Goal: Task Accomplishment & Management: Manage account settings

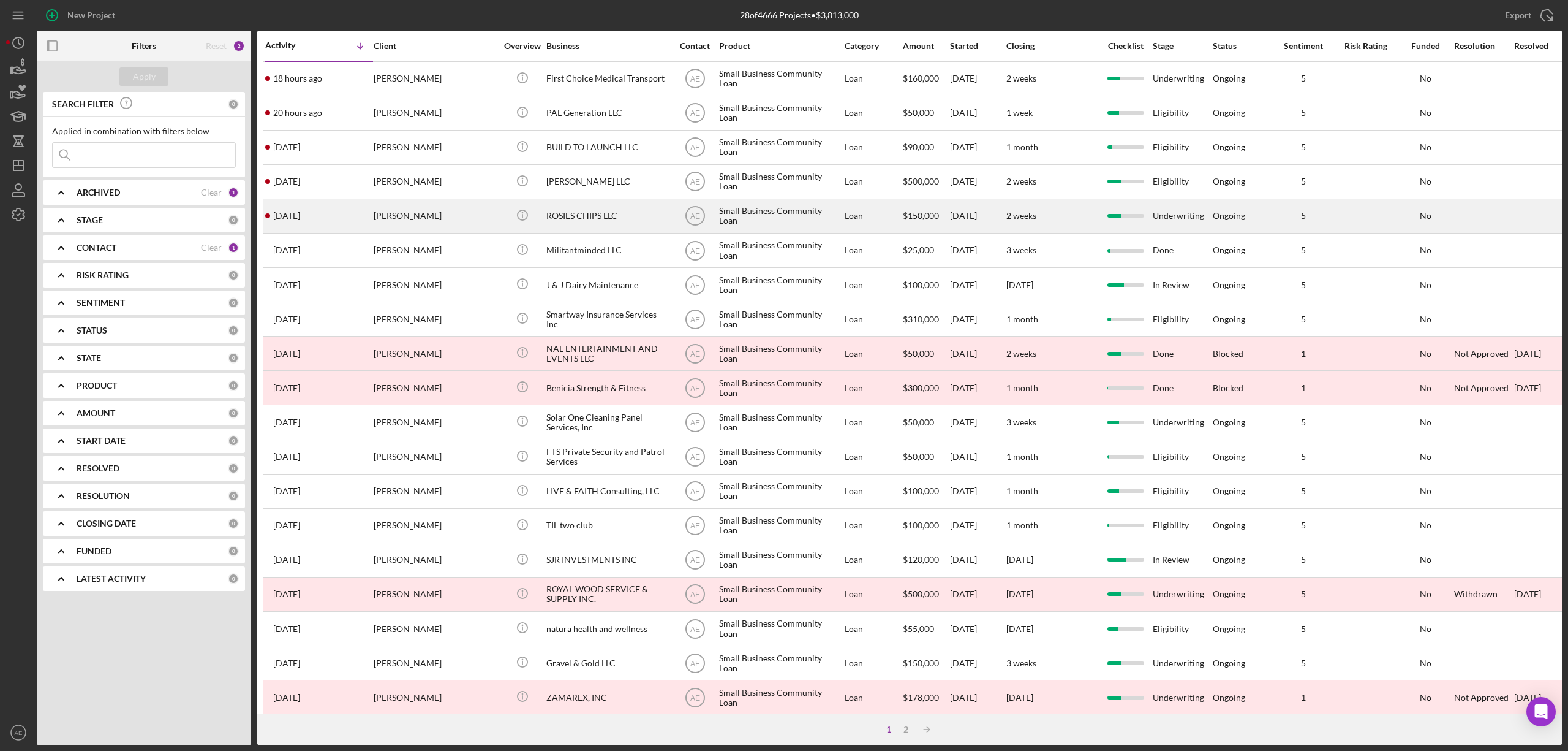
click at [593, 211] on div "ROSIES CHIPS LLC" at bounding box center [607, 216] width 123 height 33
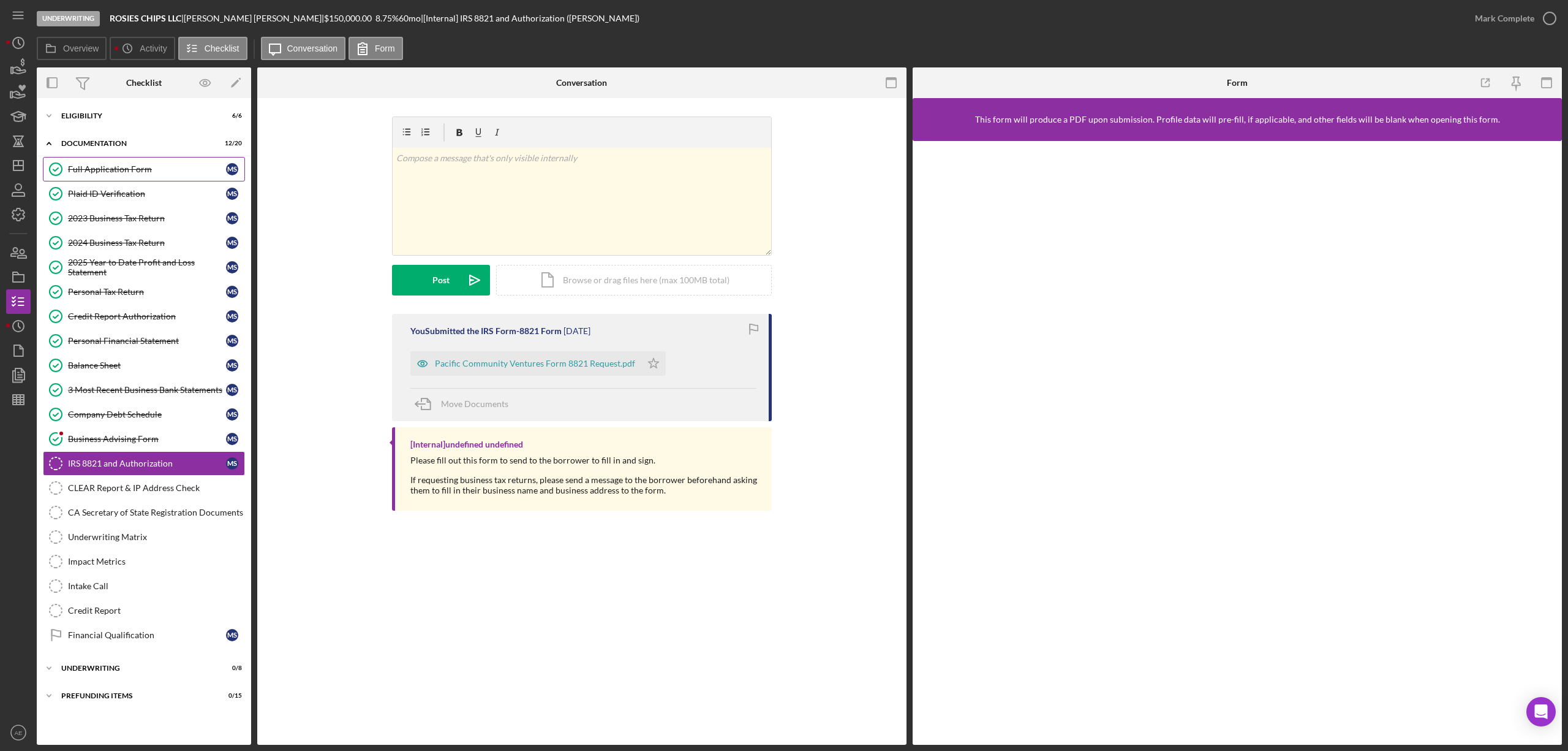
click at [145, 162] on link "Full Application Form Full Application Form M S" at bounding box center [144, 169] width 202 height 25
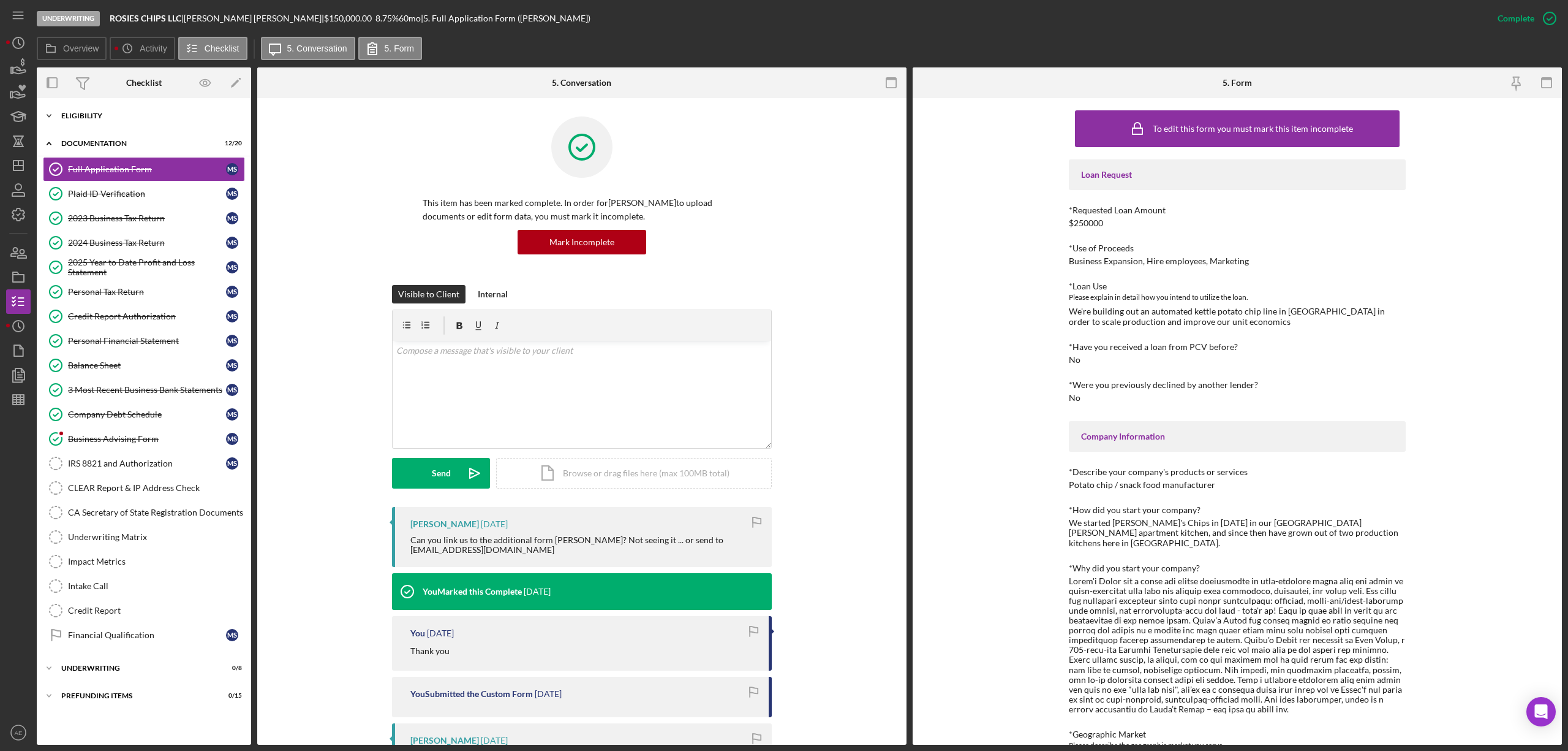
click at [81, 116] on div "Eligibility" at bounding box center [148, 116] width 175 height 8
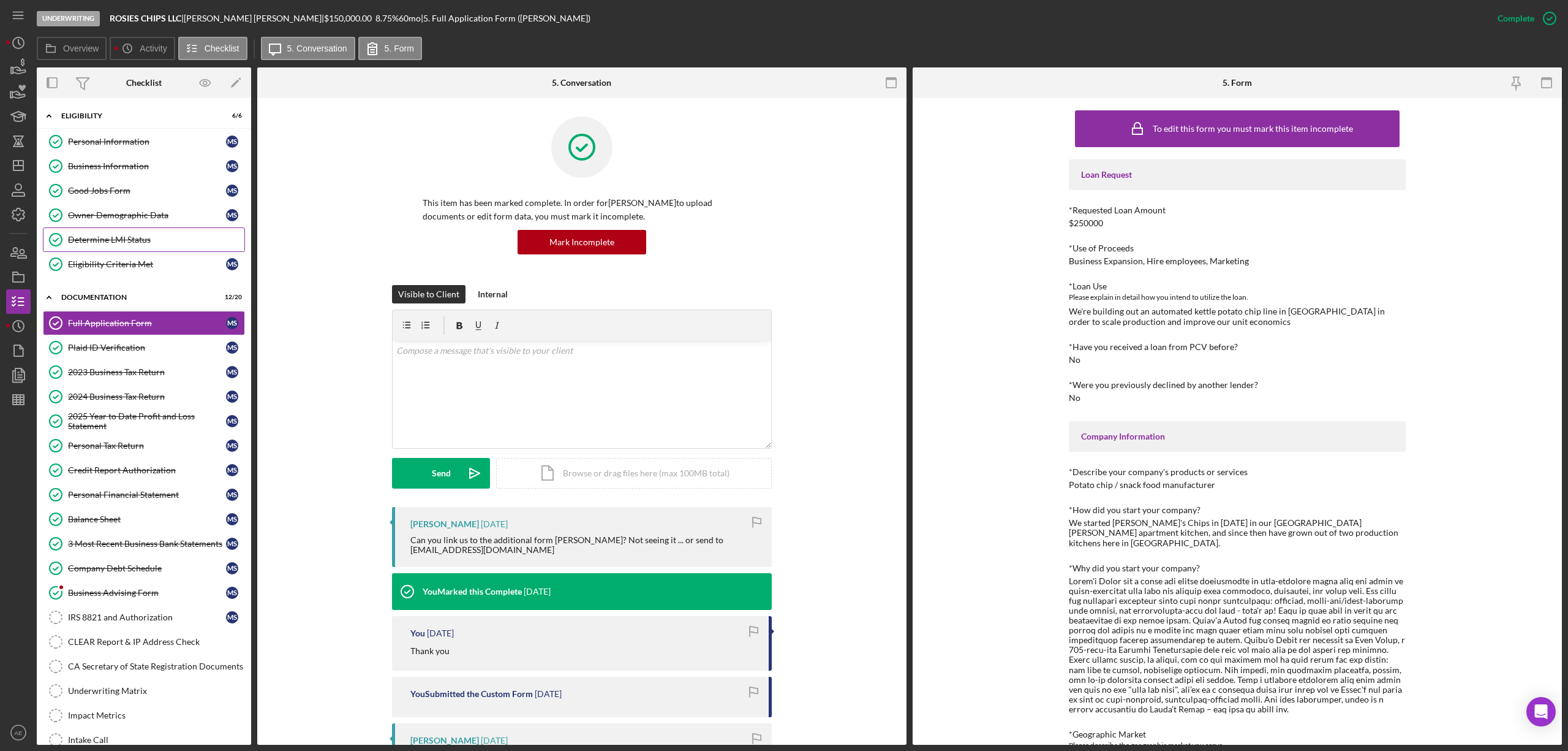
click at [123, 232] on link "Determine LMI Status Determine LMI Status" at bounding box center [144, 239] width 202 height 25
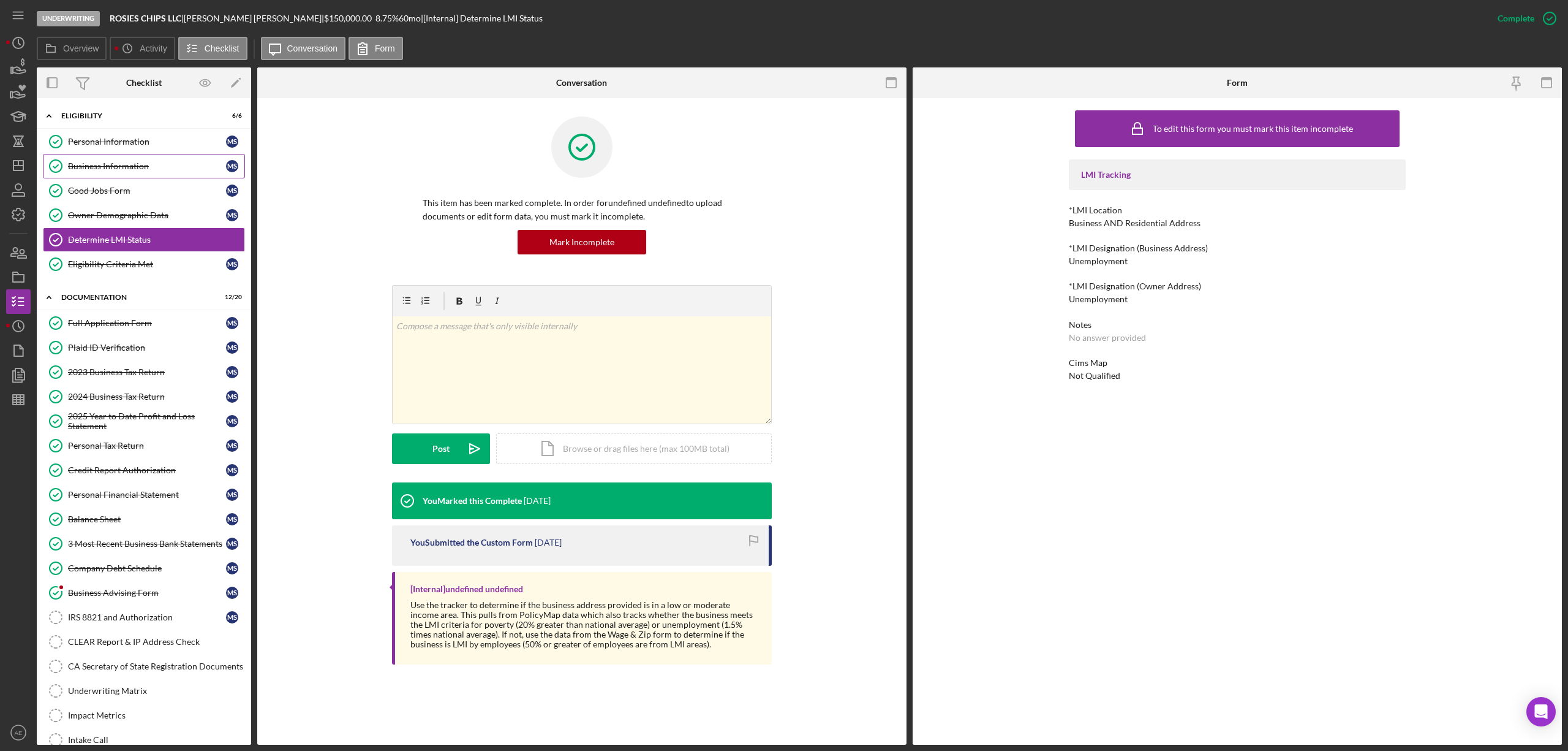
click at [142, 171] on div "Business Information" at bounding box center [147, 166] width 158 height 9
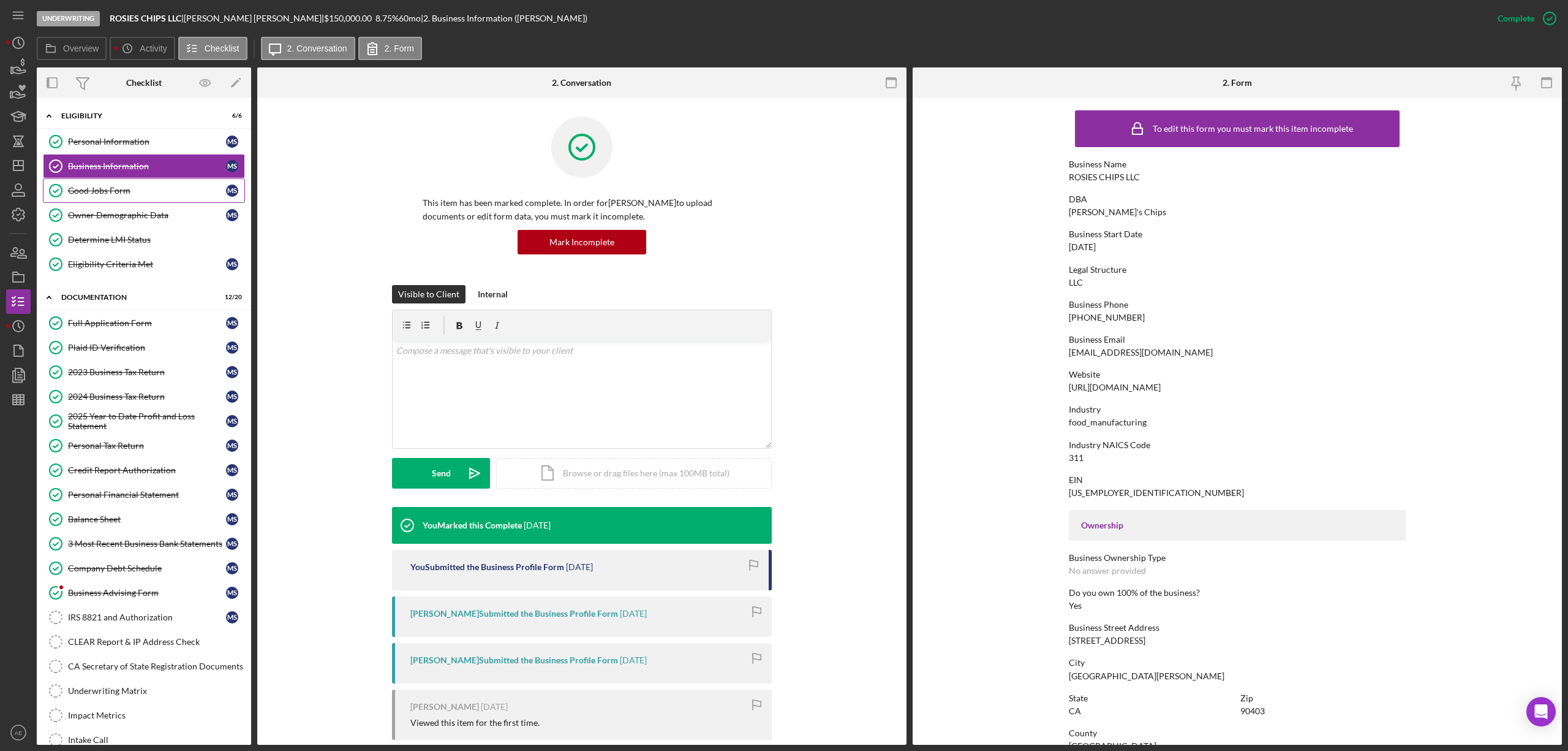
click at [126, 190] on div "Good Jobs Form" at bounding box center [147, 190] width 158 height 9
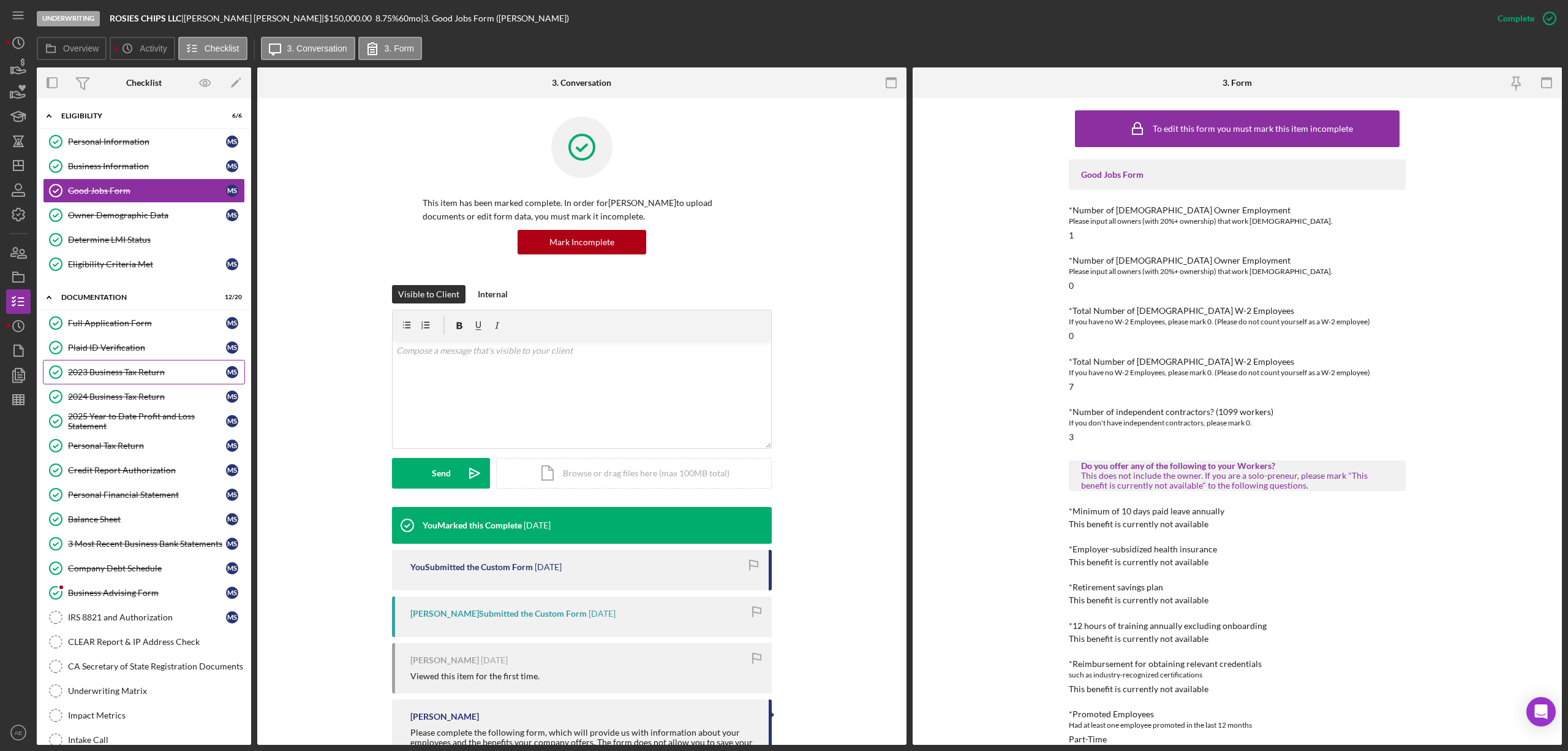
click at [142, 375] on div "2023 Business Tax Return" at bounding box center [147, 372] width 158 height 9
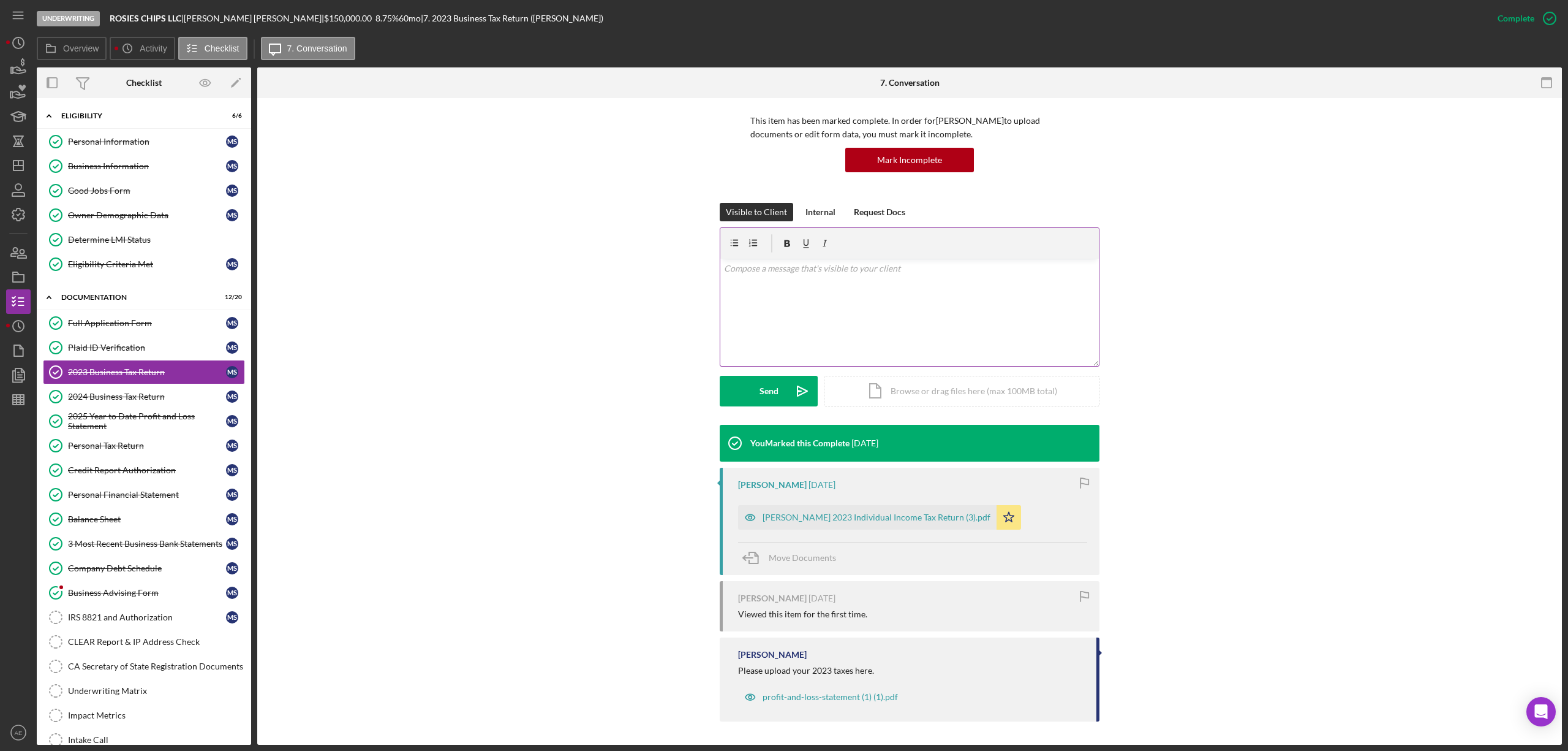
scroll to position [83, 0]
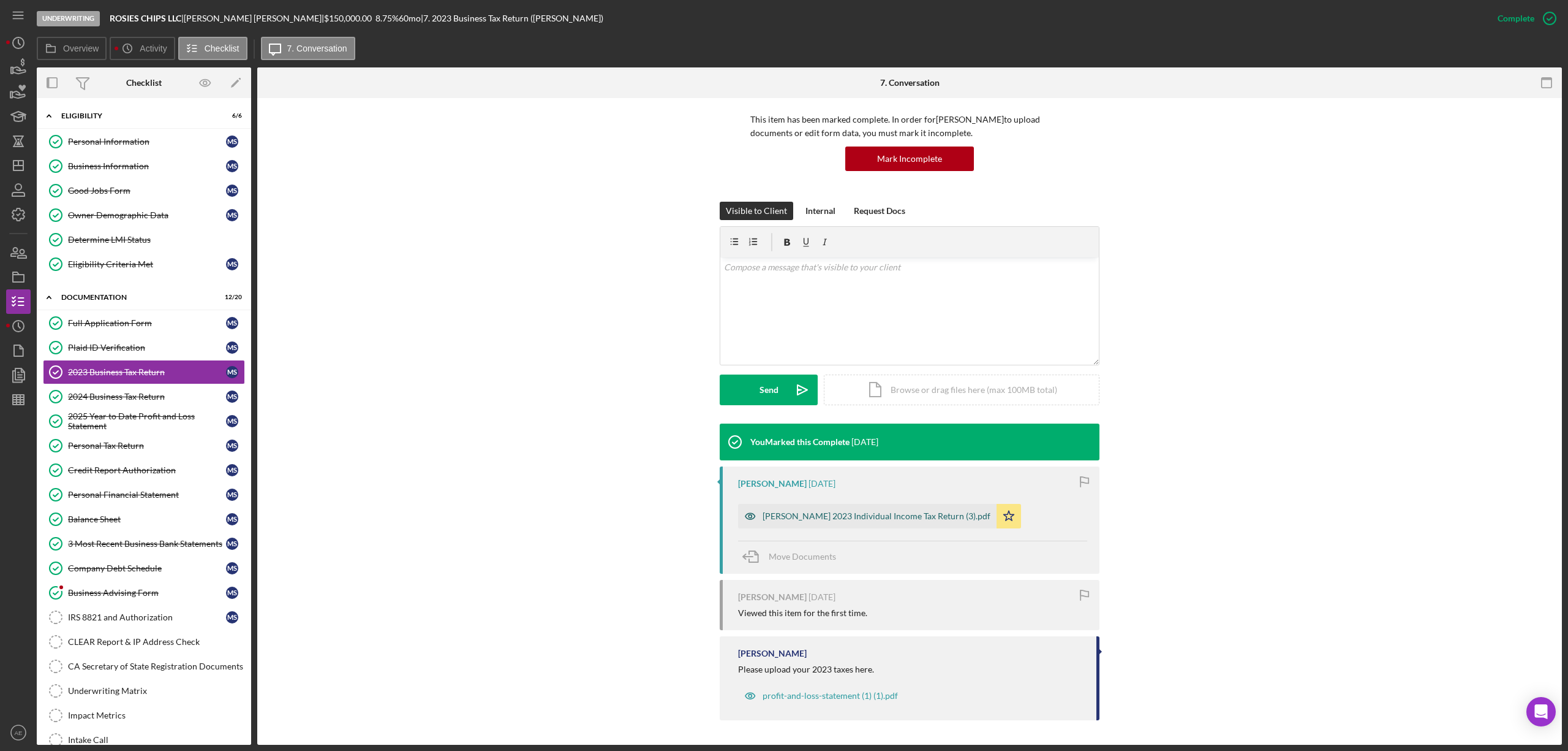
click at [835, 512] on div "[PERSON_NAME] 2023 Individual Income Tax Return (3).pdf" at bounding box center [877, 516] width 228 height 9
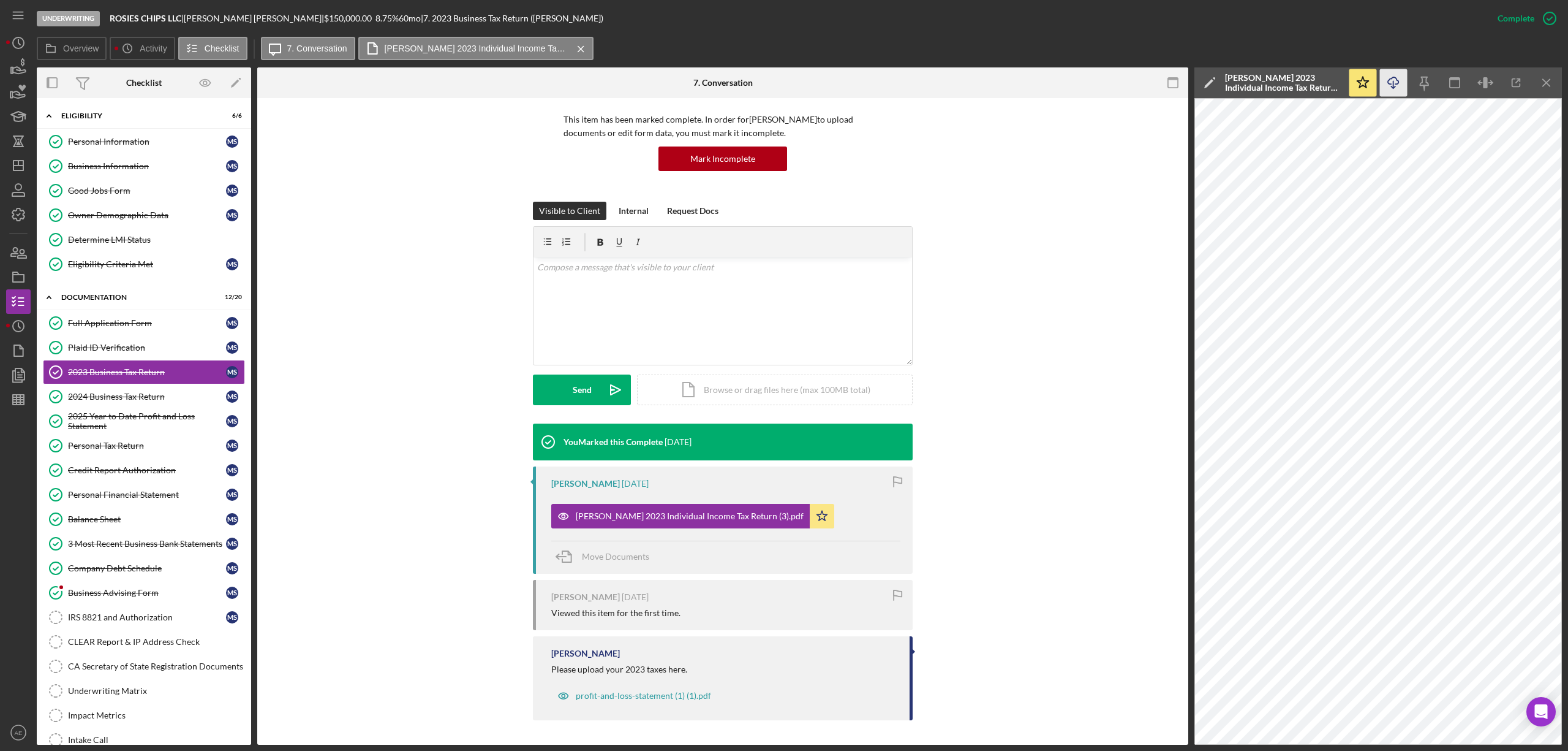
click at [1402, 71] on icon "Icon/Download" at bounding box center [1394, 83] width 27 height 27
click at [163, 408] on link "2024 Business Tax Return 2024 Business Tax Return M S" at bounding box center [144, 397] width 202 height 25
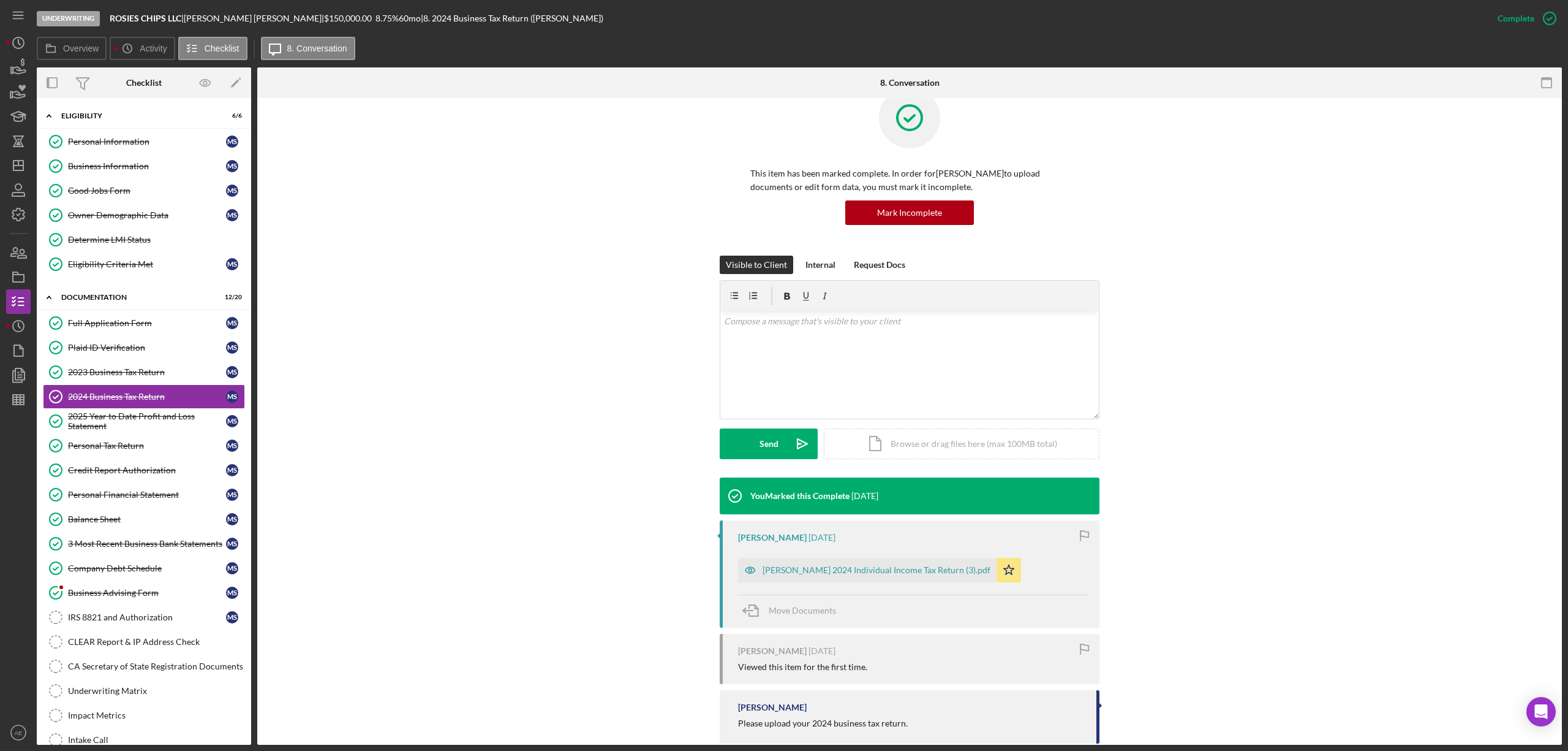
scroll to position [52, 0]
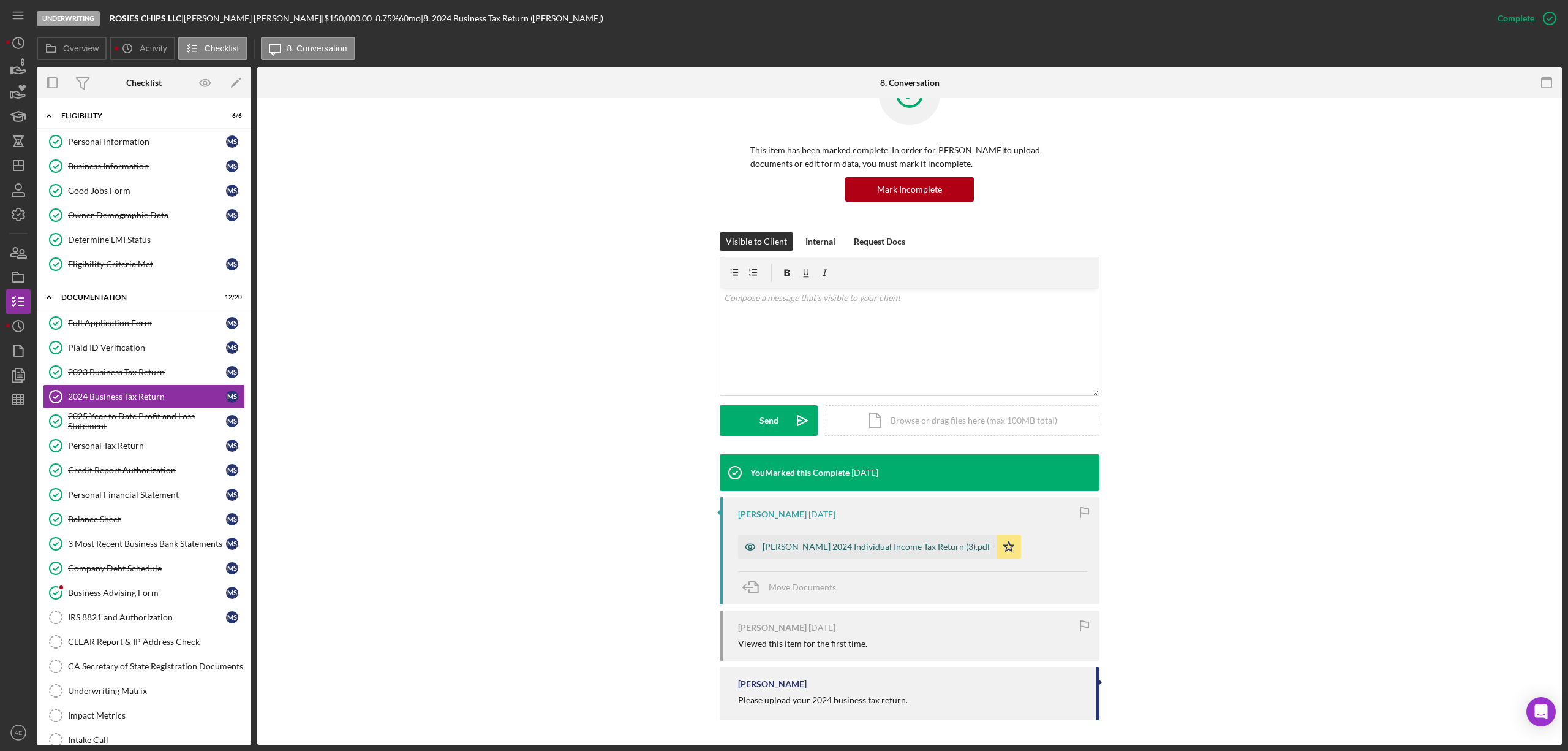
click at [927, 541] on div "[PERSON_NAME] 2024 Individual Income Tax Return (3).pdf" at bounding box center [867, 547] width 258 height 25
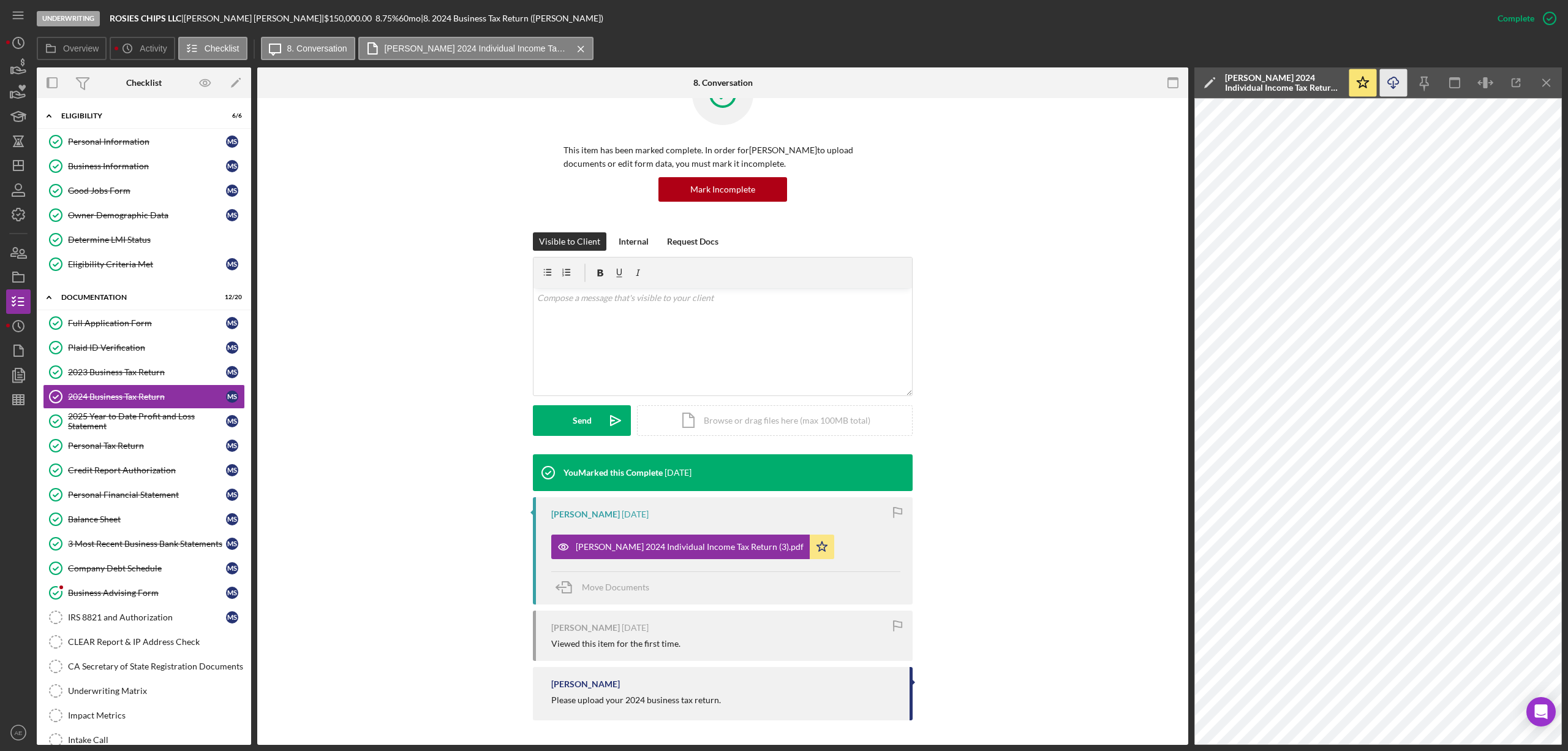
click at [1392, 82] on icon "Icon/Download" at bounding box center [1394, 83] width 27 height 27
click at [134, 421] on div "2025 Year to Date Profit and Loss Statement" at bounding box center [147, 421] width 158 height 20
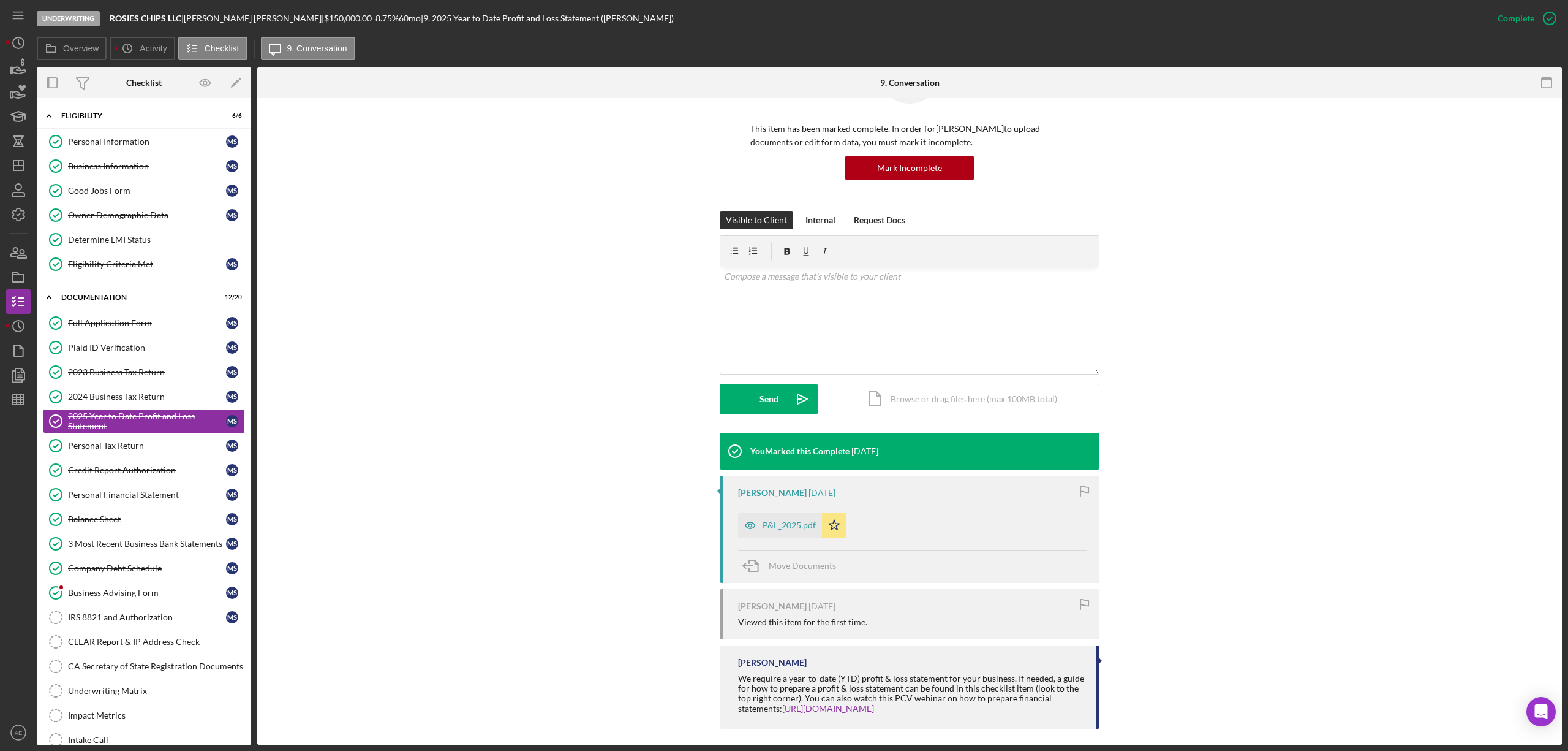
scroll to position [82, 0]
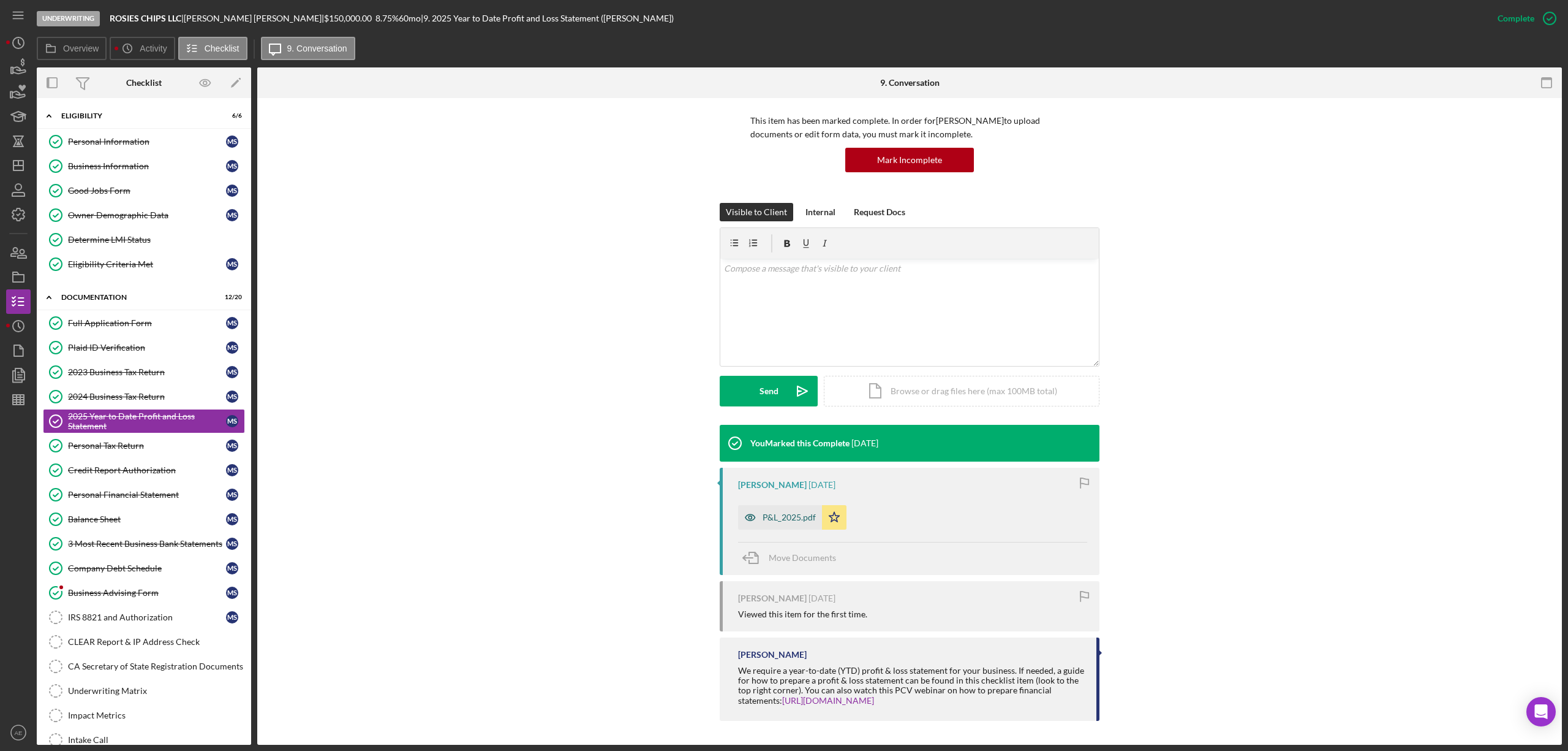
click at [764, 520] on div "P&L_2025.pdf" at bounding box center [789, 517] width 53 height 9
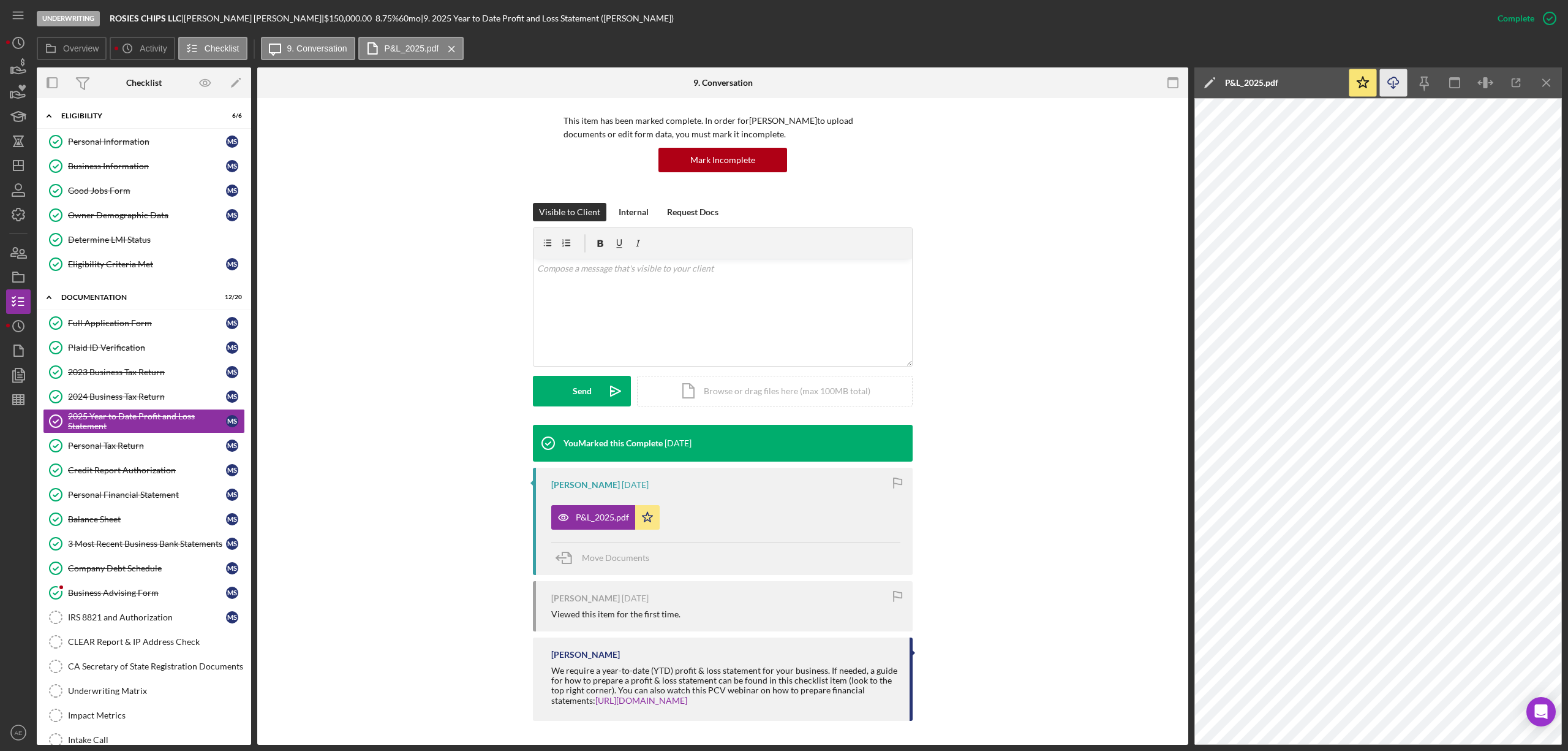
click at [1401, 82] on icon "Icon/Download" at bounding box center [1394, 83] width 27 height 27
click at [138, 569] on link "Company Debt Schedule Company Debt Schedule M S" at bounding box center [144, 568] width 202 height 25
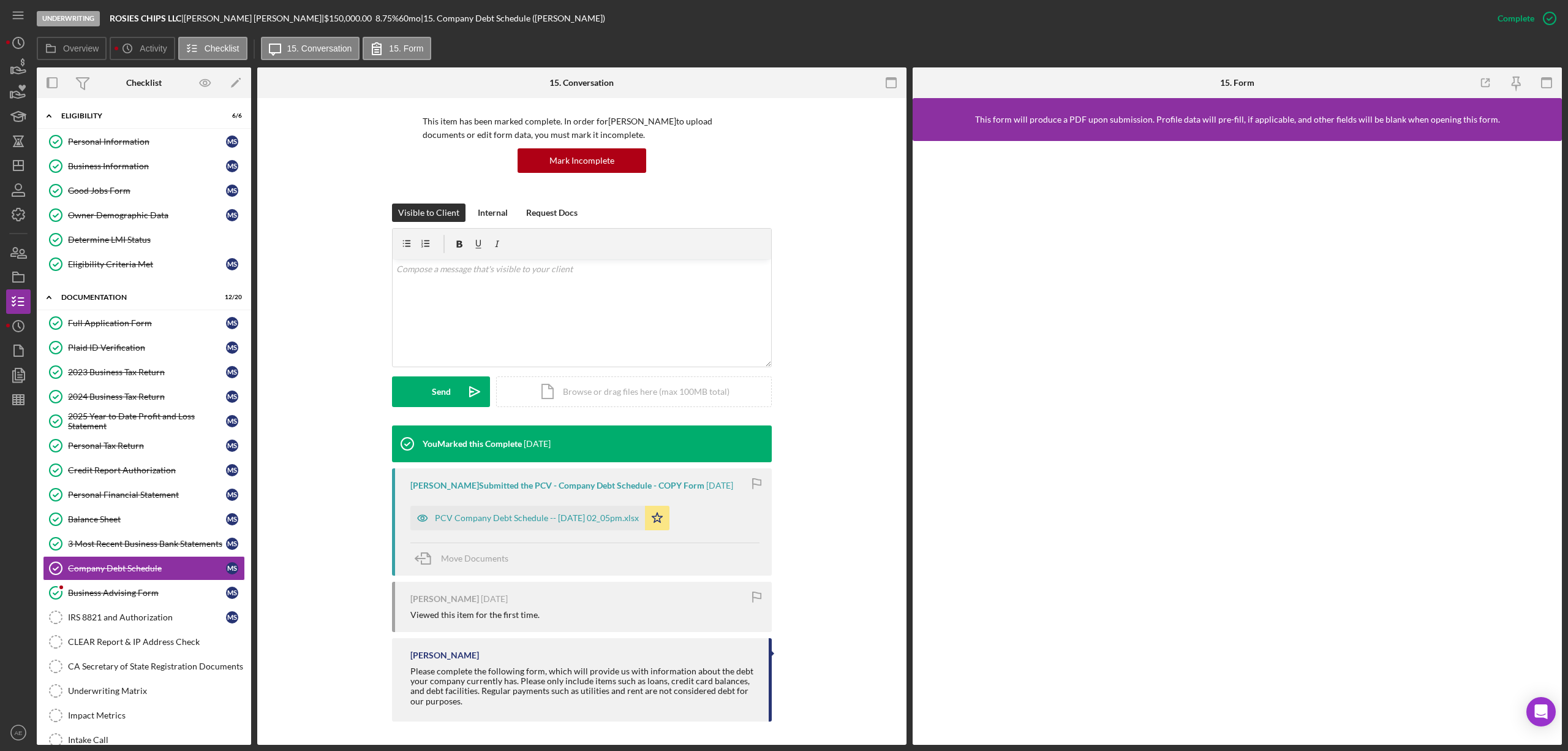
scroll to position [82, 0]
click at [424, 520] on icon "button" at bounding box center [423, 517] width 25 height 25
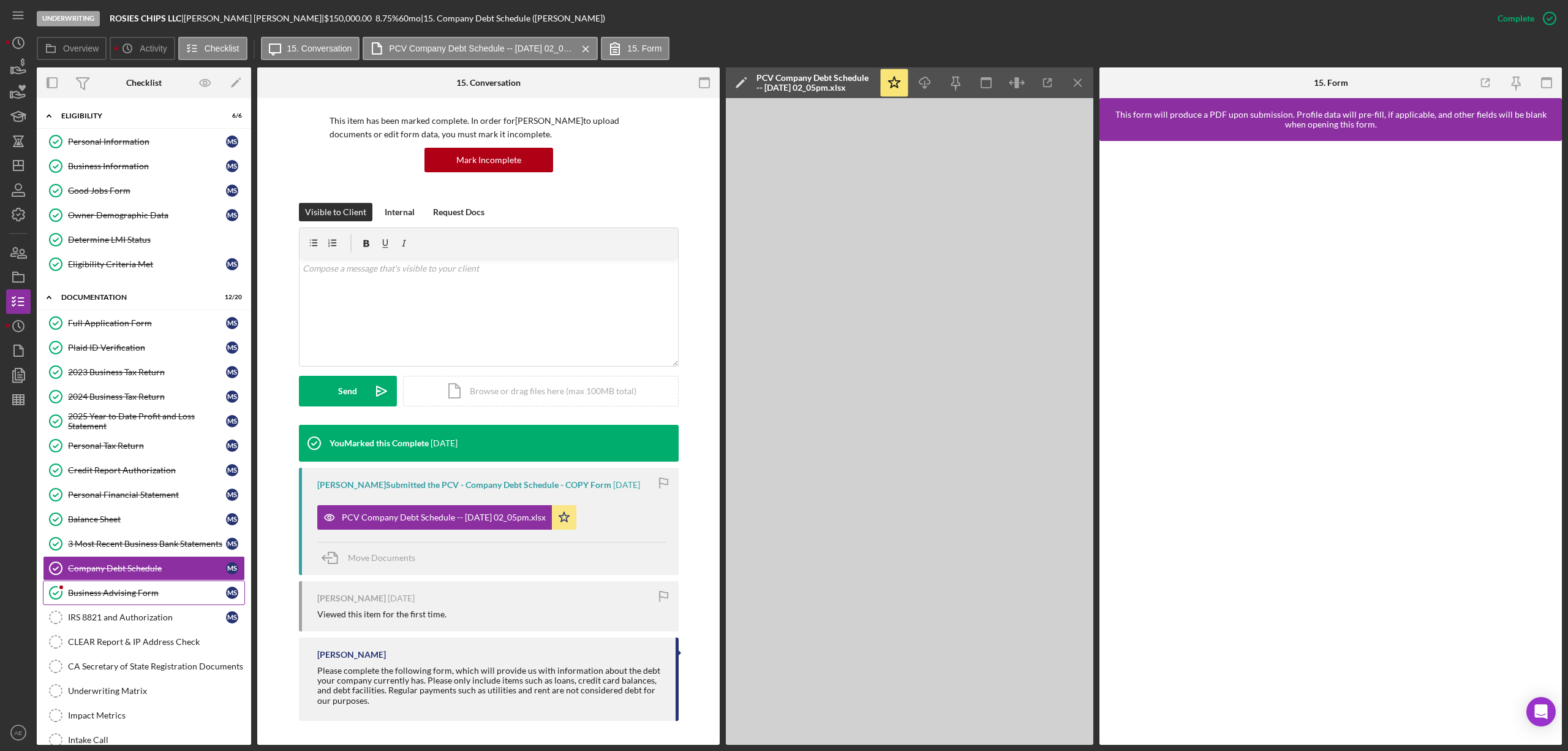
click at [143, 597] on div "Business Advising Form" at bounding box center [147, 592] width 158 height 9
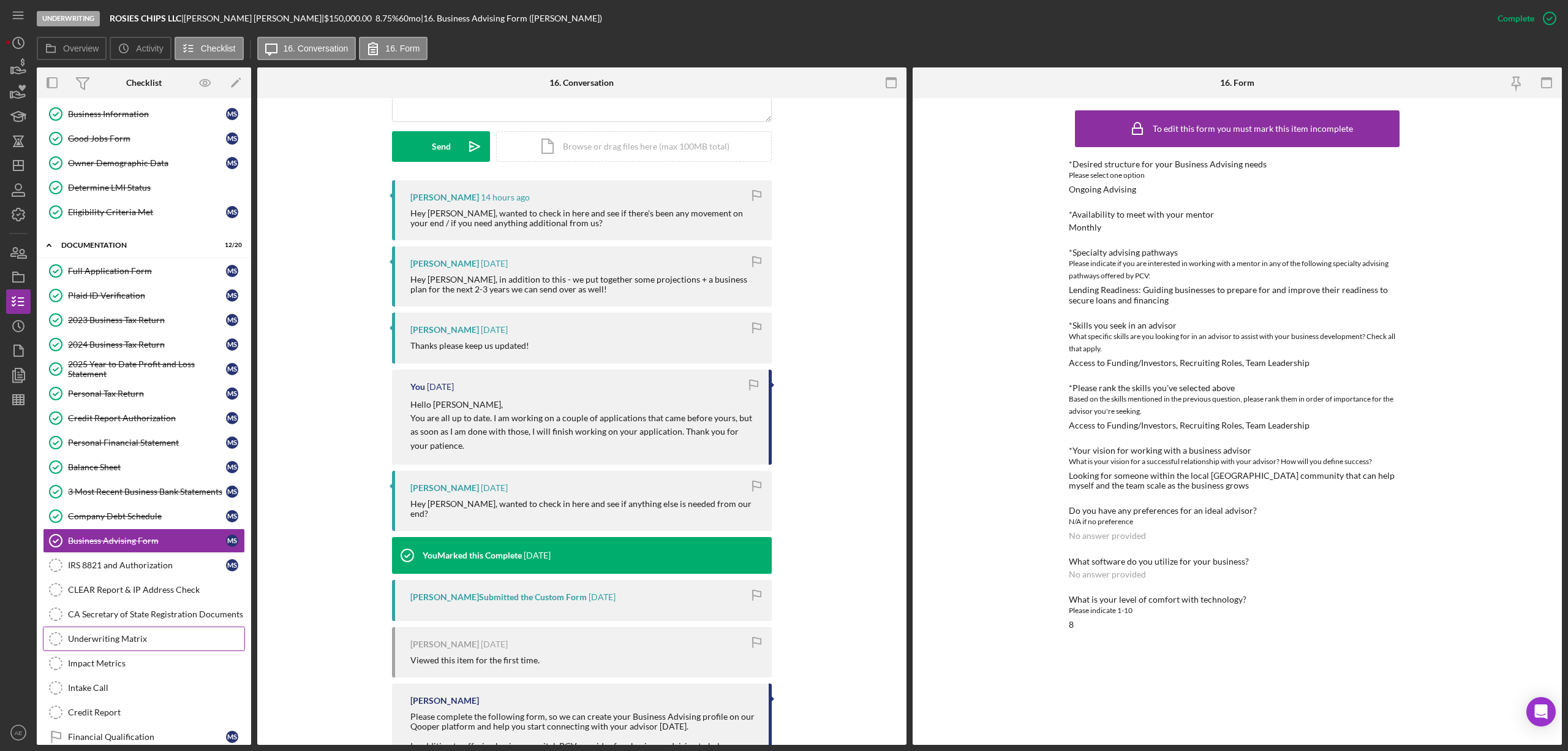
scroll to position [134, 0]
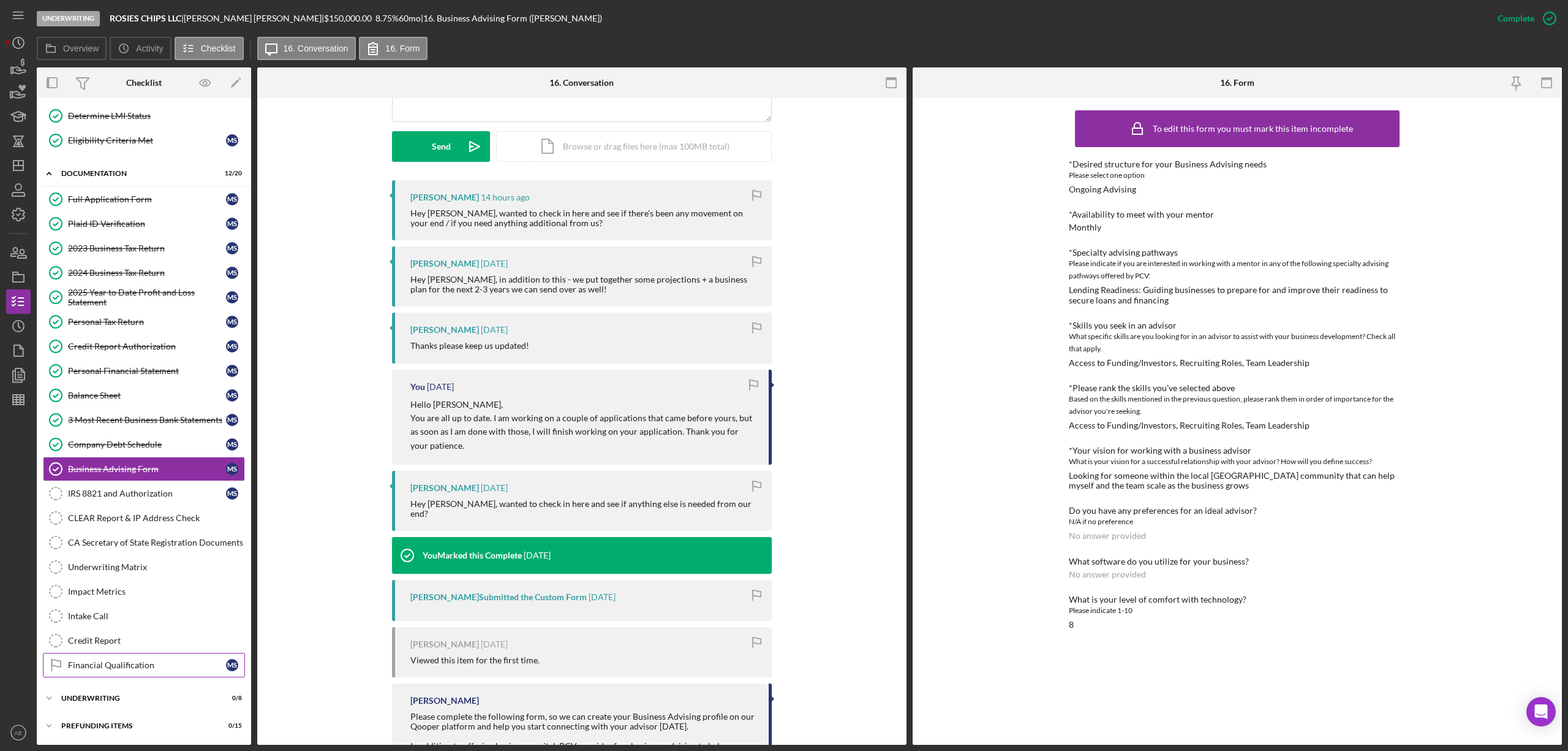
click at [154, 653] on link "Financial Qualification Financial Qualification M S" at bounding box center [144, 665] width 202 height 25
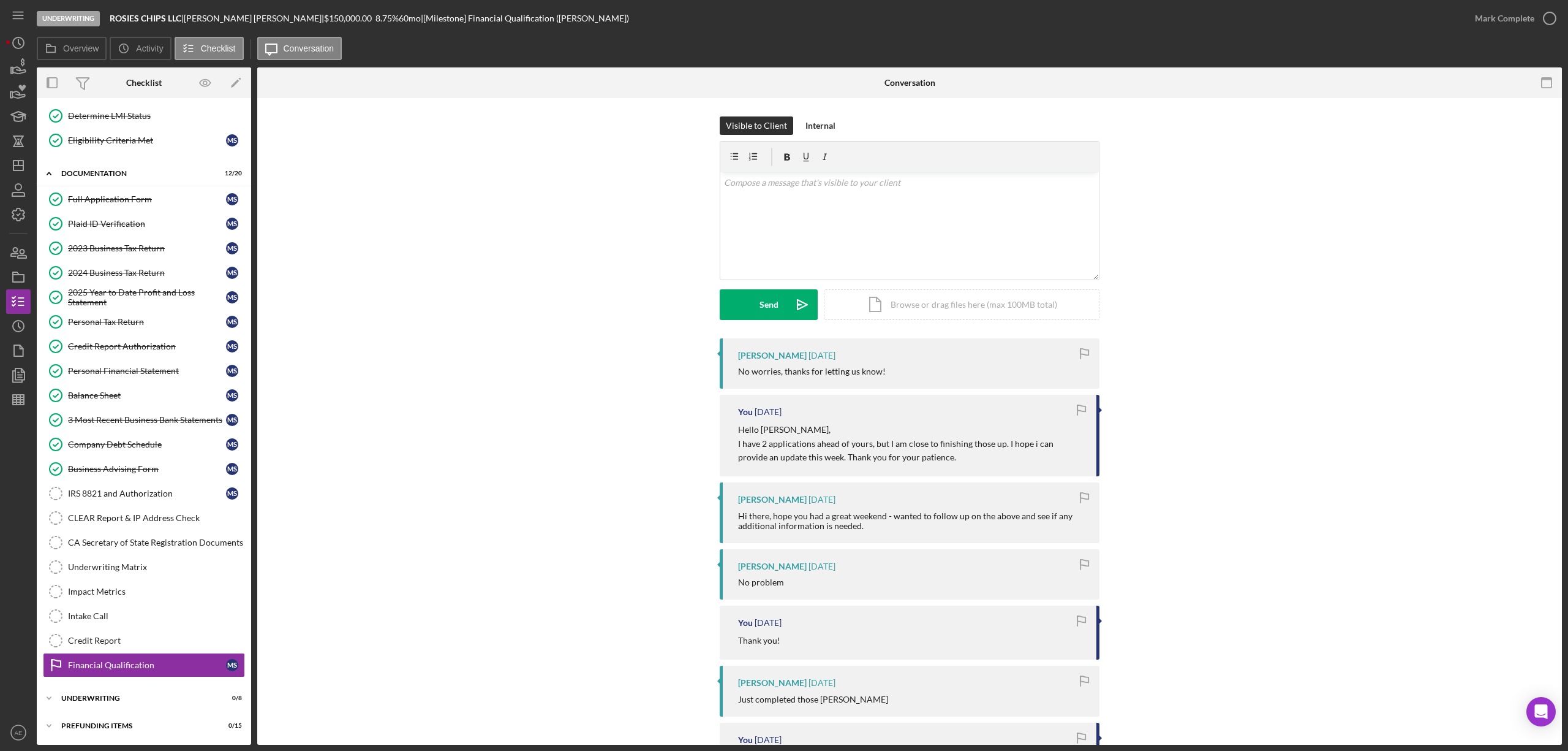
scroll to position [134, 0]
click at [124, 638] on div "Credit Report" at bounding box center [156, 640] width 177 height 9
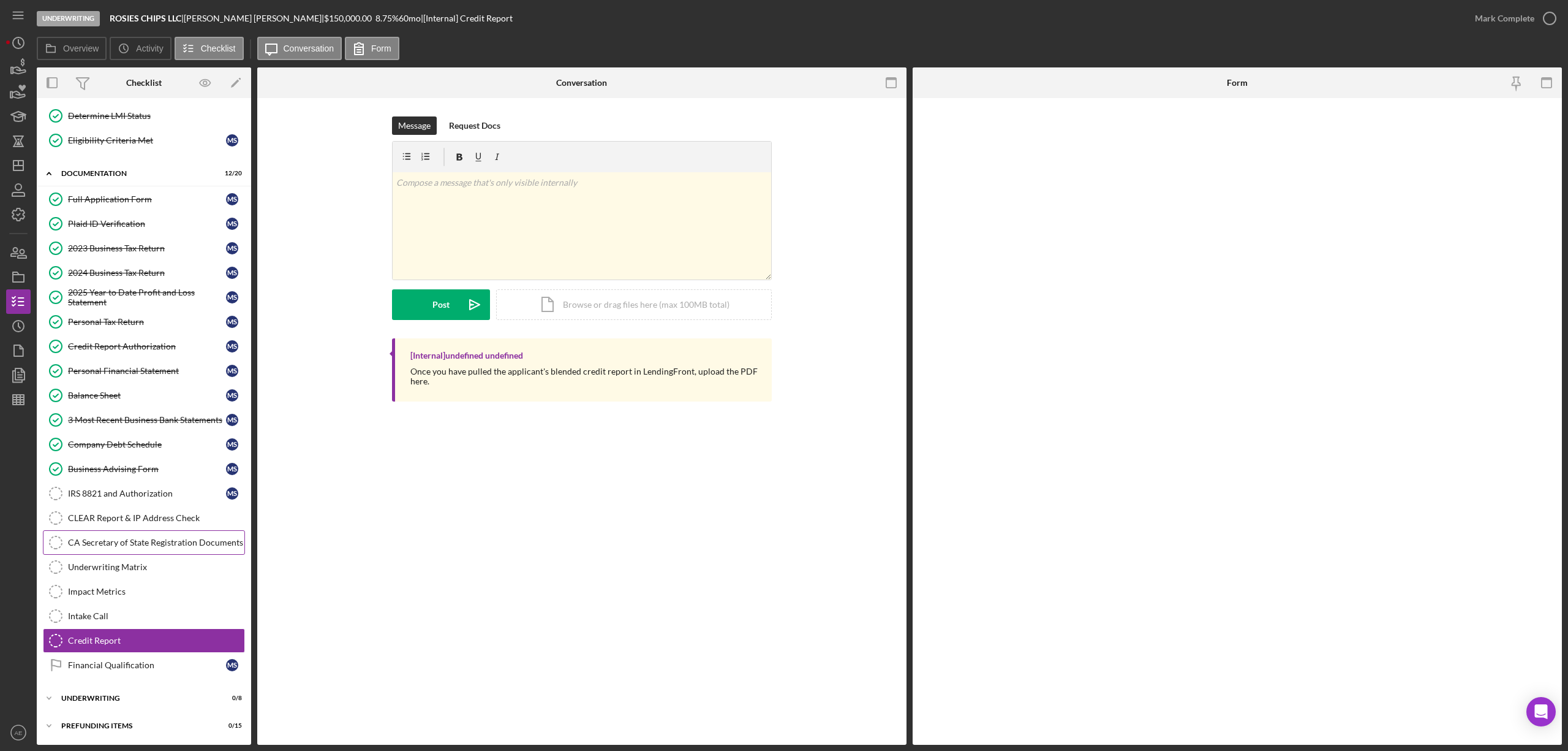
scroll to position [134, 0]
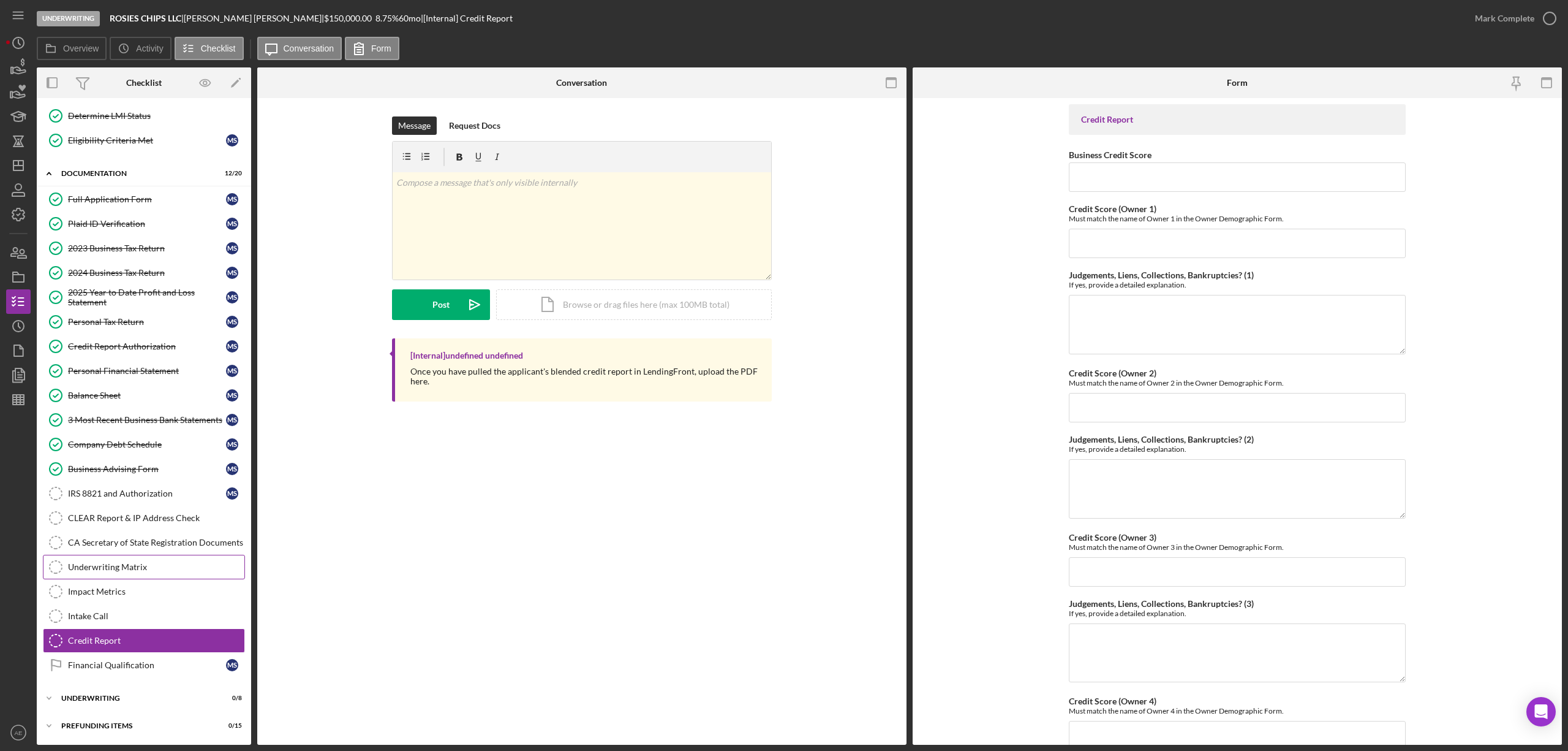
click at [130, 555] on link "Underwriting Matrix Underwriting Matrix" at bounding box center [144, 566] width 202 height 25
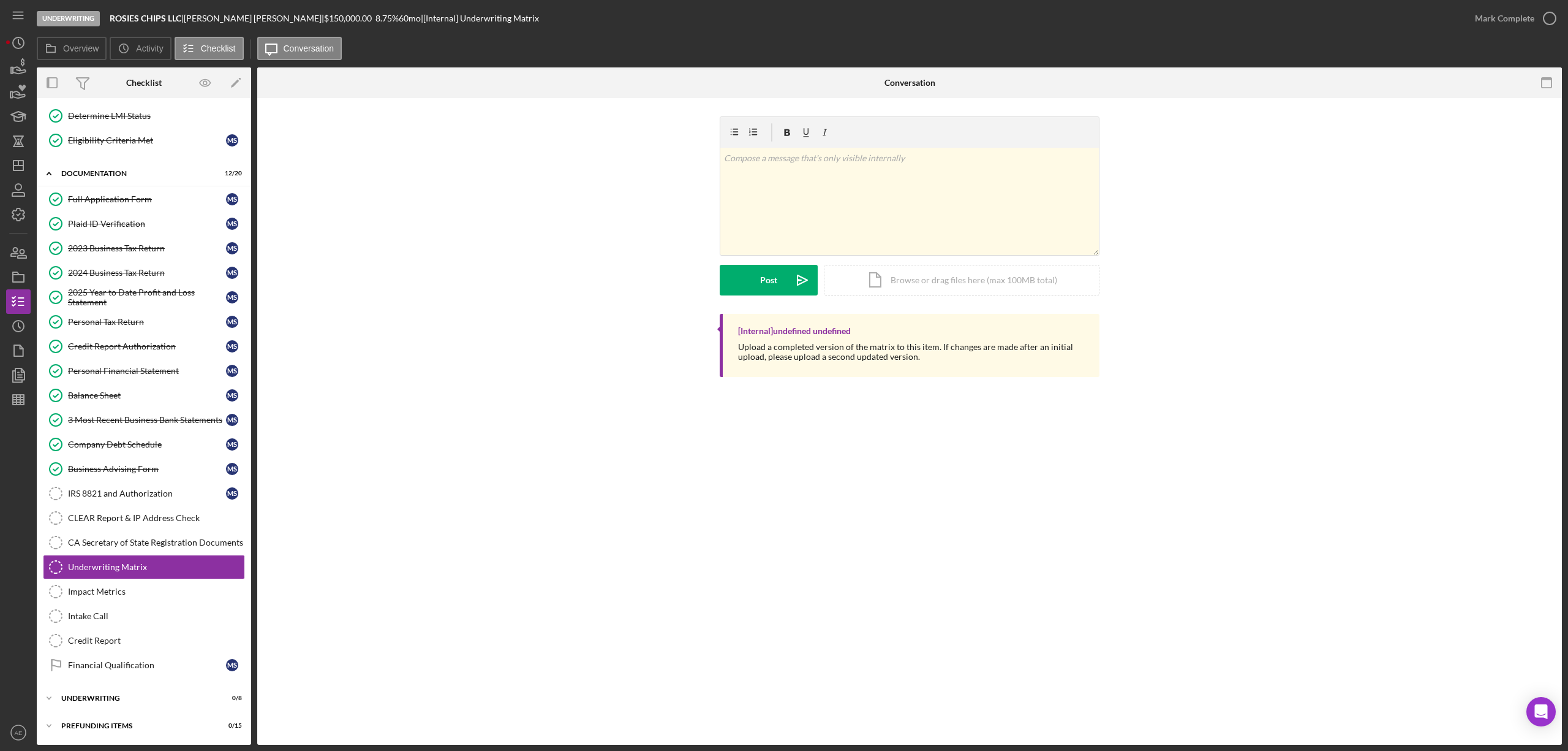
scroll to position [134, 0]
click at [886, 288] on div "Icon/Document Browse or drag files here (max 100MB total) Tap to choose files o…" at bounding box center [962, 281] width 275 height 31
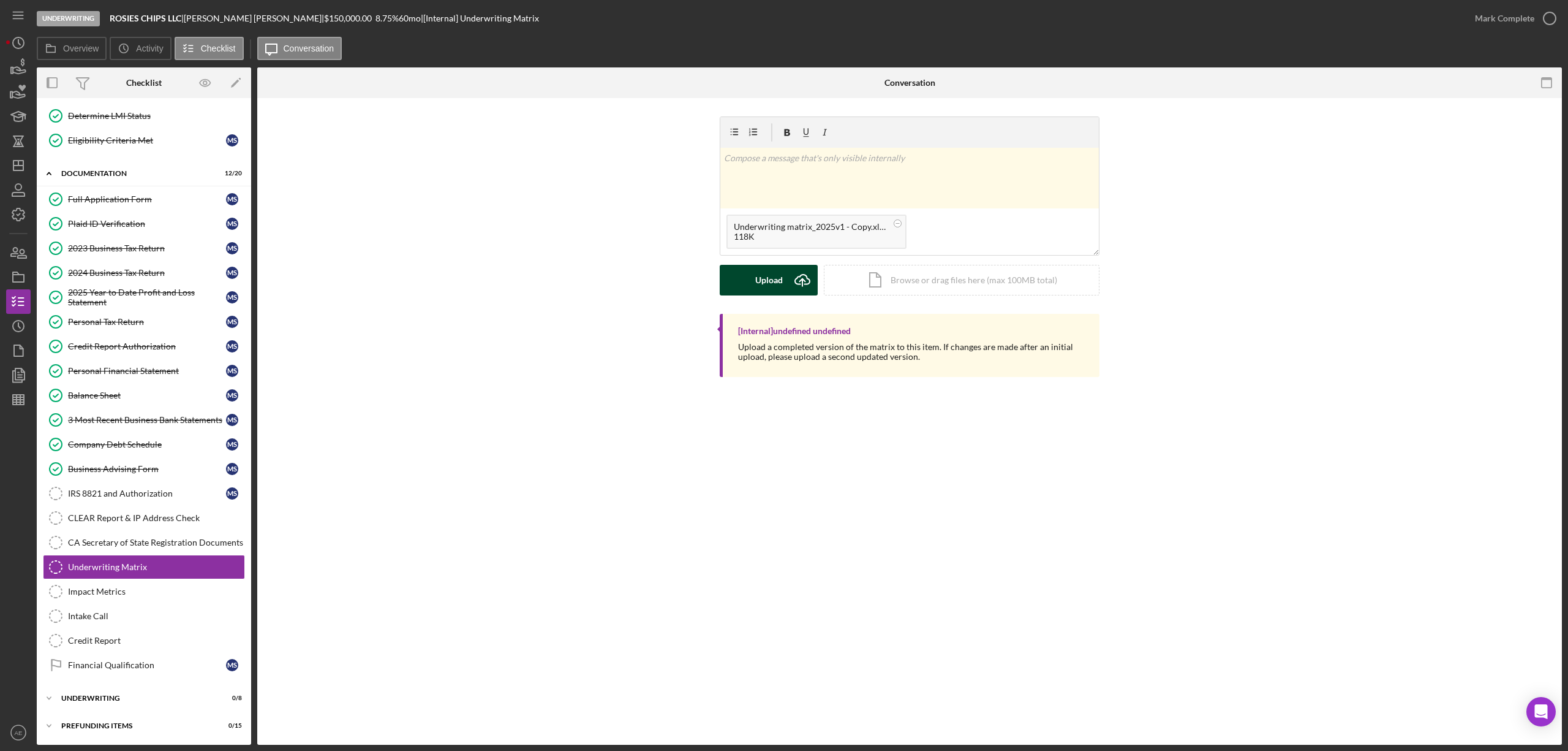
click at [796, 275] on icon "Icon/Upload" at bounding box center [803, 281] width 31 height 31
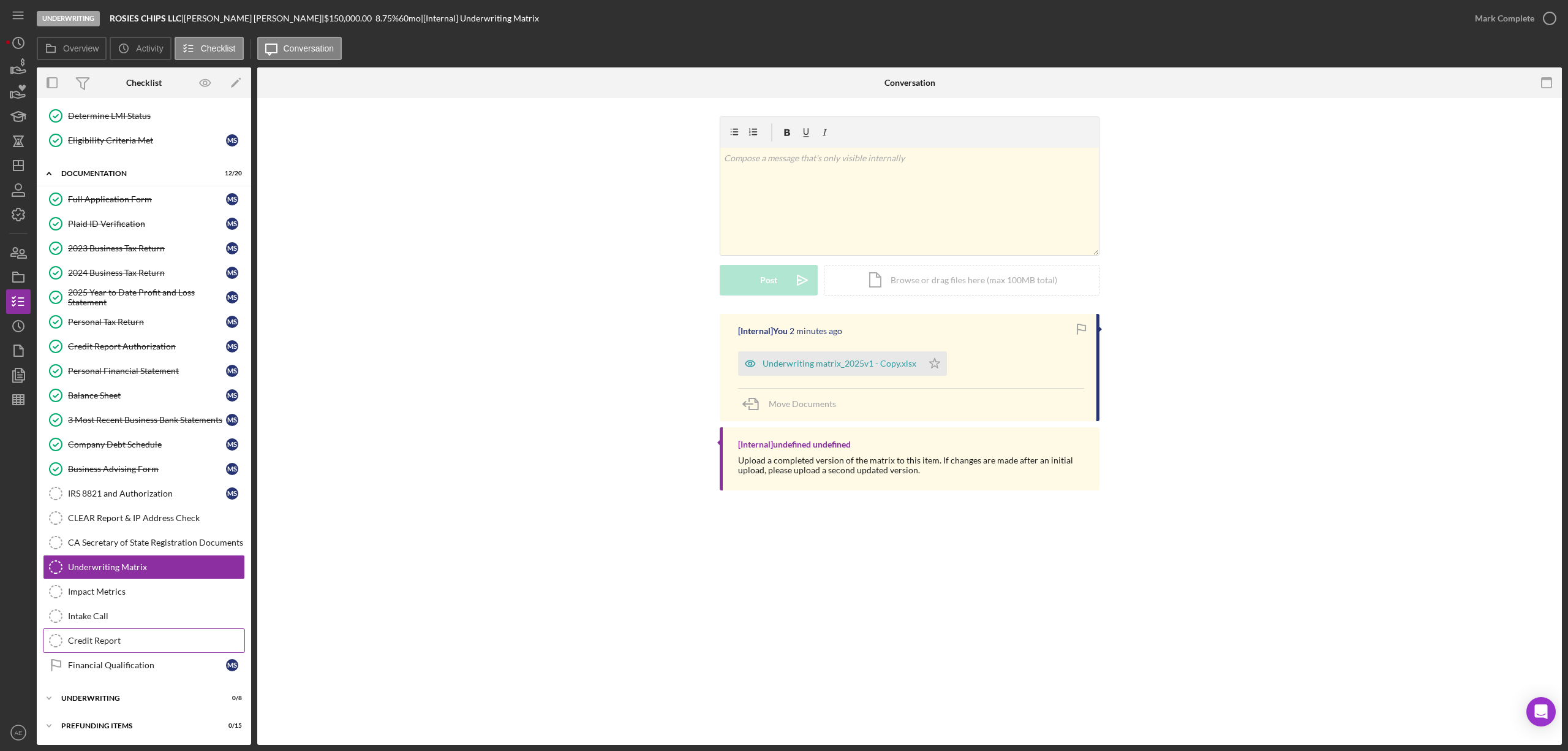
drag, startPoint x: 154, startPoint y: 663, endPoint x: 216, endPoint y: 645, distance: 64.6
click at [154, 663] on div "Financial Qualification" at bounding box center [147, 664] width 158 height 9
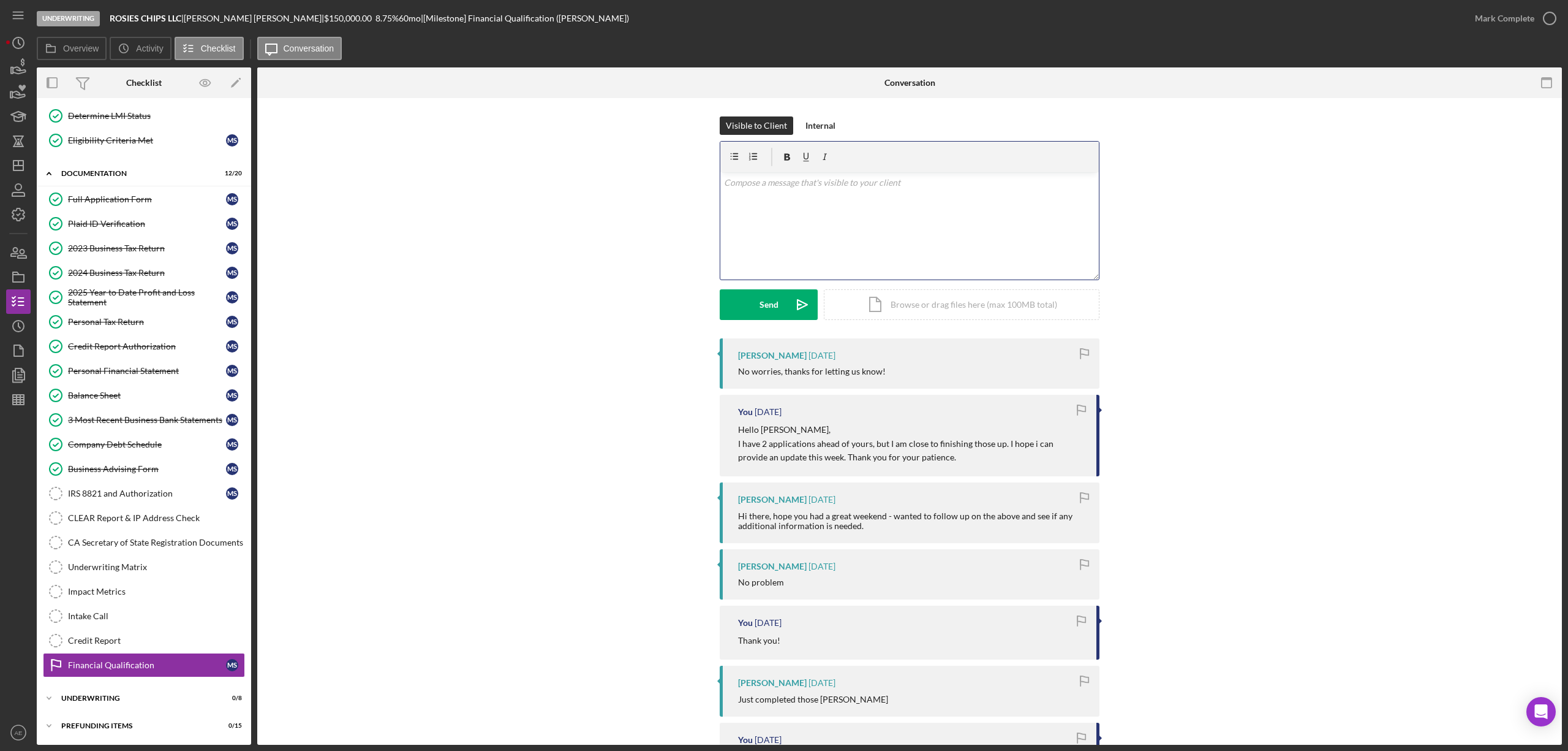
click at [860, 197] on div "v Color teal Color pink Remove color Add row above Add row below Add column bef…" at bounding box center [909, 226] width 378 height 107
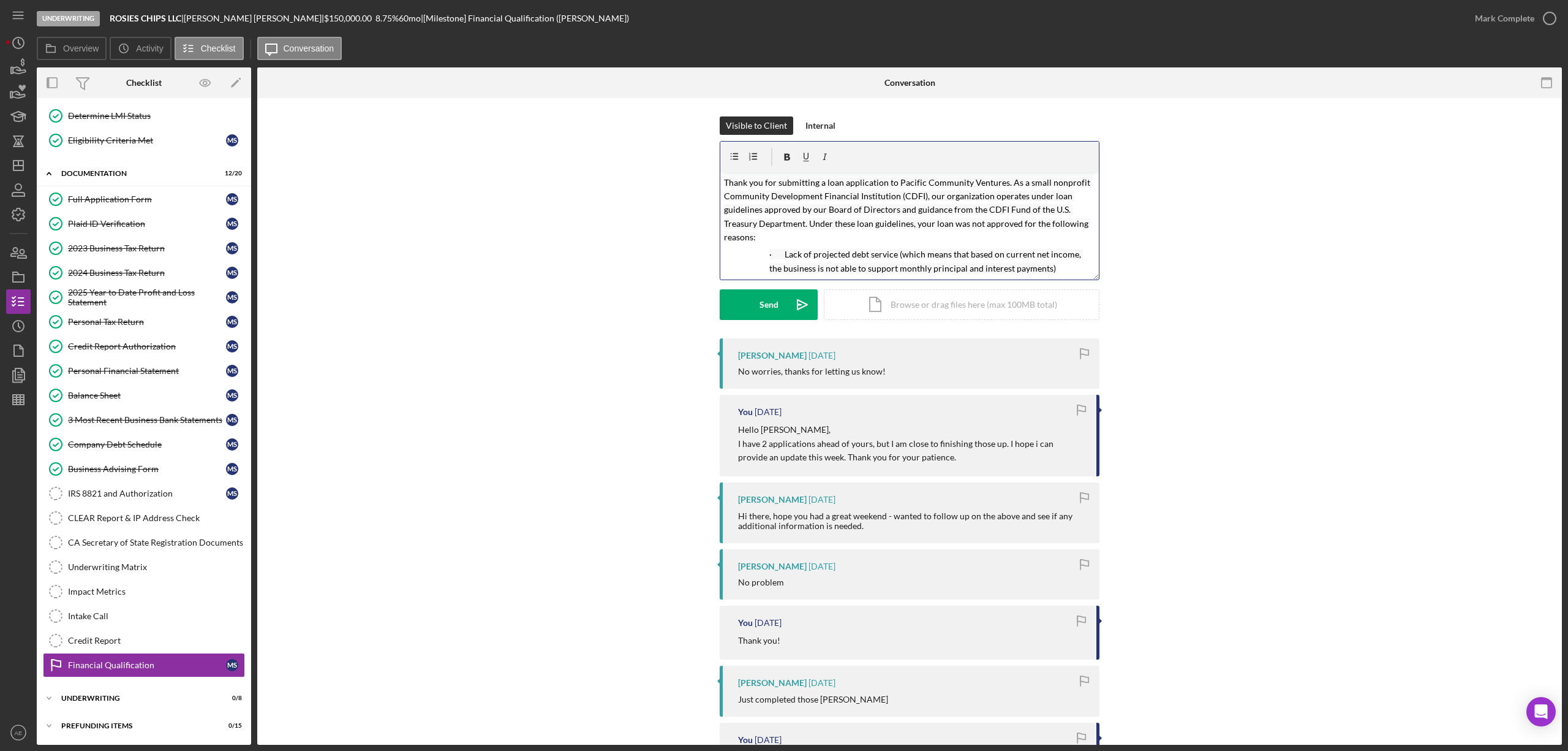
scroll to position [160, 0]
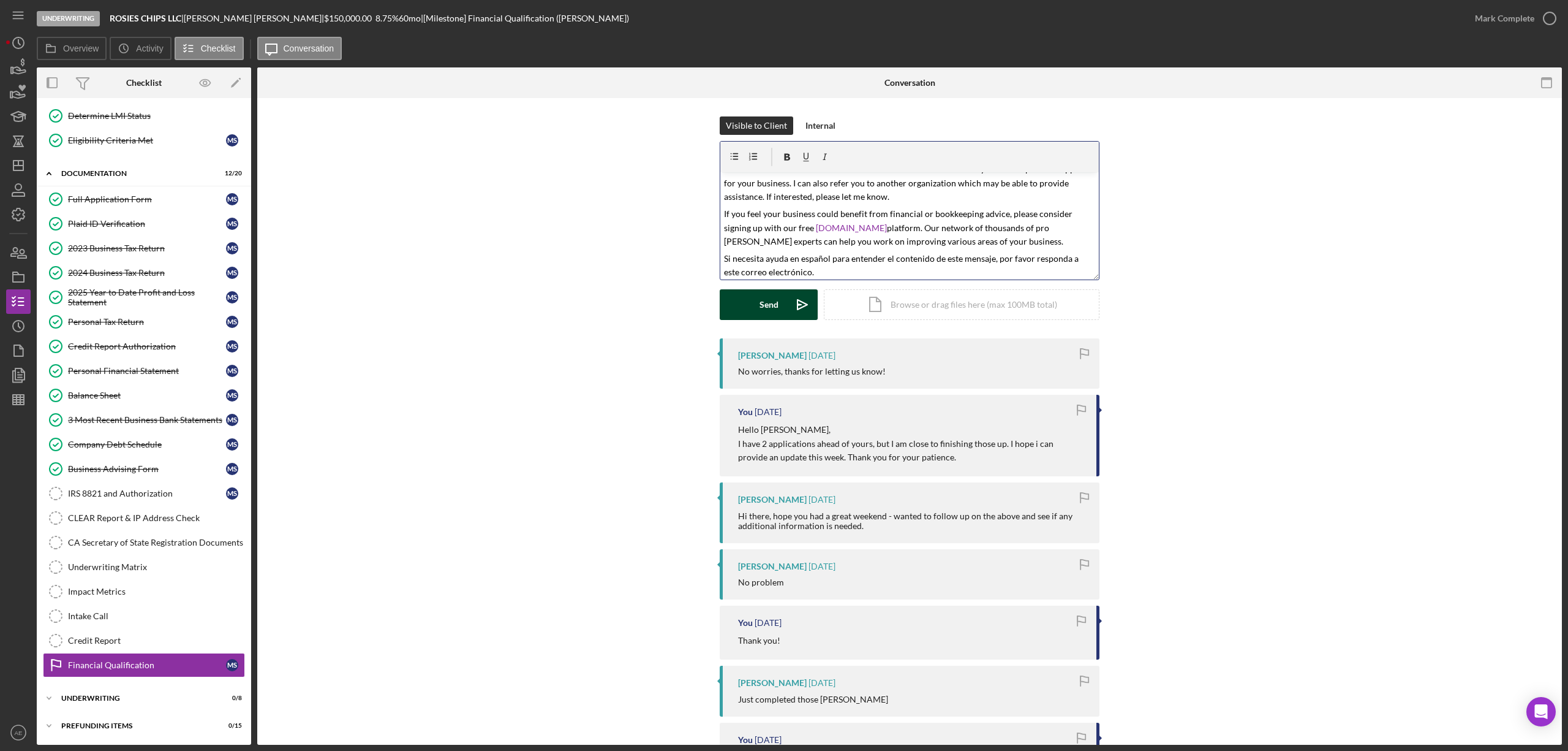
click at [767, 306] on div "Send" at bounding box center [769, 305] width 19 height 31
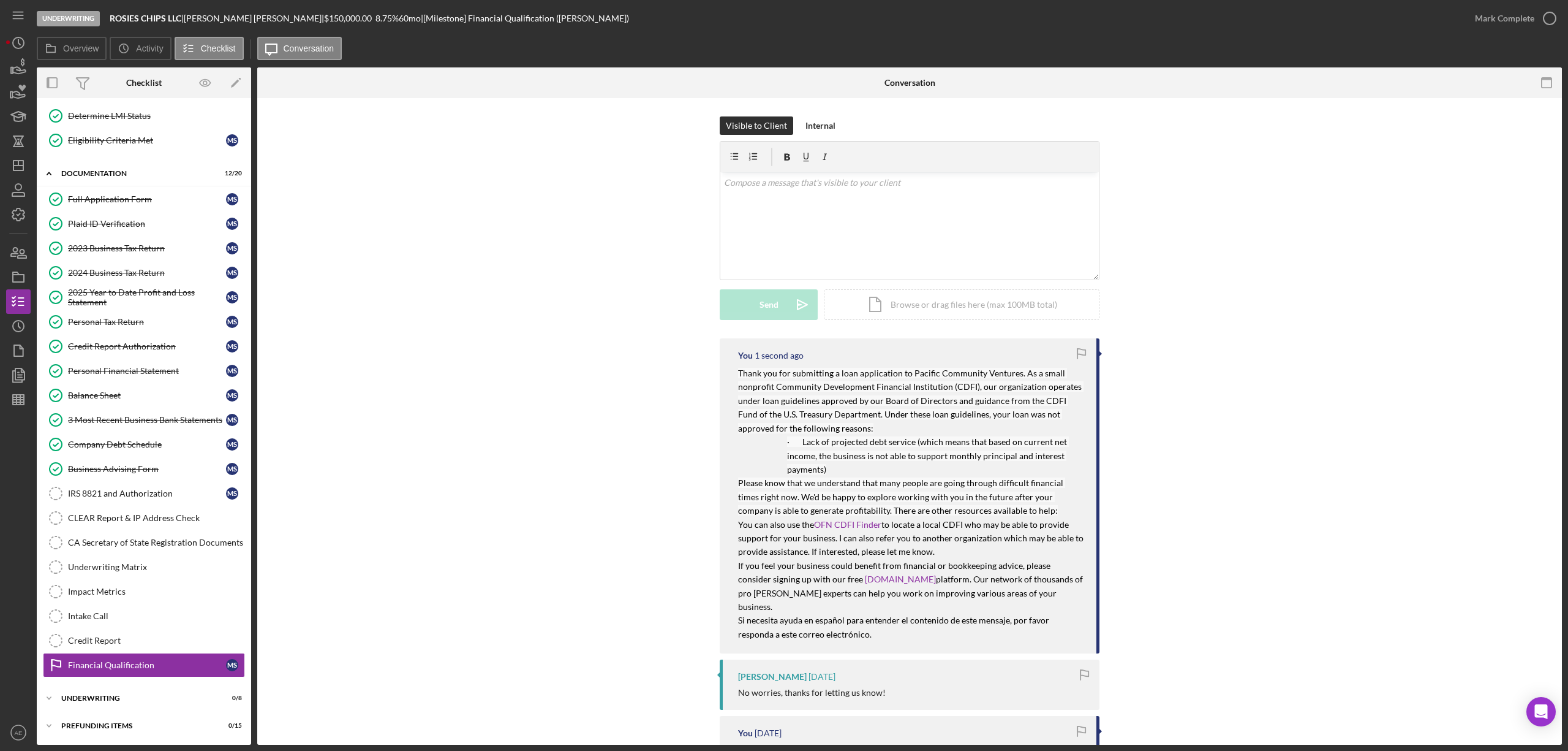
scroll to position [0, 0]
click at [18, 276] on icon "button" at bounding box center [19, 277] width 31 height 31
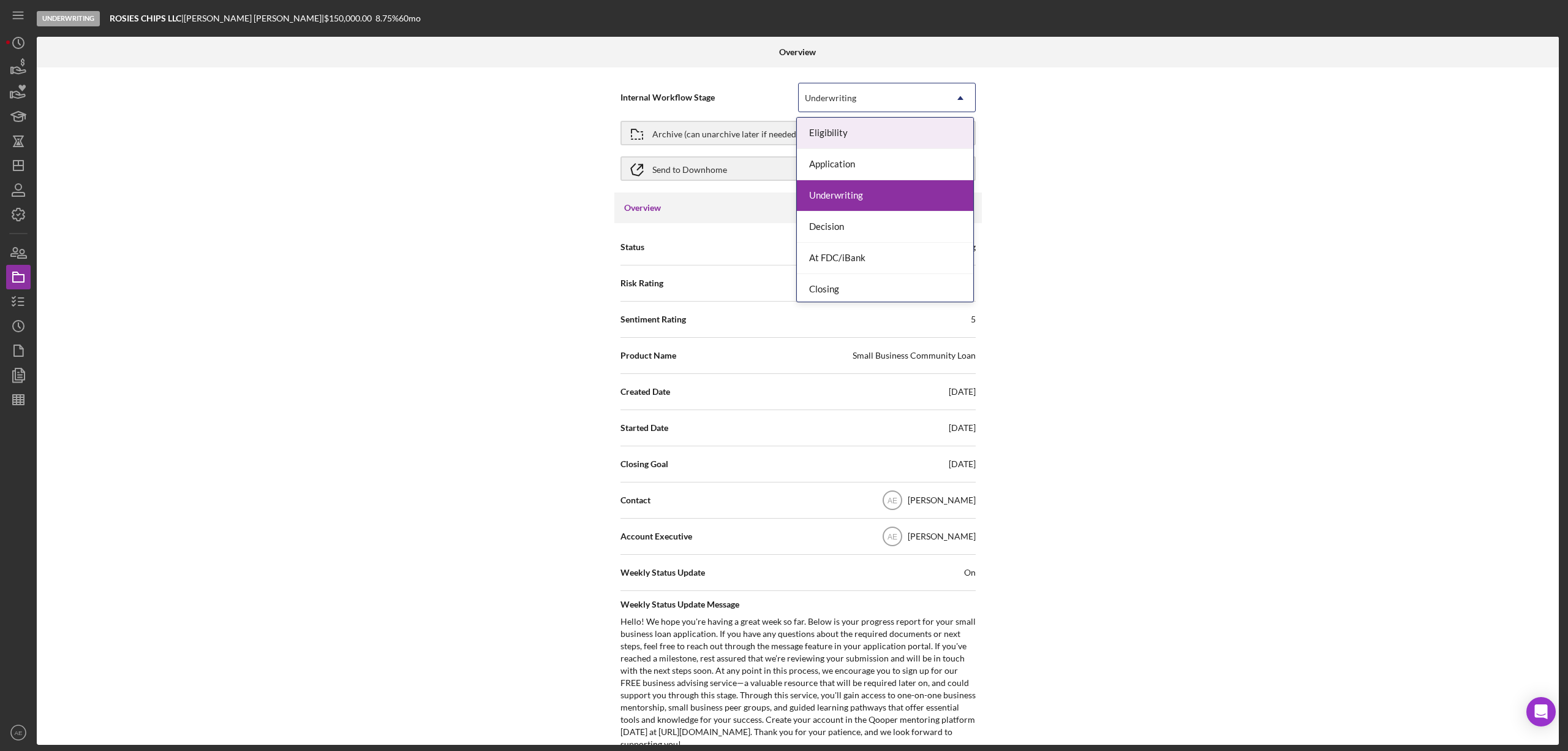
click at [897, 94] on div "Underwriting" at bounding box center [871, 98] width 147 height 28
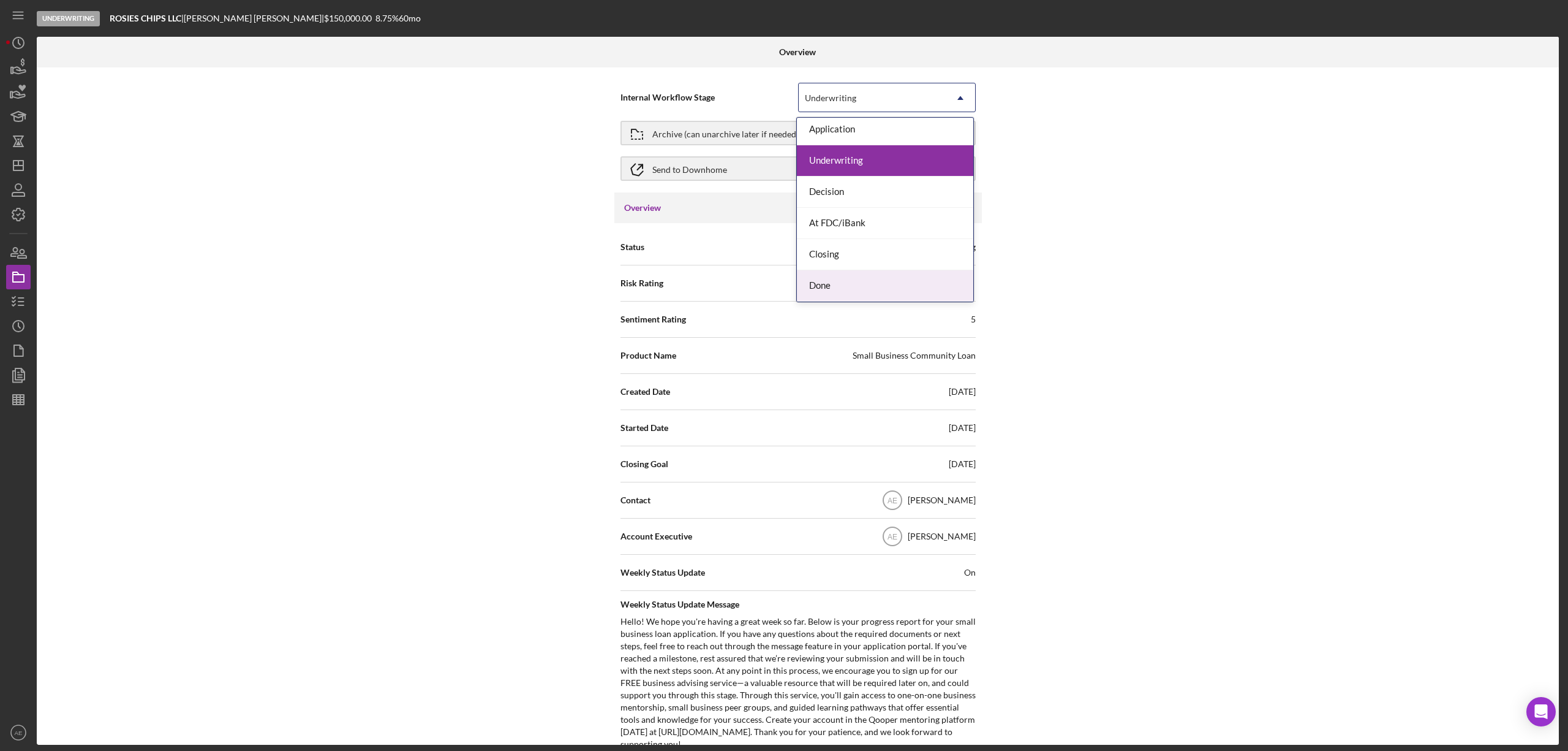
click at [852, 290] on div "Done" at bounding box center [885, 286] width 177 height 31
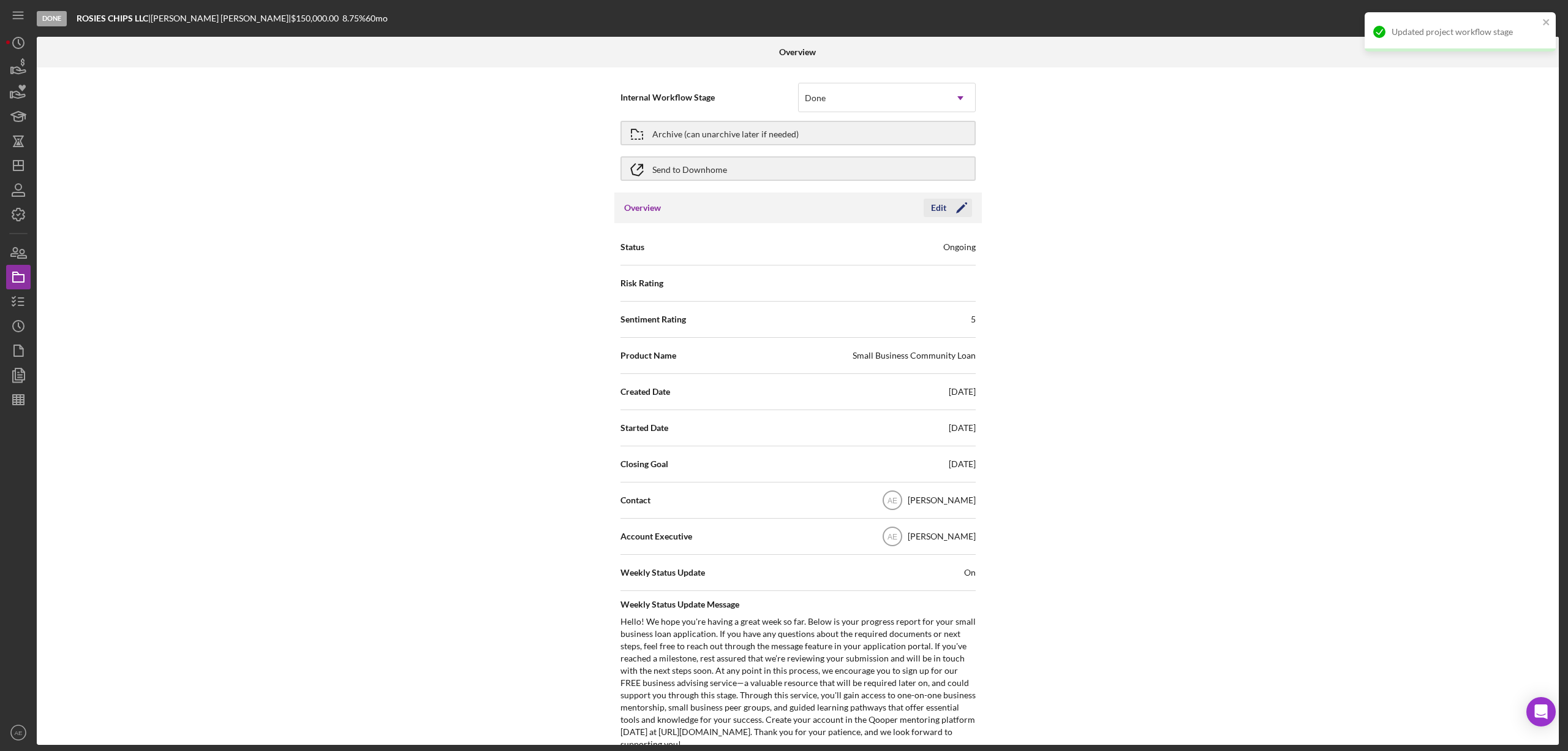
click at [936, 205] on div "Edit" at bounding box center [939, 207] width 15 height 18
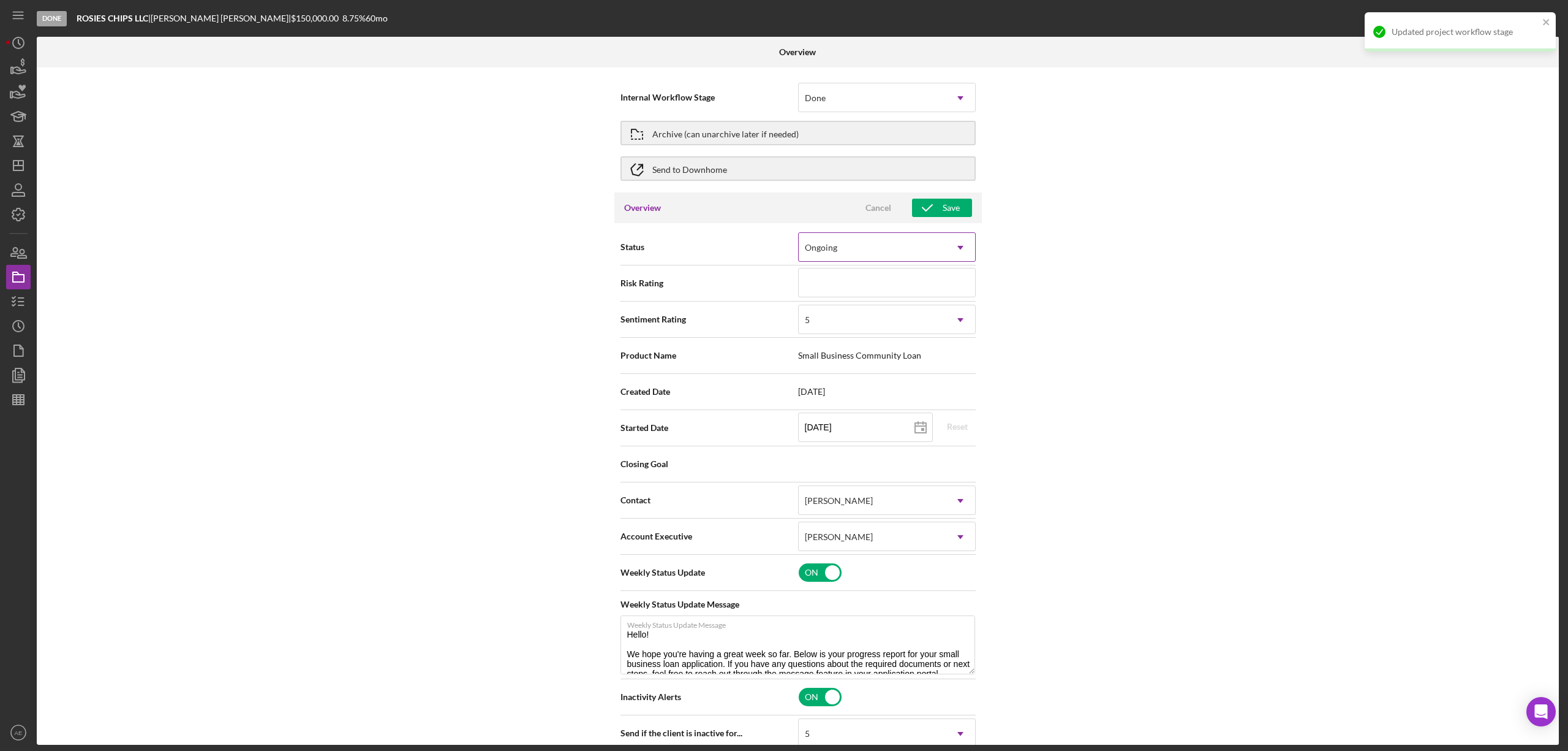
click at [912, 245] on div "Ongoing" at bounding box center [871, 247] width 147 height 28
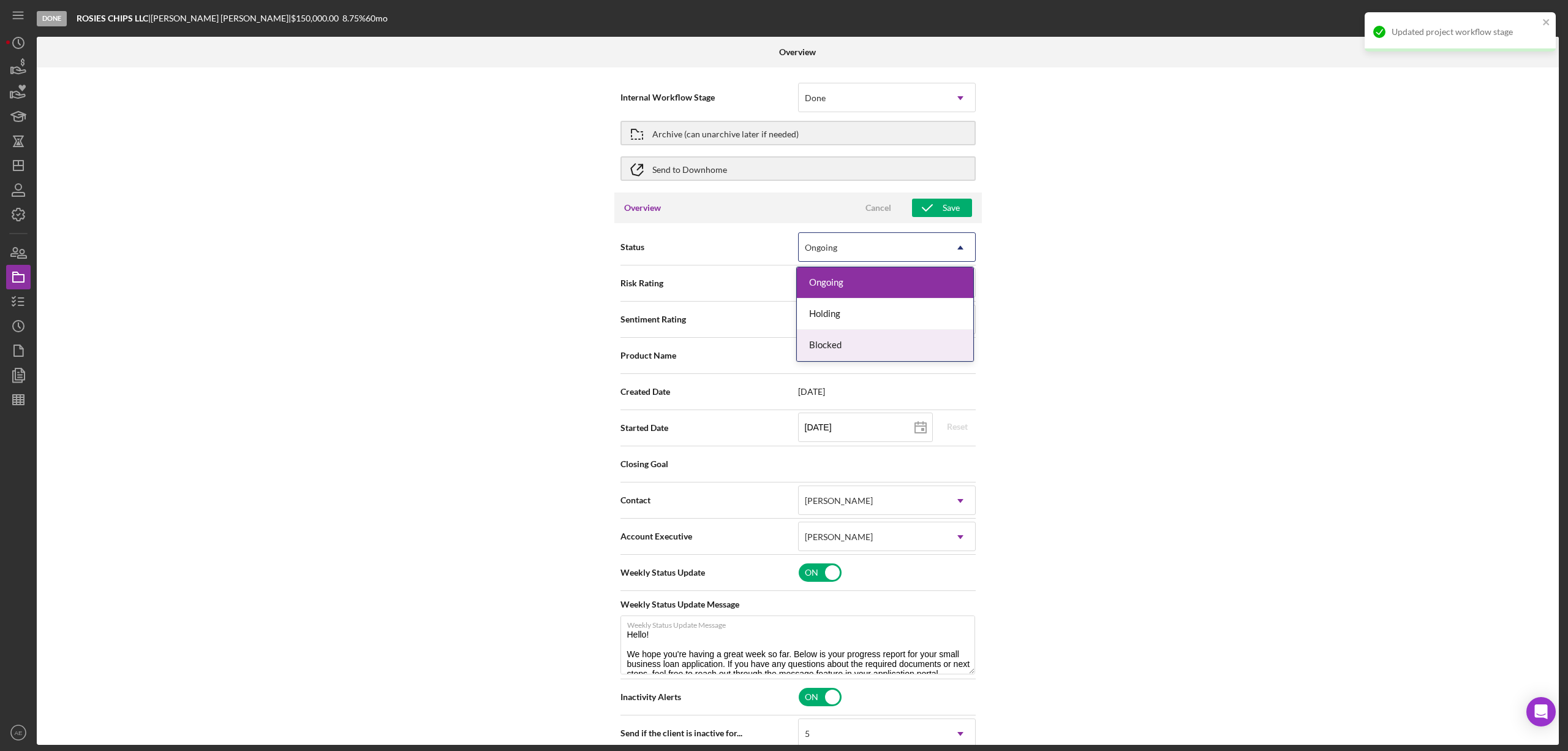
click at [865, 340] on div "Blocked" at bounding box center [885, 345] width 177 height 31
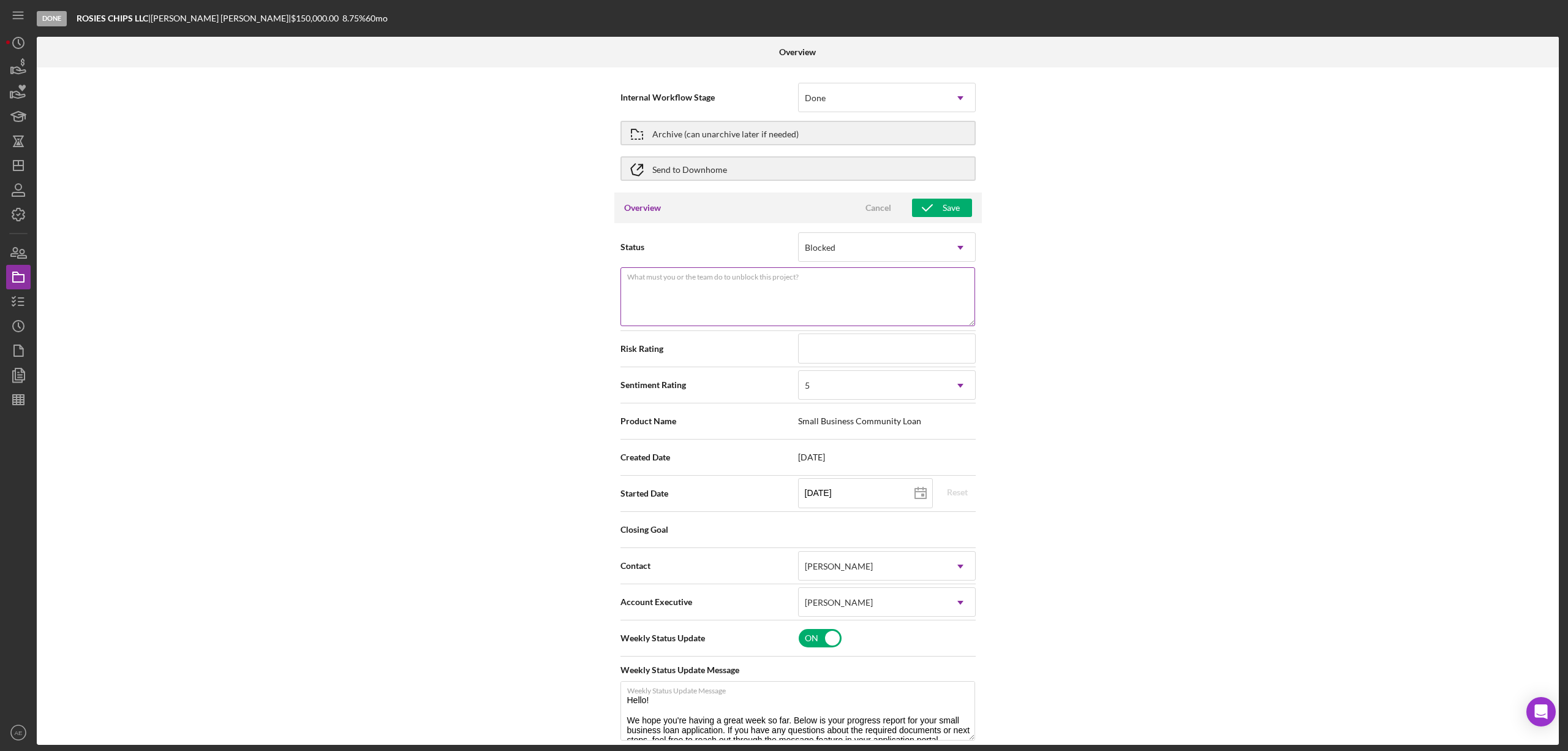
click at [856, 318] on textarea "What must you or the team do to unblock this project?" at bounding box center [798, 296] width 355 height 59
type textarea "L"
type textarea "K"
drag, startPoint x: 678, startPoint y: 286, endPoint x: 612, endPoint y: 286, distance: 66.0
click at [614, 286] on div "Status Blocked Icon/Dropdown Arrow What must you or the team do to unblock this…" at bounding box center [798, 567] width 368 height 688
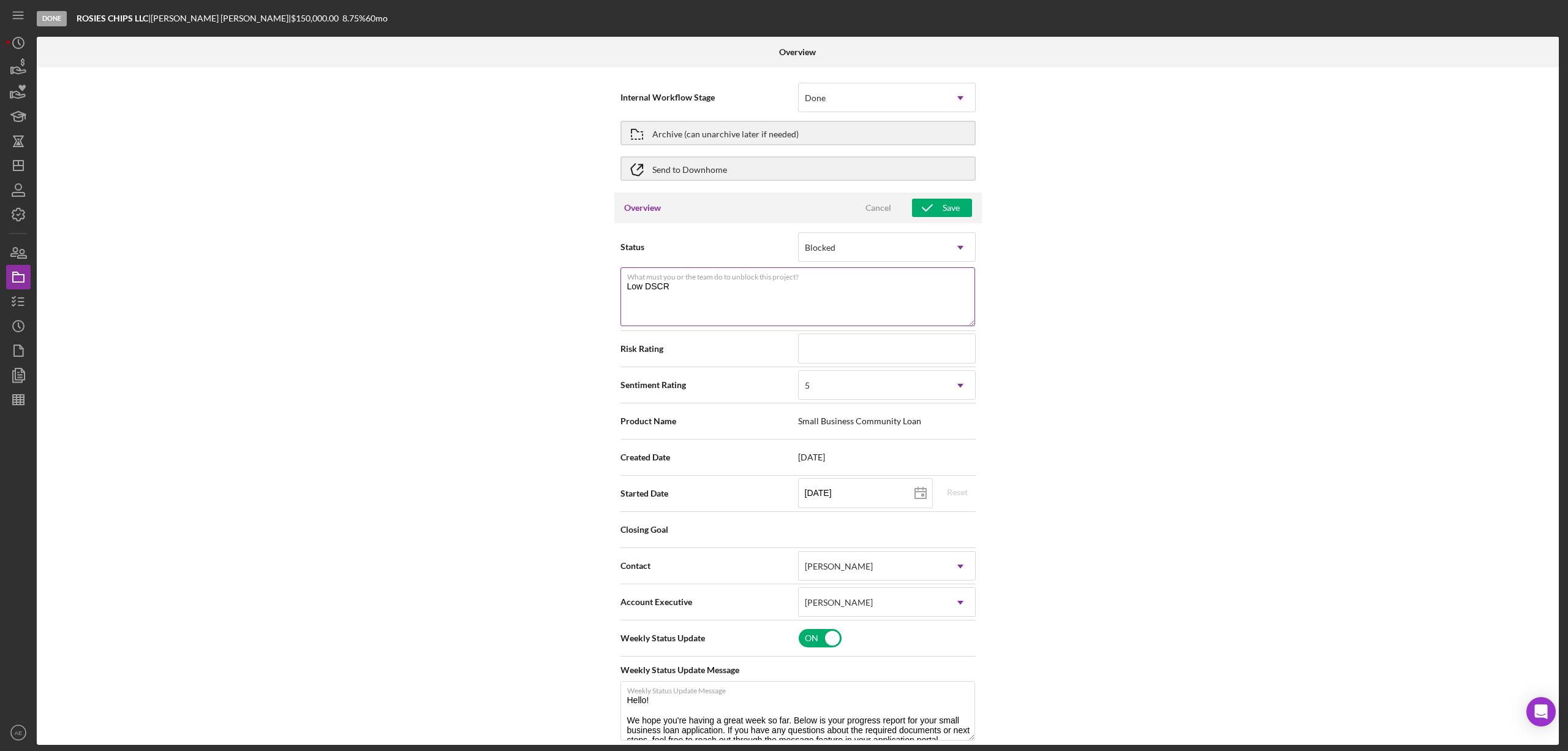
click at [739, 305] on textarea "Low DSCR" at bounding box center [798, 296] width 355 height 59
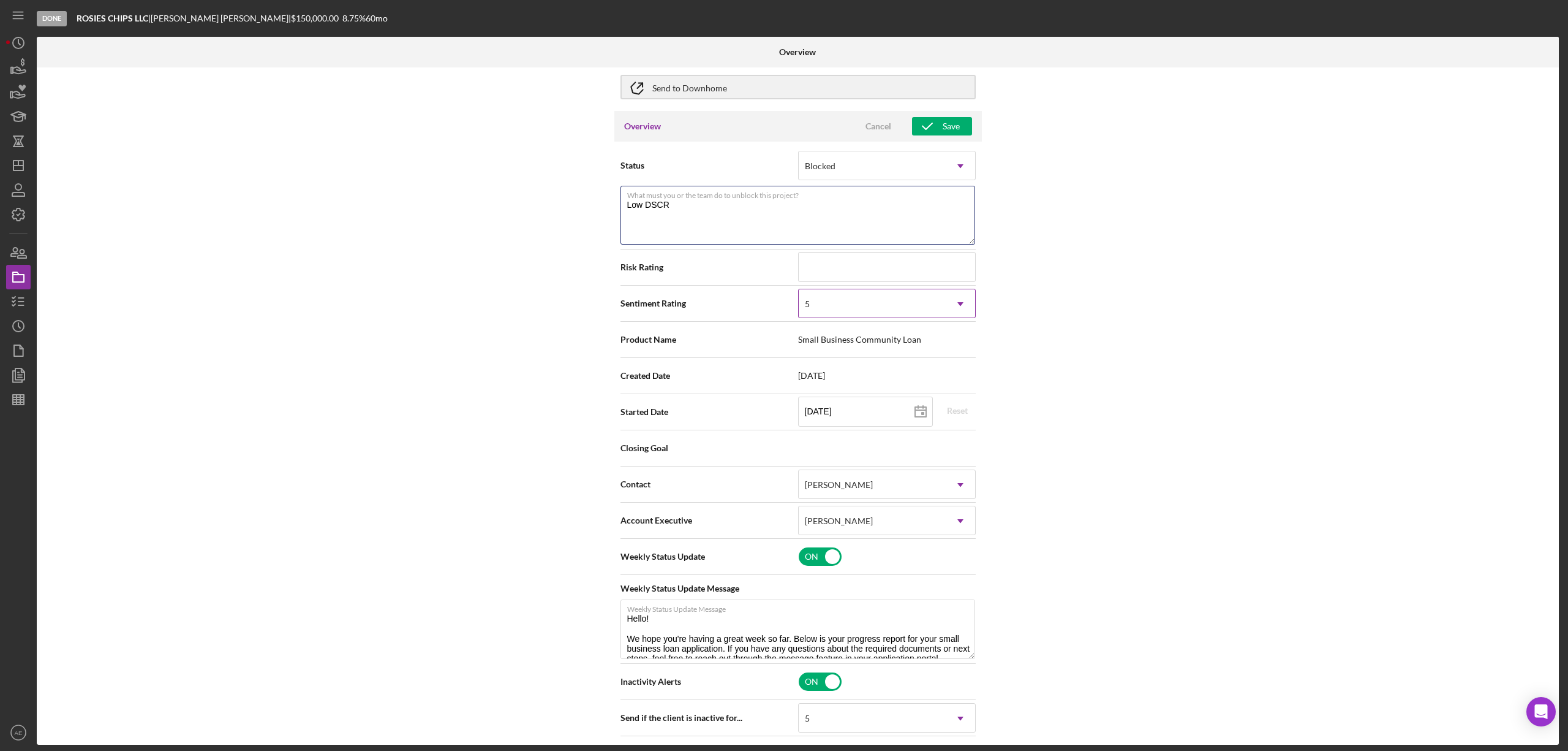
type textarea "Low DSCR"
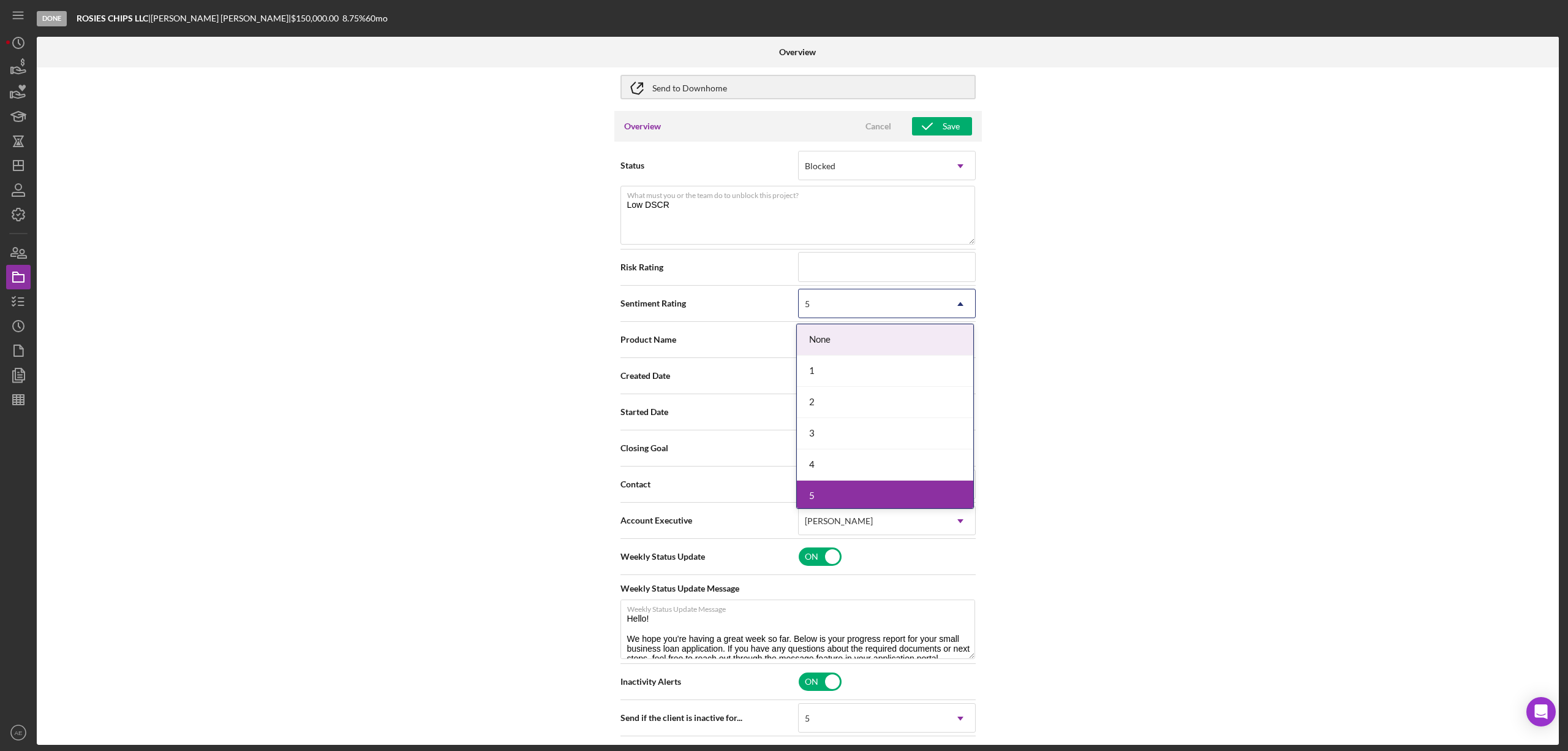
click at [854, 312] on div "5" at bounding box center [871, 304] width 147 height 28
click at [830, 361] on div "1" at bounding box center [885, 371] width 177 height 31
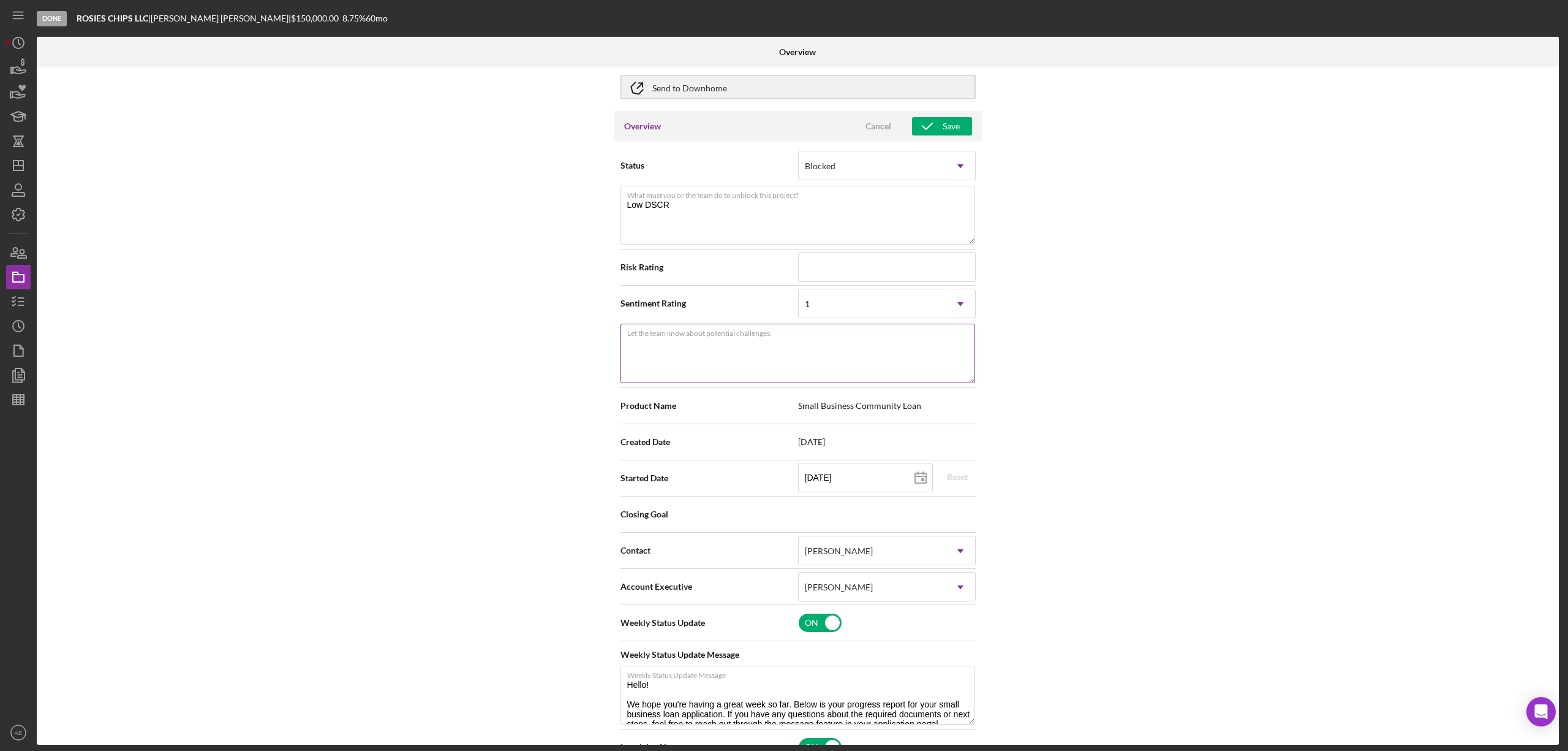
click at [782, 355] on textarea "Let the team know about potential challenges." at bounding box center [798, 353] width 355 height 59
paste textarea "Low DSCR"
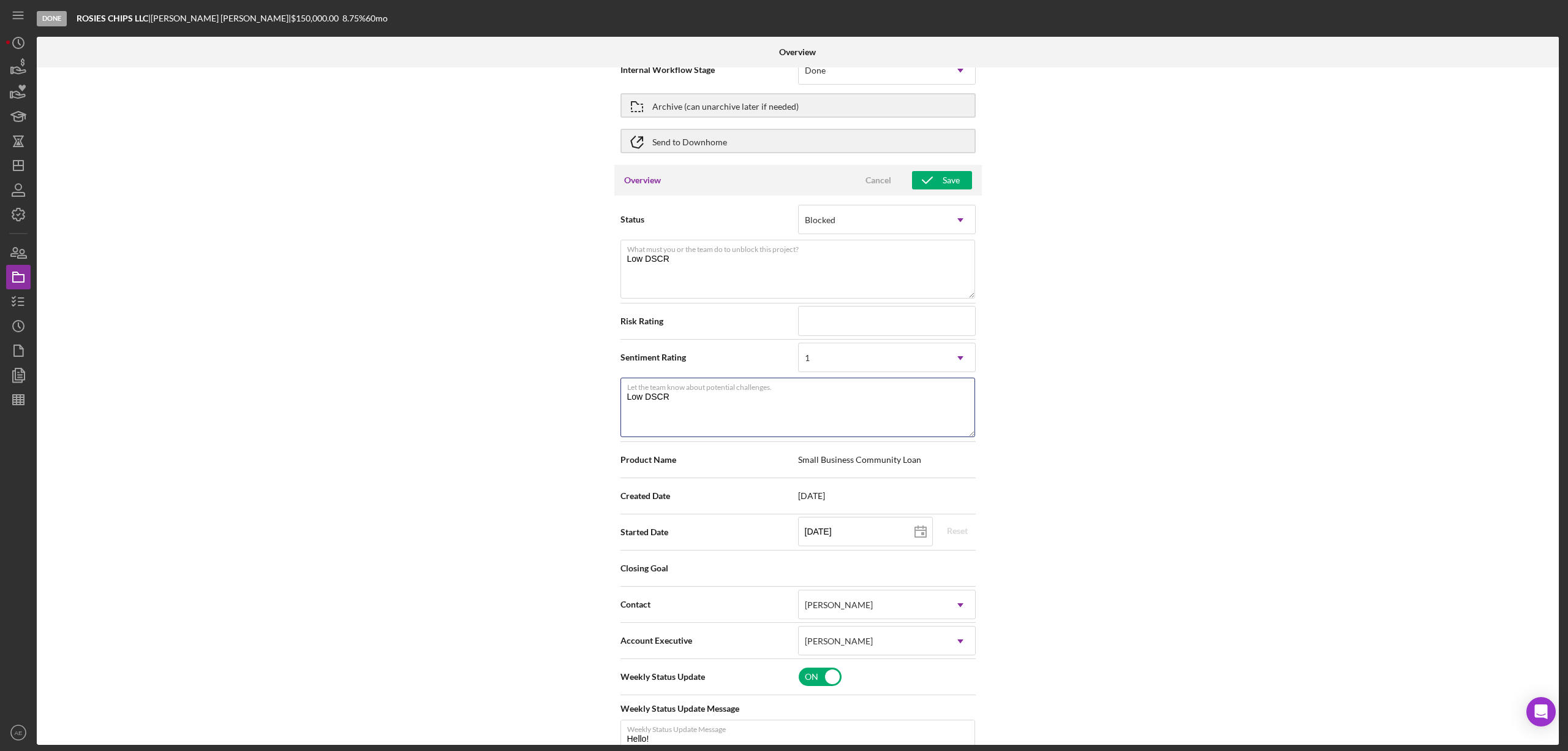
scroll to position [0, 0]
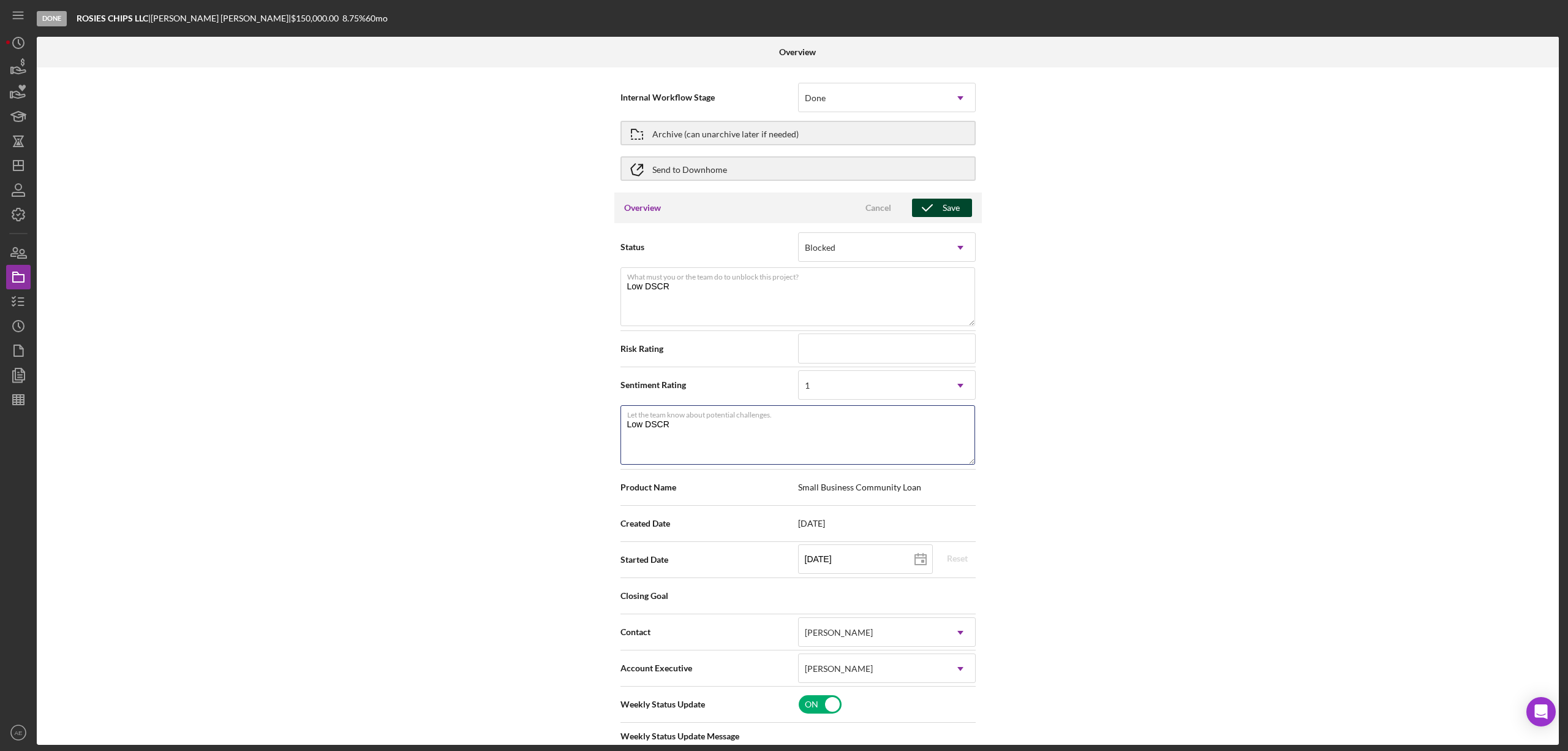
type textarea "Low DSCR"
click at [939, 211] on icon "button" at bounding box center [927, 208] width 31 height 31
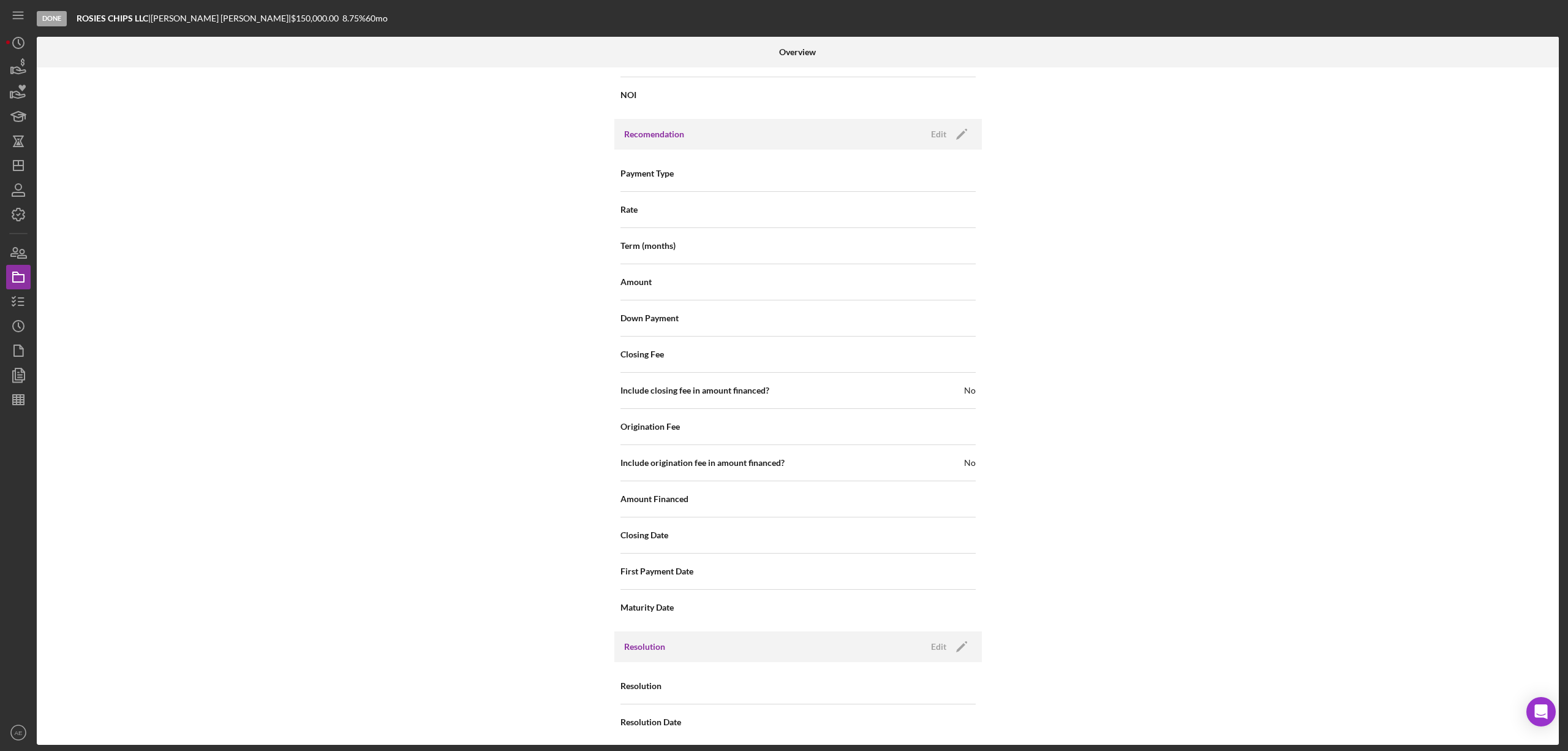
scroll to position [1354, 0]
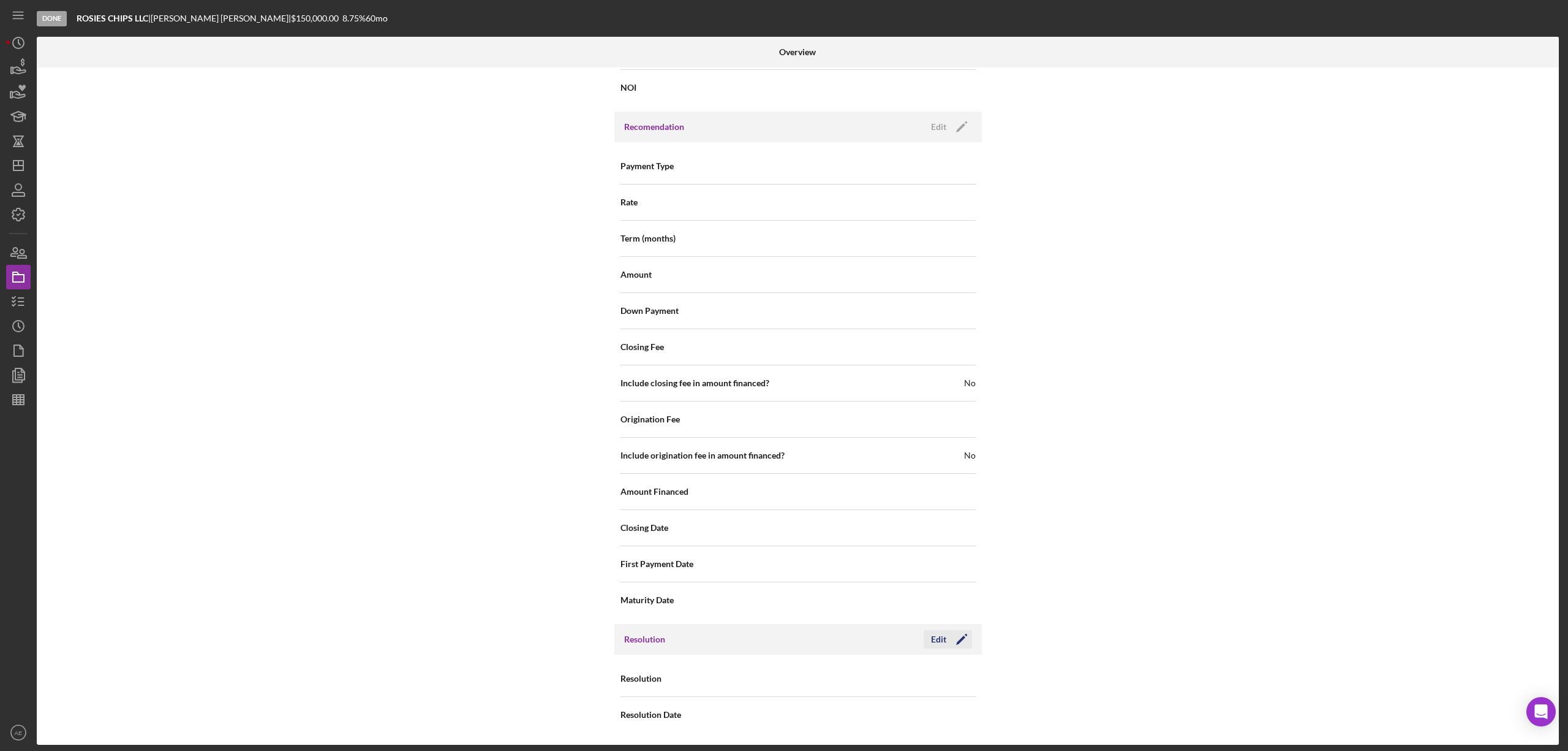
click at [927, 636] on button "Edit Icon/Edit" at bounding box center [948, 639] width 48 height 18
click at [843, 679] on div "Select..." at bounding box center [871, 679] width 147 height 28
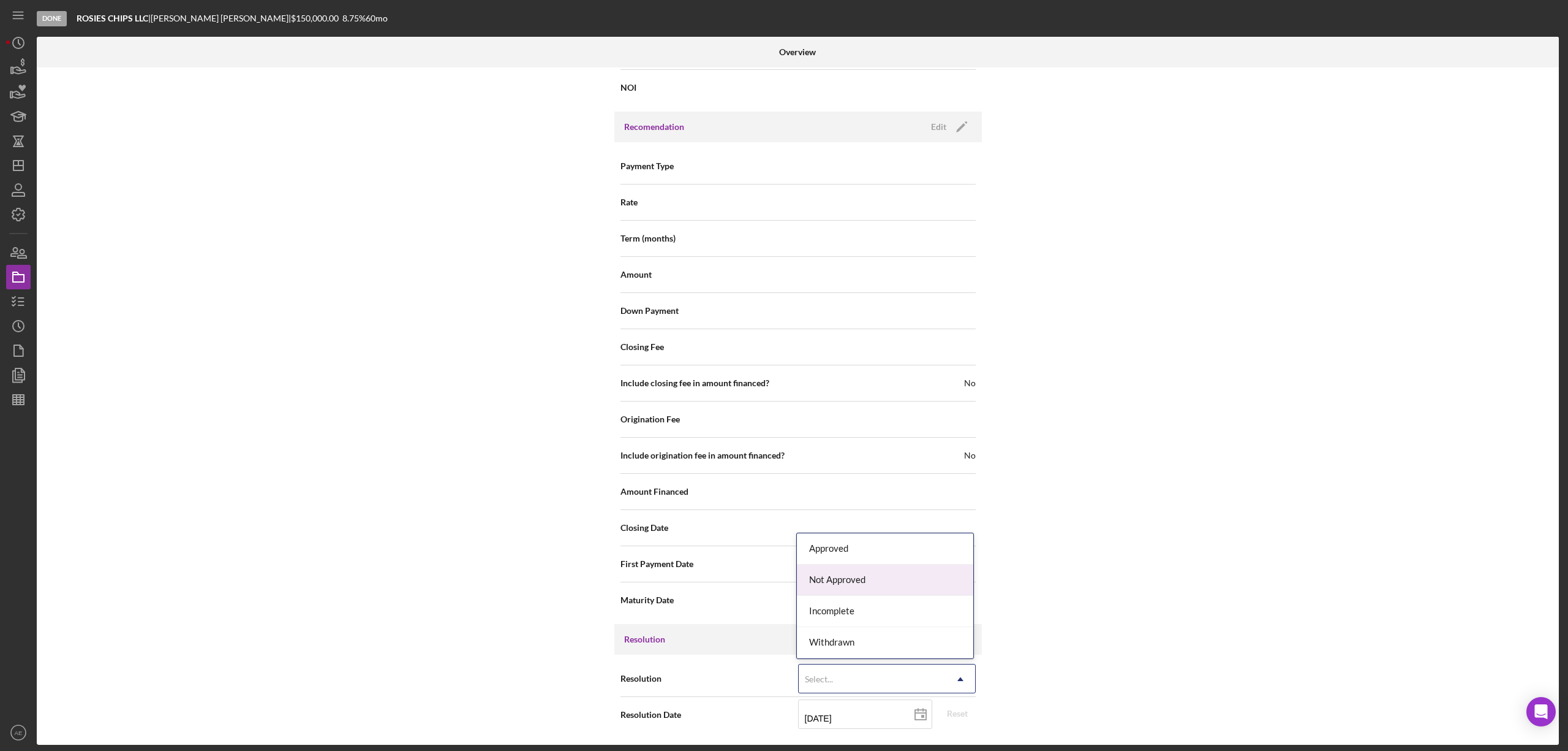
click at [850, 584] on div "Not Approved" at bounding box center [885, 580] width 177 height 31
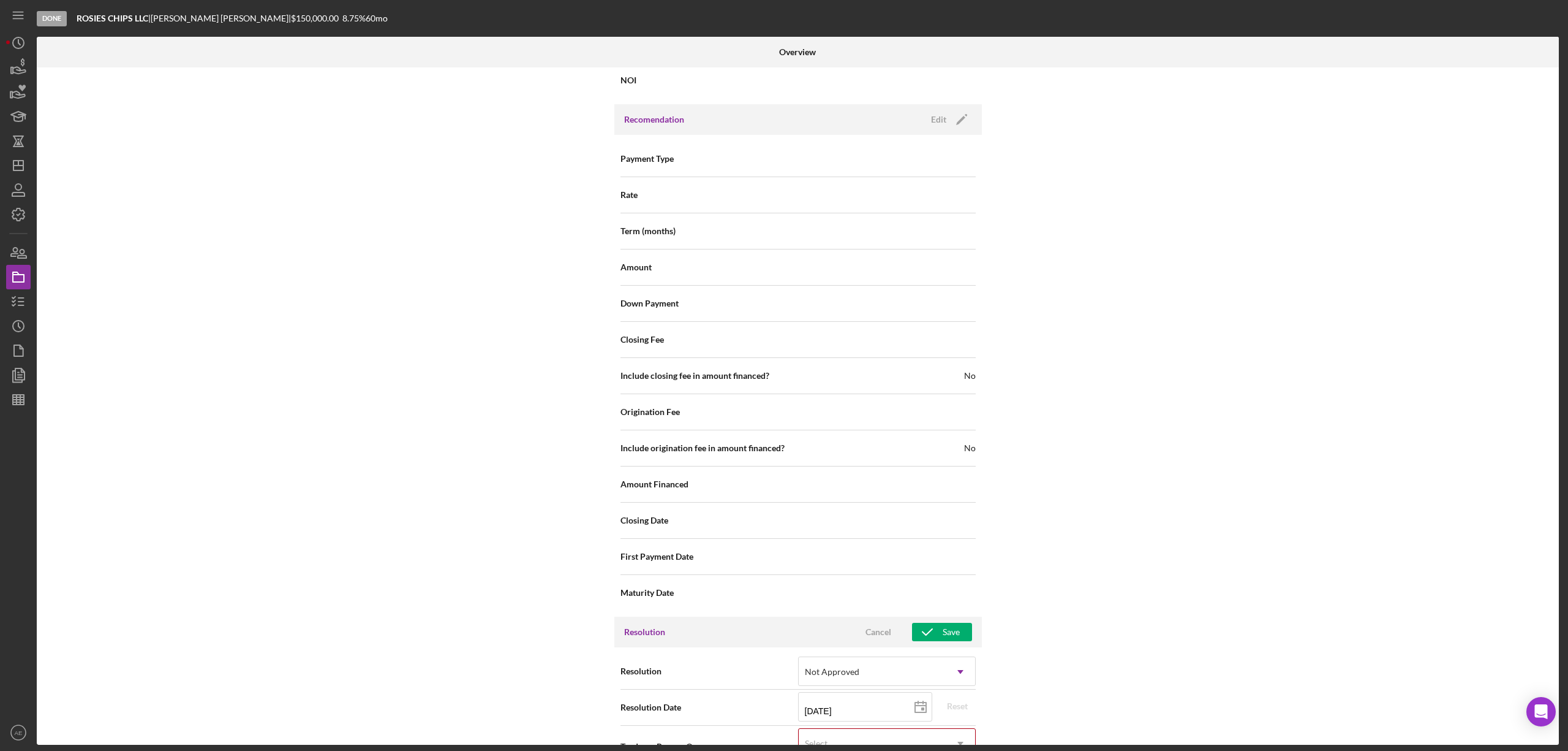
scroll to position [1432, 0]
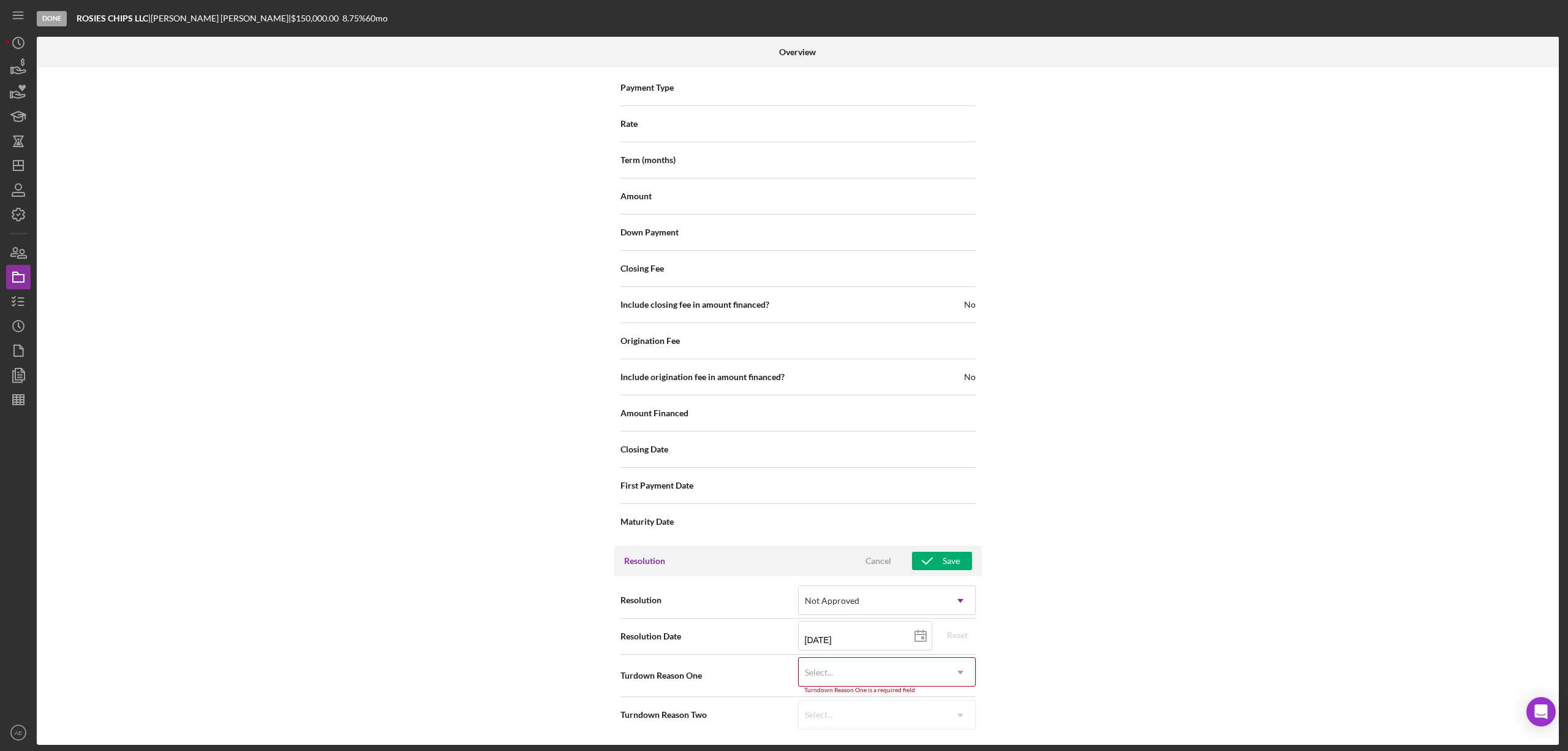
click at [856, 680] on div "Select..." at bounding box center [871, 672] width 147 height 28
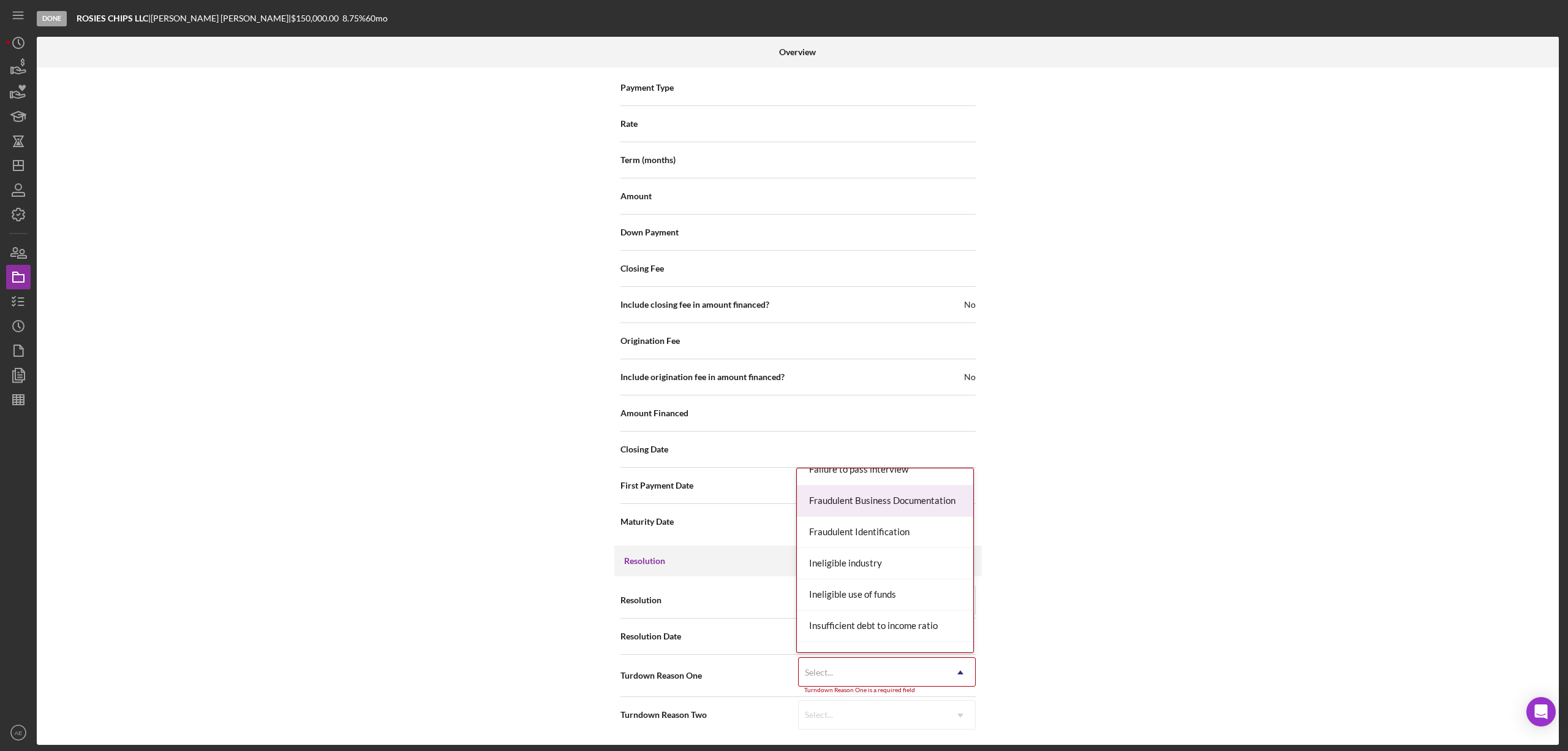
scroll to position [409, 0]
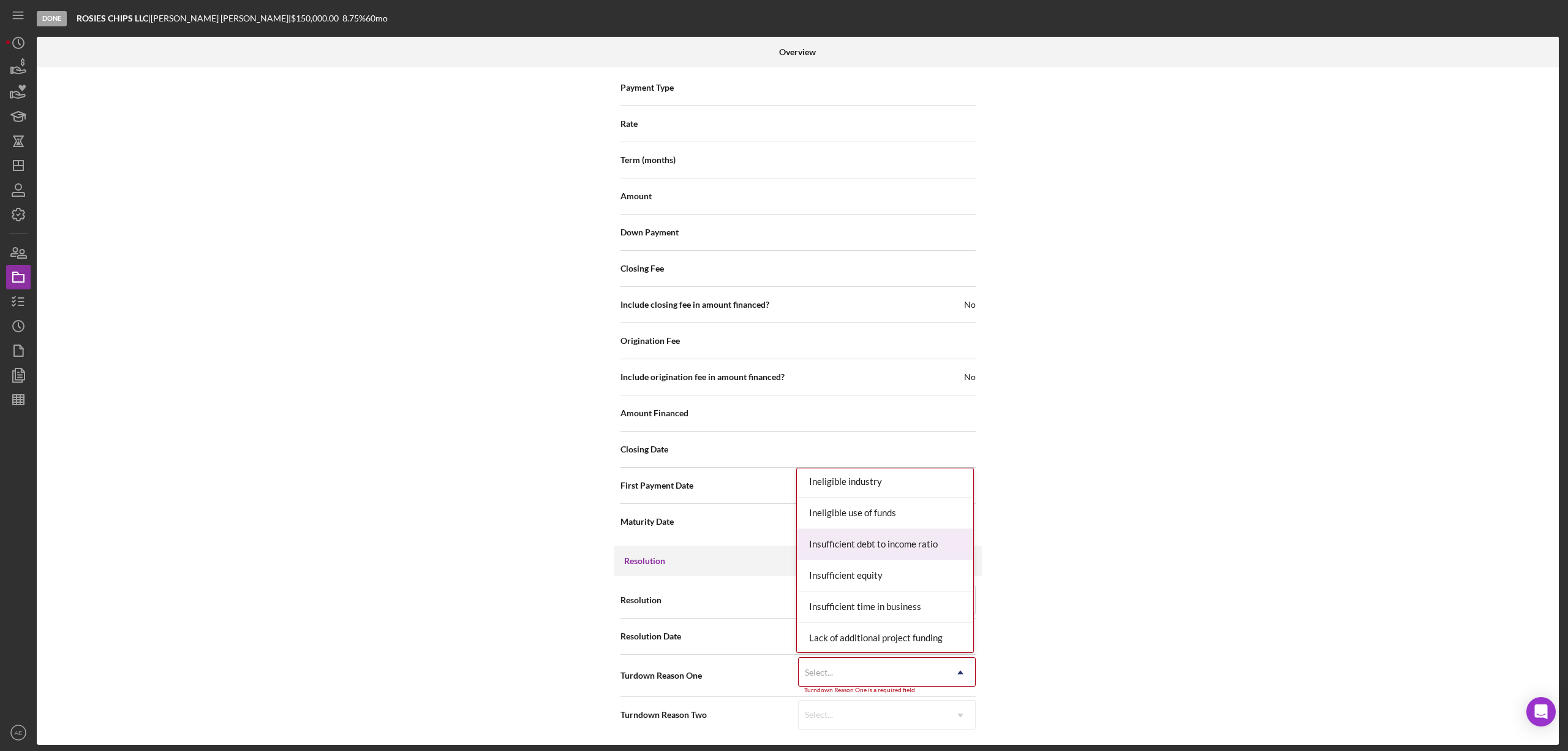
click at [901, 549] on div "Insufficient debt to income ratio" at bounding box center [885, 544] width 177 height 31
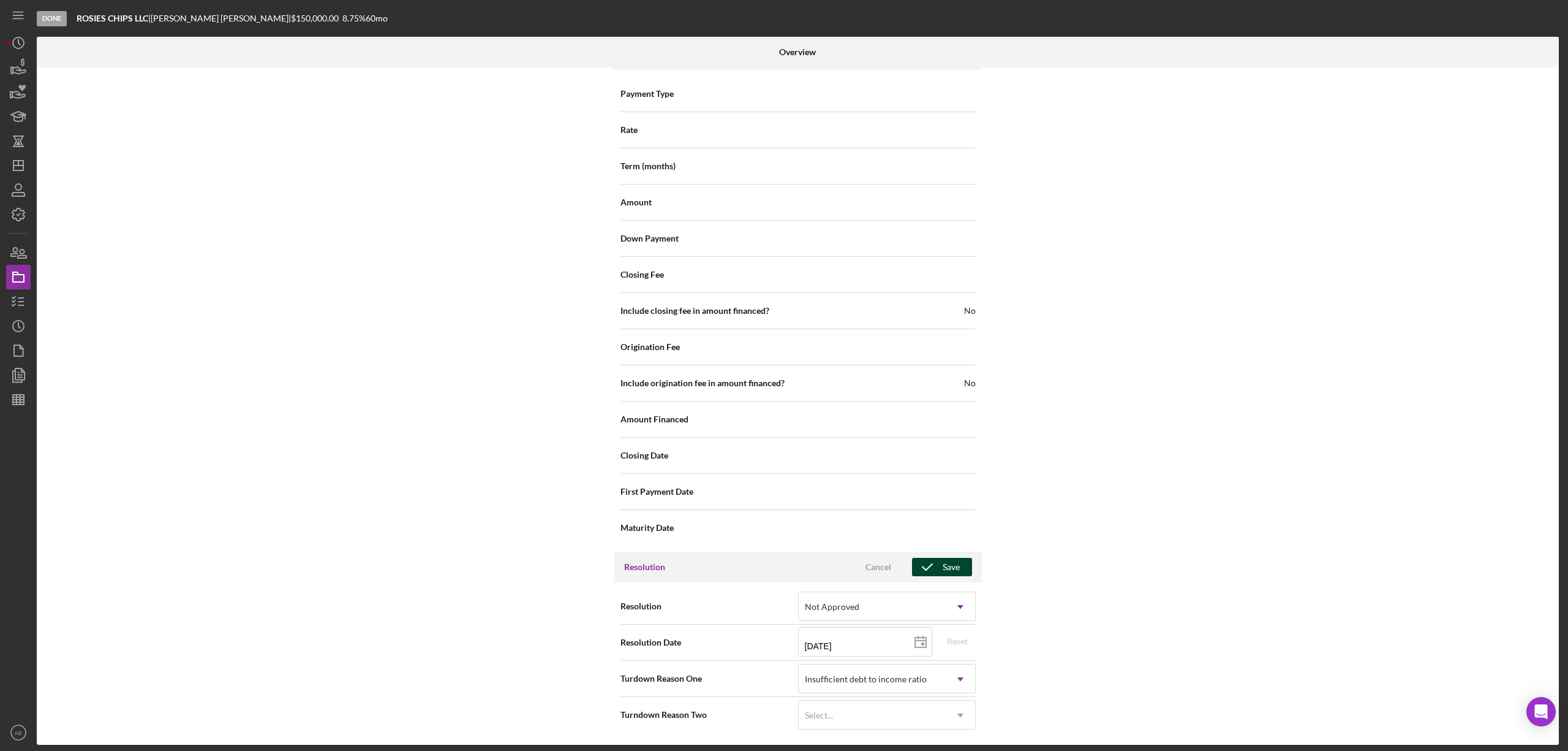
click at [933, 569] on icon "button" at bounding box center [927, 567] width 31 height 31
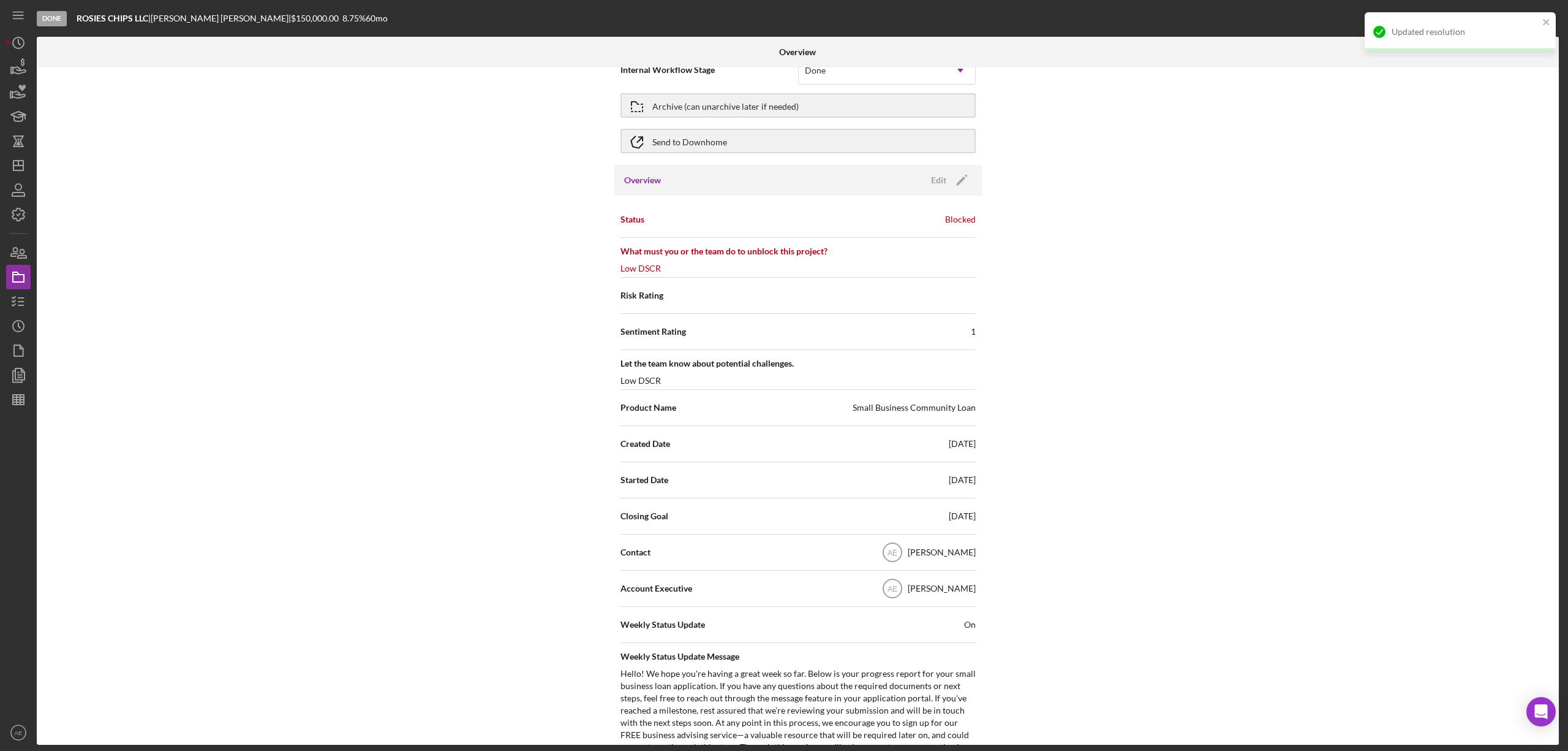
scroll to position [0, 0]
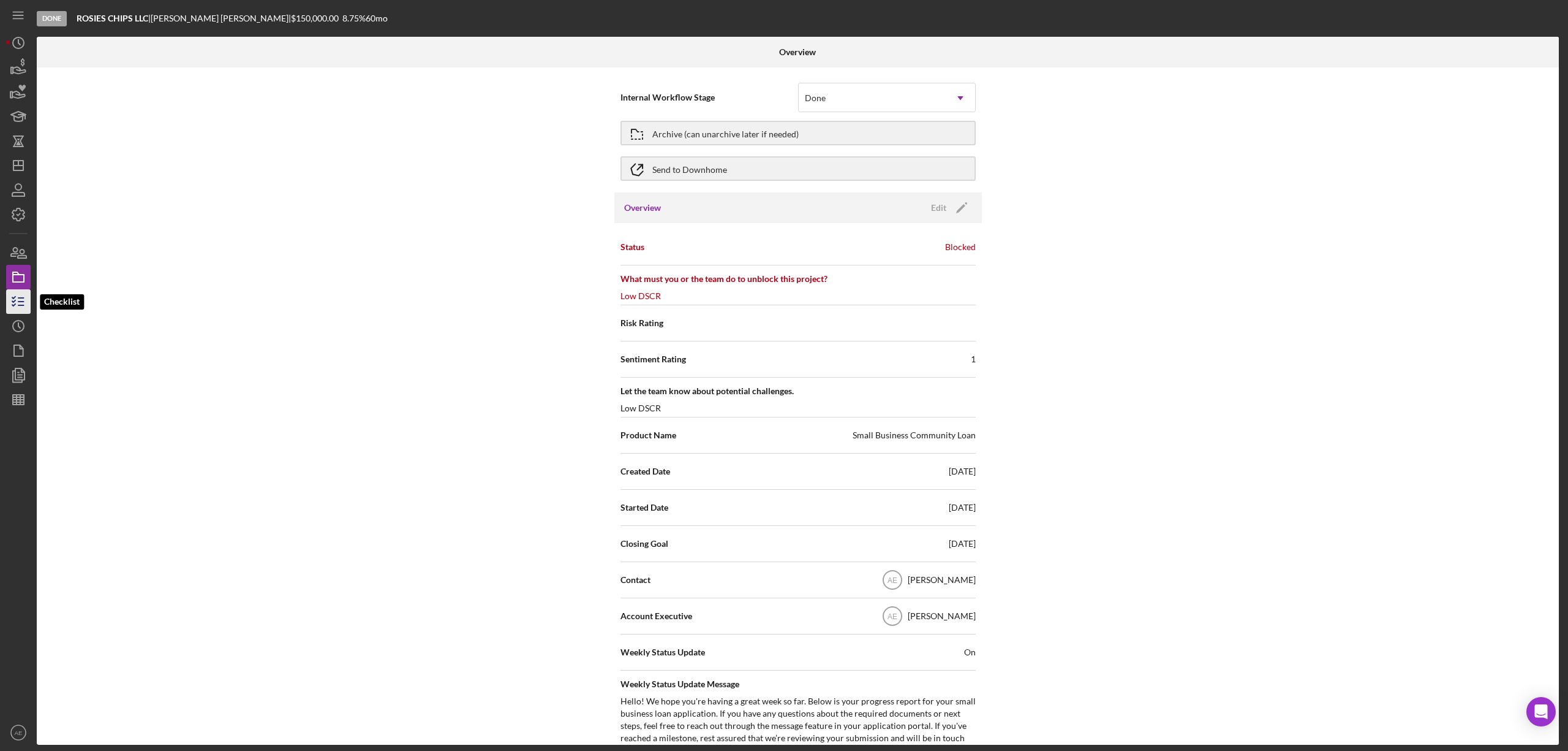
click at [22, 298] on line "button" at bounding box center [21, 298] width 5 height 0
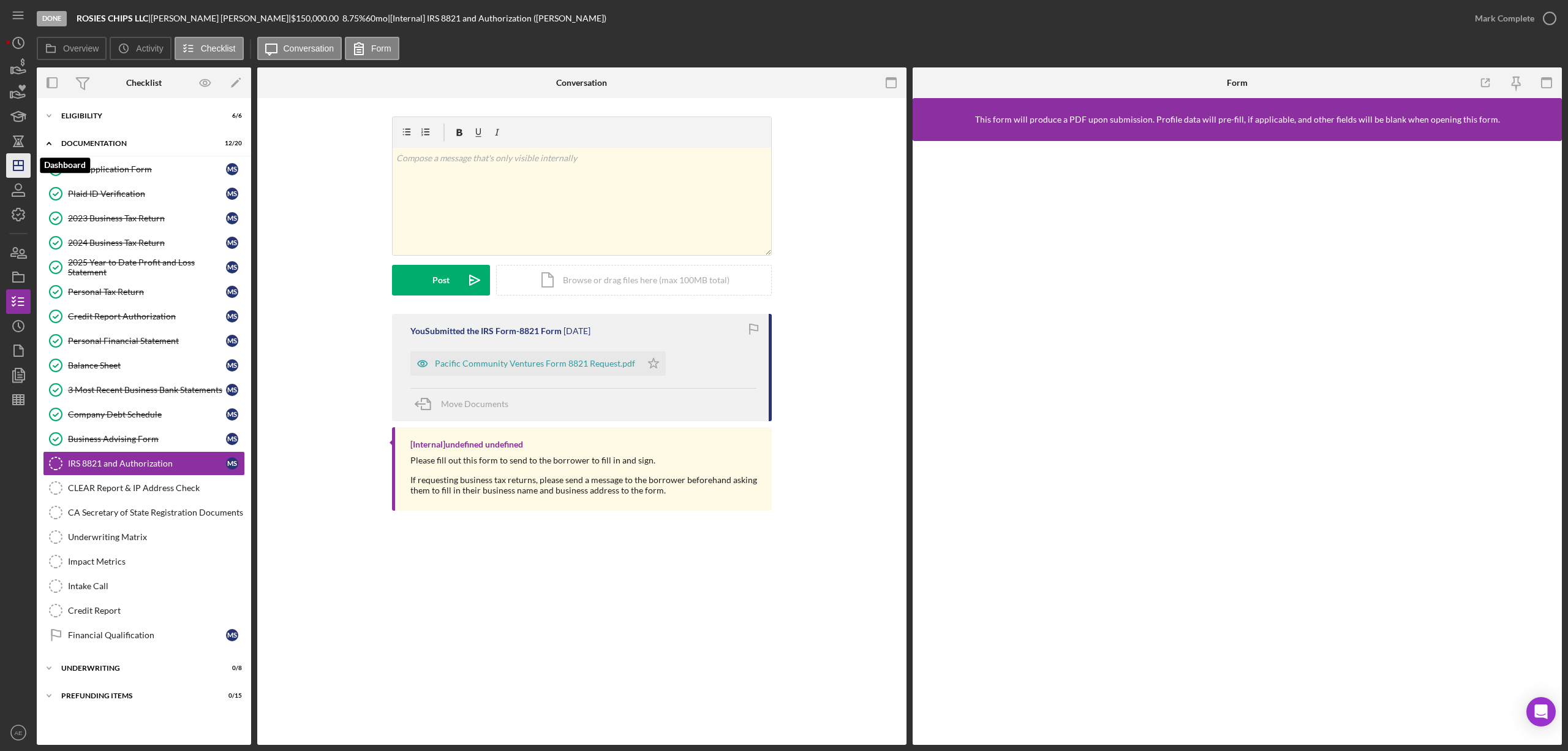
click at [18, 160] on line "button" at bounding box center [18, 163] width 0 height 5
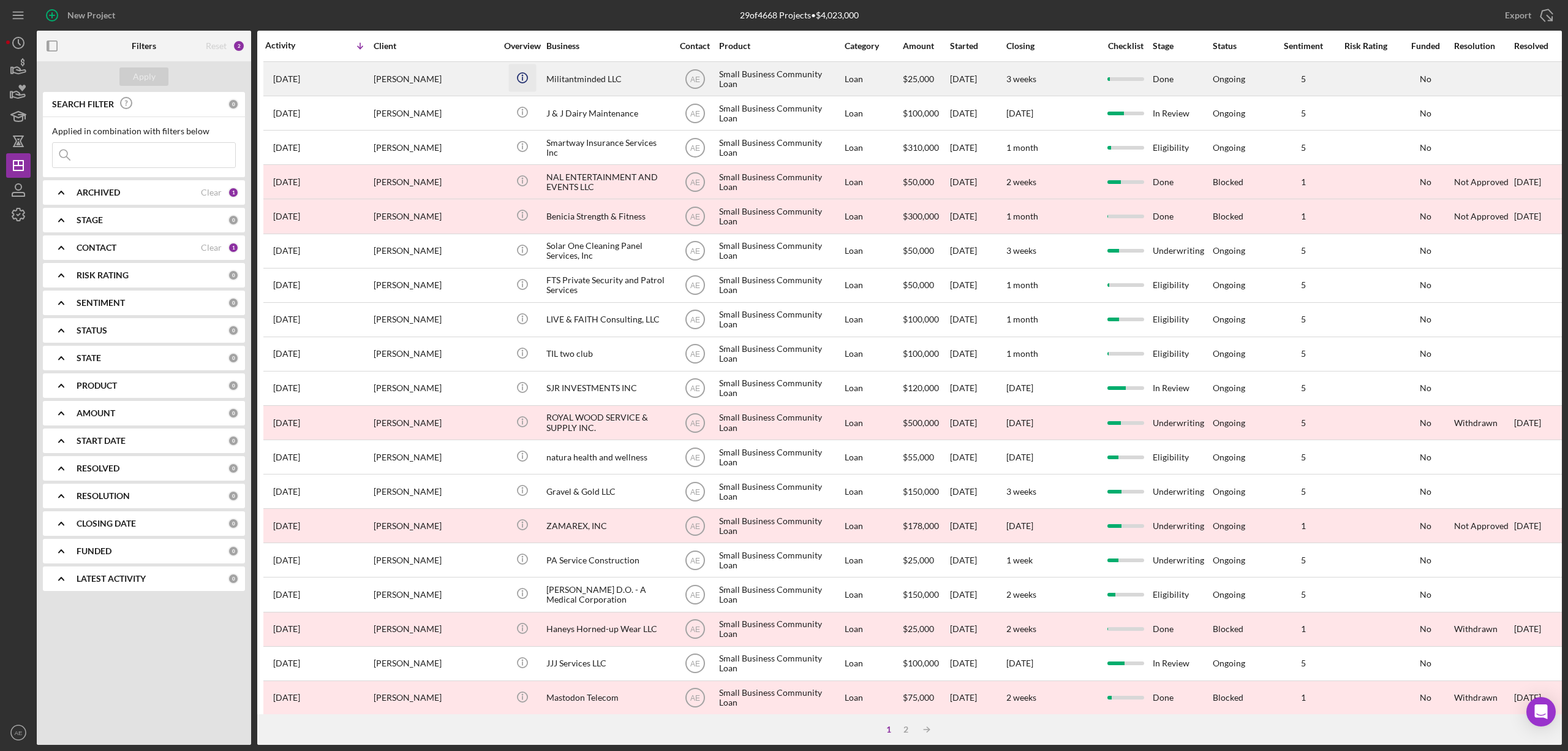
scroll to position [224, 0]
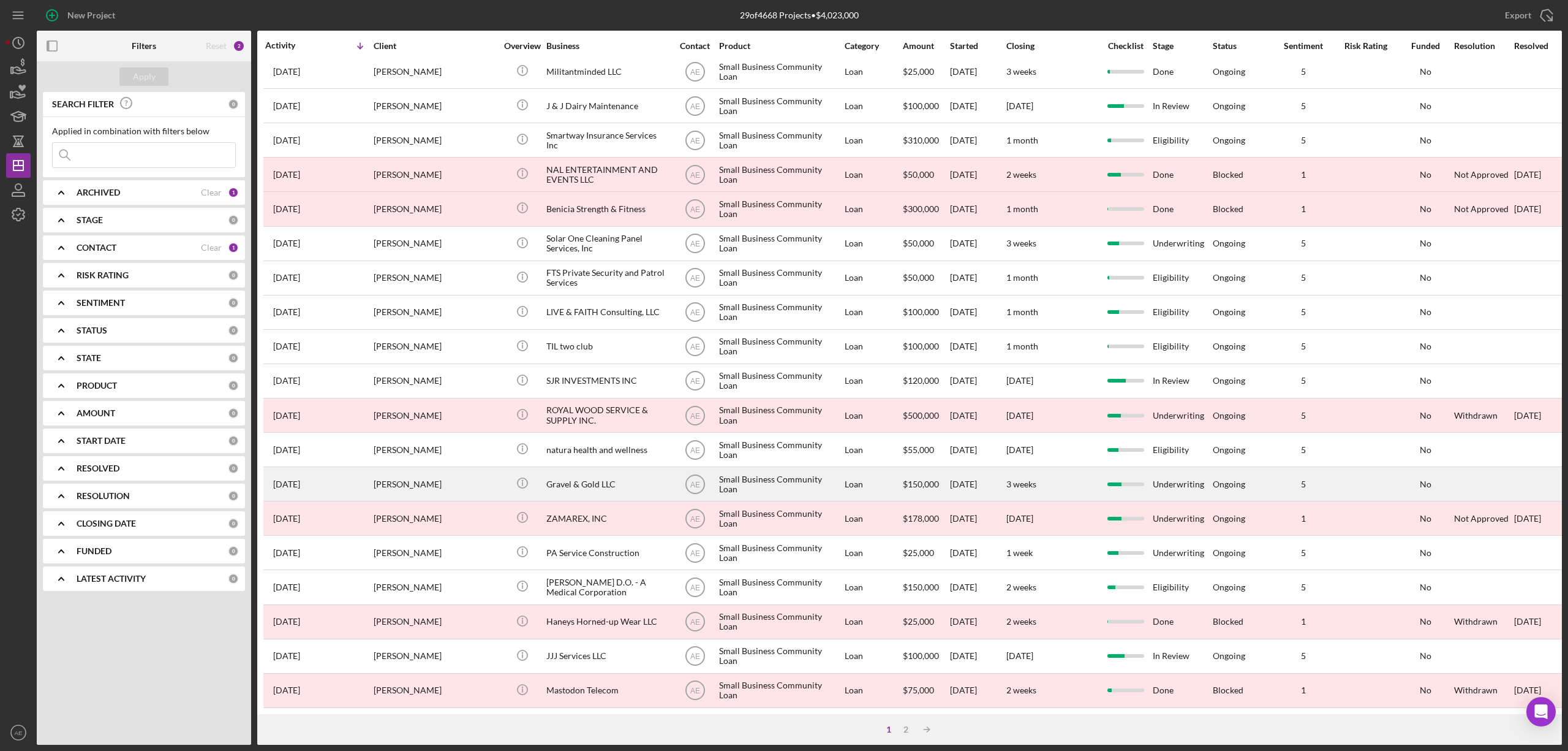
click at [468, 473] on div "[PERSON_NAME]" at bounding box center [435, 484] width 123 height 33
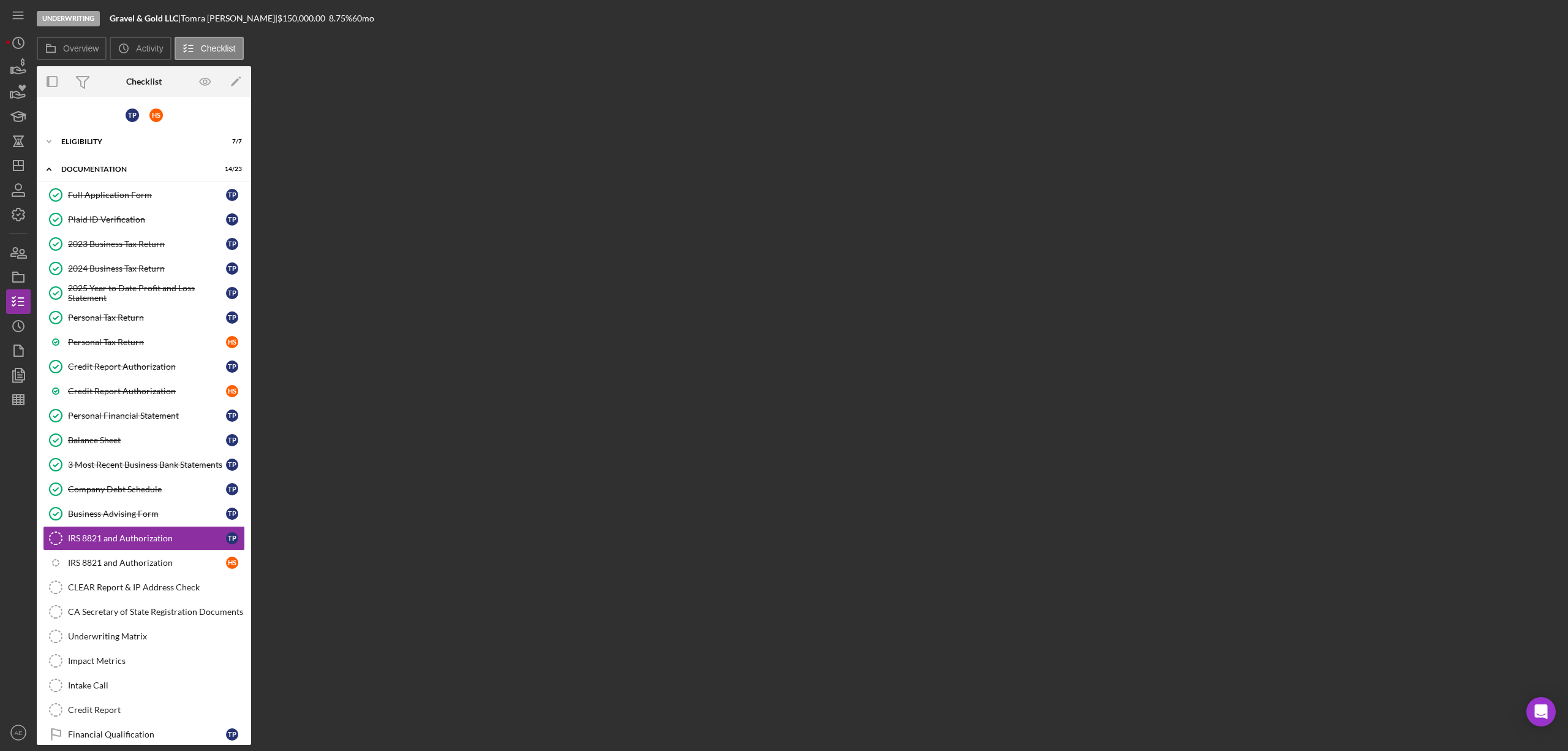
scroll to position [78, 0]
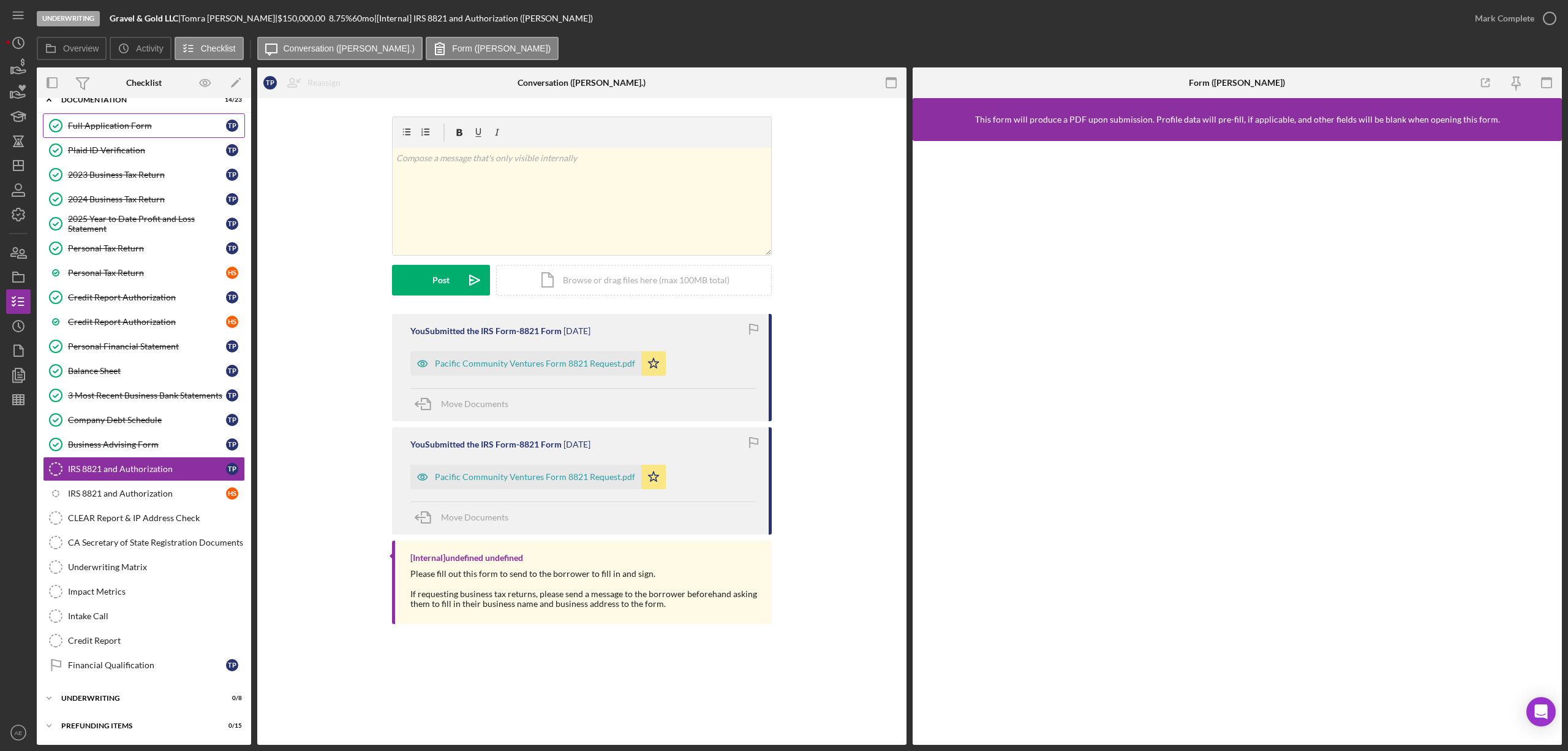
click at [121, 121] on div "Full Application Form" at bounding box center [147, 125] width 158 height 9
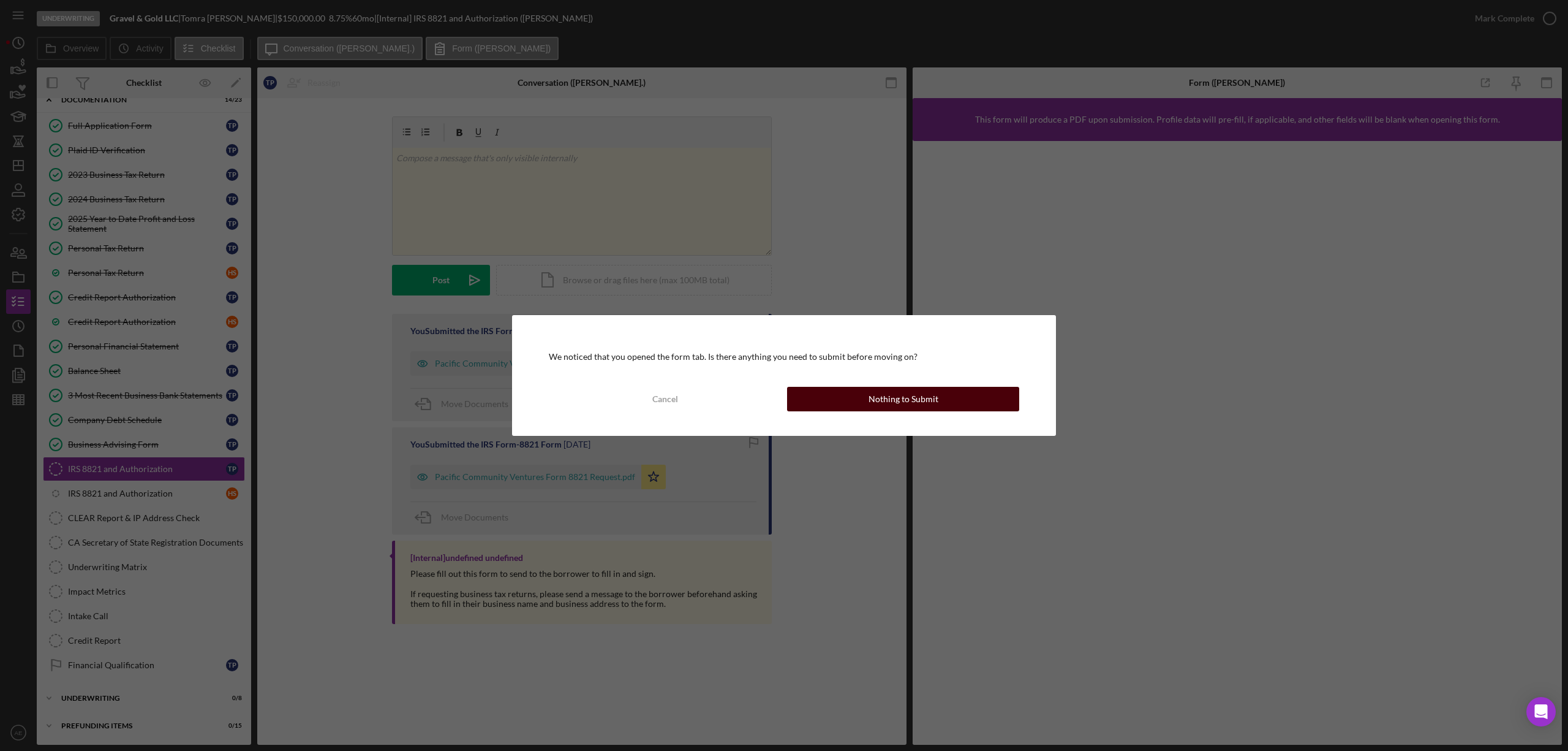
click at [895, 400] on div "Nothing to Submit" at bounding box center [903, 399] width 69 height 25
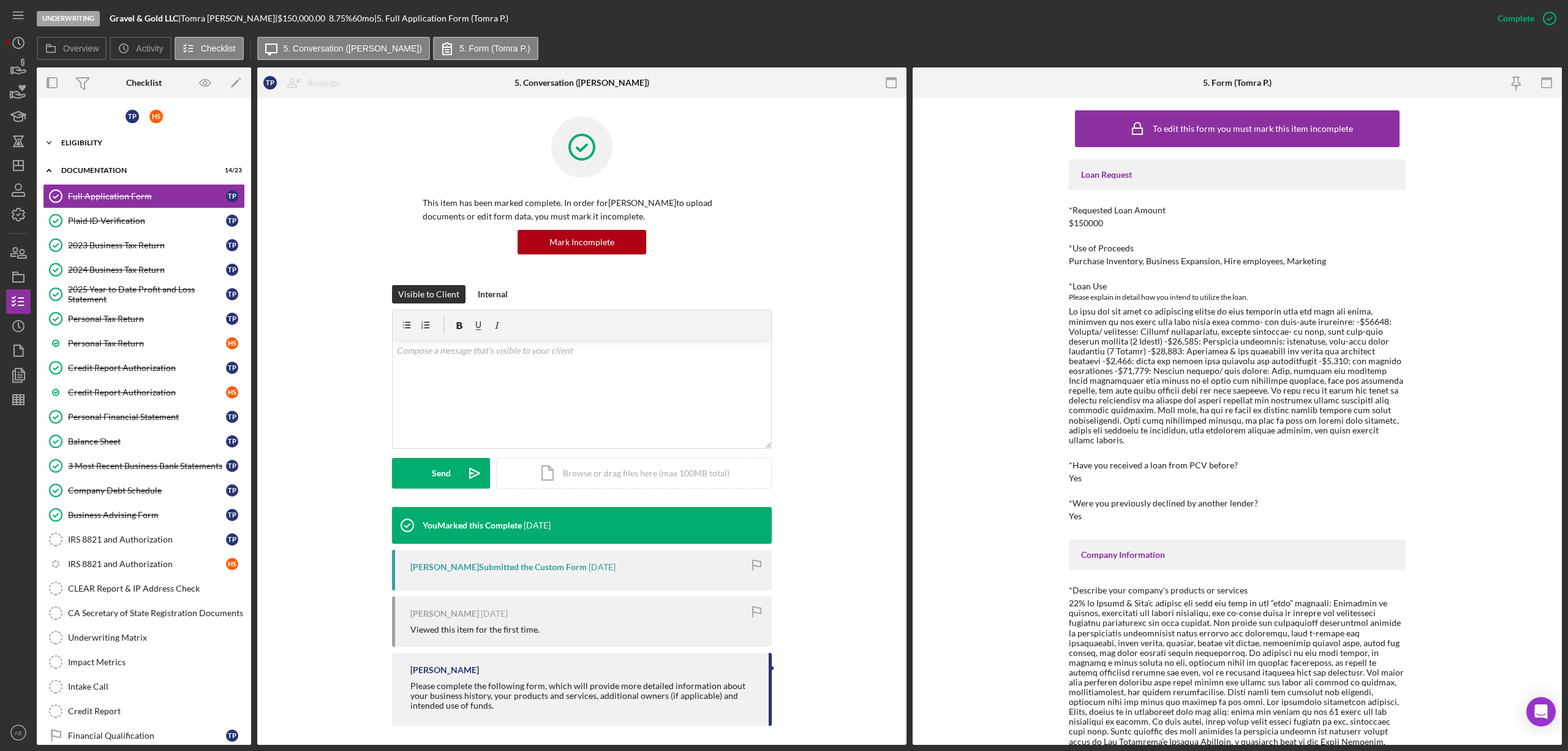
click at [130, 142] on div "Eligibility" at bounding box center [148, 142] width 175 height 8
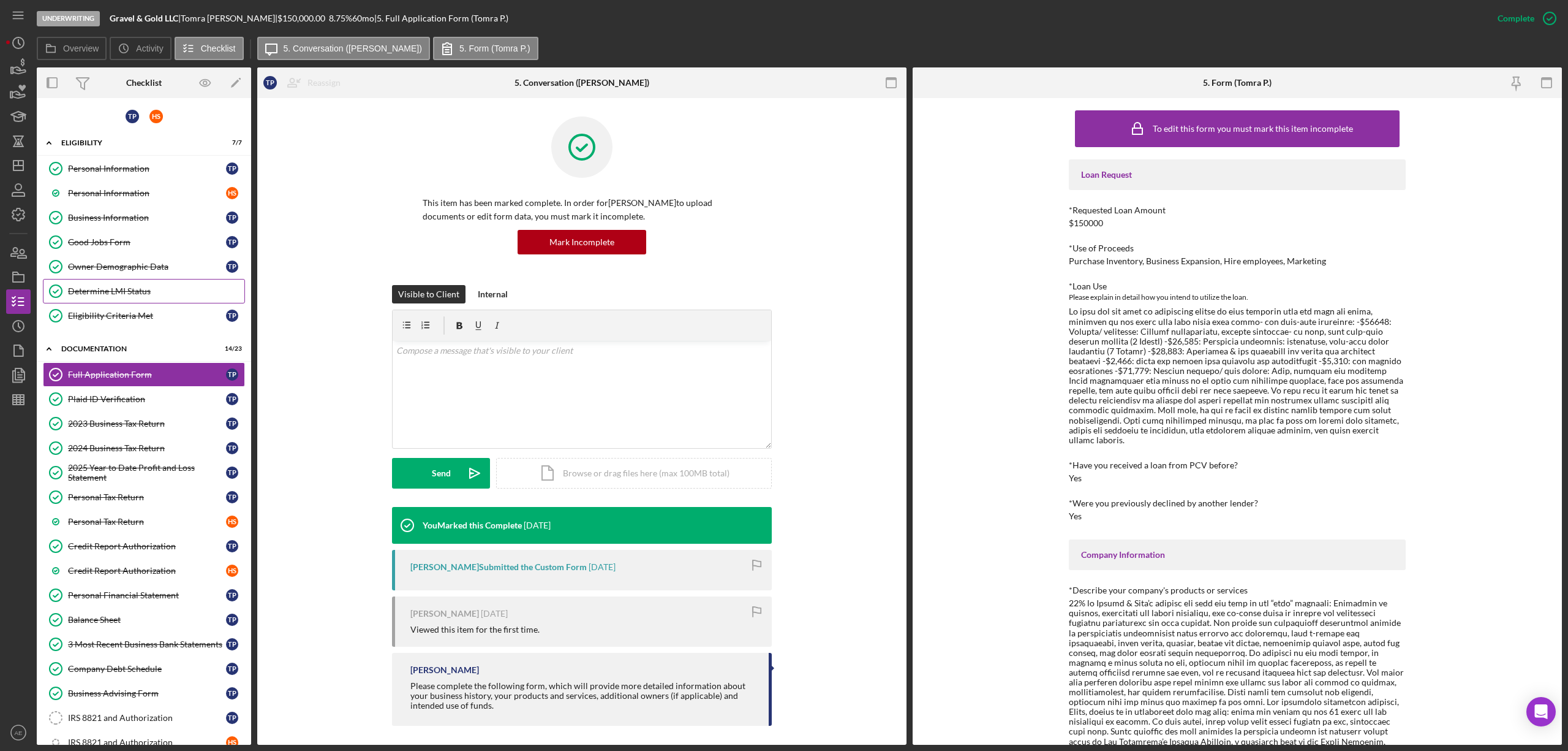
click at [152, 293] on div "Determine LMI Status" at bounding box center [156, 291] width 177 height 9
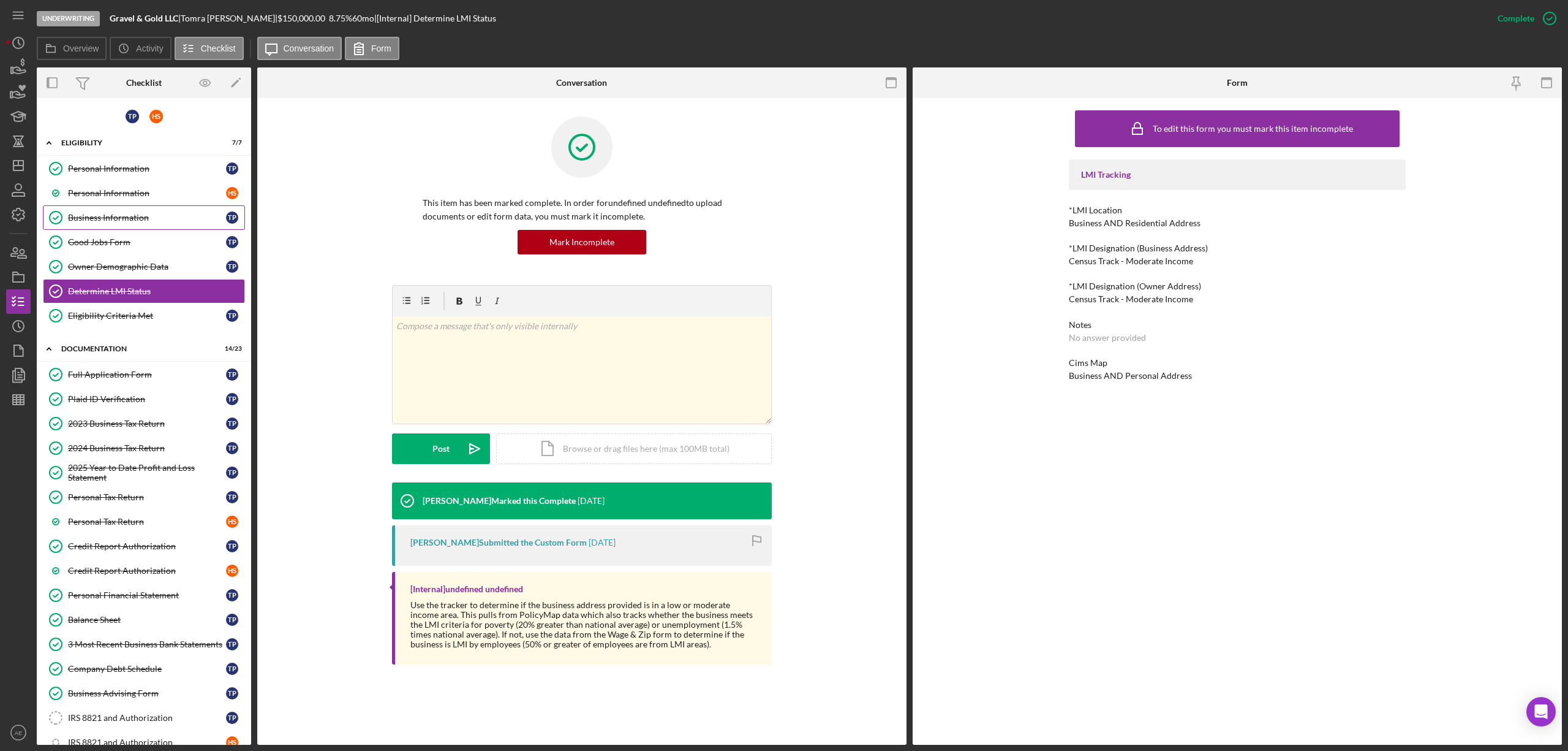
click at [148, 217] on div "Business Information" at bounding box center [147, 217] width 158 height 9
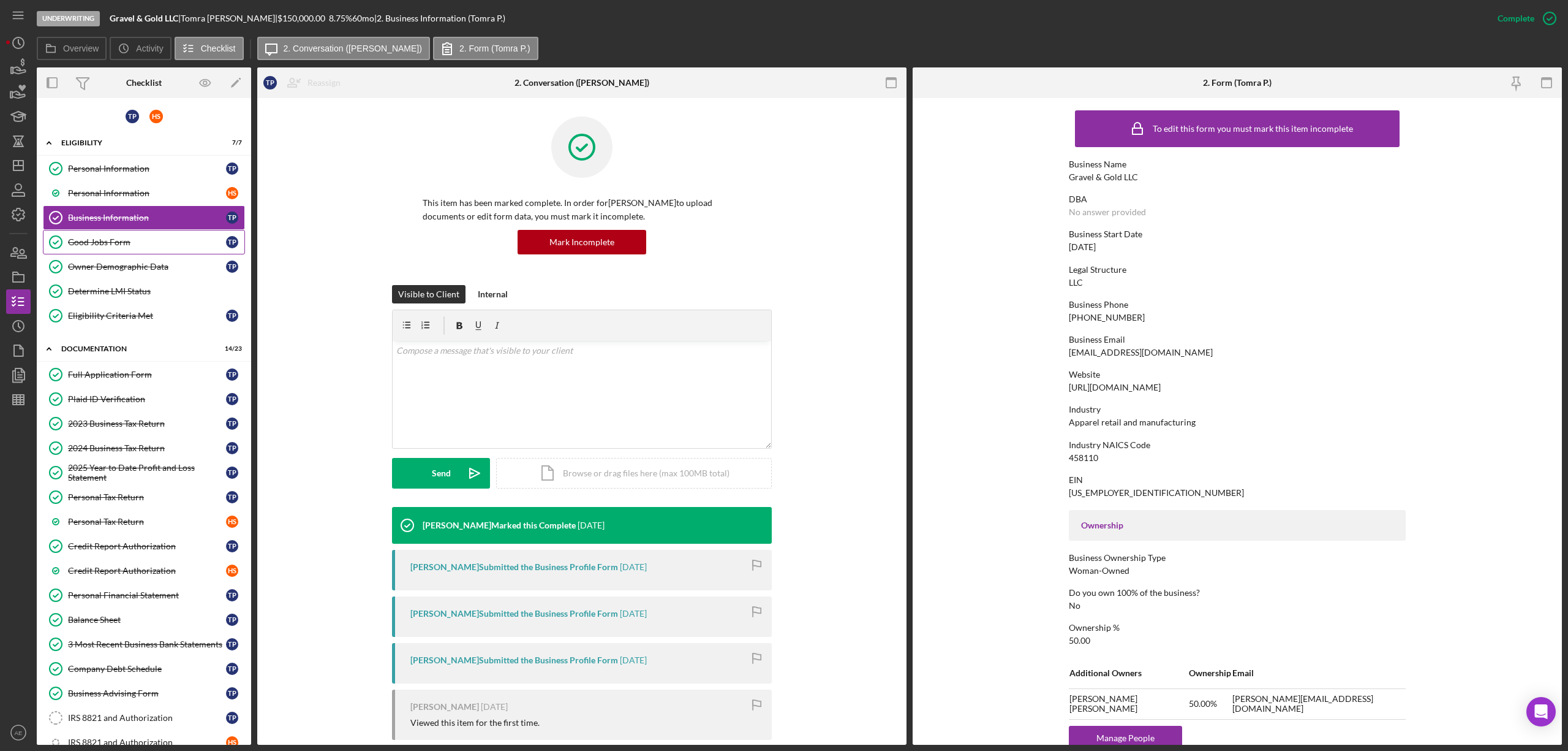
click at [153, 231] on link "Good Jobs Form Good Jobs Form T P" at bounding box center [144, 242] width 202 height 25
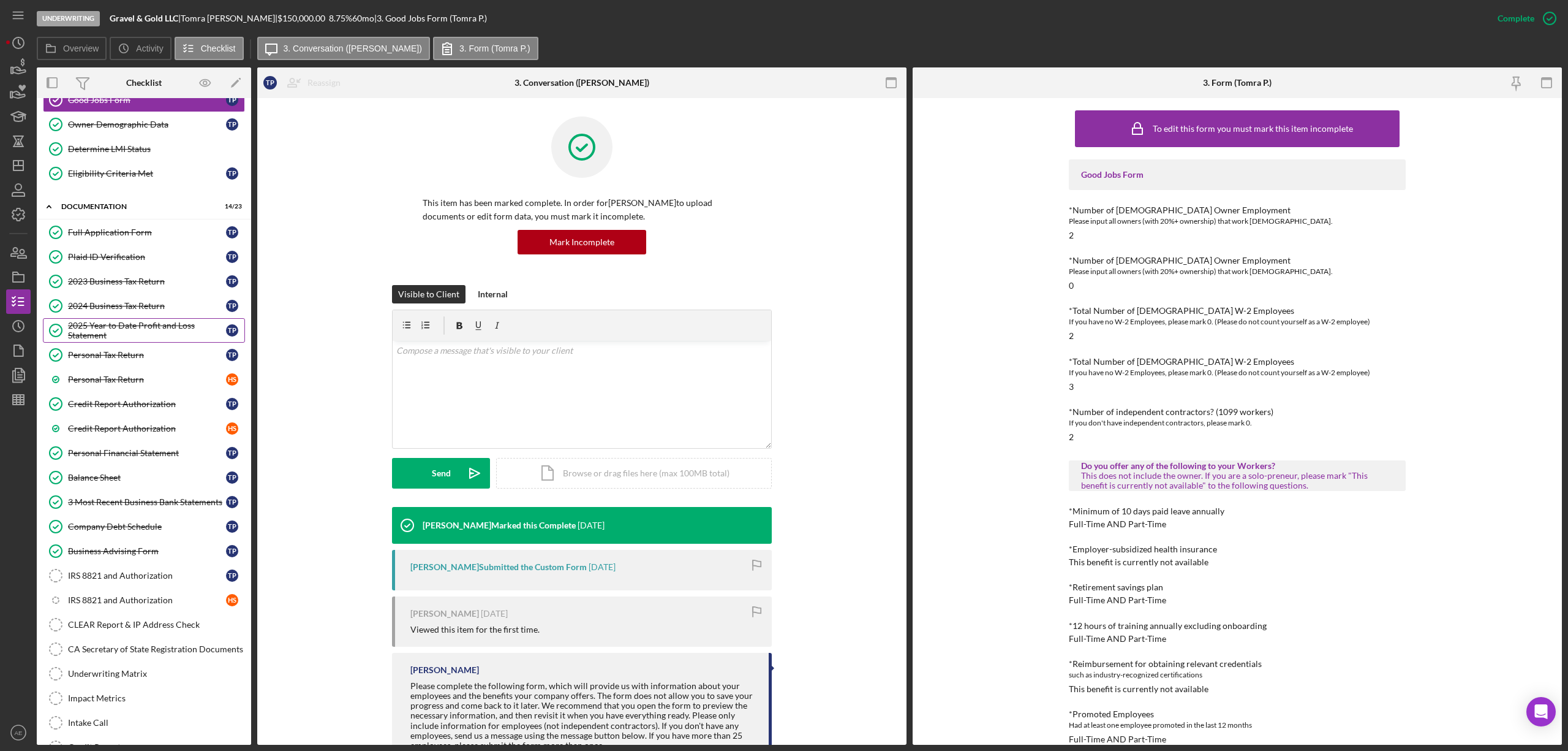
scroll to position [163, 0]
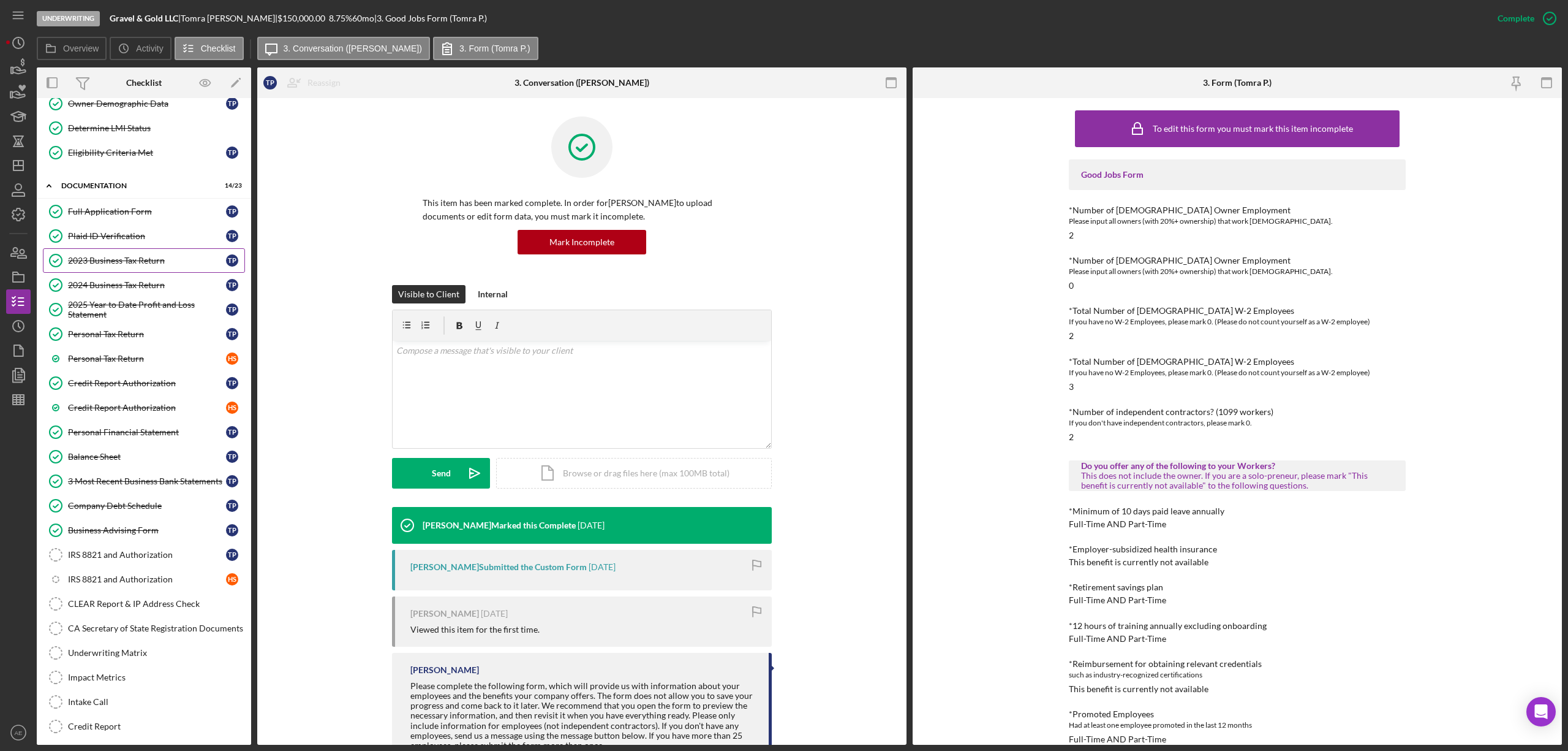
click at [141, 270] on link "2023 Business Tax Return 2023 Business Tax Return T P" at bounding box center [144, 260] width 202 height 25
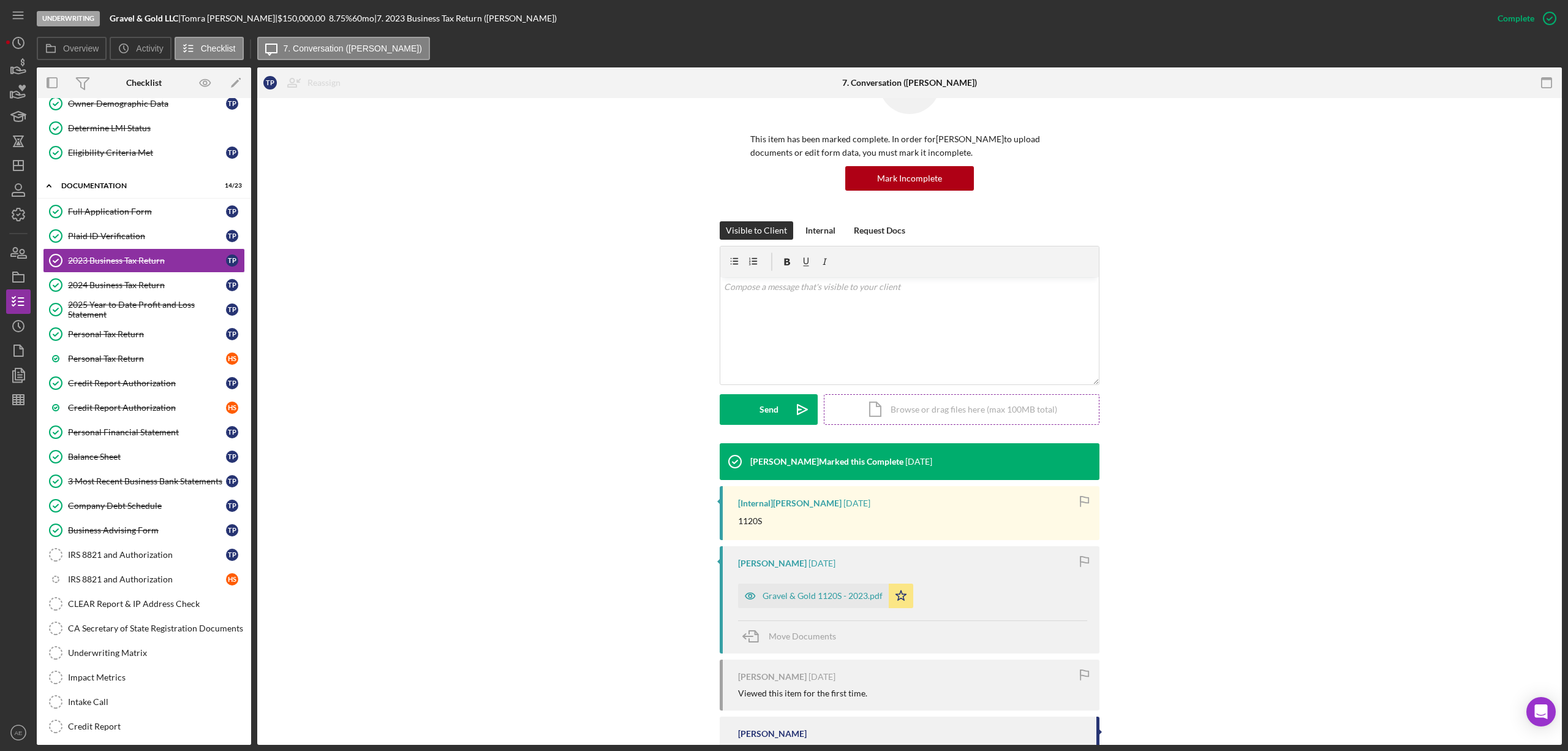
scroll to position [143, 0]
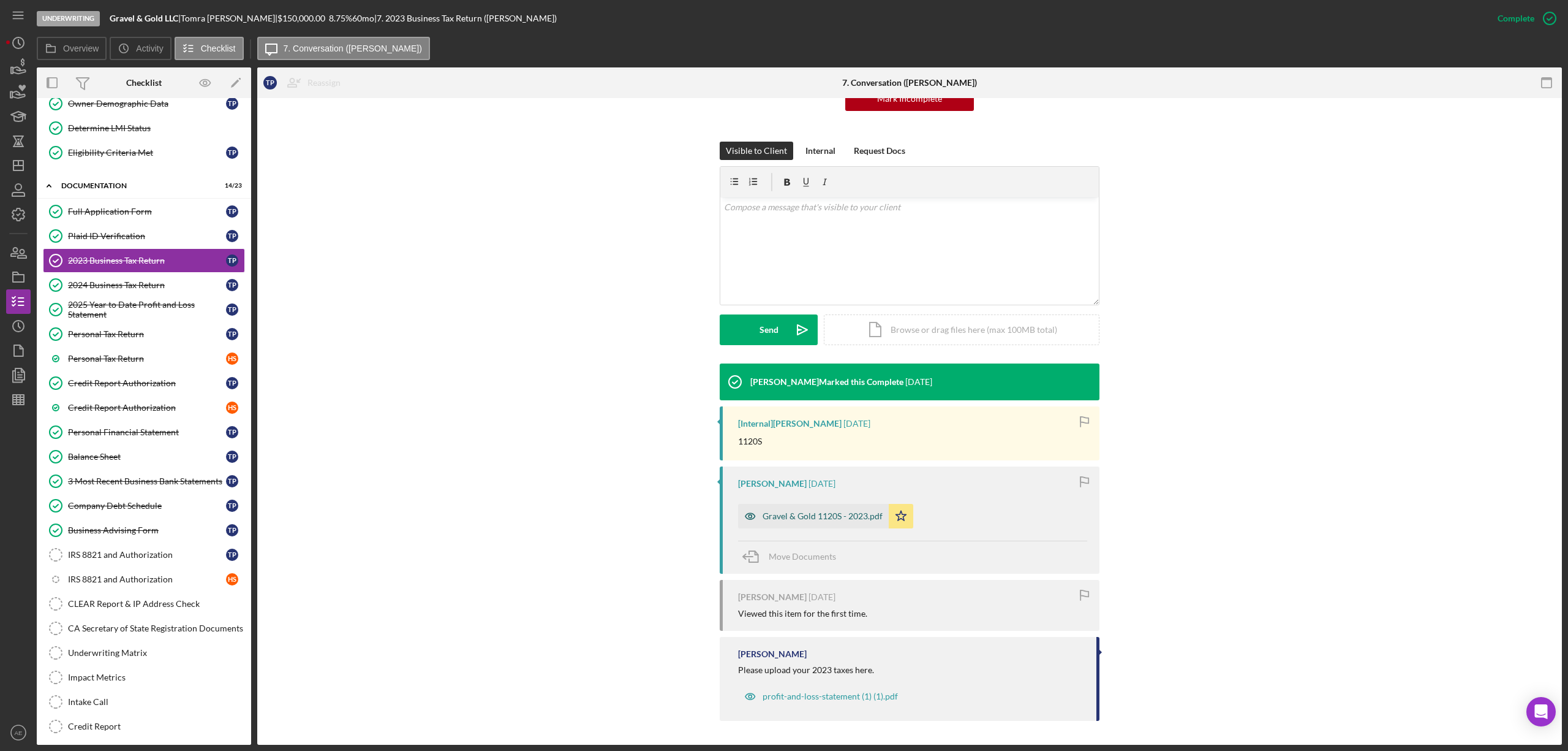
click at [810, 513] on div "Gravel & Gold 1120S - 2023.pdf" at bounding box center [823, 516] width 120 height 9
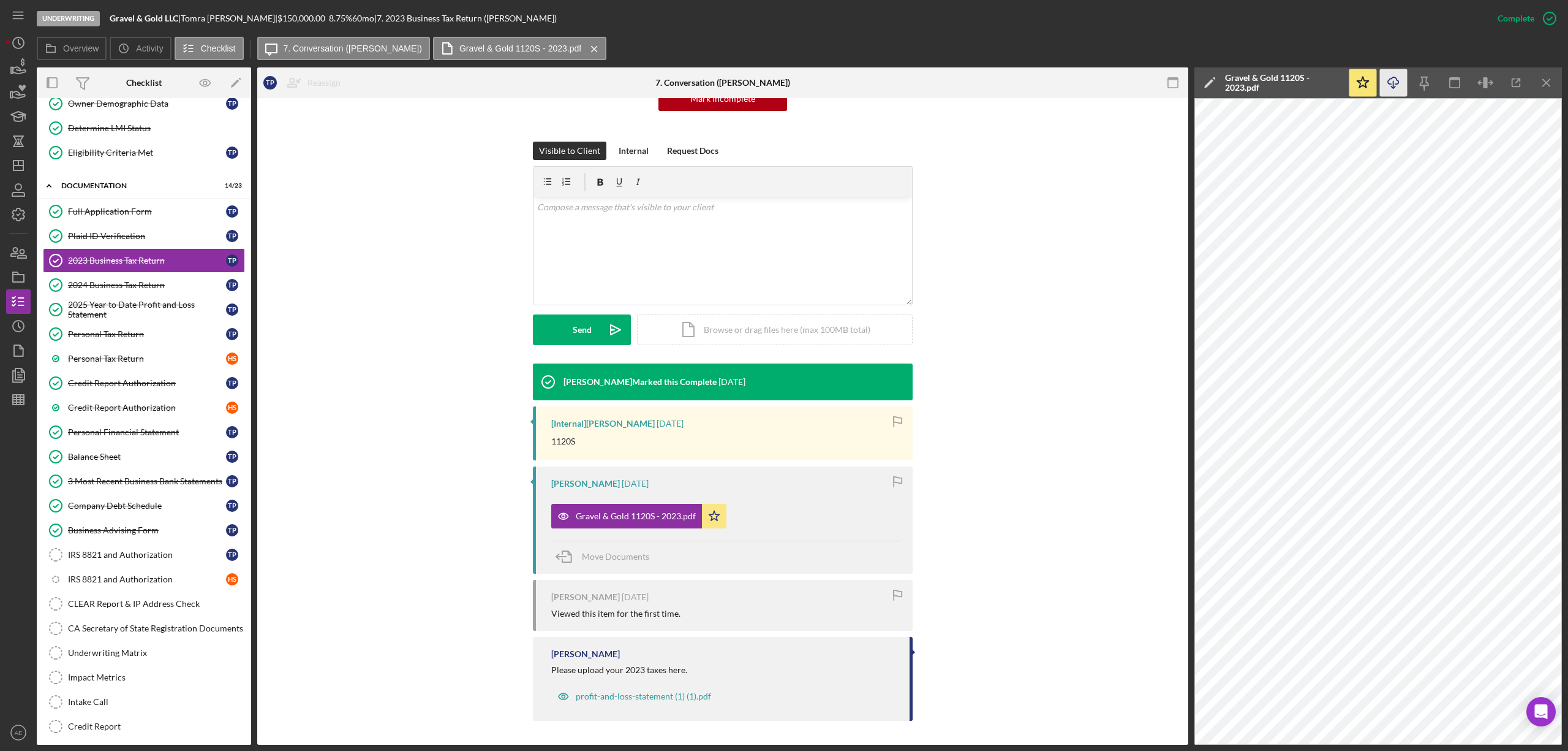
click at [1387, 85] on icon "Icon/Download" at bounding box center [1394, 83] width 27 height 27
click at [154, 290] on div "2024 Business Tax Return" at bounding box center [147, 284] width 158 height 9
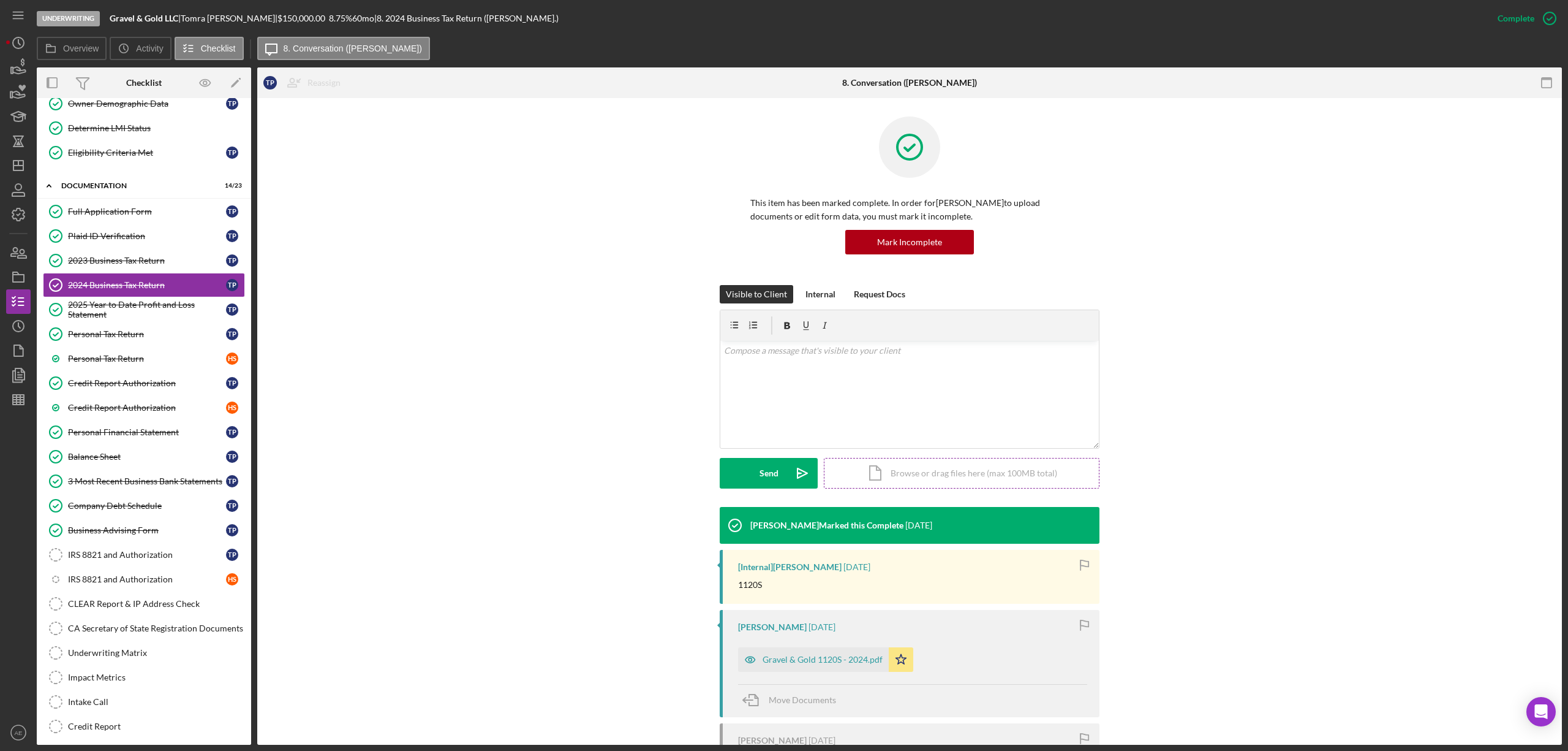
scroll to position [113, 0]
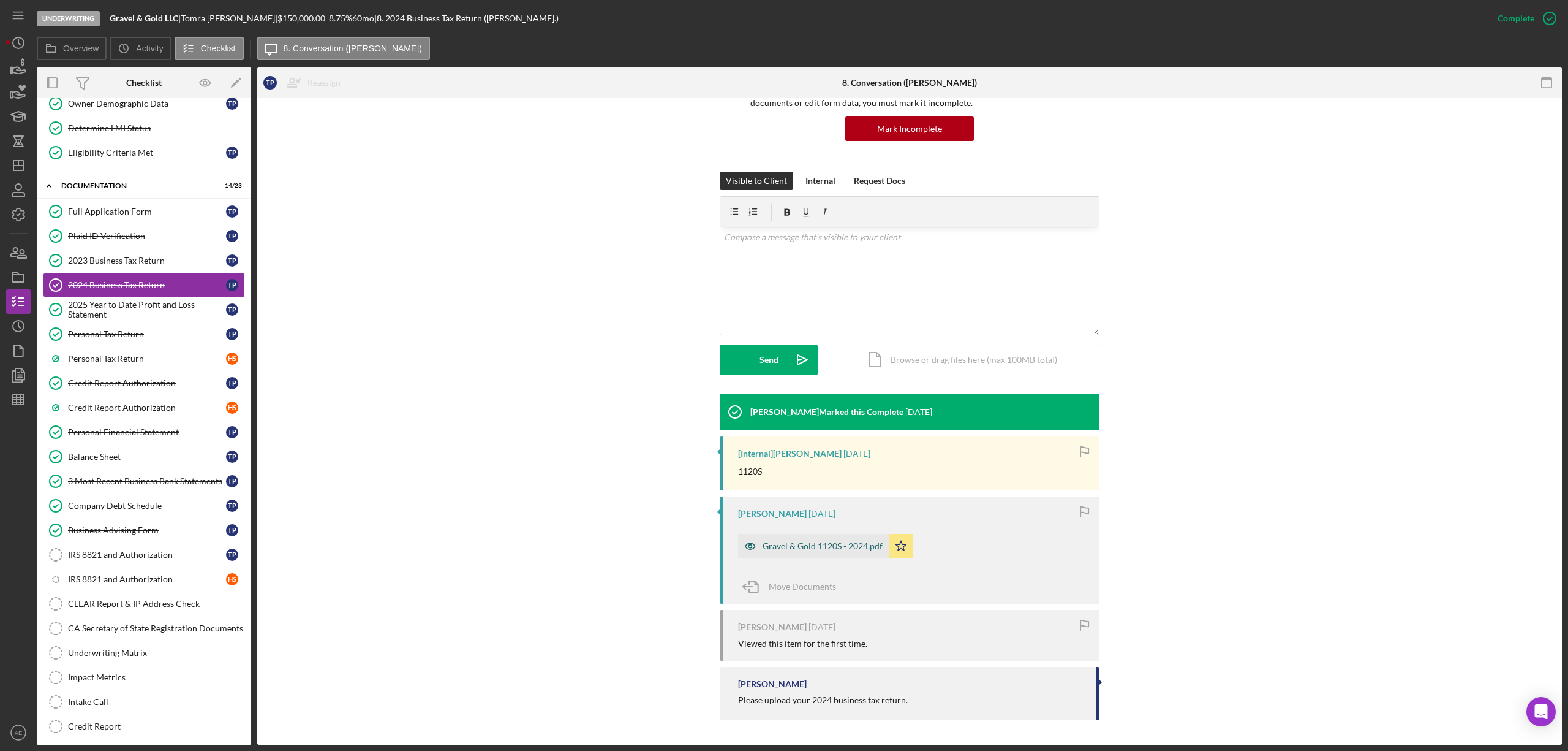
click at [829, 542] on div "Gravel & Gold 1120S - 2024.pdf" at bounding box center [823, 546] width 120 height 9
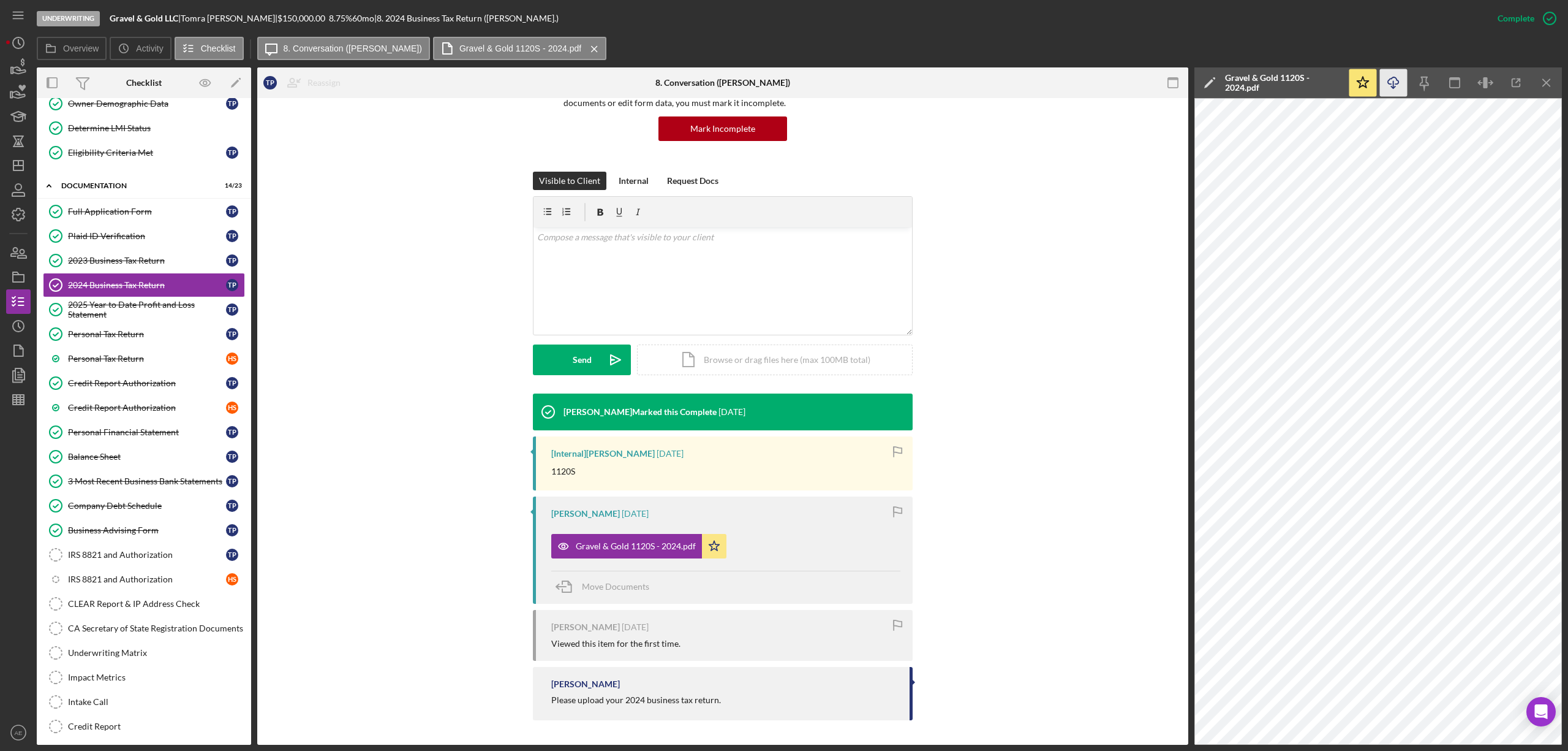
click at [1387, 82] on icon "Icon/Download" at bounding box center [1394, 83] width 27 height 27
click at [172, 319] on div "2025 Year to Date Profit and Loss Statement" at bounding box center [147, 309] width 158 height 20
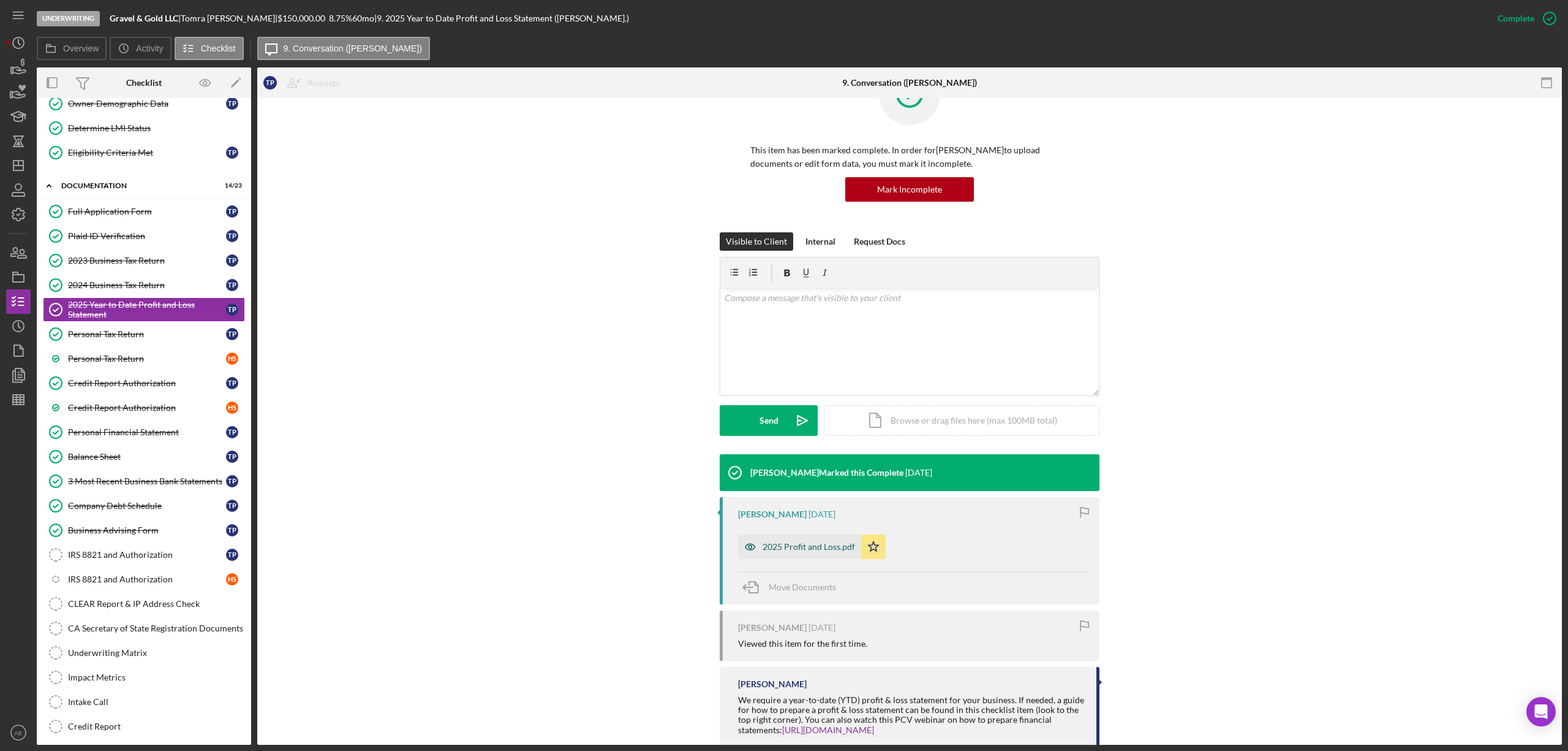
scroll to position [82, 0]
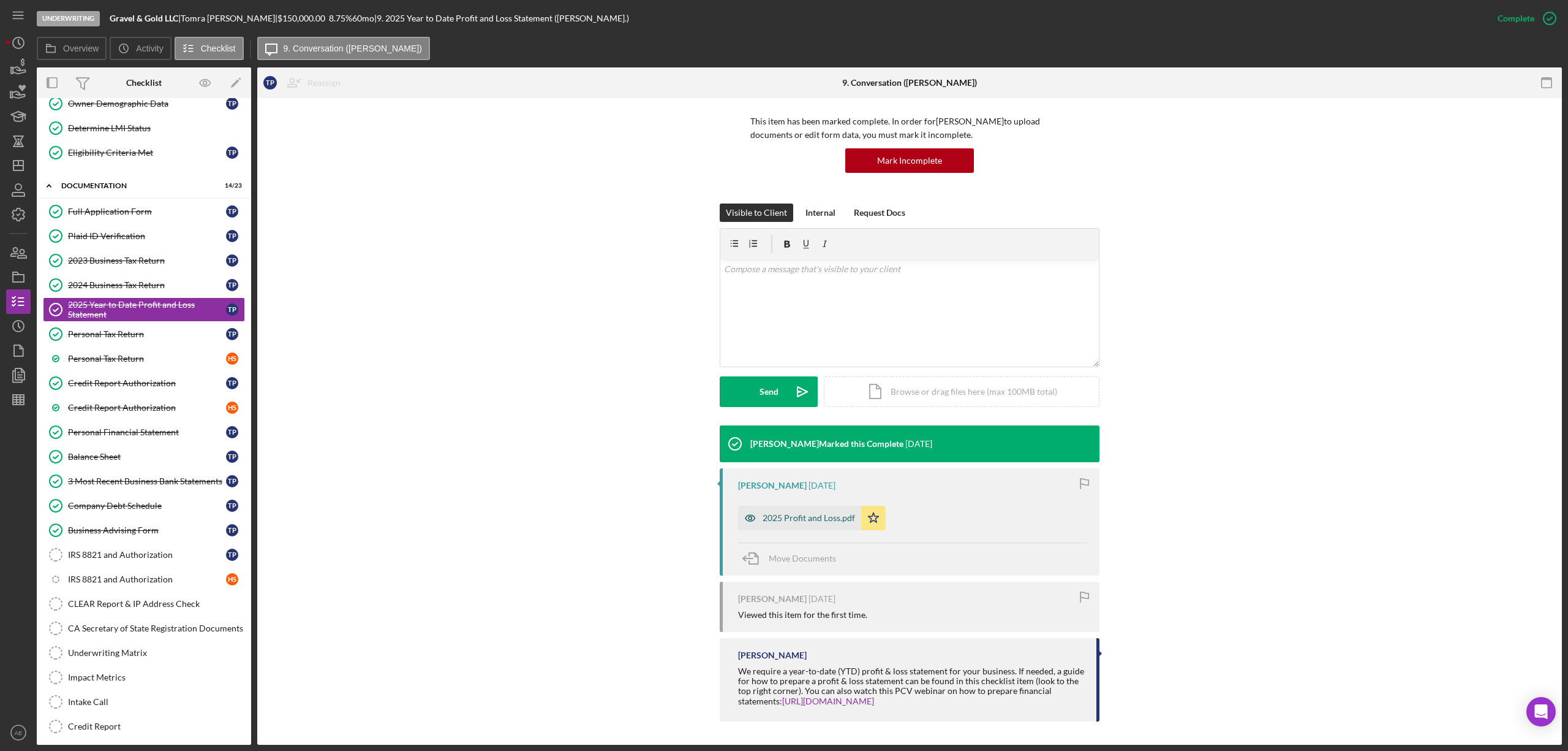
click at [829, 518] on div "2025 Profit and Loss.pdf" at bounding box center [809, 518] width 93 height 9
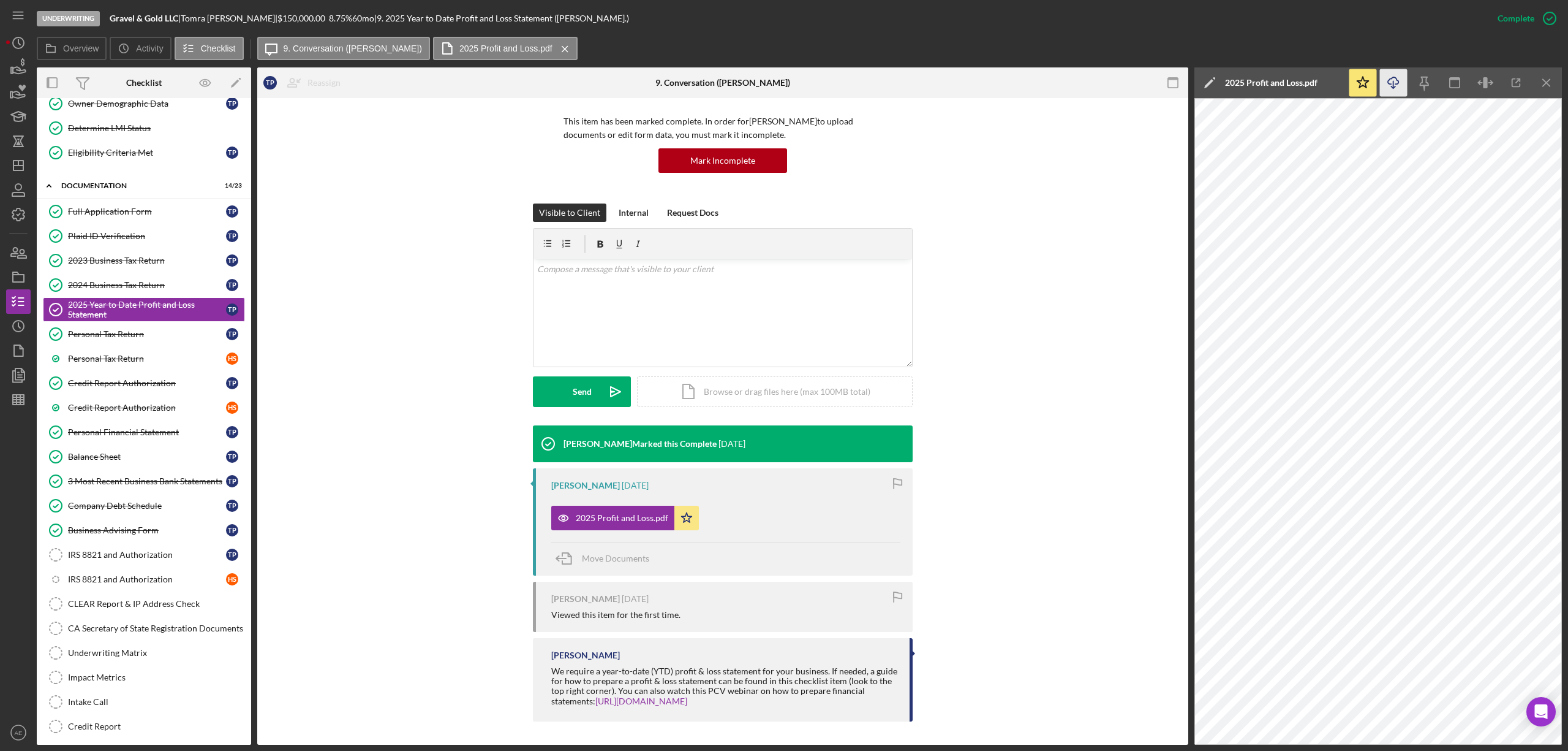
click at [1394, 83] on line "button" at bounding box center [1394, 84] width 0 height 7
click at [138, 506] on link "Company Debt Schedule Company Debt Schedule T P" at bounding box center [144, 506] width 202 height 25
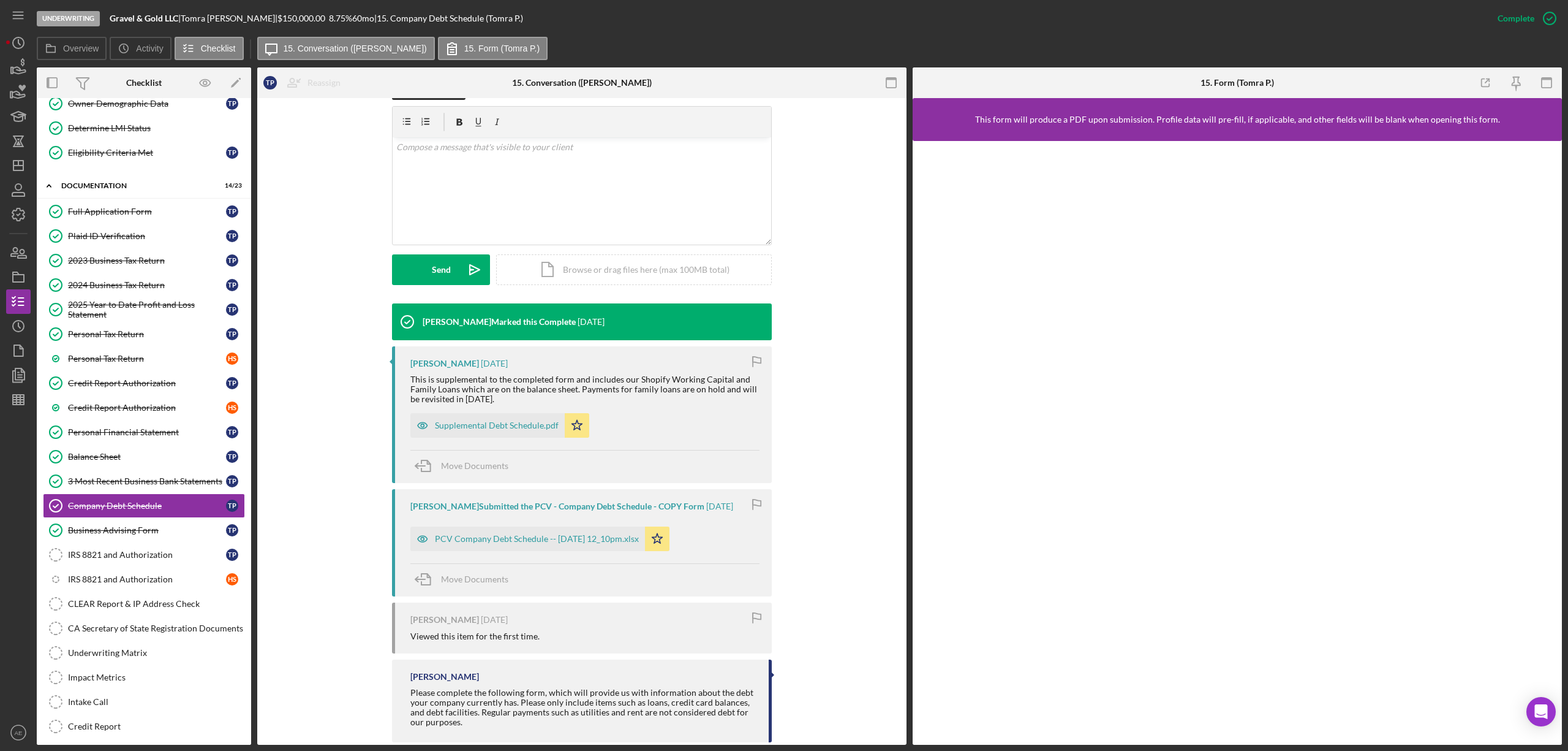
scroll to position [226, 0]
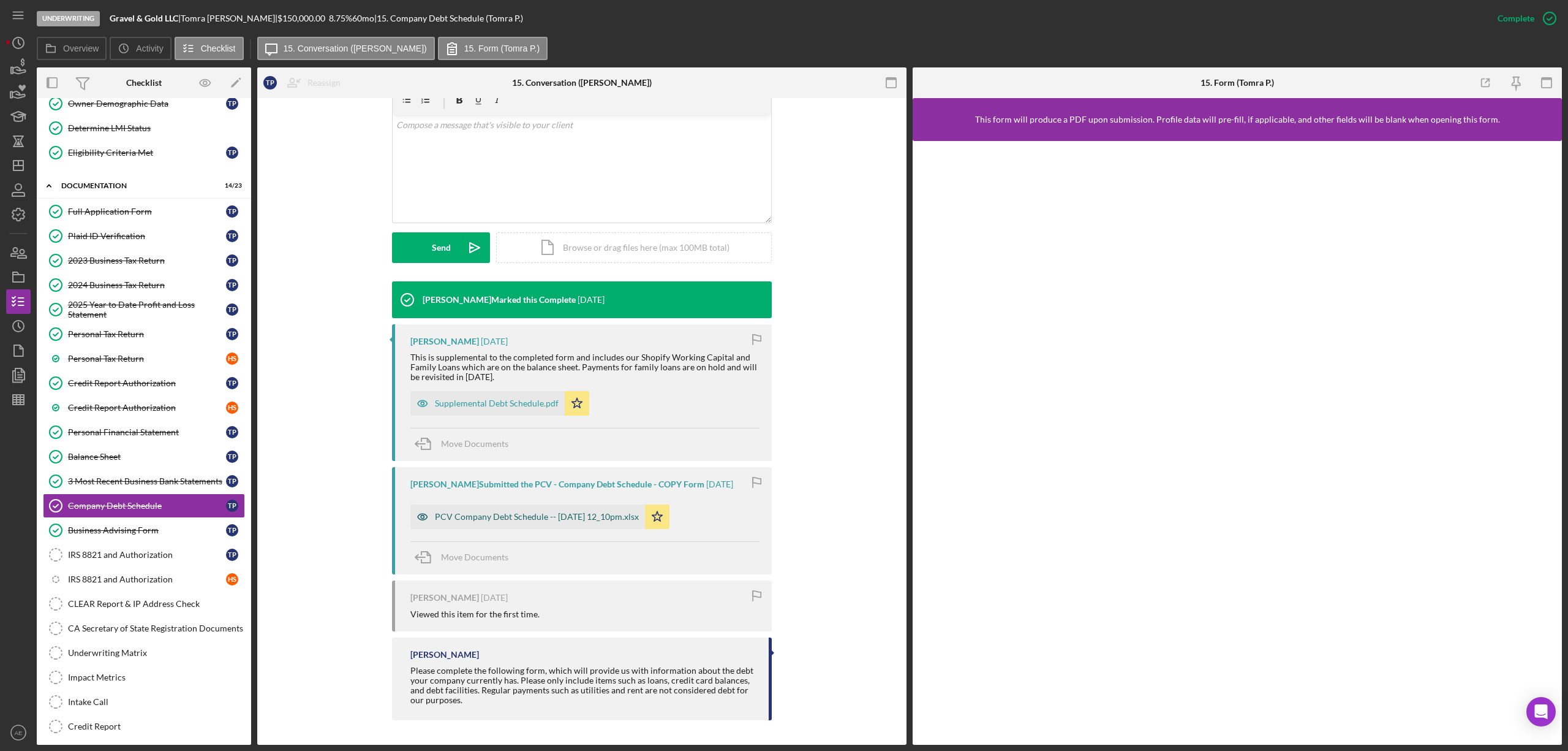
click at [412, 516] on icon "button" at bounding box center [423, 517] width 25 height 25
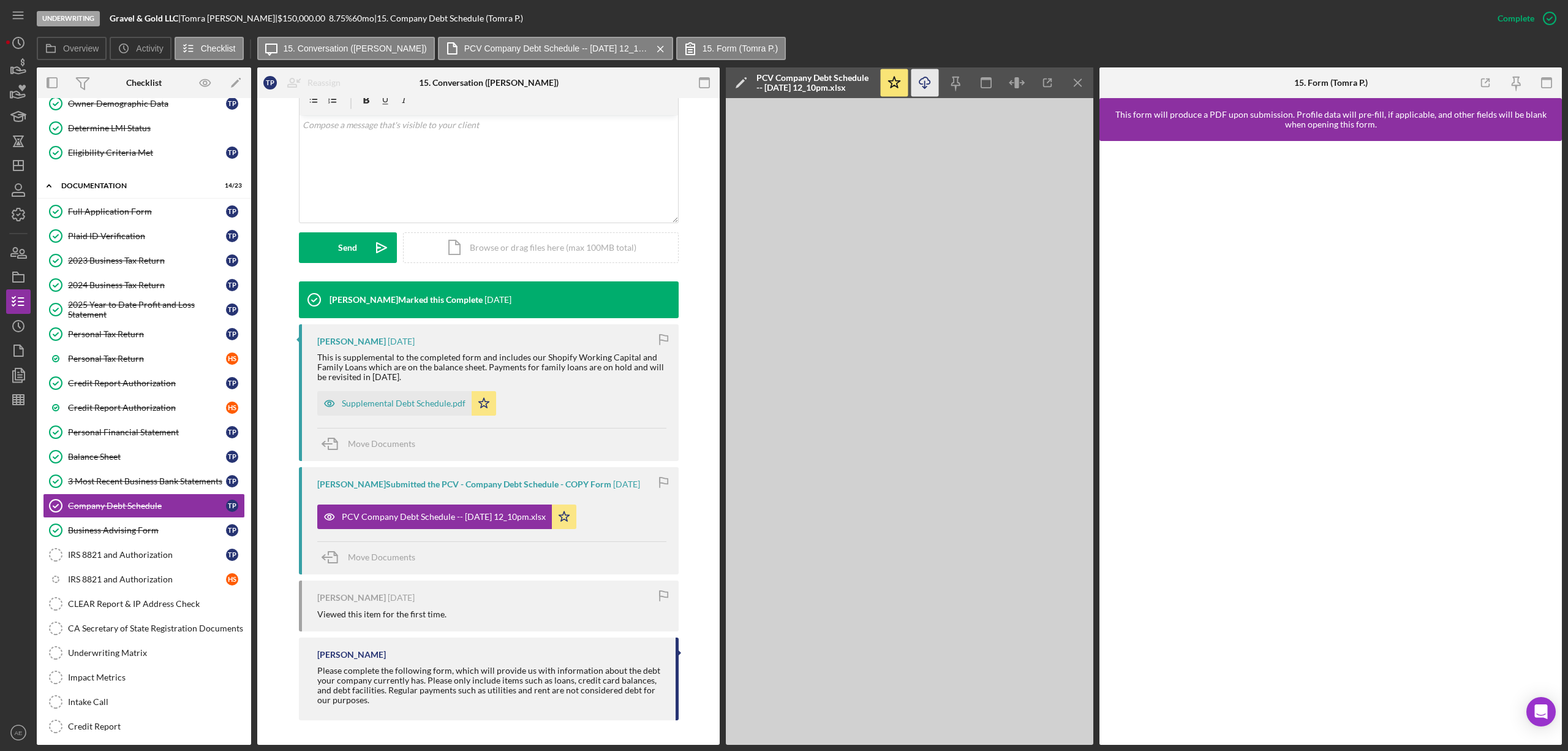
click at [925, 94] on icon "Icon/Download" at bounding box center [926, 83] width 27 height 27
click at [415, 400] on div "Supplemental Debt Schedule.pdf" at bounding box center [404, 403] width 124 height 9
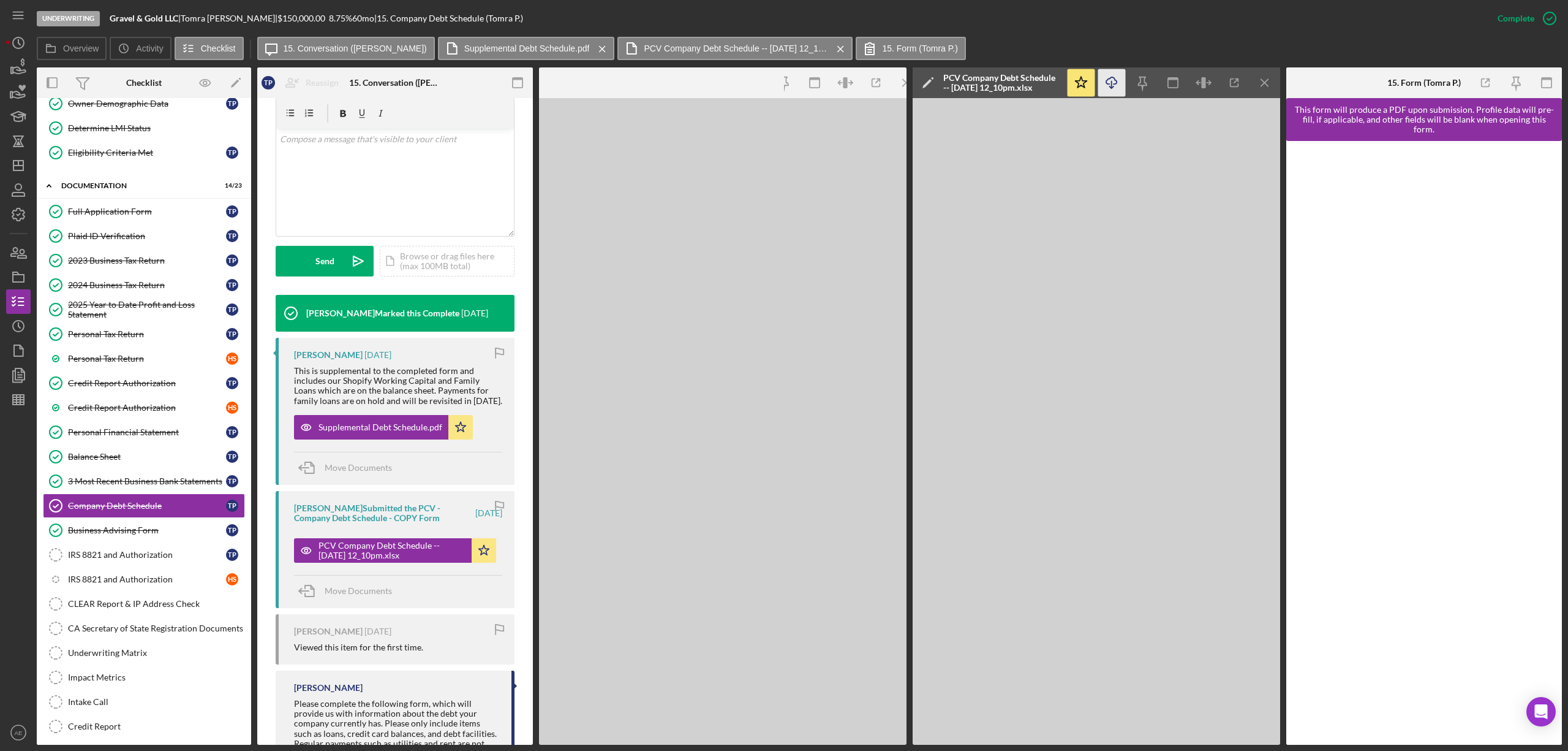
scroll to position [239, 0]
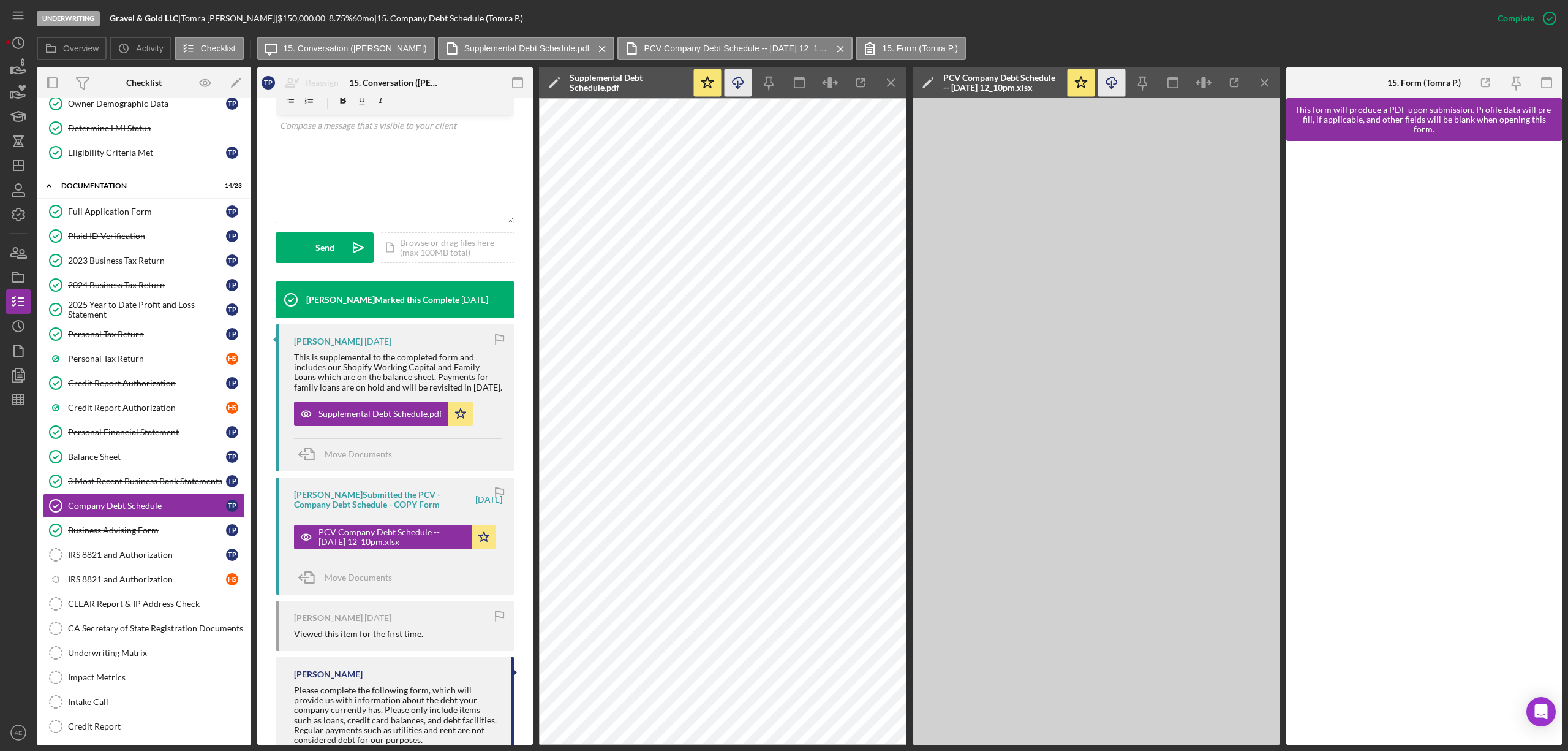
click at [739, 84] on line "button" at bounding box center [739, 84] width 0 height 7
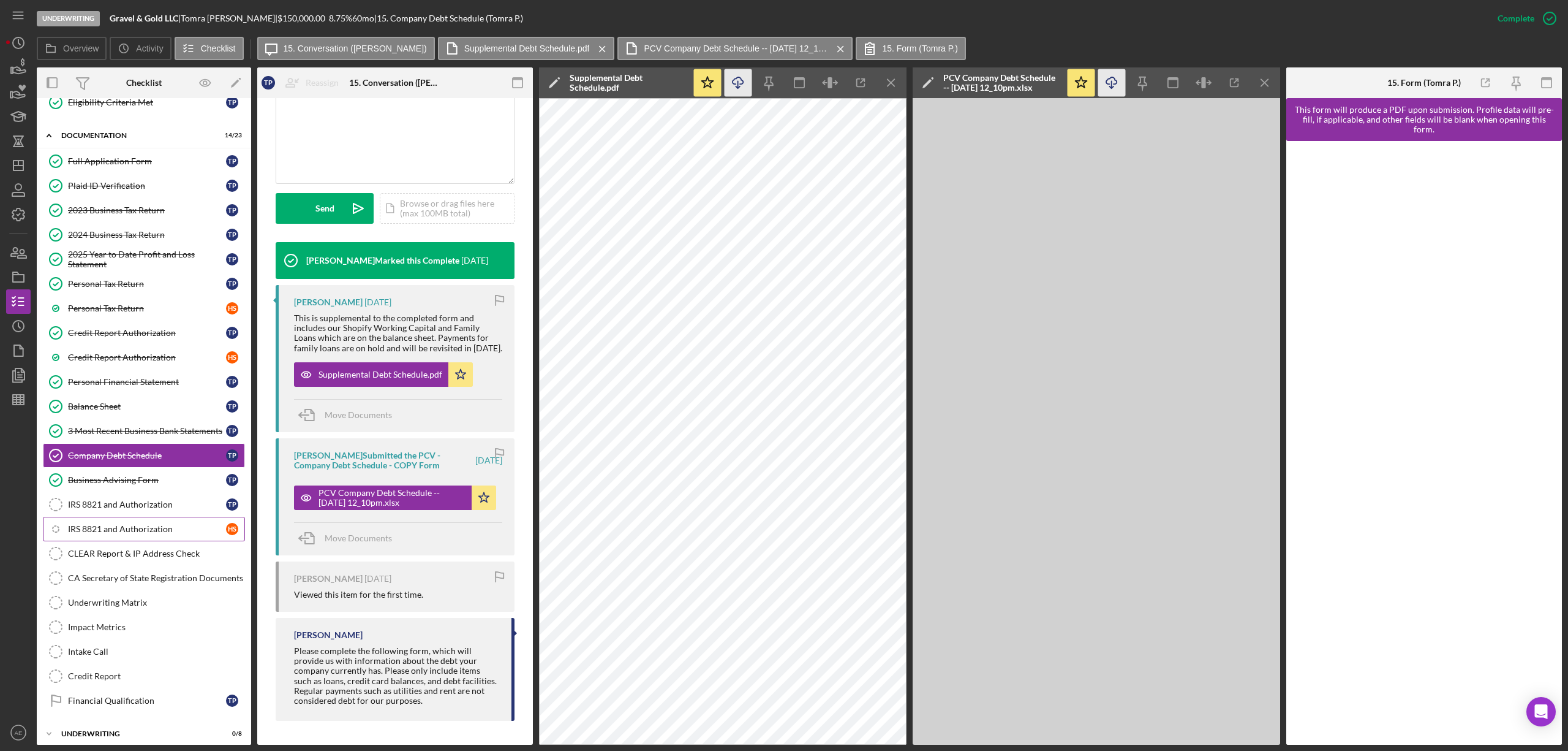
scroll to position [261, 0]
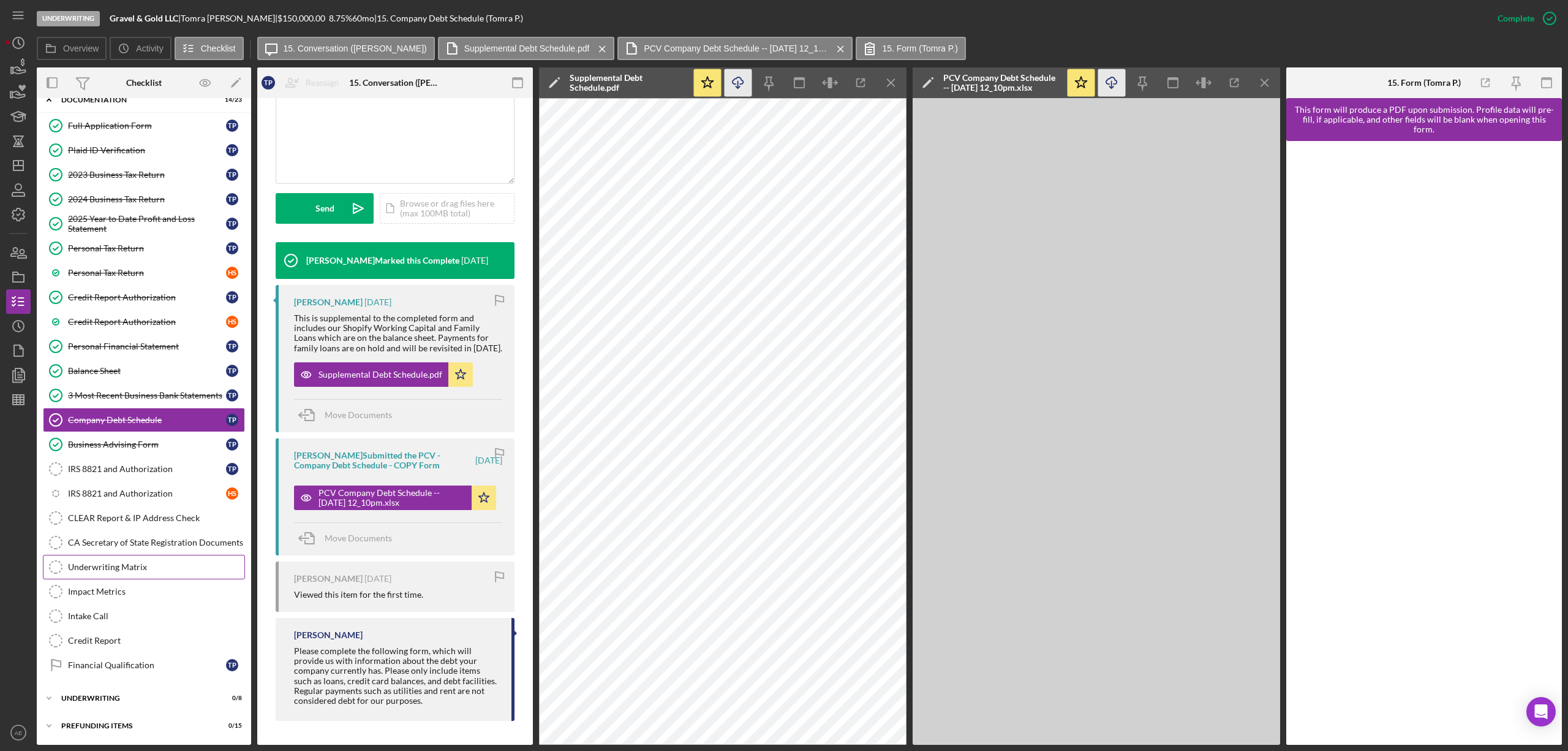
click at [151, 562] on div "Underwriting Matrix" at bounding box center [156, 566] width 177 height 9
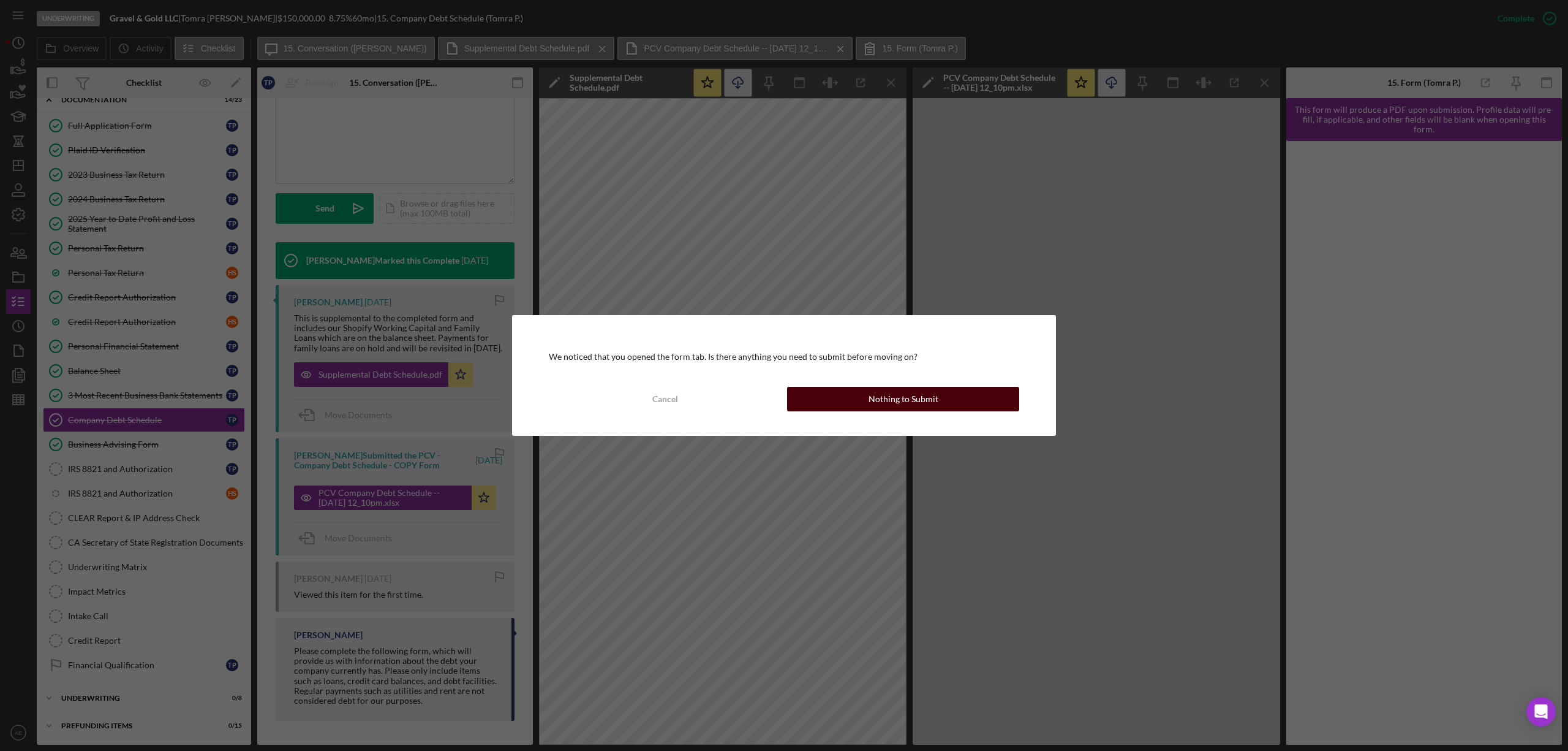
click at [831, 394] on button "Nothing to Submit" at bounding box center [903, 399] width 232 height 25
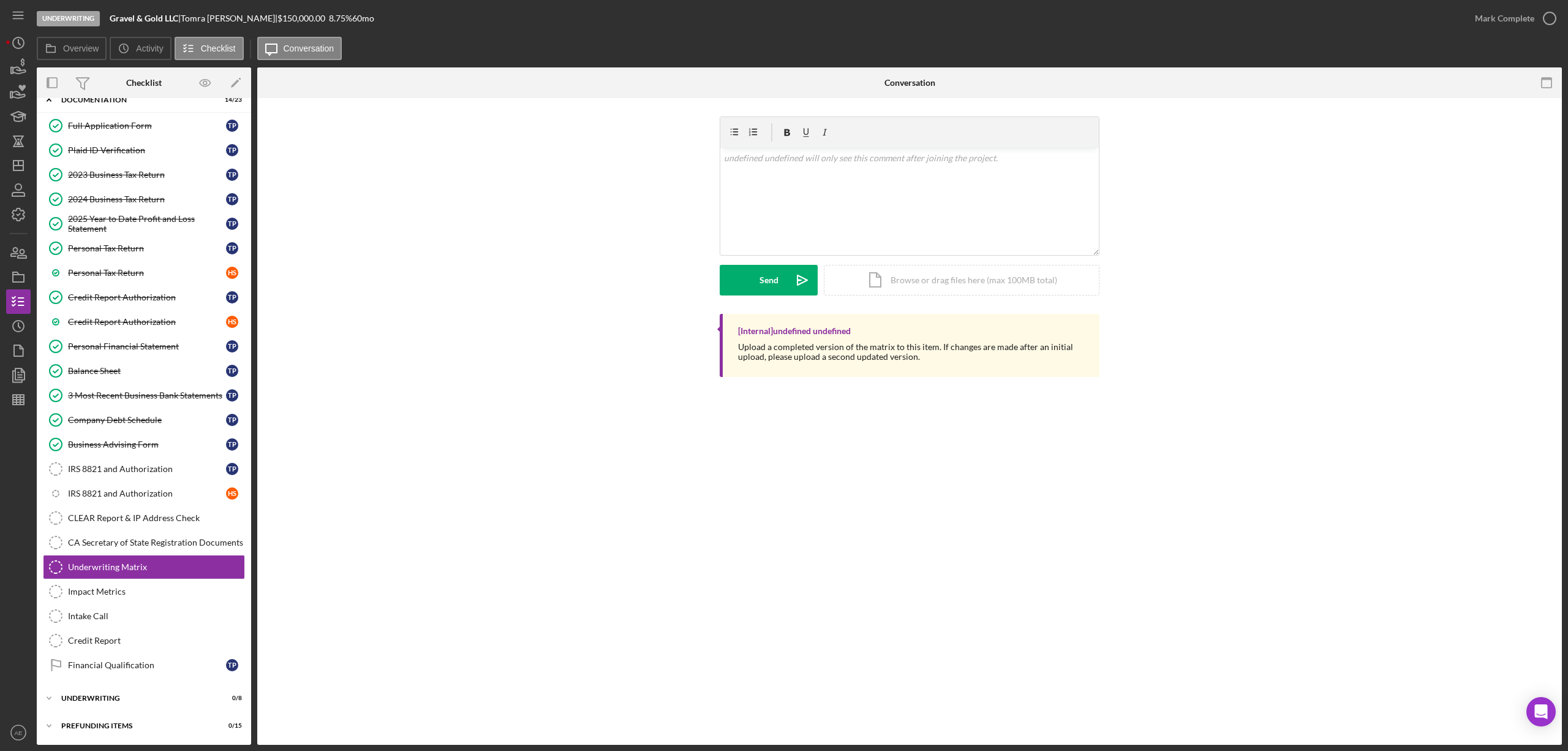
scroll to position [261, 0]
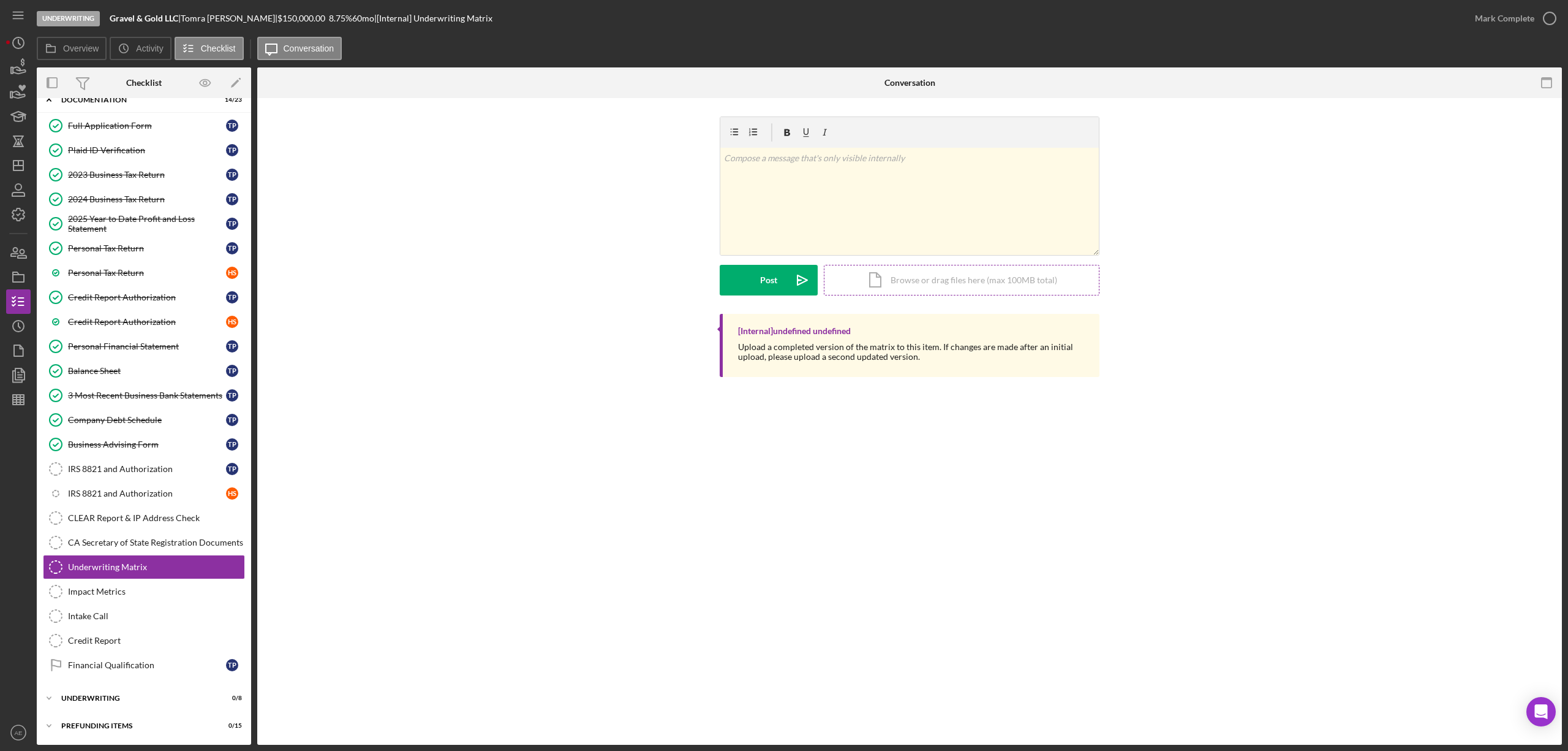
click at [890, 278] on div "Icon/Document Browse or drag files here (max 100MB total) Tap to choose files o…" at bounding box center [962, 281] width 275 height 31
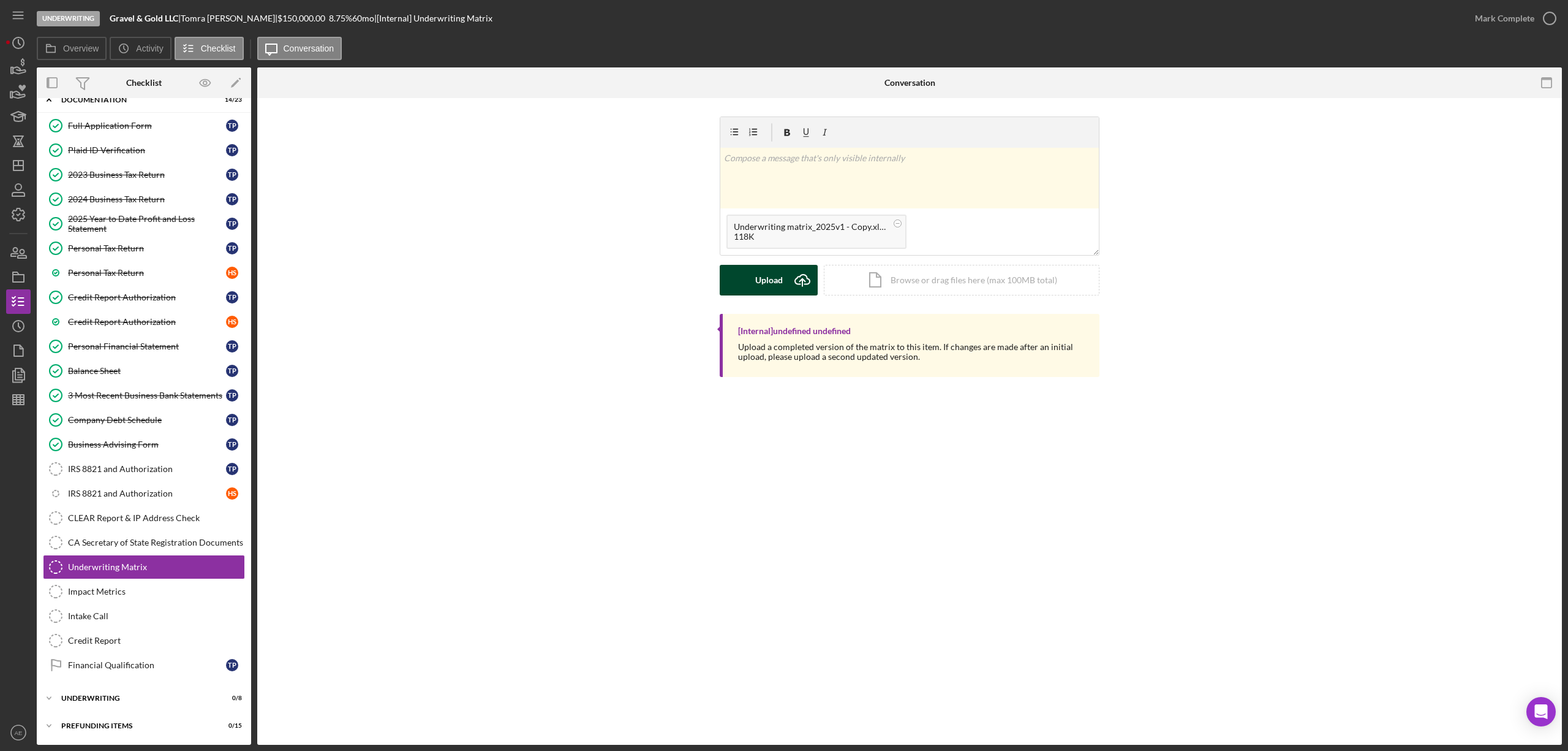
click at [769, 278] on div "Upload" at bounding box center [769, 281] width 27 height 31
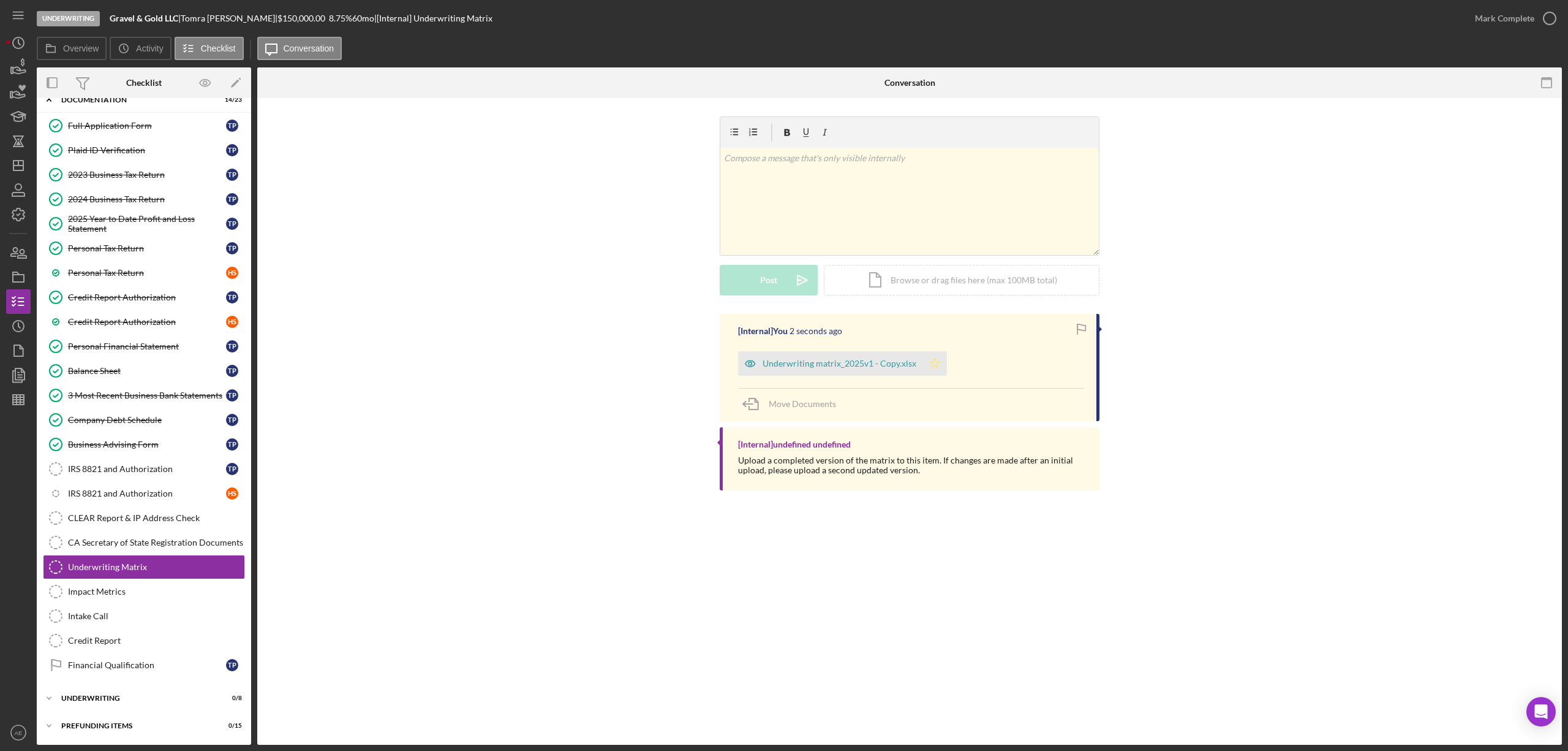
click at [930, 369] on icon "Icon/Star" at bounding box center [935, 363] width 25 height 25
click at [1505, 9] on div "Mark Complete" at bounding box center [1505, 18] width 59 height 25
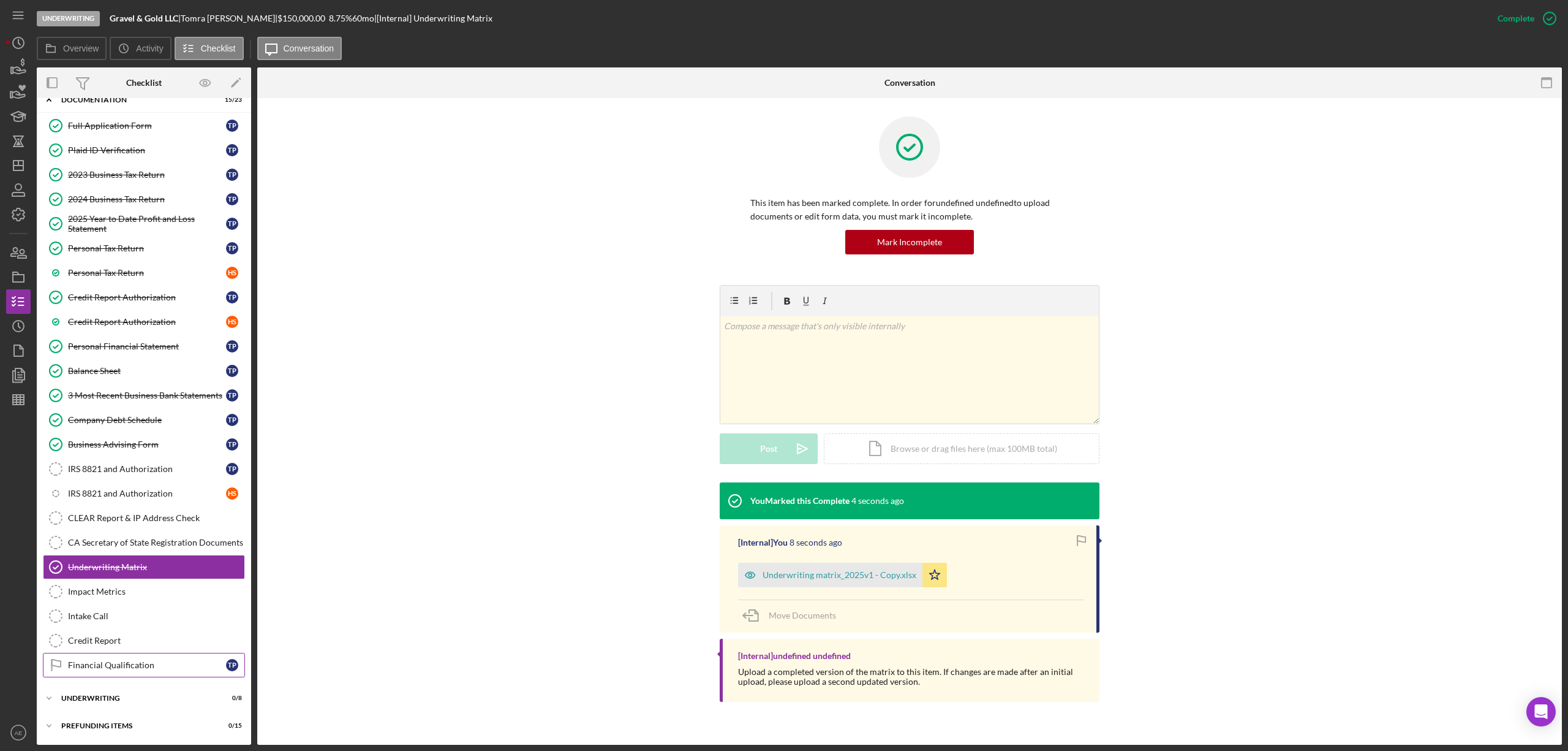
click at [130, 665] on div "Financial Qualification" at bounding box center [147, 664] width 158 height 9
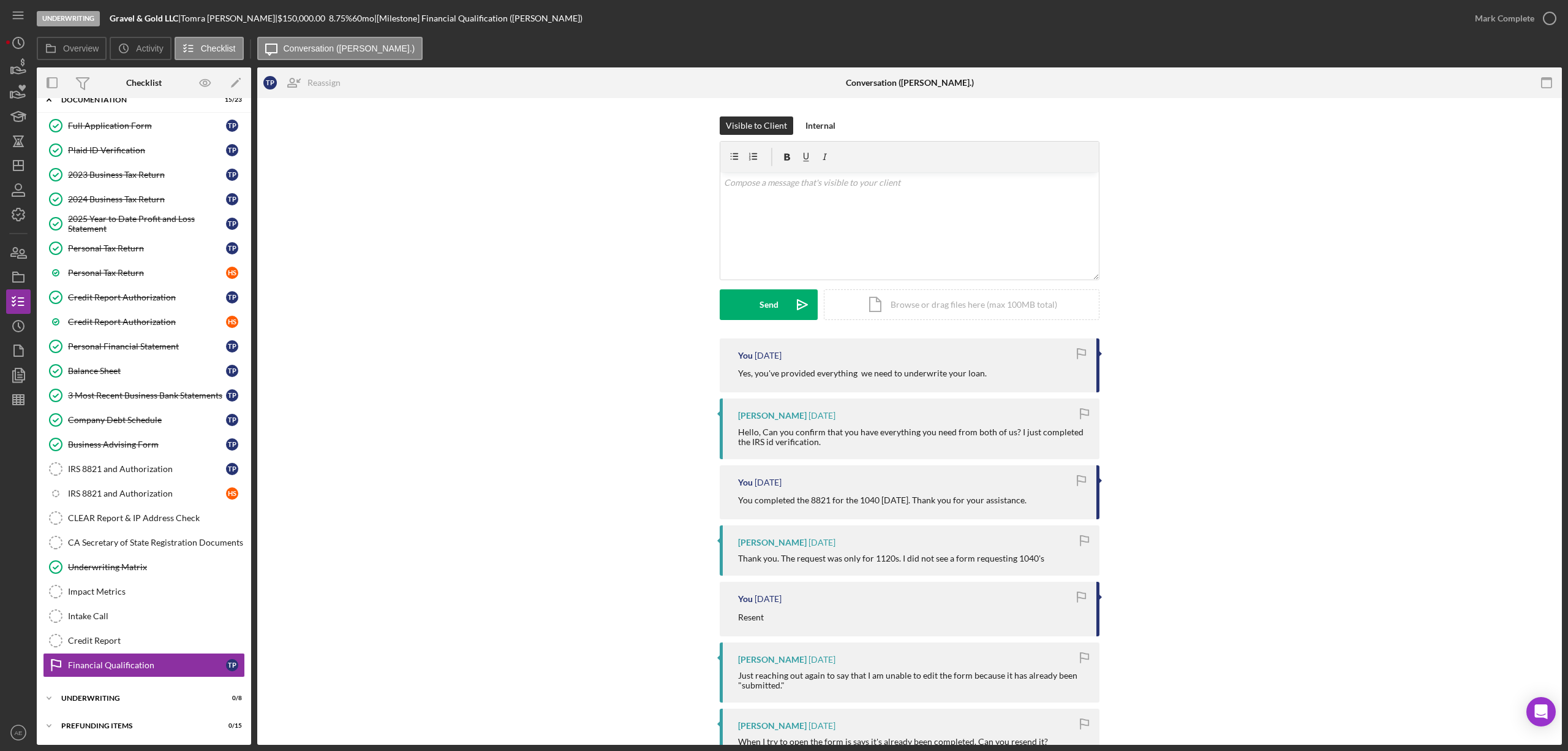
scroll to position [261, 0]
click at [824, 211] on div "v Color teal Color pink Remove color Add row above Add row below Add column bef…" at bounding box center [909, 226] width 378 height 107
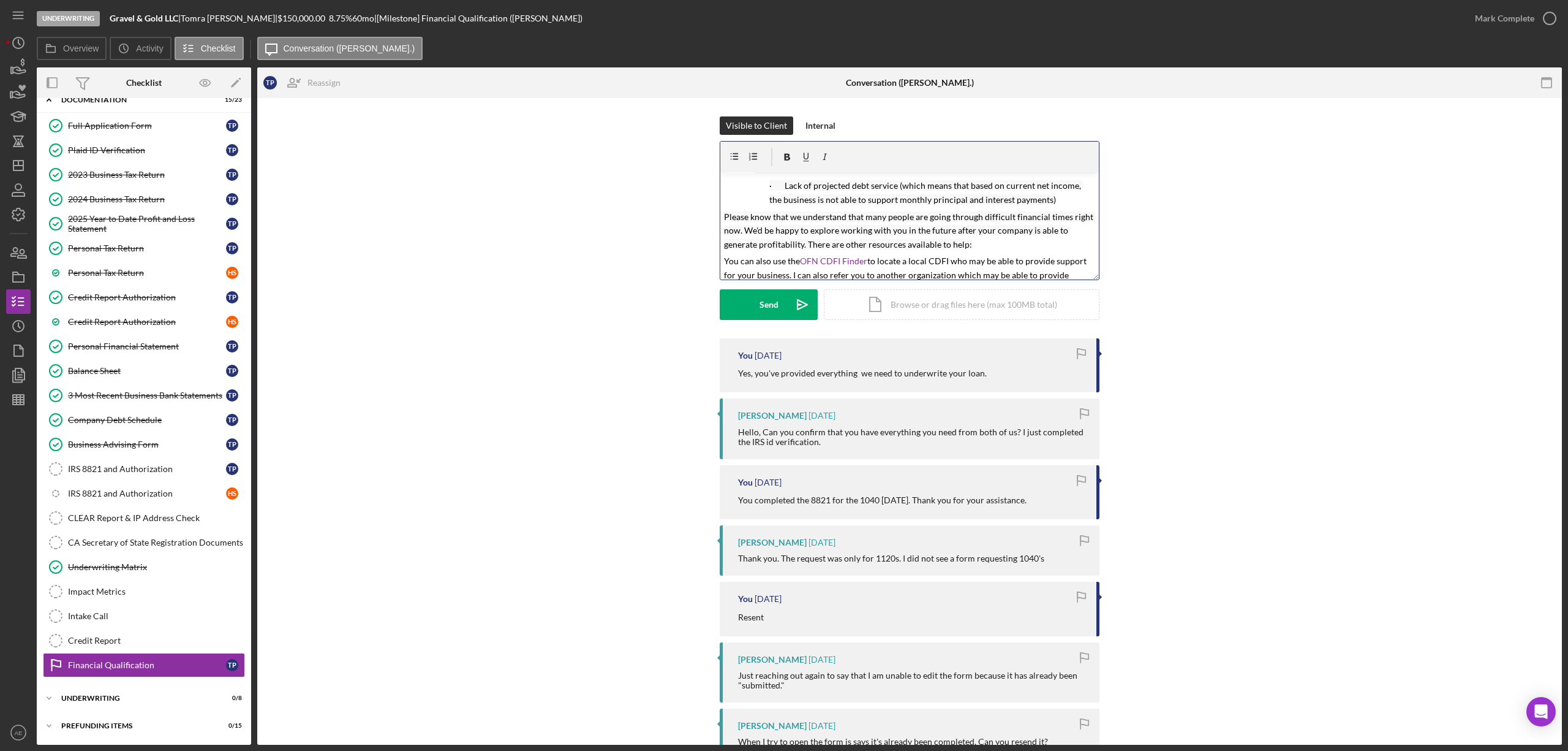
scroll to position [0, 0]
click at [777, 303] on button "Send Icon/icon-invite-send" at bounding box center [769, 305] width 98 height 31
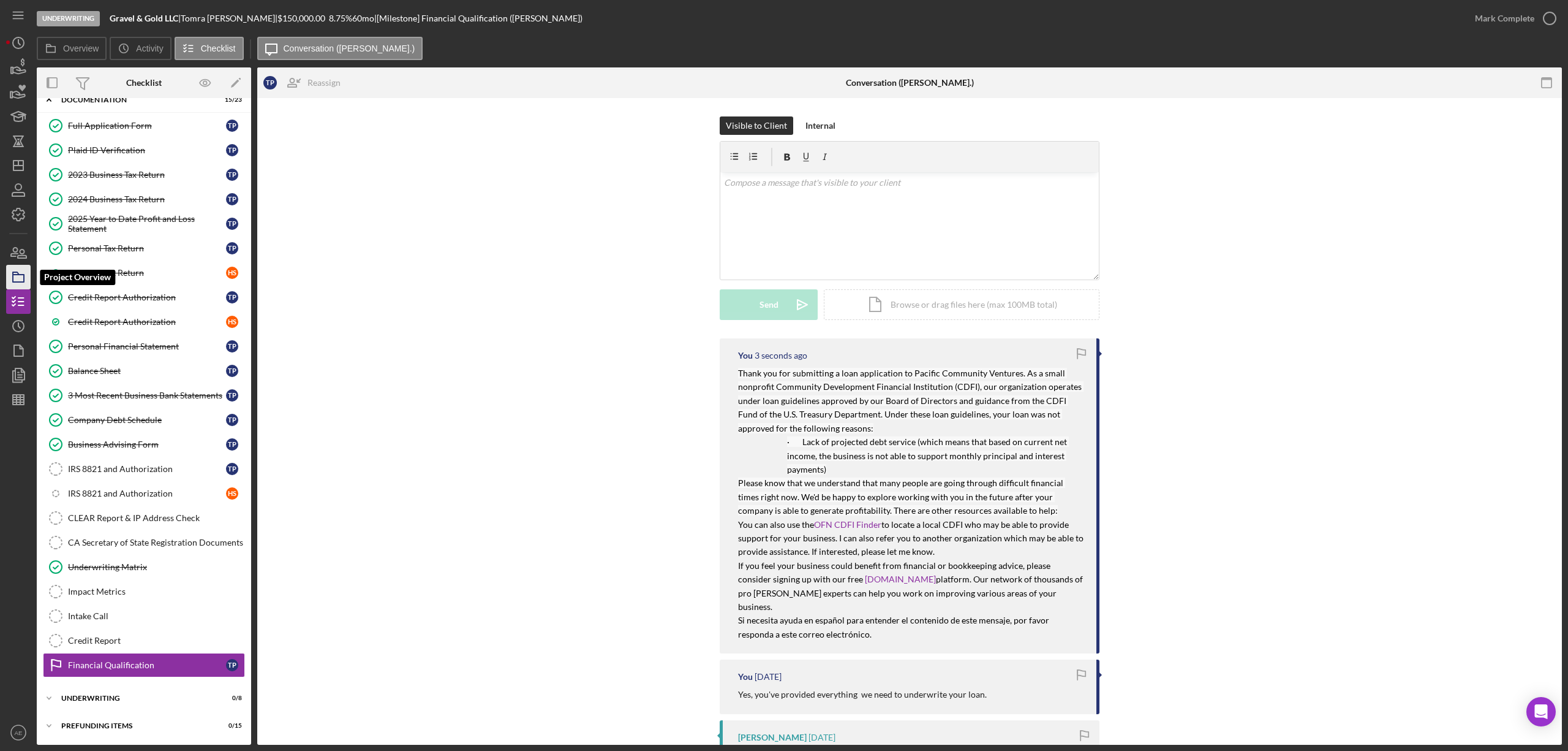
click at [18, 282] on rect "button" at bounding box center [18, 278] width 11 height 8
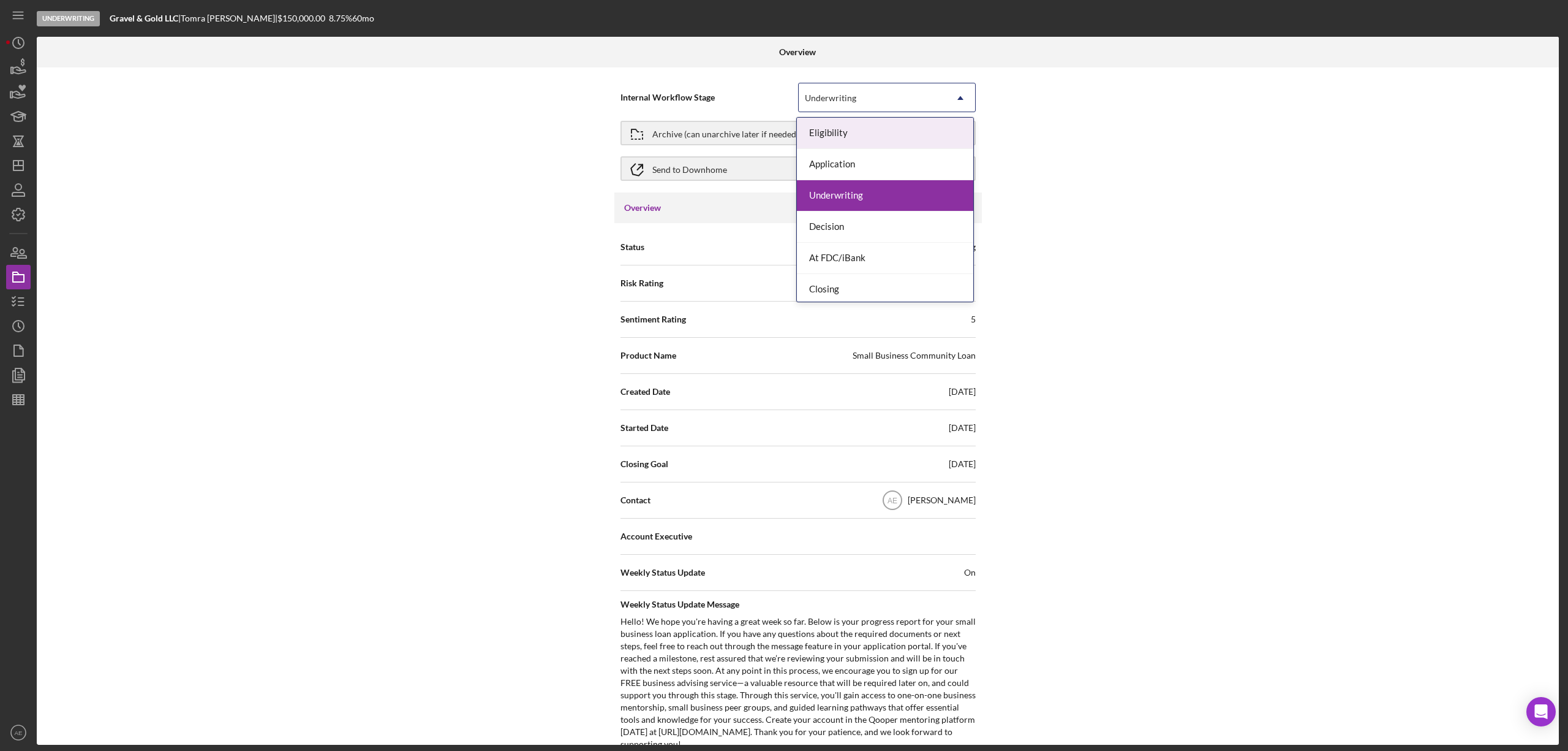
click at [846, 88] on div "Underwriting" at bounding box center [871, 98] width 147 height 28
click at [848, 284] on div "Closing" at bounding box center [885, 289] width 177 height 31
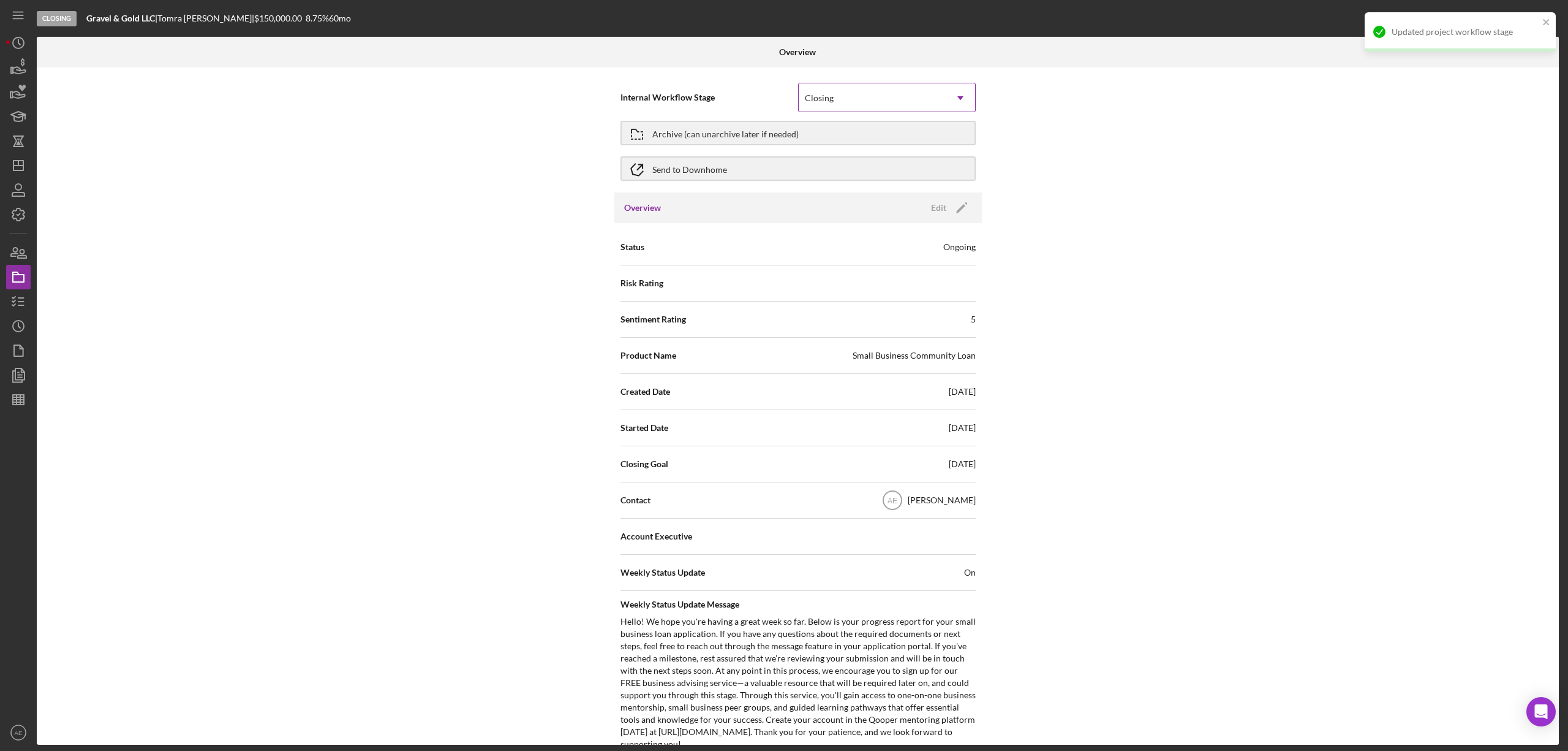
click at [863, 94] on div "Closing" at bounding box center [871, 98] width 147 height 28
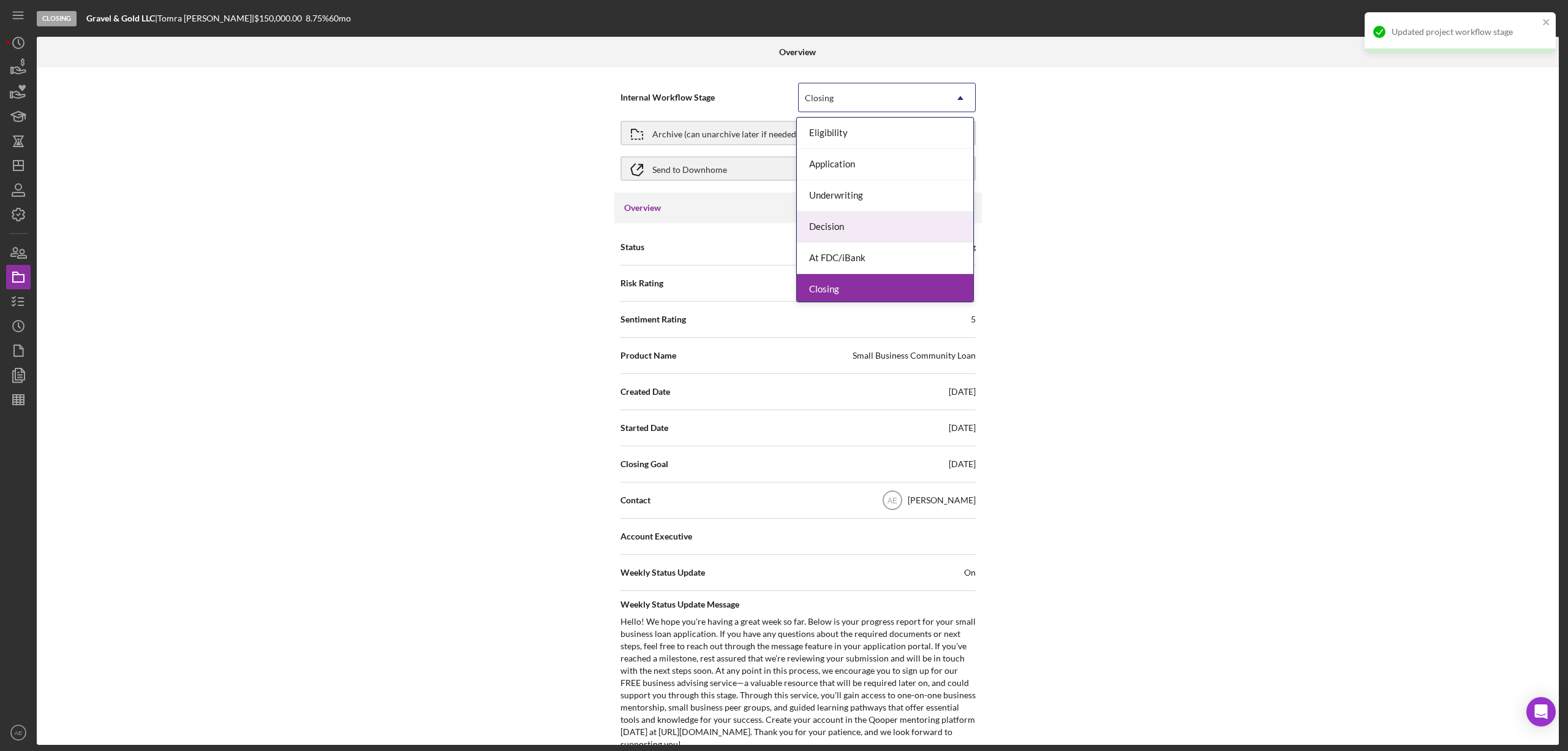
scroll to position [37, 0]
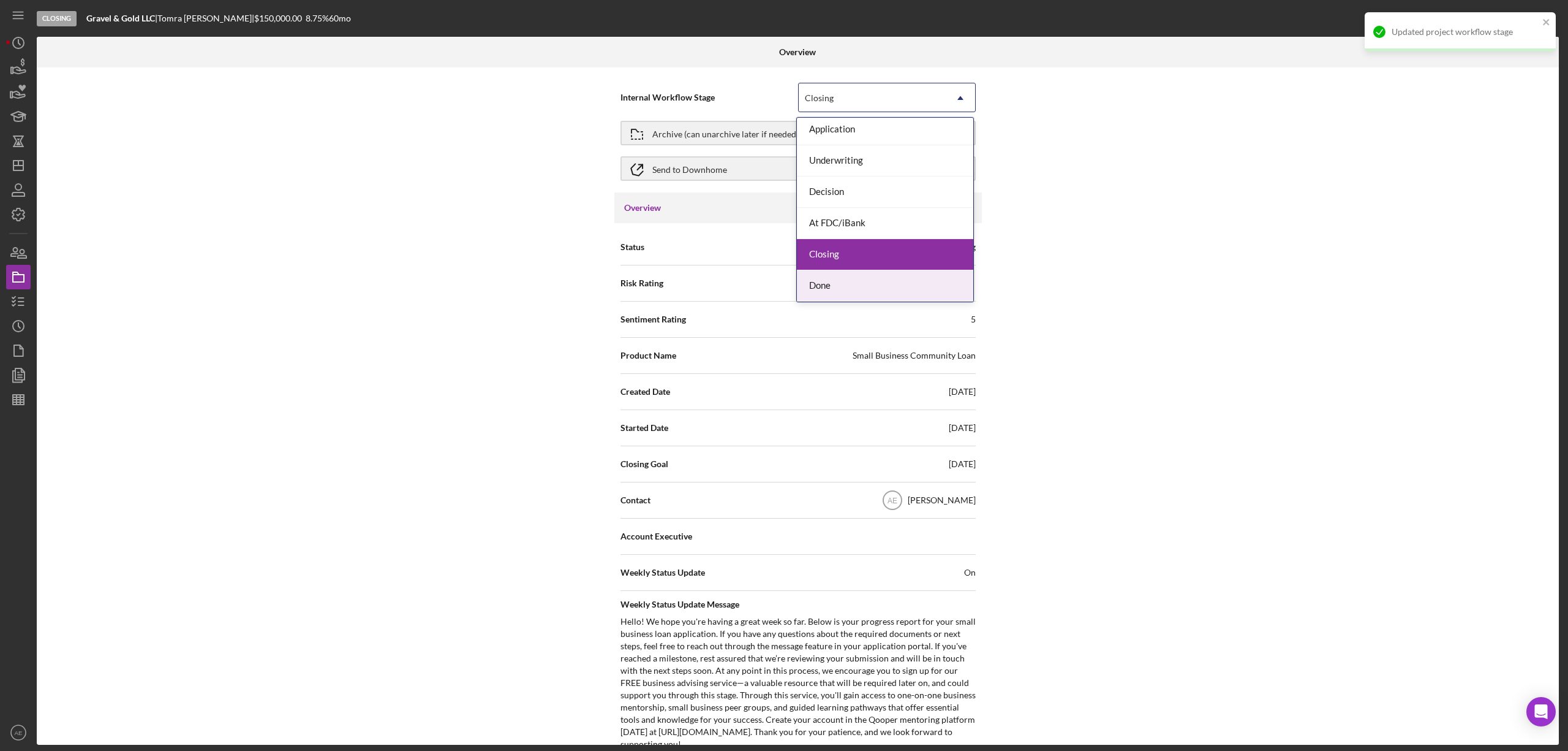
click at [852, 292] on div "Done" at bounding box center [885, 286] width 177 height 31
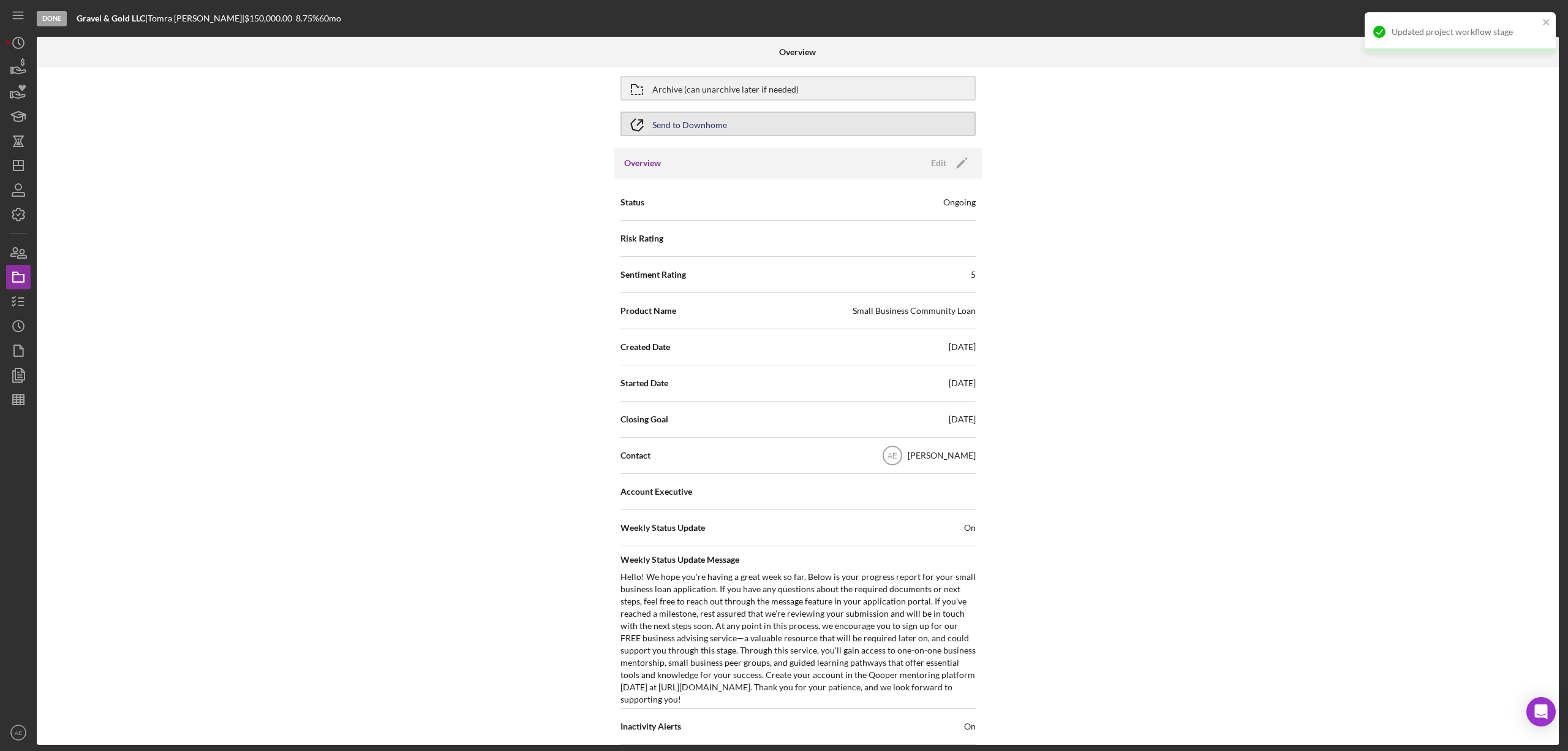
scroll to position [82, 0]
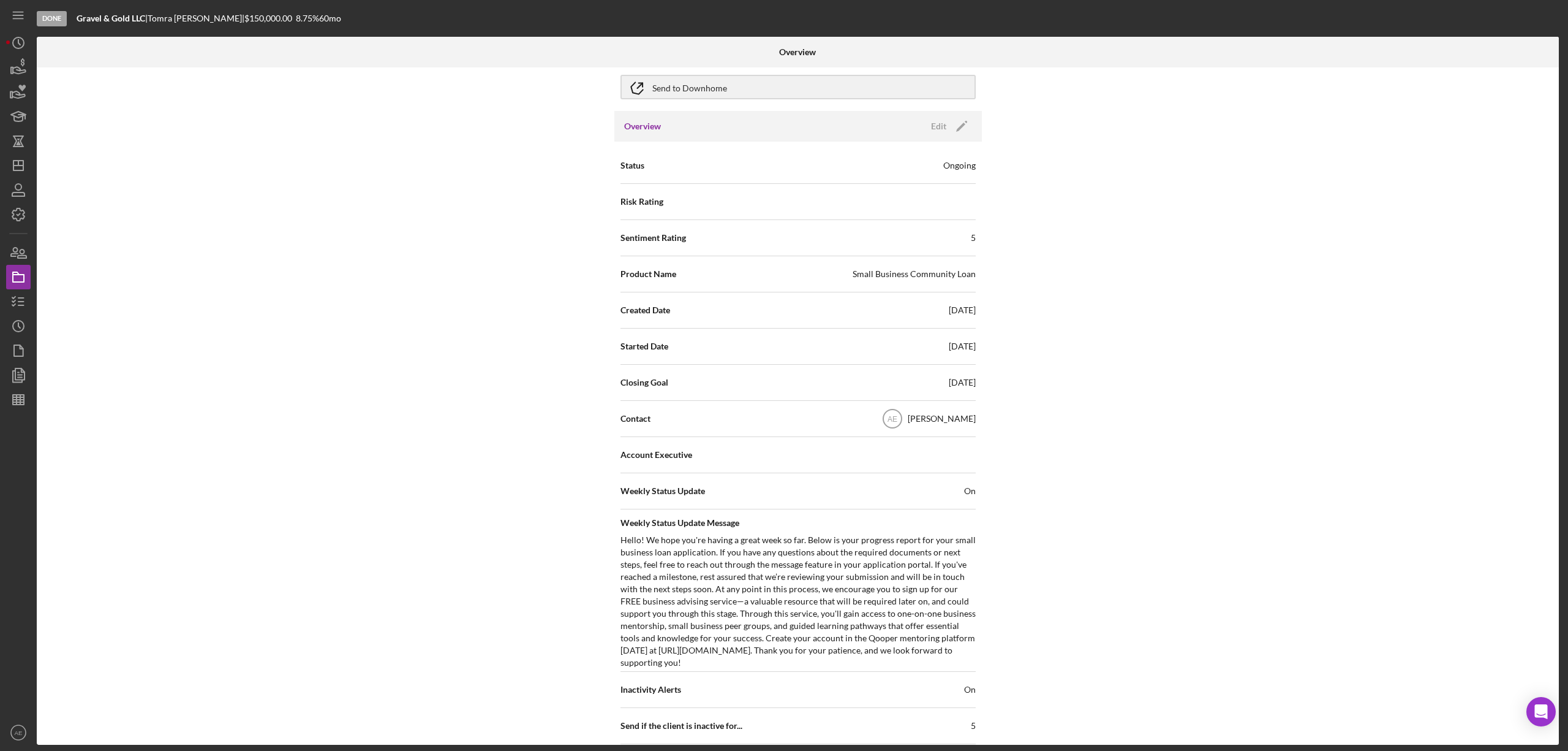
click at [966, 166] on div "Ongoing" at bounding box center [960, 166] width 33 height 12
click at [944, 130] on button "Edit Icon/Edit" at bounding box center [948, 125] width 48 height 18
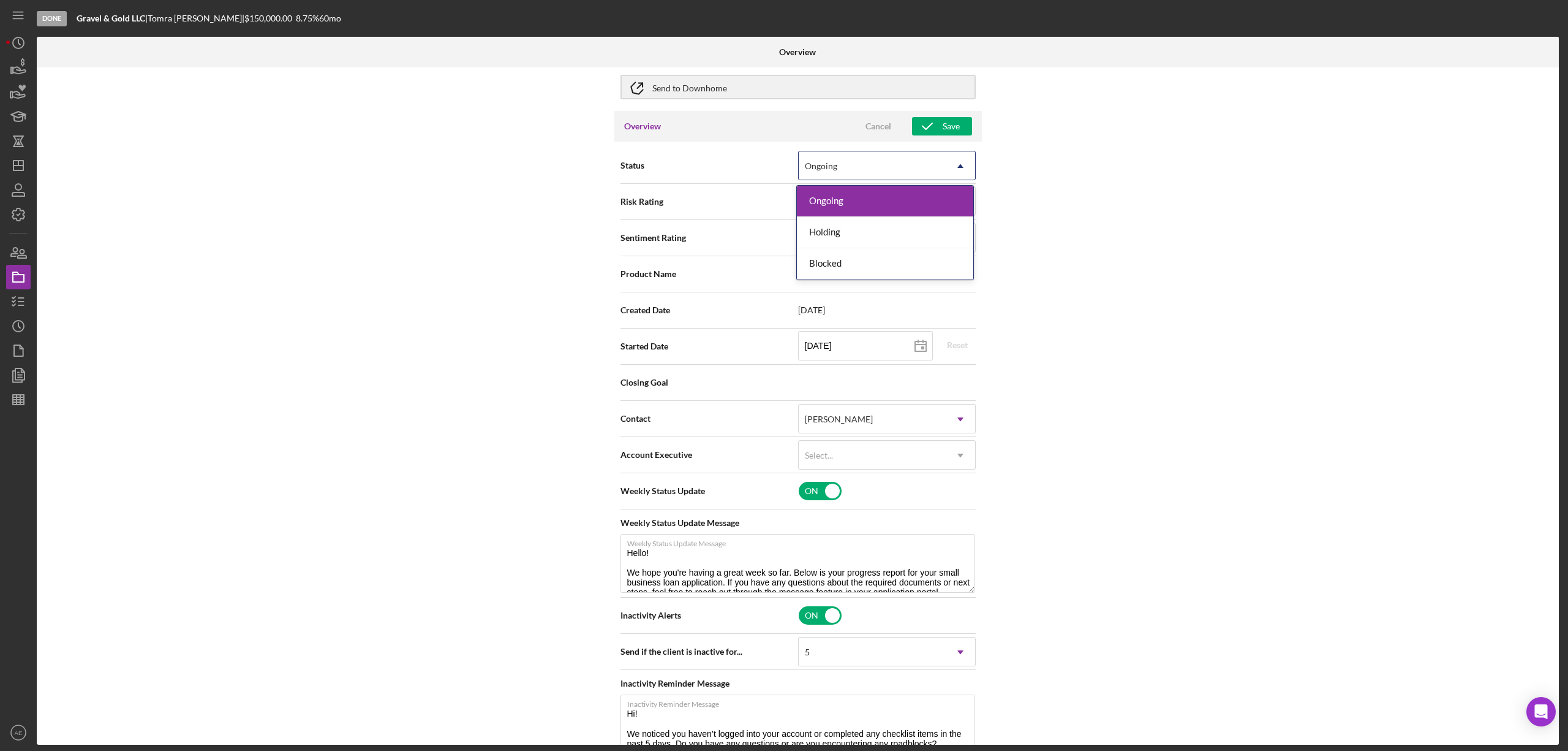
click at [897, 168] on div "Ongoing" at bounding box center [871, 166] width 147 height 28
click at [855, 260] on div "Blocked" at bounding box center [885, 263] width 177 height 31
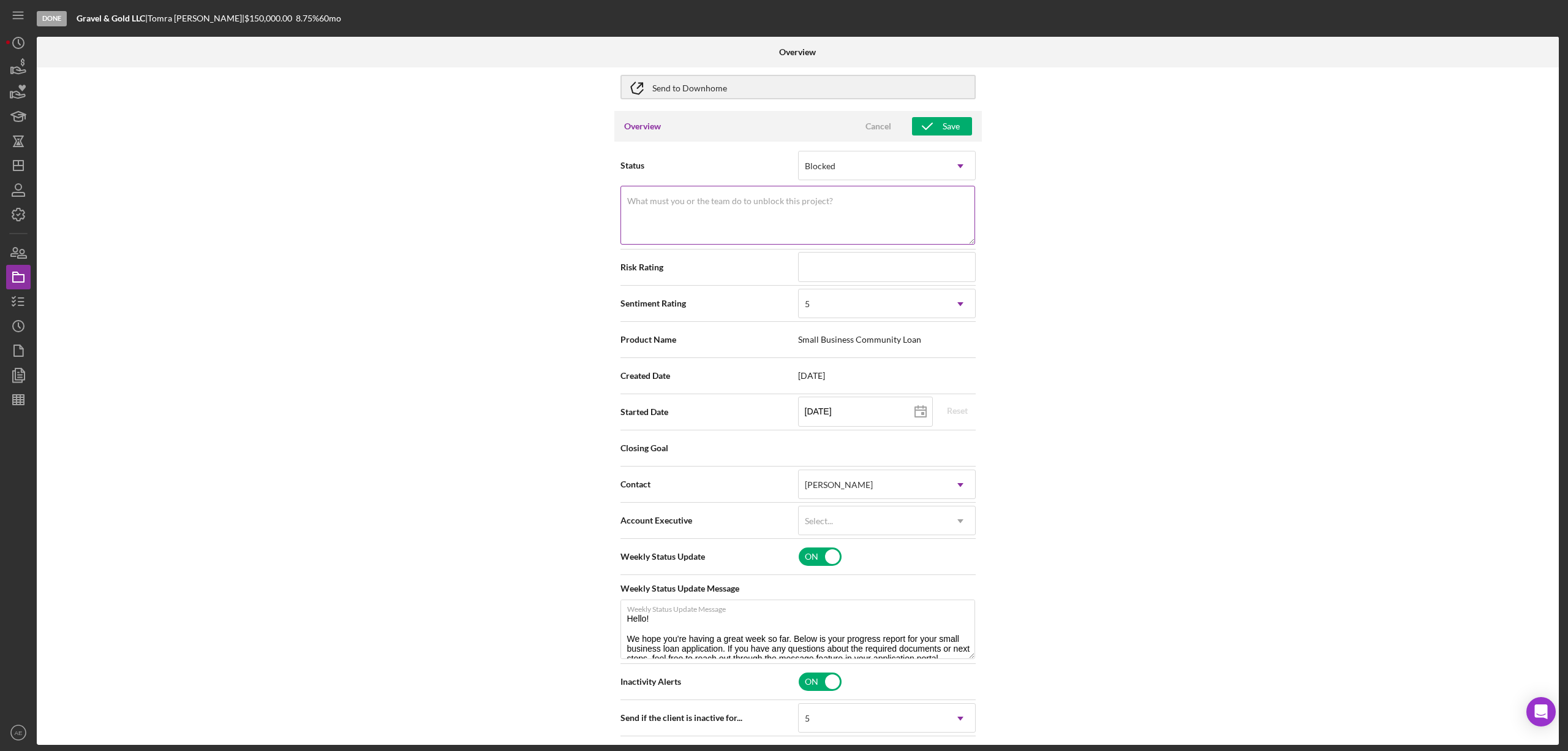
click at [805, 203] on label "What must you or the team do to unblock this project?" at bounding box center [730, 201] width 206 height 9
click at [805, 203] on textarea "What must you or the team do to unblock this project?" at bounding box center [798, 215] width 355 height 59
drag, startPoint x: 684, startPoint y: 203, endPoint x: 615, endPoint y: 201, distance: 69.0
click at [615, 201] on div "Status Blocked Icon/Dropdown Arrow What must you or the team do to unblock this…" at bounding box center [798, 486] width 368 height 688
click at [743, 212] on textarea "Low DSCR" at bounding box center [798, 215] width 355 height 59
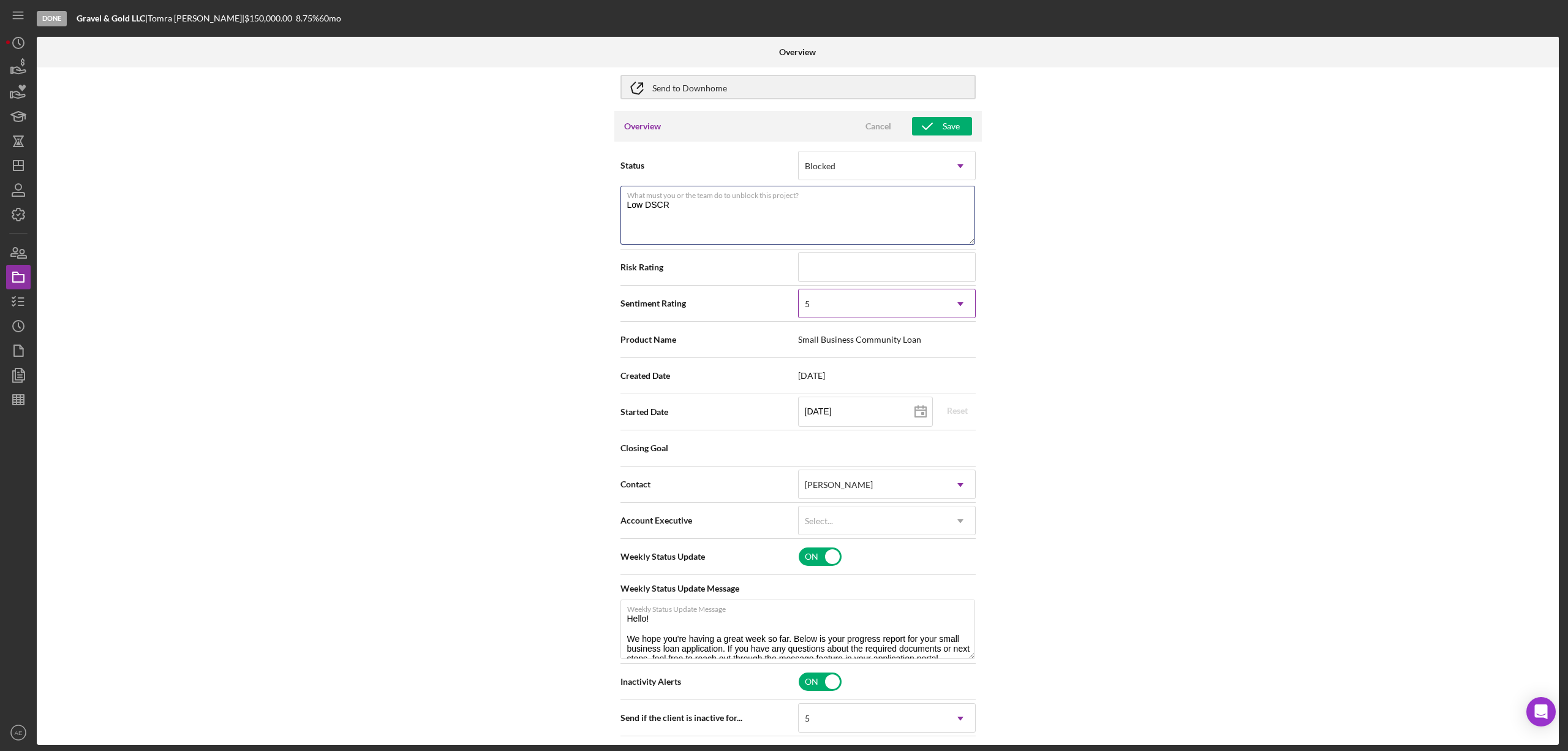
type textarea "Low DSCR"
click at [846, 317] on div "5" at bounding box center [871, 304] width 147 height 28
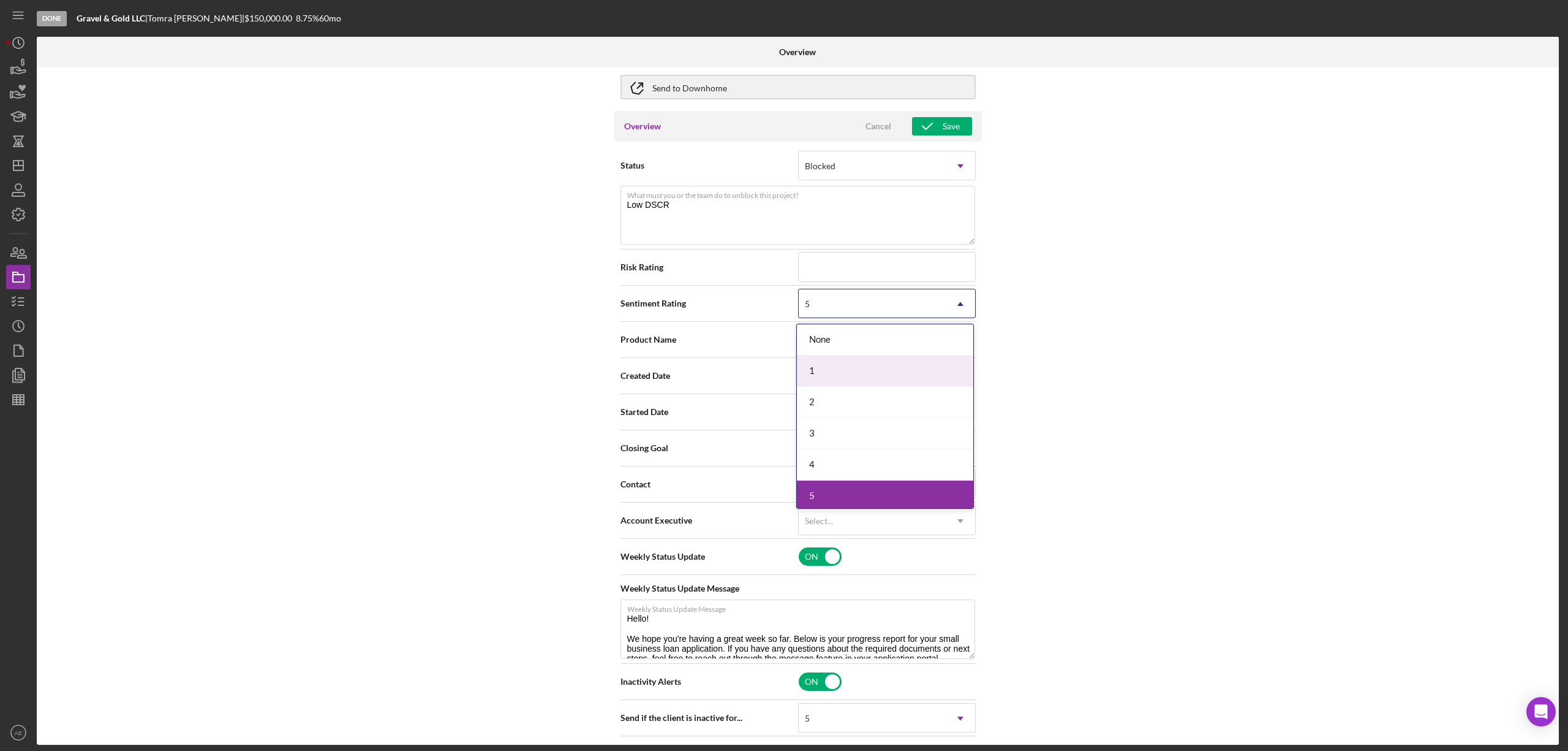
click at [829, 364] on div "1" at bounding box center [885, 371] width 177 height 31
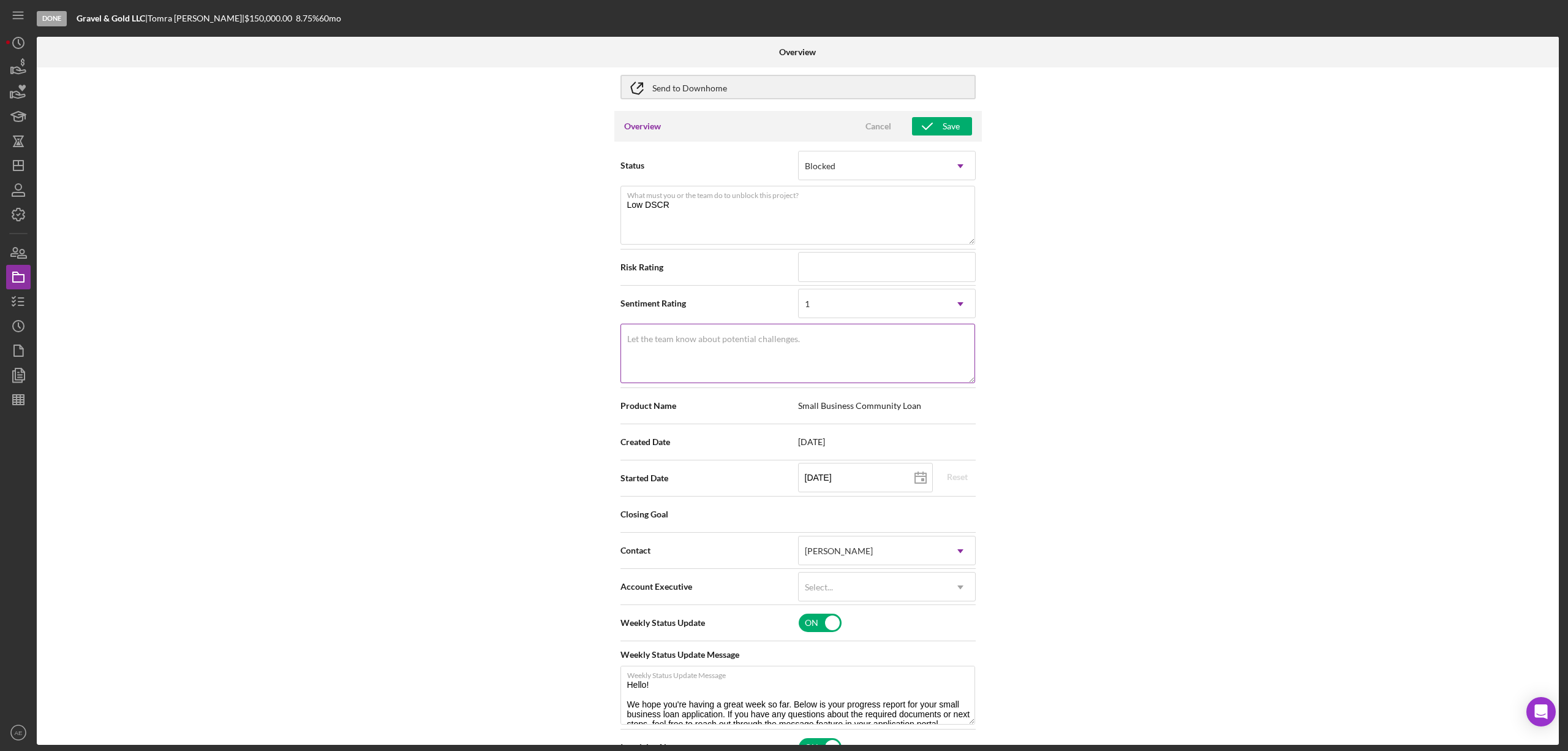
click at [781, 346] on textarea "Let the team know about potential challenges." at bounding box center [798, 353] width 355 height 59
paste textarea "Low DSCR"
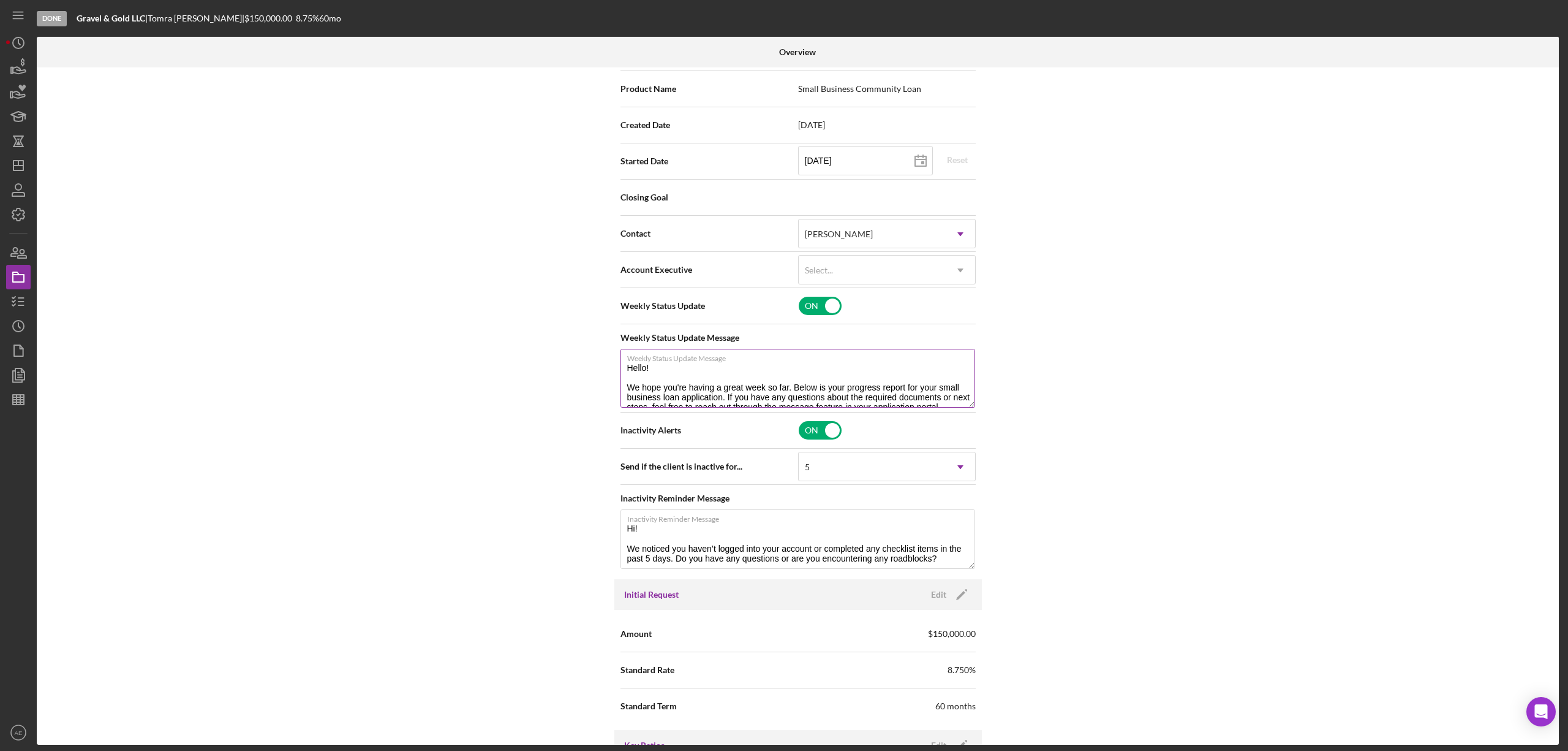
scroll to position [409, 0]
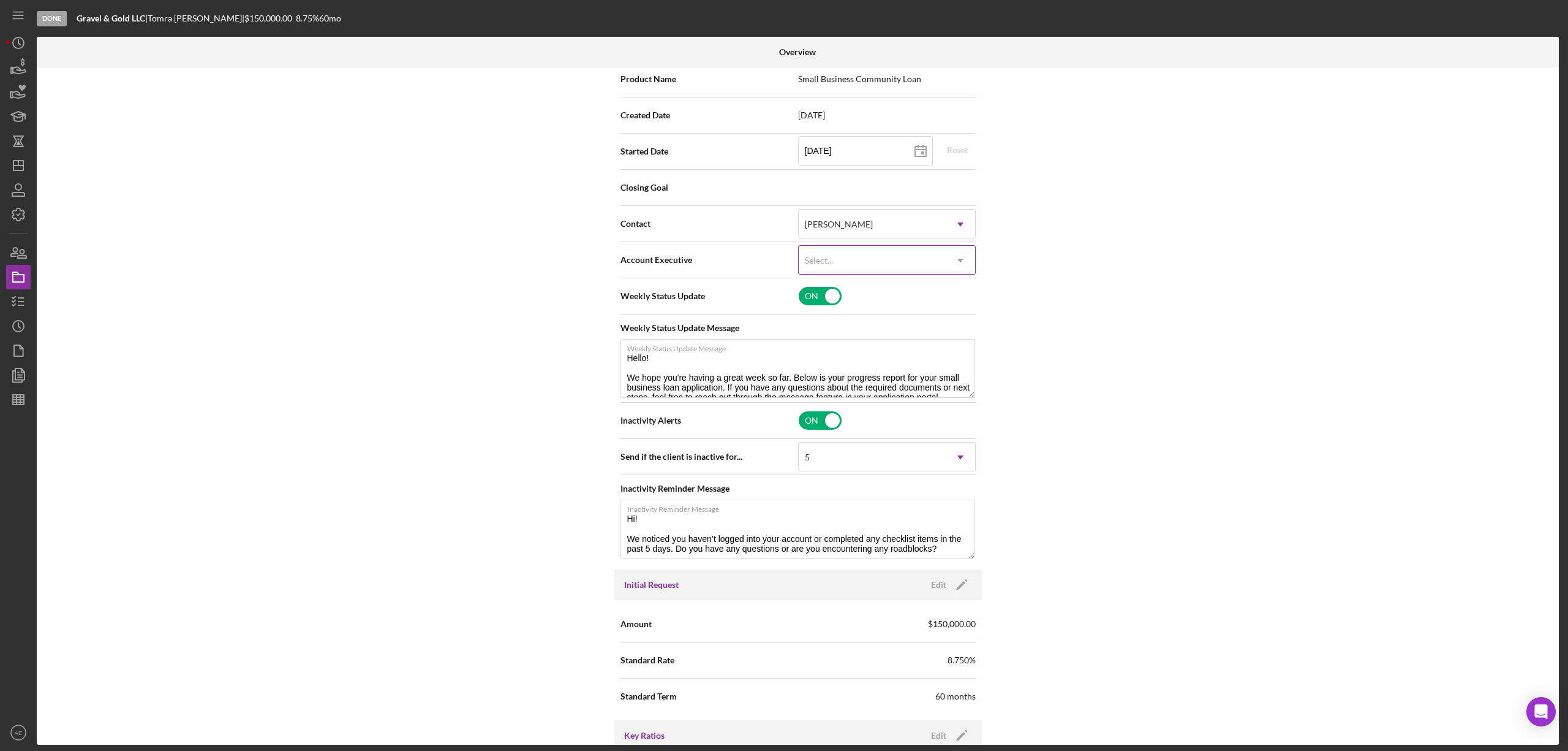
type textarea "Low DSCR"
click at [876, 261] on div "Select..." at bounding box center [871, 260] width 147 height 28
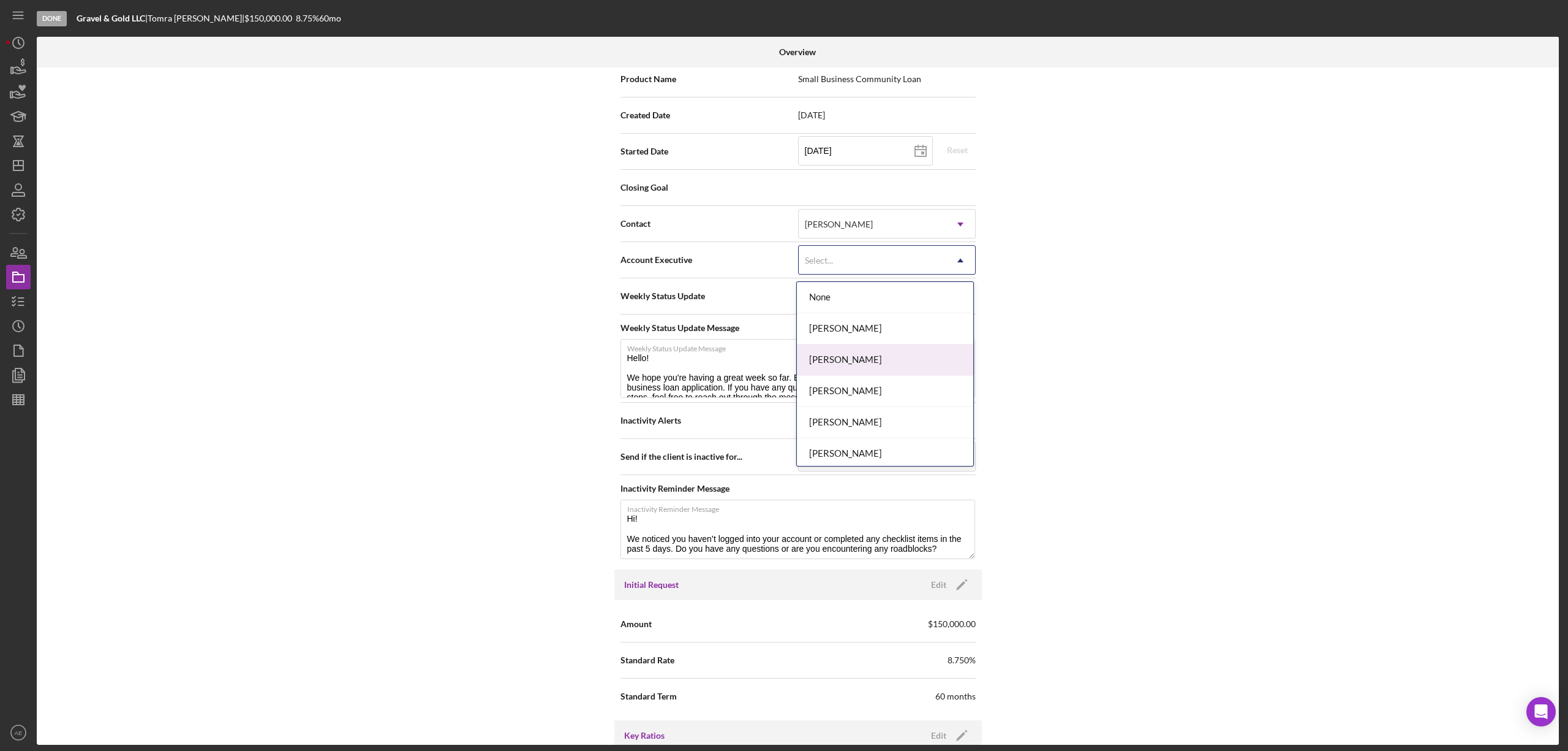
scroll to position [445, 0]
click at [892, 422] on div "[PERSON_NAME]" at bounding box center [885, 419] width 177 height 31
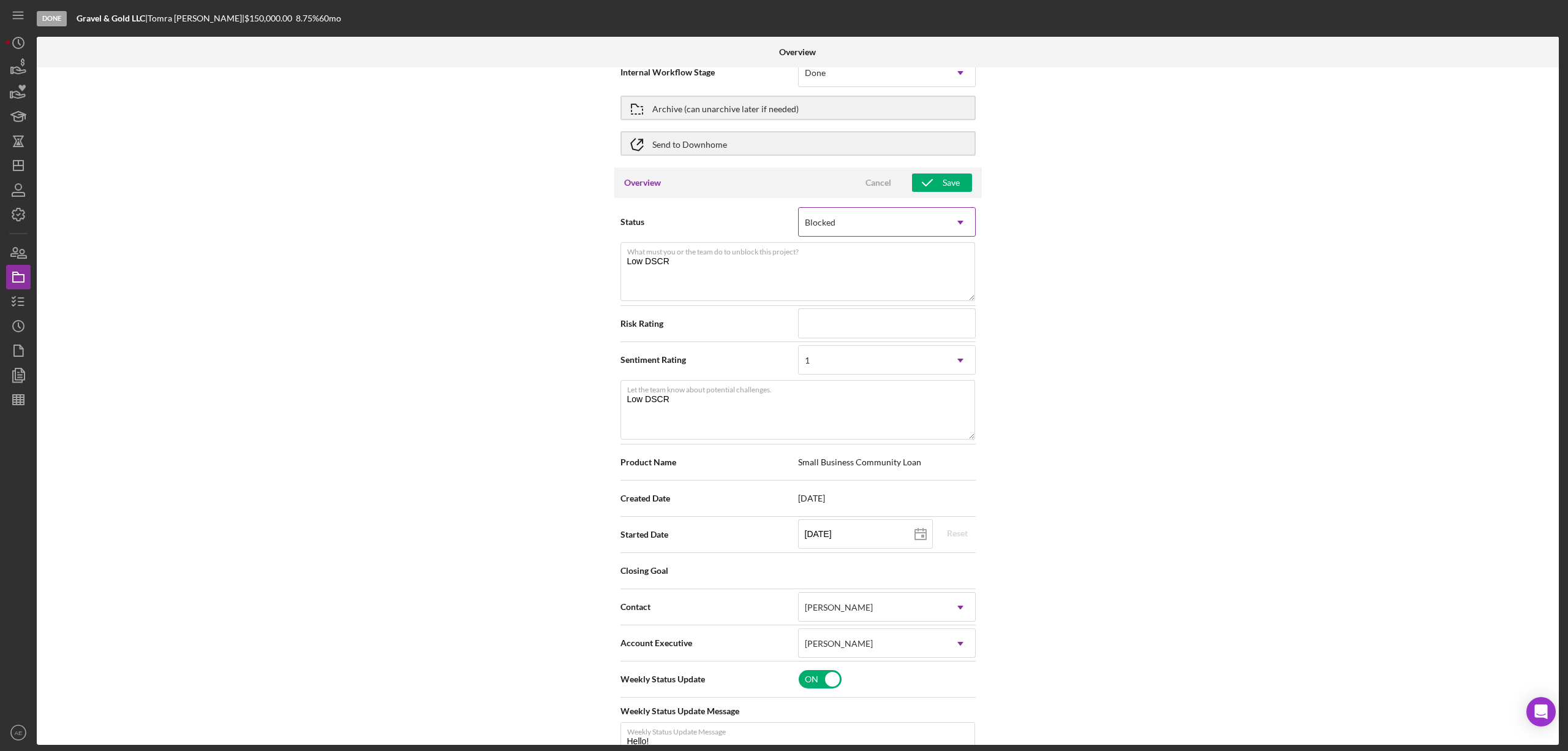
scroll to position [0, 0]
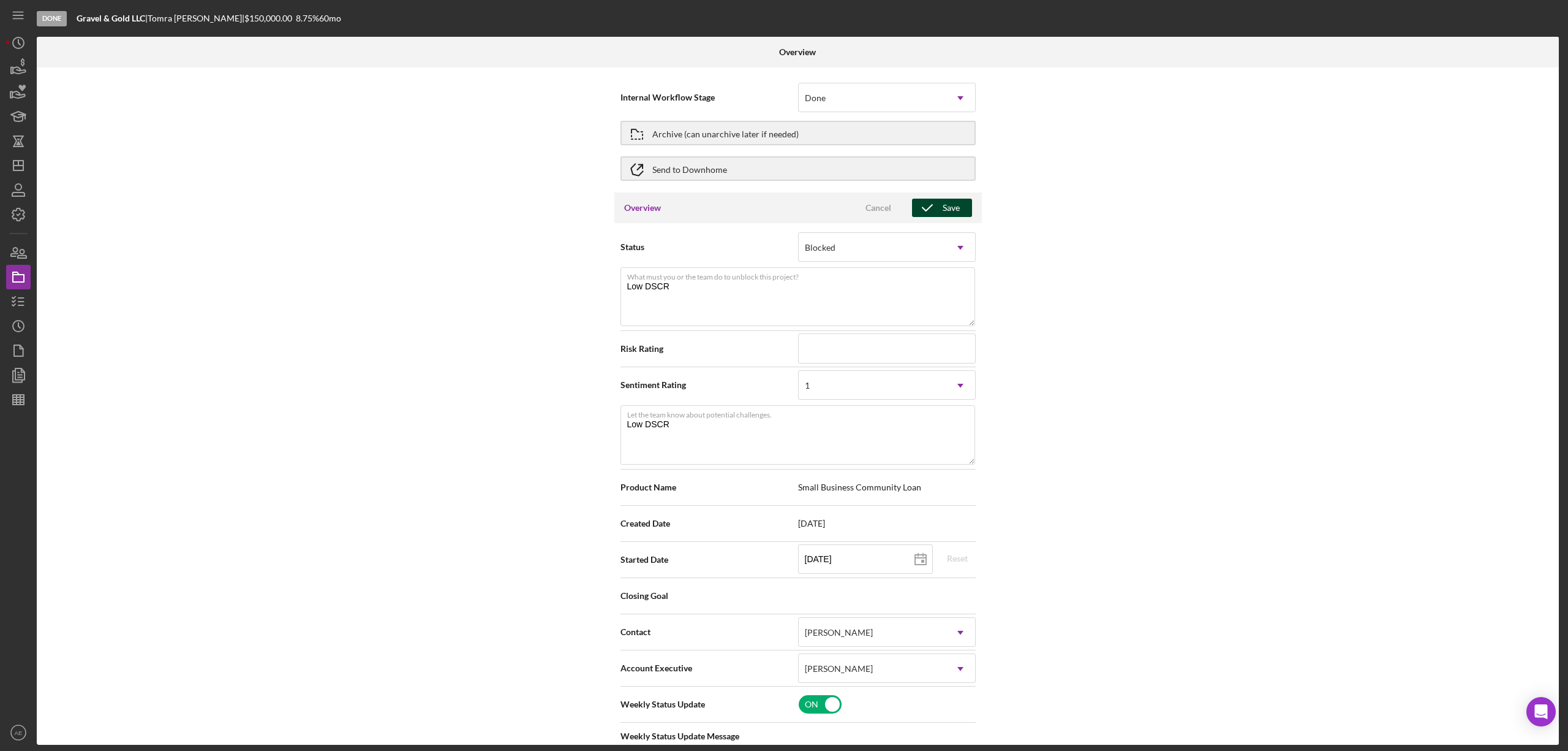
click at [943, 215] on div "Save" at bounding box center [951, 207] width 17 height 18
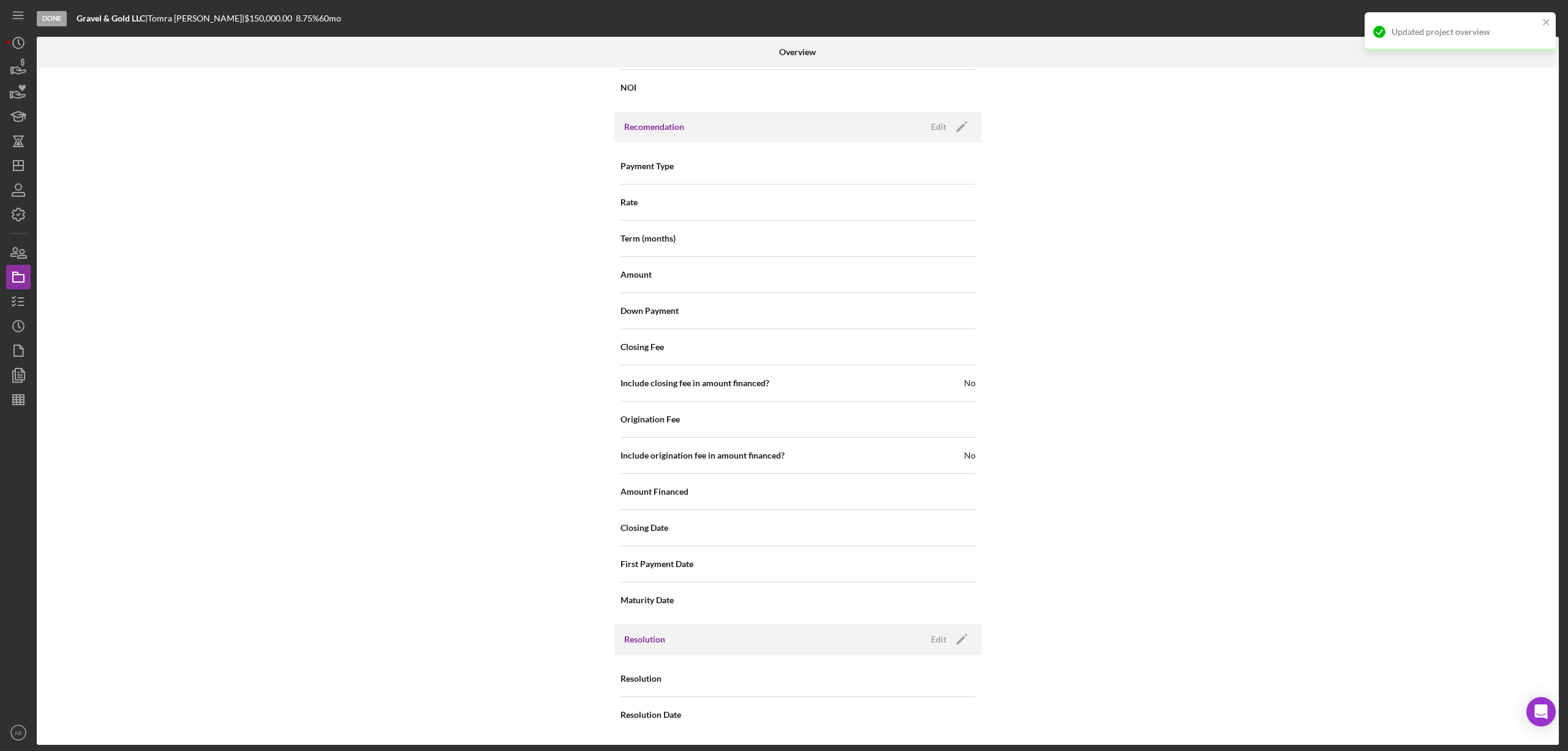
scroll to position [1354, 0]
click at [935, 635] on div "Edit" at bounding box center [939, 639] width 15 height 18
click at [850, 678] on div "Select..." at bounding box center [871, 679] width 147 height 28
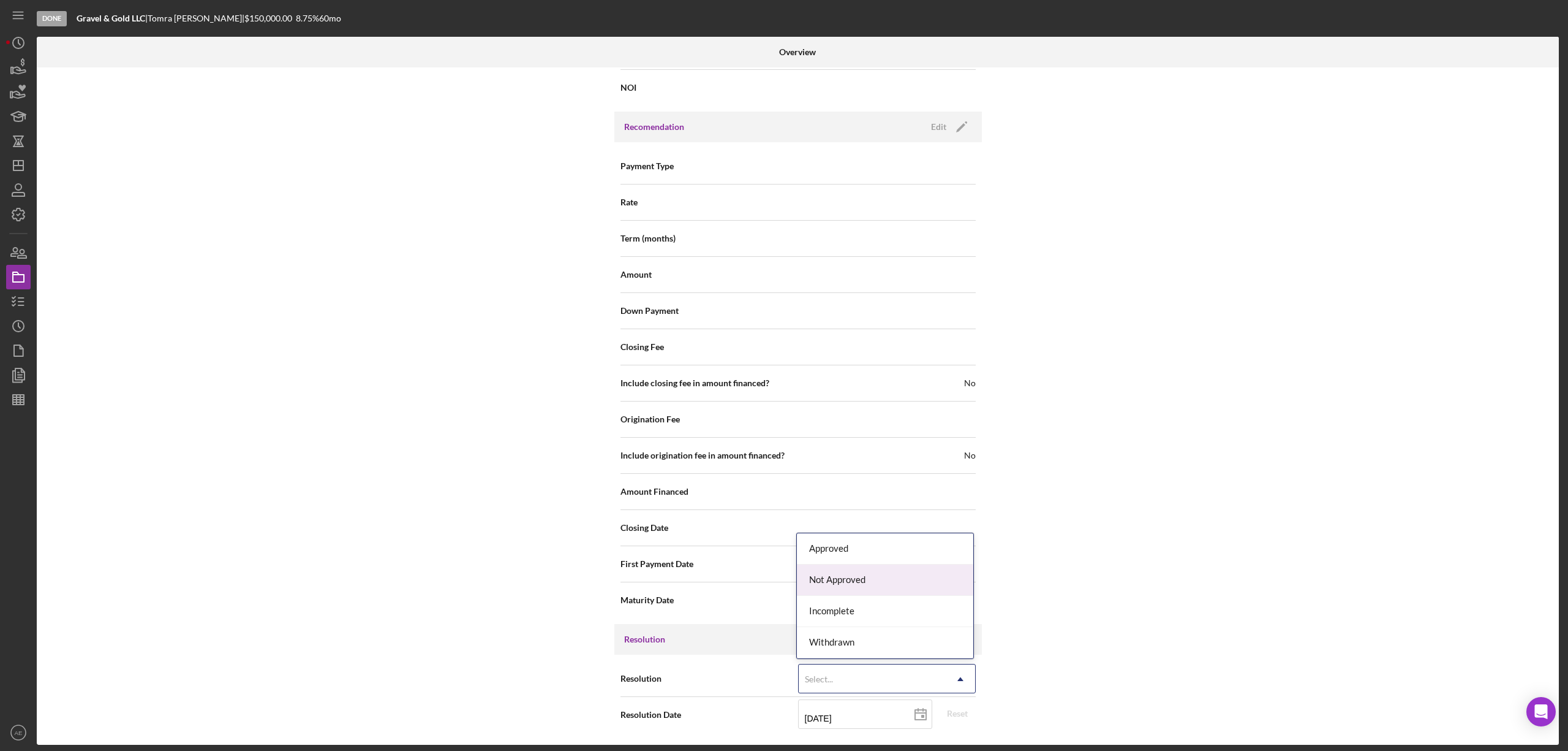
click at [847, 578] on div "Not Approved" at bounding box center [885, 580] width 177 height 31
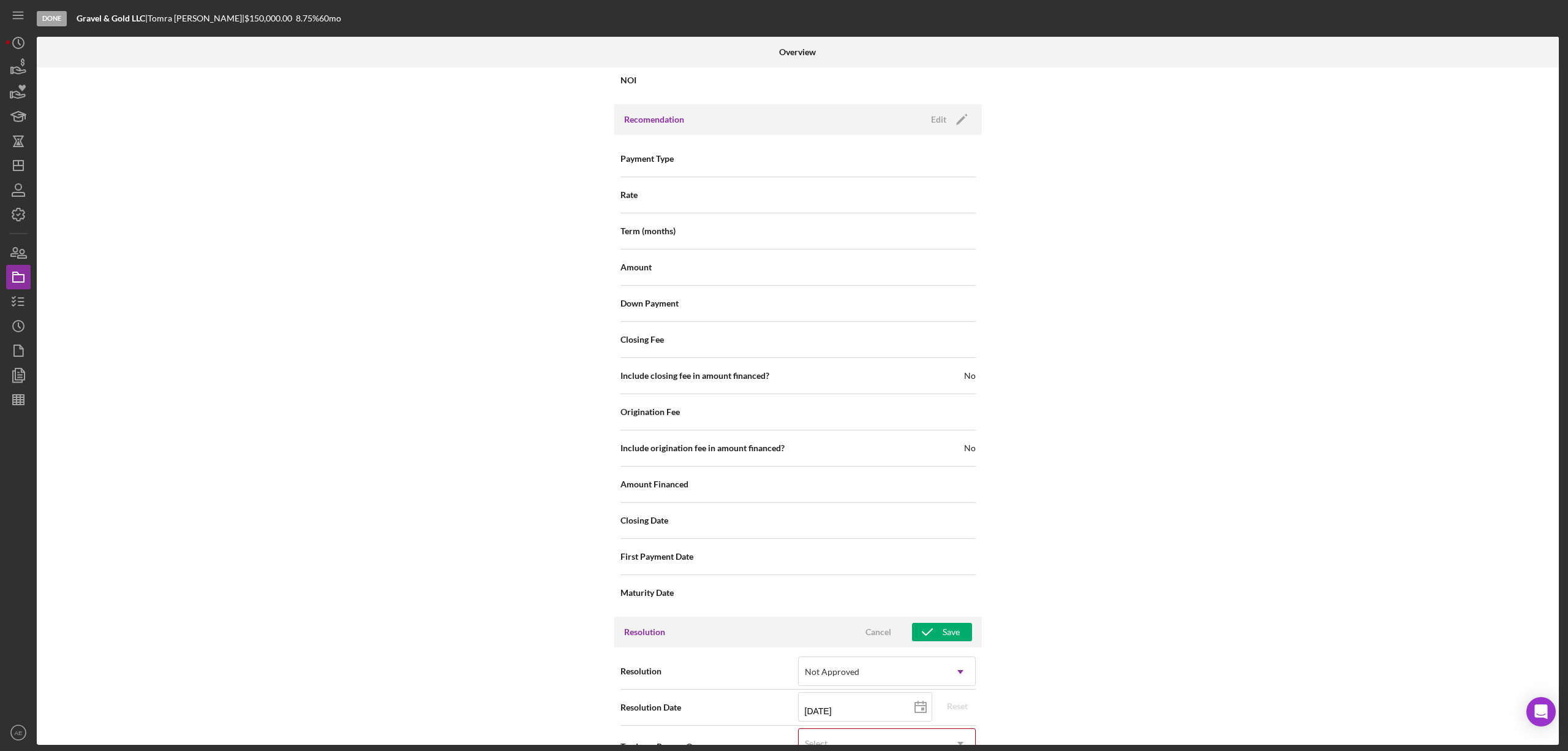
scroll to position [1432, 0]
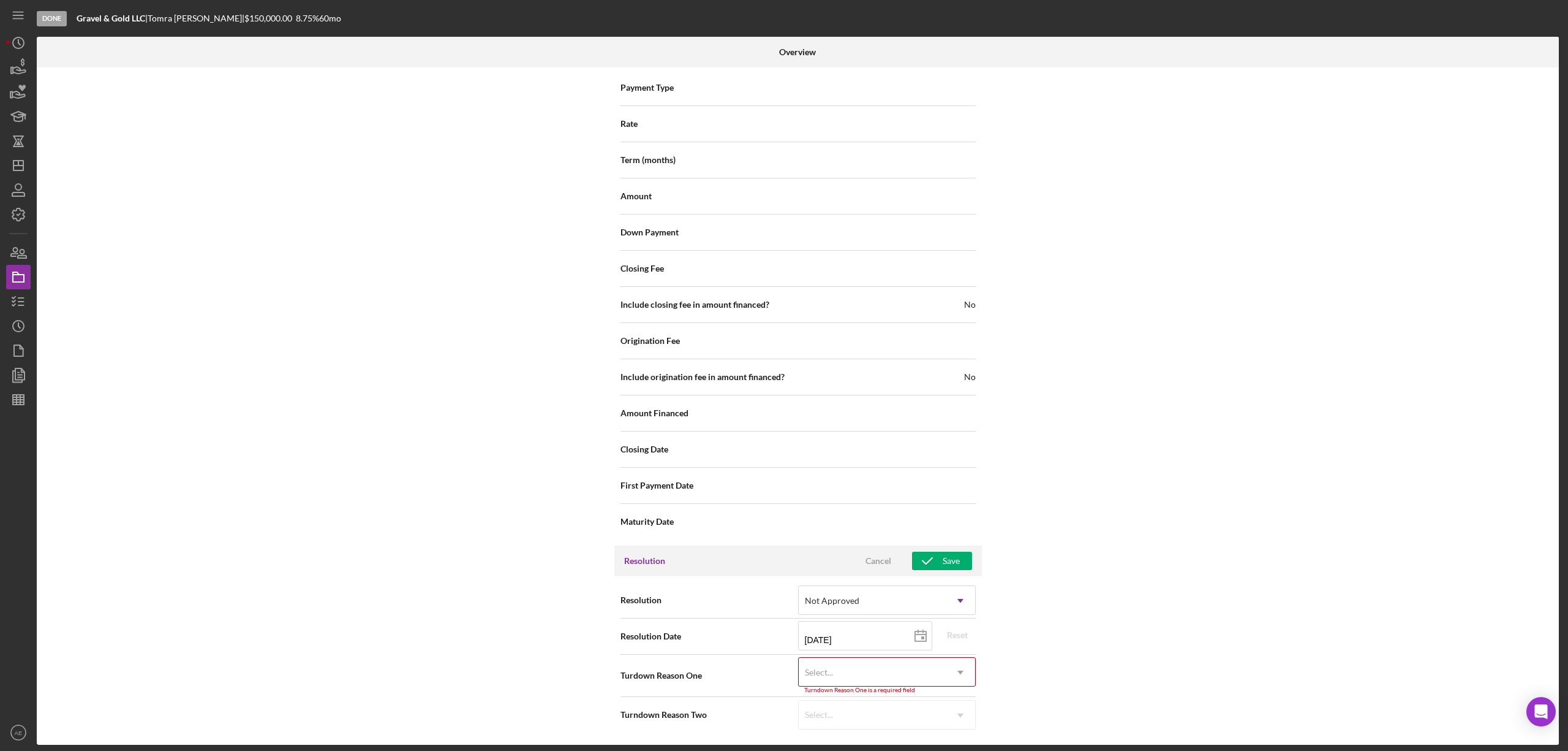
click at [860, 687] on div "Turndown Reason One is a required field" at bounding box center [887, 690] width 178 height 8
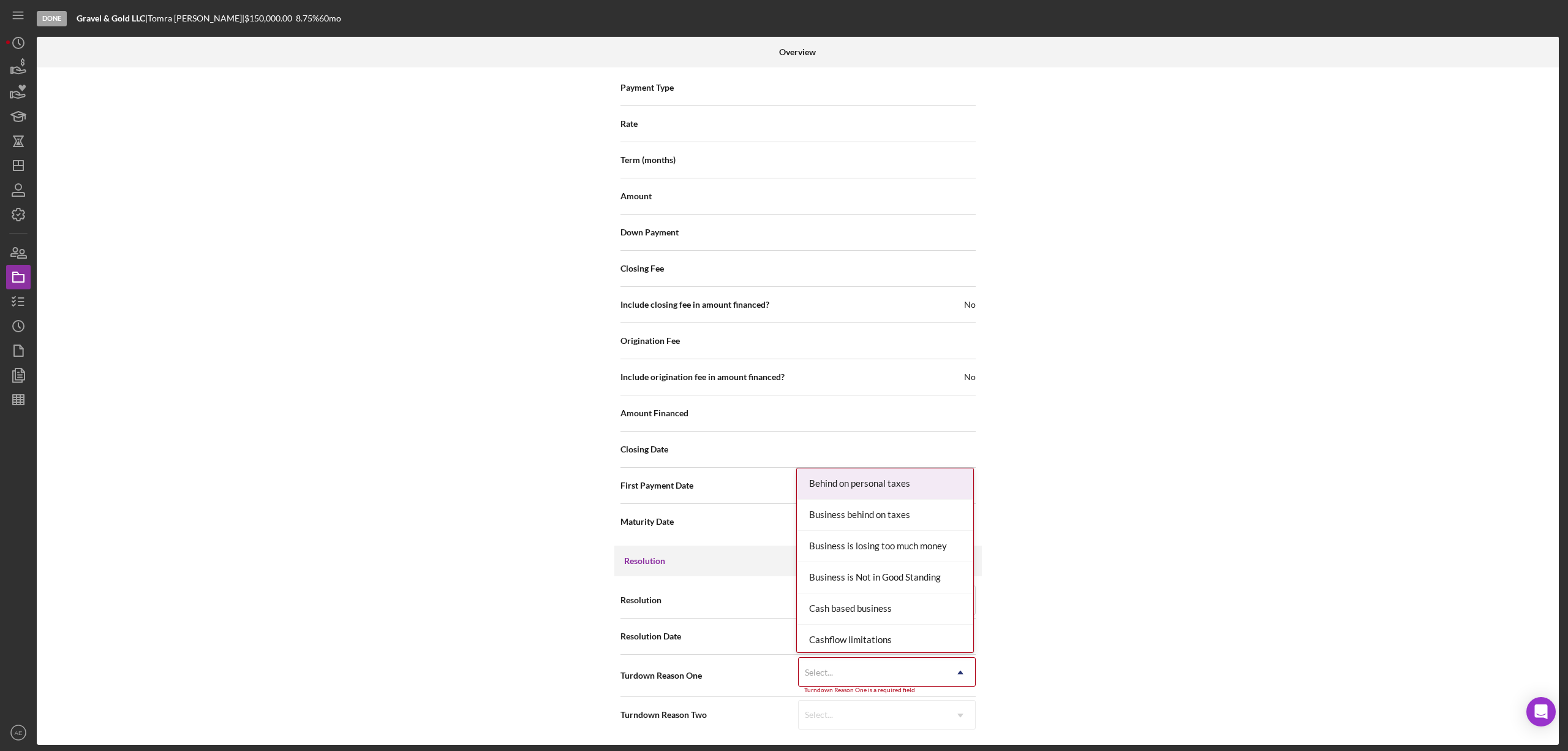
click at [859, 678] on div "Select..." at bounding box center [871, 672] width 147 height 28
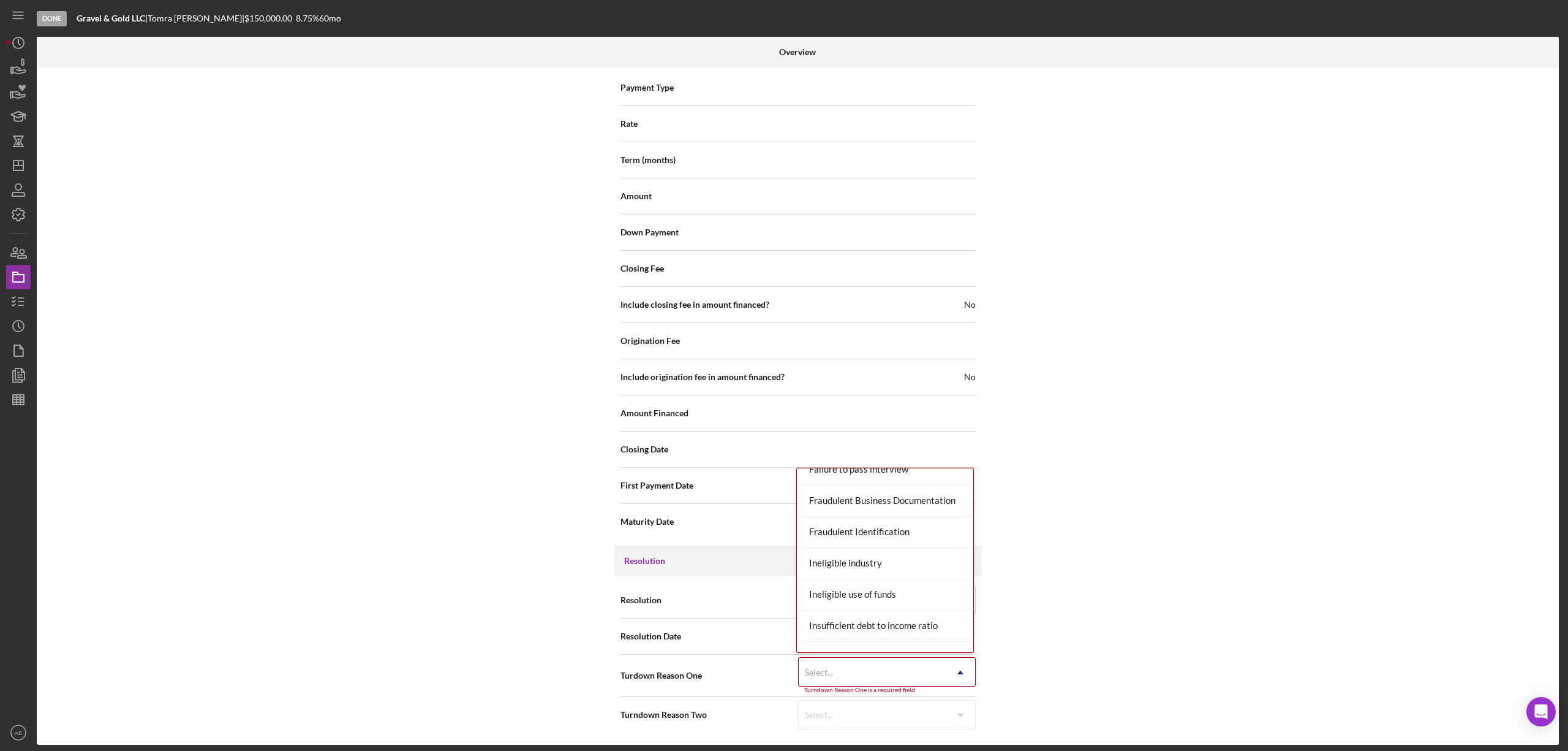
scroll to position [409, 0]
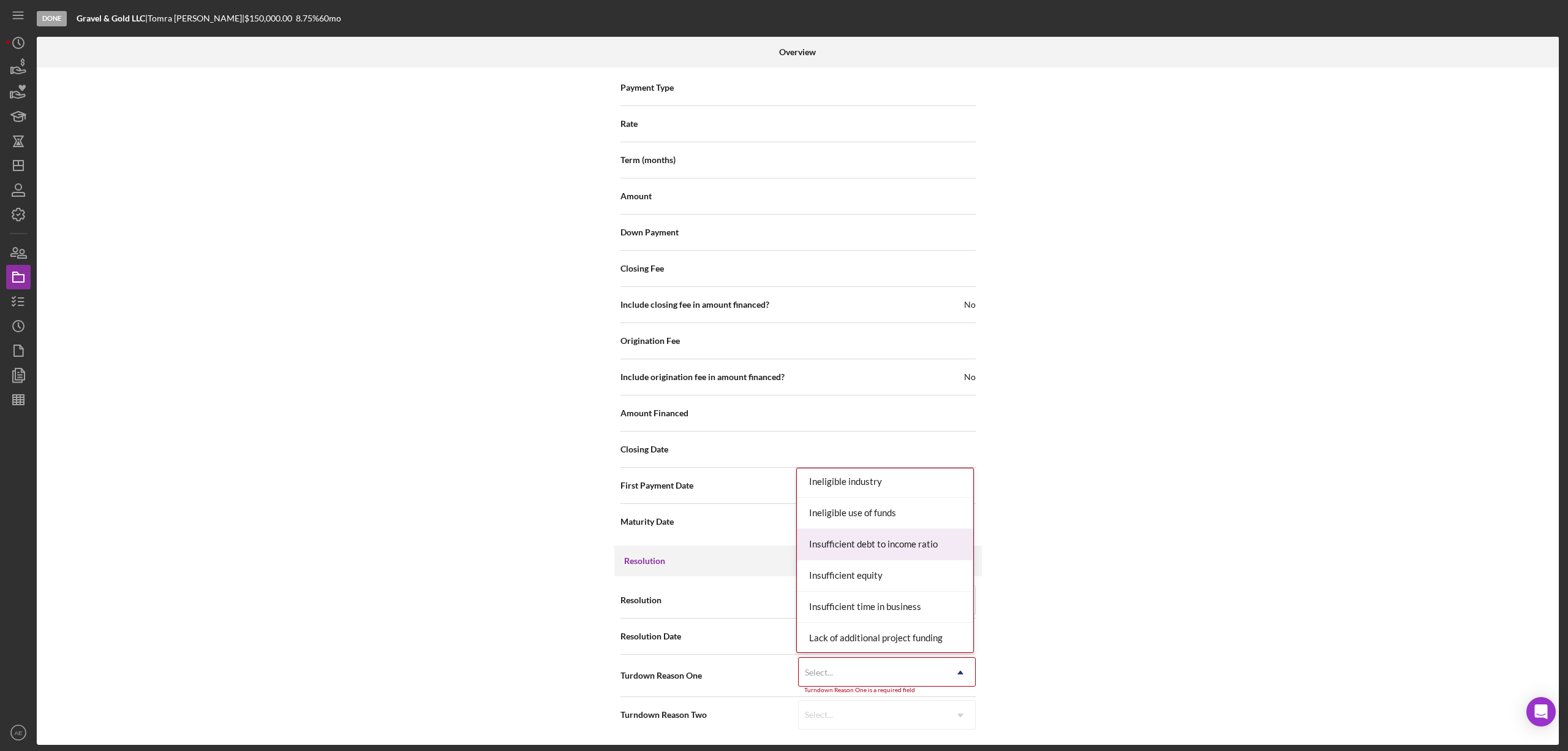
click at [877, 544] on div "Insufficient debt to income ratio" at bounding box center [885, 544] width 177 height 31
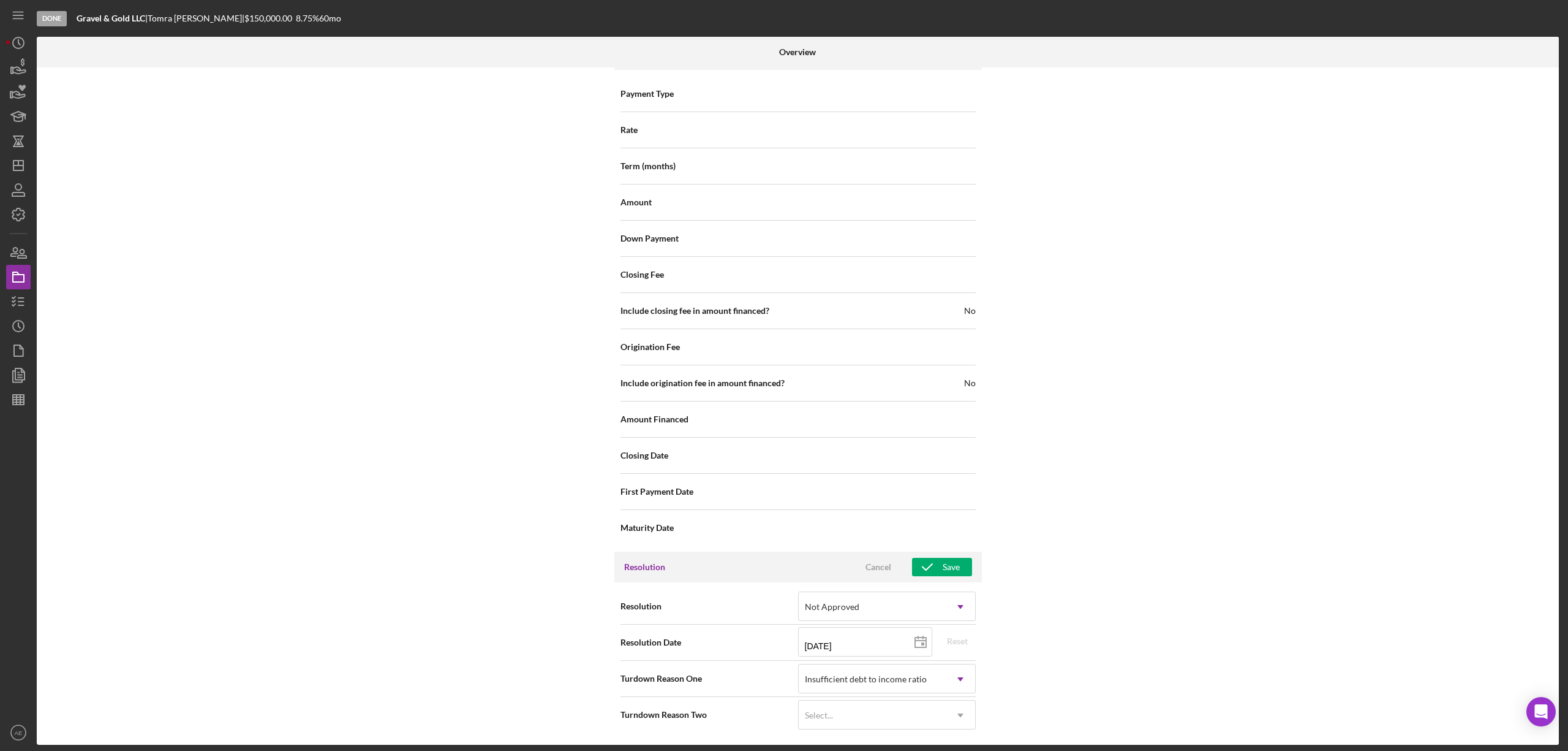
scroll to position [1426, 0]
click at [937, 565] on icon "button" at bounding box center [927, 567] width 31 height 31
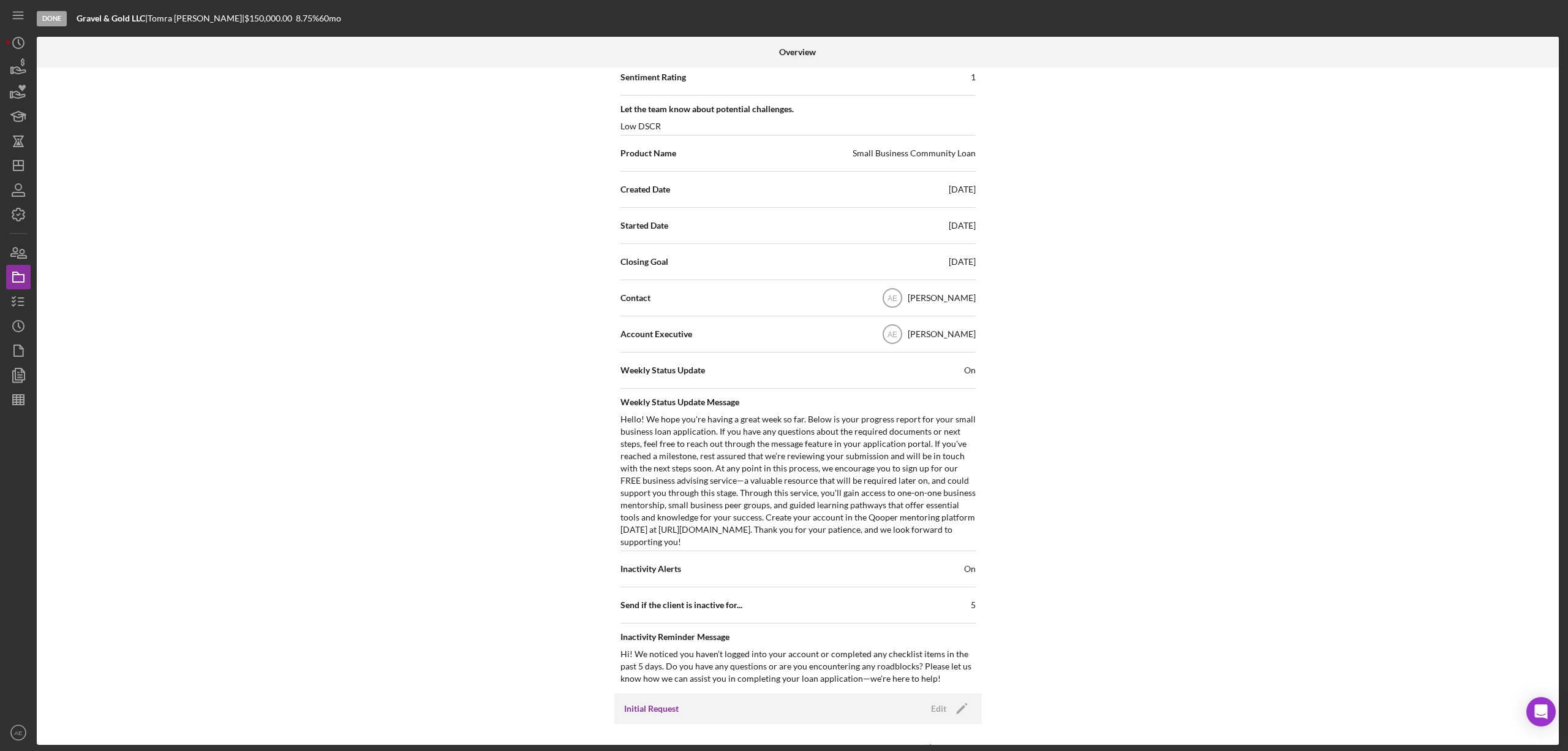
scroll to position [0, 0]
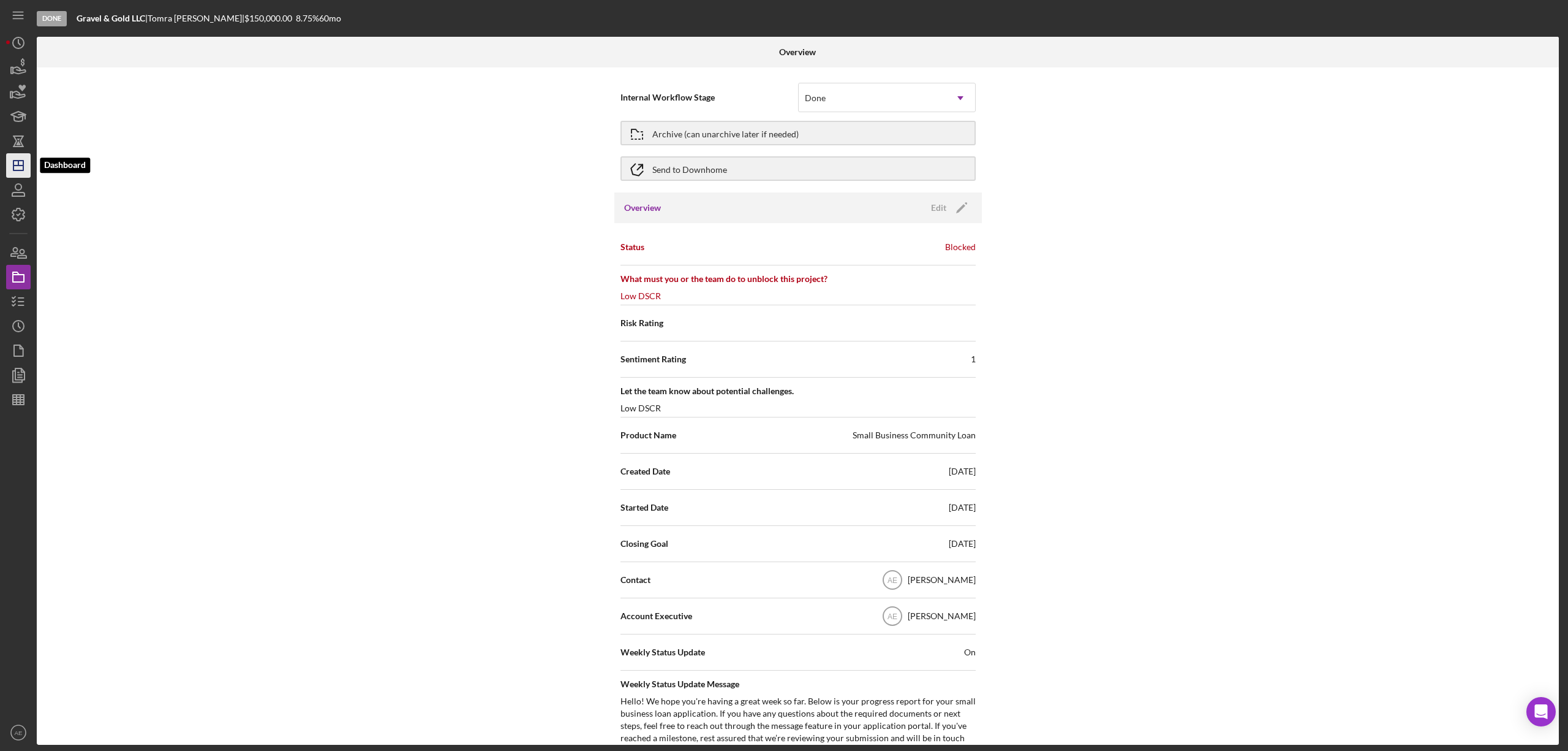
click at [27, 175] on icon "Icon/Dashboard" at bounding box center [19, 166] width 31 height 31
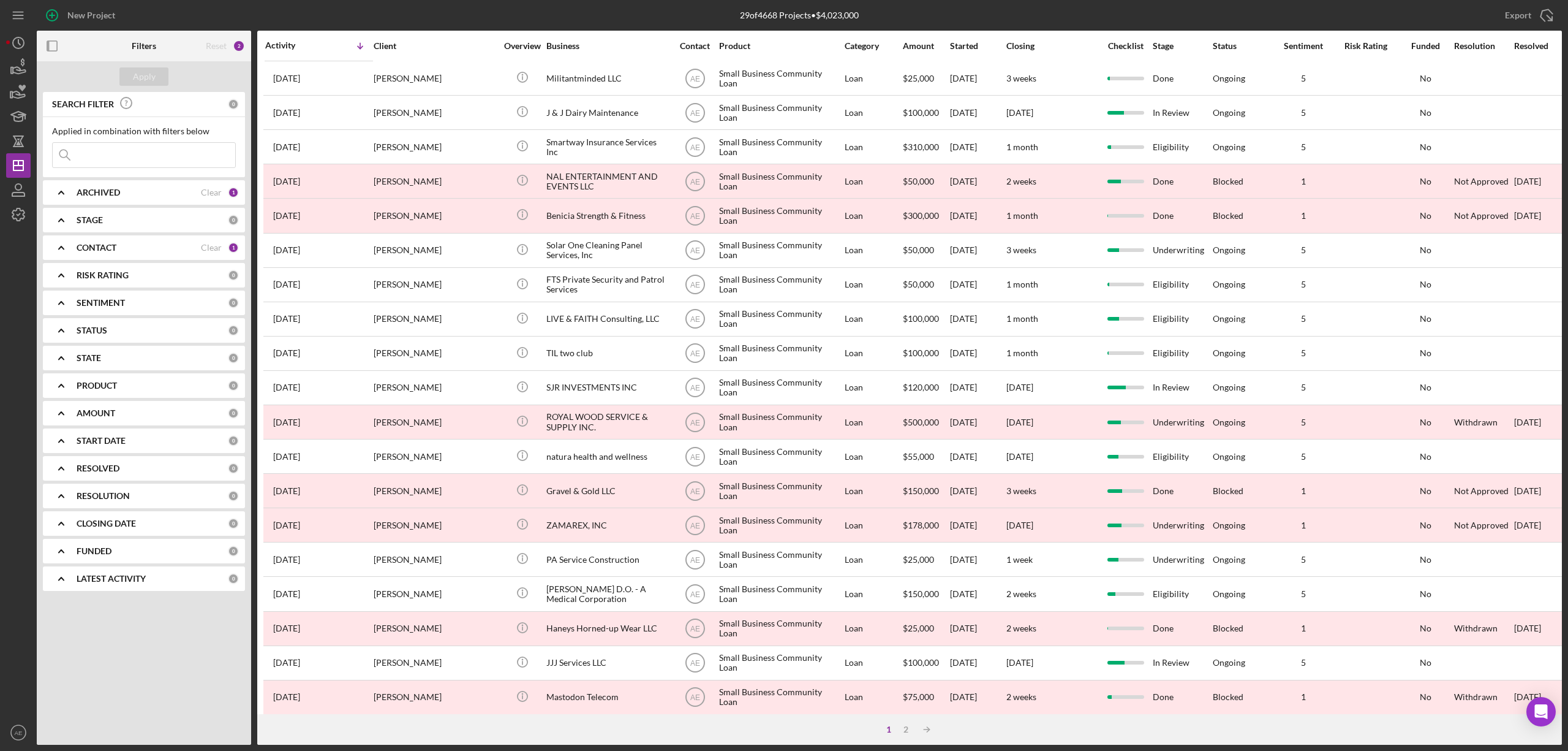
scroll to position [224, 0]
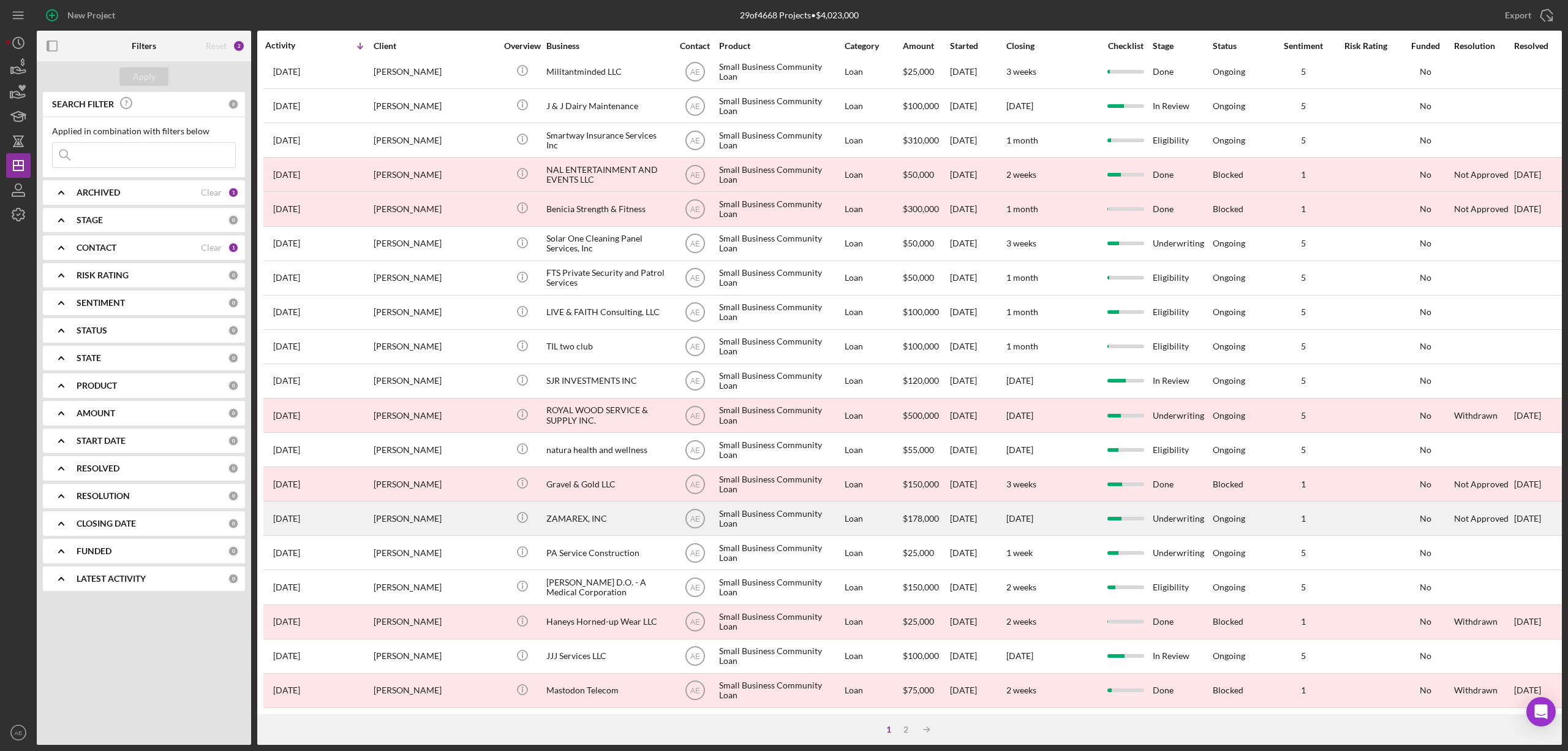
click at [607, 515] on div "ZAMAREX, INC" at bounding box center [607, 518] width 123 height 33
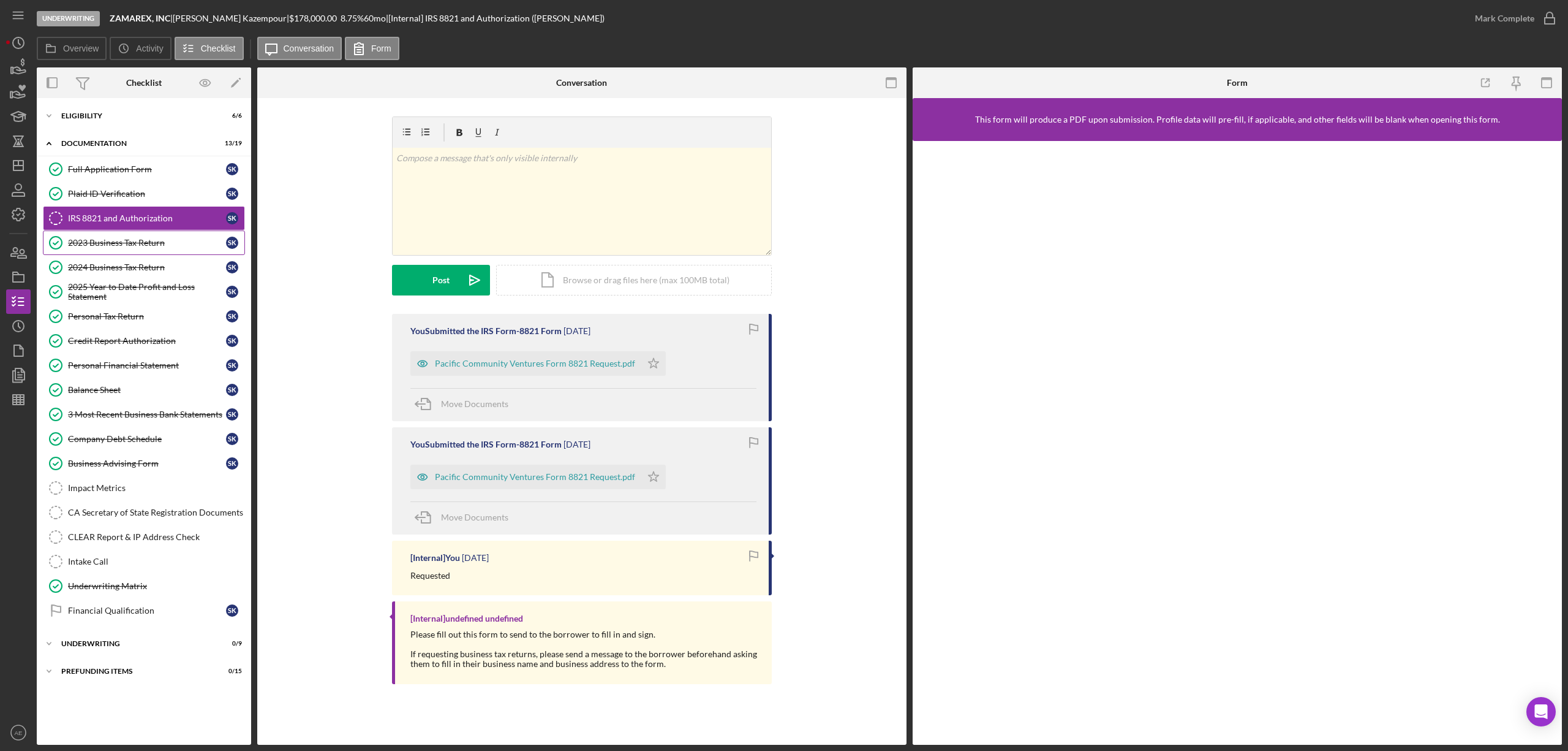
click at [125, 245] on div "2023 Business Tax Return" at bounding box center [147, 242] width 158 height 9
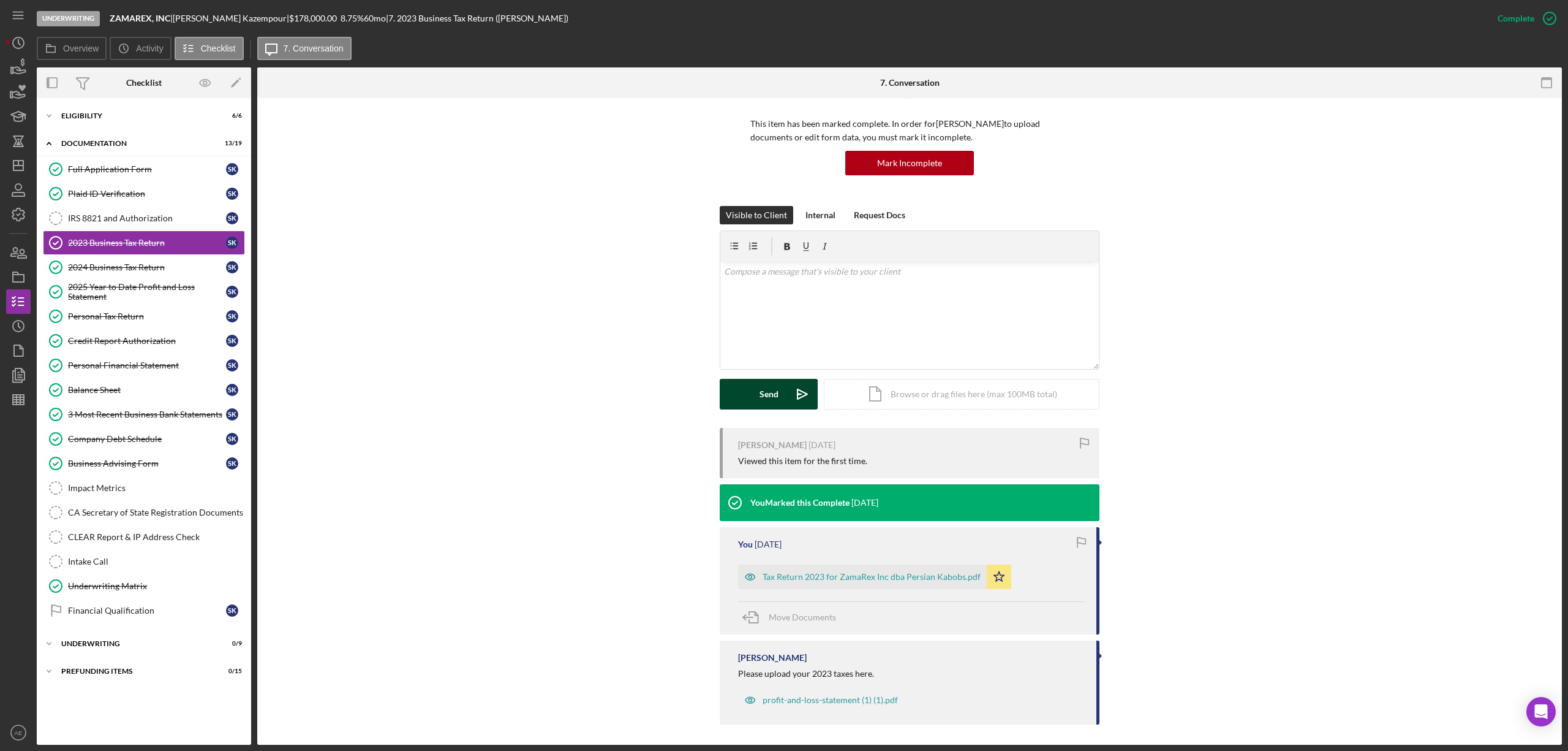
scroll to position [83, 0]
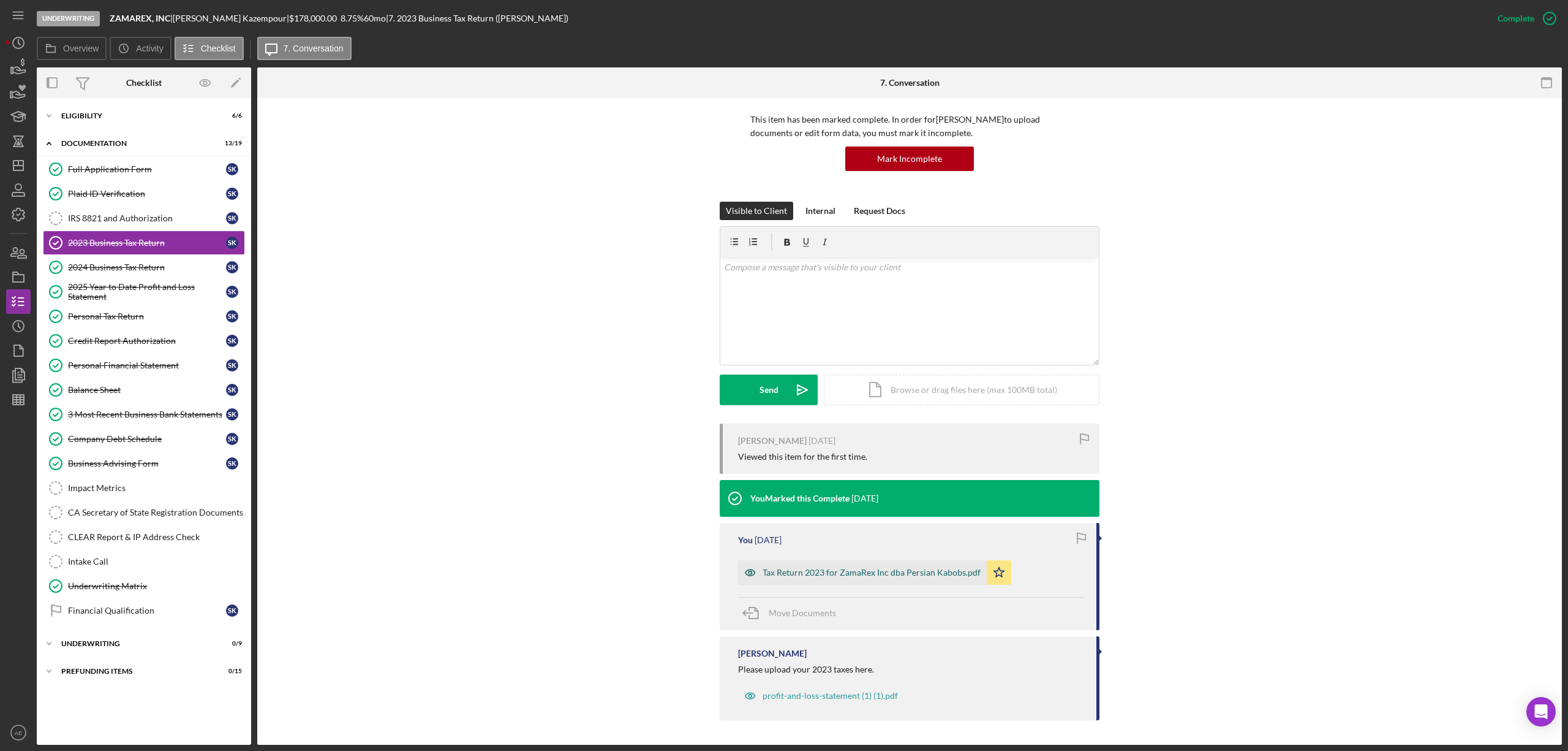
click at [745, 570] on icon "button" at bounding box center [751, 572] width 25 height 25
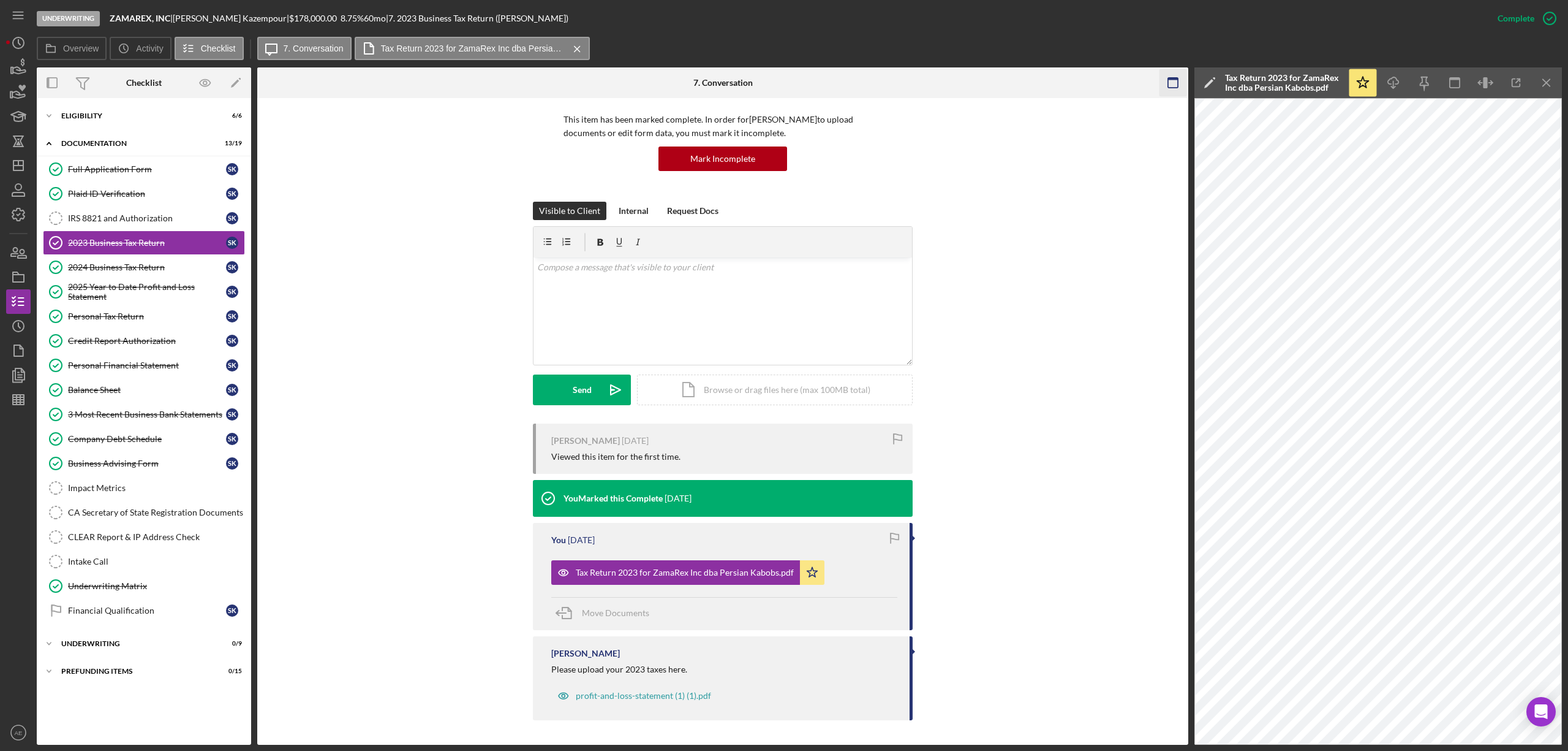
click at [1163, 74] on icon "button" at bounding box center [1173, 83] width 27 height 27
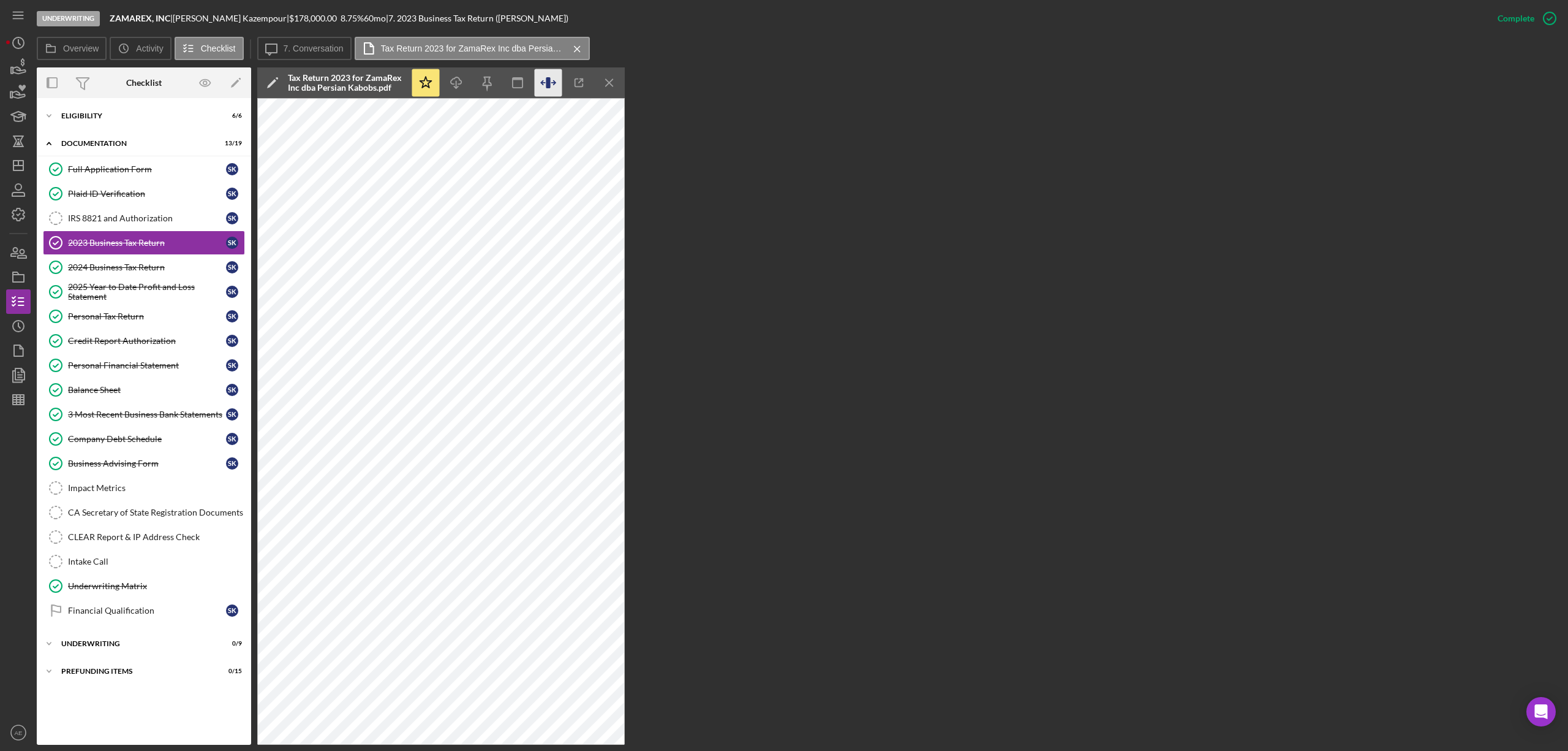
click at [552, 86] on icon "button" at bounding box center [548, 83] width 27 height 27
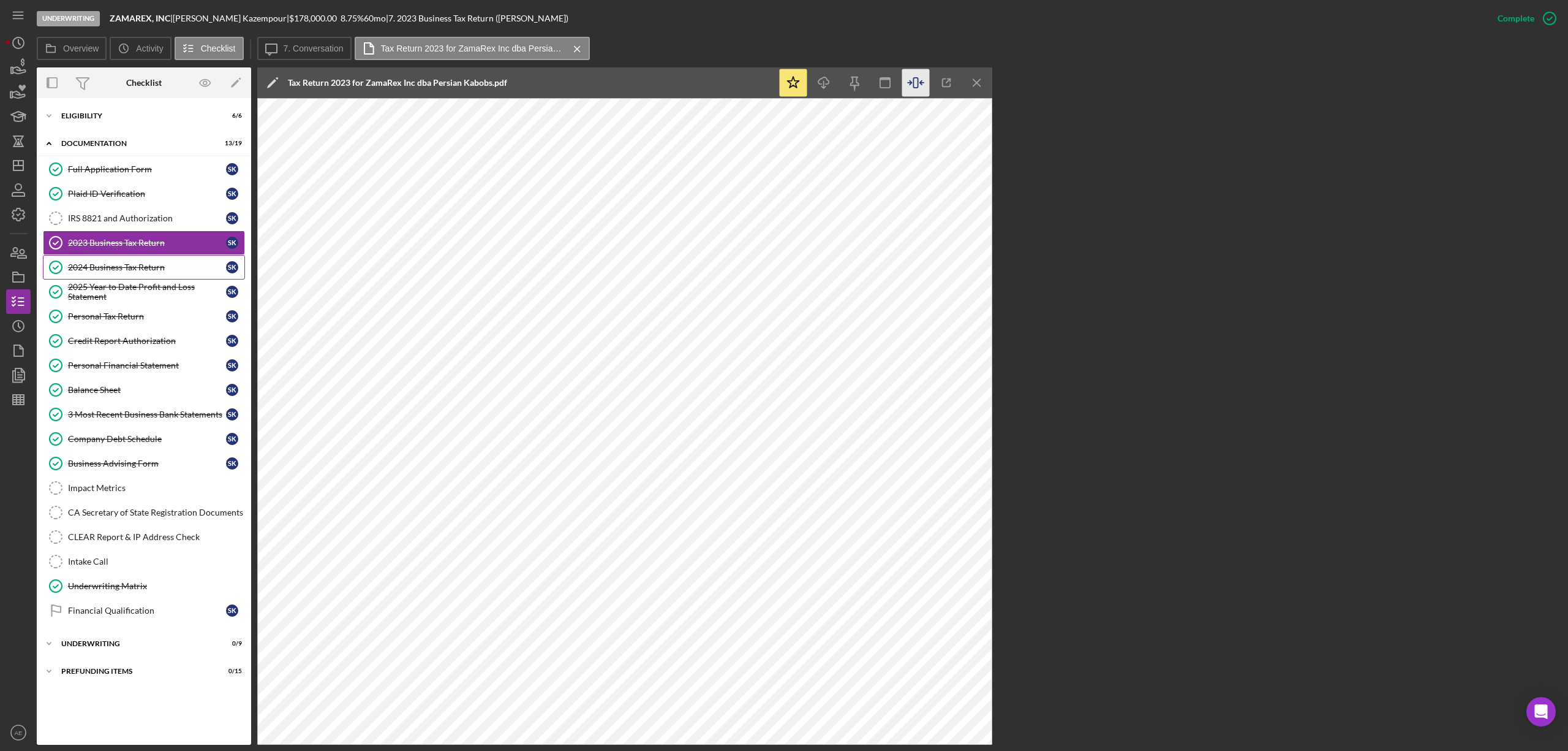
click at [130, 263] on link "2024 Business Tax Return 2024 Business Tax Return S K" at bounding box center [144, 267] width 202 height 25
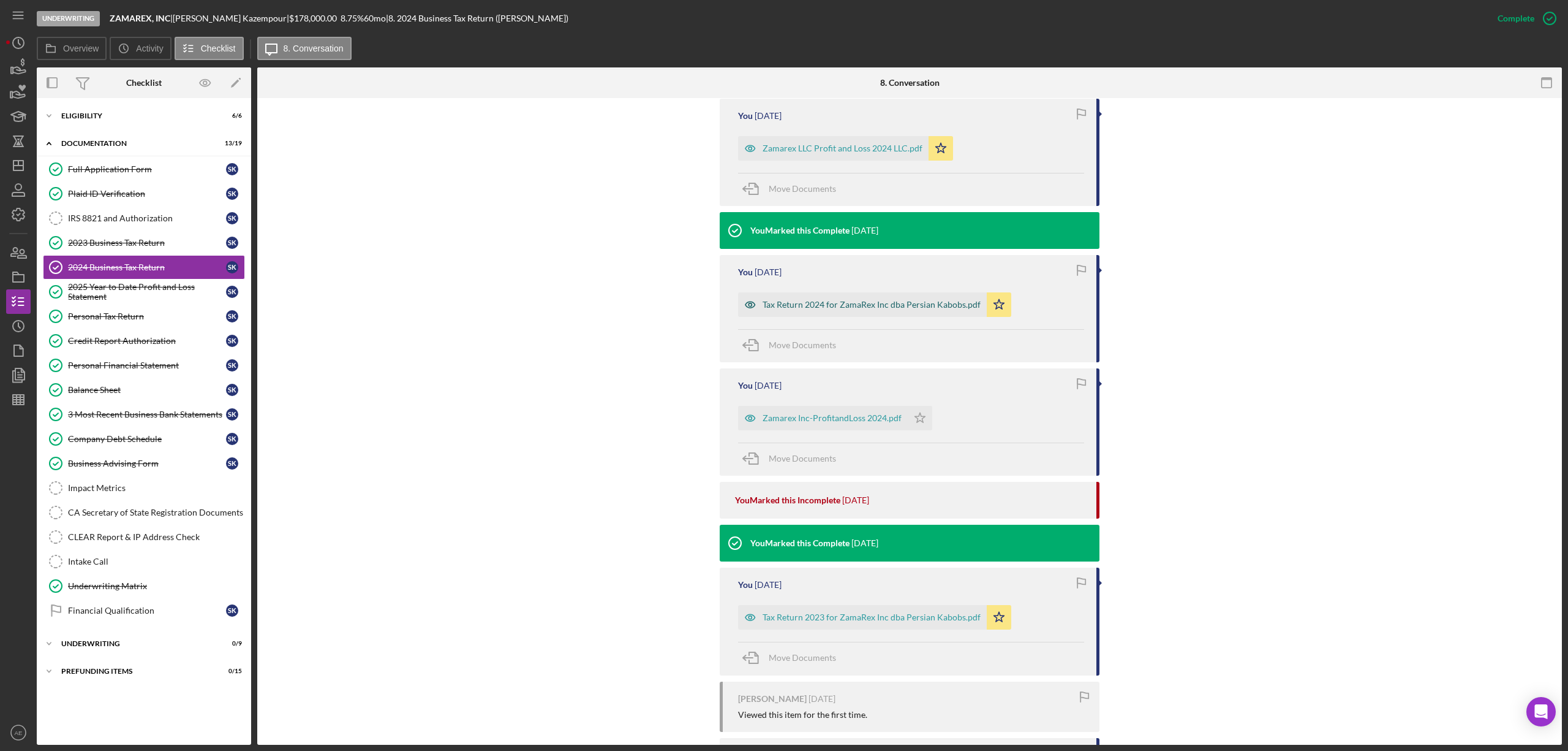
scroll to position [327, 0]
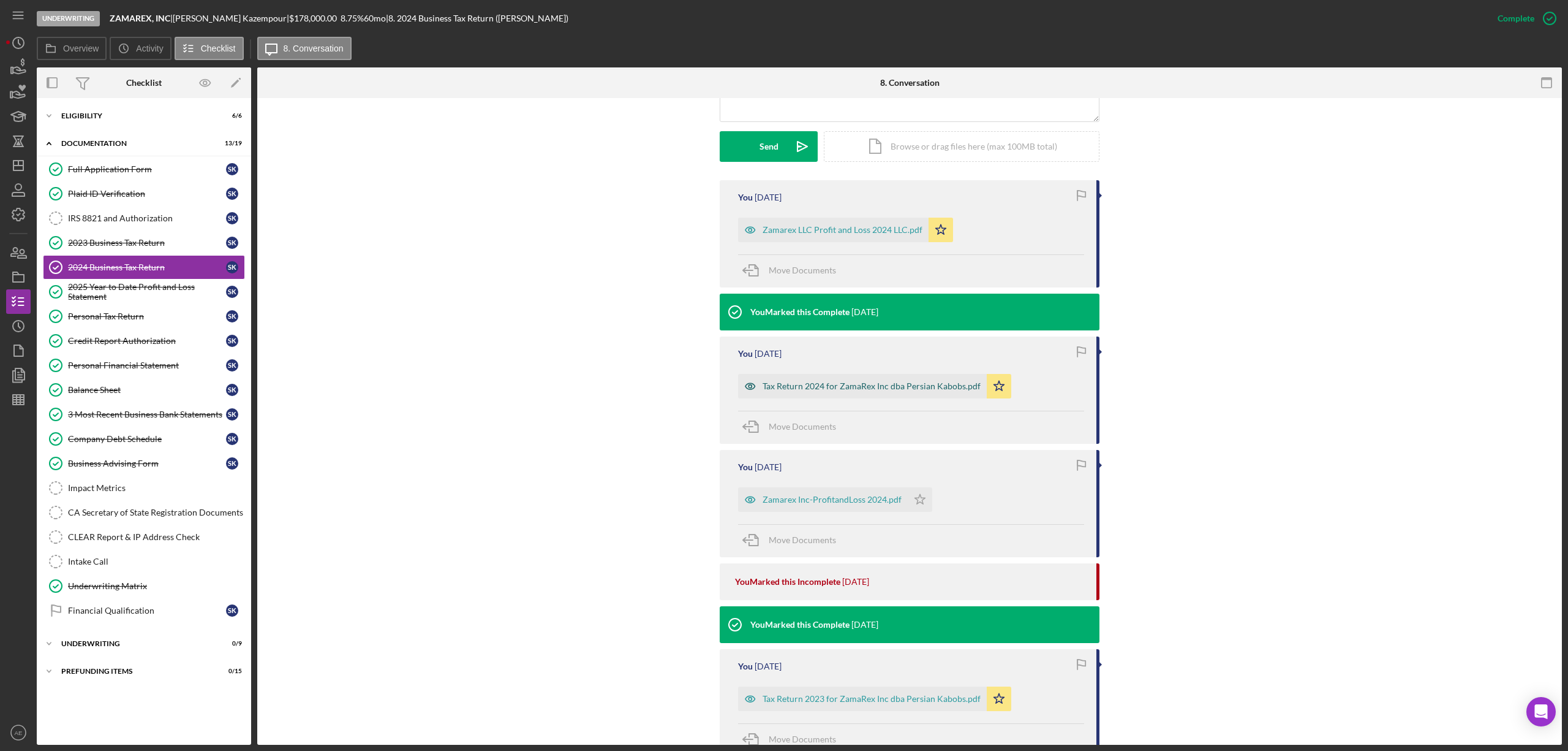
click at [753, 388] on icon "button" at bounding box center [751, 386] width 25 height 25
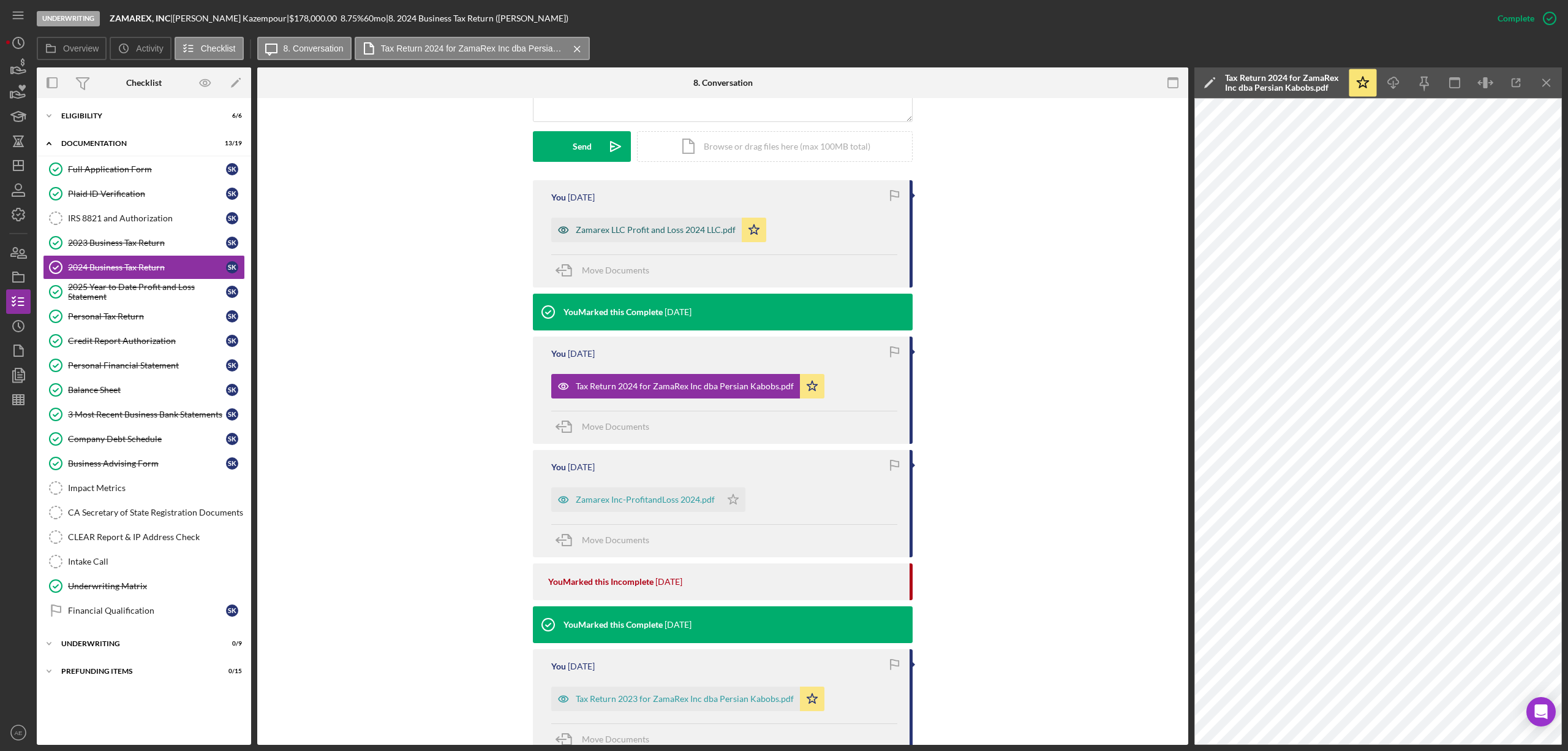
click at [576, 228] on div "Zamarex LLC Profit and Loss 2024 LLC.pdf" at bounding box center [655, 229] width 160 height 9
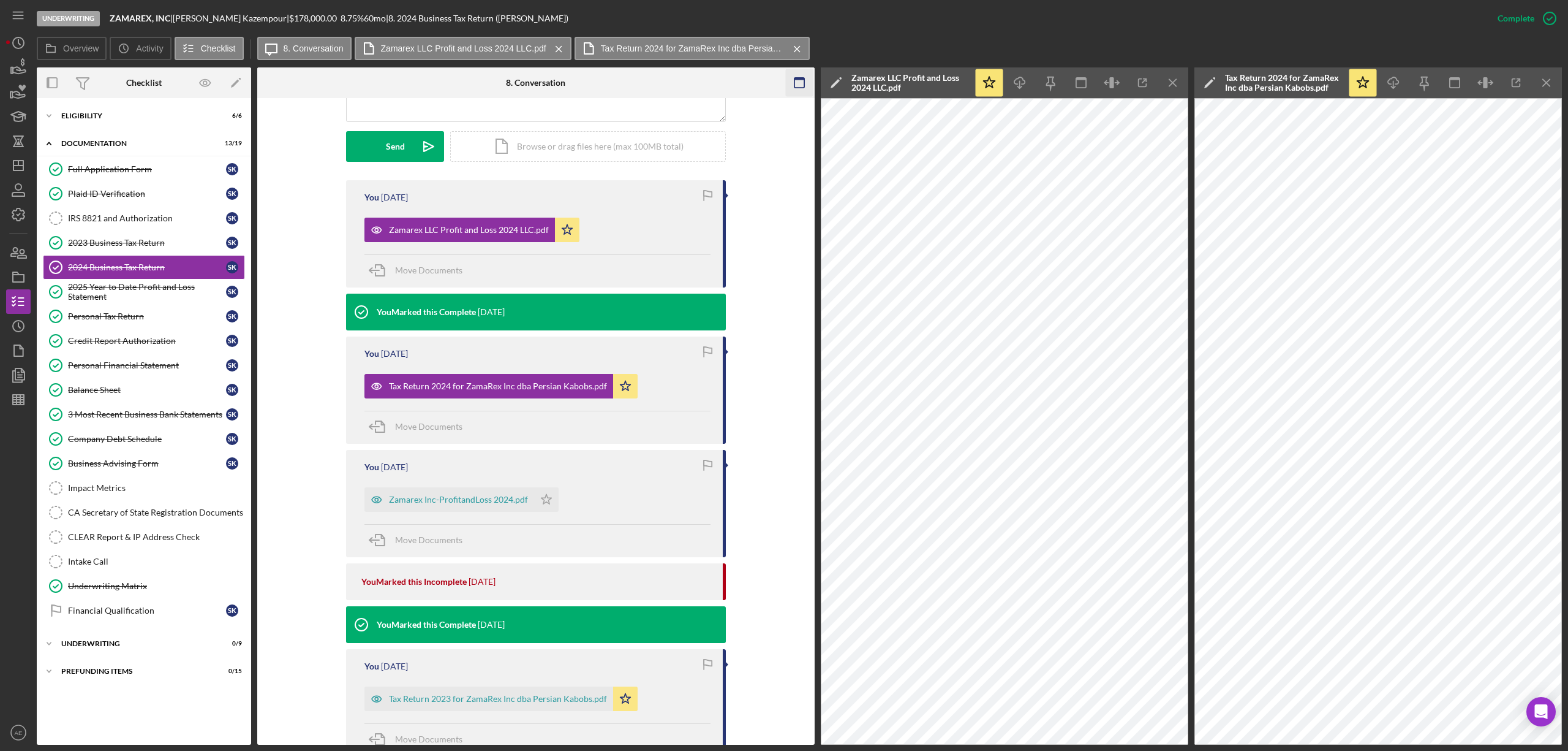
click at [801, 76] on icon "button" at bounding box center [799, 83] width 27 height 27
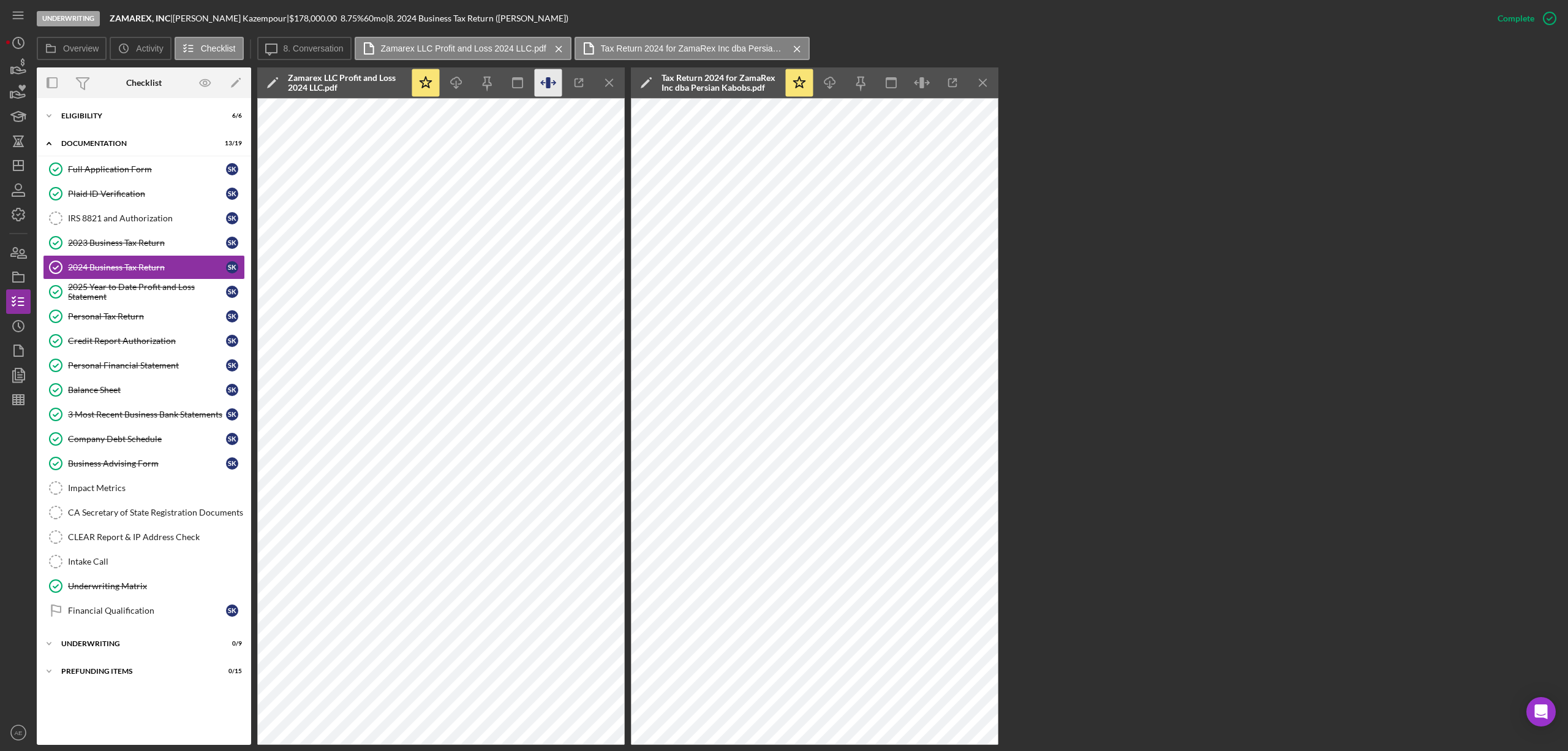
click at [540, 84] on icon "button" at bounding box center [548, 83] width 27 height 27
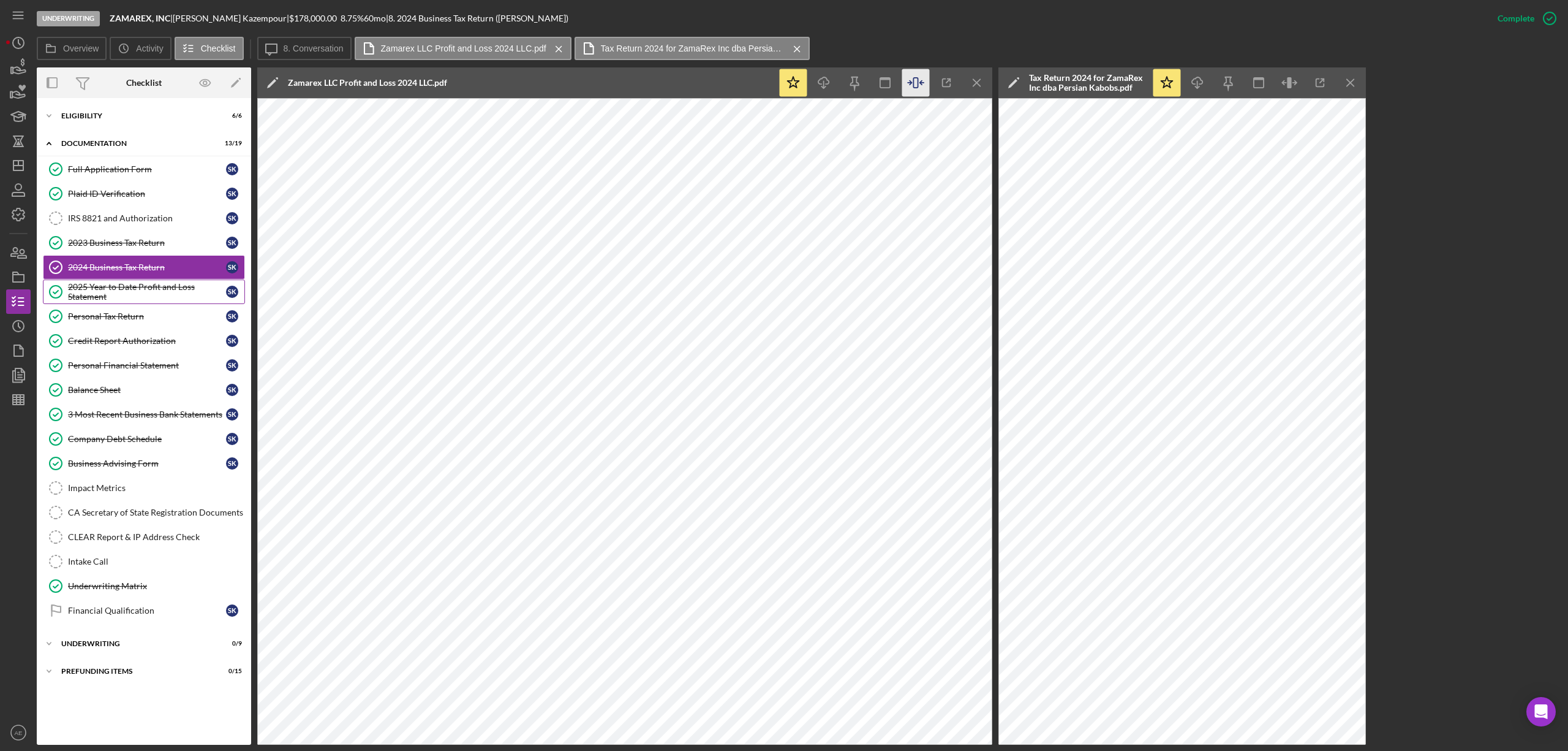
click at [158, 293] on div "2025 Year to Date Profit and Loss Statement" at bounding box center [147, 292] width 158 height 20
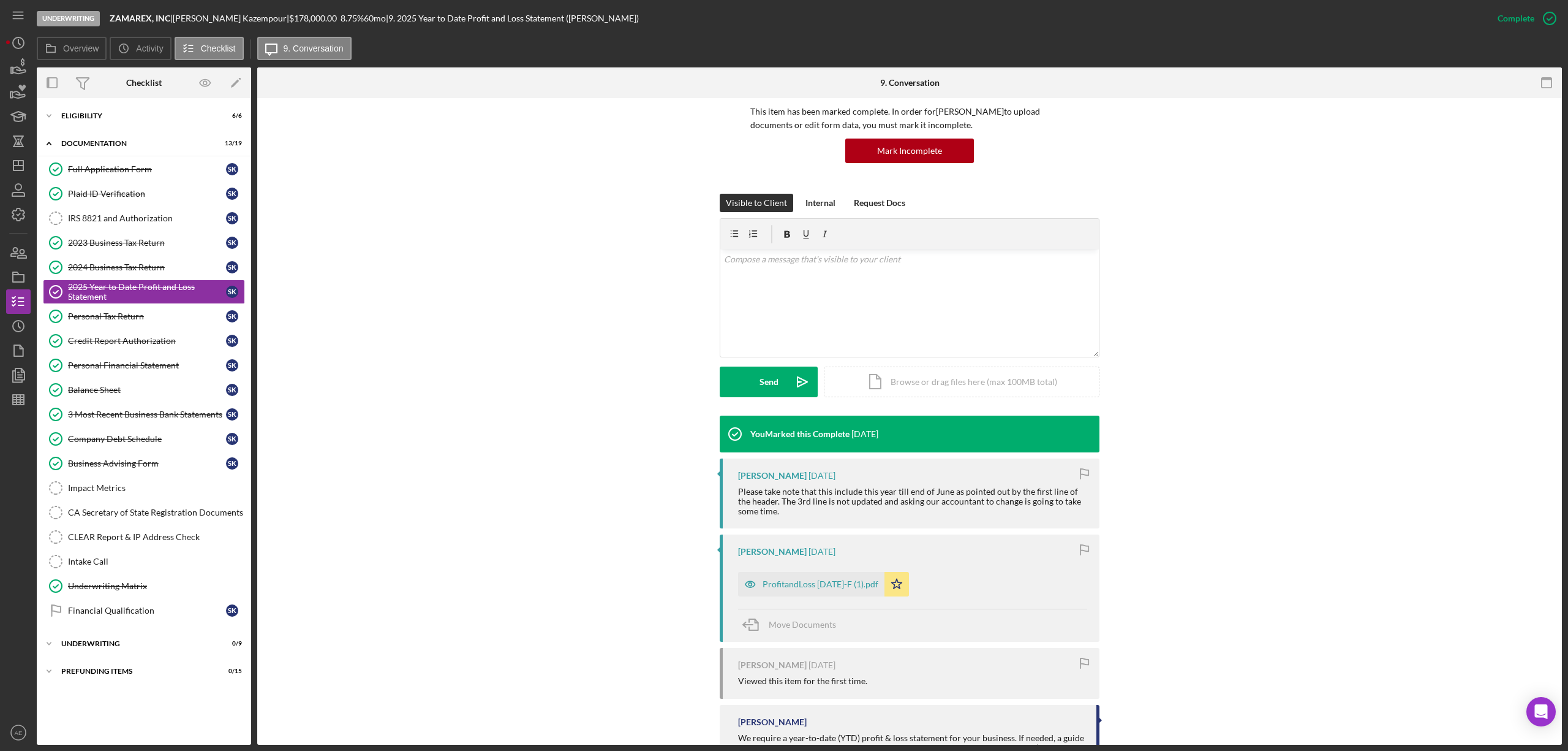
scroll to position [158, 0]
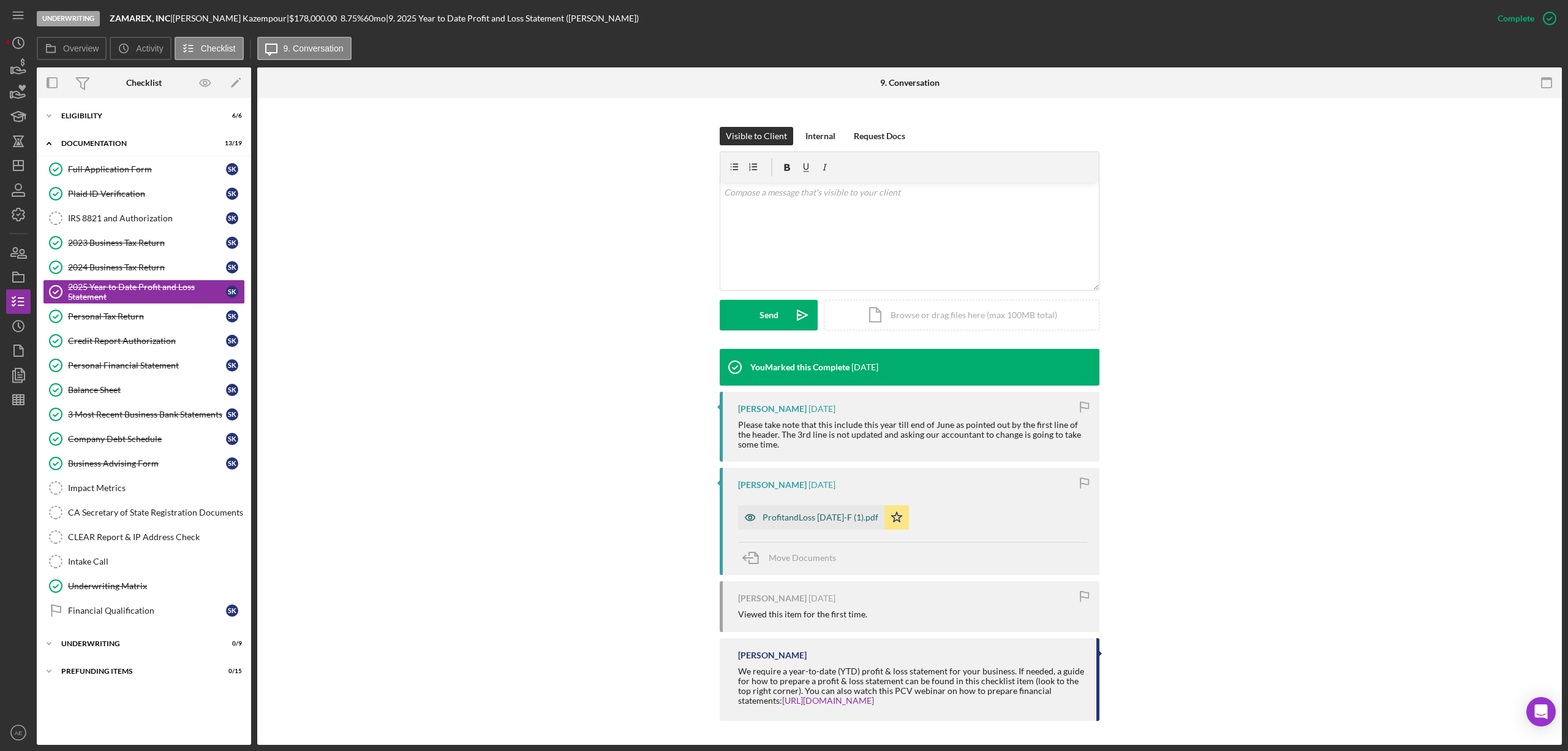
click at [807, 518] on div "ProfitandLoss [DATE]-F (1).pdf" at bounding box center [820, 517] width 116 height 9
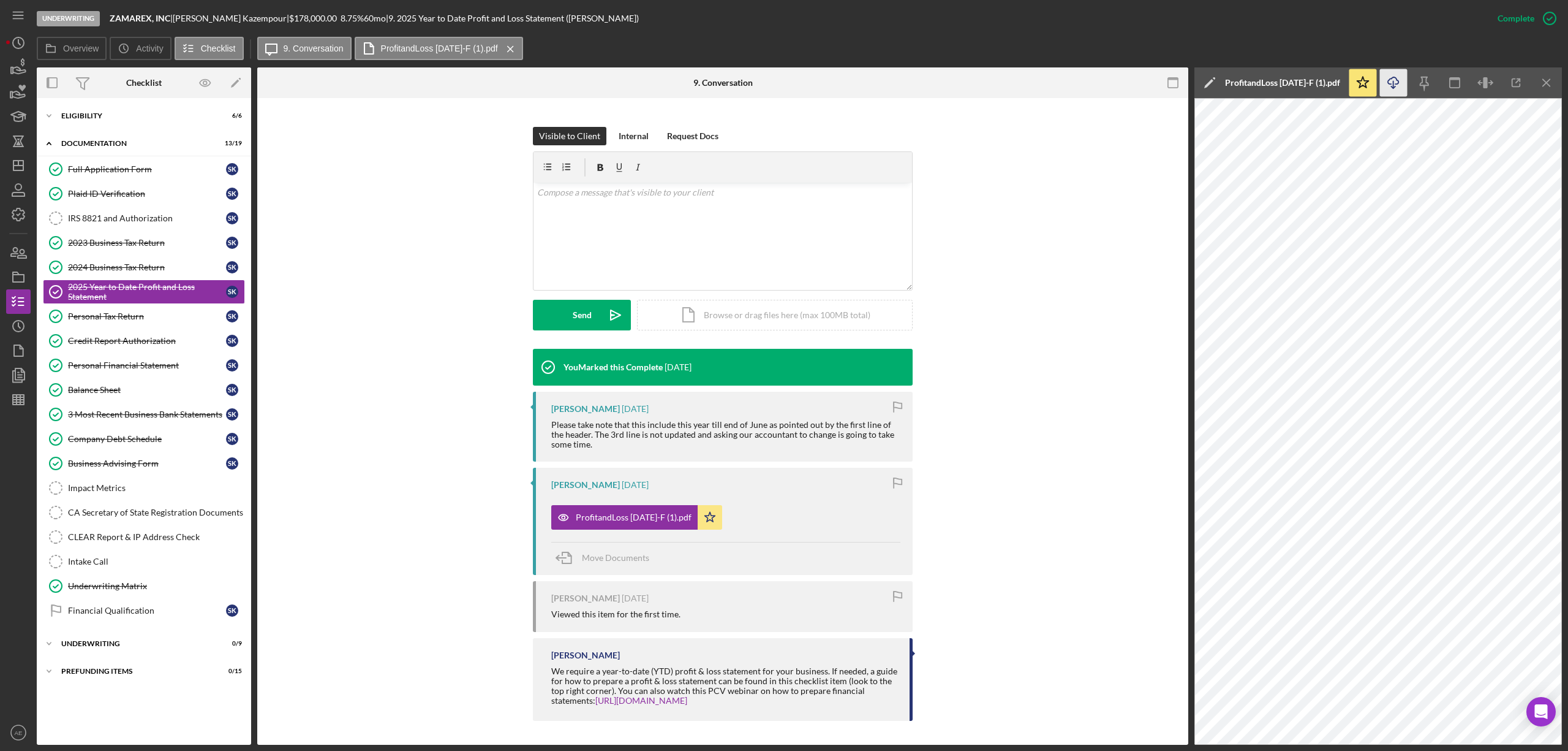
click at [1392, 86] on icon "Icon/Download" at bounding box center [1394, 83] width 27 height 27
click at [145, 440] on div "Company Debt Schedule" at bounding box center [147, 439] width 158 height 9
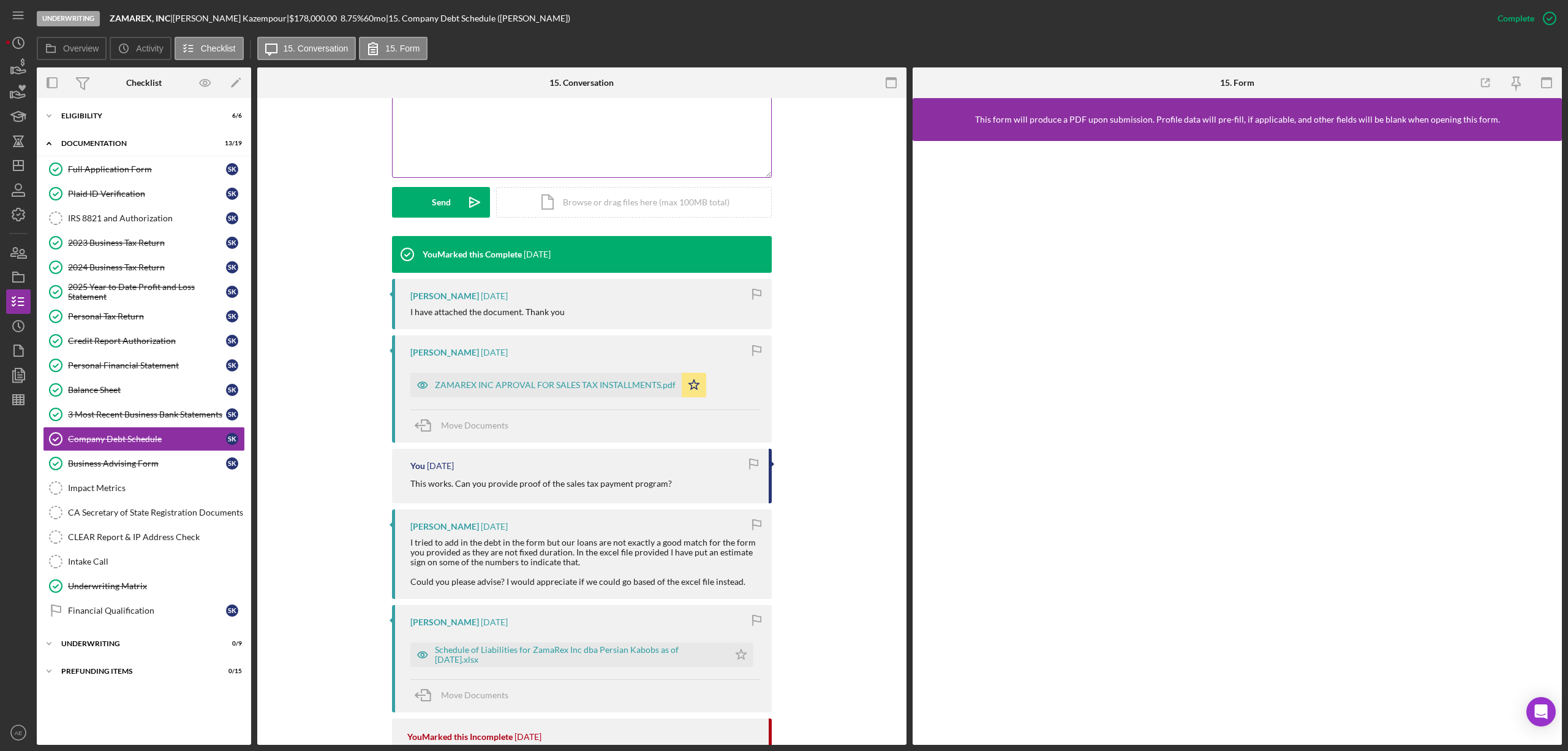
scroll to position [327, 0]
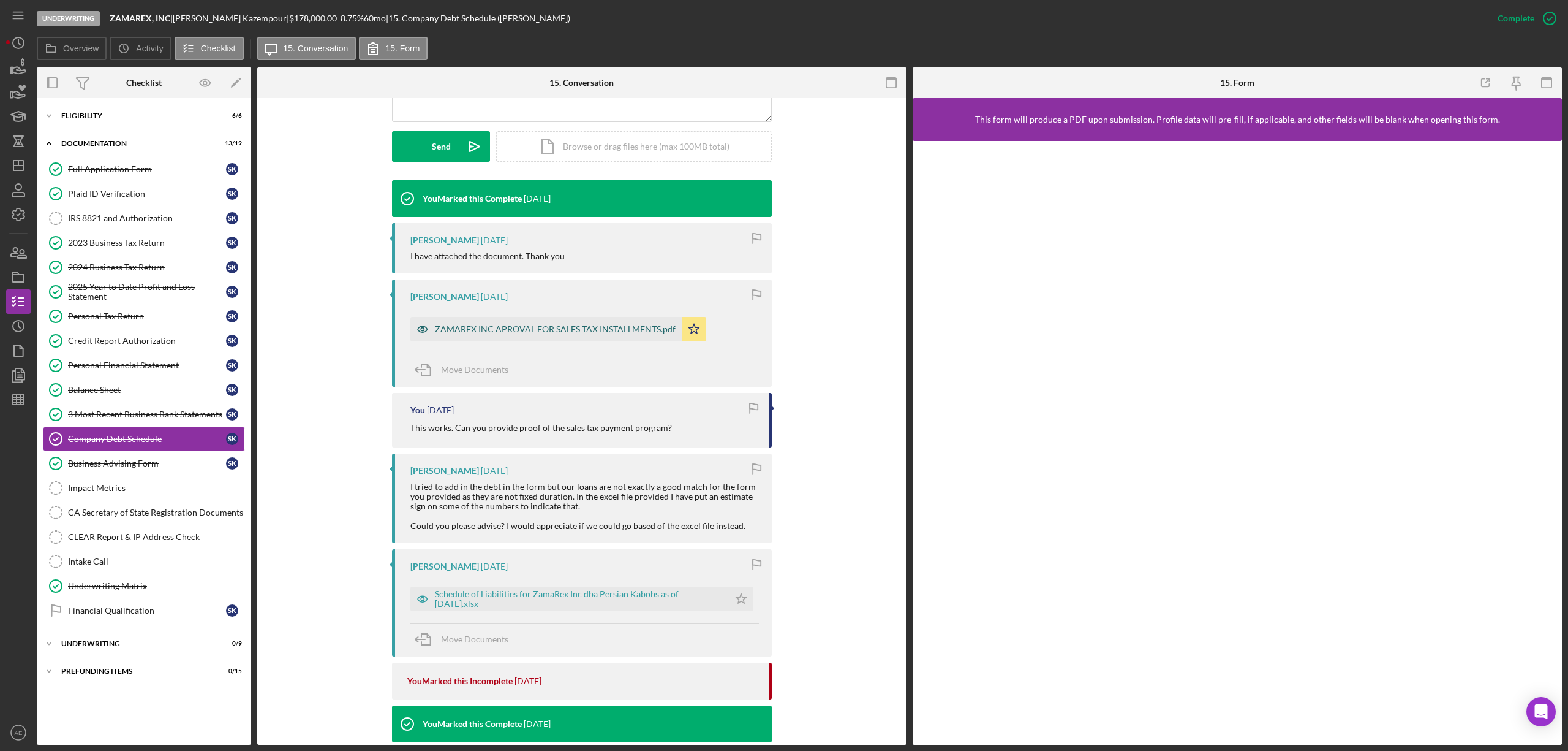
click at [574, 327] on div "ZAMAREX INC APROVAL FOR SALES TAX INSTALLMENTS.pdf" at bounding box center [555, 329] width 241 height 9
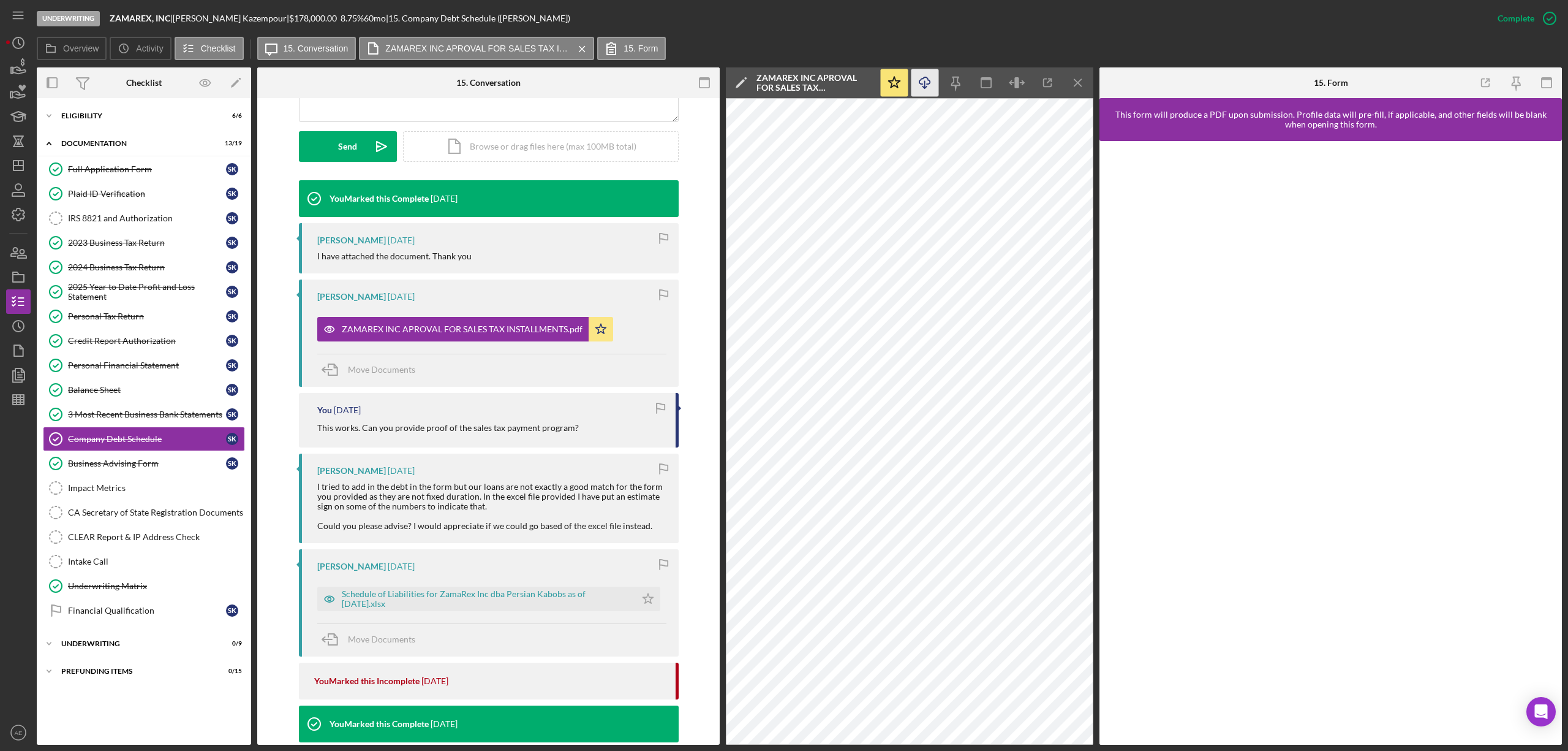
click at [913, 78] on icon "Icon/Download" at bounding box center [926, 83] width 27 height 27
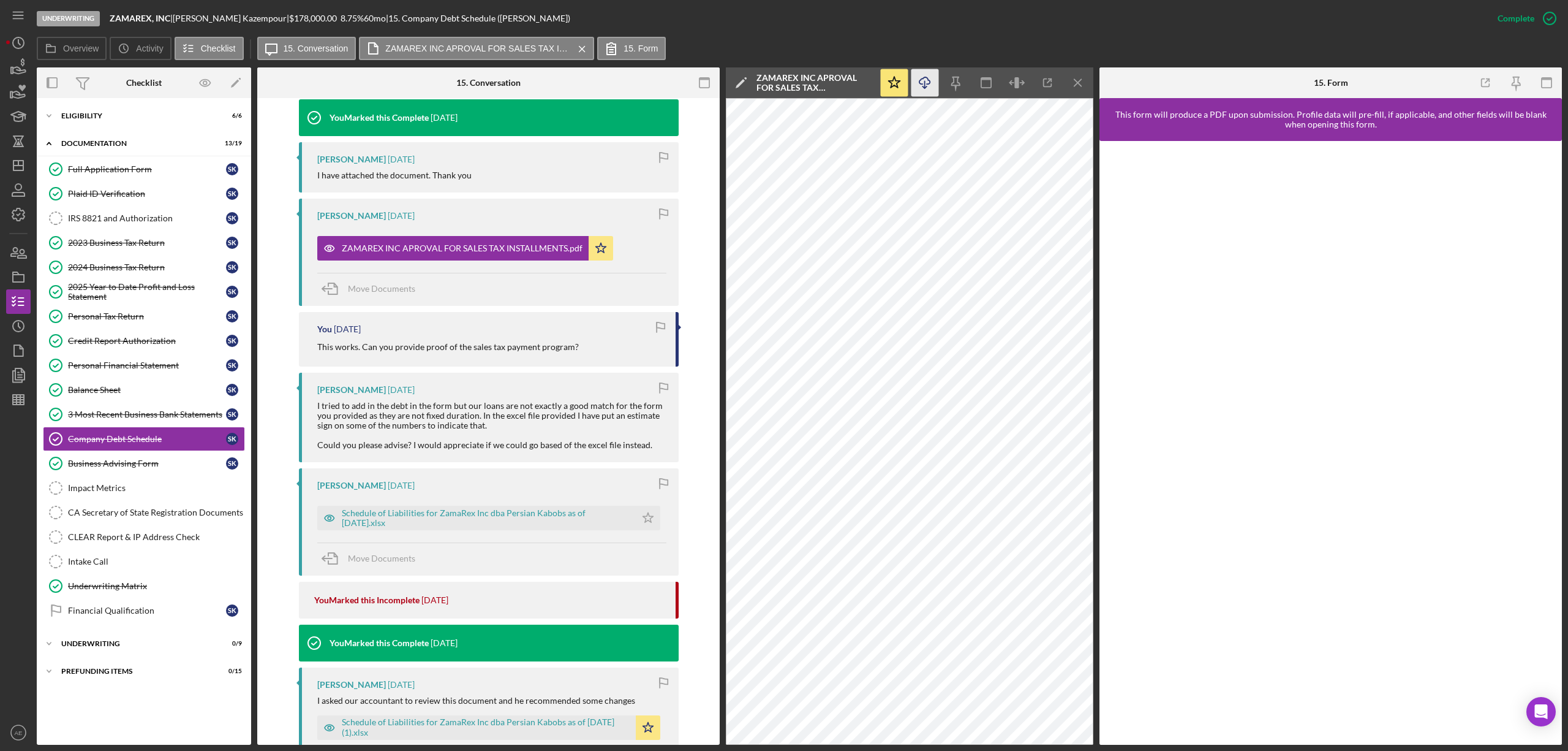
scroll to position [409, 0]
click at [471, 518] on div "Schedule of Liabilities for ZamaRex Inc dba Persian Kabobs as of [DATE].xlsx" at bounding box center [486, 517] width 288 height 20
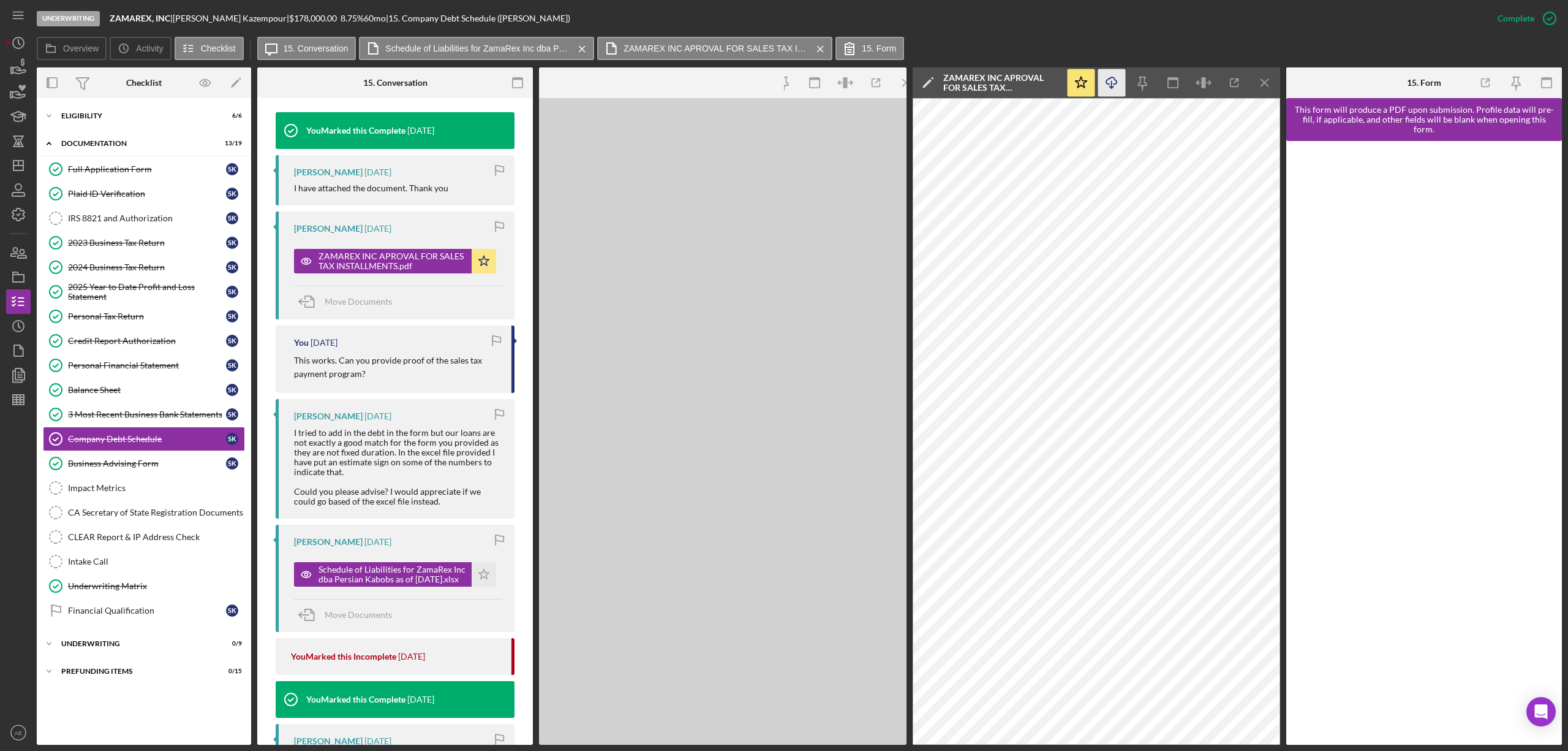
scroll to position [421, 0]
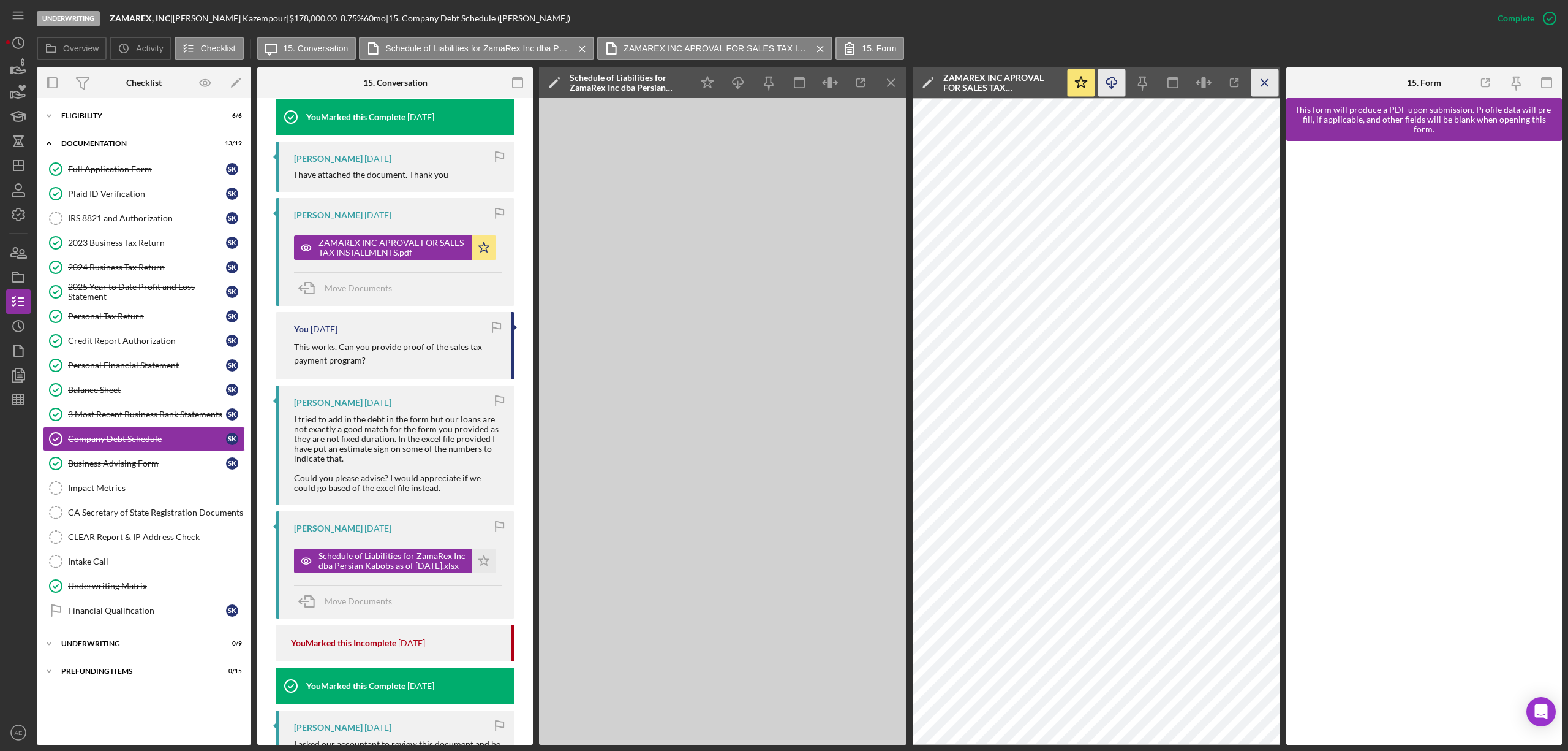
click at [1260, 82] on icon "Icon/Menu Close" at bounding box center [1265, 83] width 27 height 27
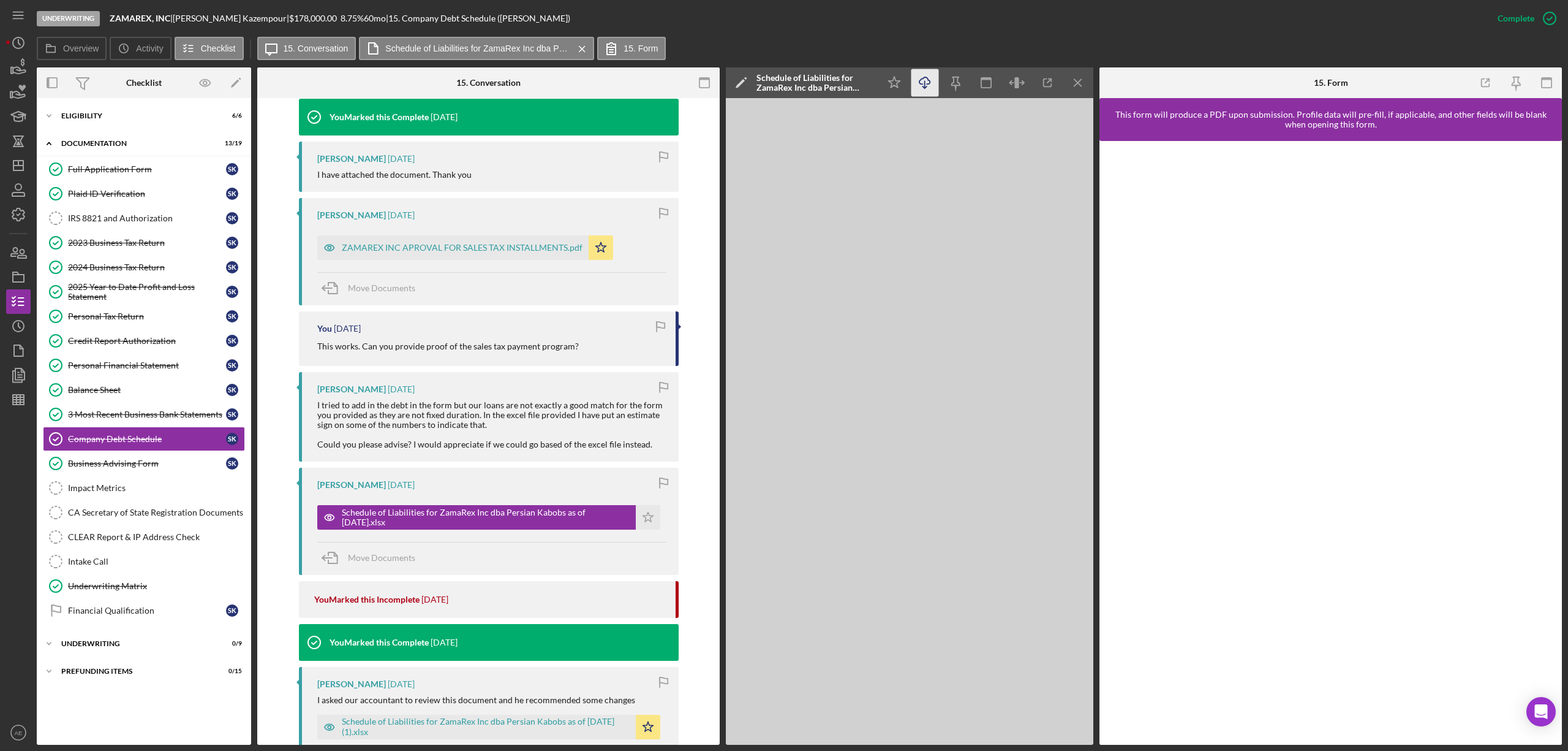
click at [932, 83] on icon "Icon/Download" at bounding box center [926, 83] width 27 height 27
click at [128, 587] on div "Underwriting Matrix" at bounding box center [156, 585] width 177 height 9
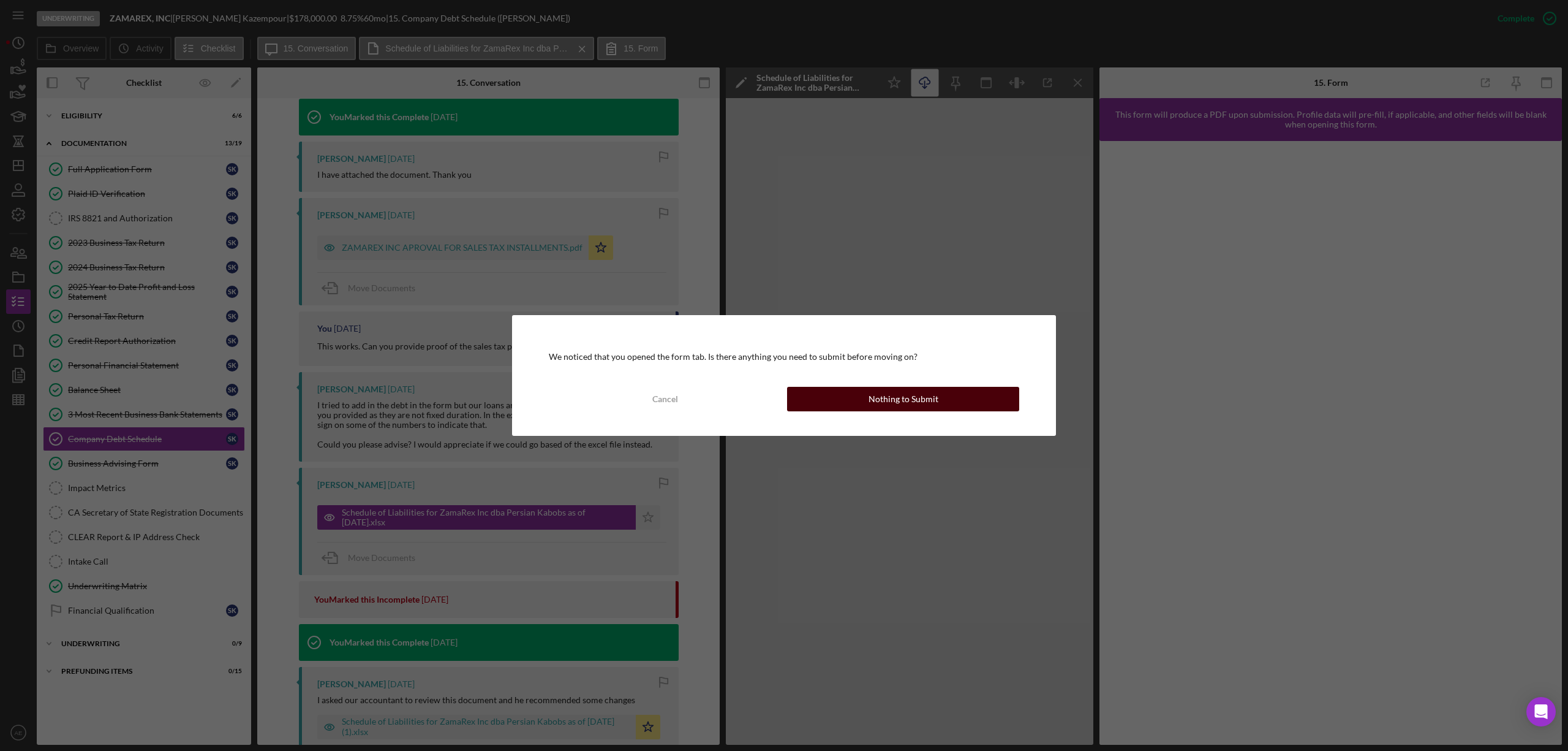
click at [889, 400] on div "Nothing to Submit" at bounding box center [903, 399] width 69 height 25
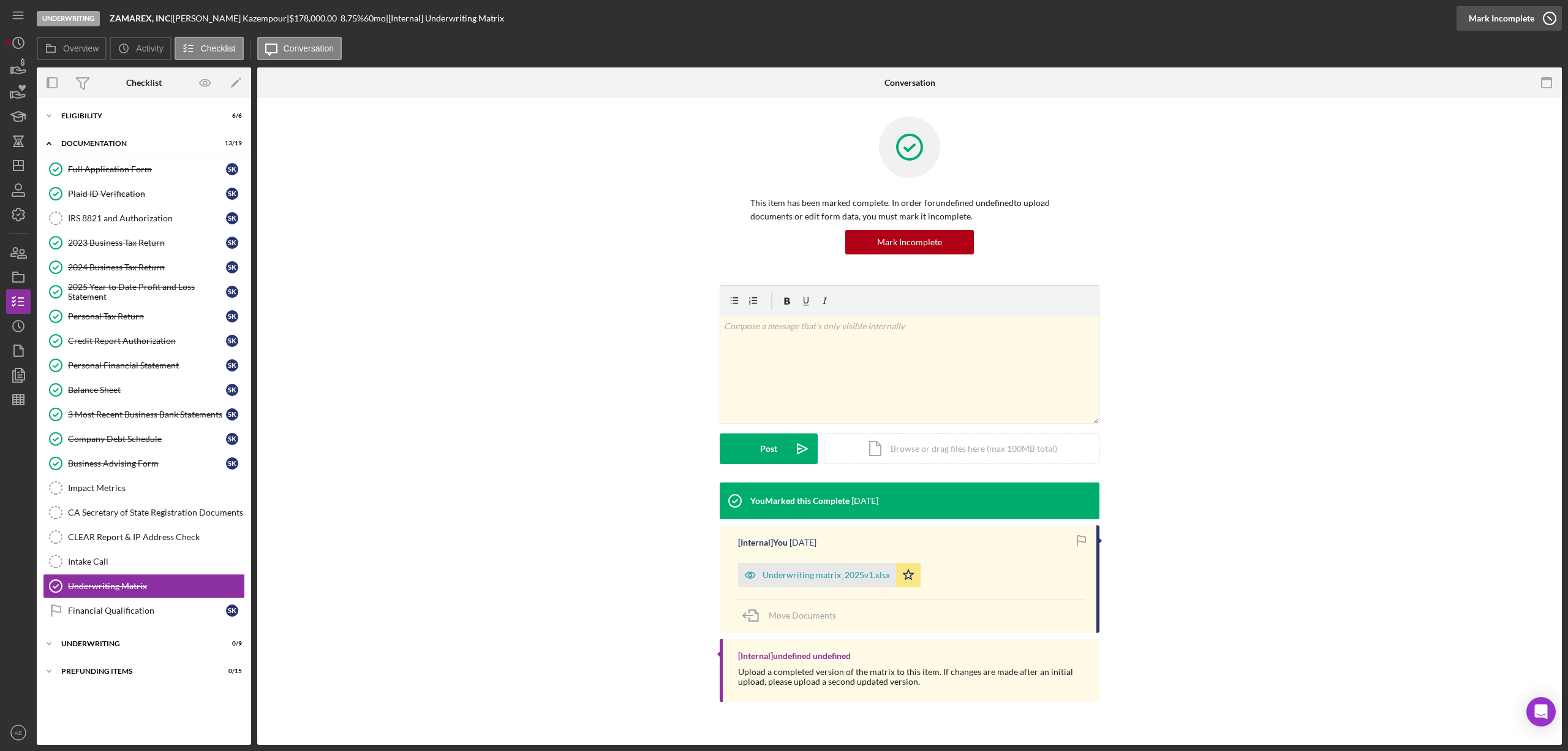
click at [1515, 20] on div "Mark Incomplete" at bounding box center [1502, 18] width 65 height 25
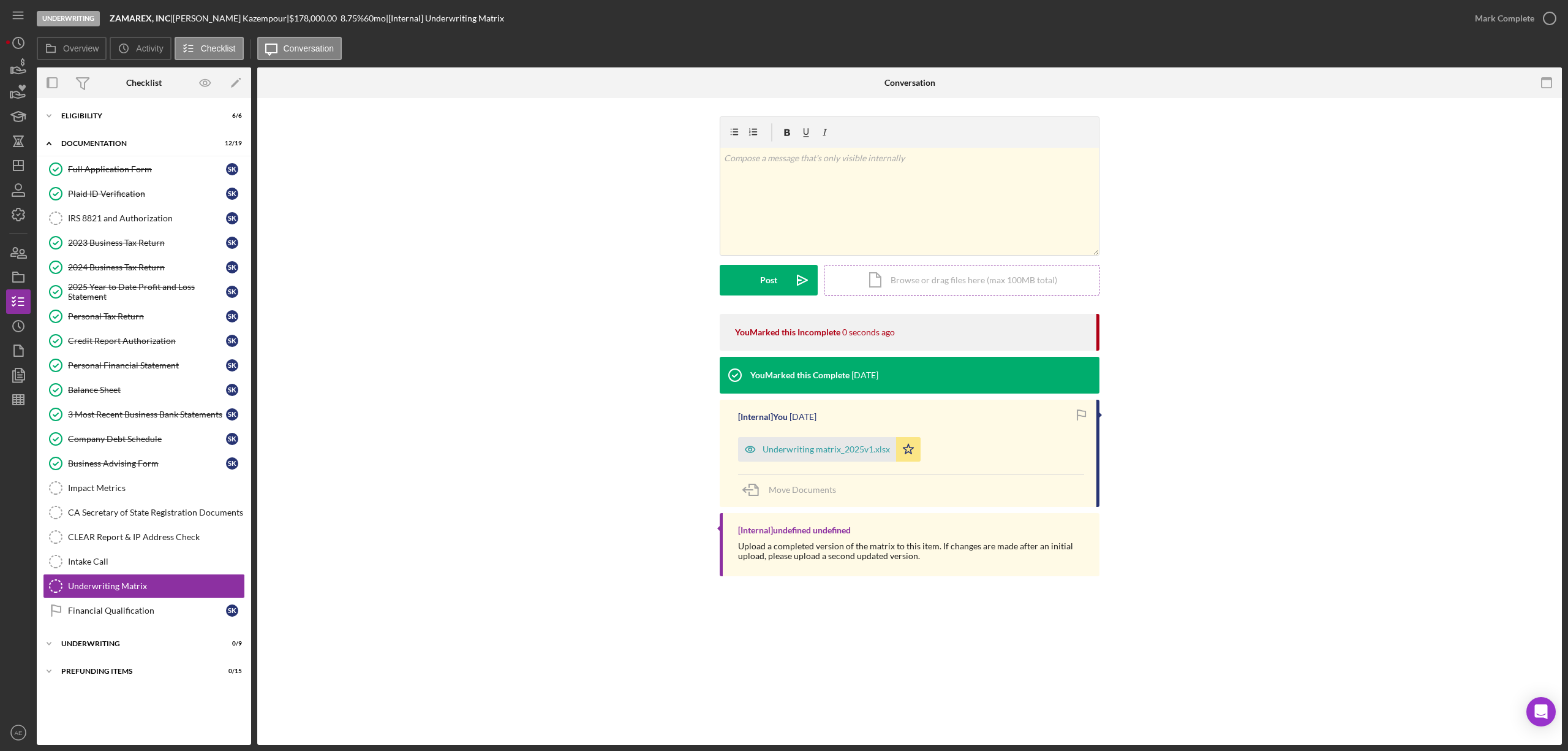
click at [896, 281] on div "Icon/Document Browse or drag files here (max 100MB total) Tap to choose files o…" at bounding box center [962, 281] width 275 height 31
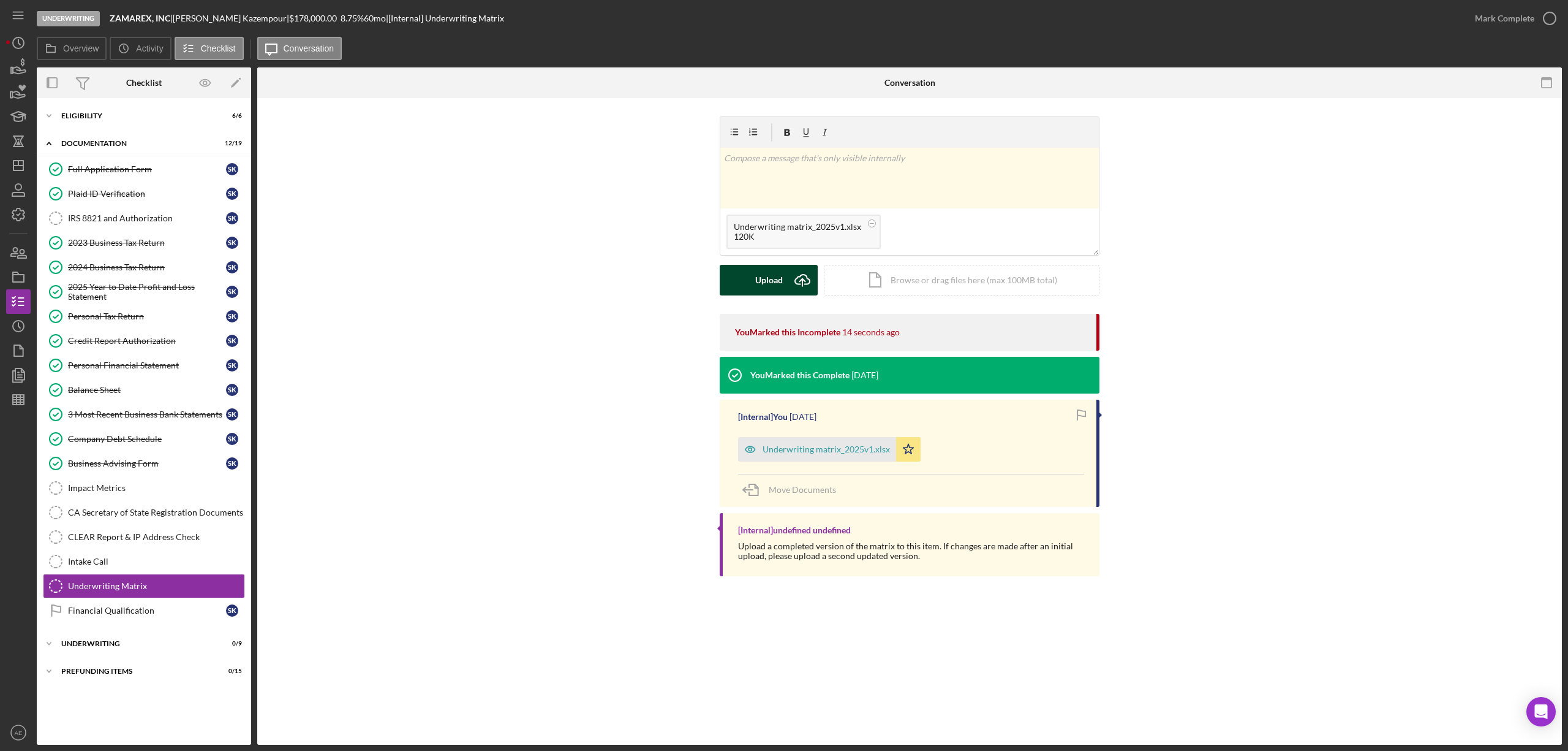
click at [750, 286] on button "Upload Icon/Upload" at bounding box center [769, 281] width 98 height 31
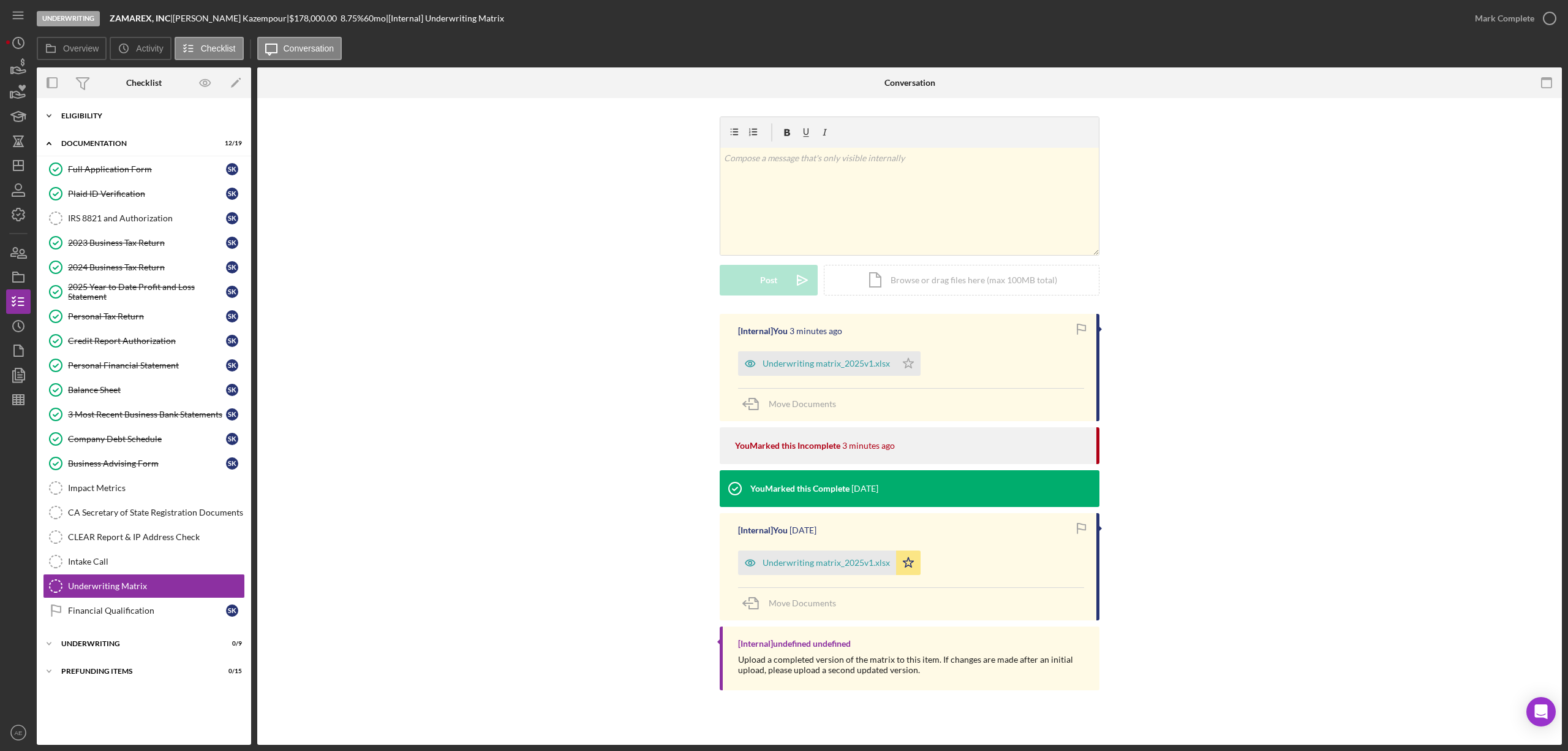
click at [130, 117] on div "Eligibility" at bounding box center [148, 116] width 175 height 8
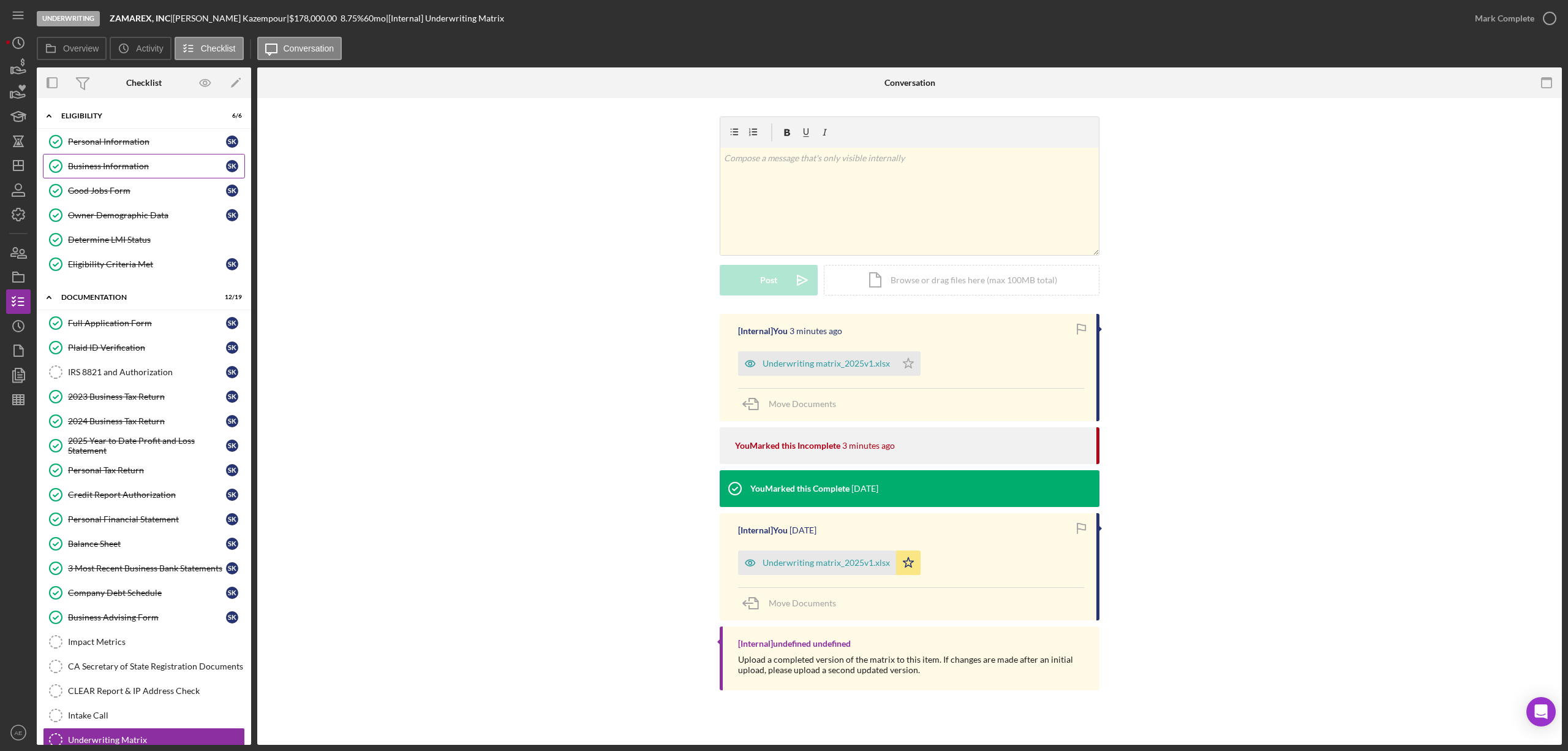
click at [130, 166] on div "Business Information" at bounding box center [147, 166] width 158 height 9
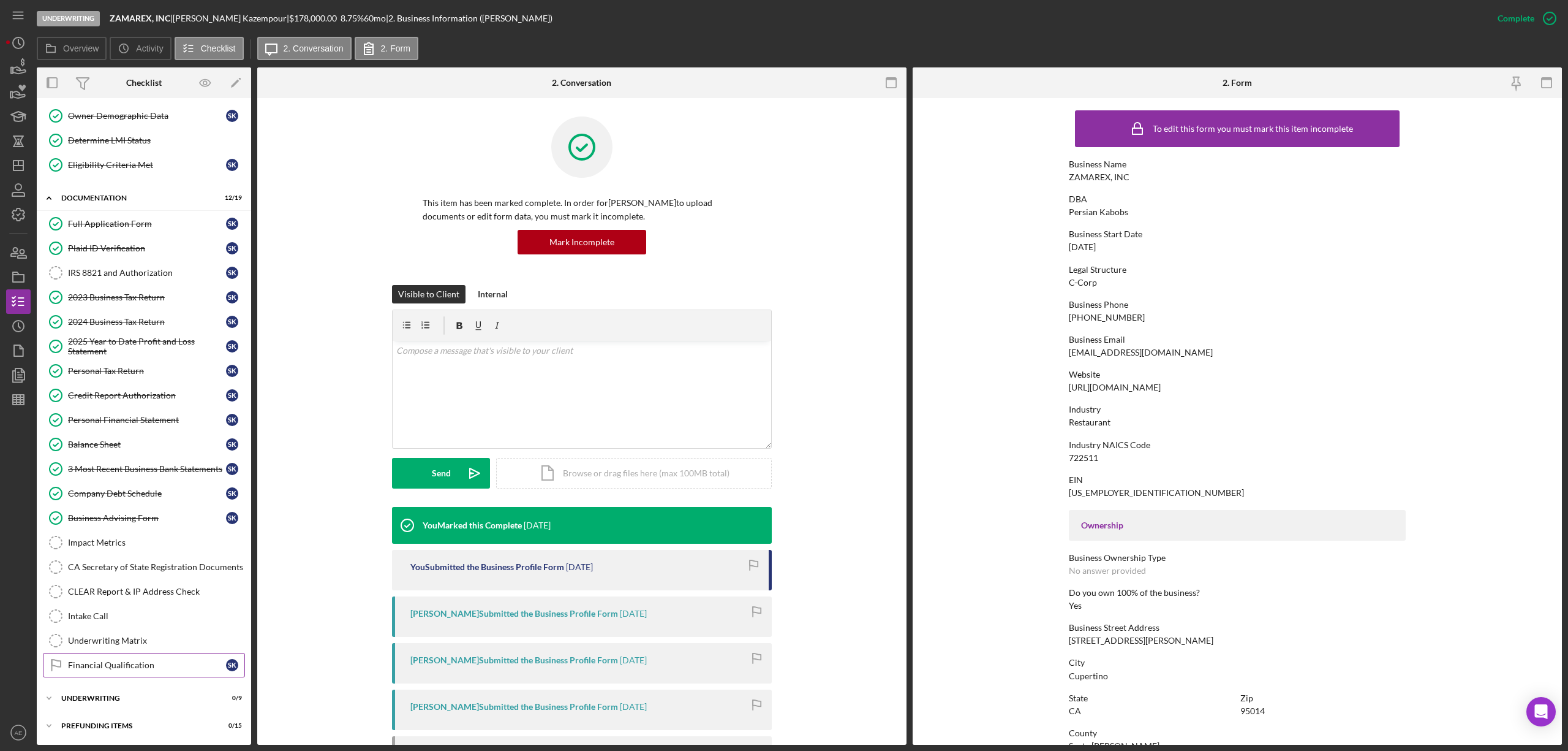
click at [135, 663] on div "Financial Qualification" at bounding box center [147, 664] width 158 height 9
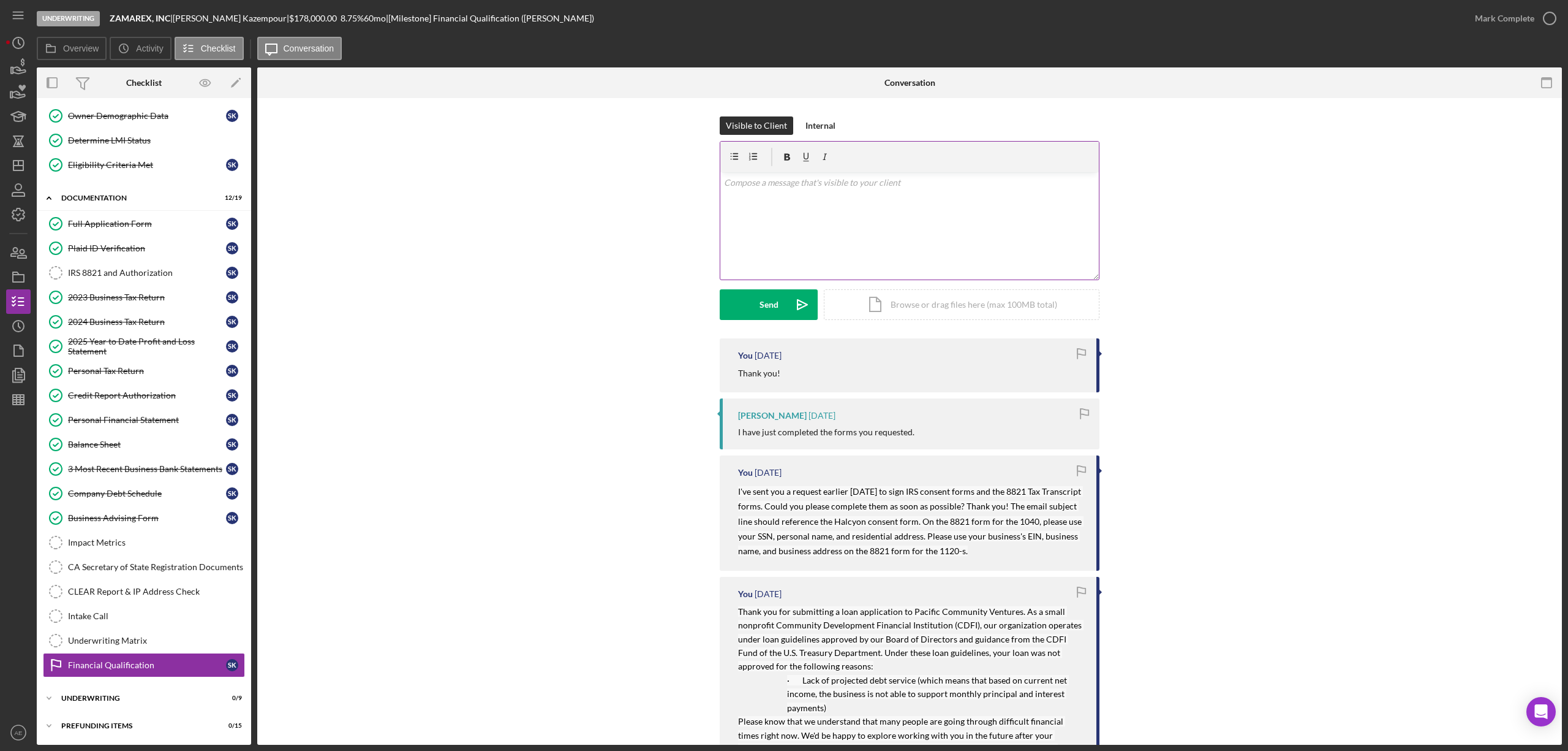
click at [815, 227] on div "v Color teal Color pink Remove color Add row above Add row below Add column bef…" at bounding box center [909, 226] width 378 height 107
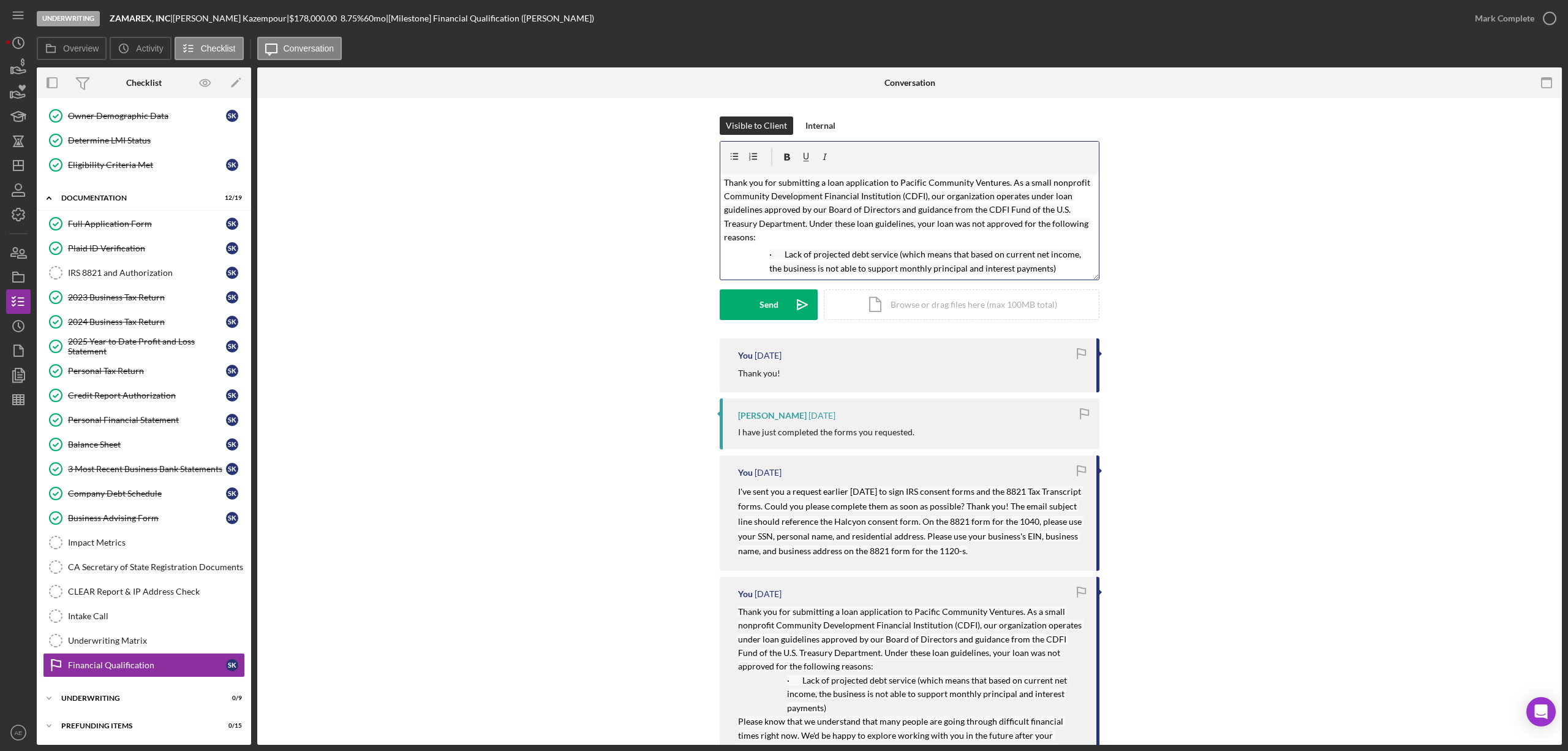
scroll to position [82, 0]
click at [1042, 188] on p "· Lack of projected debt service (which means that based on current net income,…" at bounding box center [932, 180] width 326 height 27
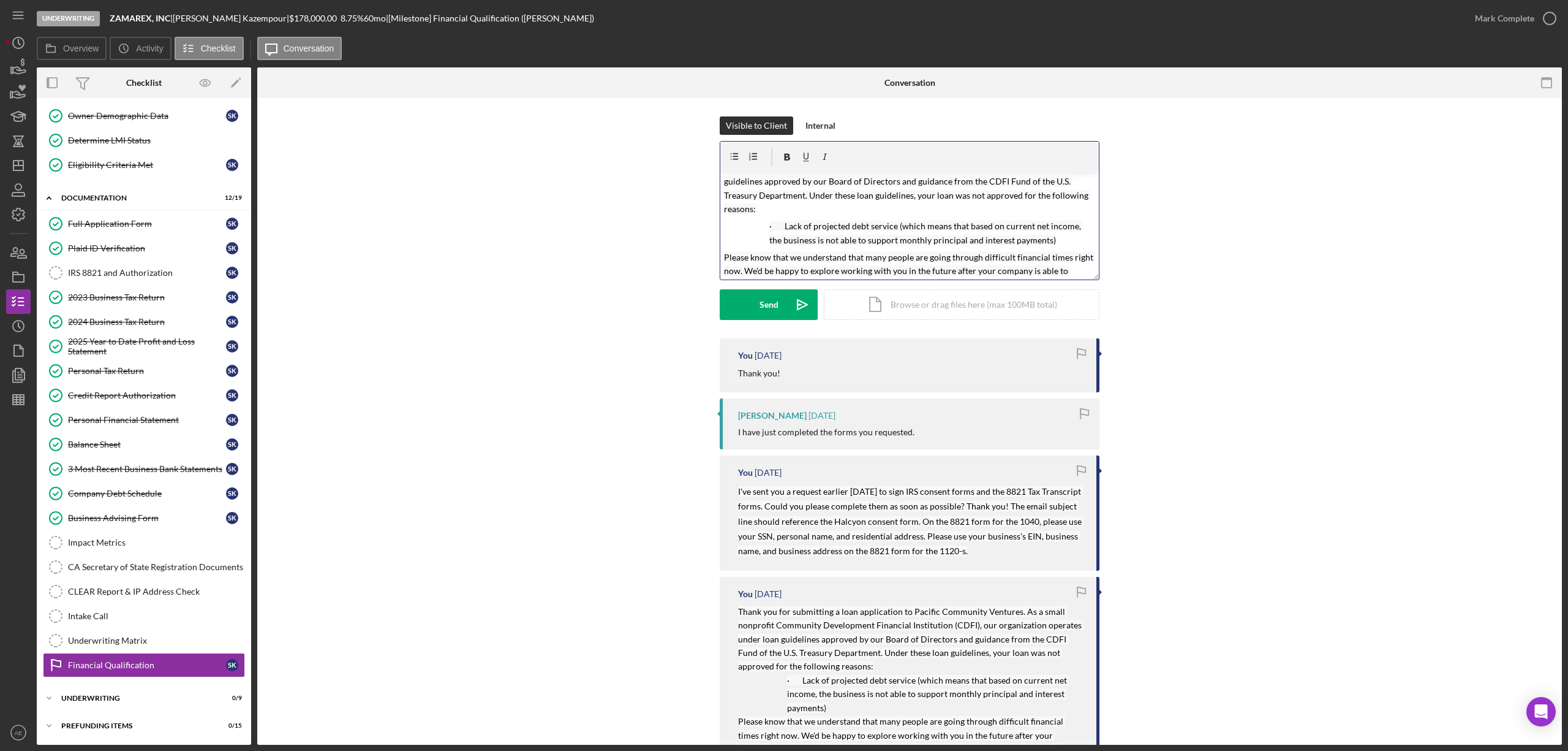
scroll to position [0, 0]
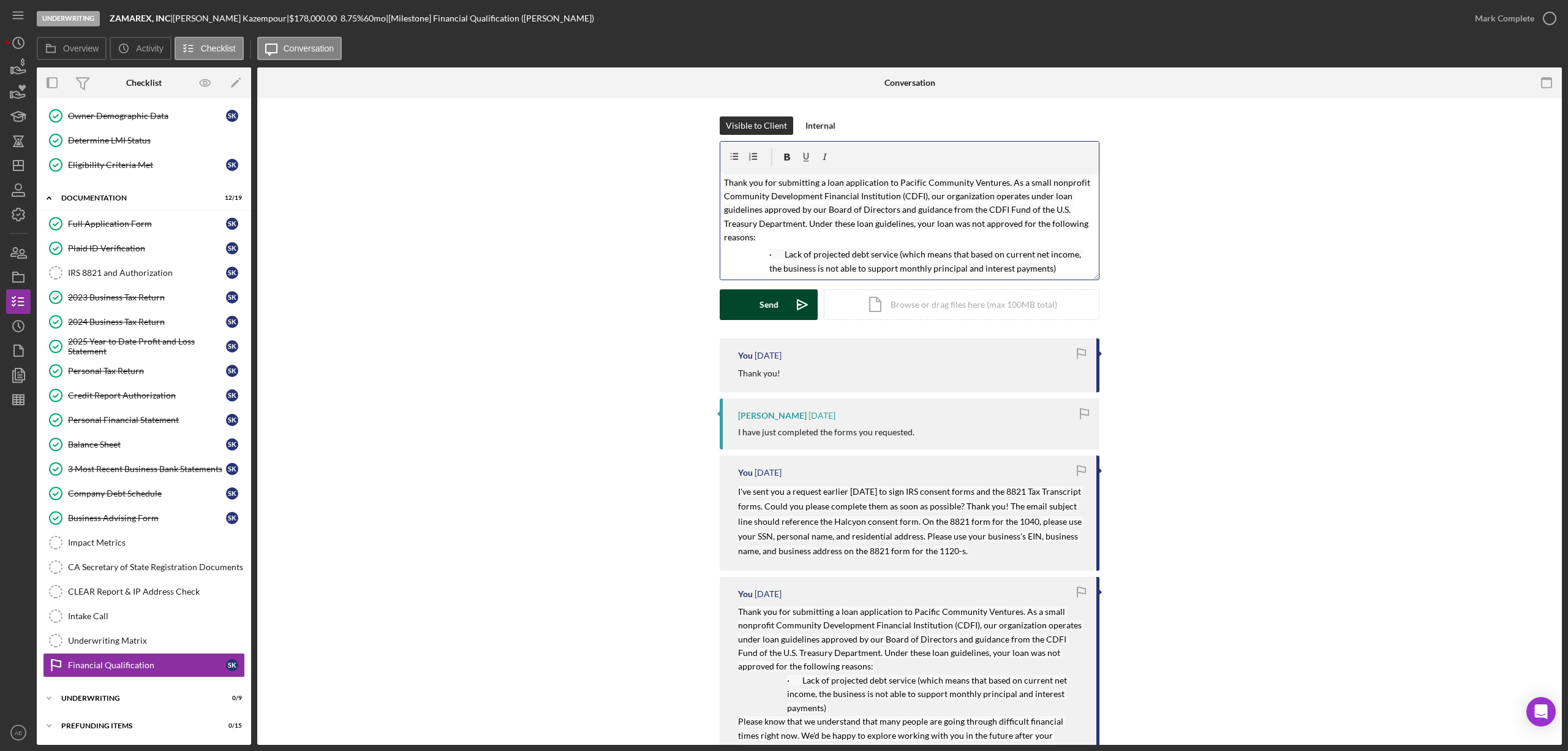
click at [770, 312] on div "Send" at bounding box center [769, 305] width 19 height 31
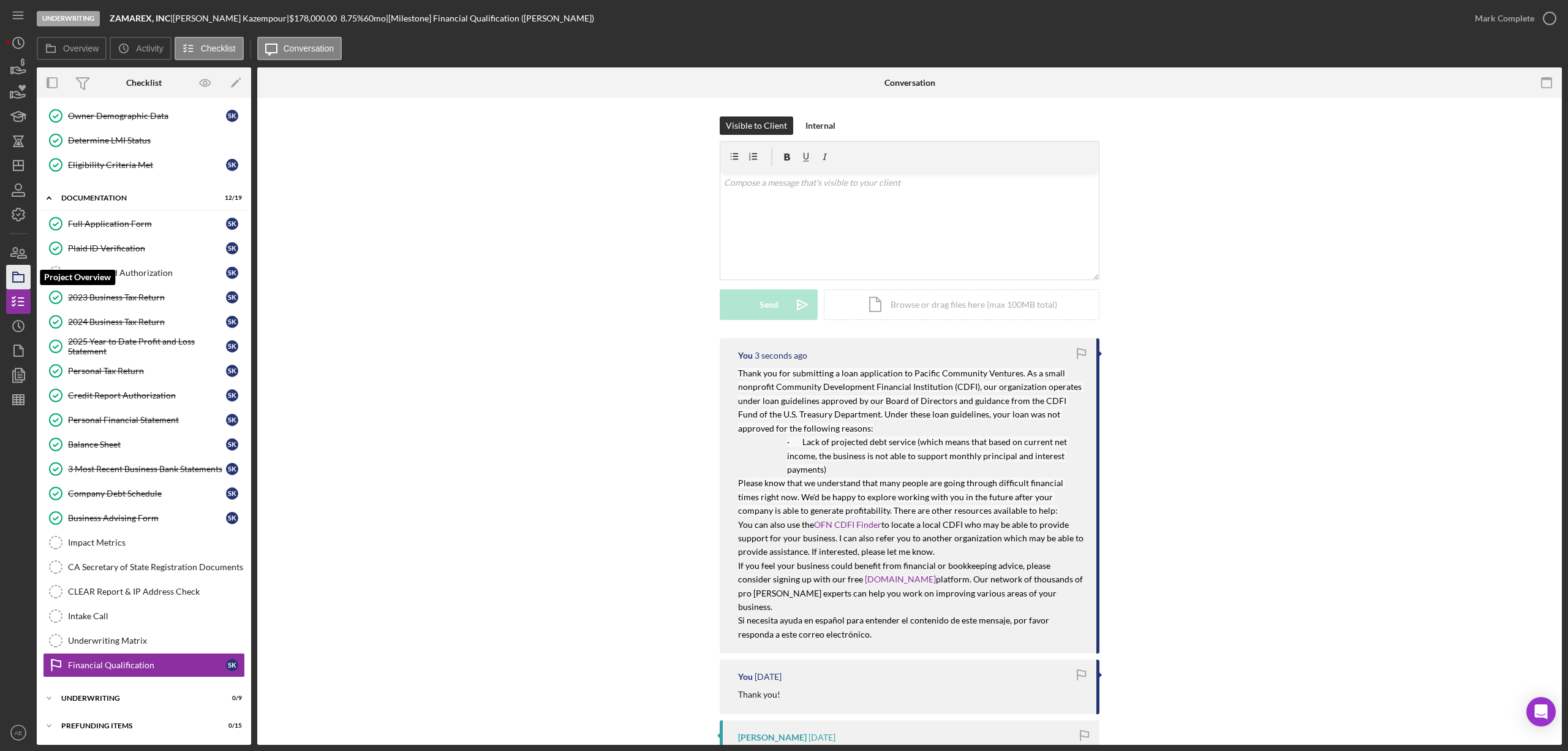
click at [8, 267] on icon "button" at bounding box center [19, 277] width 31 height 31
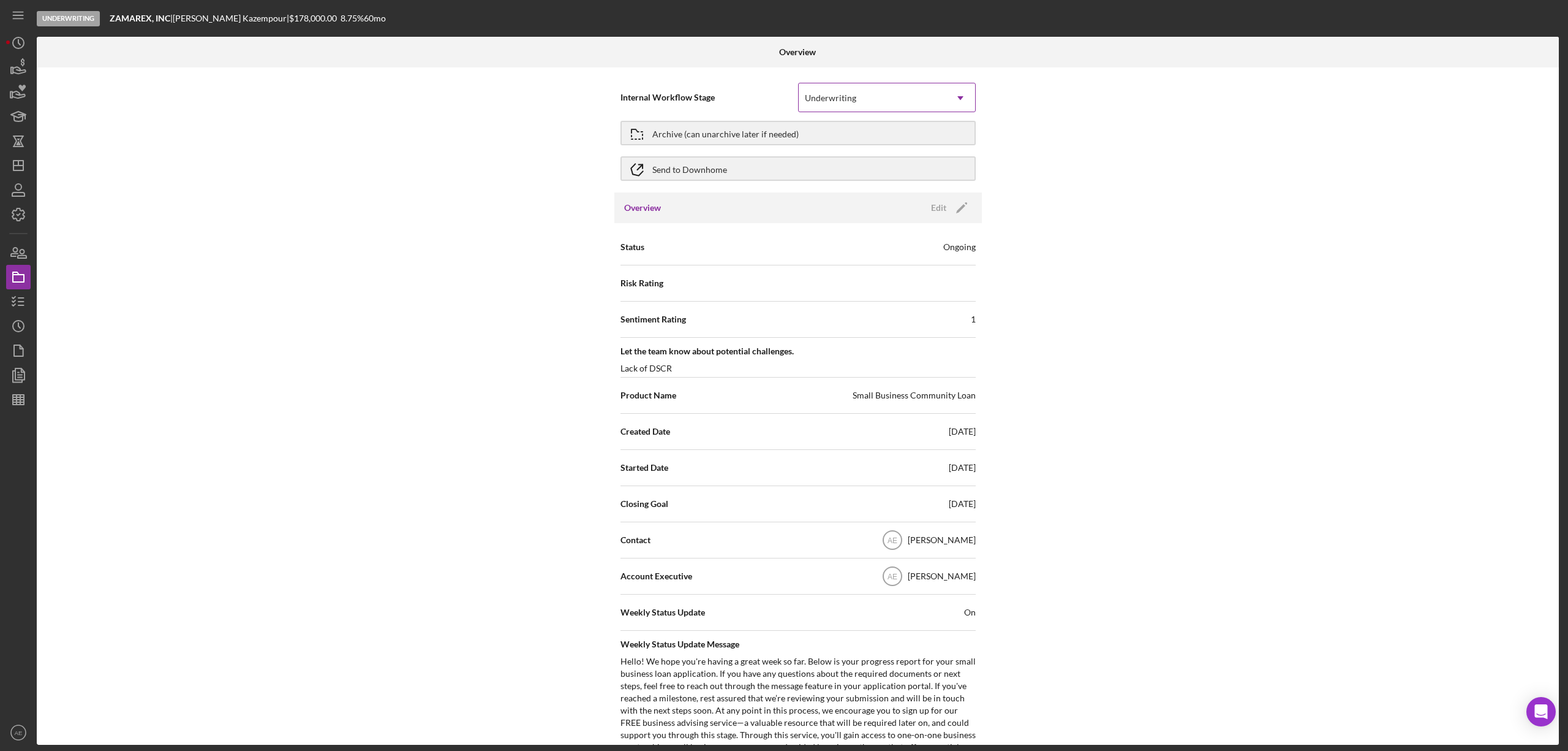
click at [834, 92] on div "Underwriting" at bounding box center [871, 98] width 147 height 28
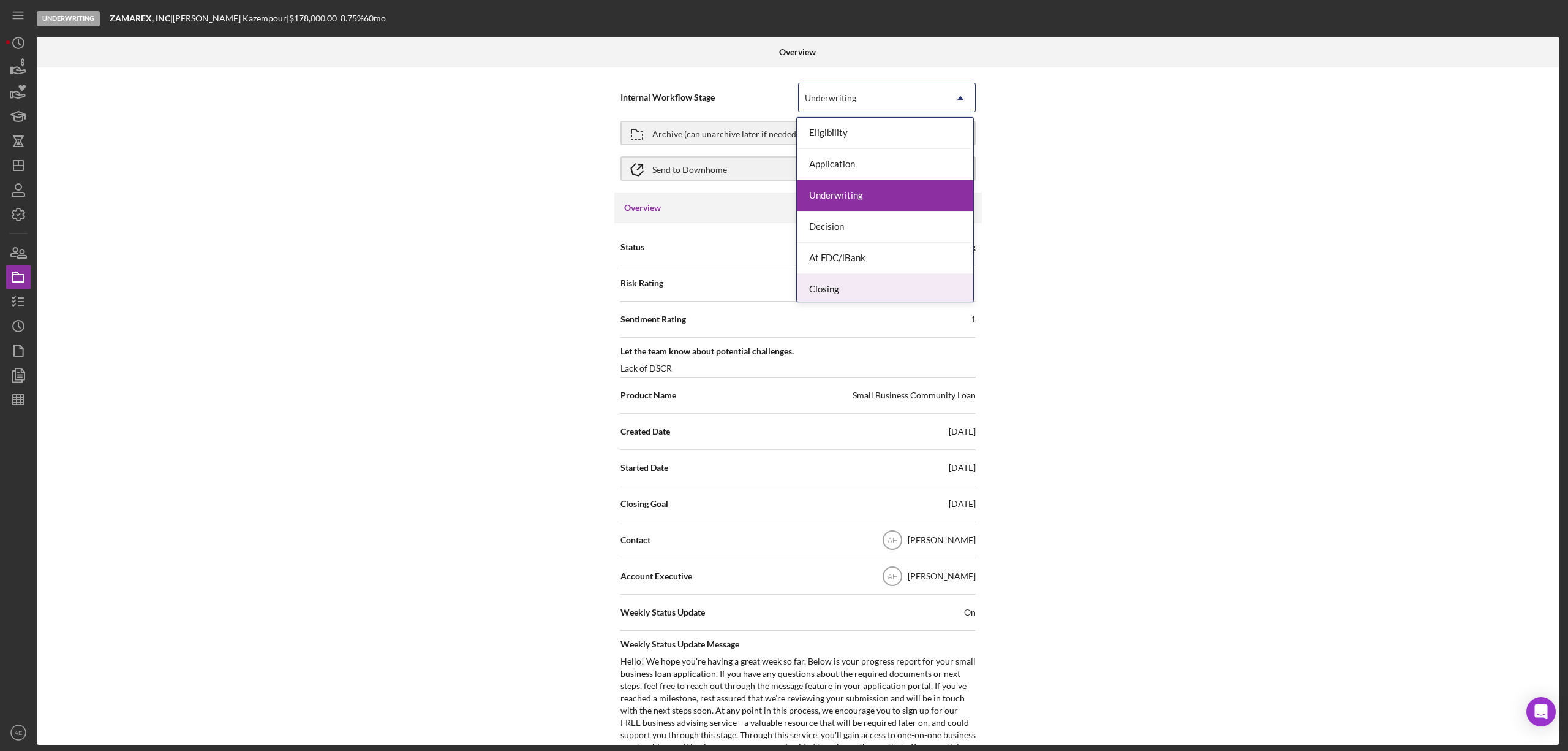
scroll to position [37, 0]
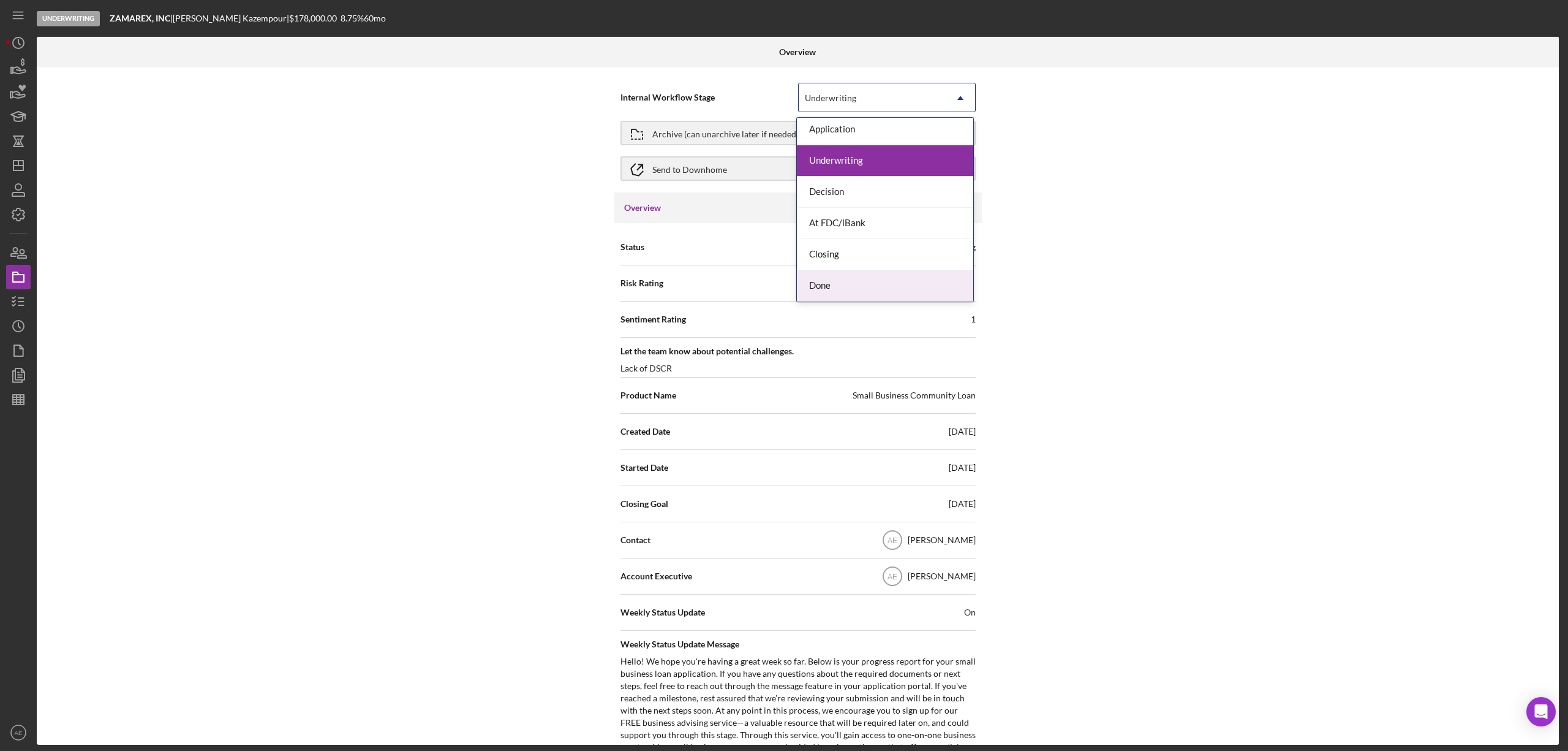
click at [847, 290] on div "Done" at bounding box center [885, 286] width 177 height 31
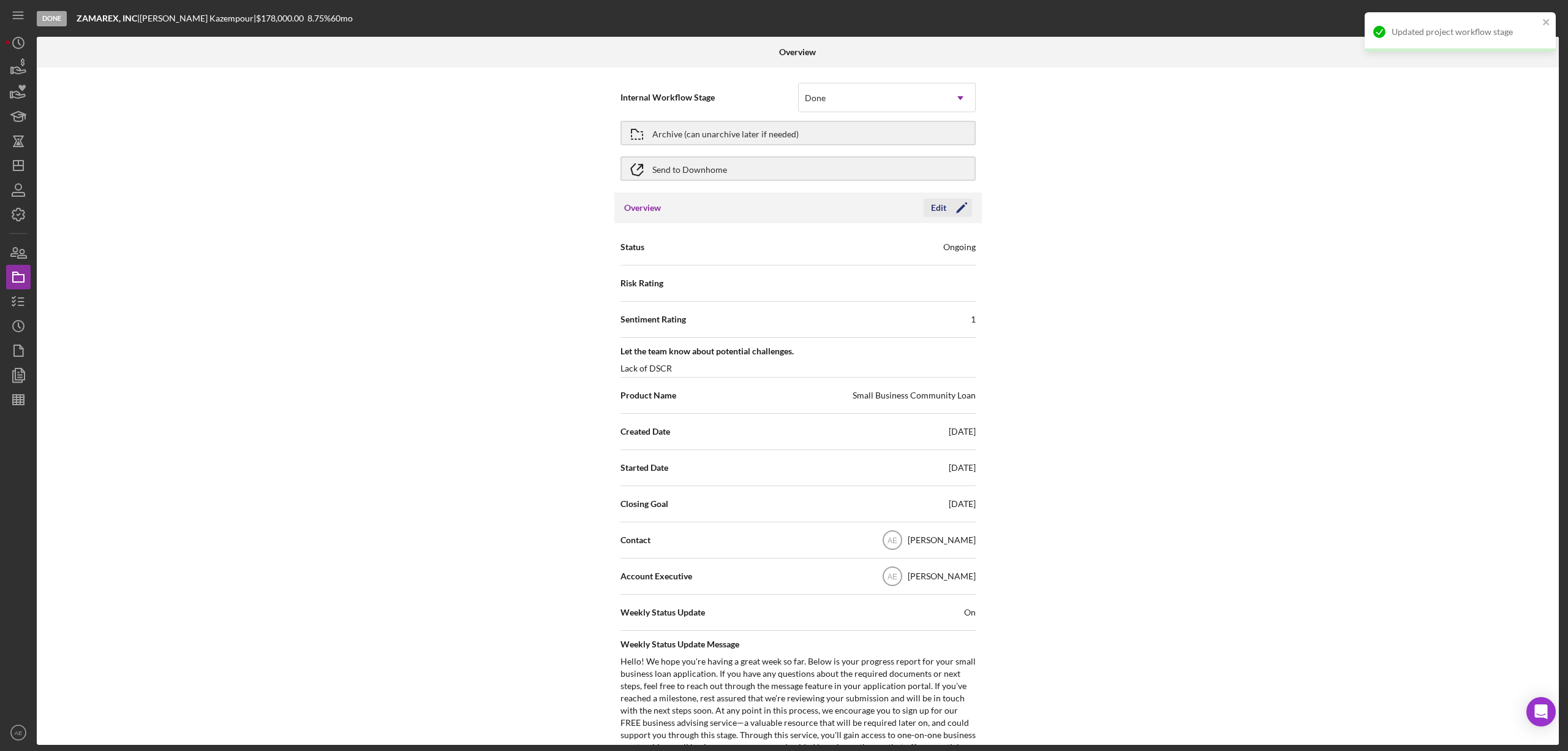
click at [937, 202] on div "Edit" at bounding box center [939, 207] width 15 height 18
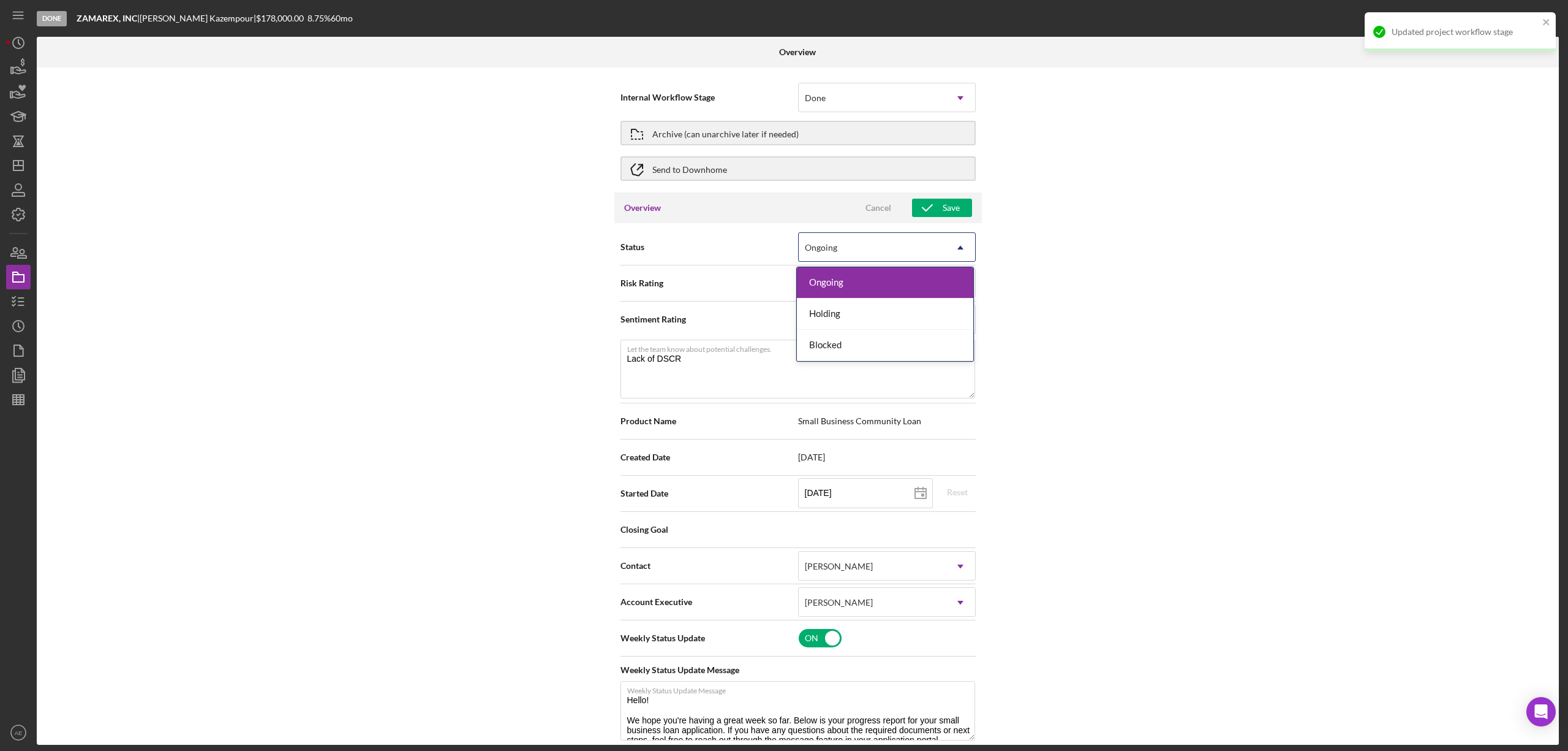
click at [829, 241] on div "Ongoing" at bounding box center [871, 247] width 147 height 28
click at [852, 344] on div "Blocked" at bounding box center [885, 345] width 177 height 31
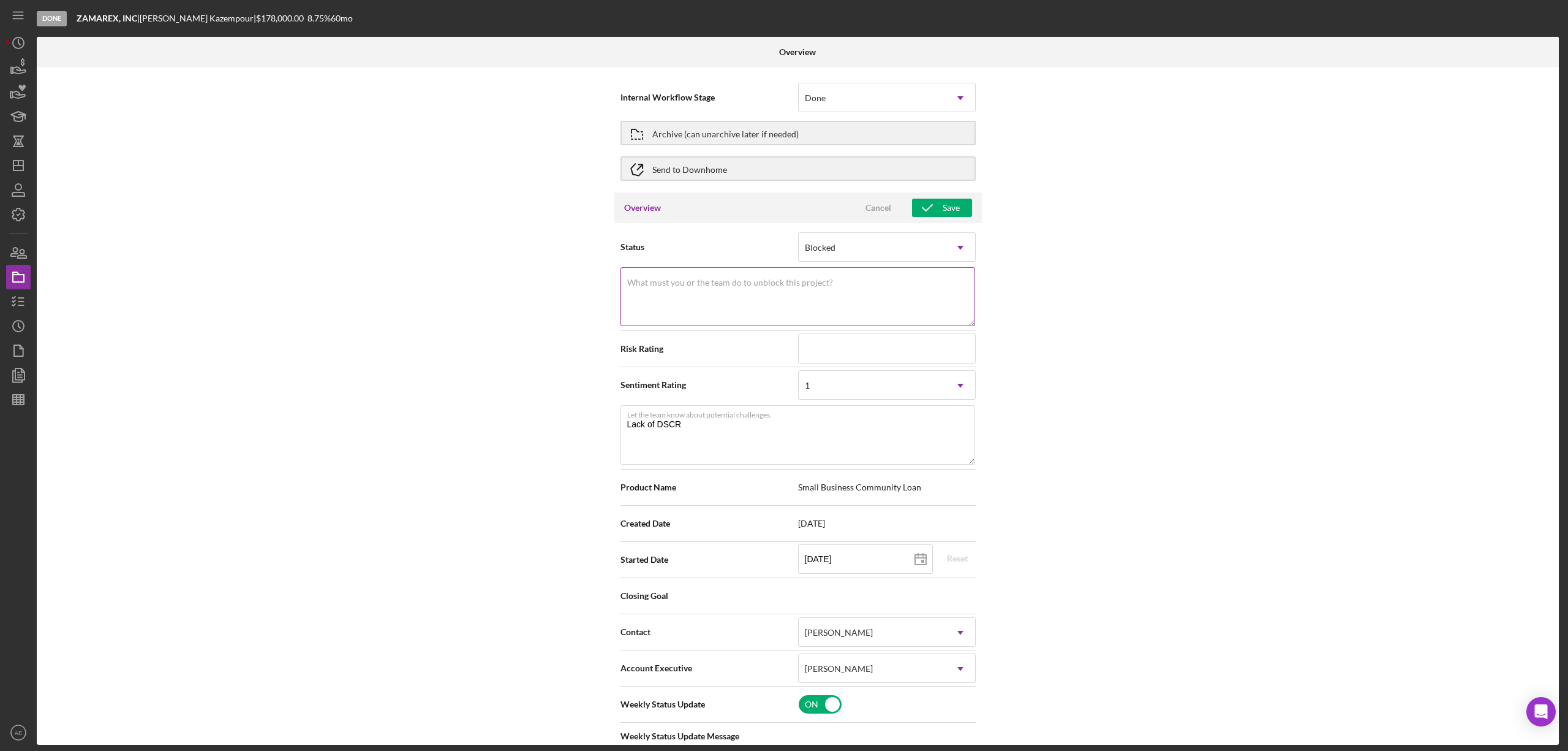
click at [775, 288] on textarea "What must you or the team do to unblock this project?" at bounding box center [798, 296] width 355 height 59
drag, startPoint x: 773, startPoint y: 288, endPoint x: 599, endPoint y: 292, distance: 174.0
click at [599, 292] on div "Internal Workflow Stage Done Icon/Dropdown Arrow Archive (can unarchive later i…" at bounding box center [798, 406] width 1523 height 677
type textarea "Low DSCR"
drag, startPoint x: 698, startPoint y: 432, endPoint x: 473, endPoint y: 420, distance: 225.3
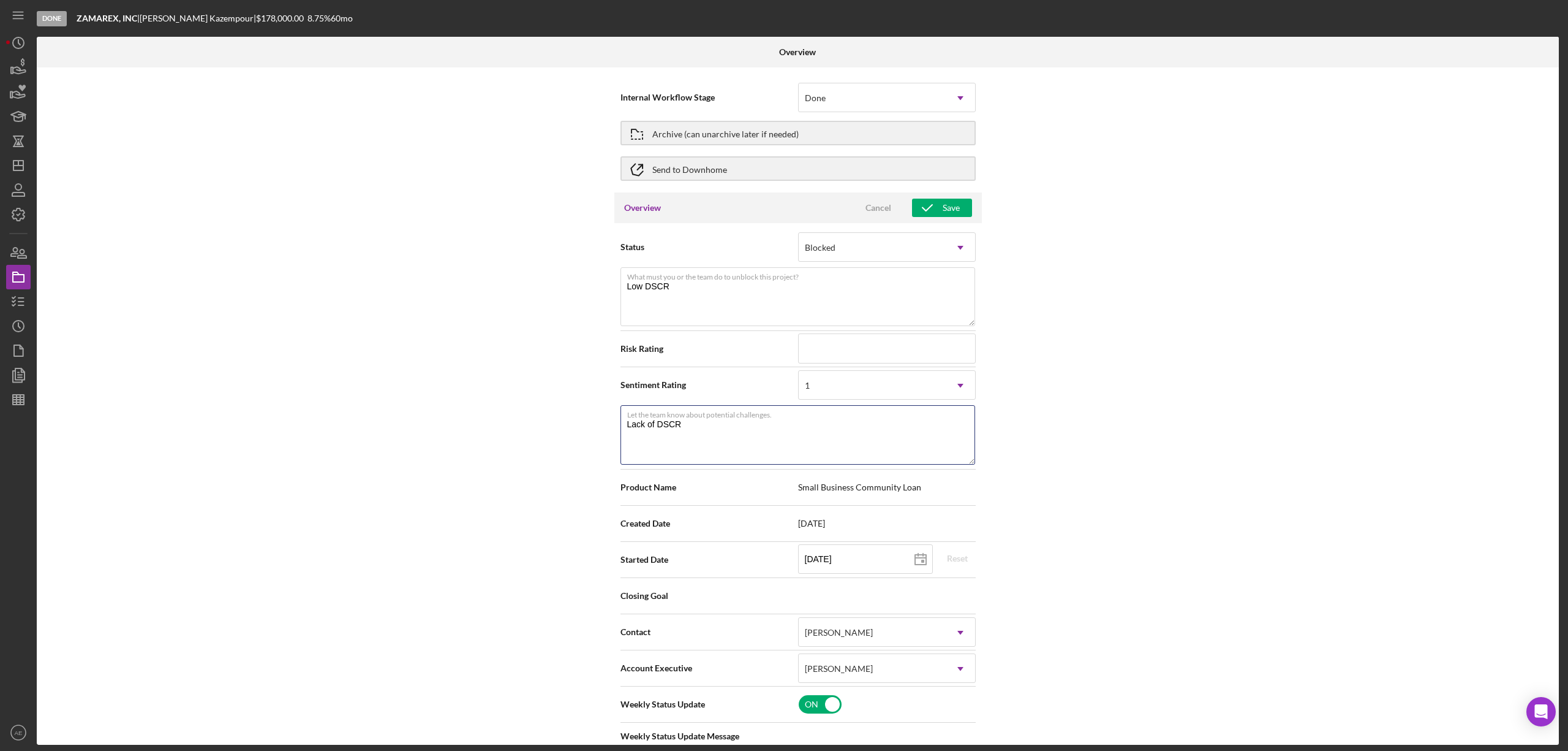
click at [473, 420] on div "Internal Workflow Stage Done Icon/Dropdown Arrow Archive (can unarchive later i…" at bounding box center [798, 406] width 1523 height 677
paste textarea "ow"
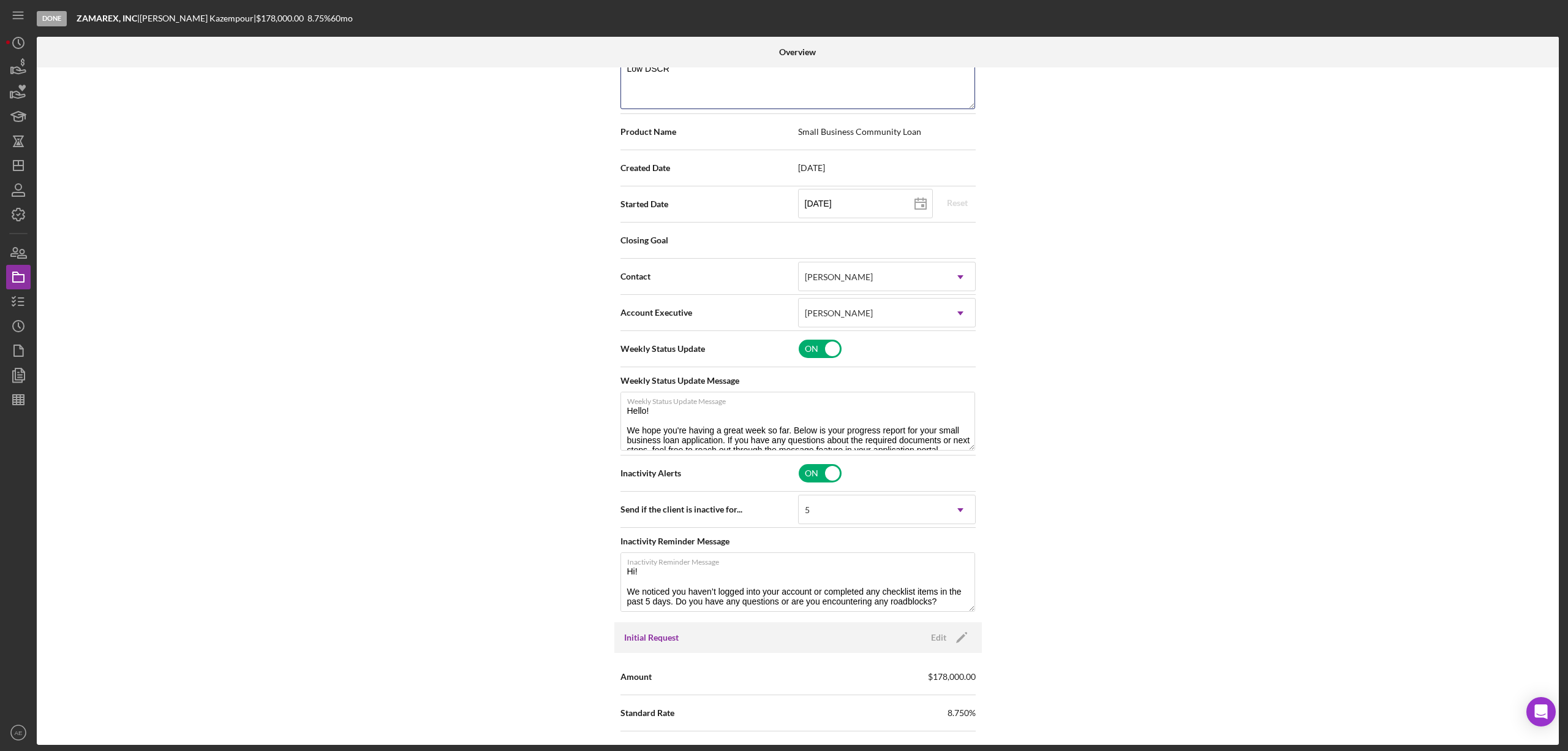
scroll to position [82, 0]
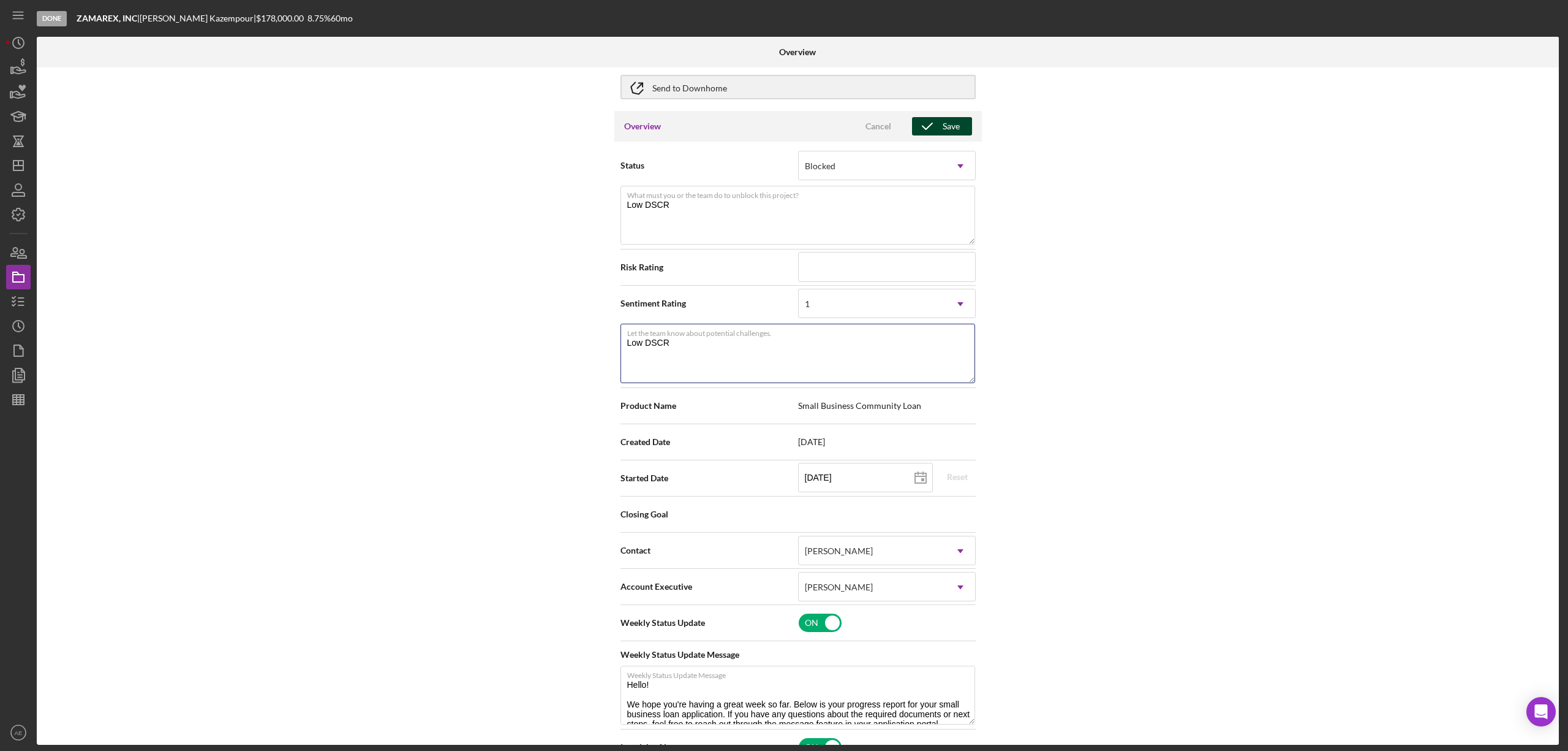
type textarea "Low DSCR"
click at [932, 129] on icon "button" at bounding box center [927, 126] width 31 height 31
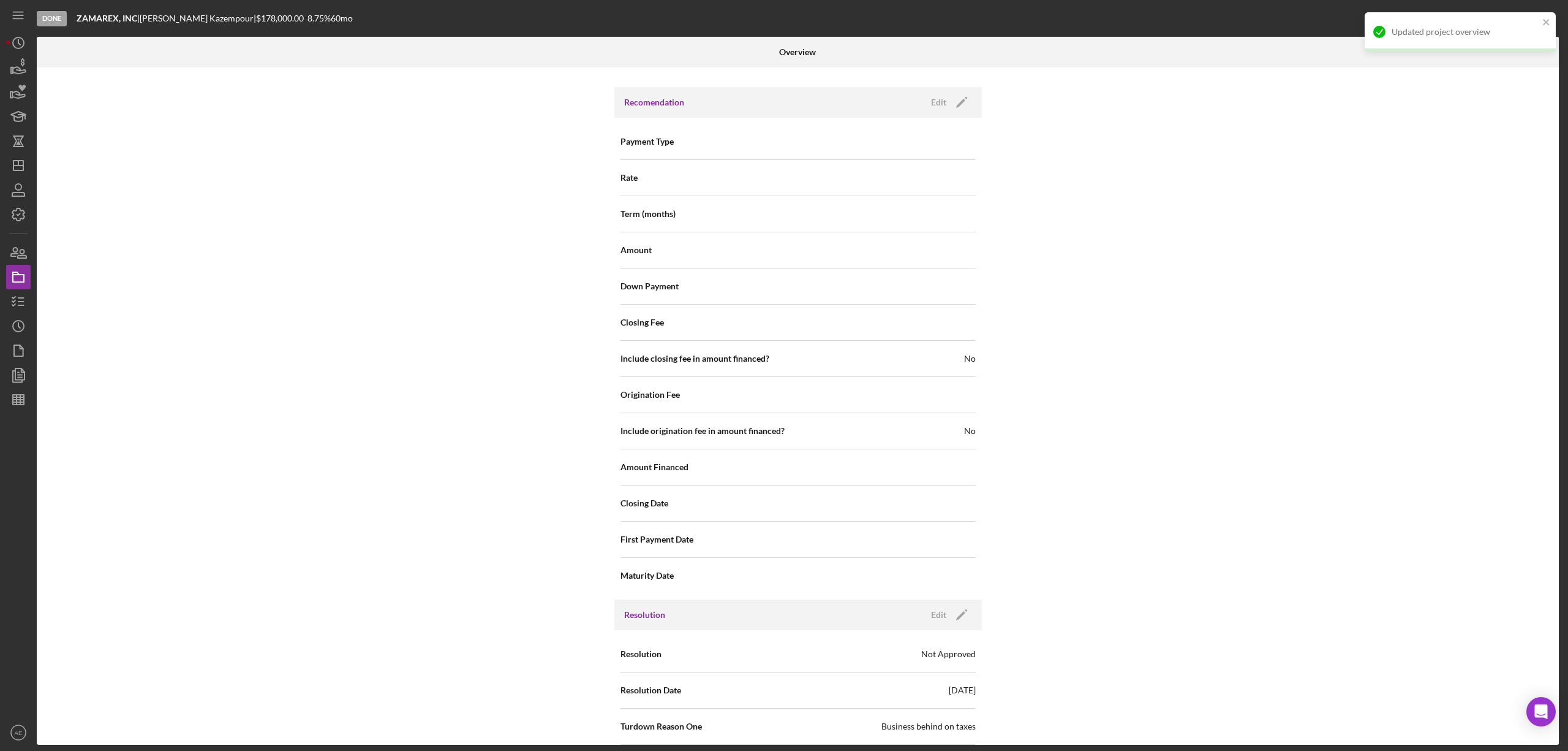
scroll to position [1426, 0]
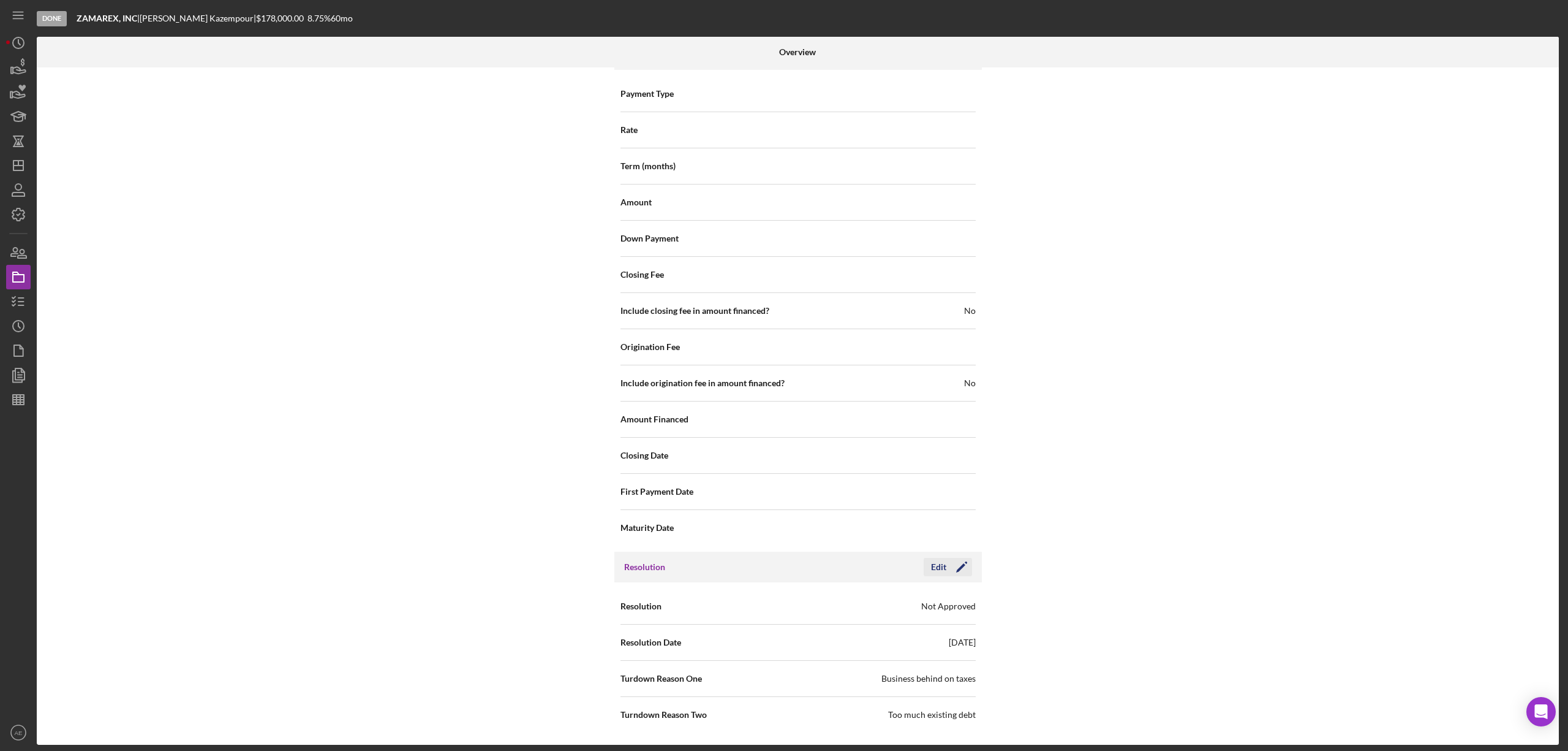
click at [946, 562] on icon "Icon/Edit" at bounding box center [962, 567] width 31 height 31
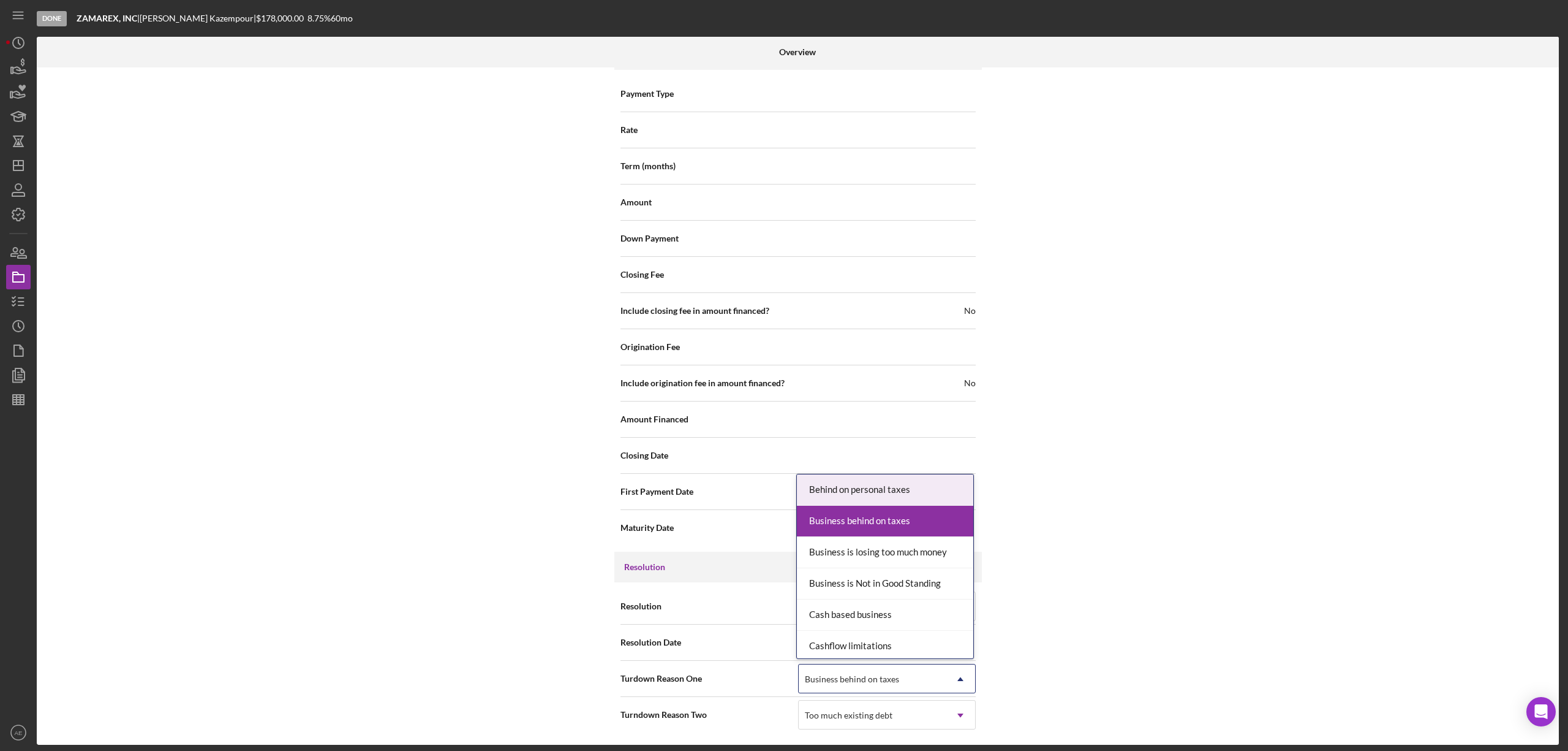
click at [869, 681] on div "Business behind on taxes" at bounding box center [852, 679] width 94 height 9
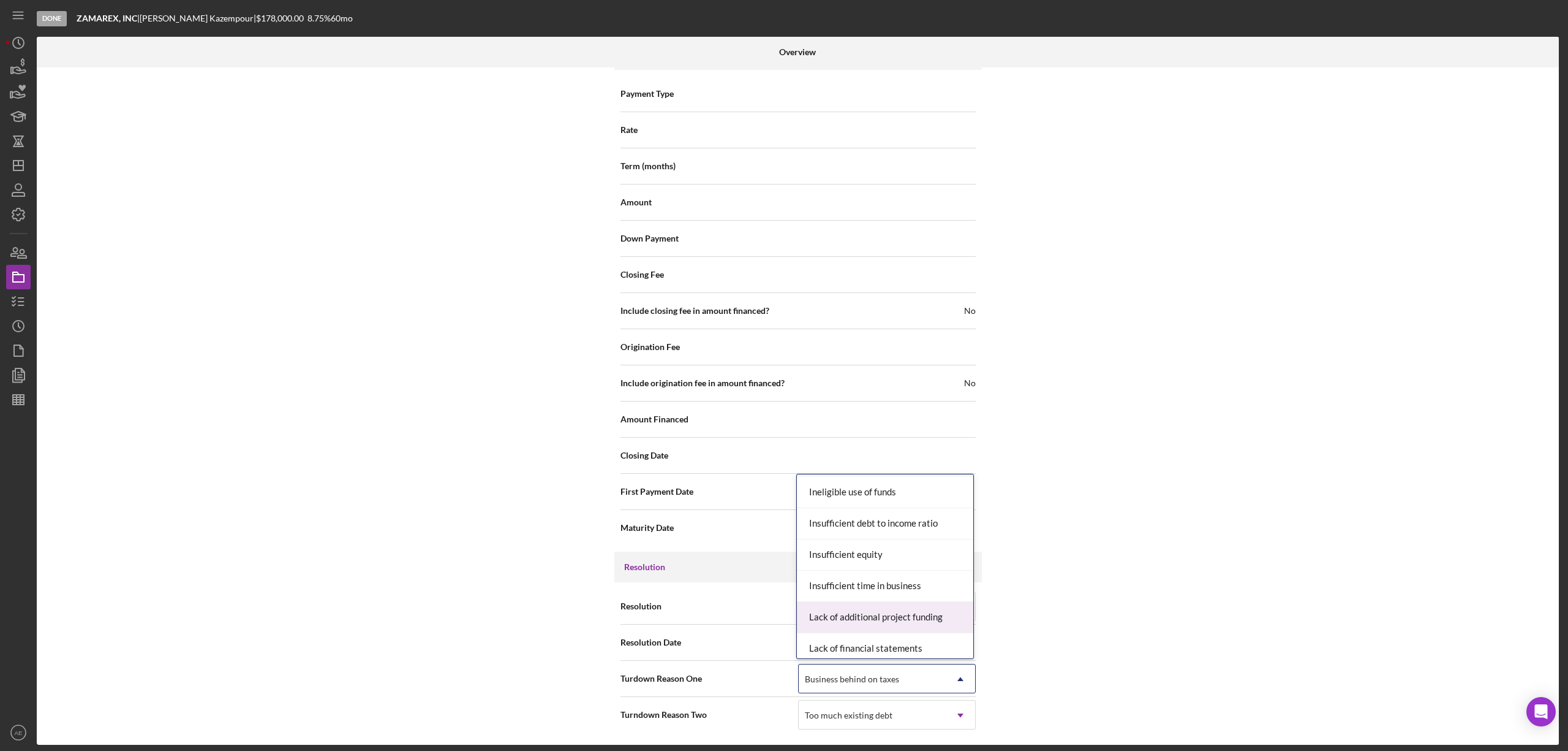
scroll to position [409, 0]
click at [876, 552] on div "Insufficient debt to income ratio" at bounding box center [885, 550] width 177 height 31
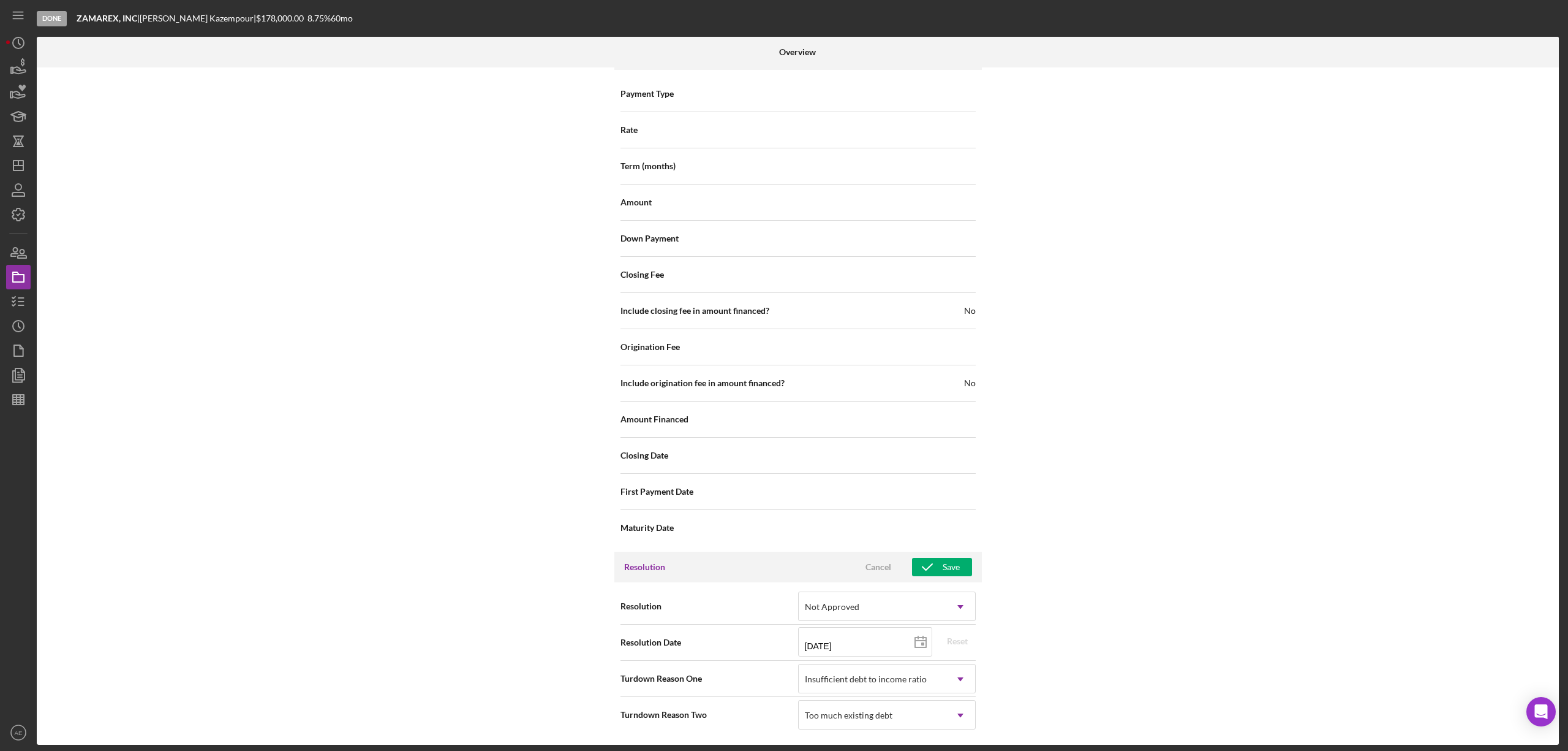
click at [952, 555] on div "Resolution Cancel Save" at bounding box center [798, 567] width 368 height 31
click at [950, 558] on div "Save" at bounding box center [951, 566] width 17 height 18
click at [22, 162] on icon "Icon/Dashboard" at bounding box center [19, 166] width 31 height 31
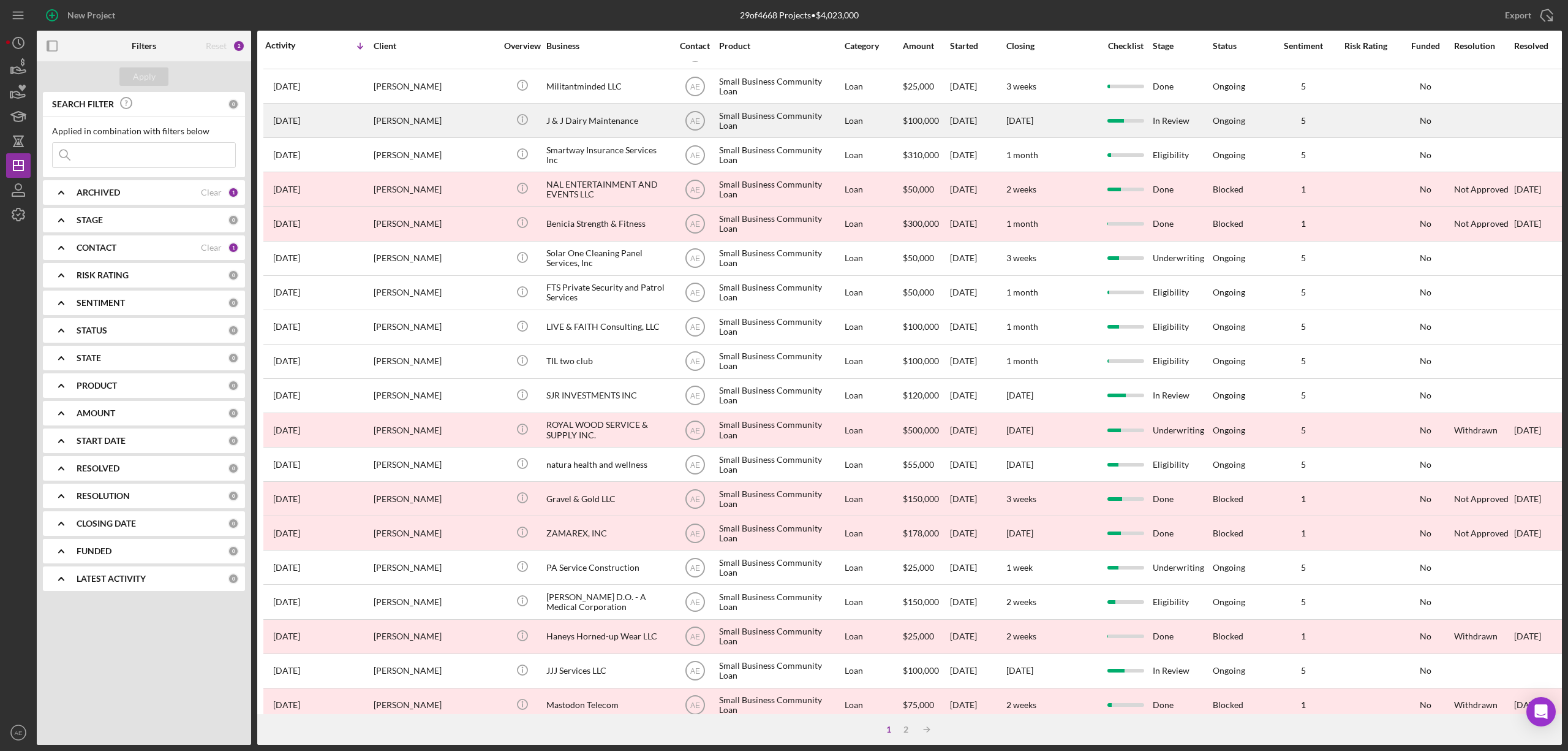
scroll to position [224, 0]
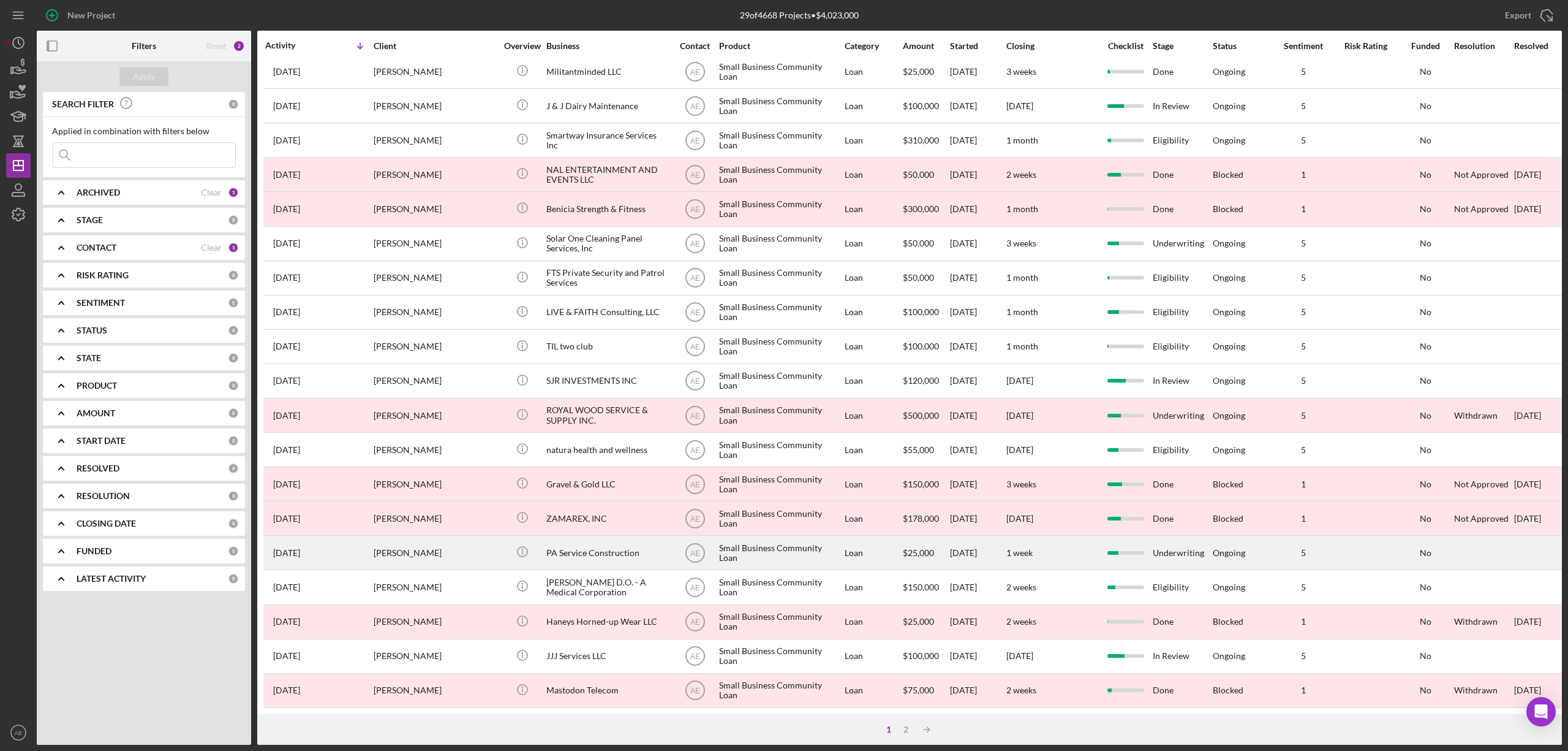
click at [584, 552] on div "PA Service Construction" at bounding box center [607, 553] width 123 height 33
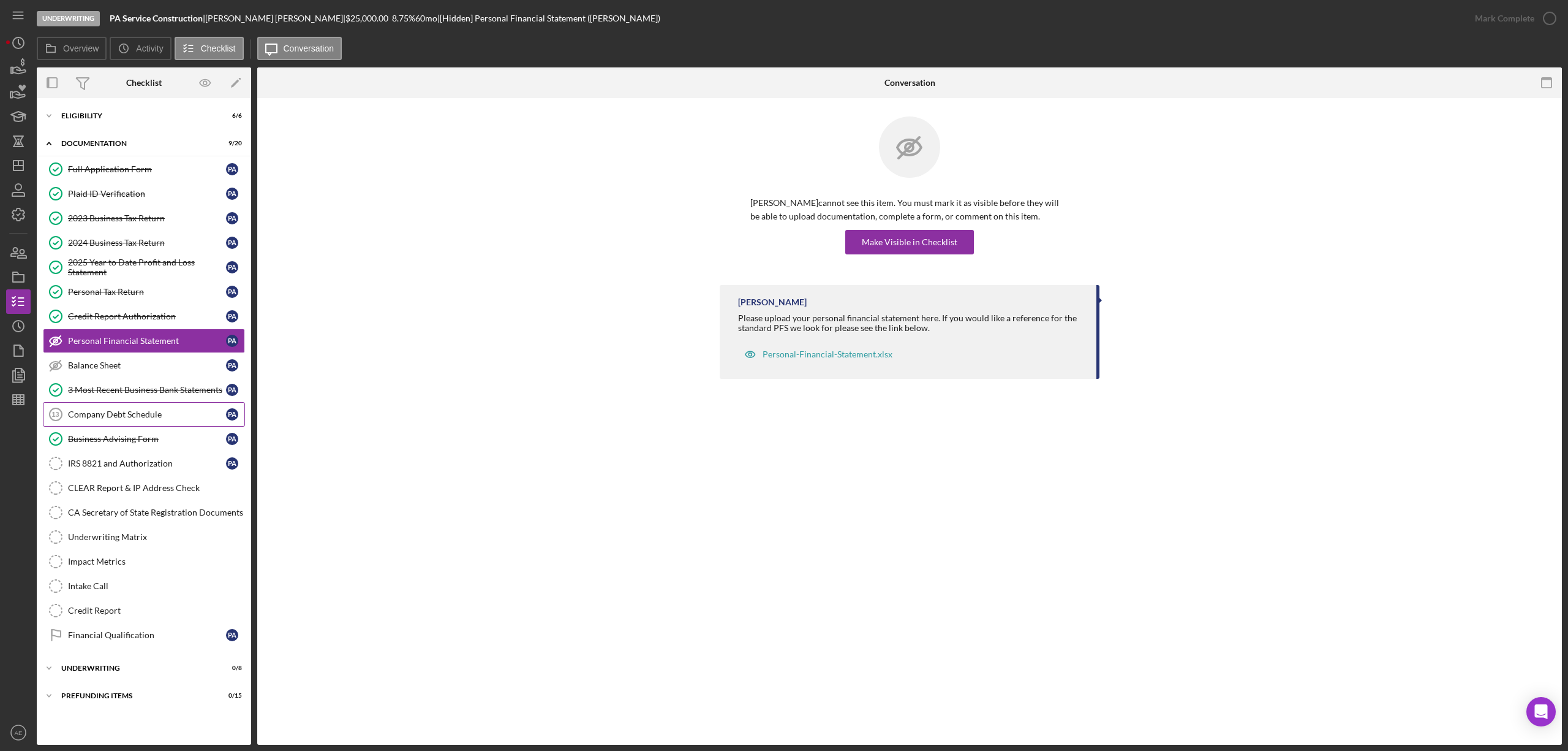
click at [162, 407] on link "Company Debt Schedule 13 Company Debt Schedule P A" at bounding box center [144, 415] width 202 height 25
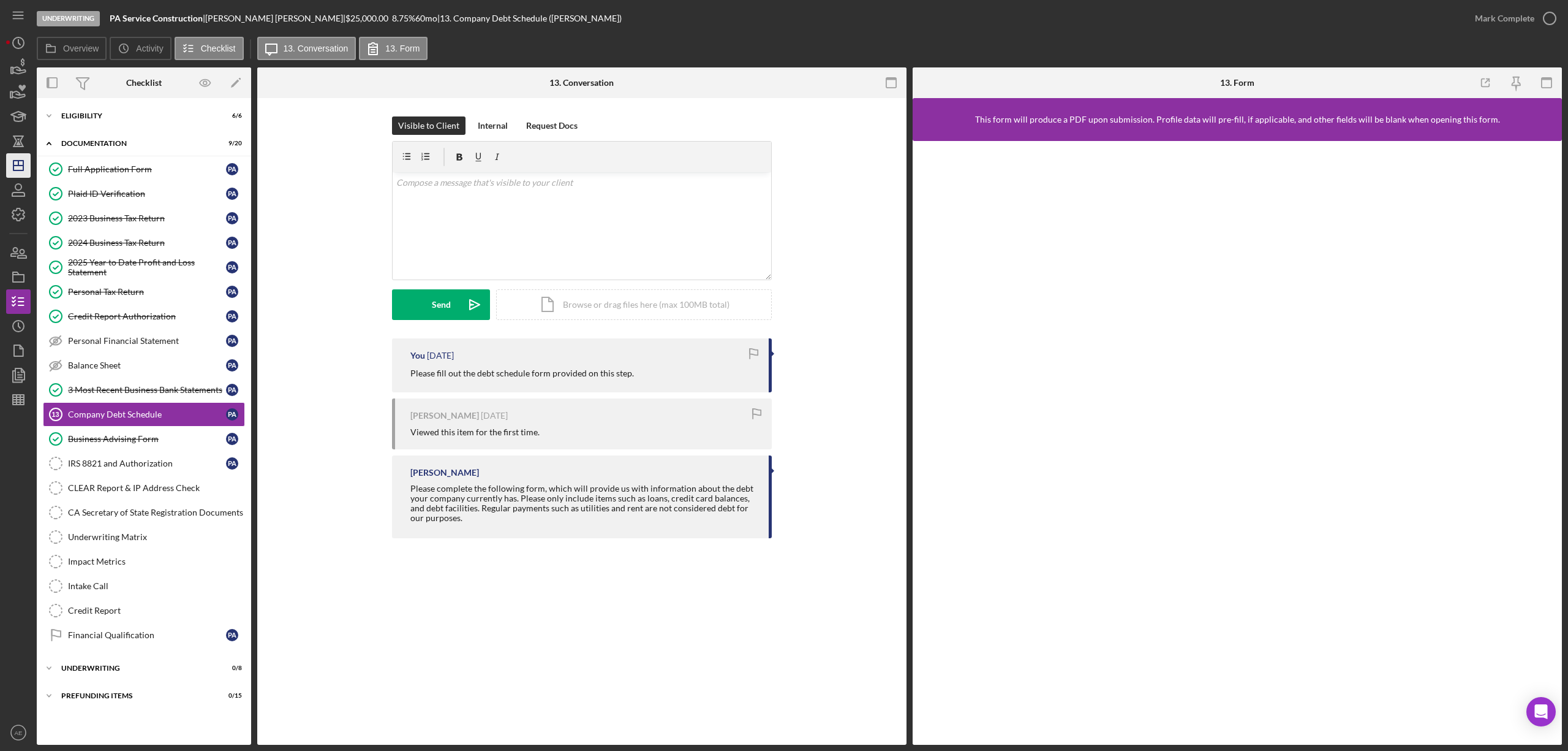
click at [30, 162] on icon "Icon/Dashboard" at bounding box center [19, 166] width 31 height 31
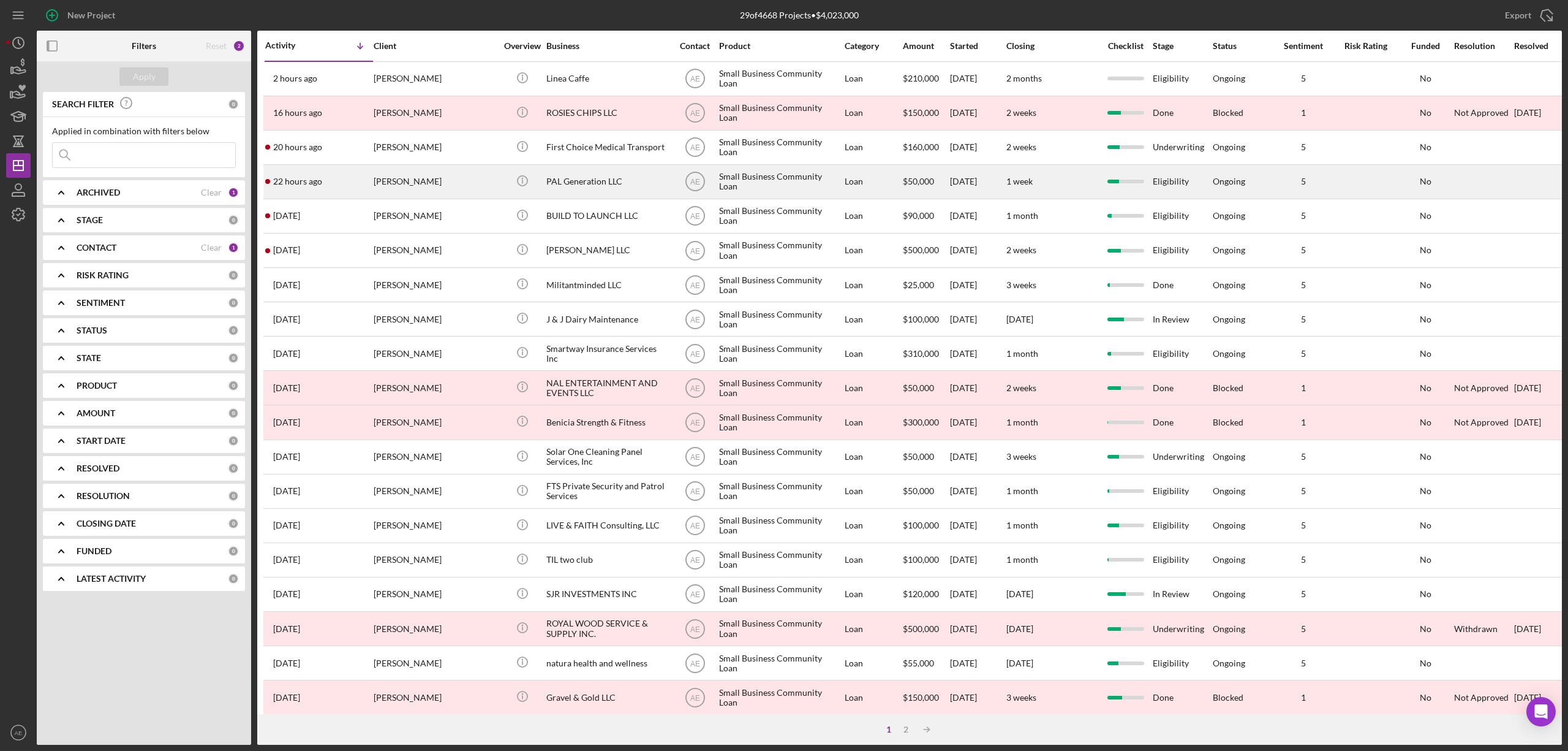
click at [444, 177] on div "[PERSON_NAME]" at bounding box center [435, 182] width 123 height 33
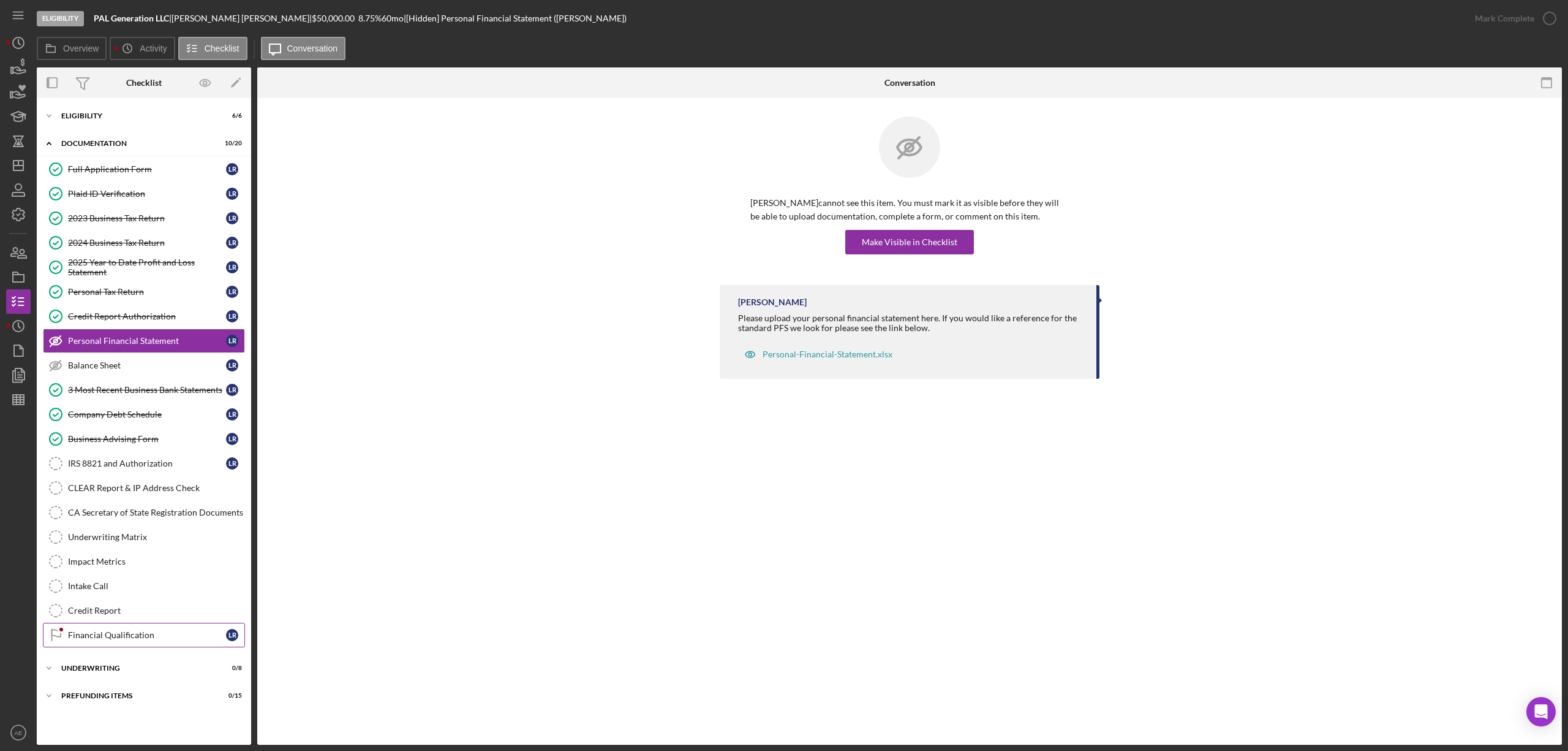
click at [158, 640] on div "Financial Qualification" at bounding box center [147, 634] width 158 height 9
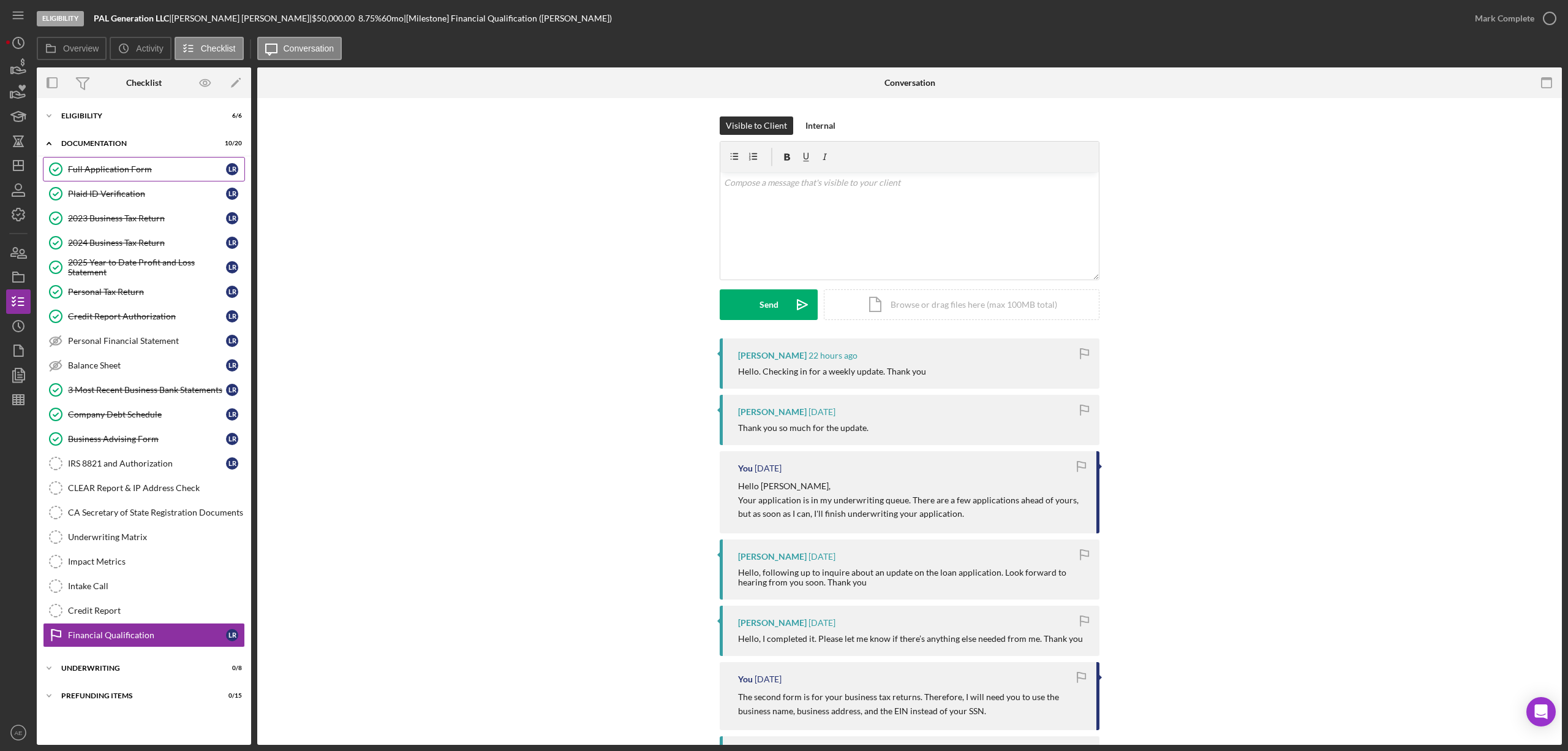
click at [142, 162] on link "Full Application Form Full Application Form L R" at bounding box center [144, 169] width 202 height 25
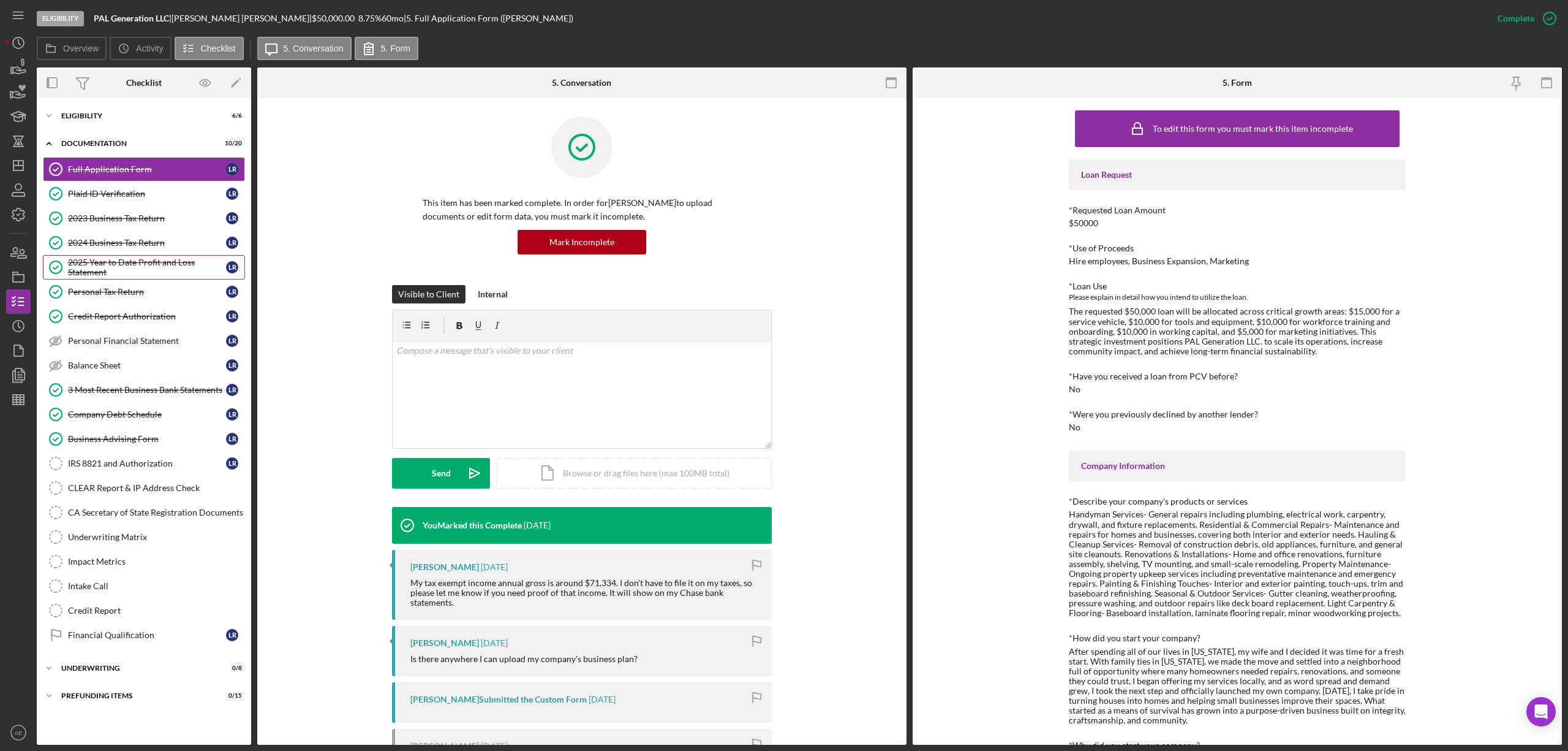
click at [143, 266] on div "2025 Year to Date Profit and Loss Statement" at bounding box center [147, 267] width 158 height 20
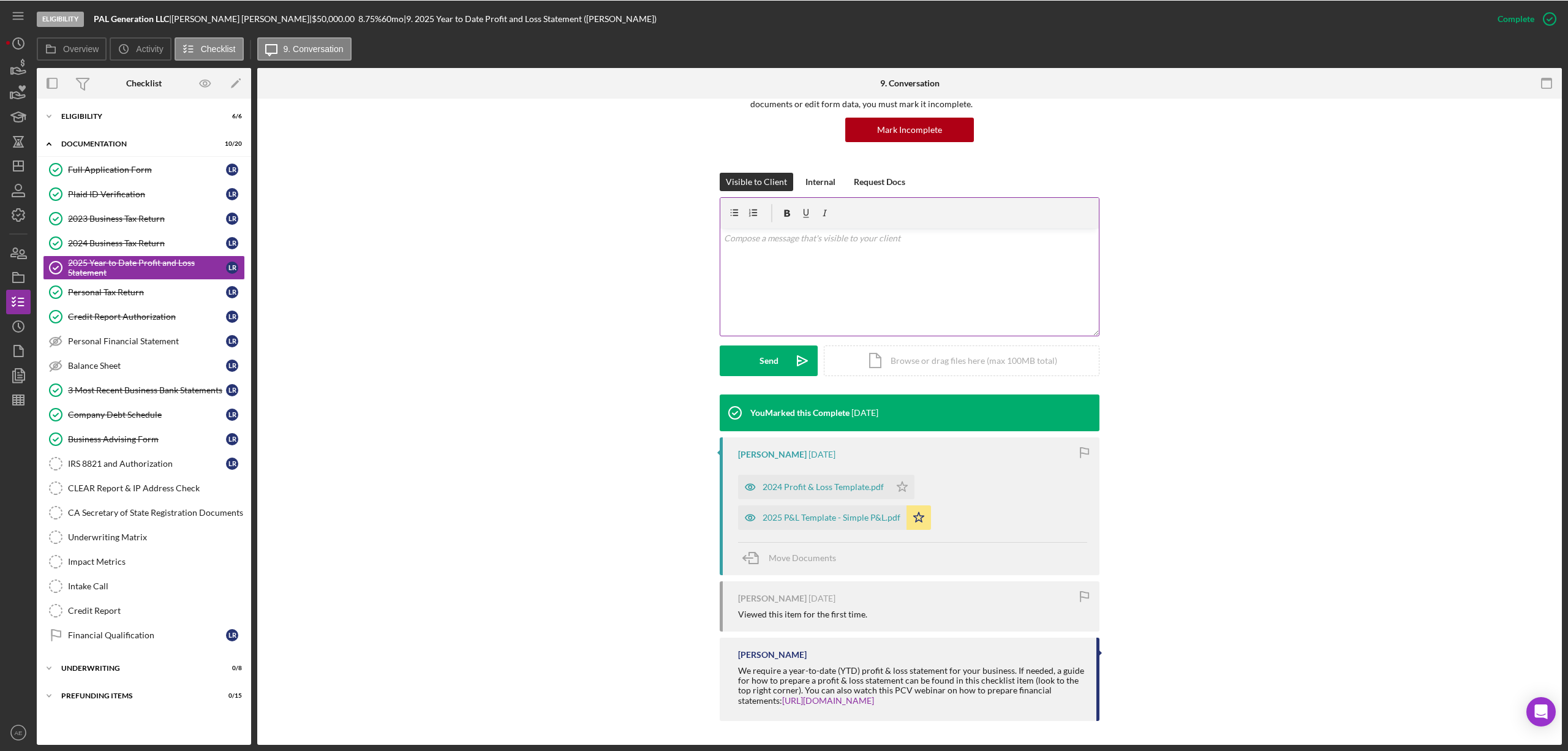
scroll to position [113, 0]
click at [829, 517] on div "2025 P&L Template - Simple P&L.pdf" at bounding box center [831, 515] width 138 height 9
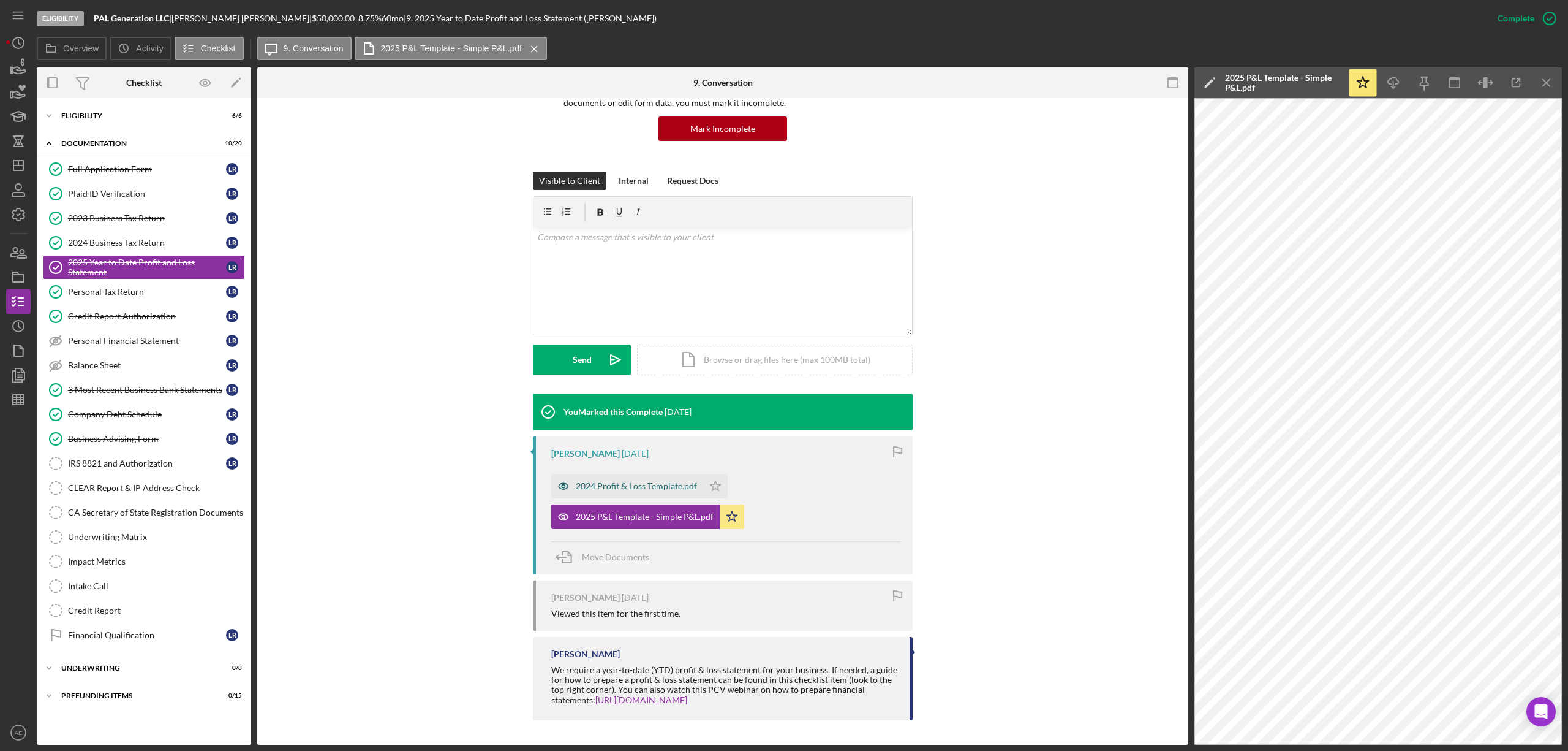
click at [642, 481] on div "2024 Profit & Loss Template.pdf" at bounding box center [627, 486] width 152 height 25
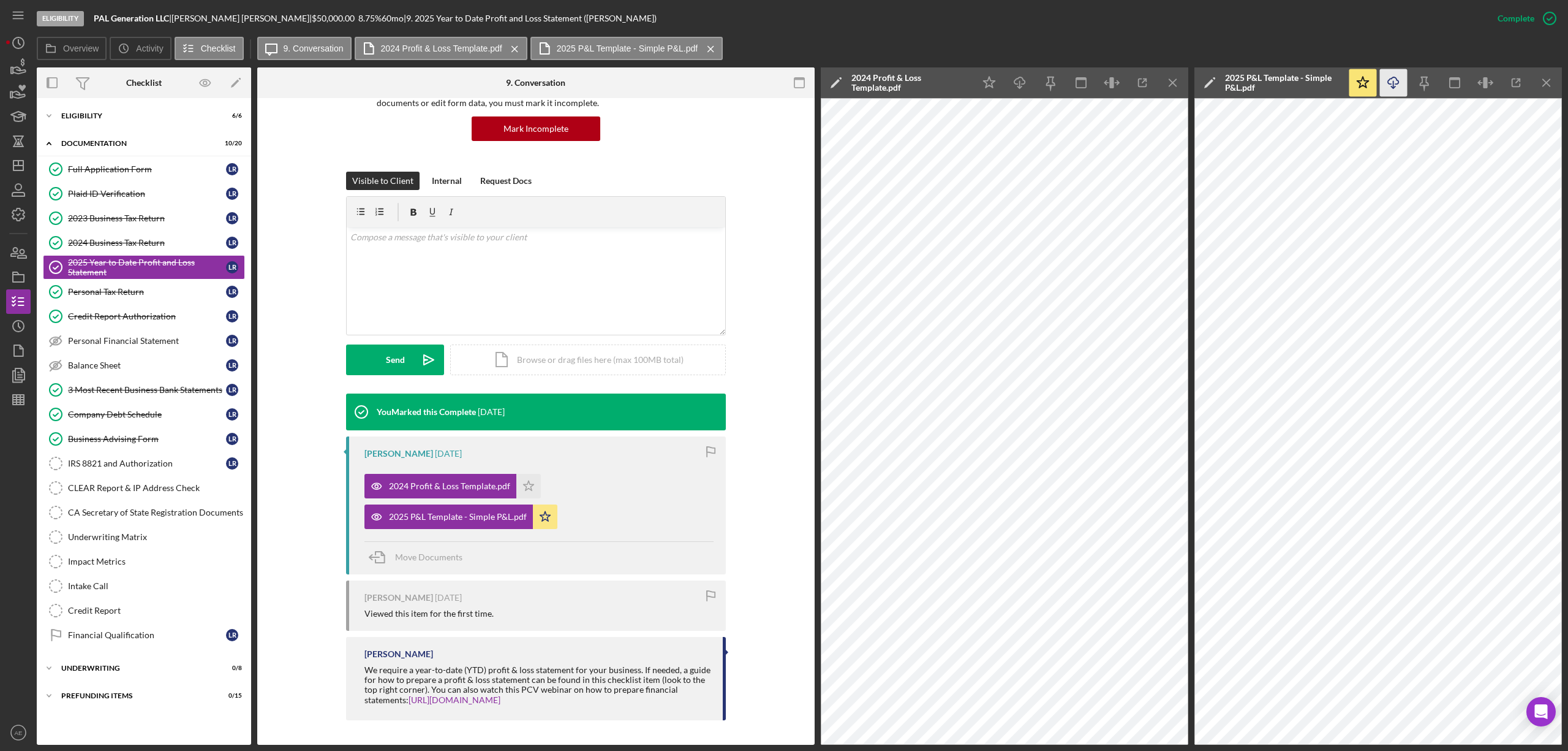
click at [1388, 74] on icon "Icon/Download" at bounding box center [1394, 83] width 27 height 27
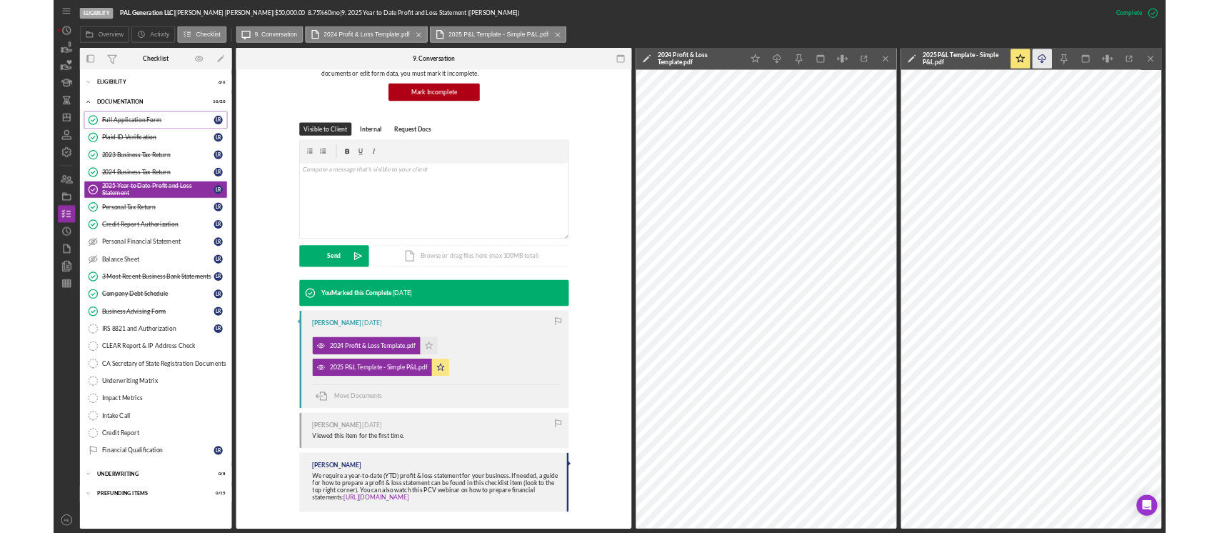
scroll to position [147, 0]
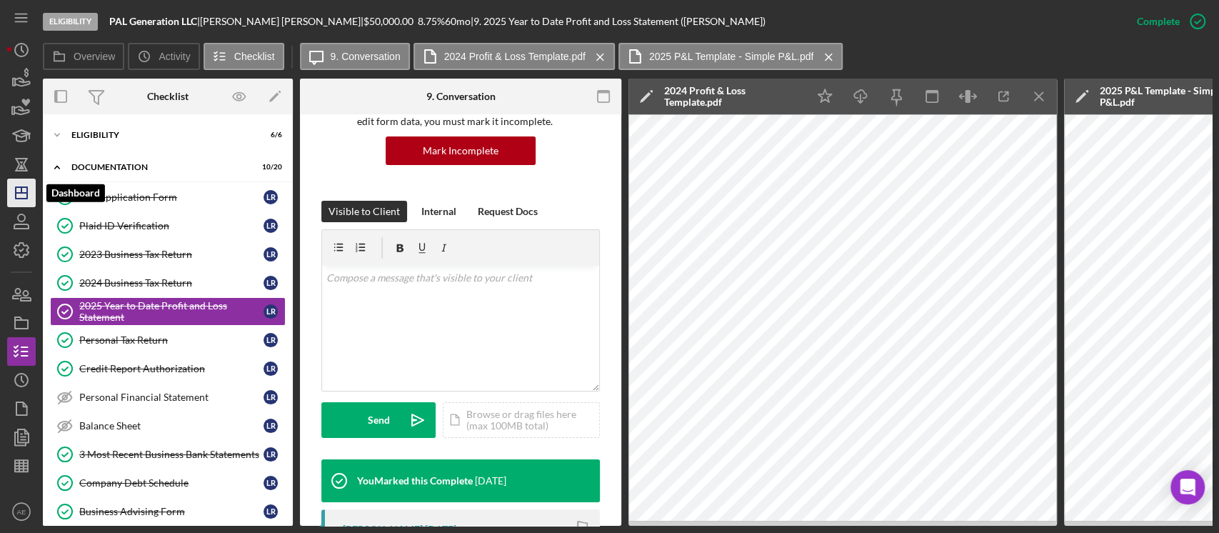
click at [29, 191] on icon "Icon/Dashboard" at bounding box center [22, 193] width 36 height 36
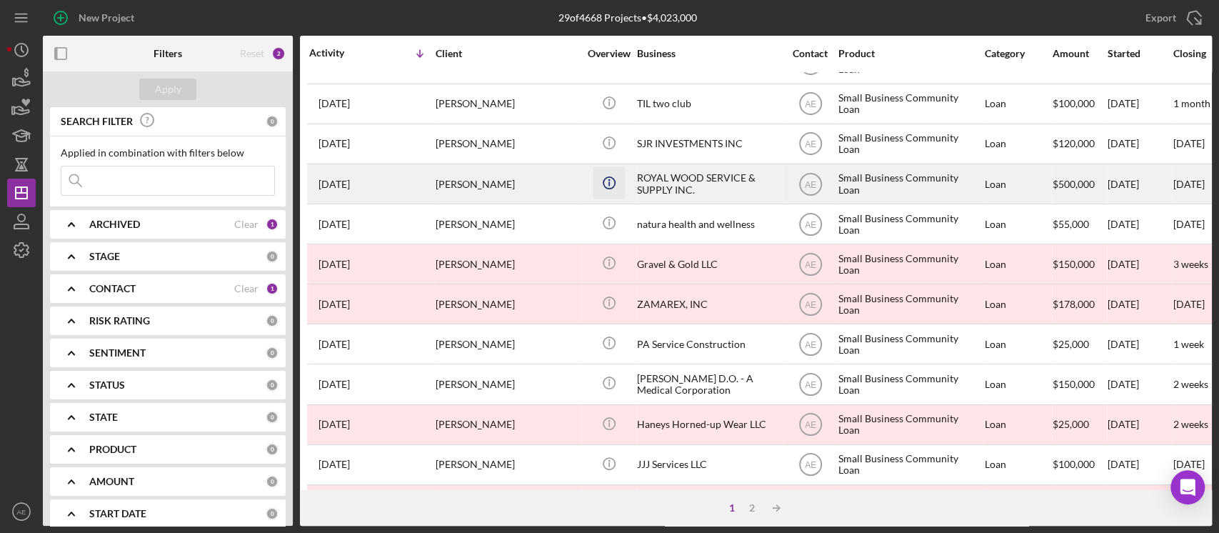
scroll to position [571, 0]
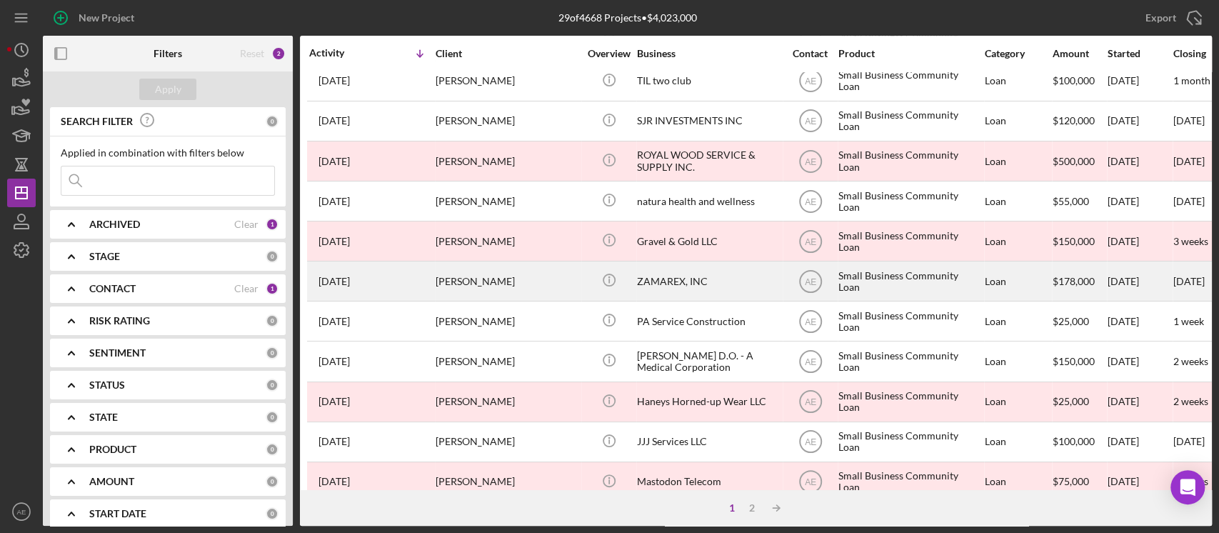
click at [539, 271] on div "[PERSON_NAME]" at bounding box center [507, 281] width 143 height 38
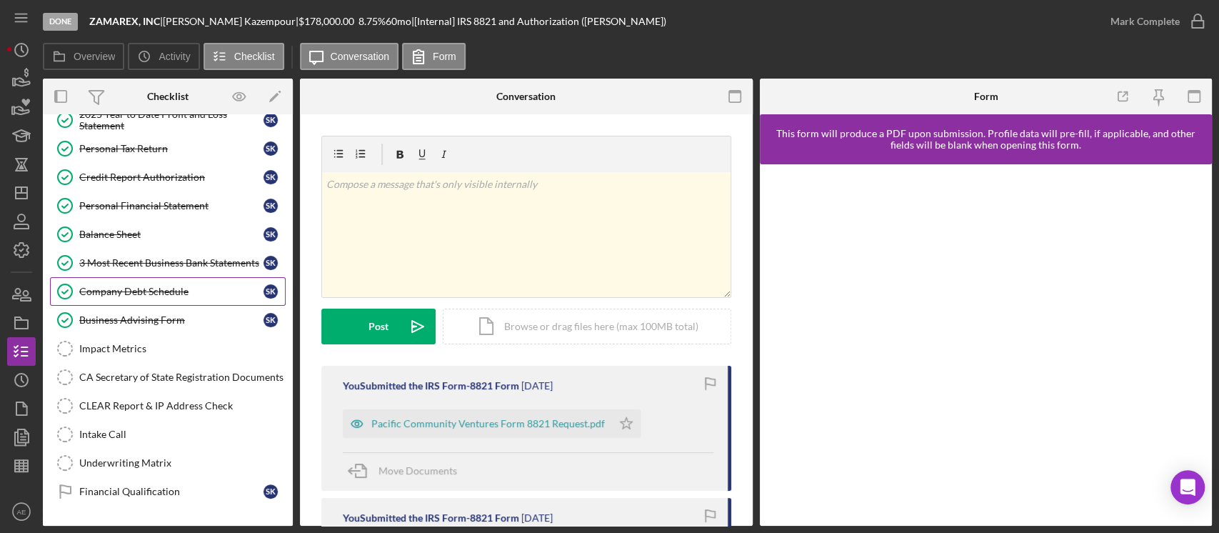
scroll to position [180, 0]
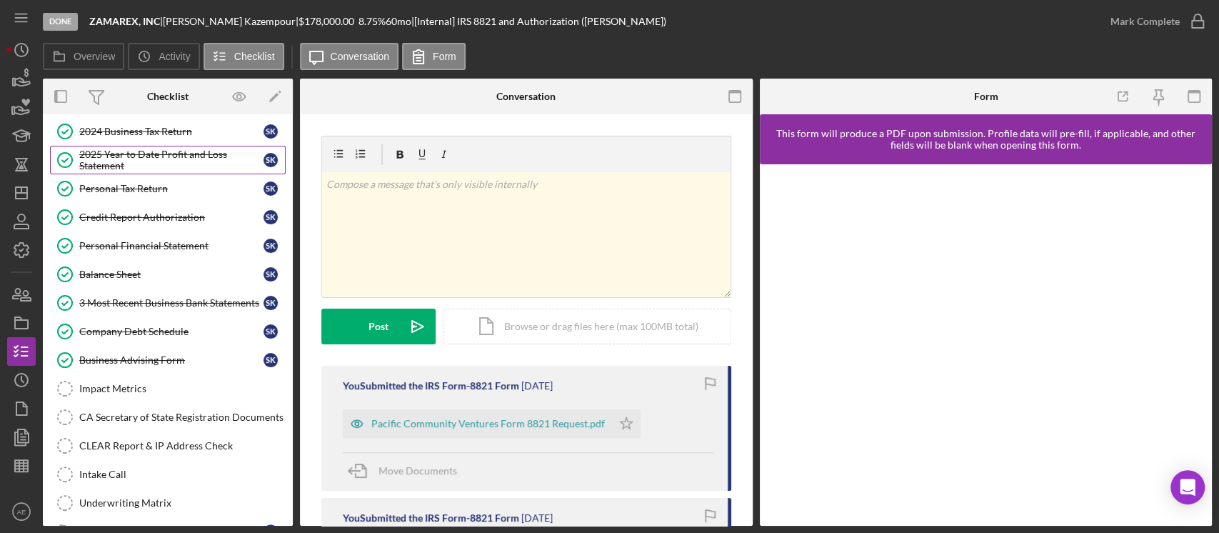
click at [144, 164] on div "2025 Year to Date Profit and Loss Statement" at bounding box center [171, 160] width 184 height 23
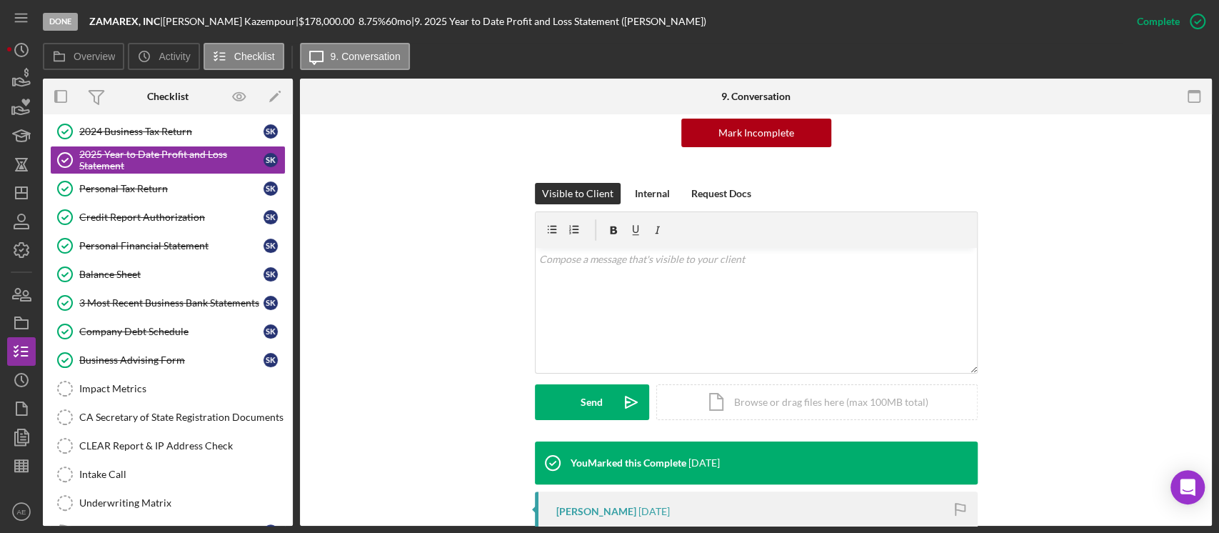
scroll to position [381, 0]
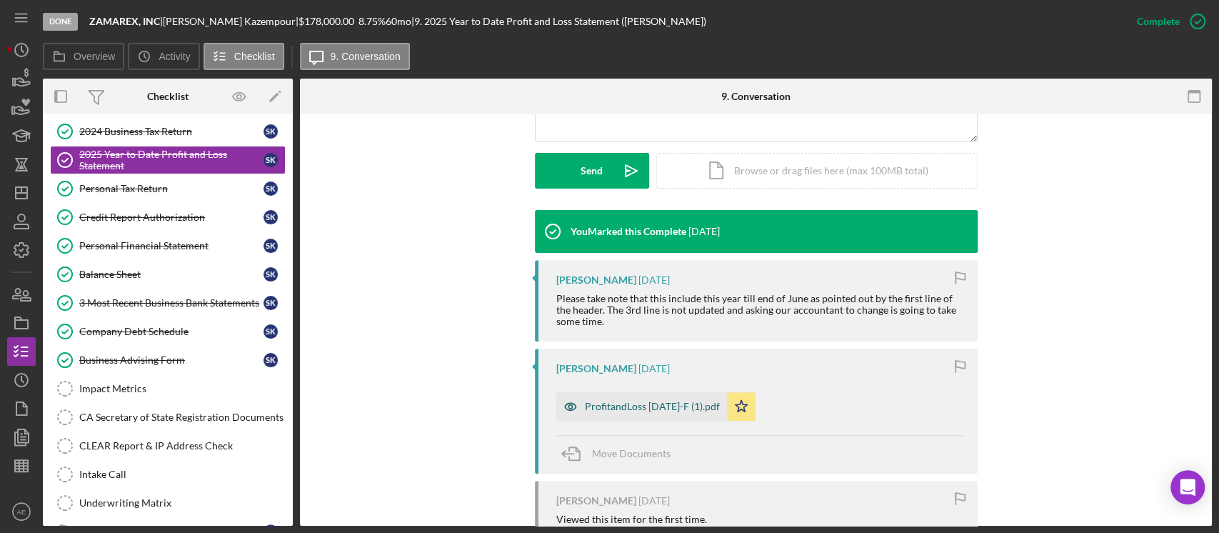
click at [670, 394] on div "ProfitandLoss [DATE]-F (1).pdf" at bounding box center [641, 406] width 171 height 29
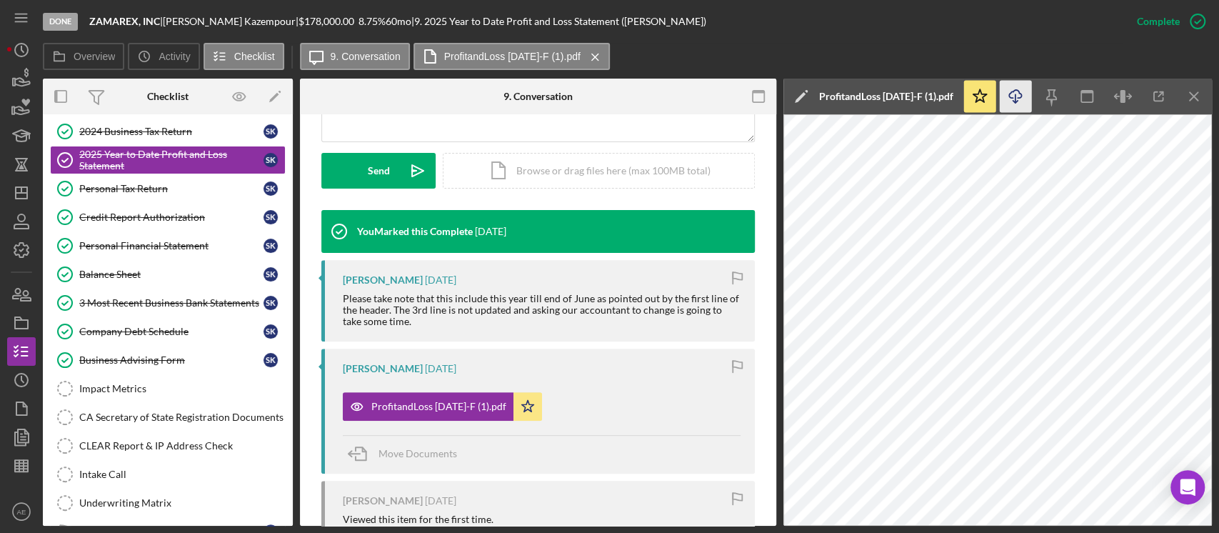
click at [1020, 100] on icon "Icon/Download" at bounding box center [1016, 97] width 32 height 32
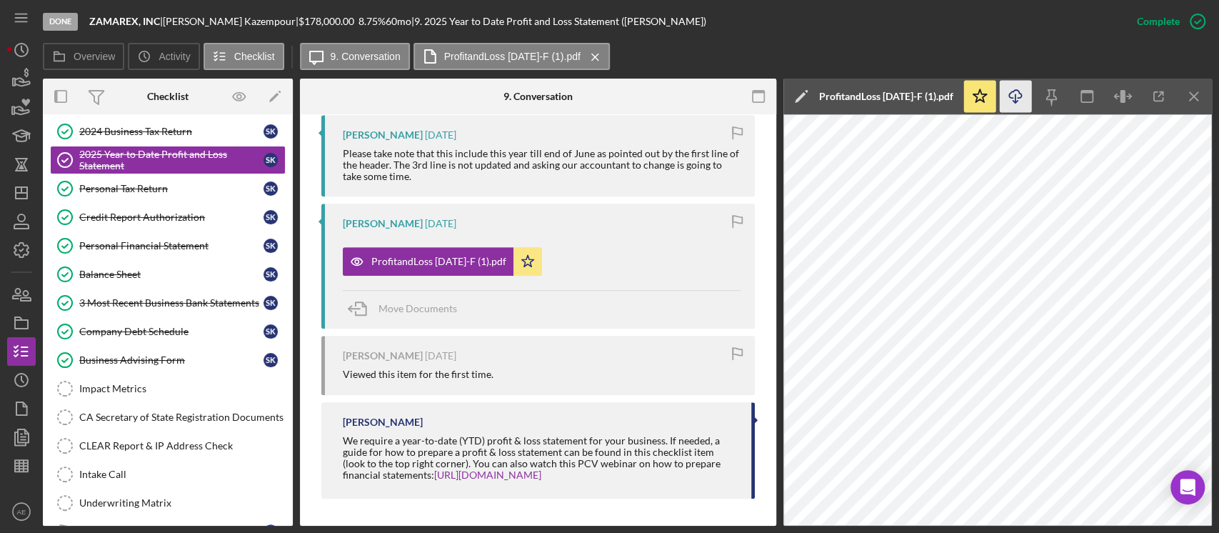
scroll to position [526, 0]
click at [22, 193] on line "button" at bounding box center [21, 193] width 11 height 0
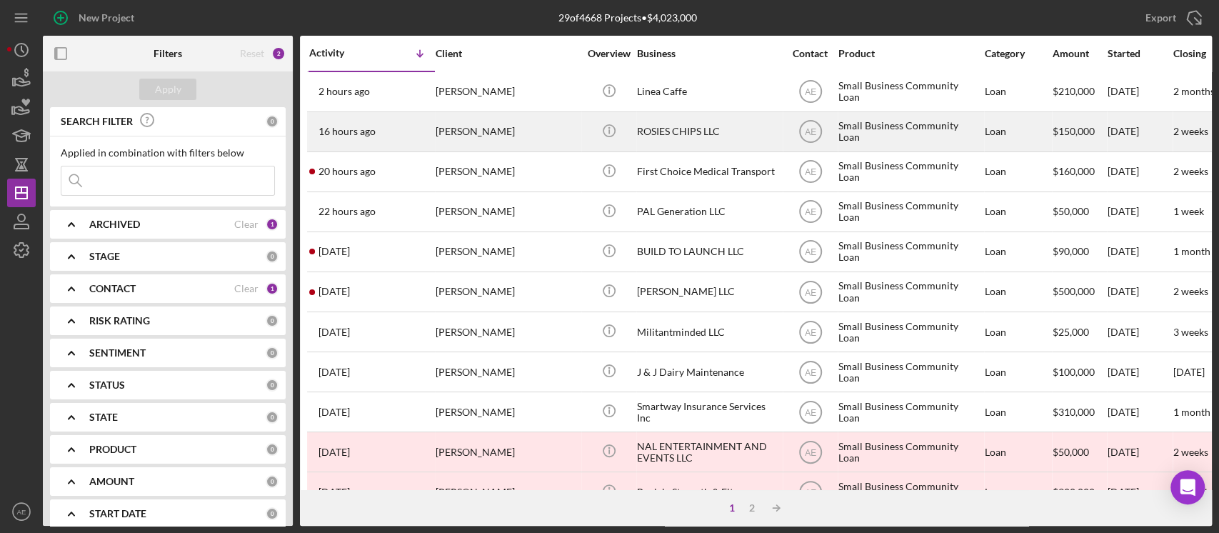
click at [667, 140] on div "ROSIES CHIPS LLC" at bounding box center [708, 132] width 143 height 38
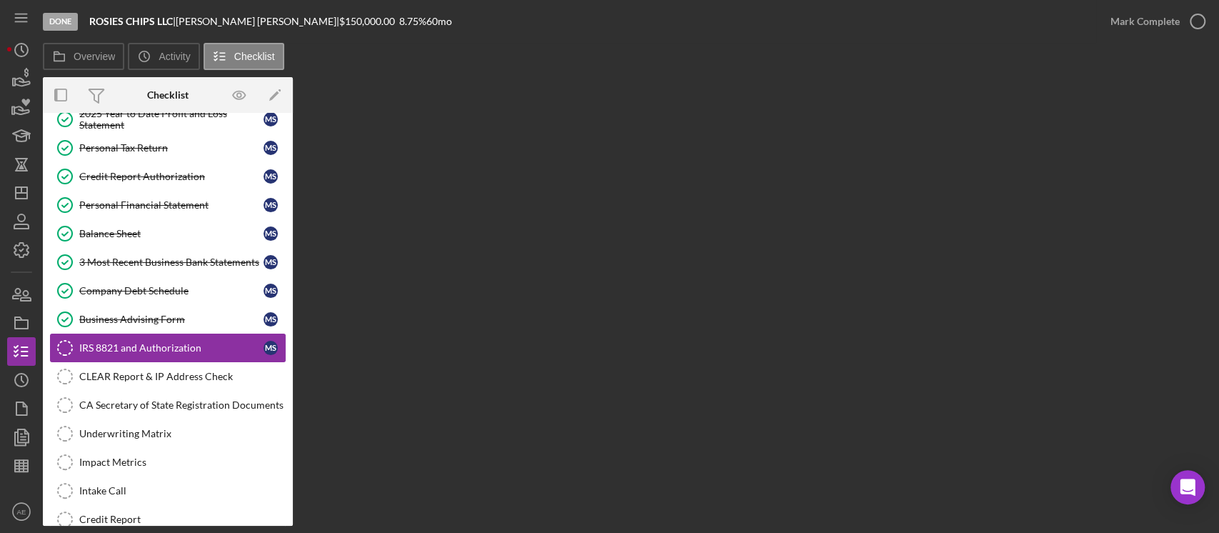
scroll to position [217, 0]
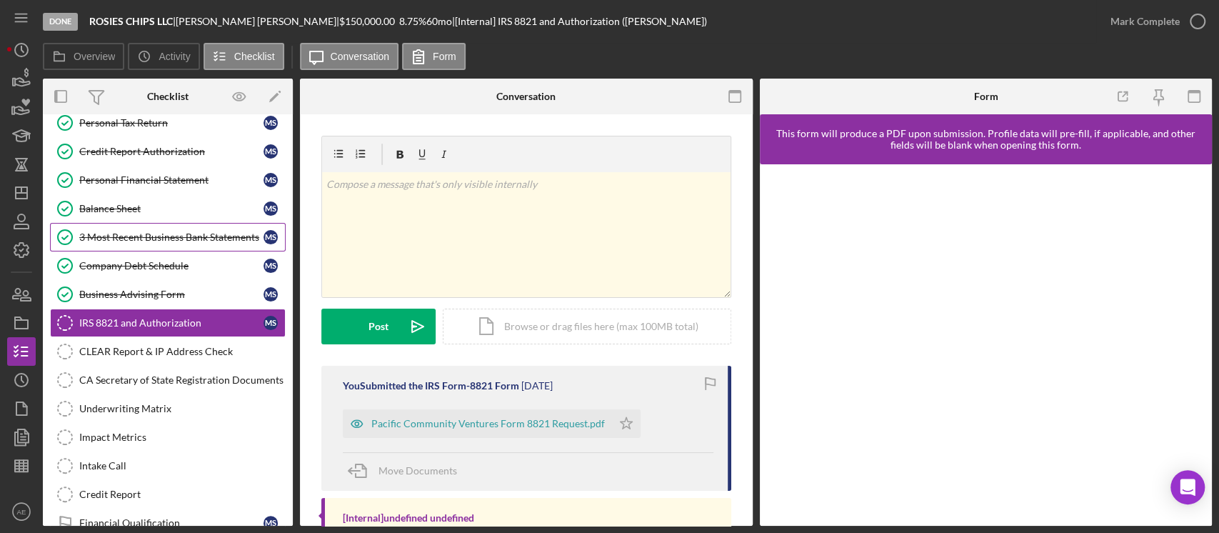
click at [151, 234] on div "3 Most Recent Business Bank Statements" at bounding box center [171, 236] width 184 height 11
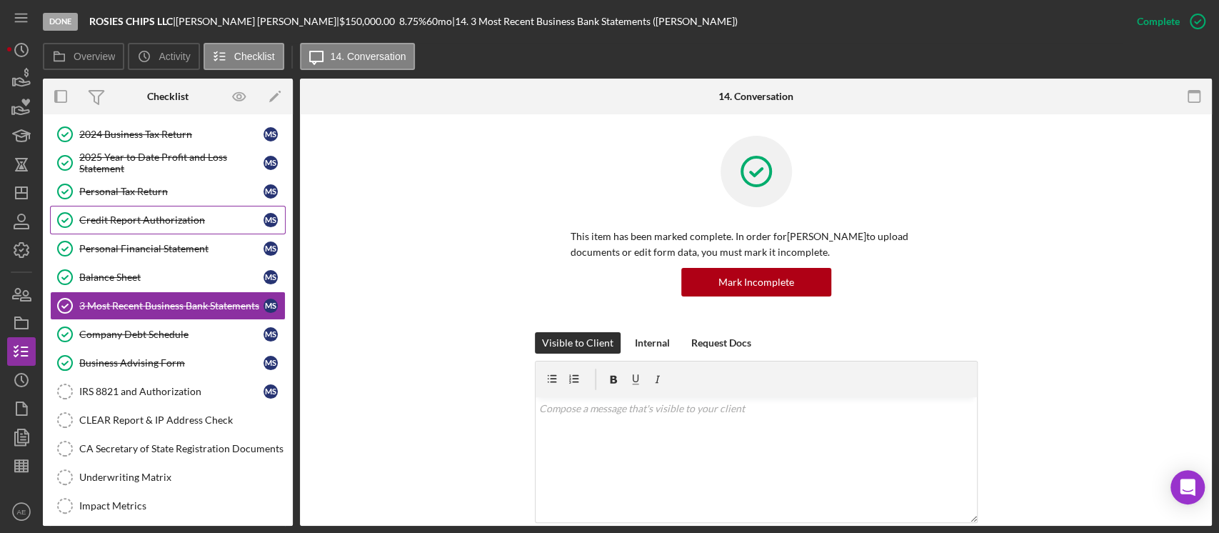
scroll to position [122, 0]
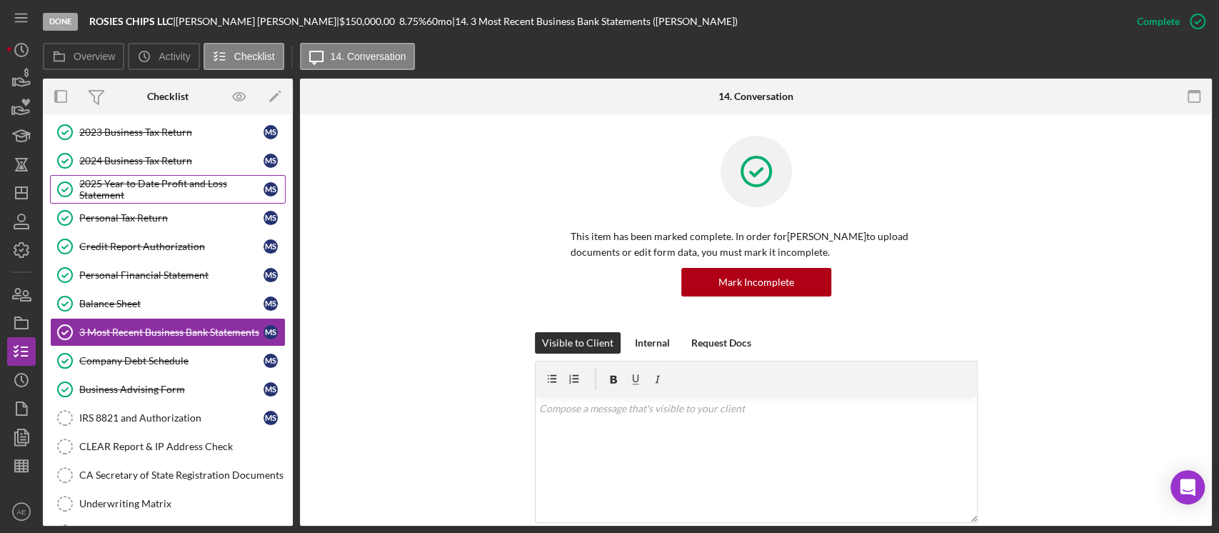
click at [147, 182] on div "2025 Year to Date Profit and Loss Statement" at bounding box center [171, 189] width 184 height 23
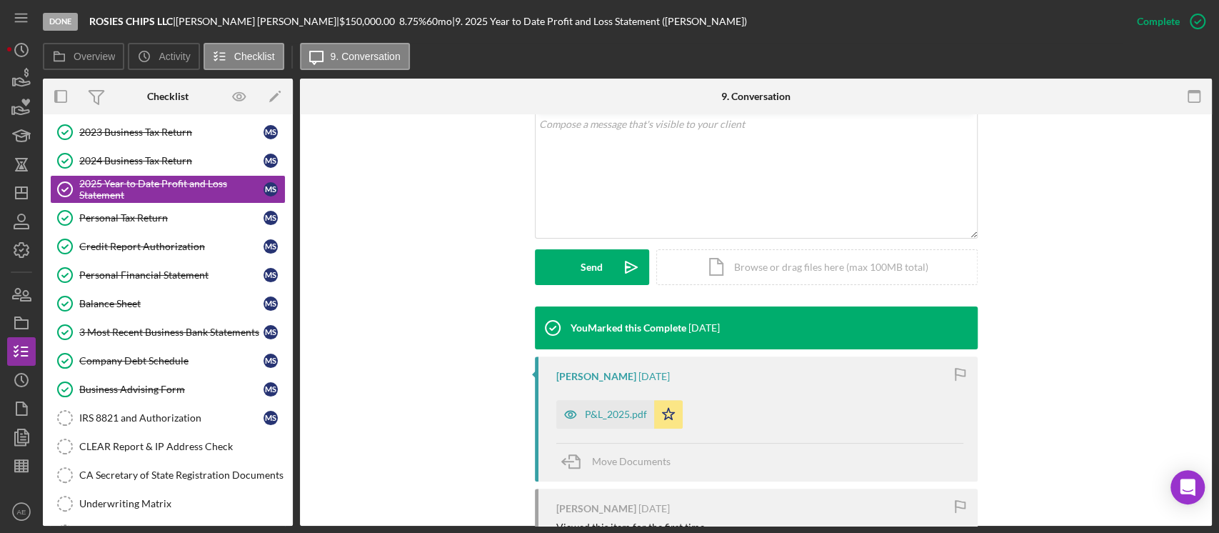
scroll to position [286, 0]
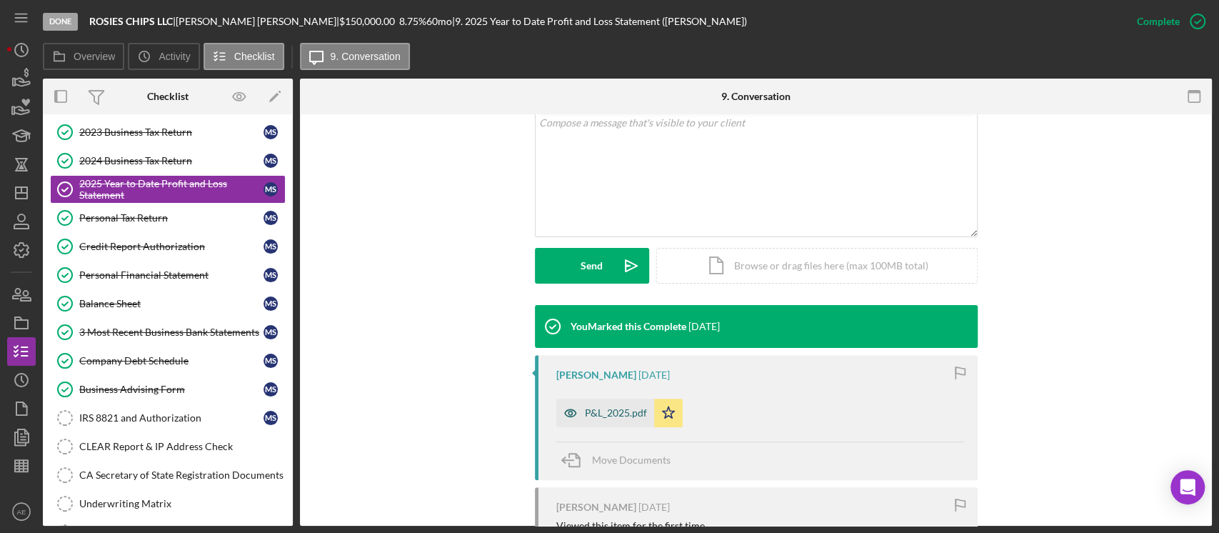
click at [556, 417] on icon "button" at bounding box center [570, 413] width 29 height 29
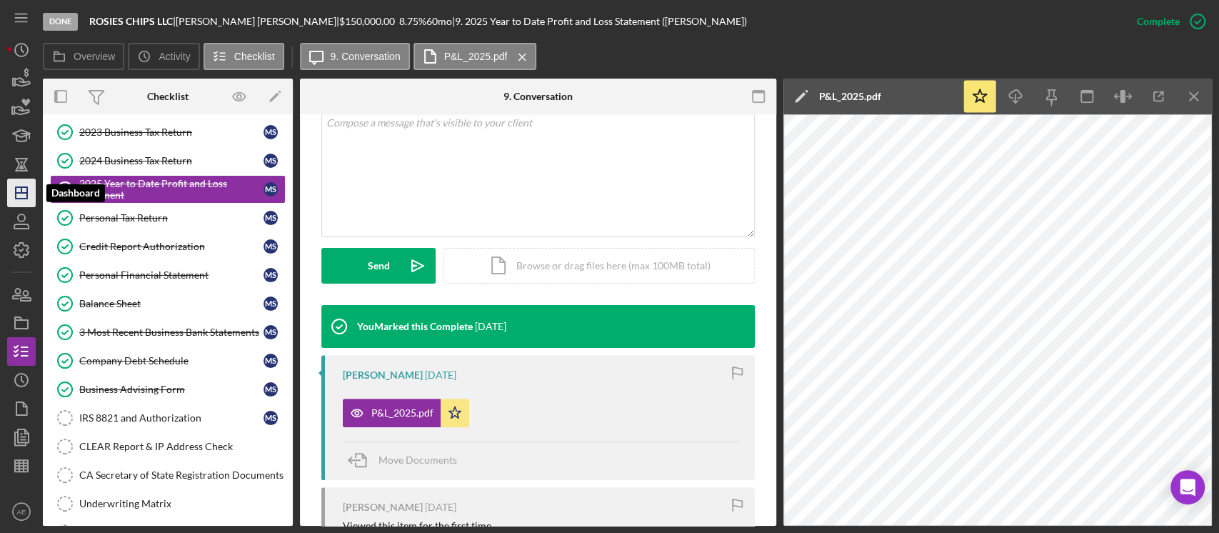
click at [24, 195] on icon "Icon/Dashboard" at bounding box center [22, 193] width 36 height 36
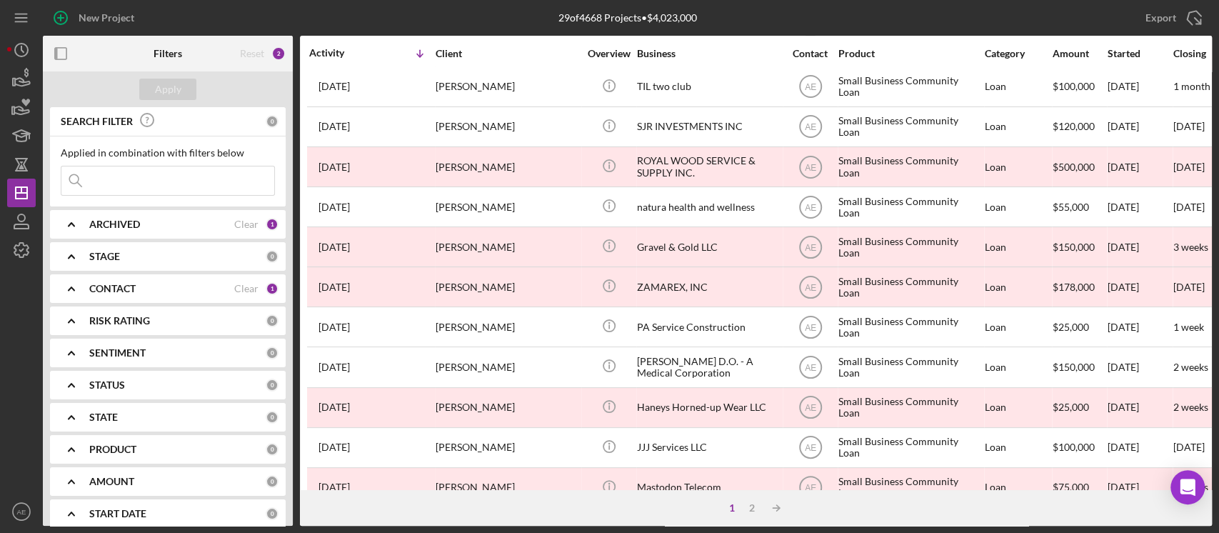
scroll to position [571, 0]
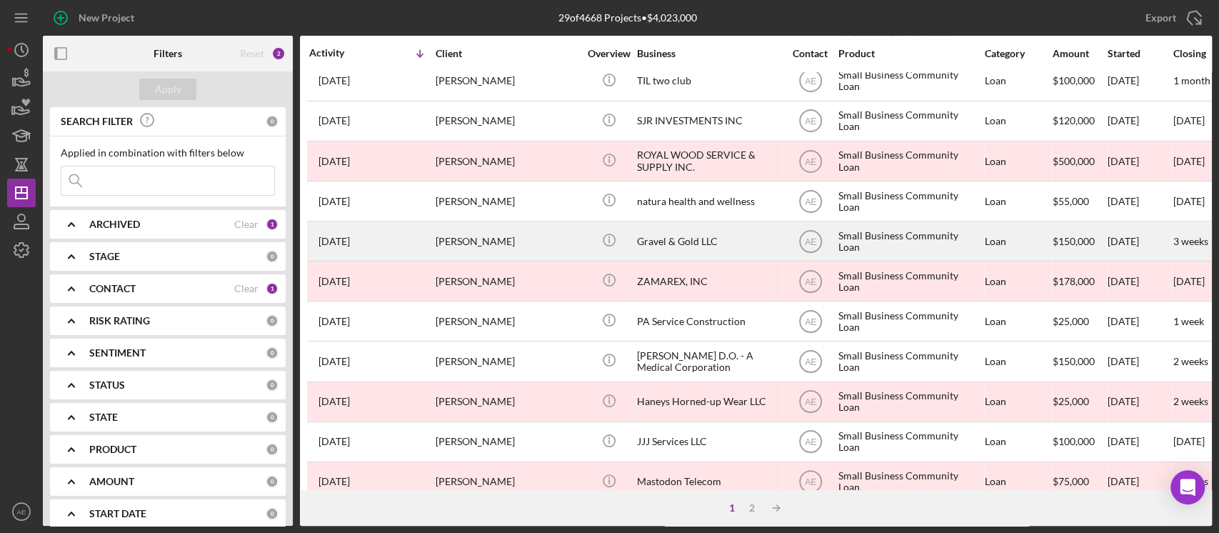
click at [684, 234] on div "Gravel & Gold LLC" at bounding box center [708, 241] width 143 height 38
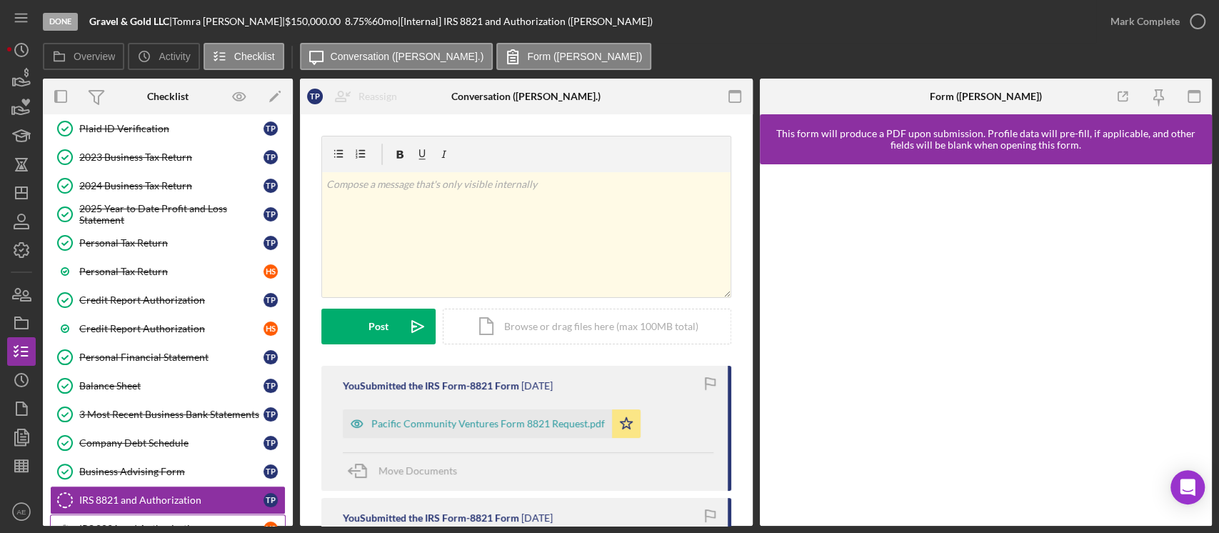
scroll to position [115, 0]
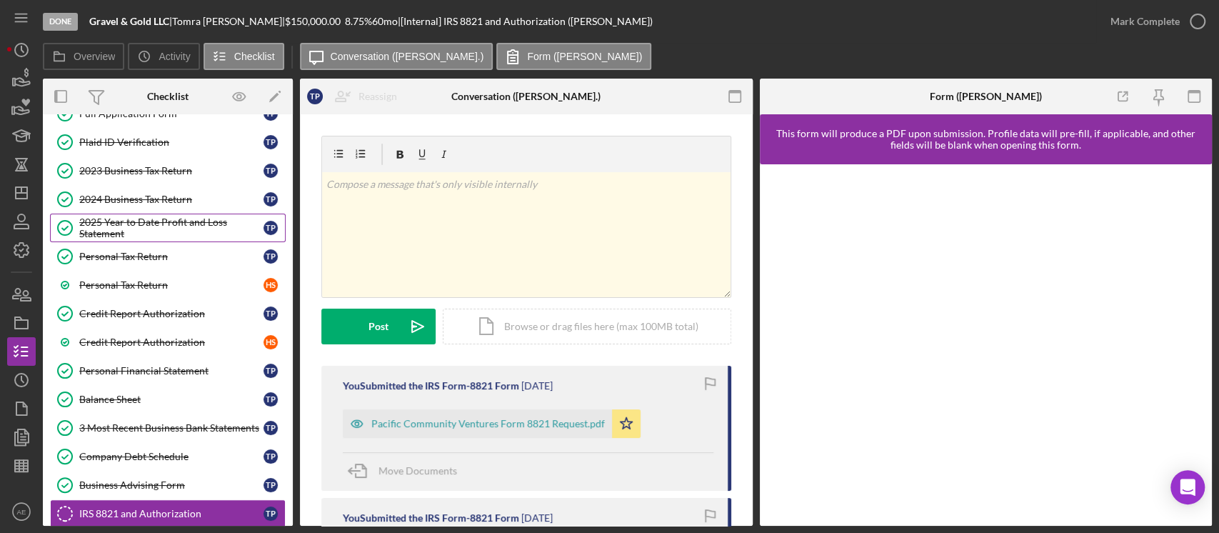
click at [166, 229] on div "2025 Year to Date Profit and Loss Statement" at bounding box center [171, 227] width 184 height 23
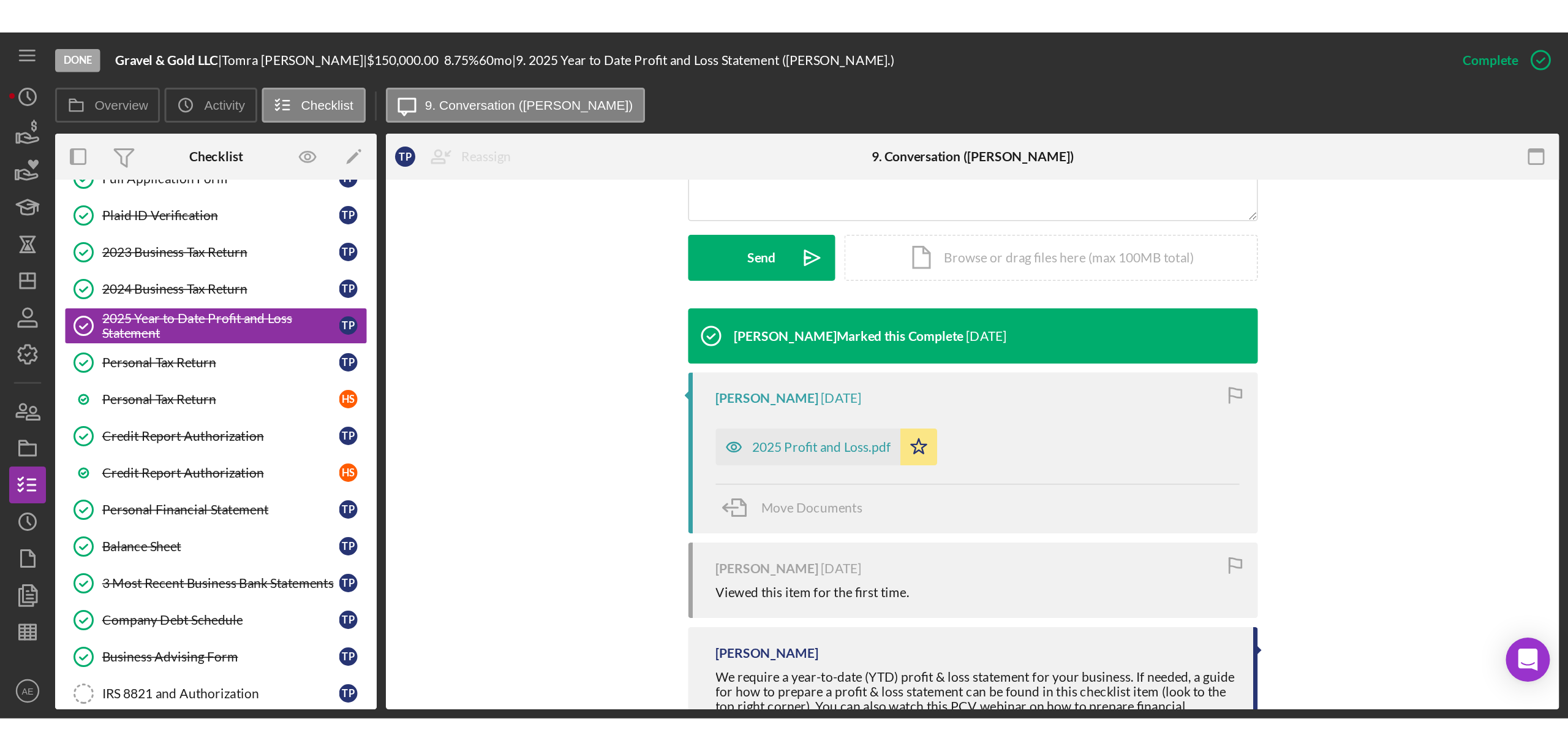
scroll to position [327, 0]
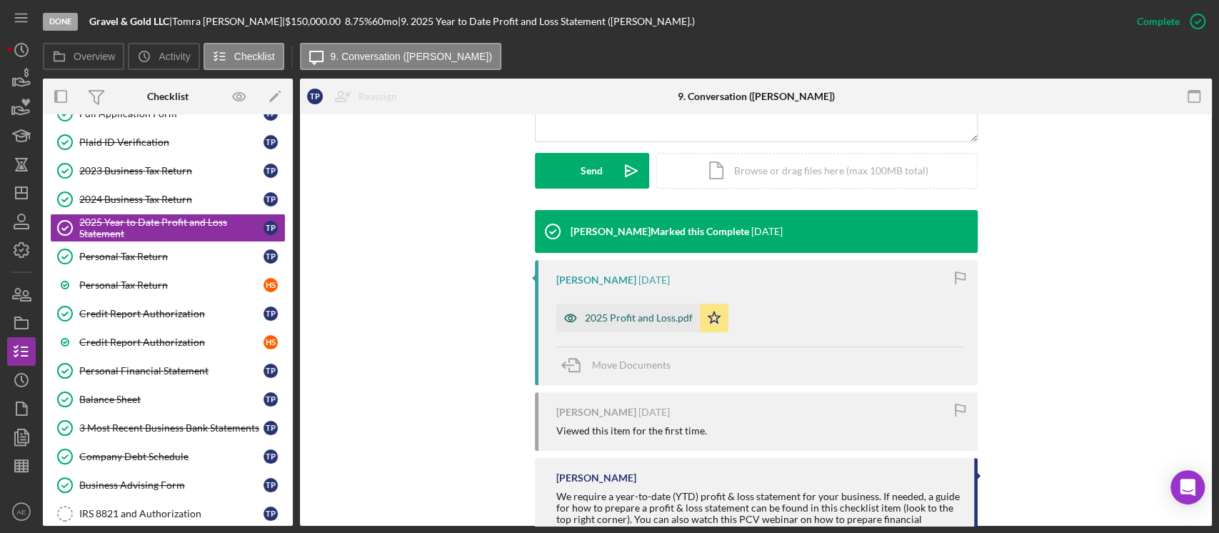
click at [568, 313] on icon "button" at bounding box center [570, 318] width 29 height 29
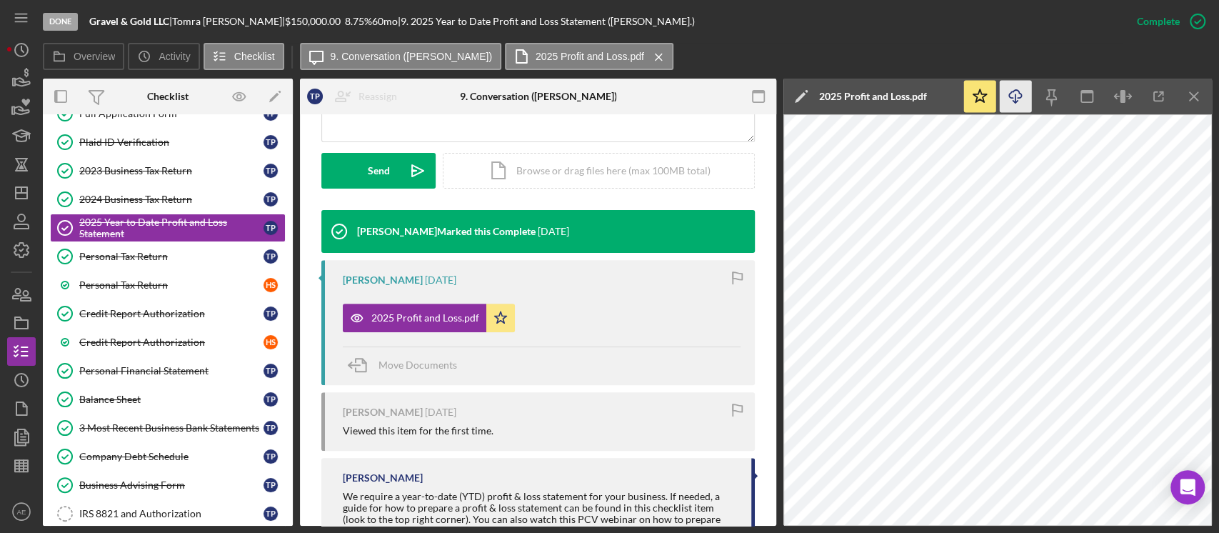
click at [1016, 101] on line "button" at bounding box center [1016, 98] width 0 height 8
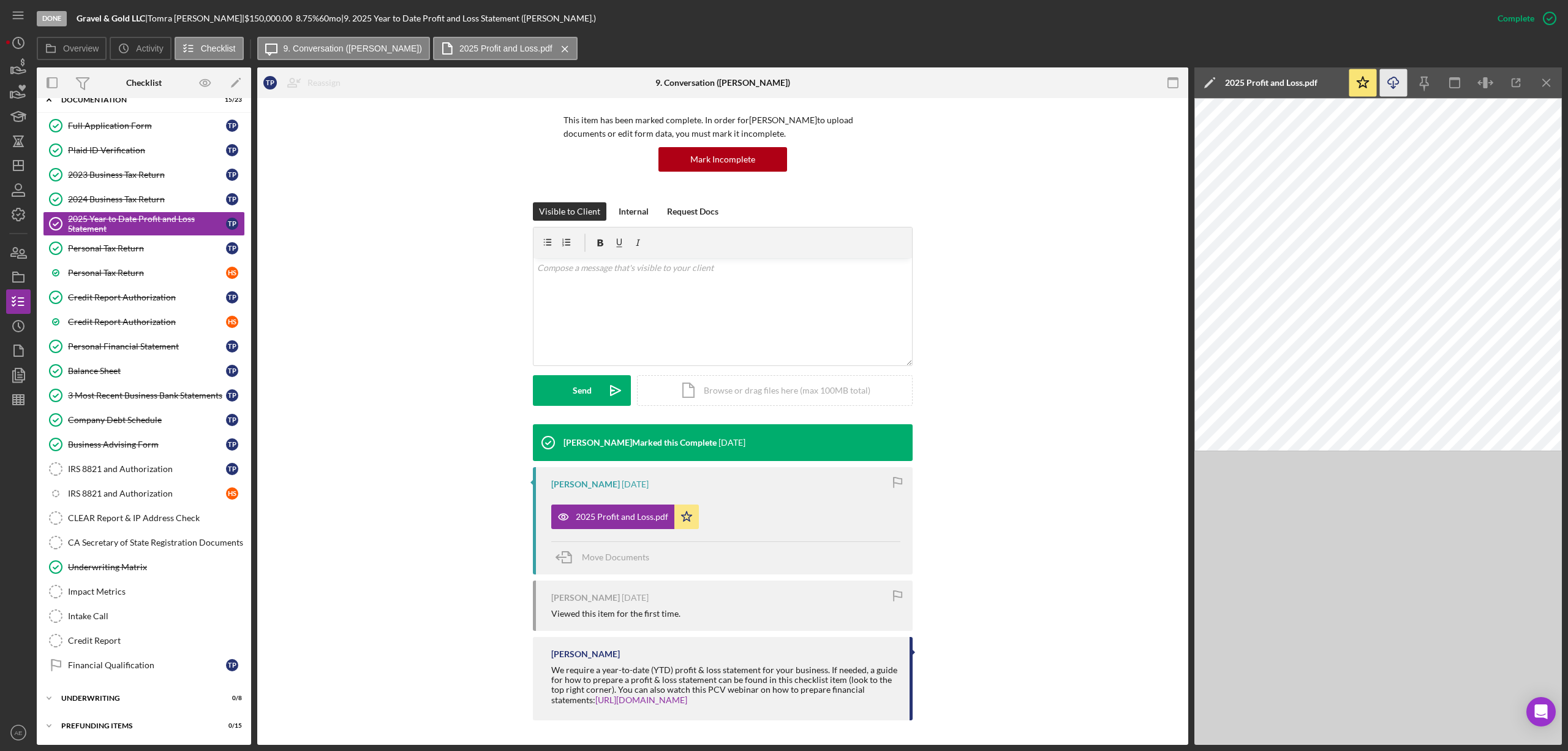
scroll to position [82, 0]
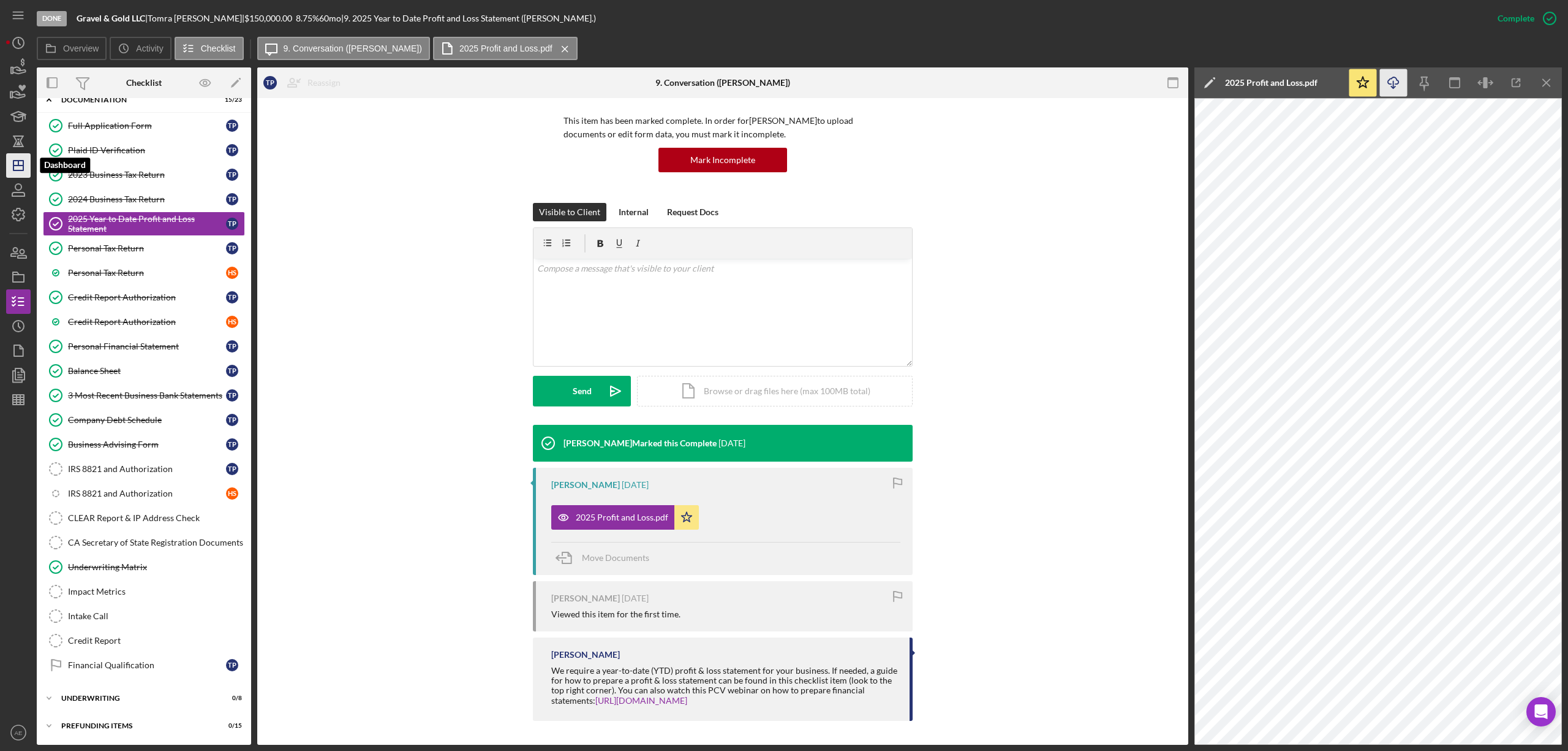
click at [17, 163] on icon "Icon/Dashboard" at bounding box center [19, 166] width 31 height 31
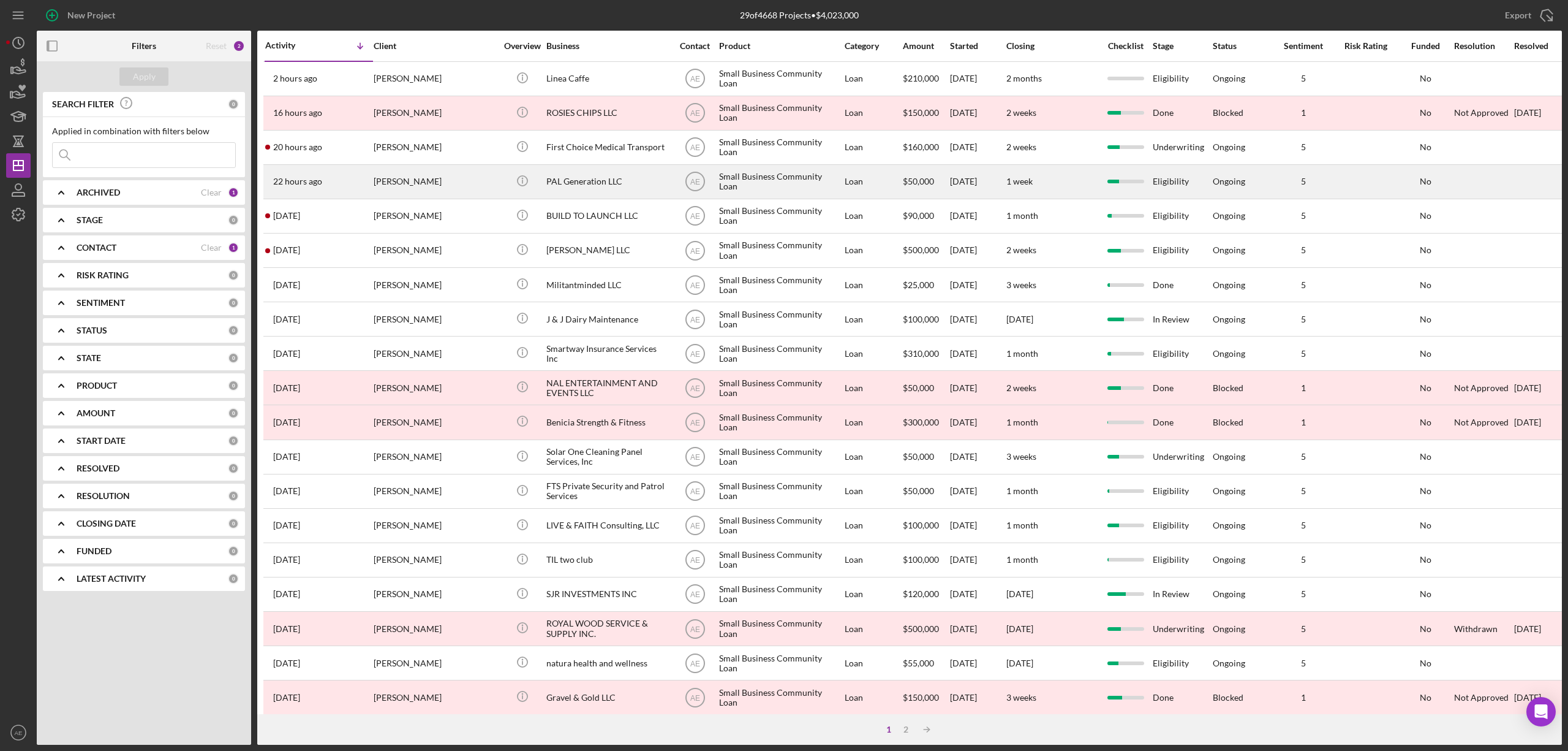
click at [603, 182] on div "PAL Generation LLC" at bounding box center [607, 182] width 123 height 33
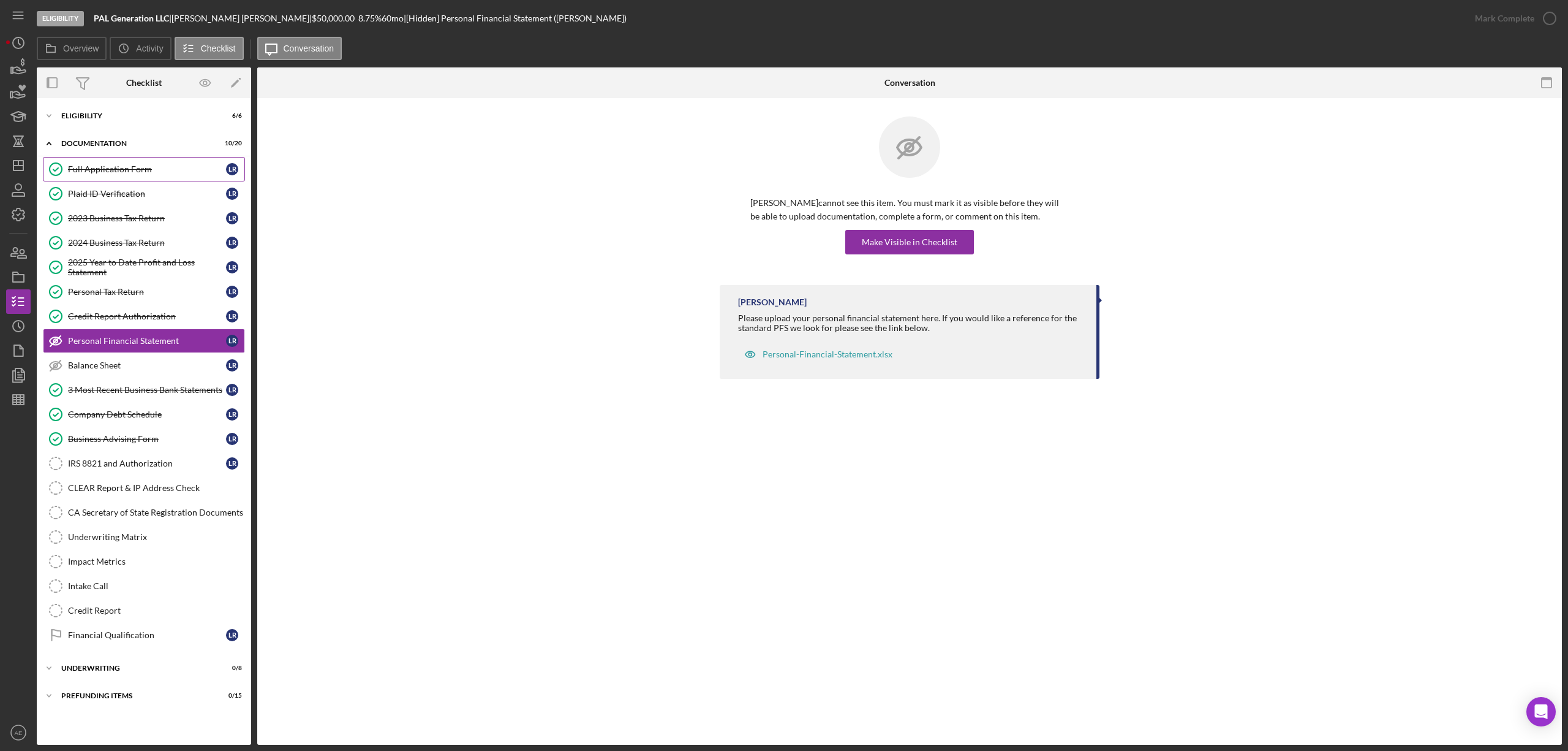
click at [138, 170] on div "Full Application Form" at bounding box center [147, 168] width 158 height 9
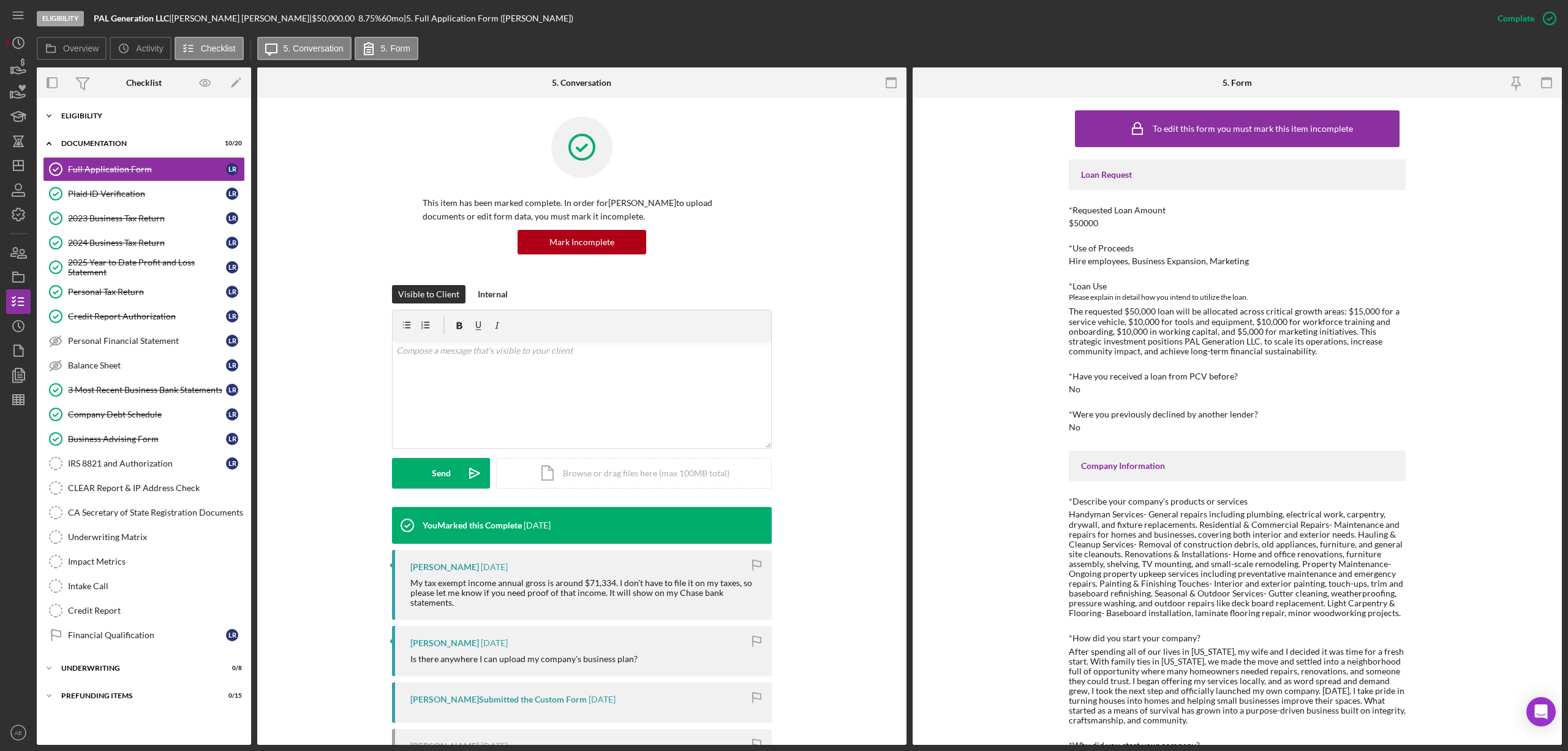
click at [98, 113] on div "Eligibility" at bounding box center [148, 116] width 175 height 8
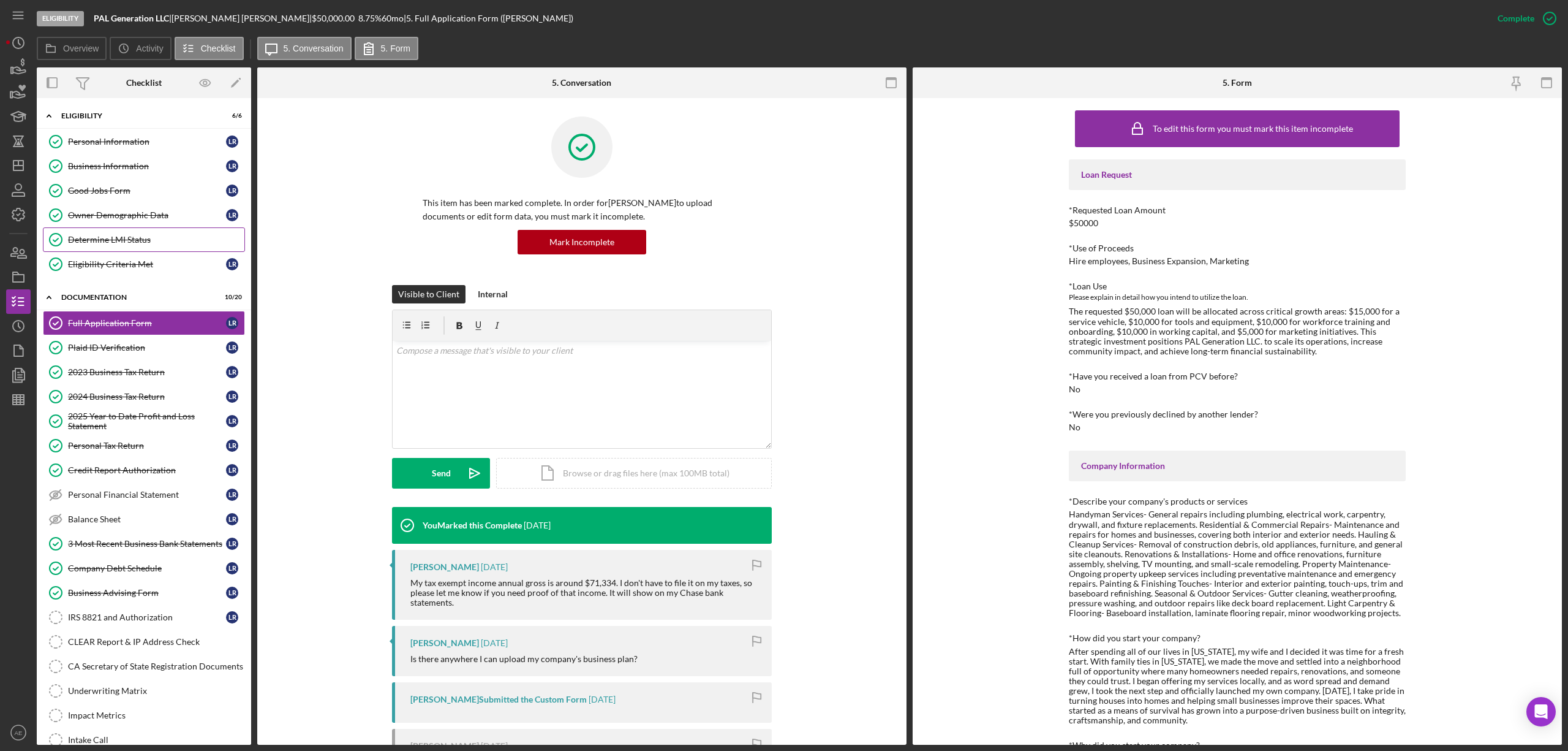
click at [145, 240] on div "Determine LMI Status" at bounding box center [156, 239] width 177 height 9
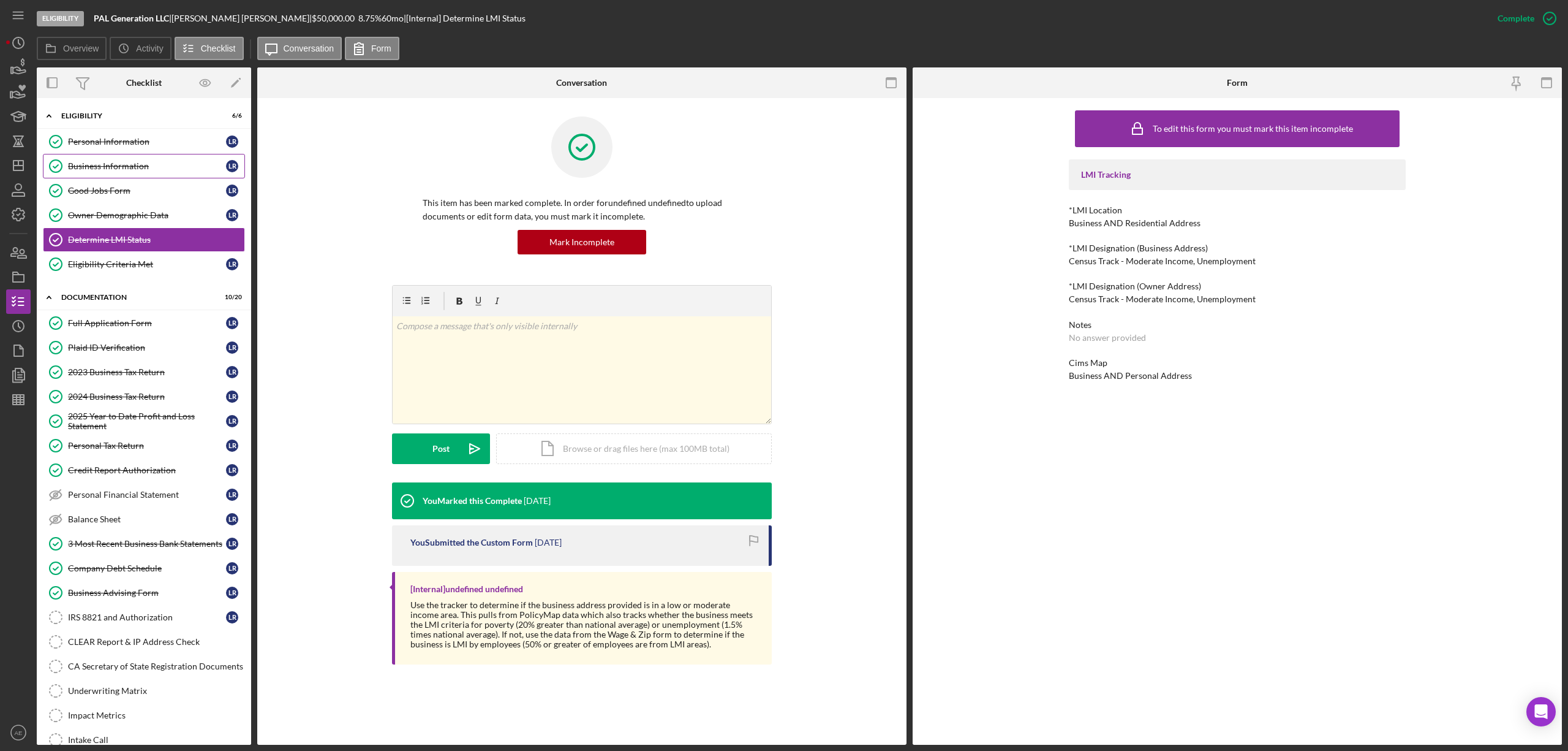
click at [130, 171] on div "Business Information" at bounding box center [147, 166] width 158 height 9
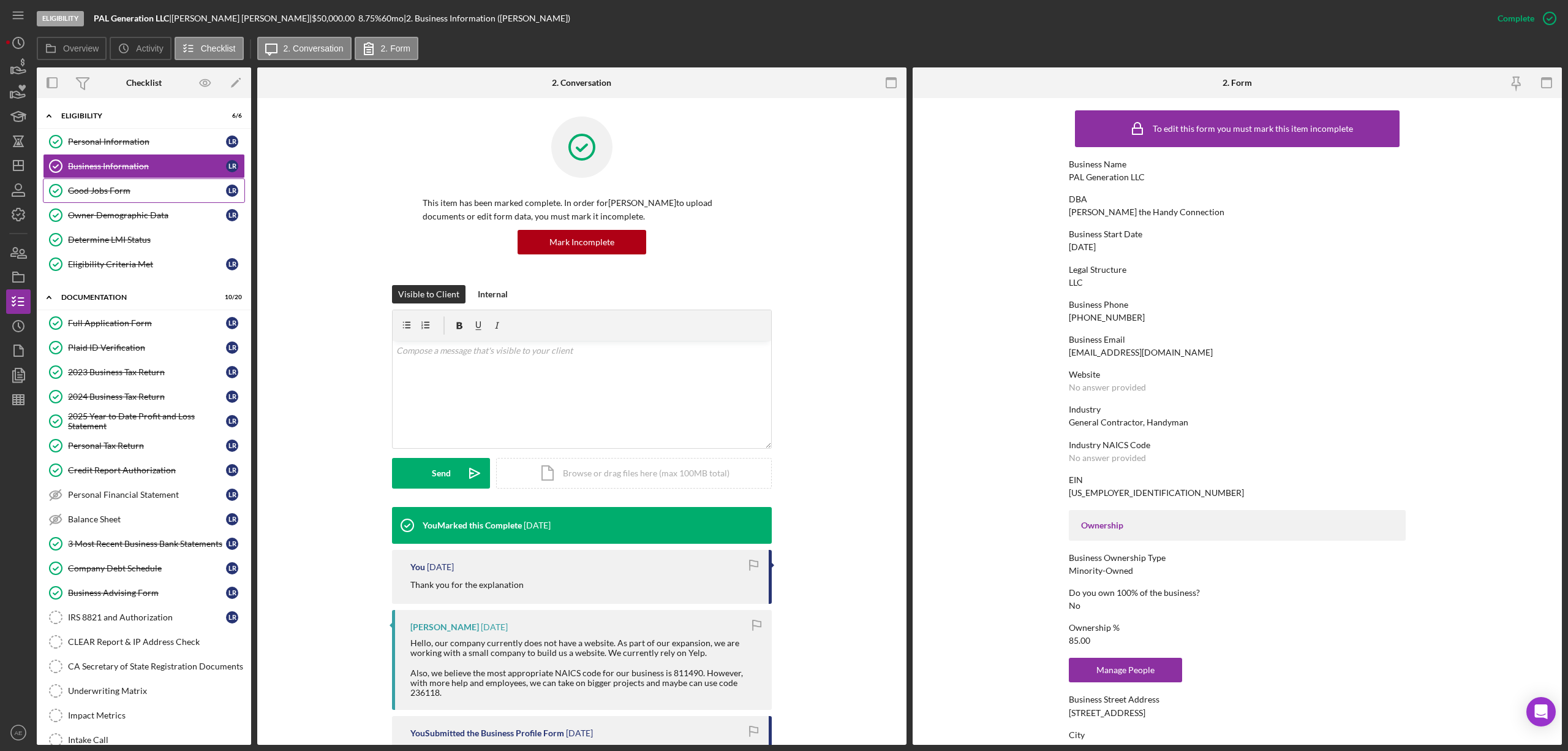
click at [136, 185] on link "Good Jobs Form Good Jobs Form L R" at bounding box center [144, 191] width 202 height 25
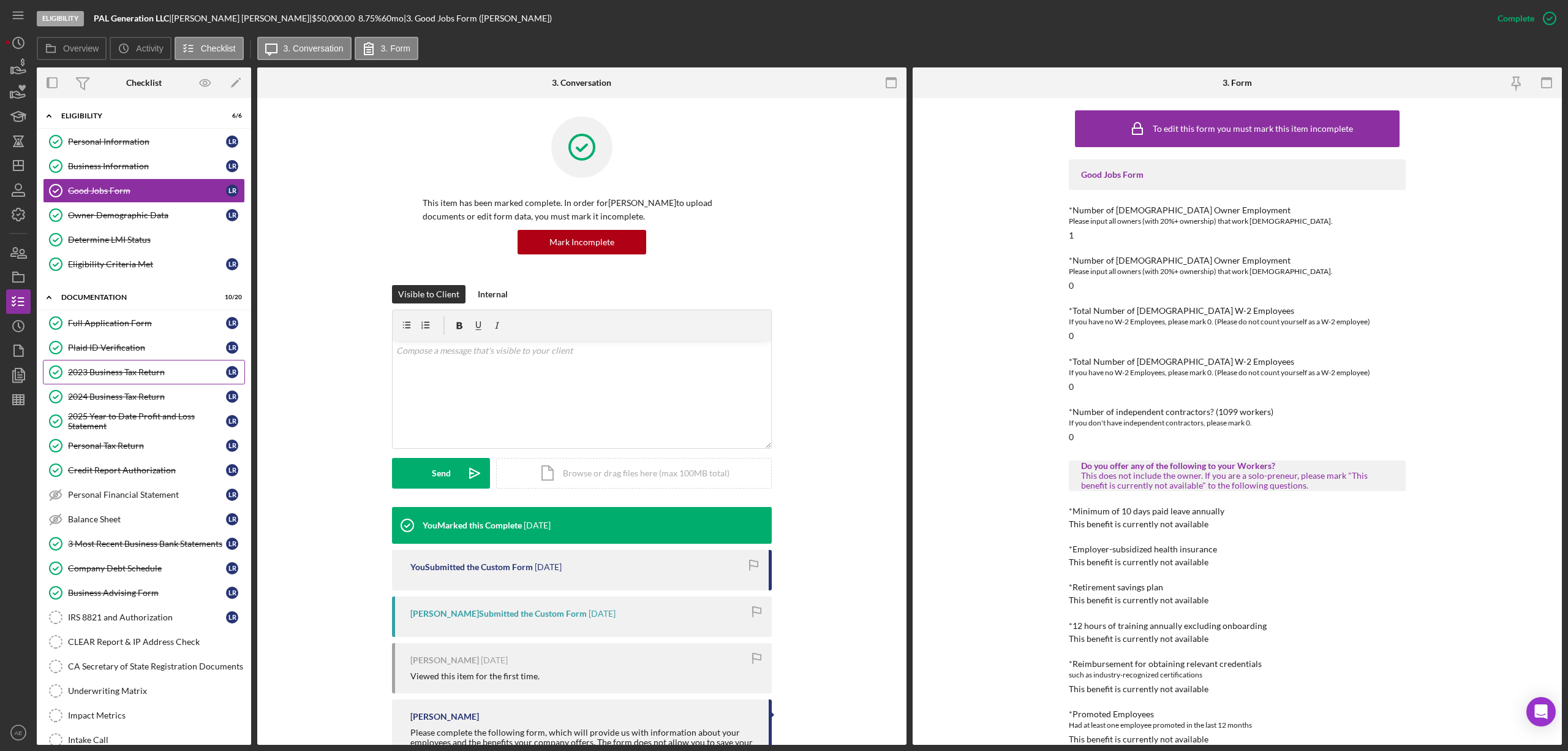
click at [164, 377] on div "2023 Business Tax Return" at bounding box center [147, 372] width 158 height 9
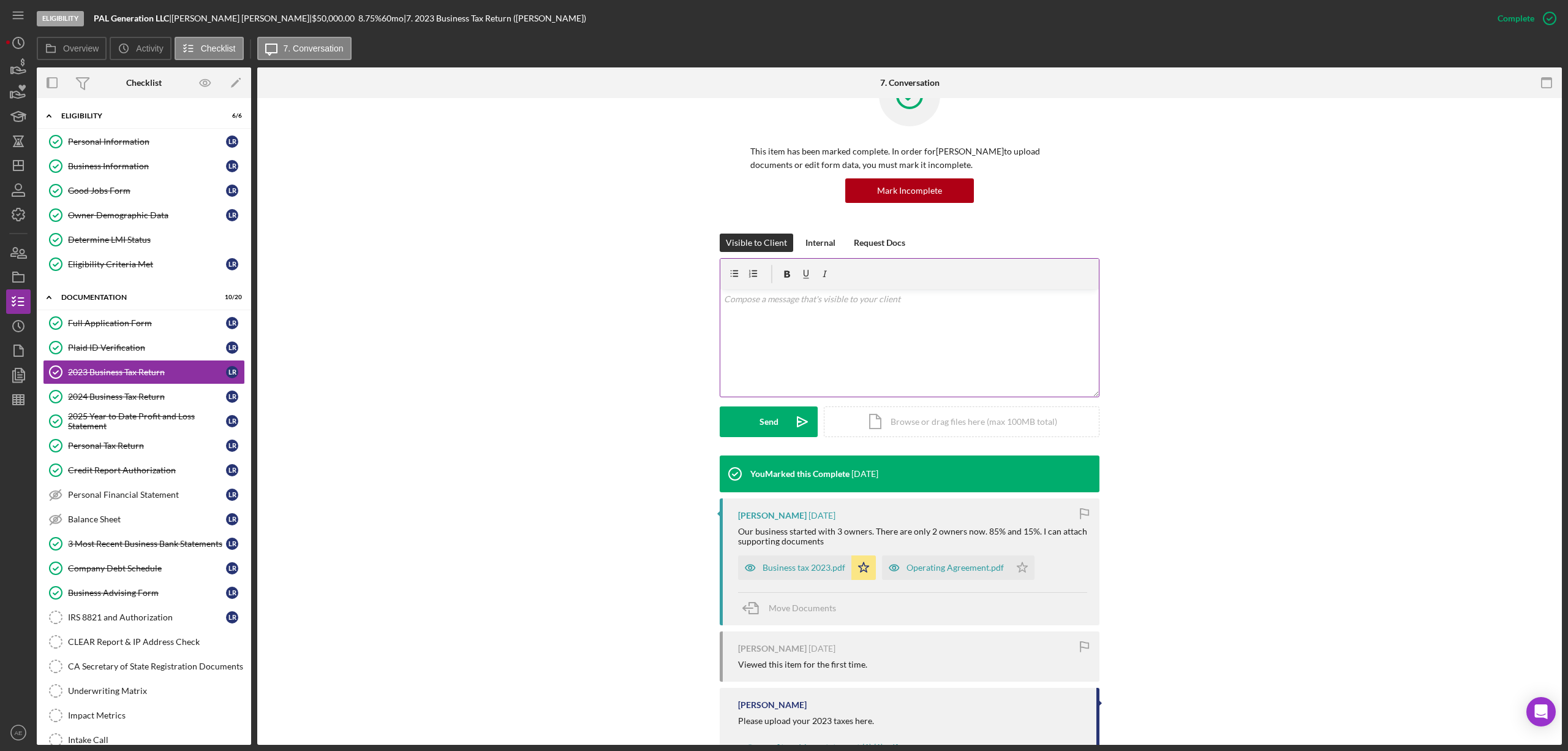
scroll to position [104, 0]
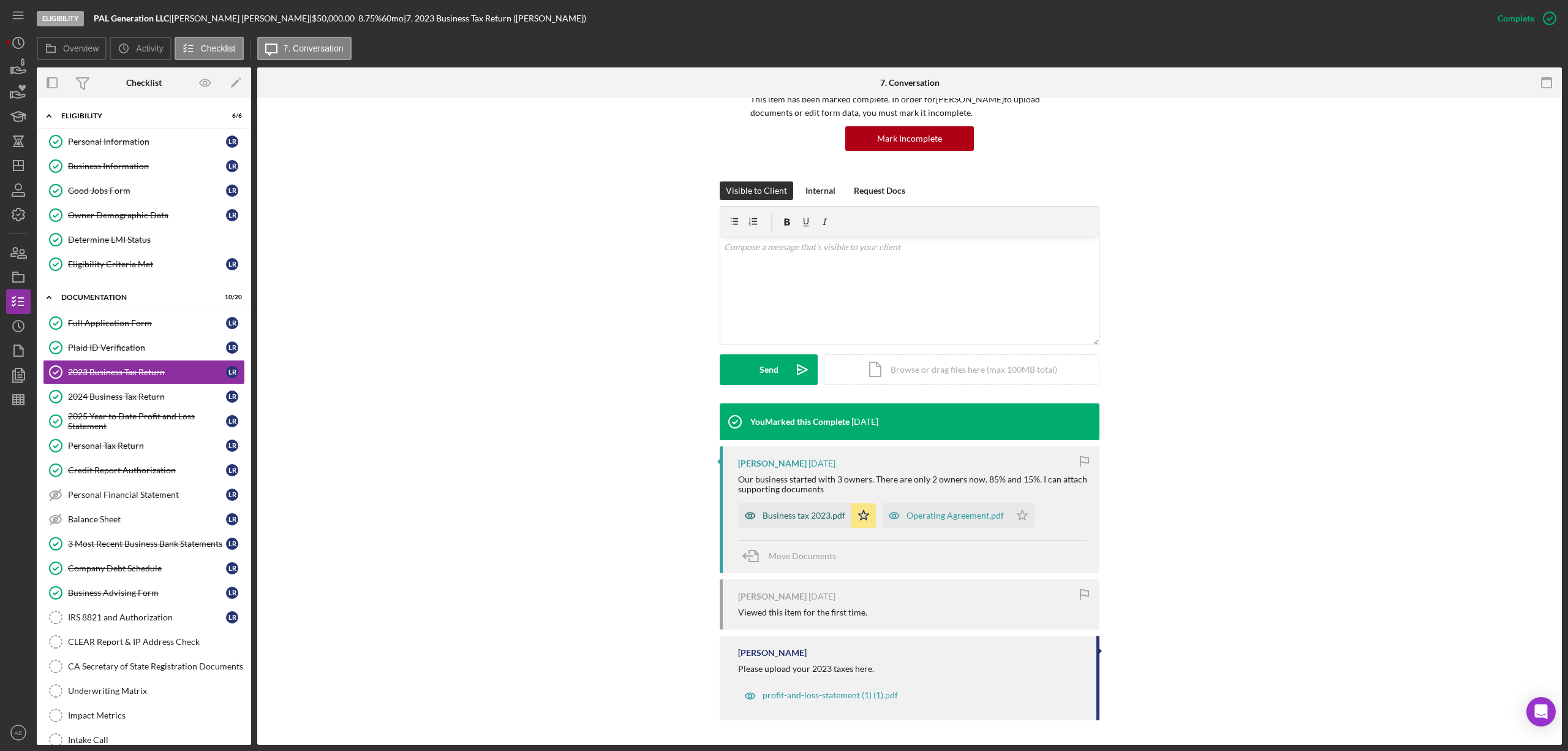
click at [807, 512] on div "Business tax 2023.pdf" at bounding box center [804, 515] width 82 height 9
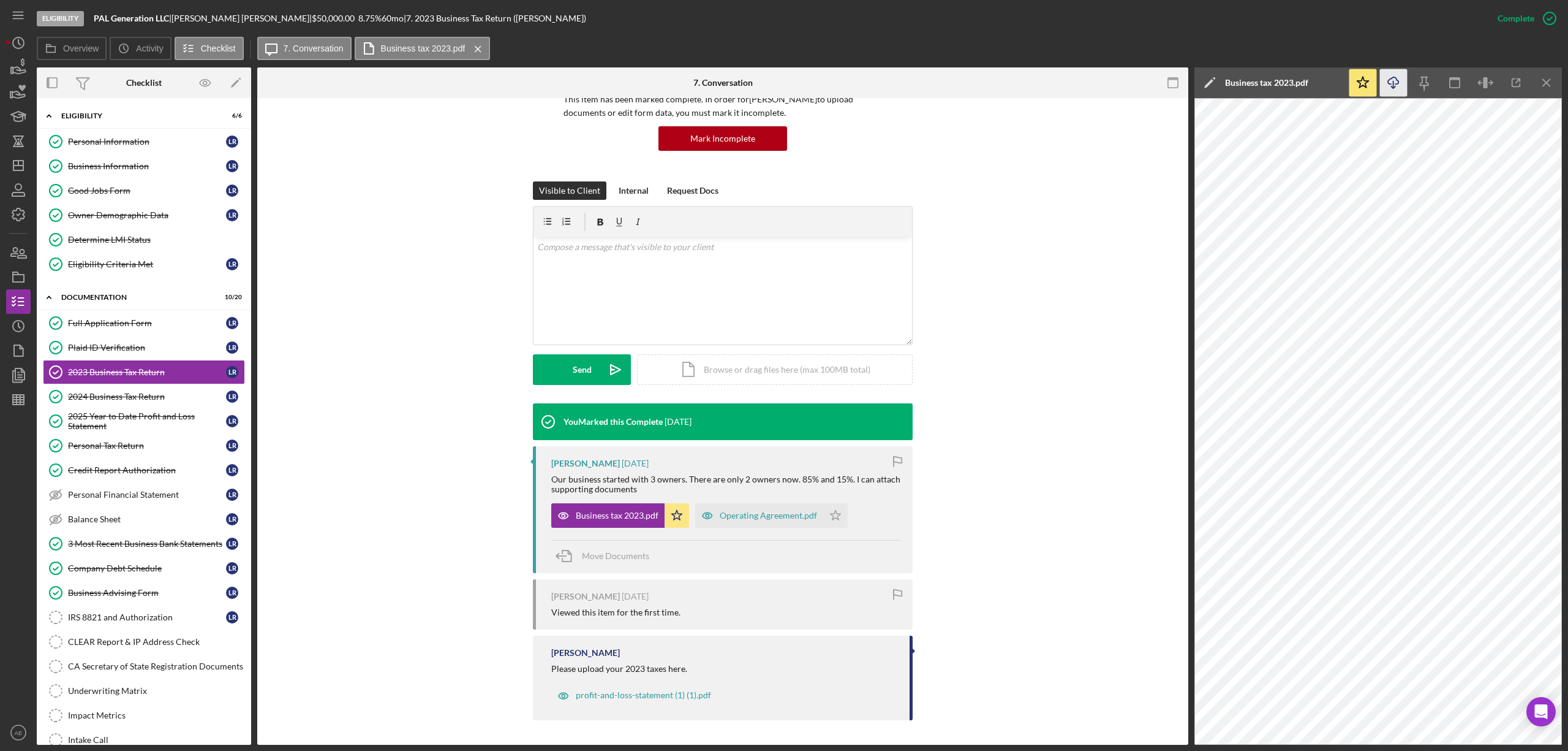
click at [1390, 94] on icon "Icon/Download" at bounding box center [1394, 83] width 27 height 27
click at [128, 398] on div "2024 Business Tax Return" at bounding box center [147, 396] width 158 height 9
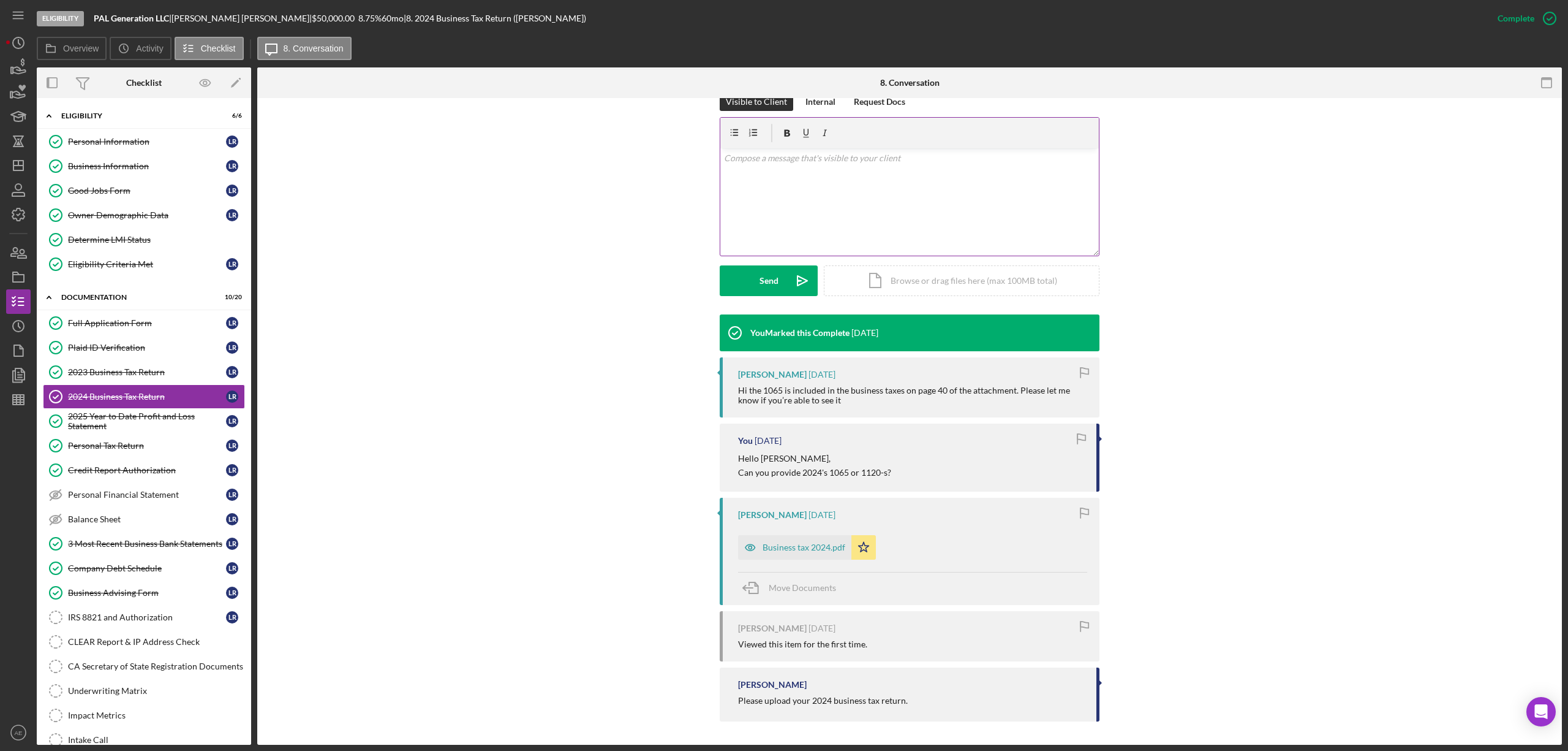
scroll to position [194, 0]
click at [799, 548] on div "Business tax 2024.pdf" at bounding box center [804, 546] width 82 height 9
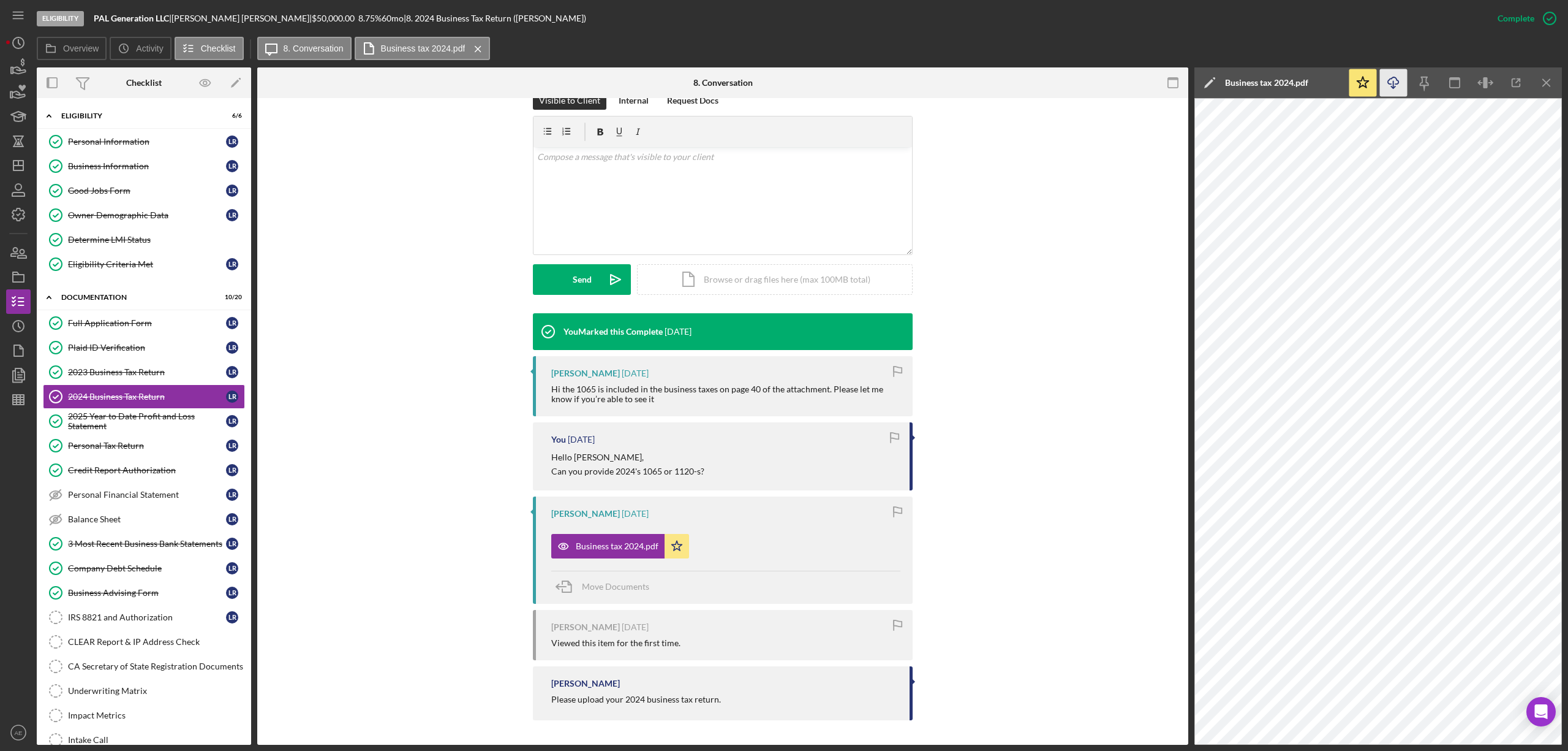
click at [1390, 91] on icon "Icon/Download" at bounding box center [1394, 83] width 27 height 27
click at [172, 420] on div "2025 Year to Date Profit and Loss Statement" at bounding box center [147, 421] width 158 height 20
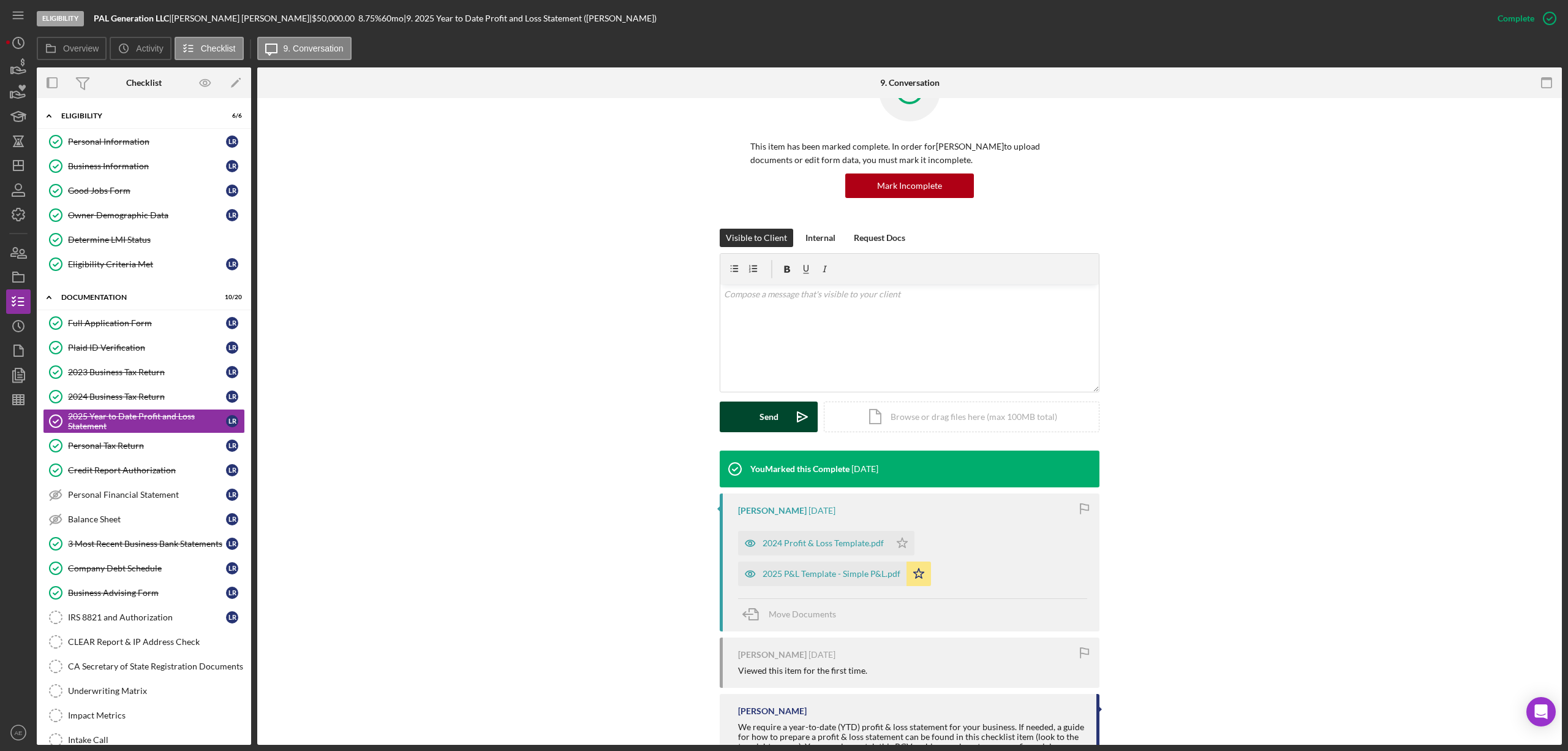
scroll to position [113, 0]
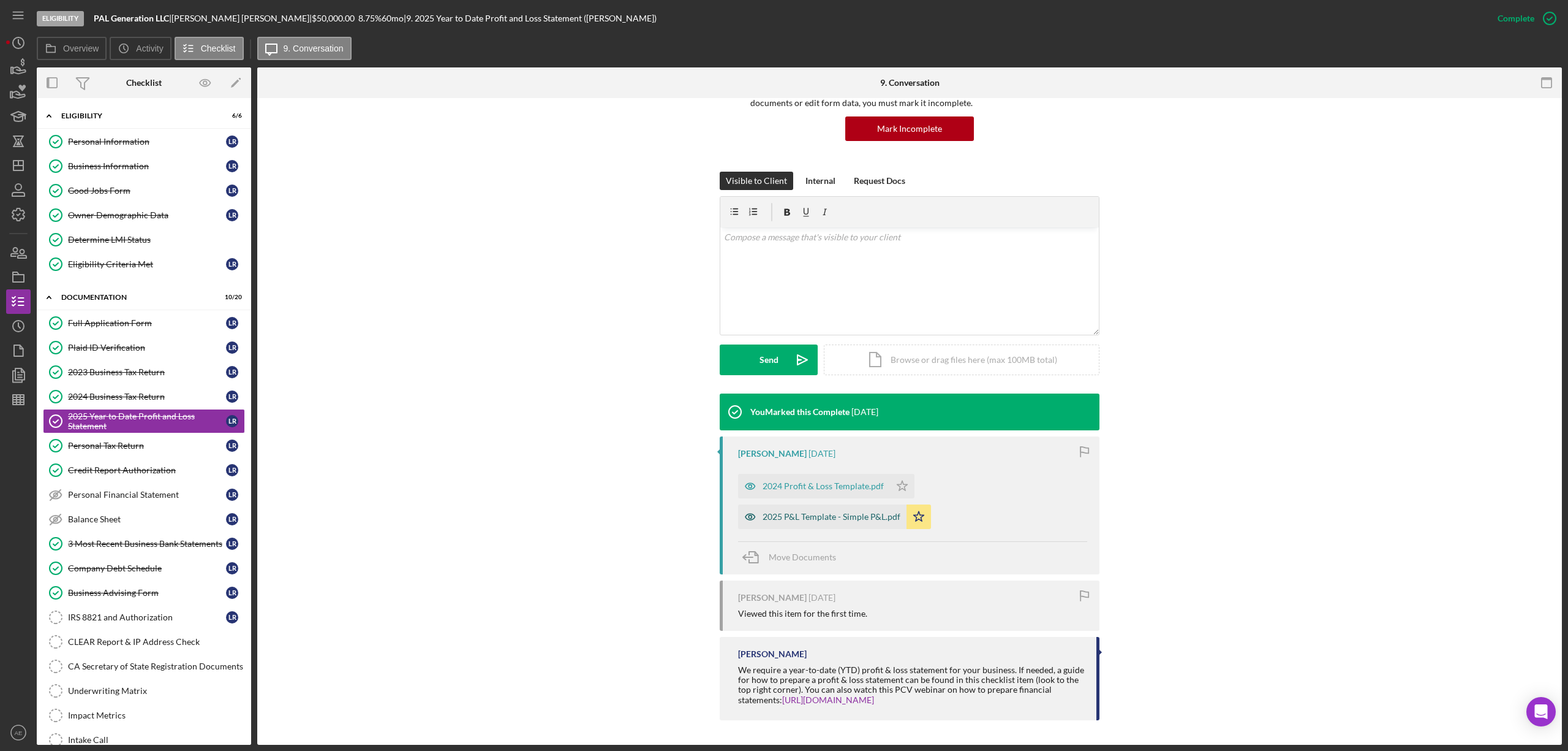
click at [824, 523] on div "2025 P&L Template - Simple P&L.pdf" at bounding box center [823, 517] width 168 height 25
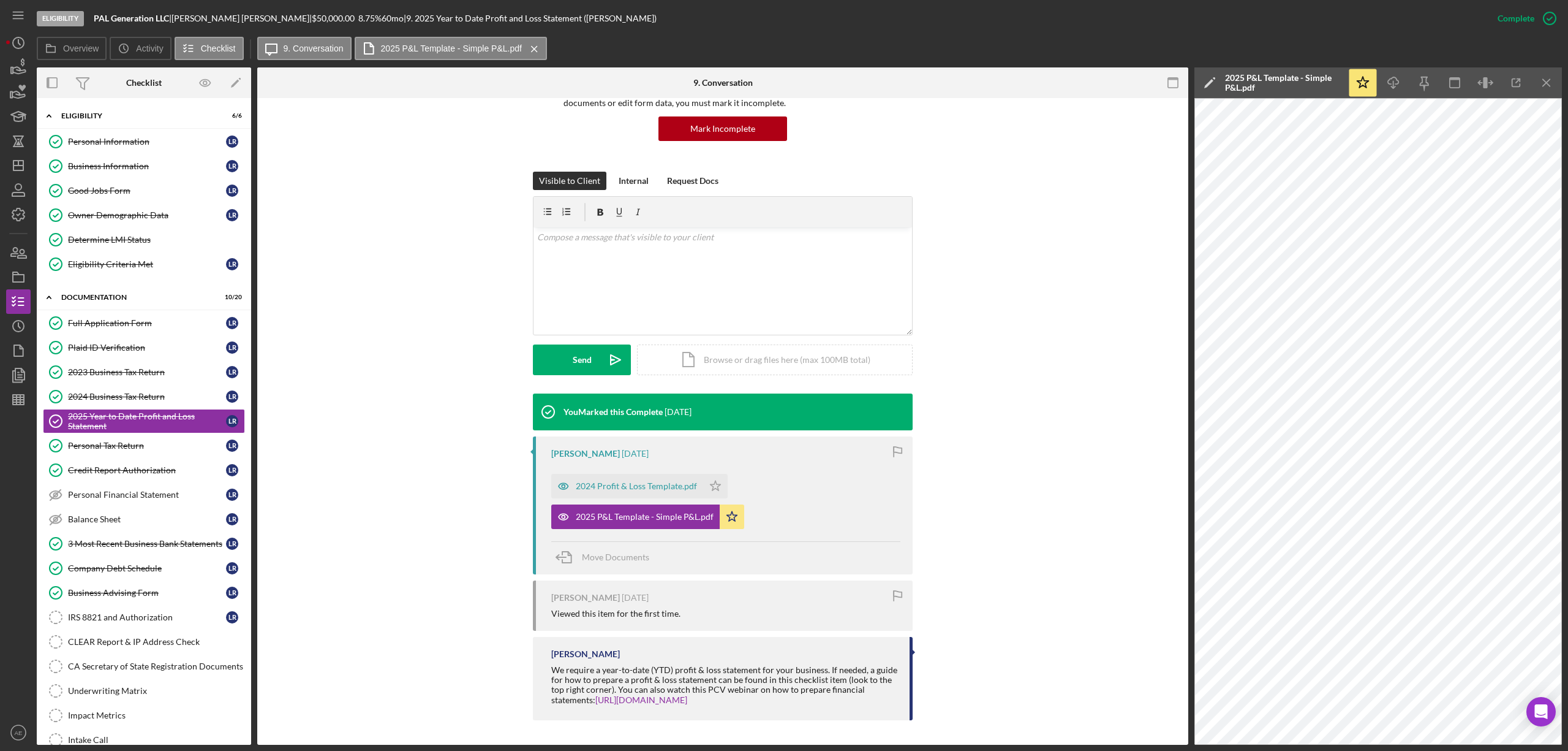
click at [1106, 137] on div "This item has been marked complete. In order for [PERSON_NAME] to upload docume…" at bounding box center [722, 88] width 895 height 168
click at [1388, 82] on icon "Icon/Download" at bounding box center [1394, 83] width 27 height 27
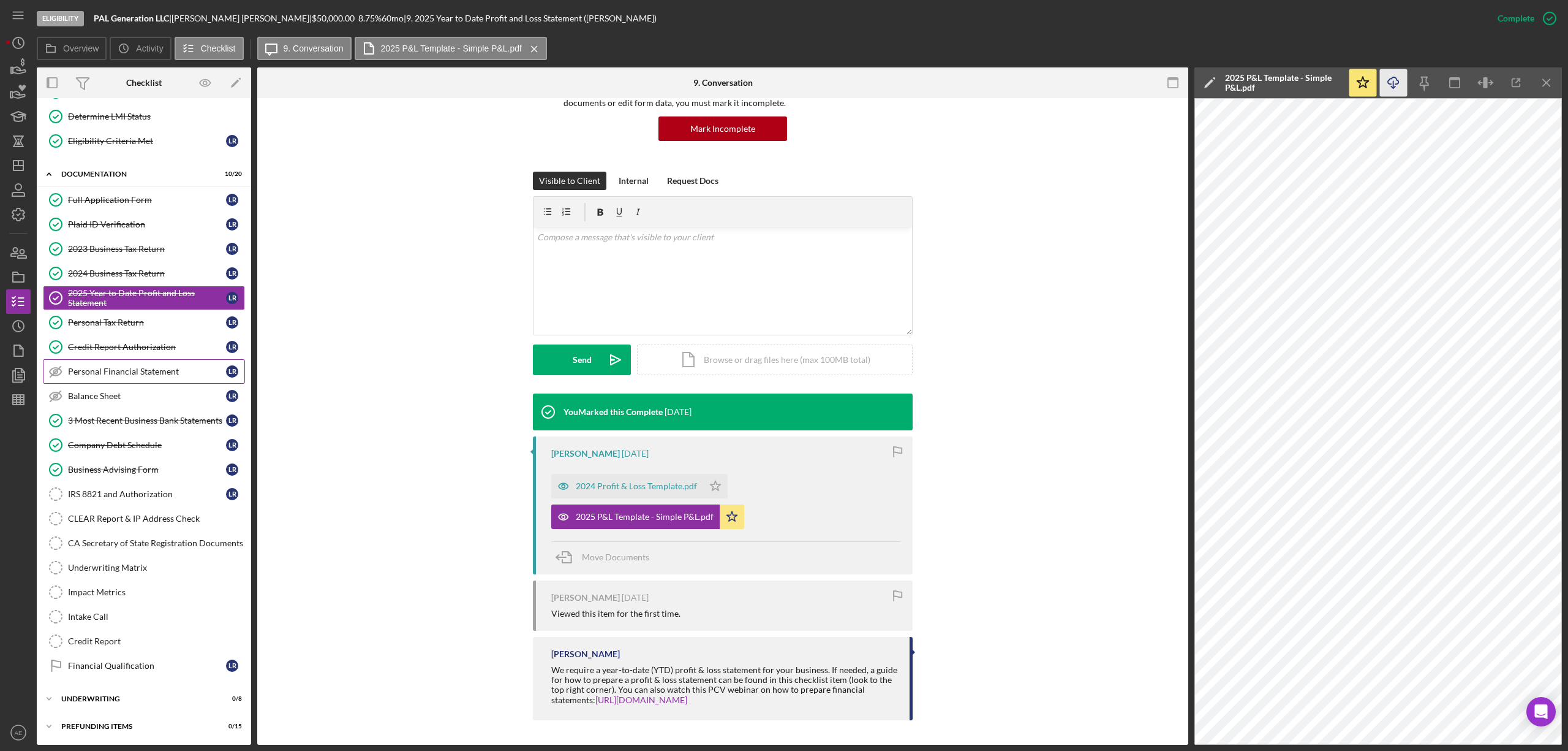
scroll to position [134, 0]
click at [135, 446] on div "Company Debt Schedule" at bounding box center [147, 444] width 158 height 9
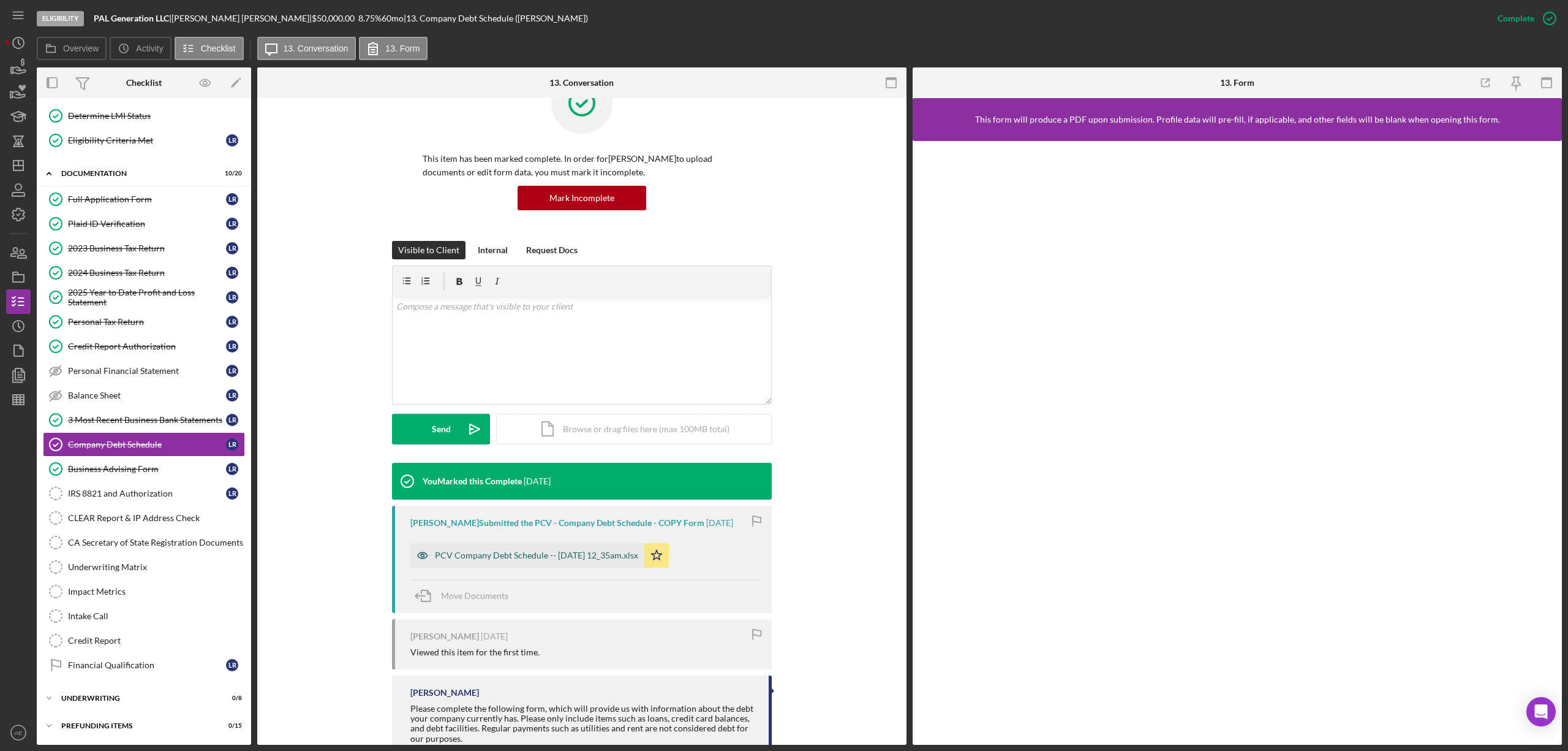
scroll to position [82, 0]
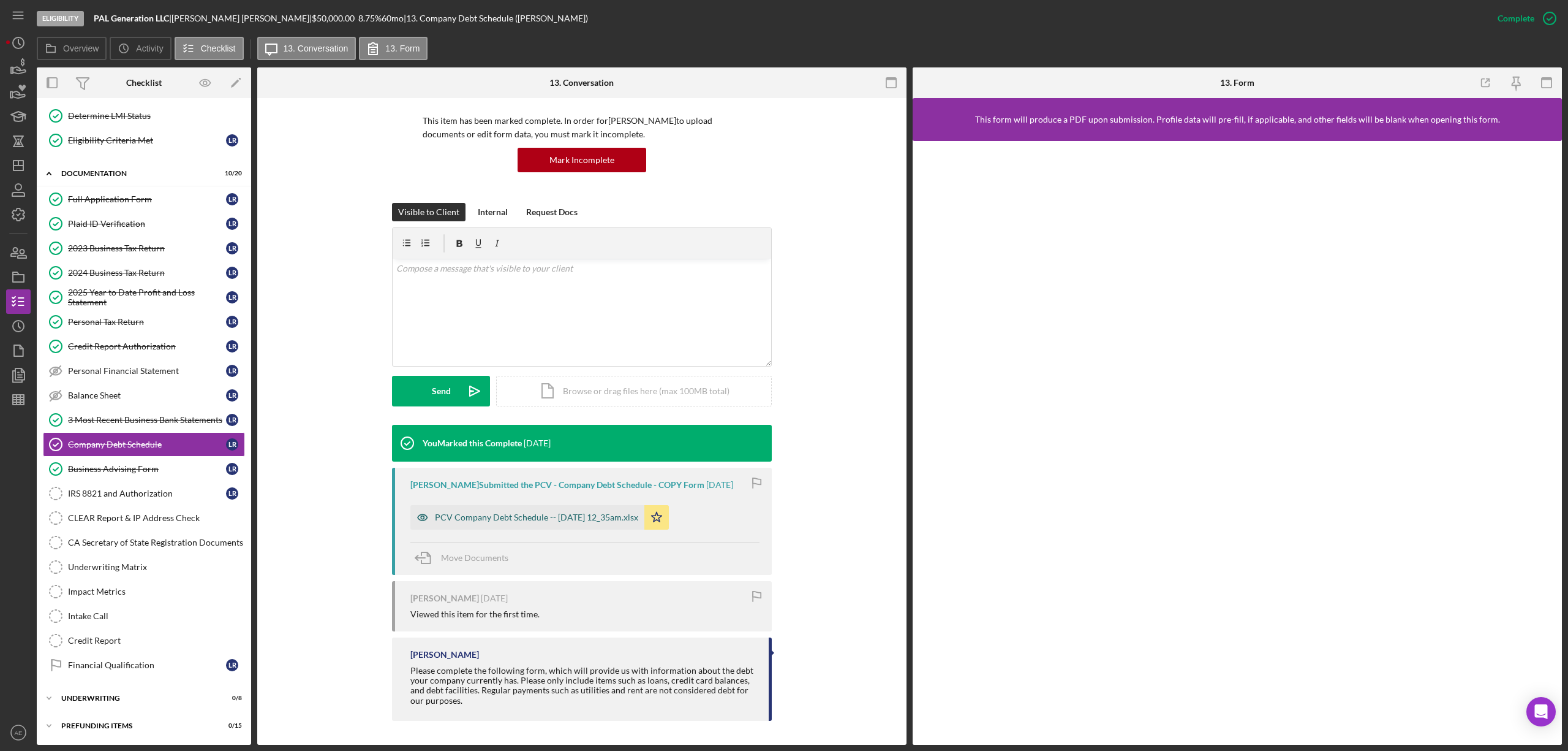
click at [418, 520] on icon "button" at bounding box center [423, 517] width 25 height 25
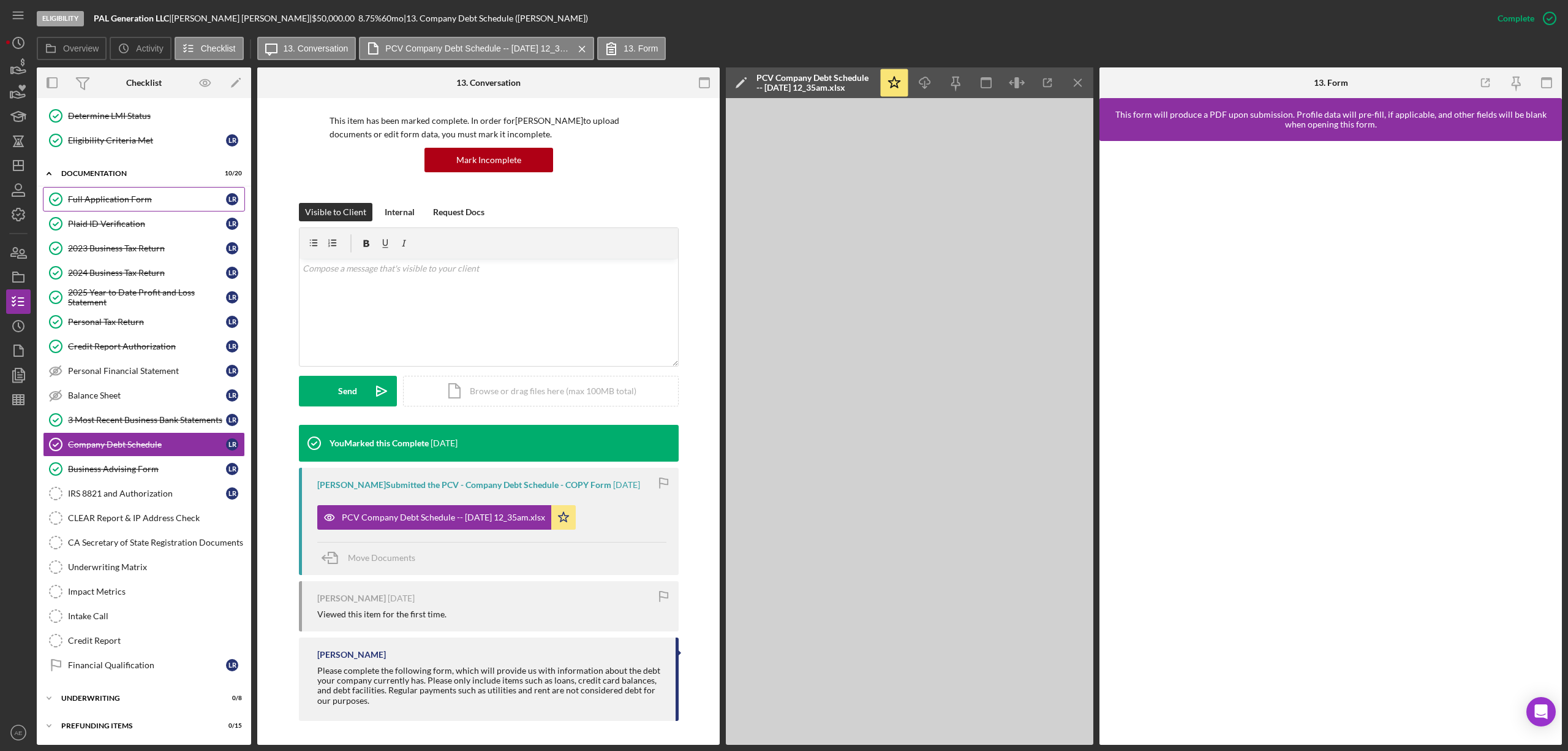
click at [108, 187] on link "Full Application Form Full Application Form L R" at bounding box center [144, 199] width 202 height 25
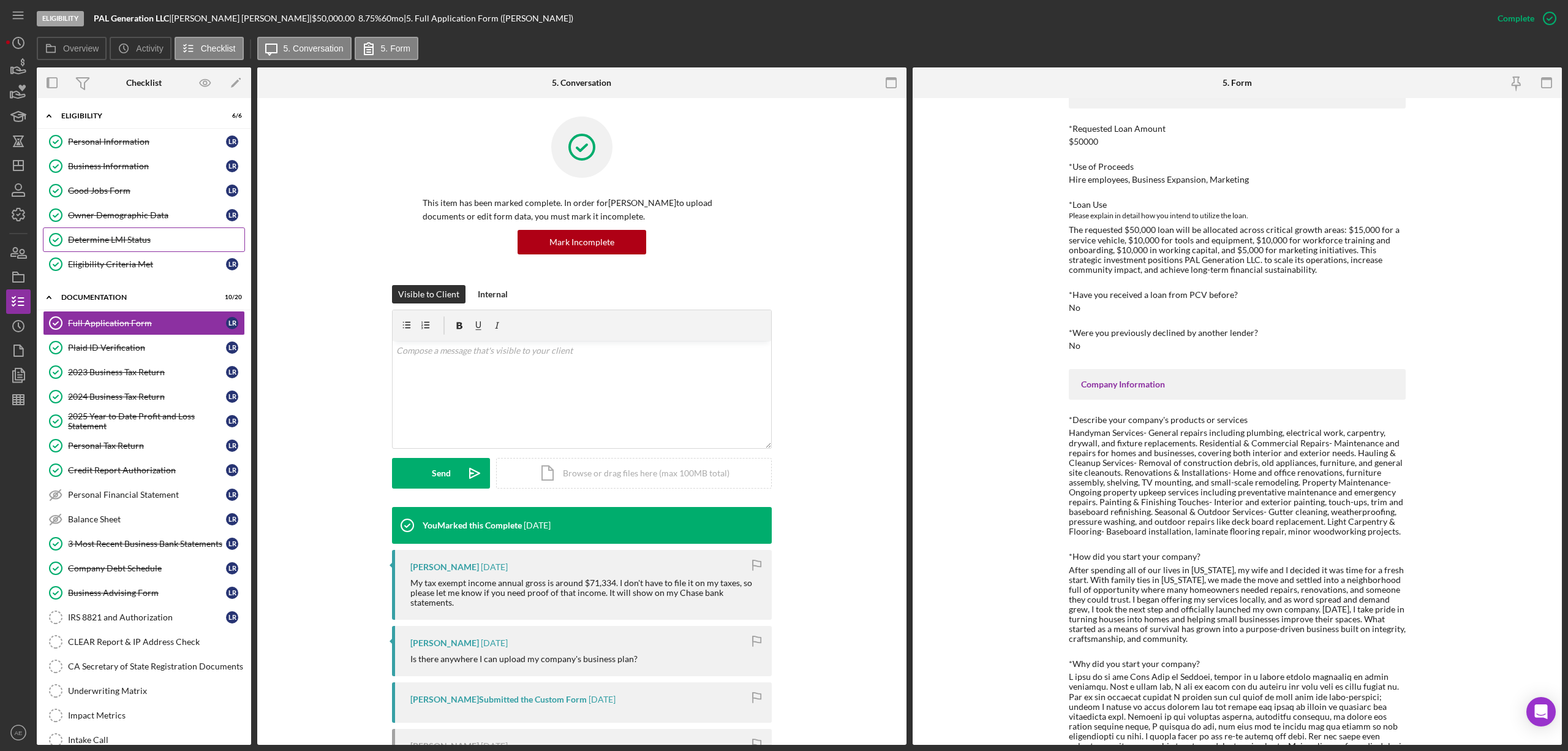
drag, startPoint x: 126, startPoint y: 237, endPoint x: 196, endPoint y: 250, distance: 71.2
click at [126, 237] on div "Determine LMI Status" at bounding box center [156, 239] width 177 height 9
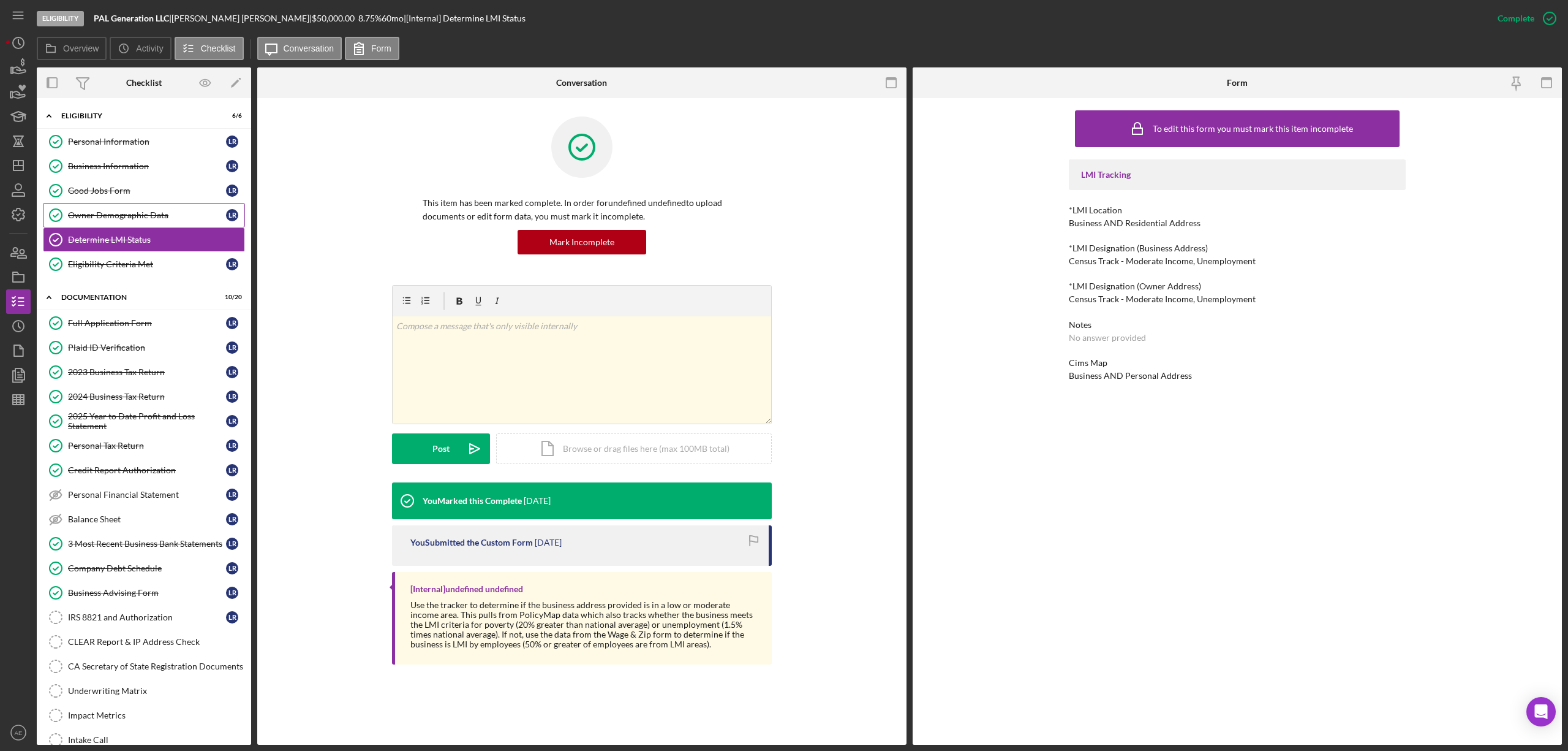
click at [181, 214] on div "Owner Demographic Data" at bounding box center [147, 215] width 158 height 9
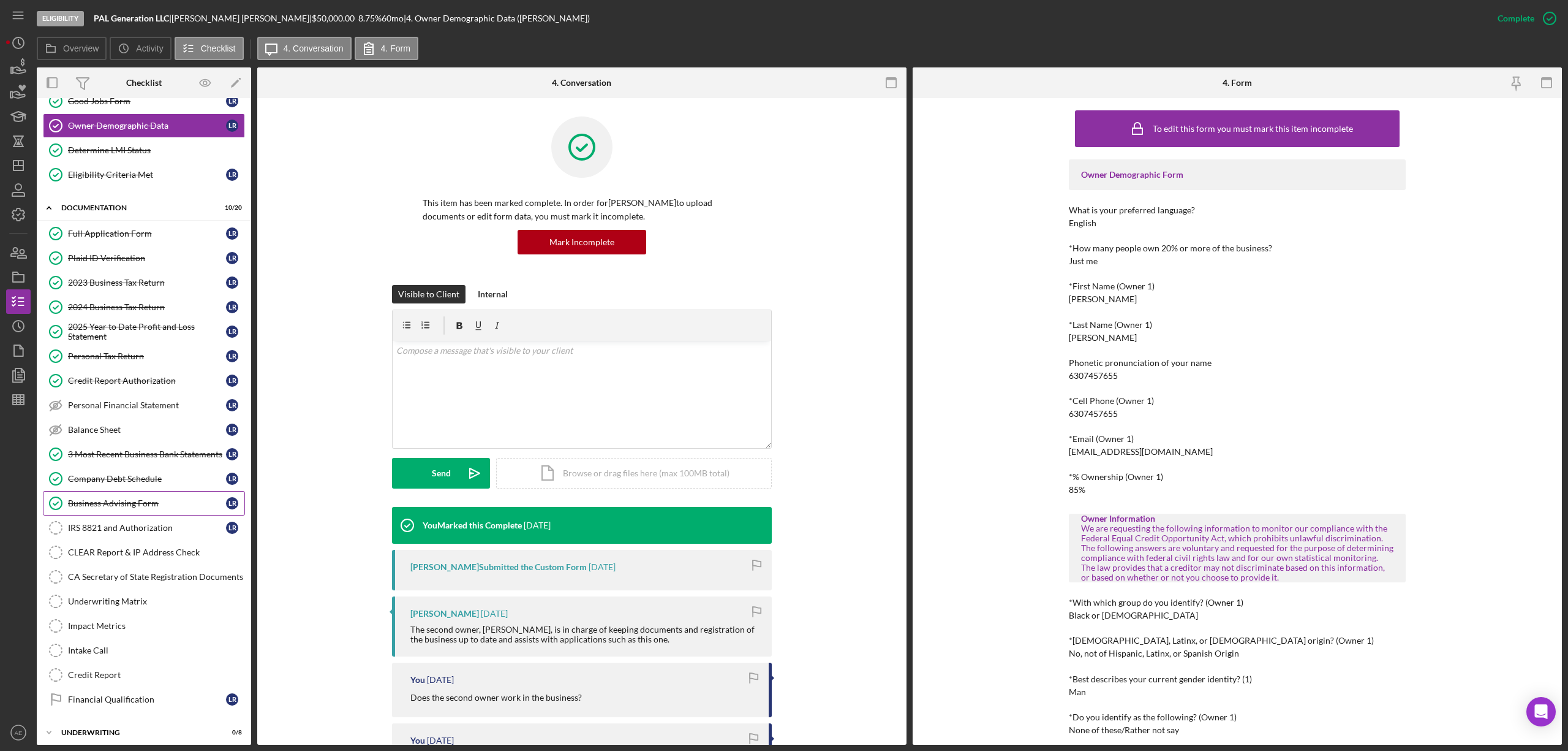
scroll to position [134, 0]
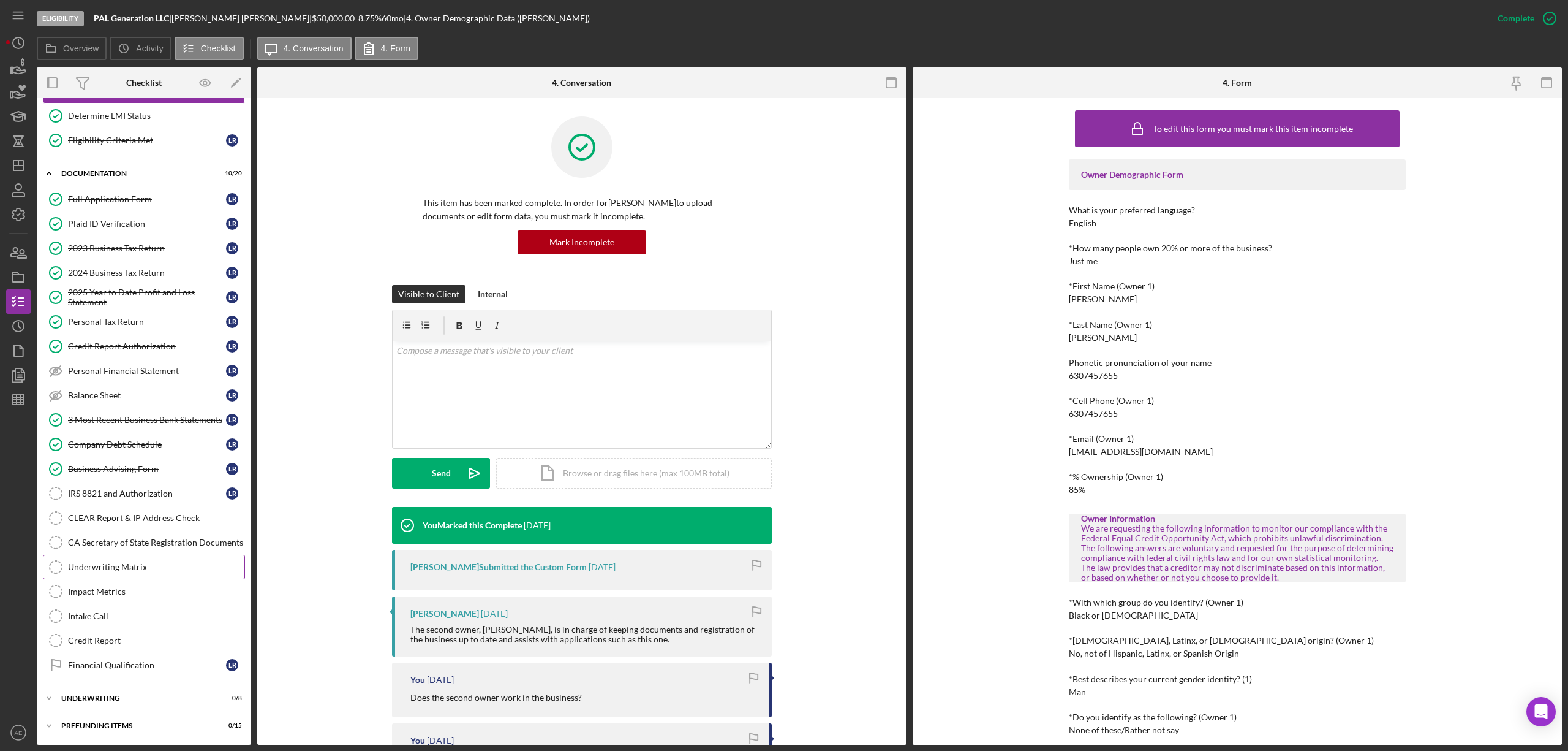
click at [121, 567] on div "Underwriting Matrix" at bounding box center [156, 566] width 177 height 9
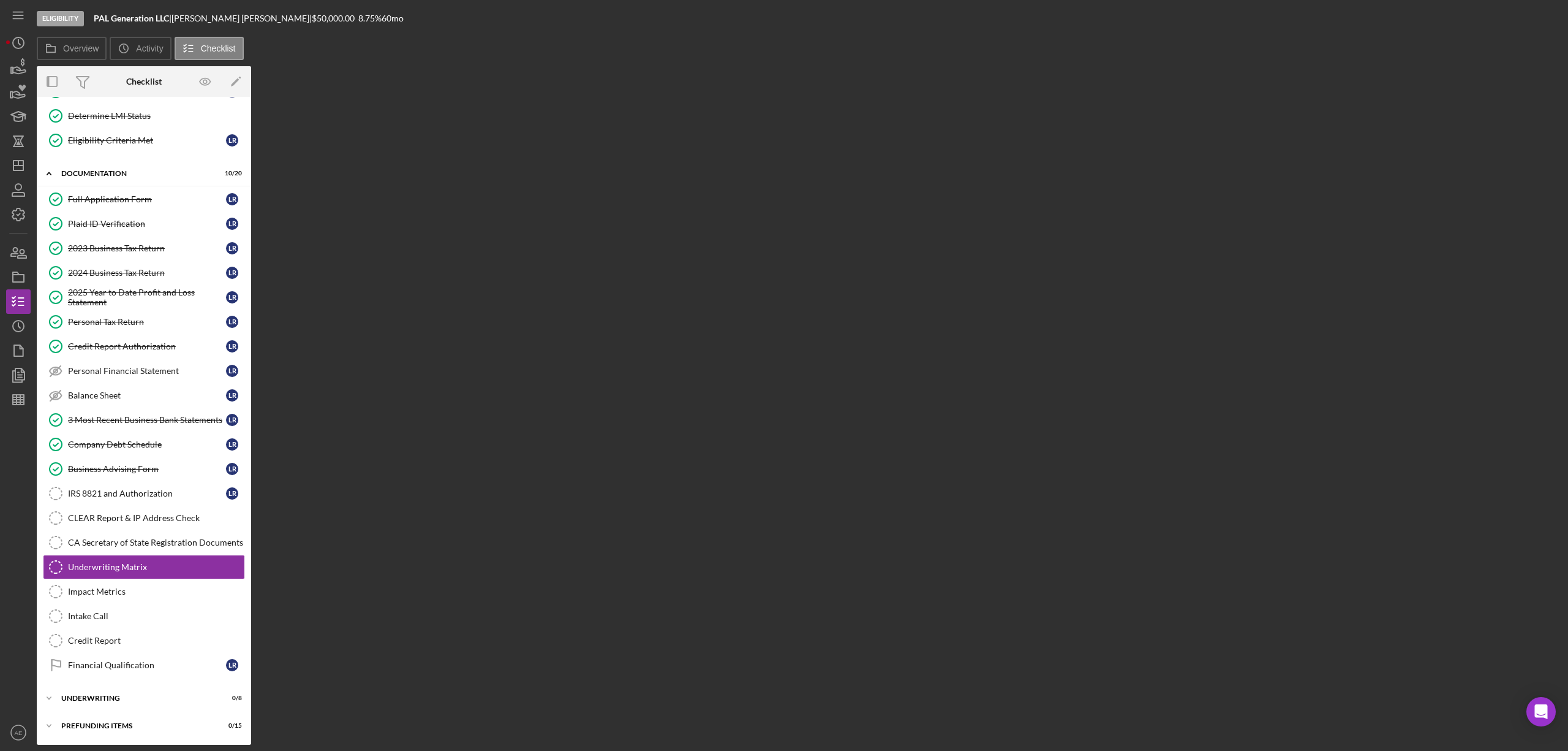
scroll to position [134, 0]
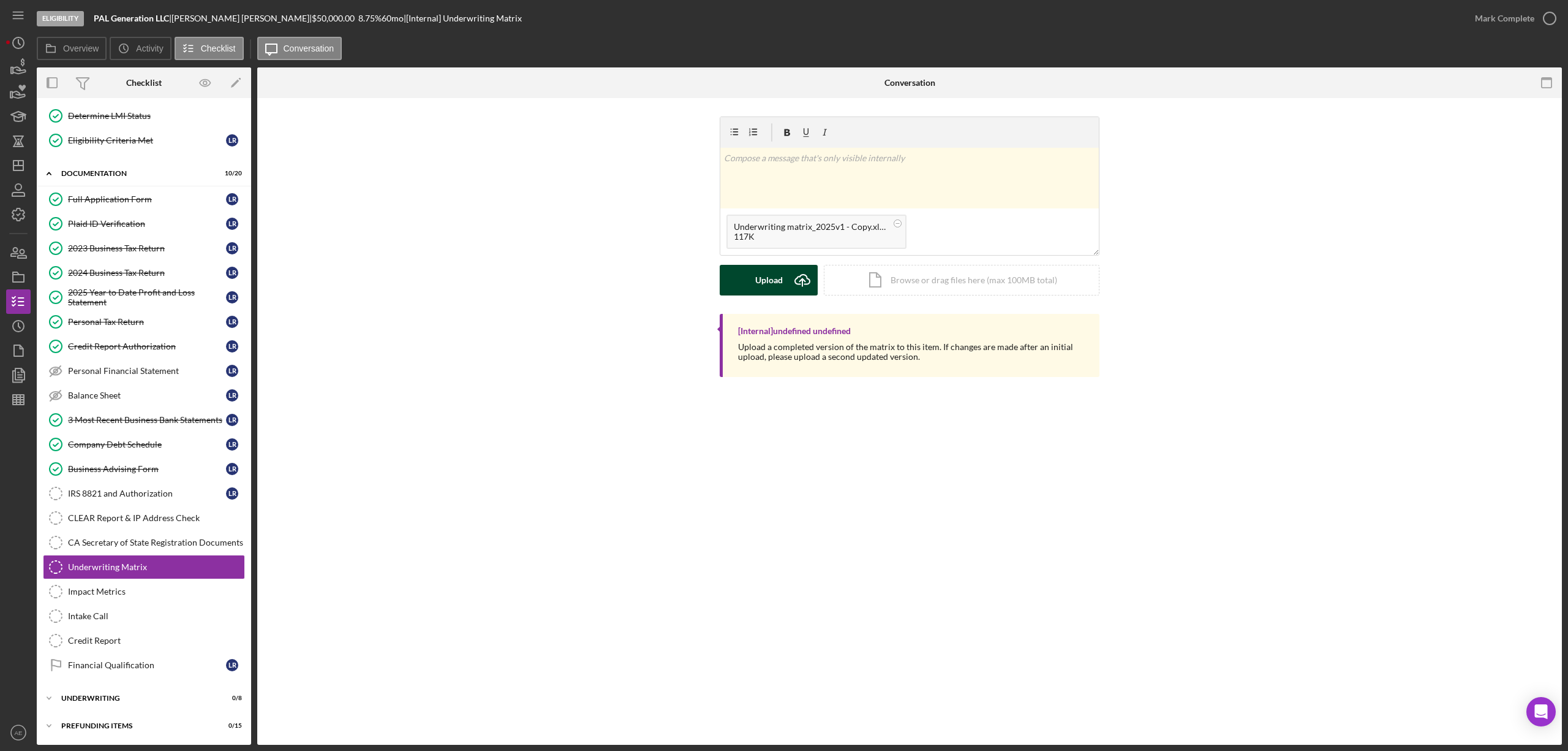
click at [769, 286] on div "Upload" at bounding box center [769, 281] width 27 height 31
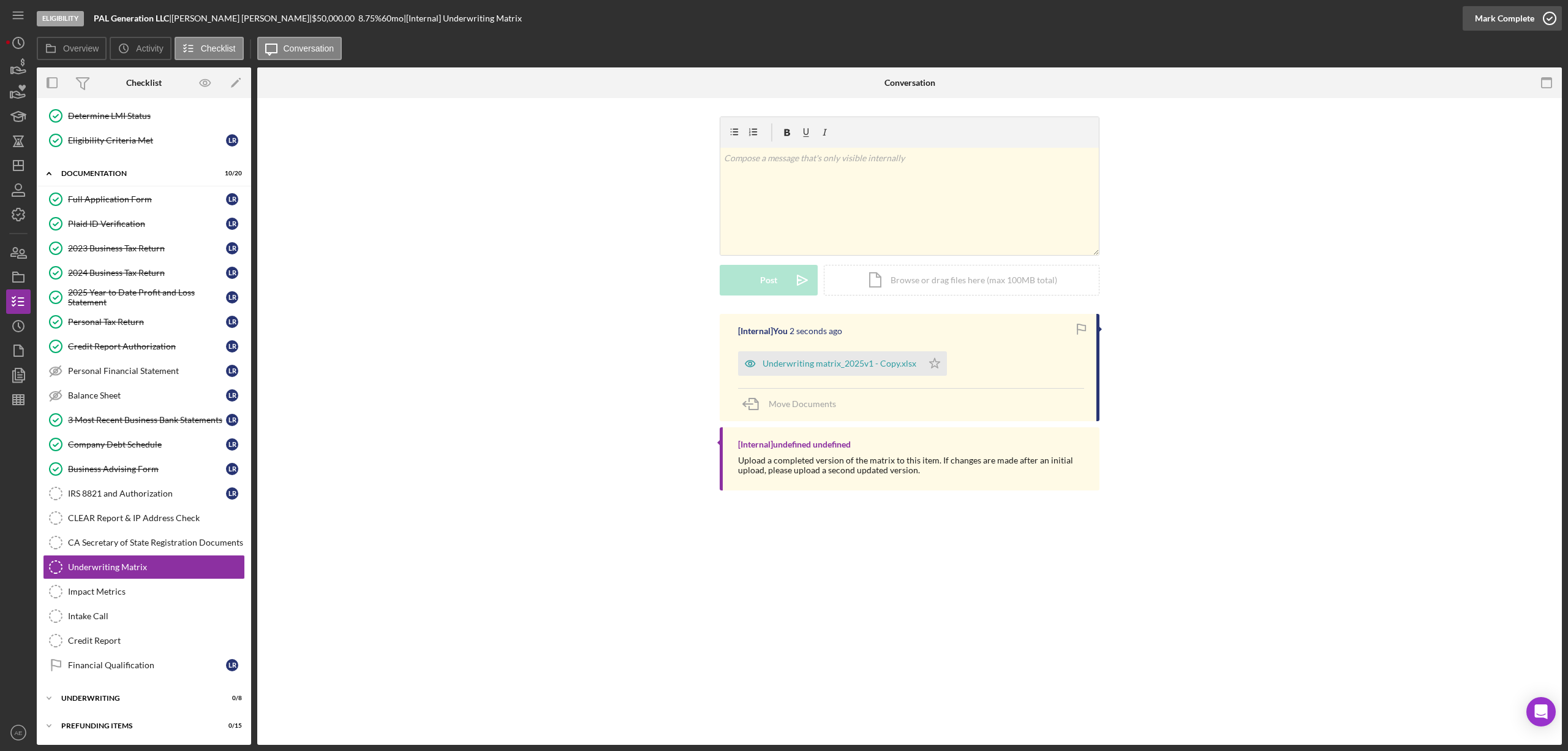
click at [1505, 22] on div "Mark Complete" at bounding box center [1505, 18] width 59 height 25
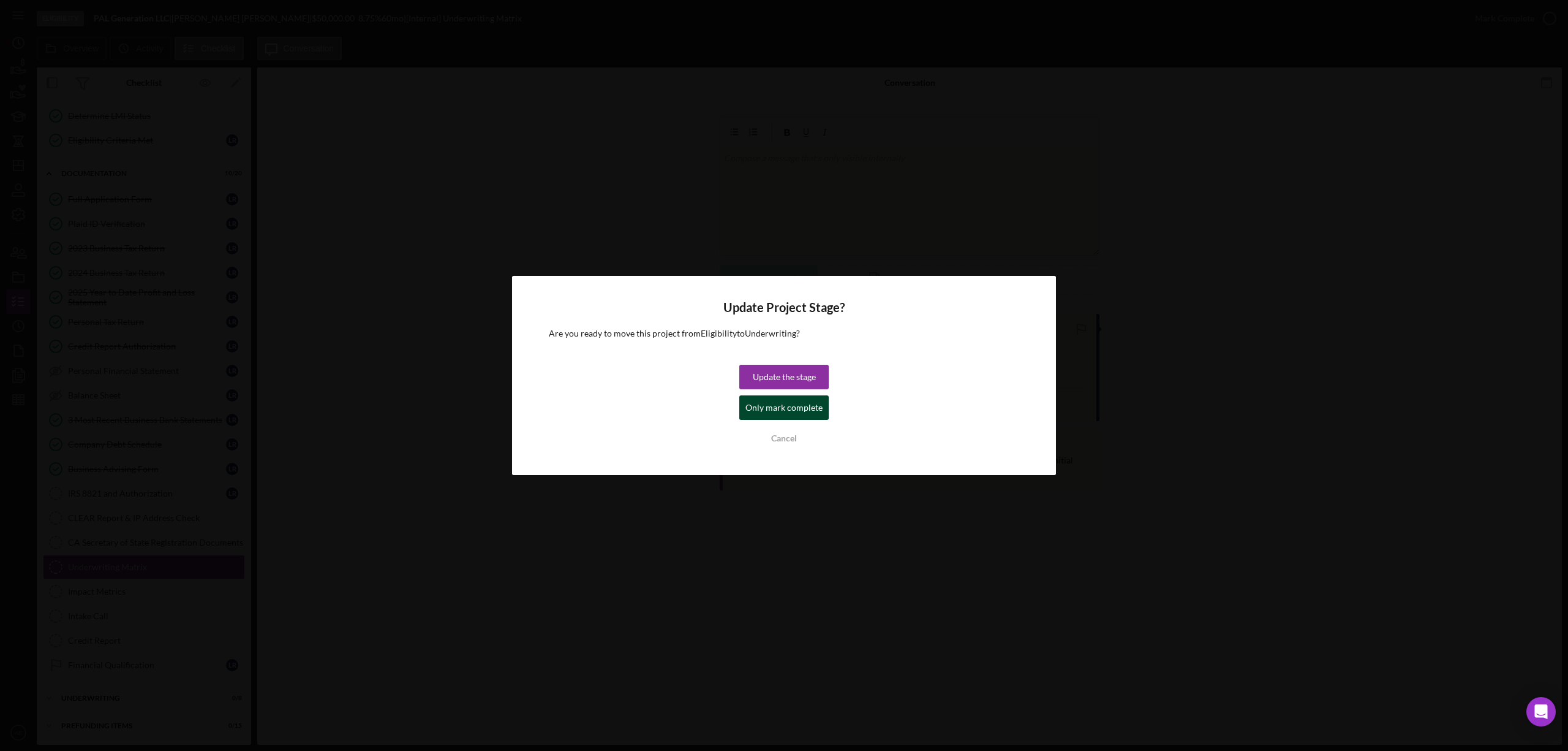
click at [805, 403] on div "Only mark complete" at bounding box center [784, 408] width 77 height 25
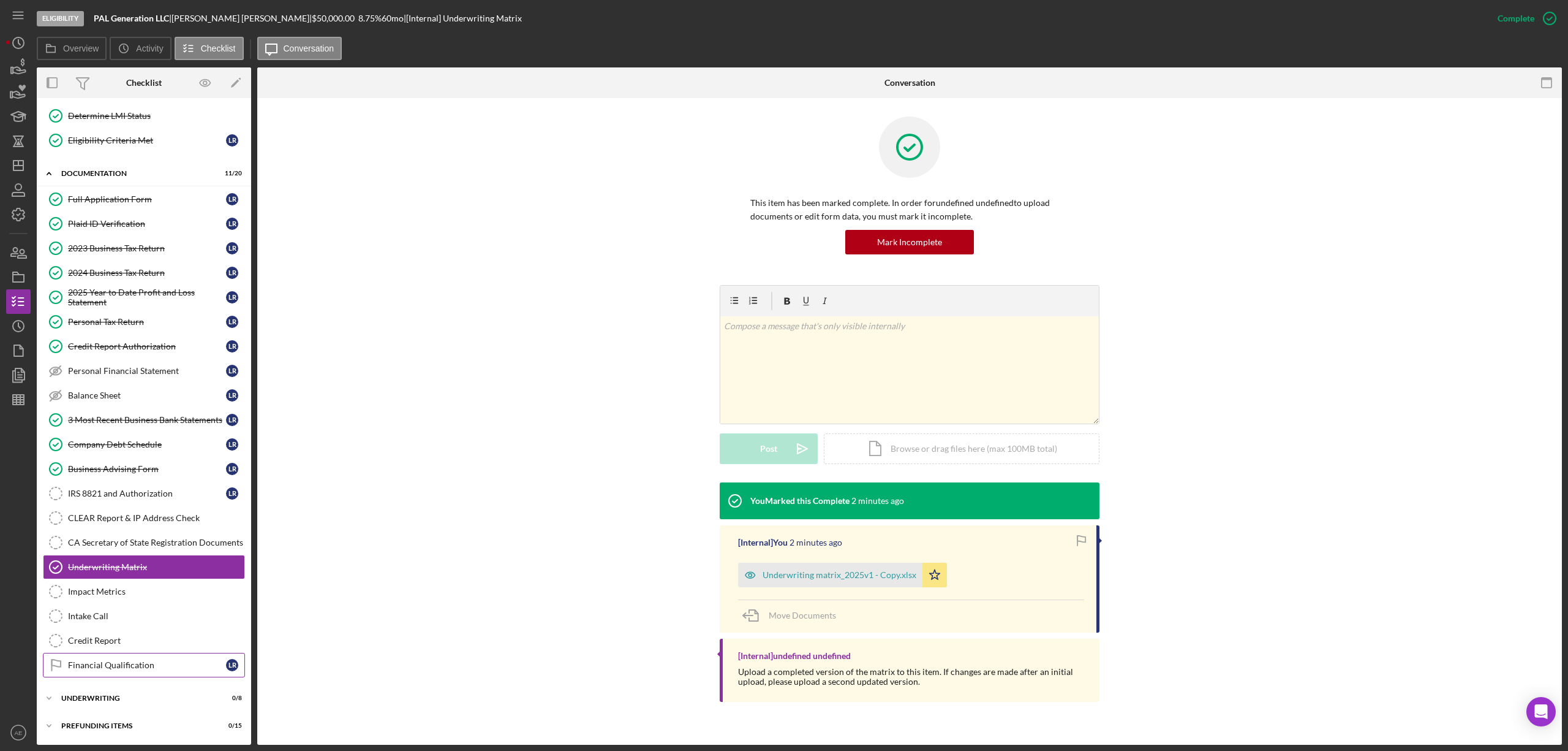
drag, startPoint x: 140, startPoint y: 670, endPoint x: 190, endPoint y: 669, distance: 50.0
click at [140, 670] on div "Financial Qualification" at bounding box center [147, 664] width 158 height 9
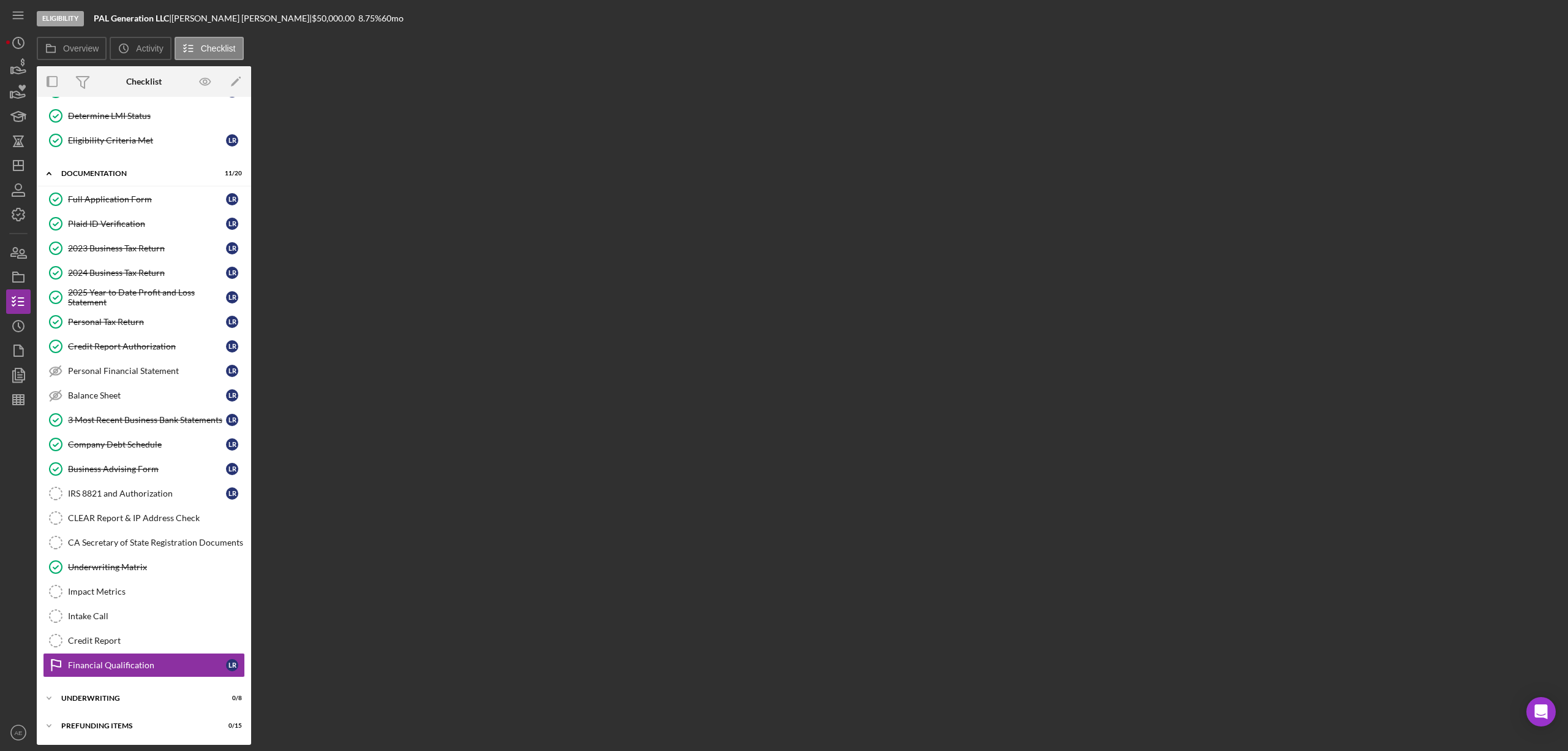
scroll to position [134, 0]
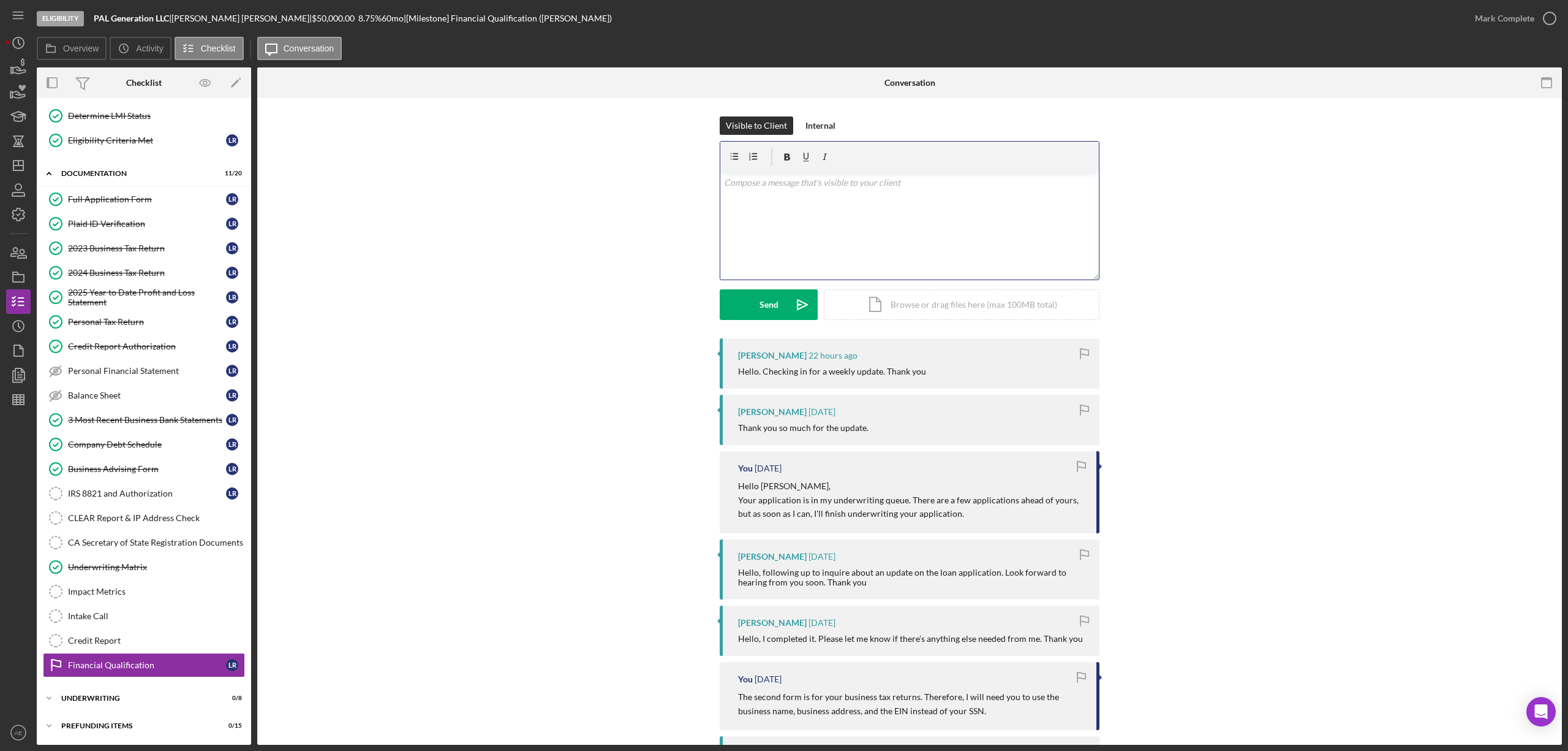
click at [892, 203] on div "v Color teal Color pink Remove color Add row above Add row below Add column bef…" at bounding box center [909, 226] width 378 height 107
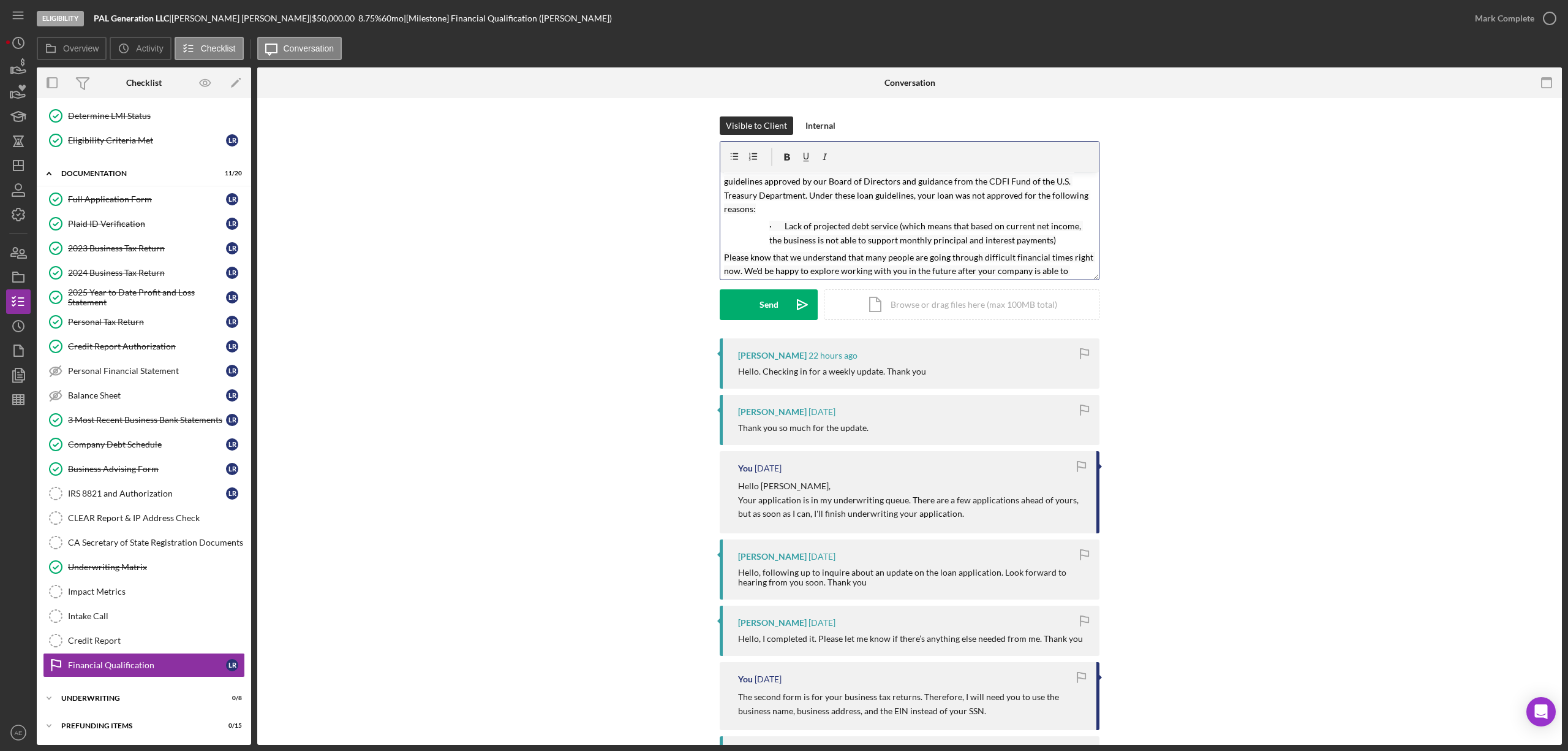
scroll to position [0, 0]
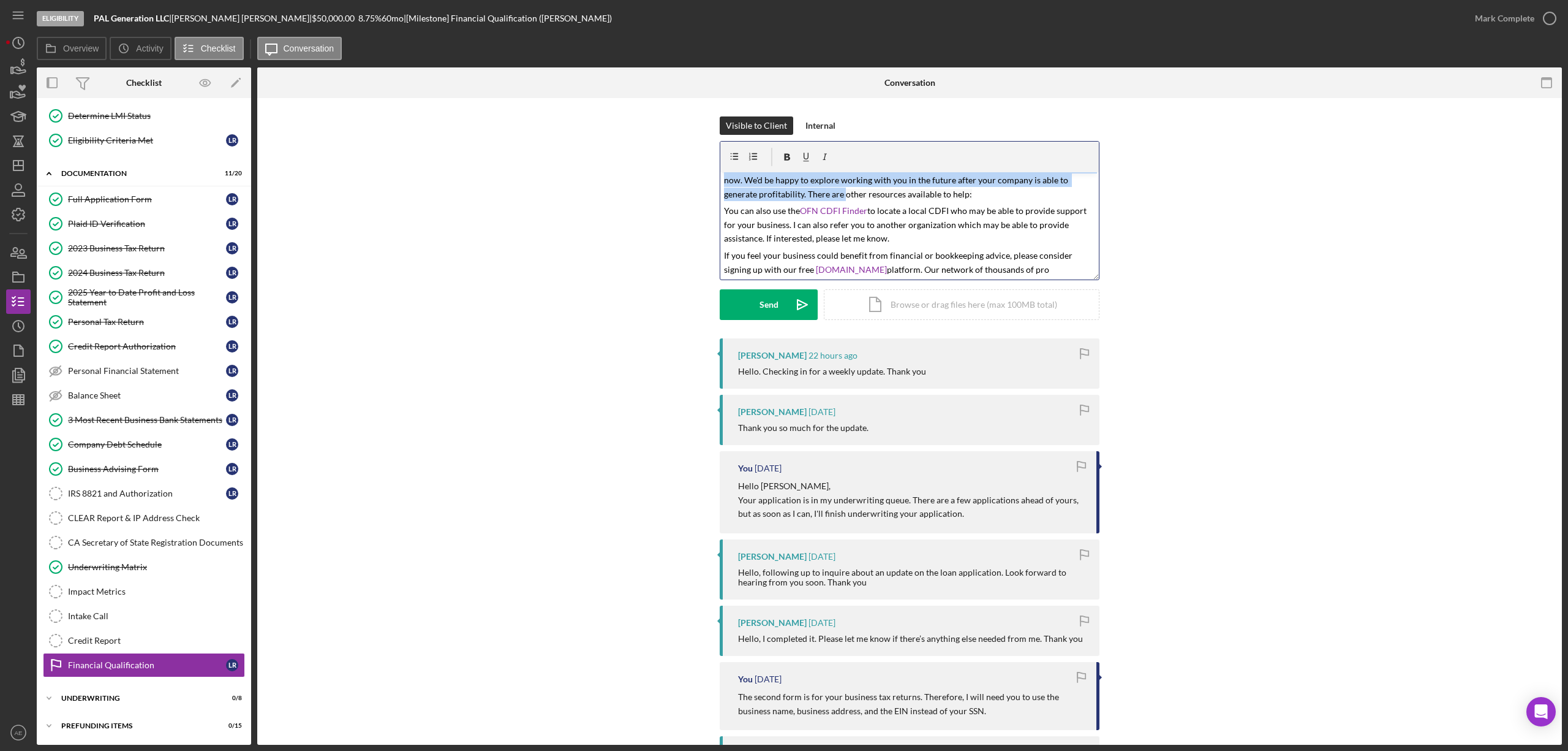
drag, startPoint x: 1041, startPoint y: 268, endPoint x: 841, endPoint y: 199, distance: 211.6
click at [841, 199] on div "v Color teal Color pink Remove color Add row above Add row below Add column bef…" at bounding box center [909, 226] width 378 height 107
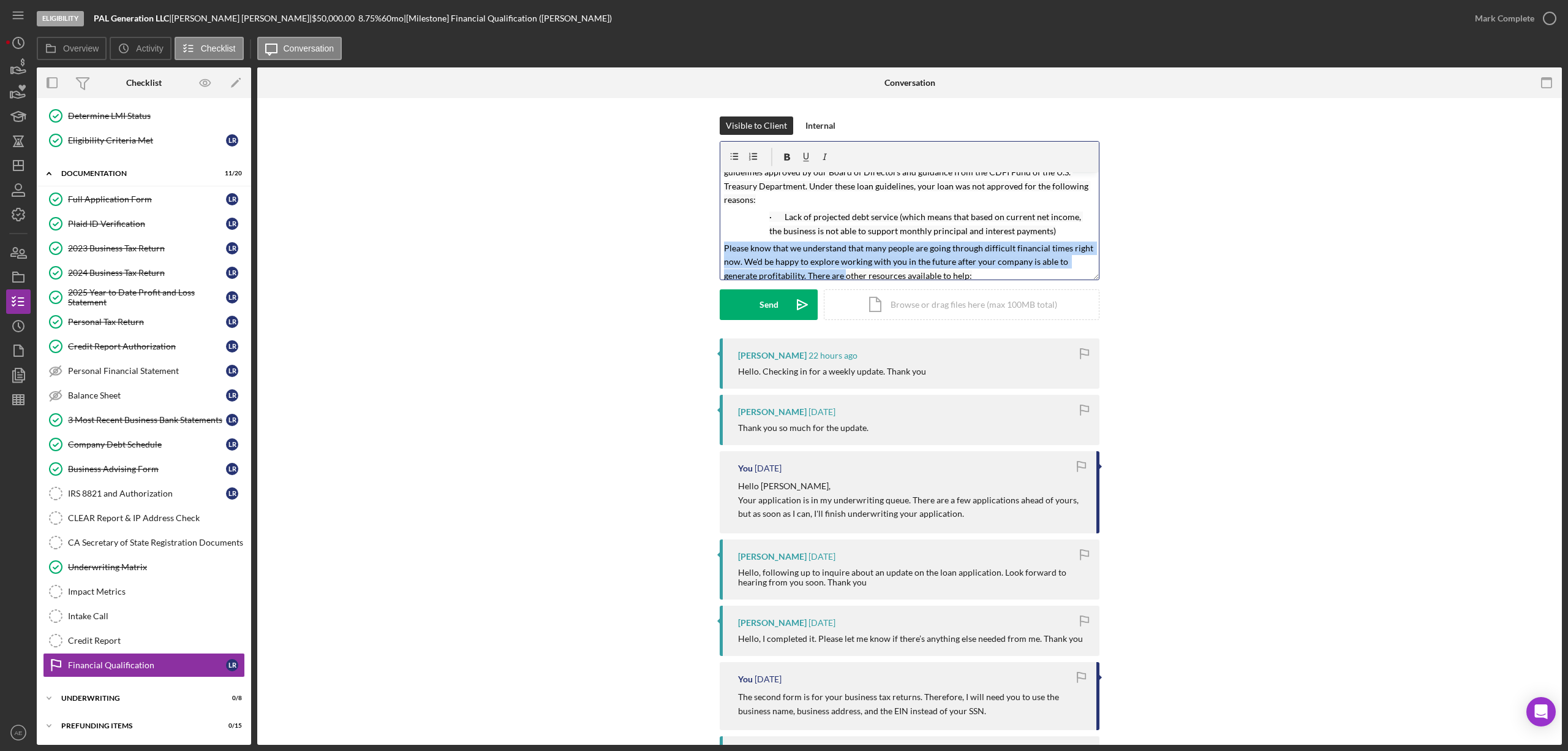
click at [1045, 227] on p "· Lack of projected debt service (which means that based on current net income,…" at bounding box center [932, 224] width 326 height 27
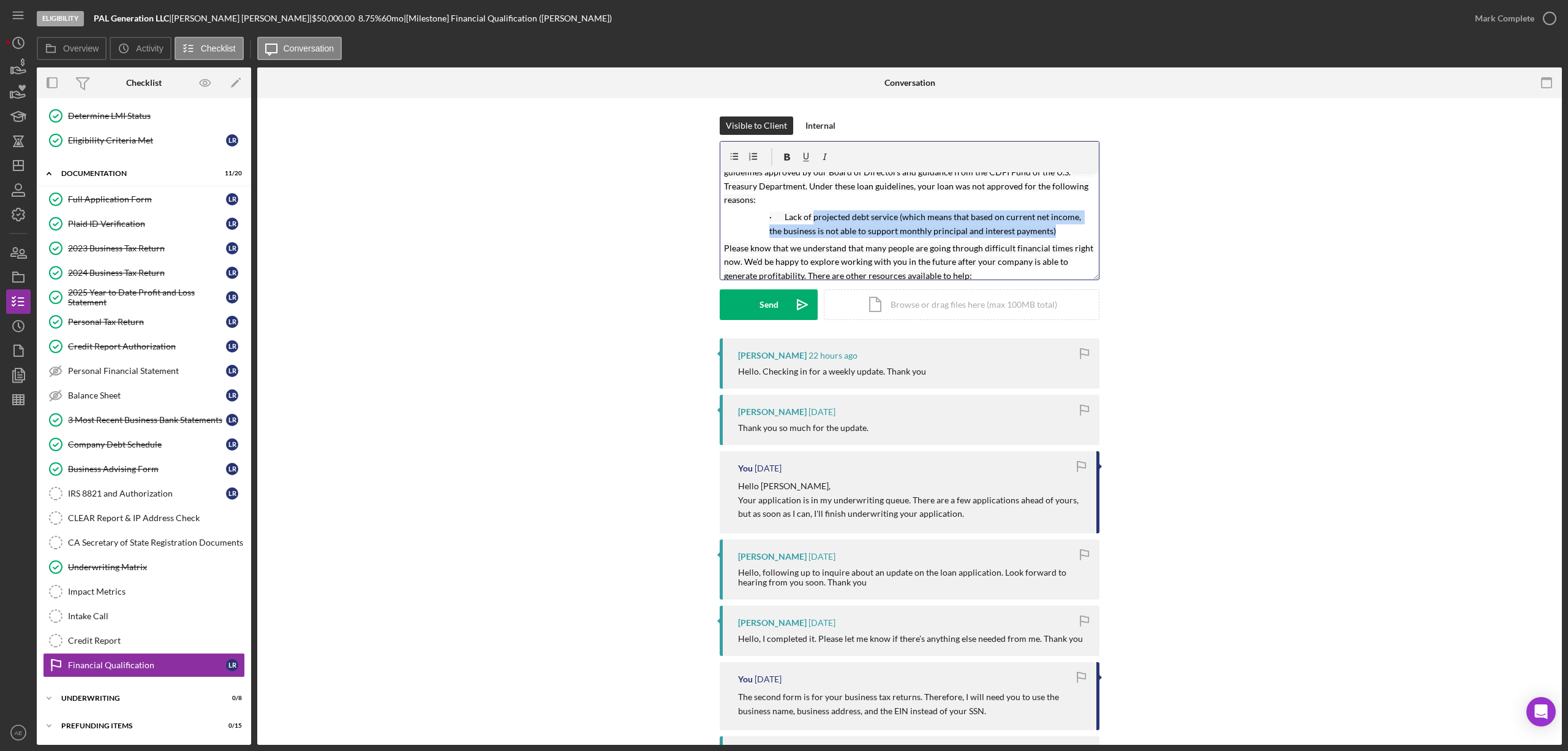
drag, startPoint x: 1045, startPoint y: 227, endPoint x: 811, endPoint y: 216, distance: 234.3
click at [811, 216] on p "· Lack of projected debt service (which means that based on current net income,…" at bounding box center [932, 224] width 326 height 27
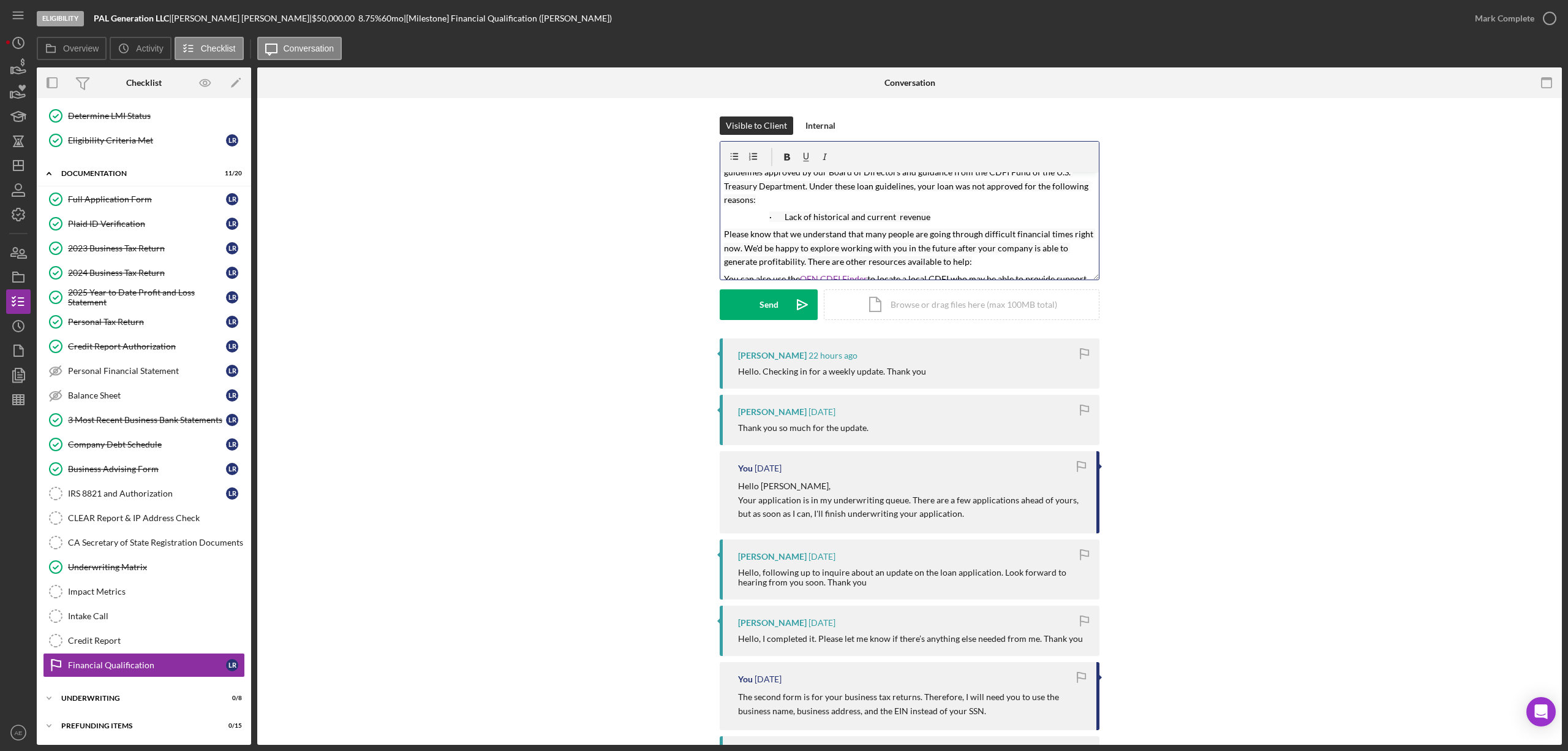
click at [890, 214] on mark "Lack of historical and current revenue" at bounding box center [858, 216] width 146 height 10
click at [922, 217] on mark "Lack of historical and current revenue" at bounding box center [857, 216] width 144 height 10
drag, startPoint x: 809, startPoint y: 218, endPoint x: 784, endPoint y: 218, distance: 25.0
click at [785, 218] on mark "Lack of historical and current revenue" at bounding box center [857, 216] width 144 height 10
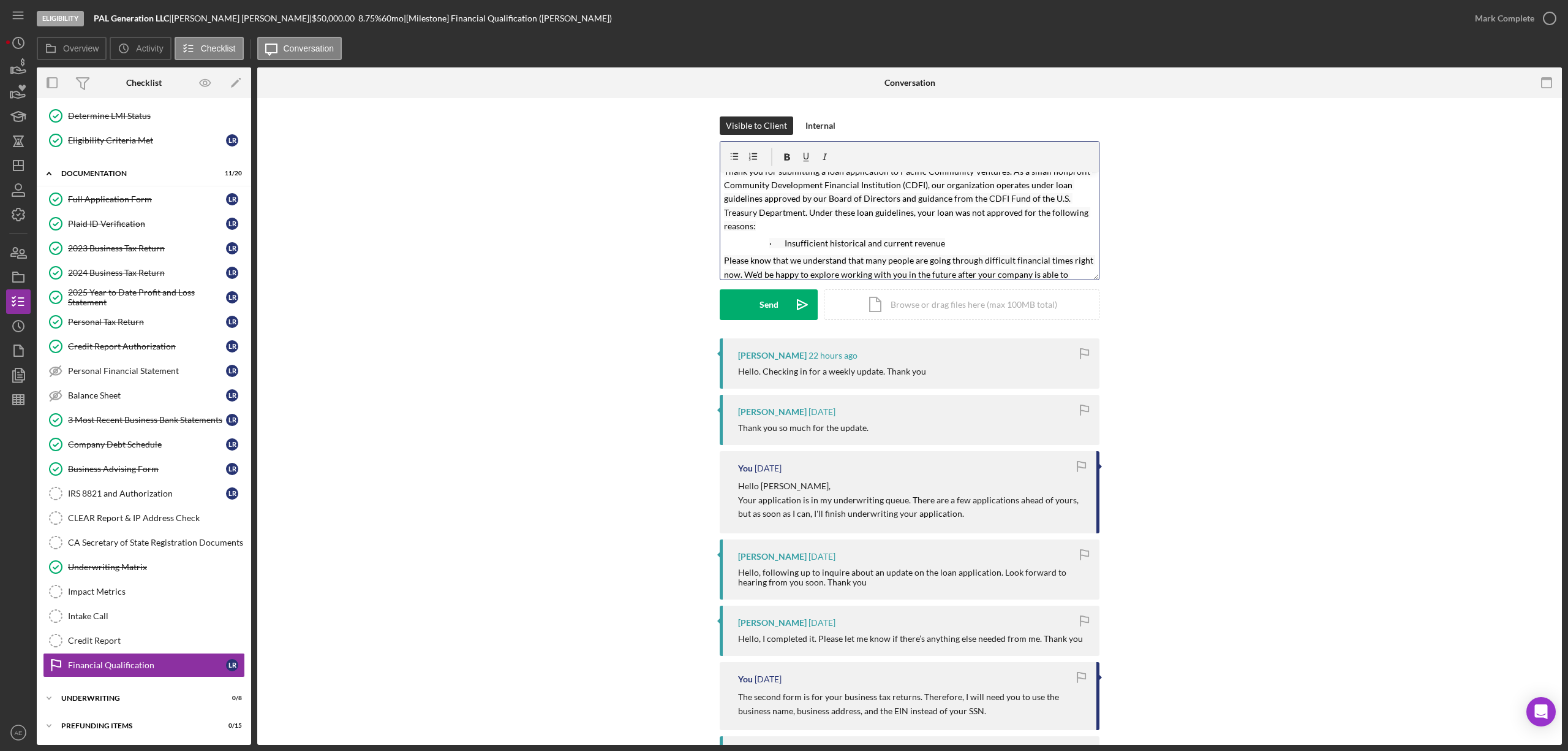
scroll to position [0, 0]
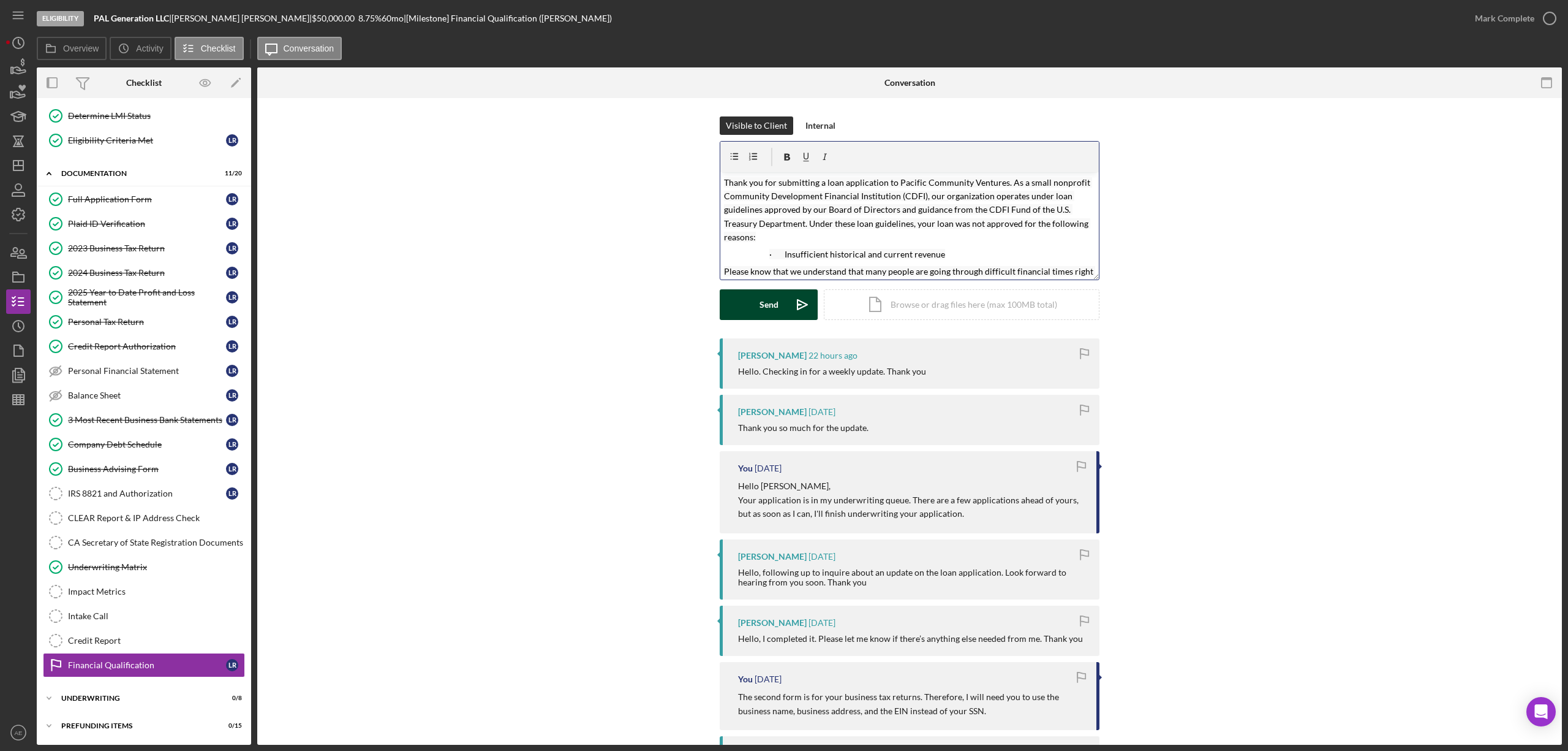
click at [766, 298] on div "Send" at bounding box center [769, 305] width 19 height 31
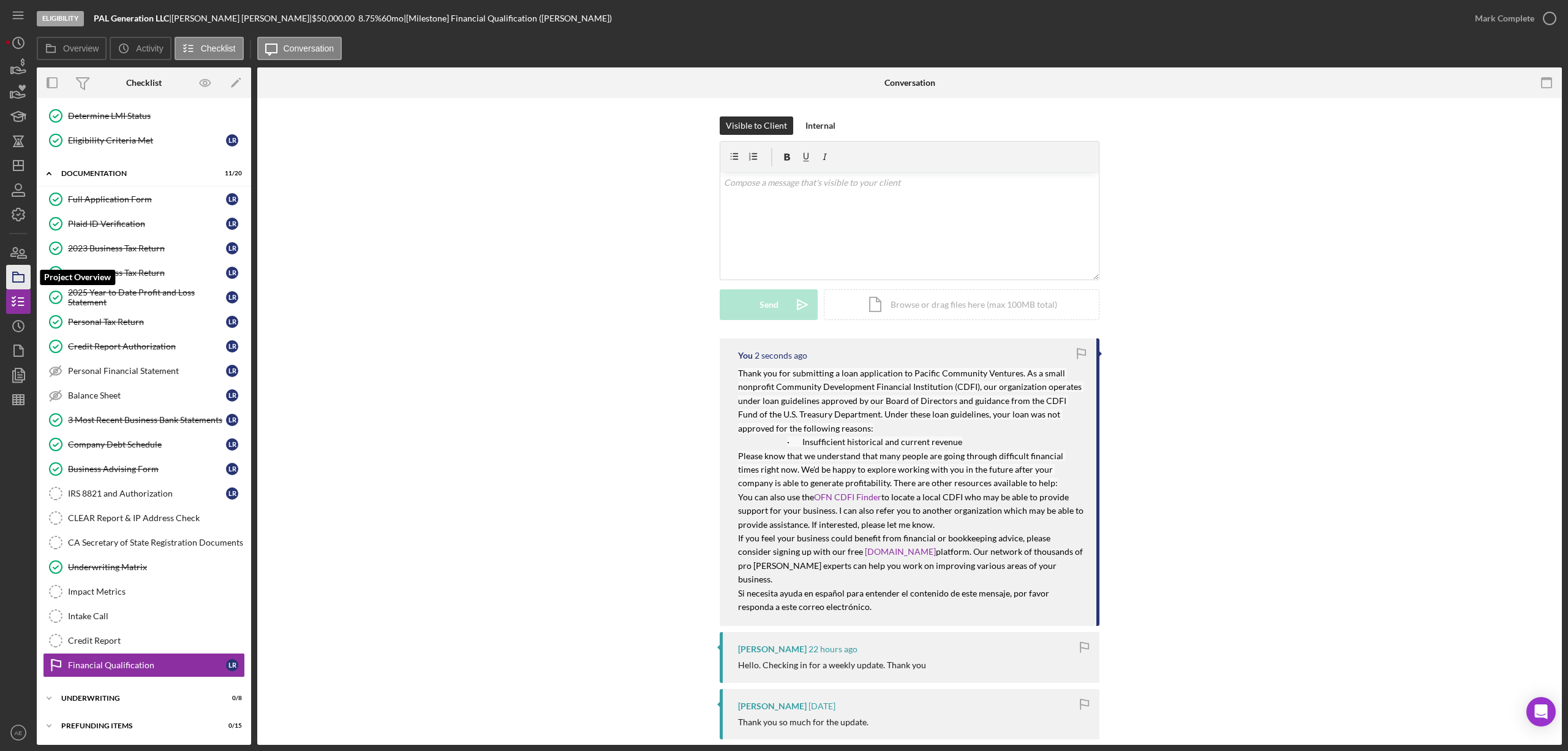
click at [26, 278] on icon "button" at bounding box center [19, 277] width 31 height 31
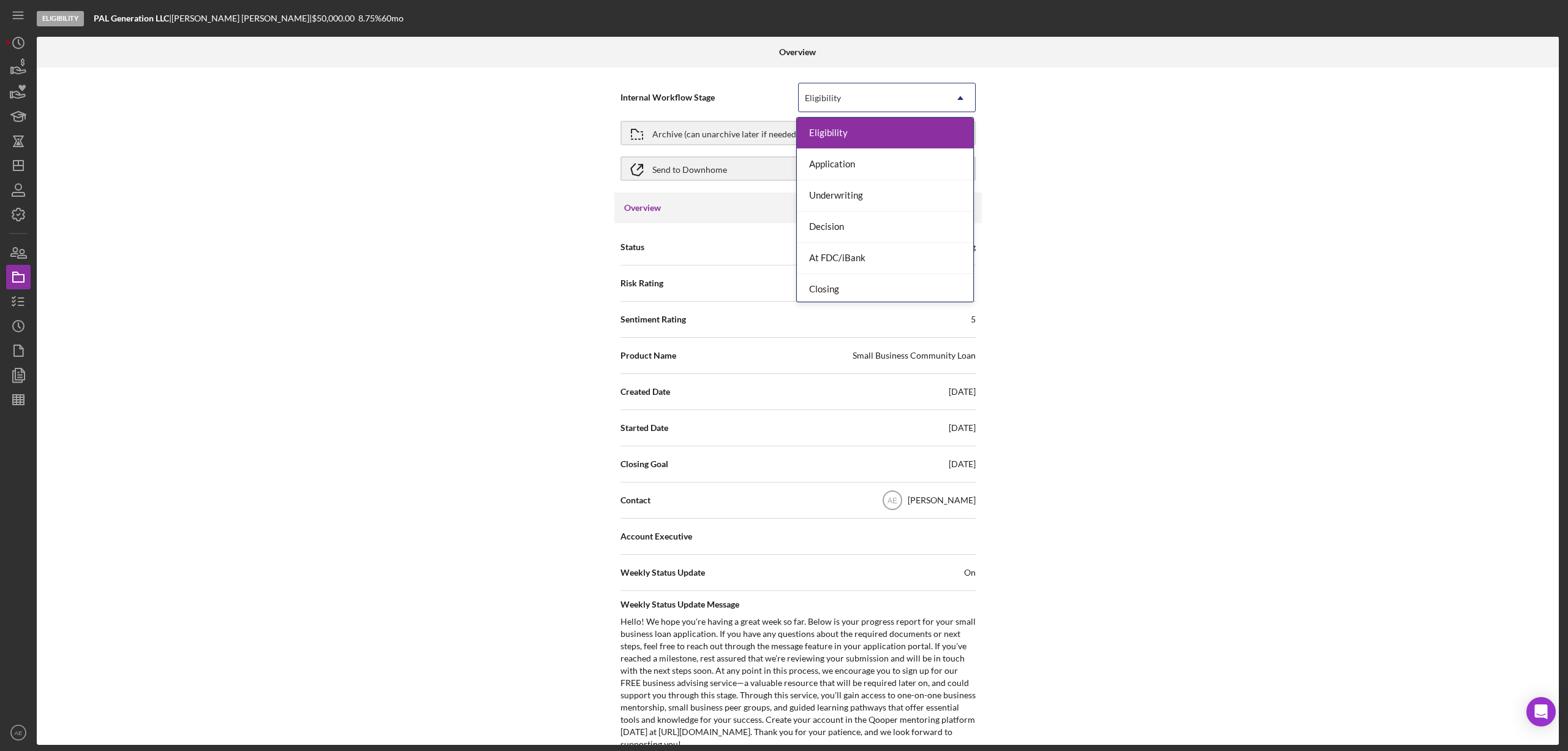
click at [864, 100] on div "Eligibility" at bounding box center [871, 98] width 147 height 28
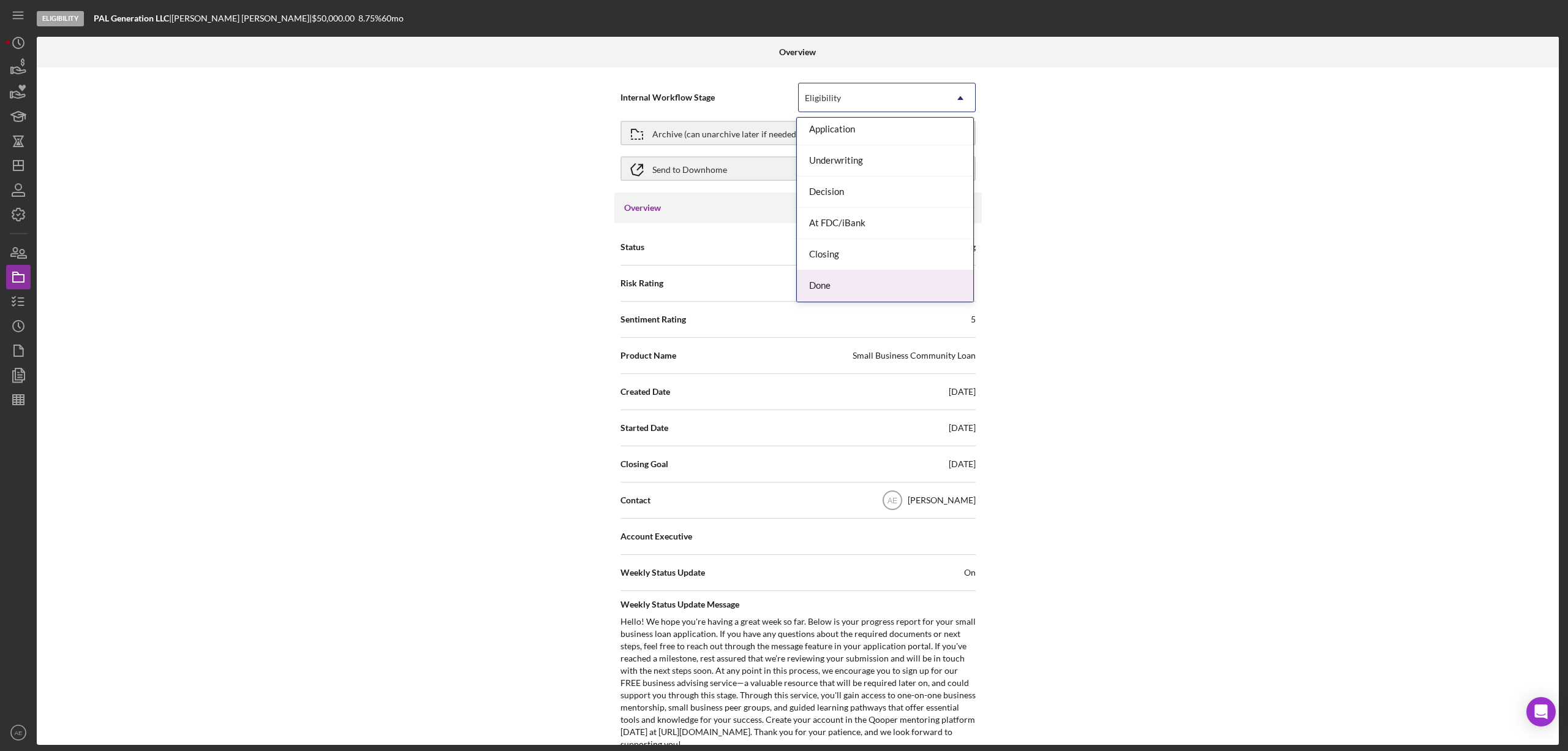
click at [854, 284] on div "Done" at bounding box center [885, 286] width 177 height 31
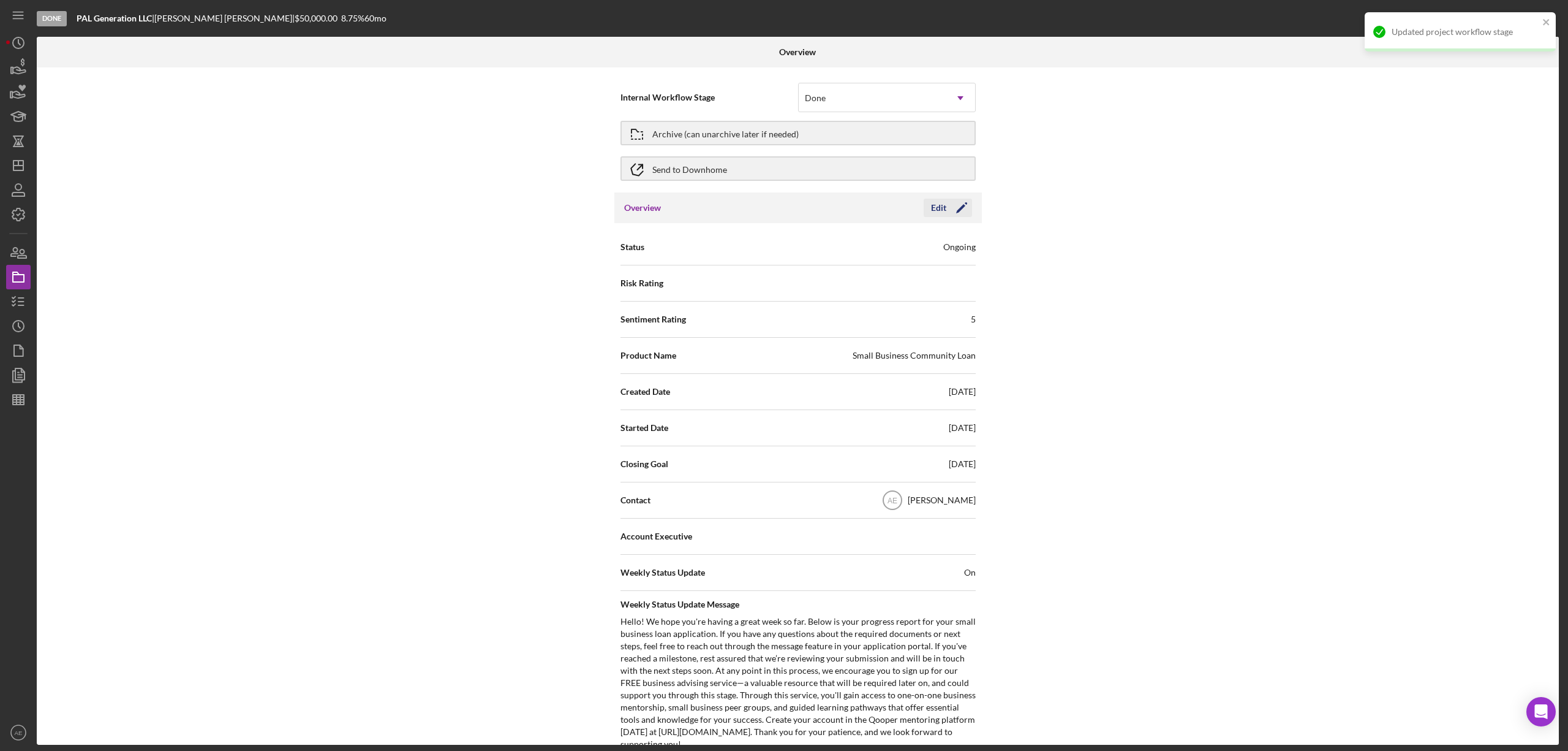
click at [946, 211] on icon "Icon/Edit" at bounding box center [962, 208] width 31 height 31
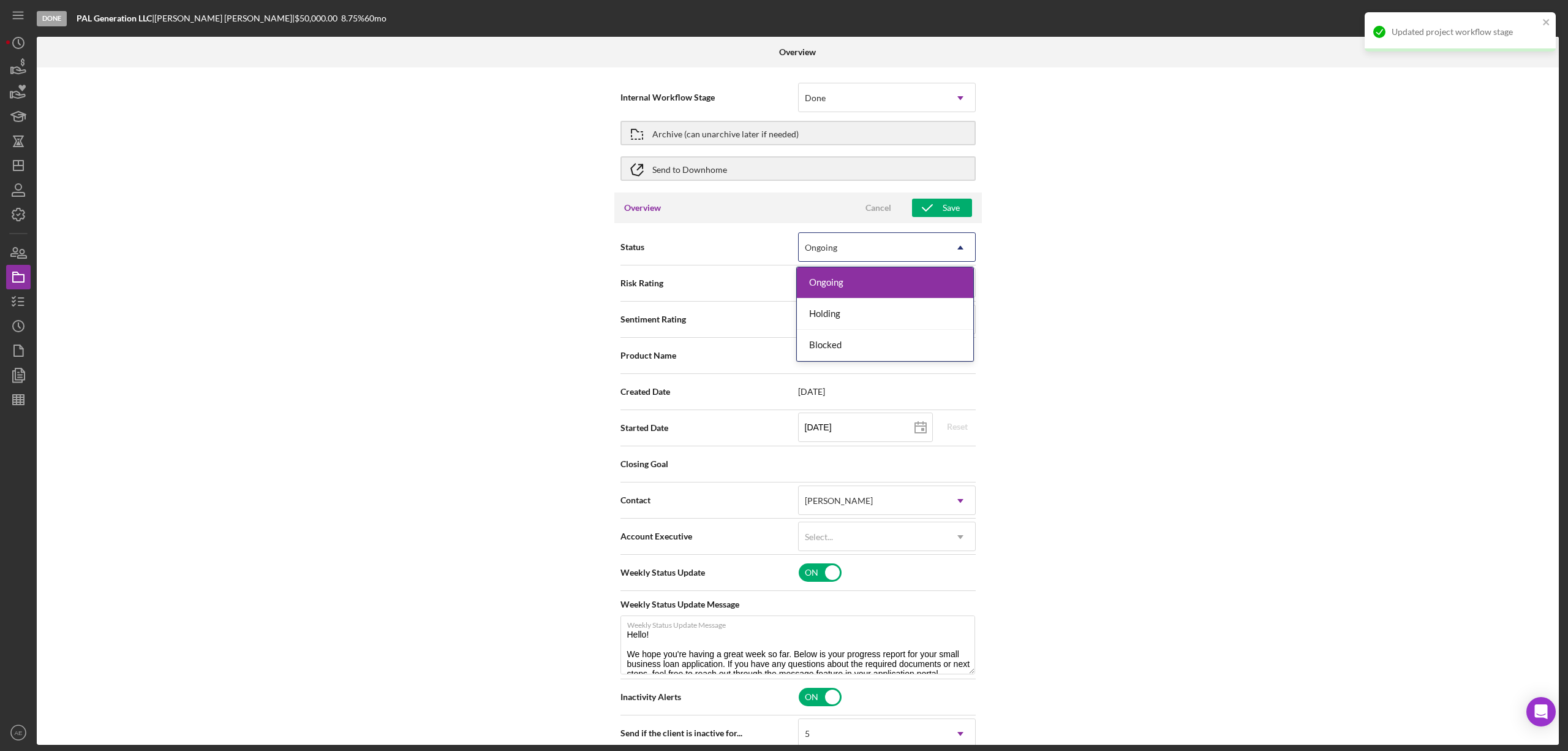
click at [886, 239] on div "Ongoing" at bounding box center [871, 247] width 147 height 28
click at [860, 339] on div "Blocked" at bounding box center [885, 345] width 177 height 31
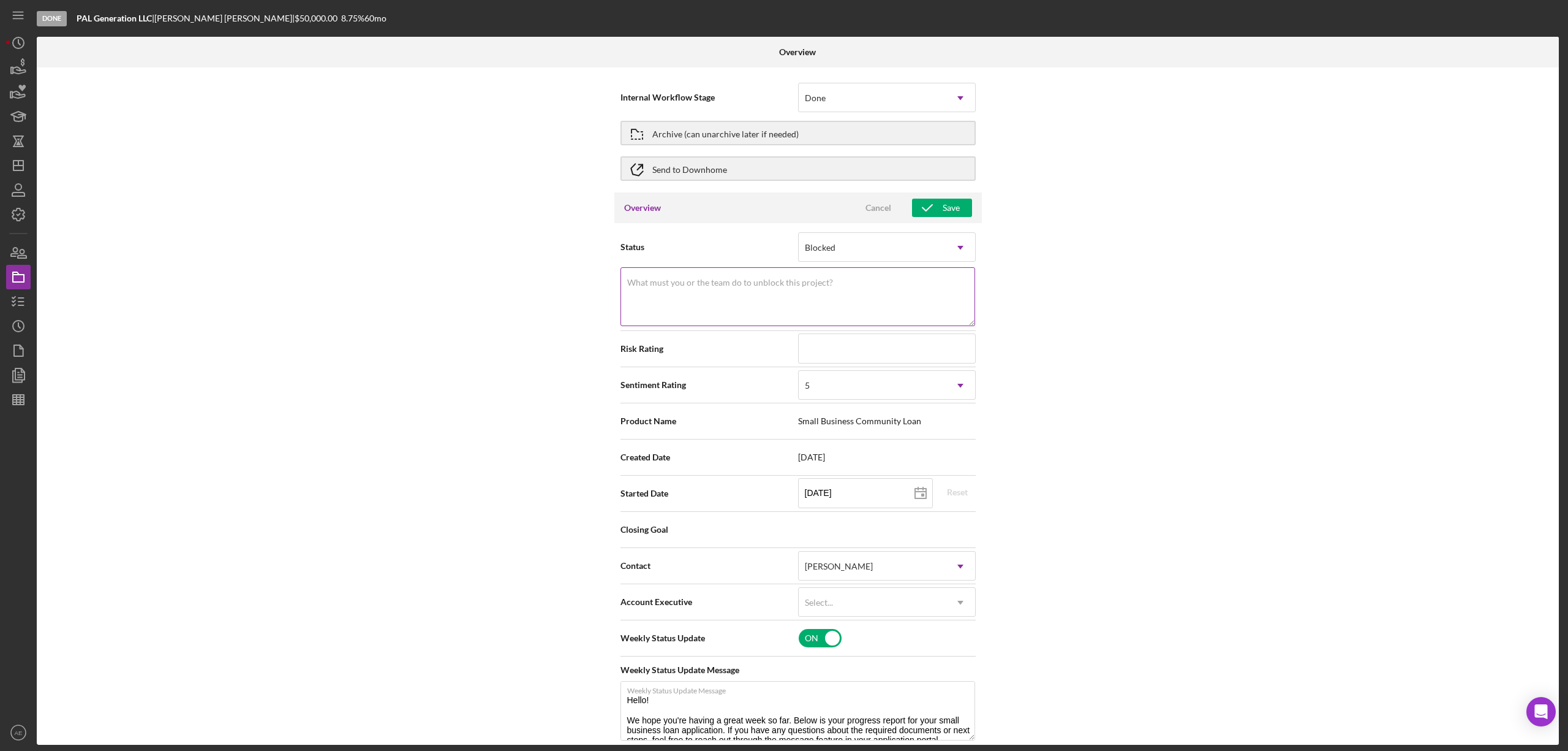
click at [757, 293] on textarea "What must you or the team do to unblock this project?" at bounding box center [798, 296] width 355 height 59
type textarea "L"
drag, startPoint x: 756, startPoint y: 293, endPoint x: 474, endPoint y: 278, distance: 282.4
click at [474, 278] on div "Internal Workflow Stage Done Icon/Dropdown Arrow Archive (can unarchive later i…" at bounding box center [798, 406] width 1523 height 677
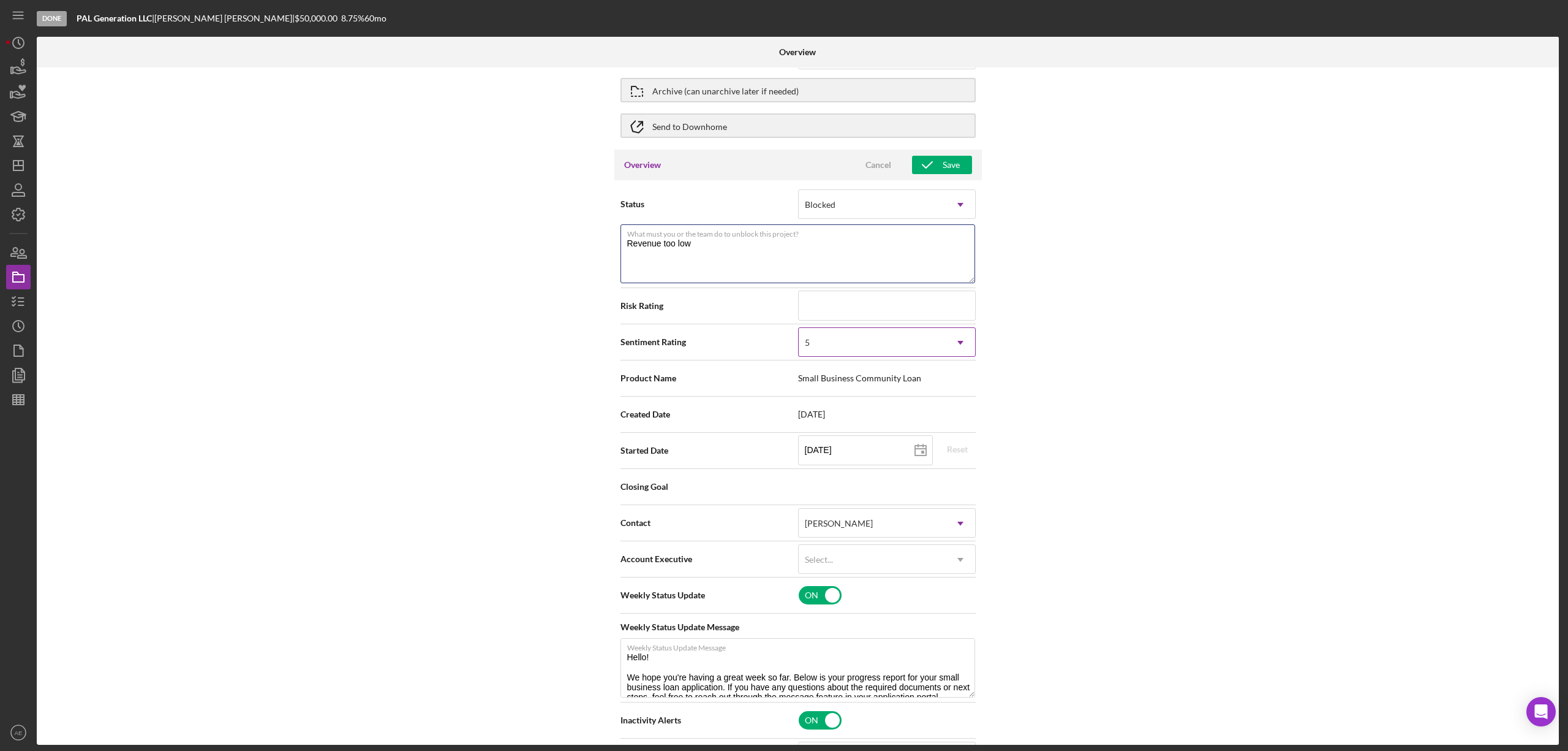
scroll to position [82, 0]
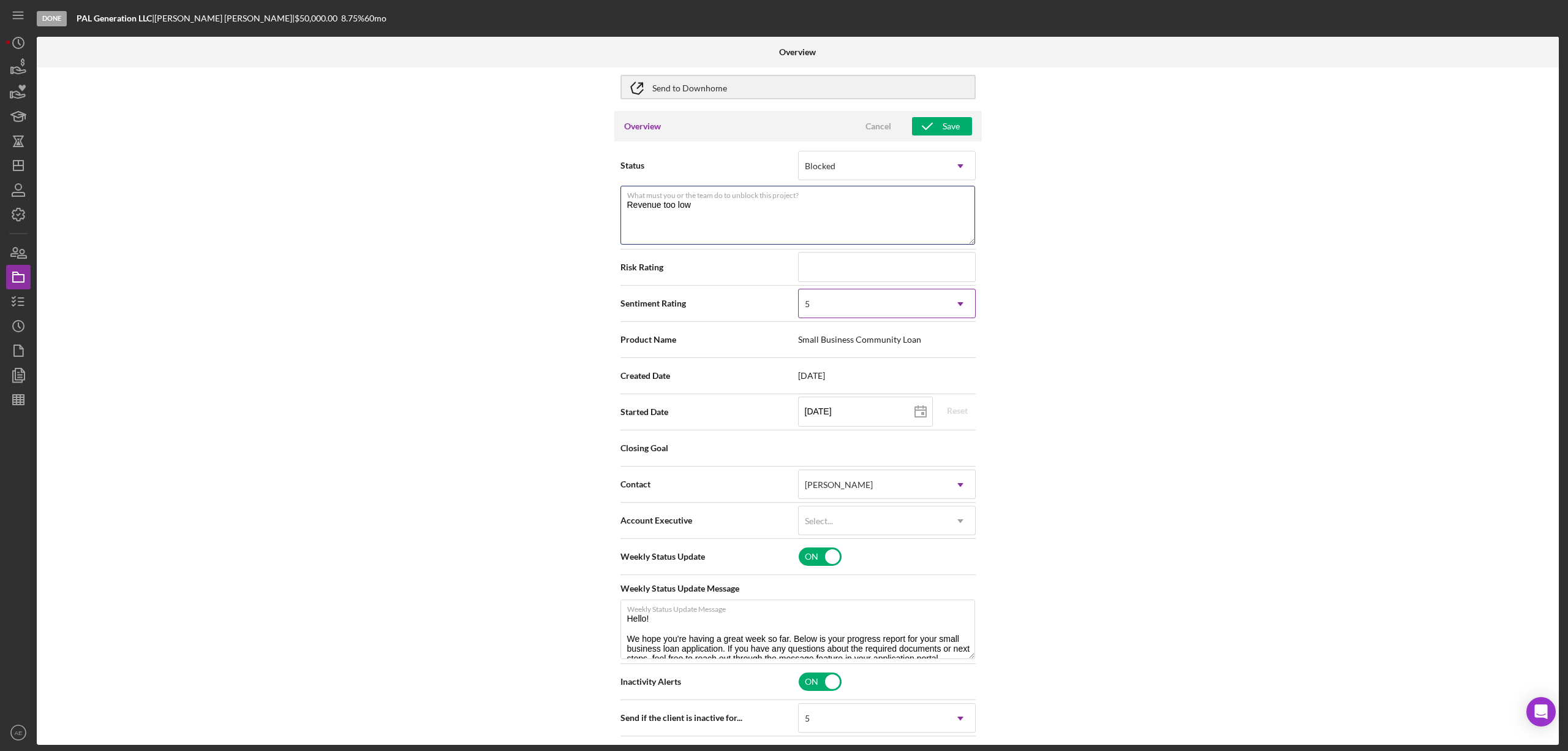
type textarea "Revenue too low"
click at [832, 297] on div "5" at bounding box center [871, 304] width 147 height 28
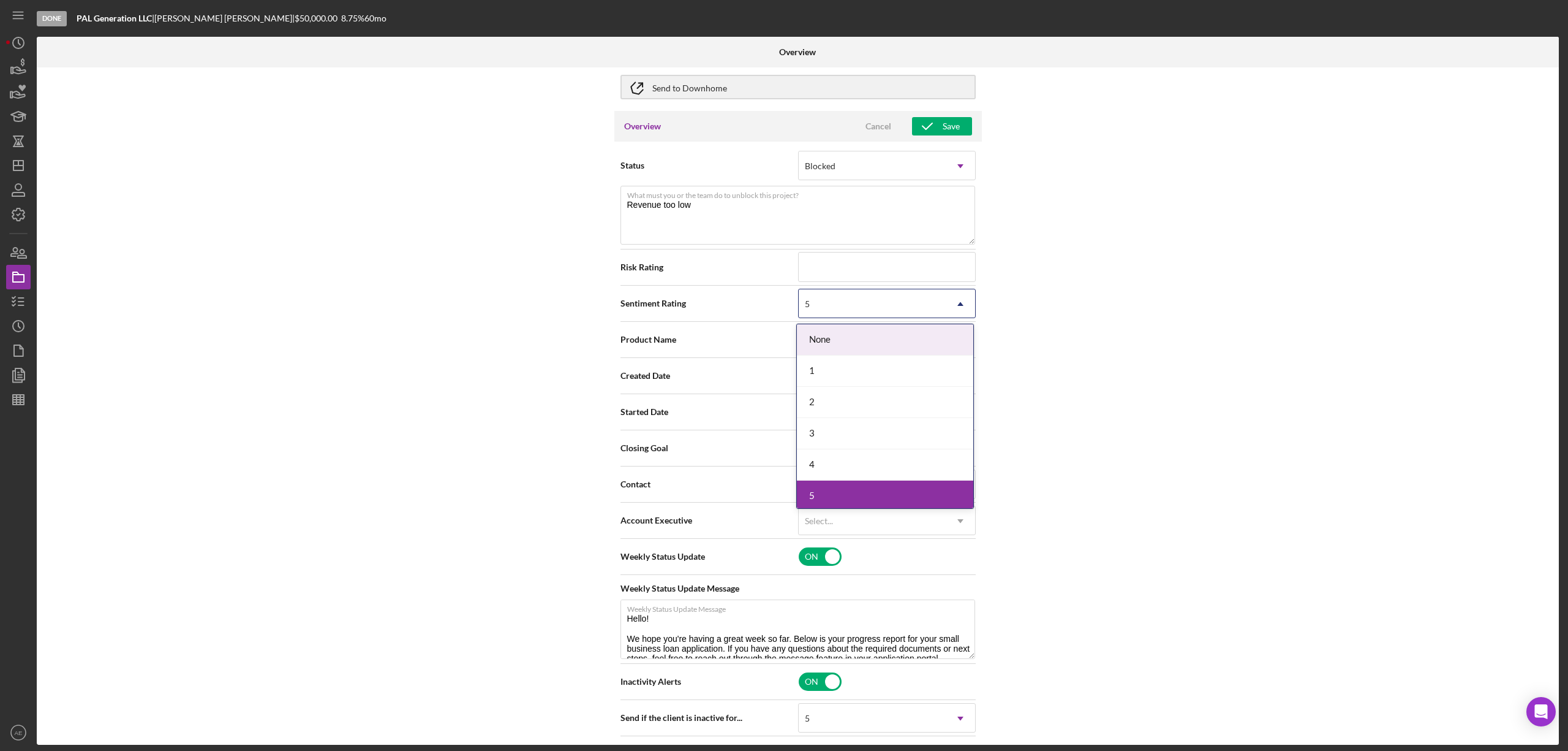
click at [830, 359] on div "1" at bounding box center [885, 371] width 177 height 31
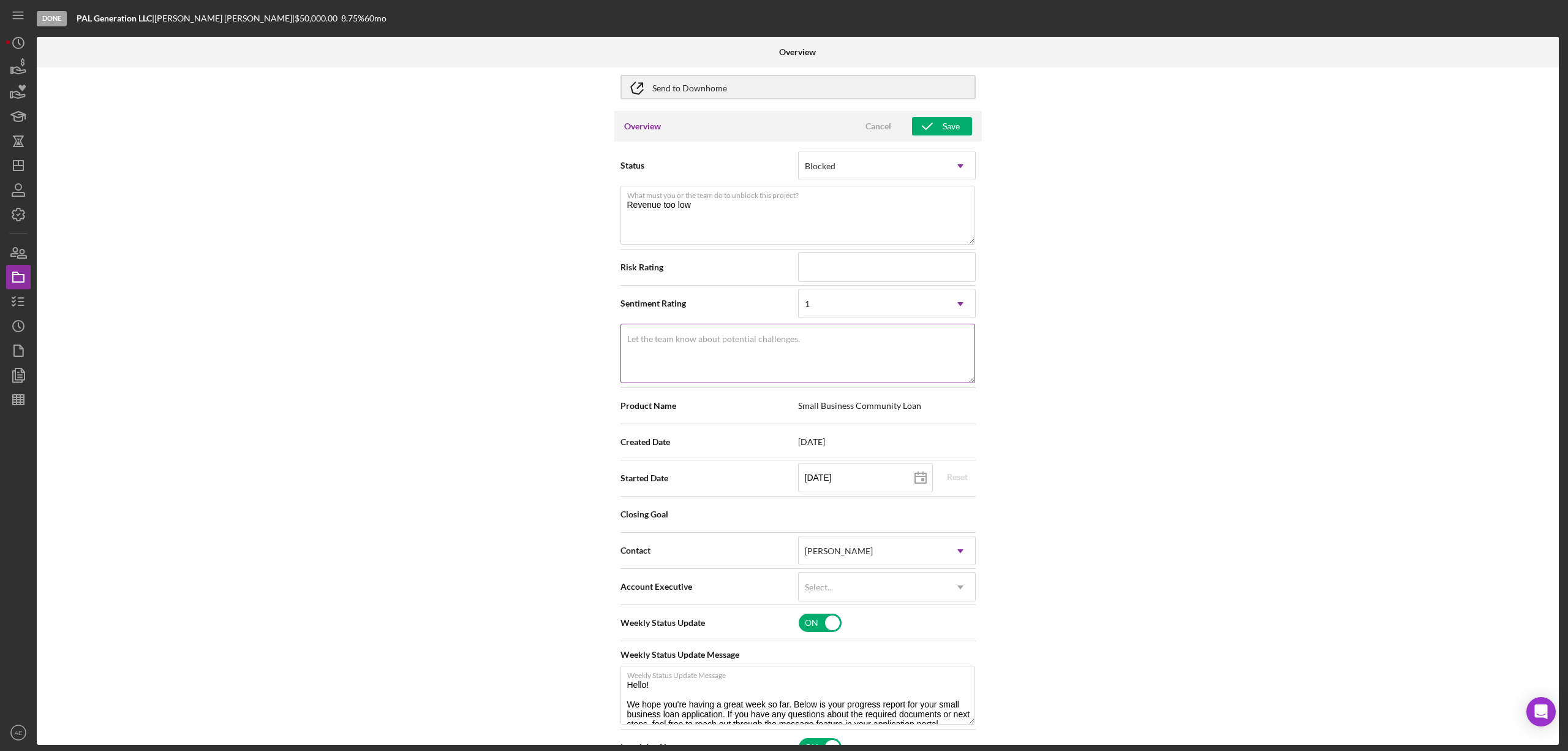
click at [799, 354] on textarea "Let the team know about potential challenges." at bounding box center [798, 353] width 355 height 59
paste textarea "Revenue too low"
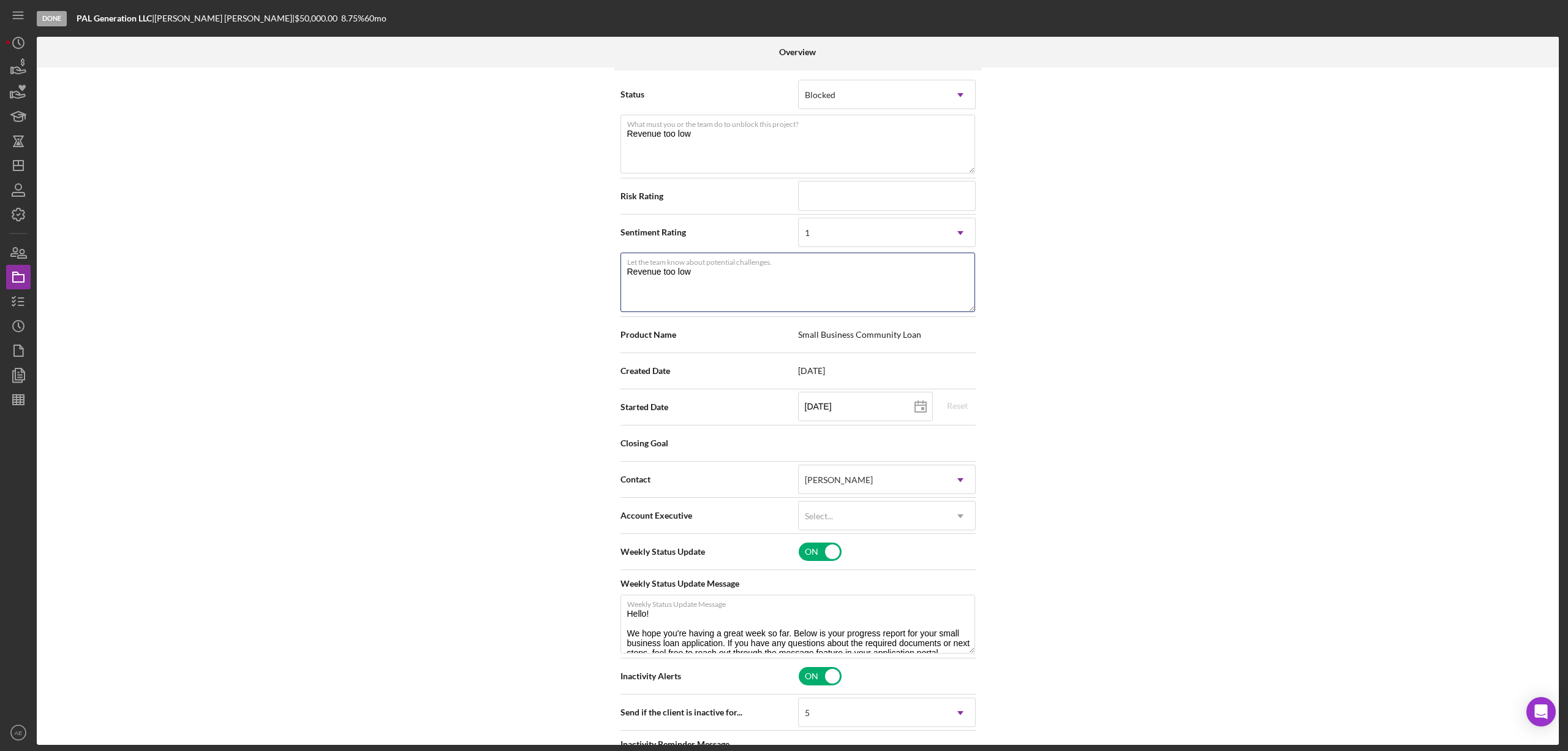
scroll to position [327, 0]
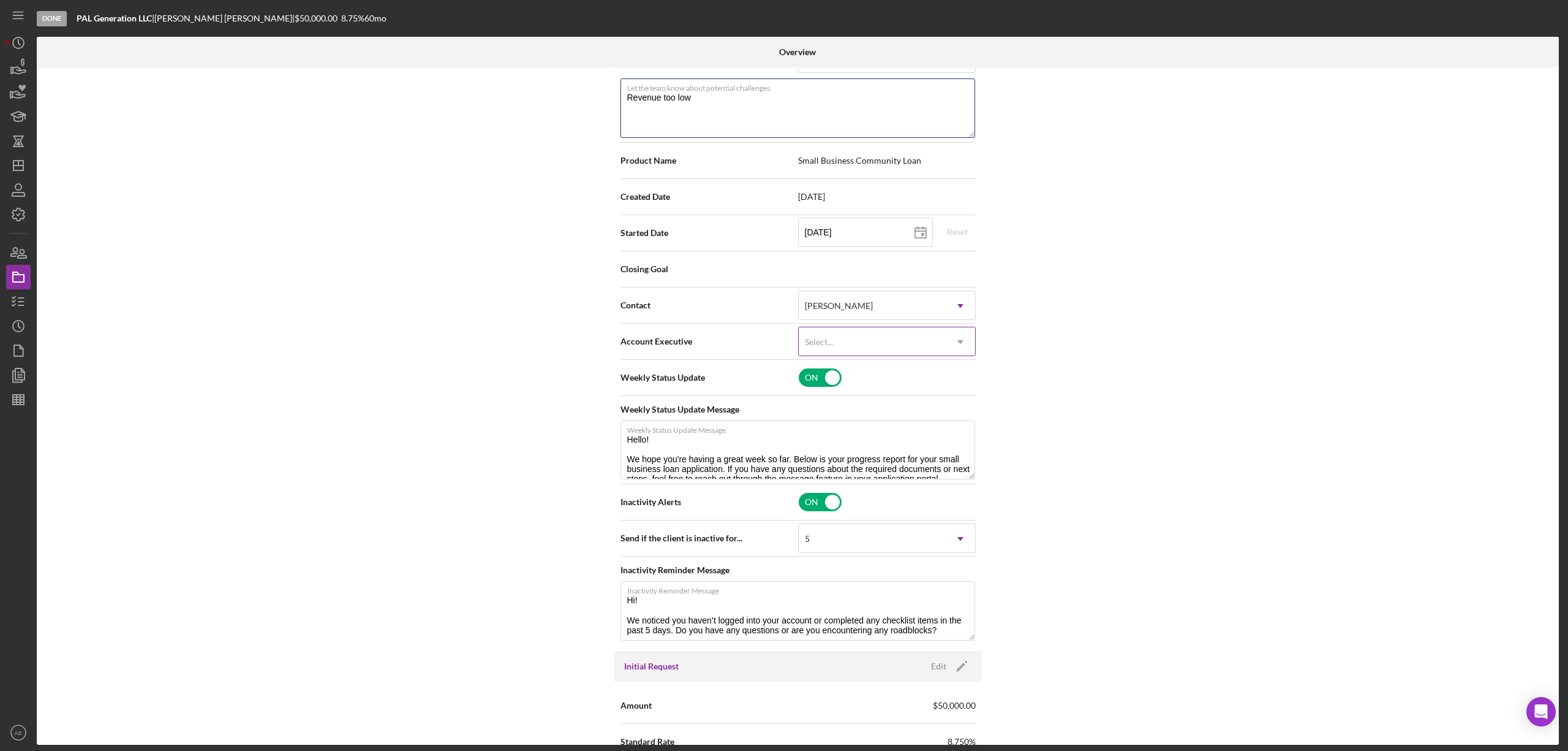
type textarea "Revenue too low"
click at [829, 349] on div "Select..." at bounding box center [871, 342] width 147 height 28
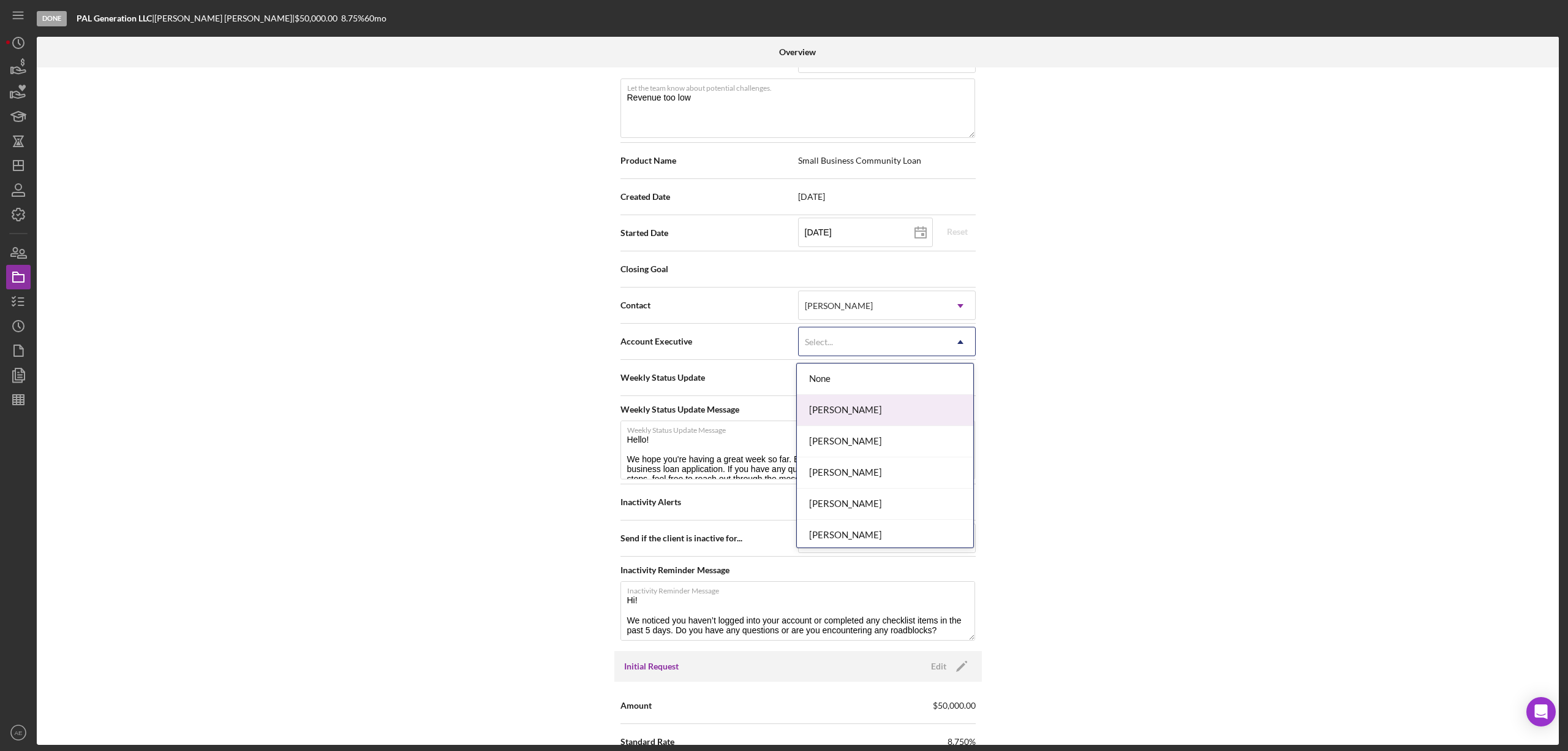
scroll to position [445, 0]
click at [856, 503] on div "[PERSON_NAME]" at bounding box center [885, 500] width 177 height 31
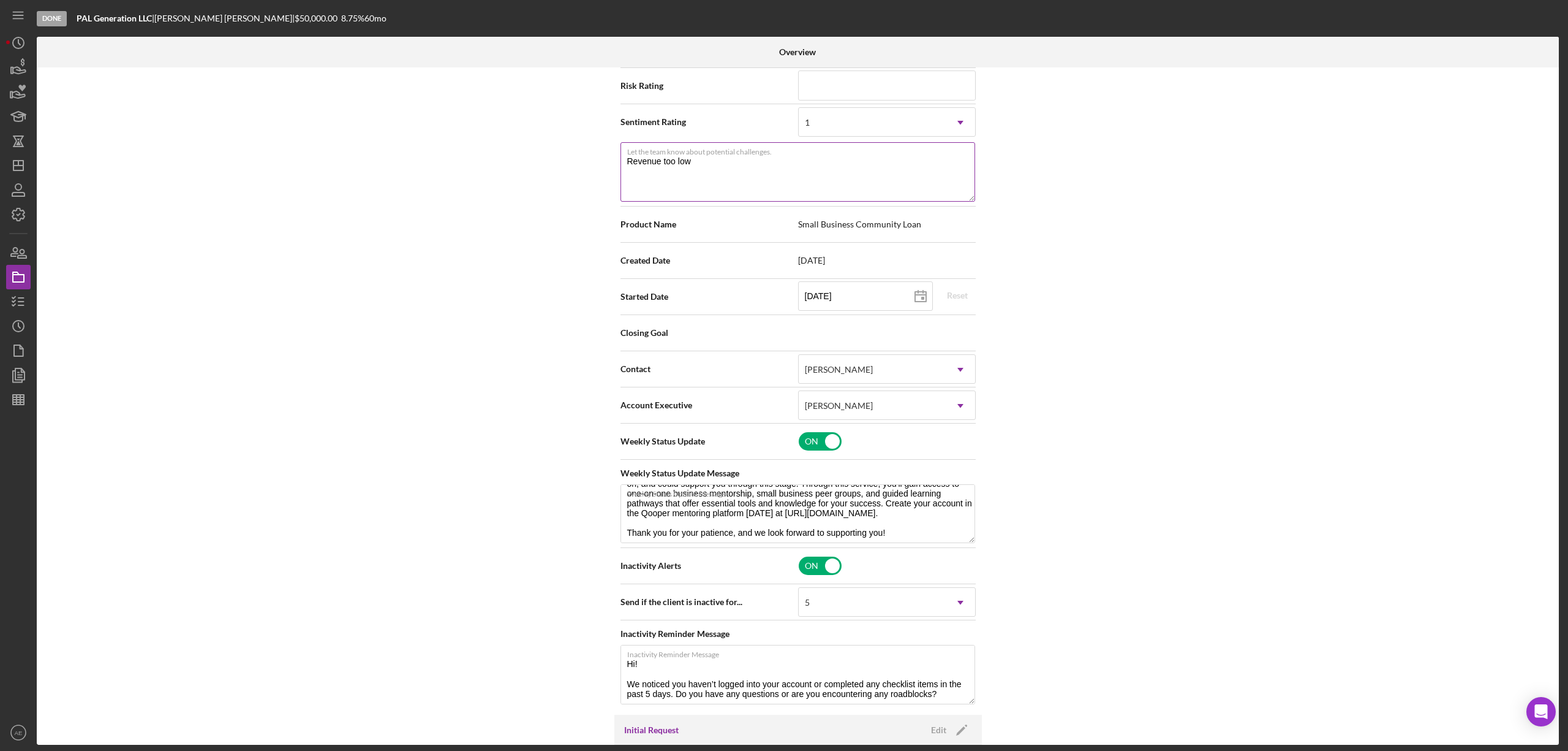
scroll to position [0, 0]
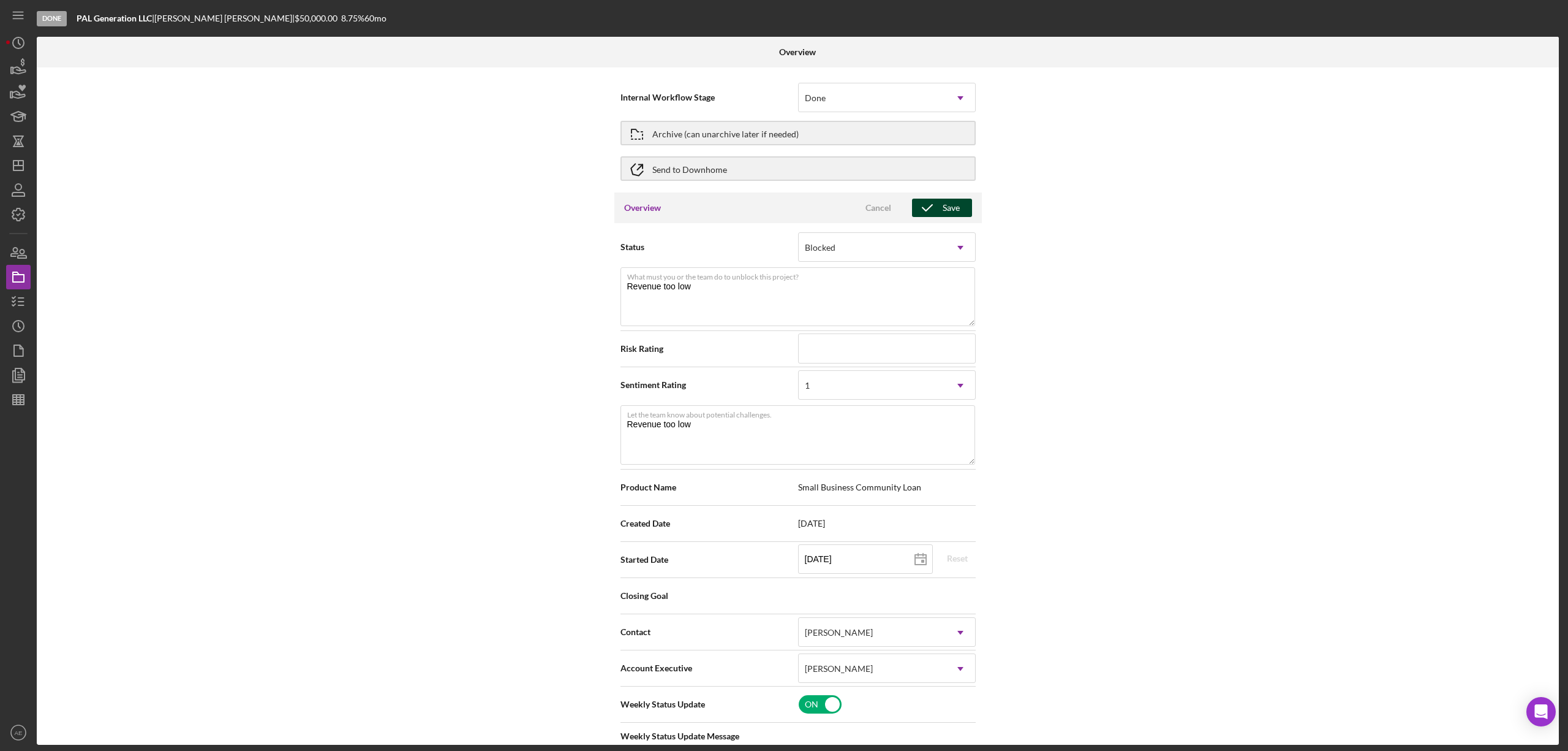
click at [954, 200] on div "Save" at bounding box center [951, 207] width 17 height 18
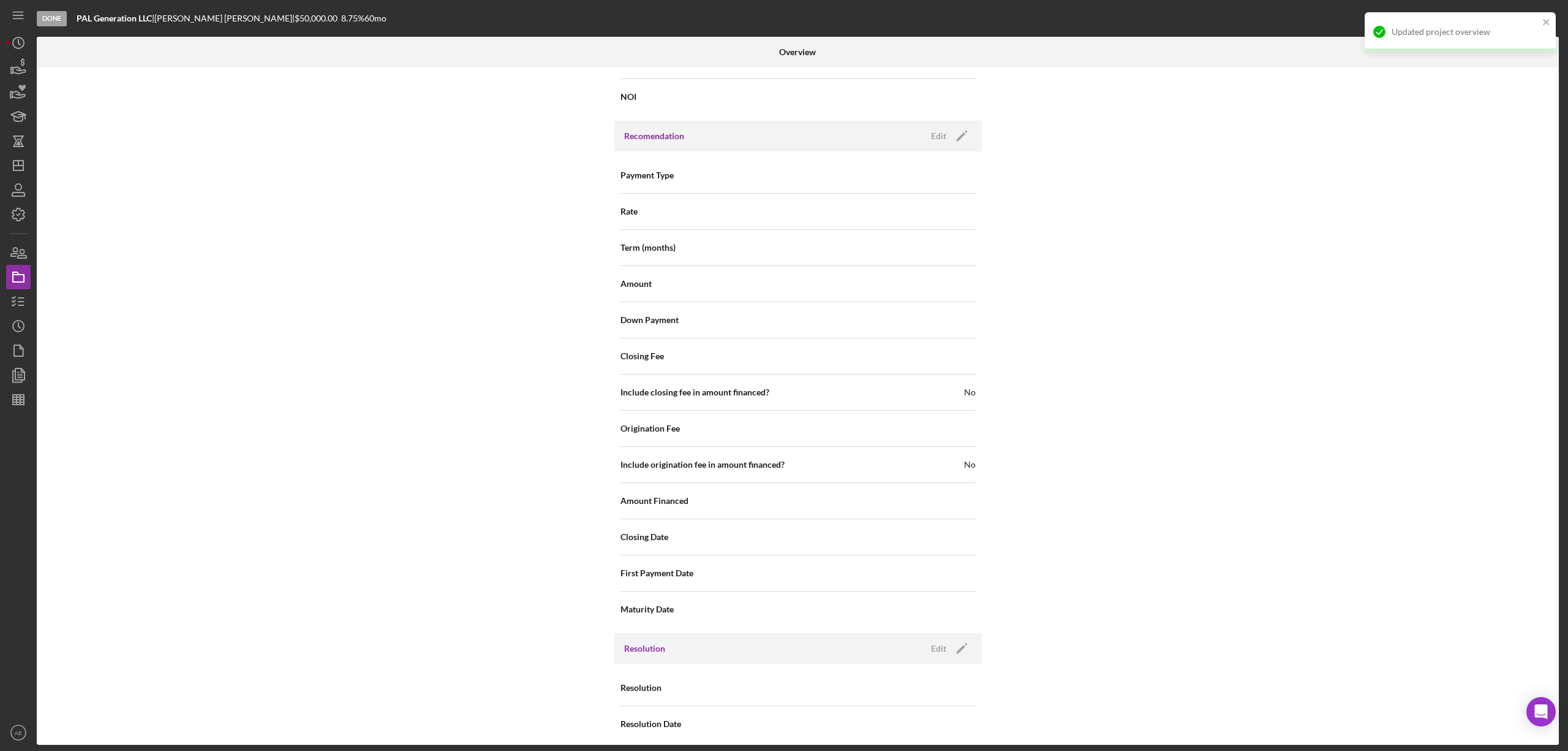
scroll to position [1354, 0]
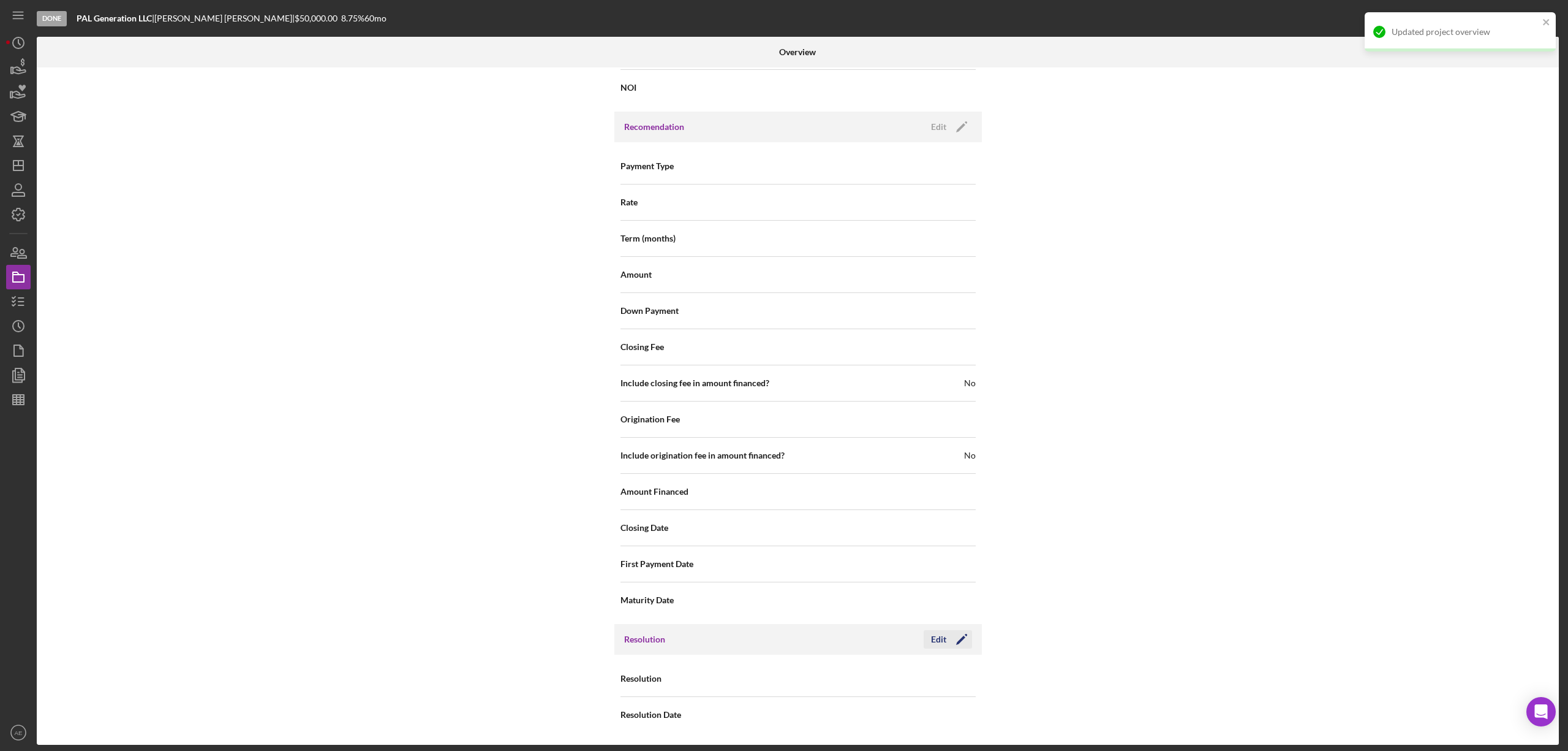
click at [950, 642] on icon "Icon/Edit" at bounding box center [962, 639] width 31 height 31
click at [854, 678] on div "Select..." at bounding box center [871, 679] width 147 height 28
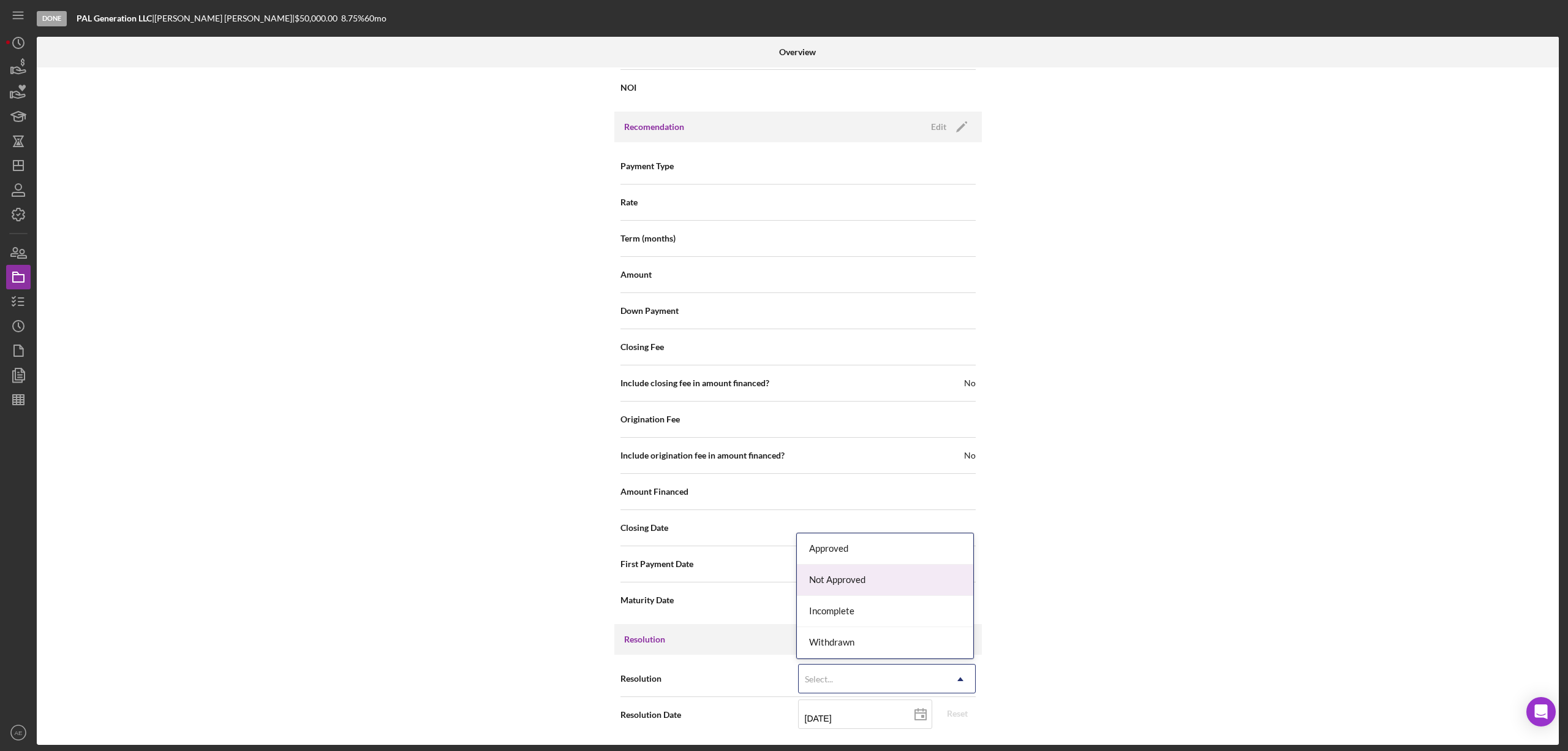
click at [847, 578] on div "Not Approved" at bounding box center [885, 580] width 177 height 31
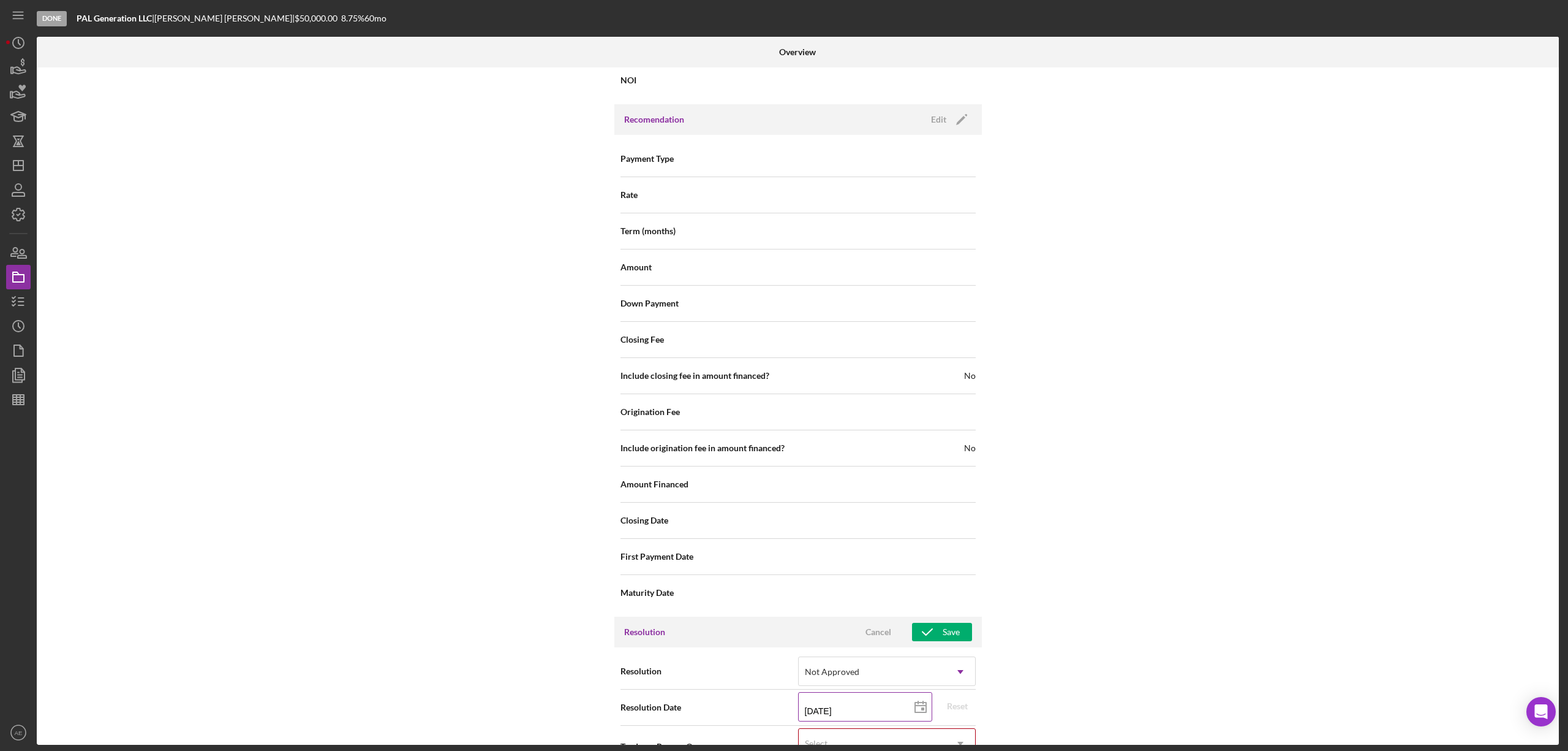
scroll to position [1432, 0]
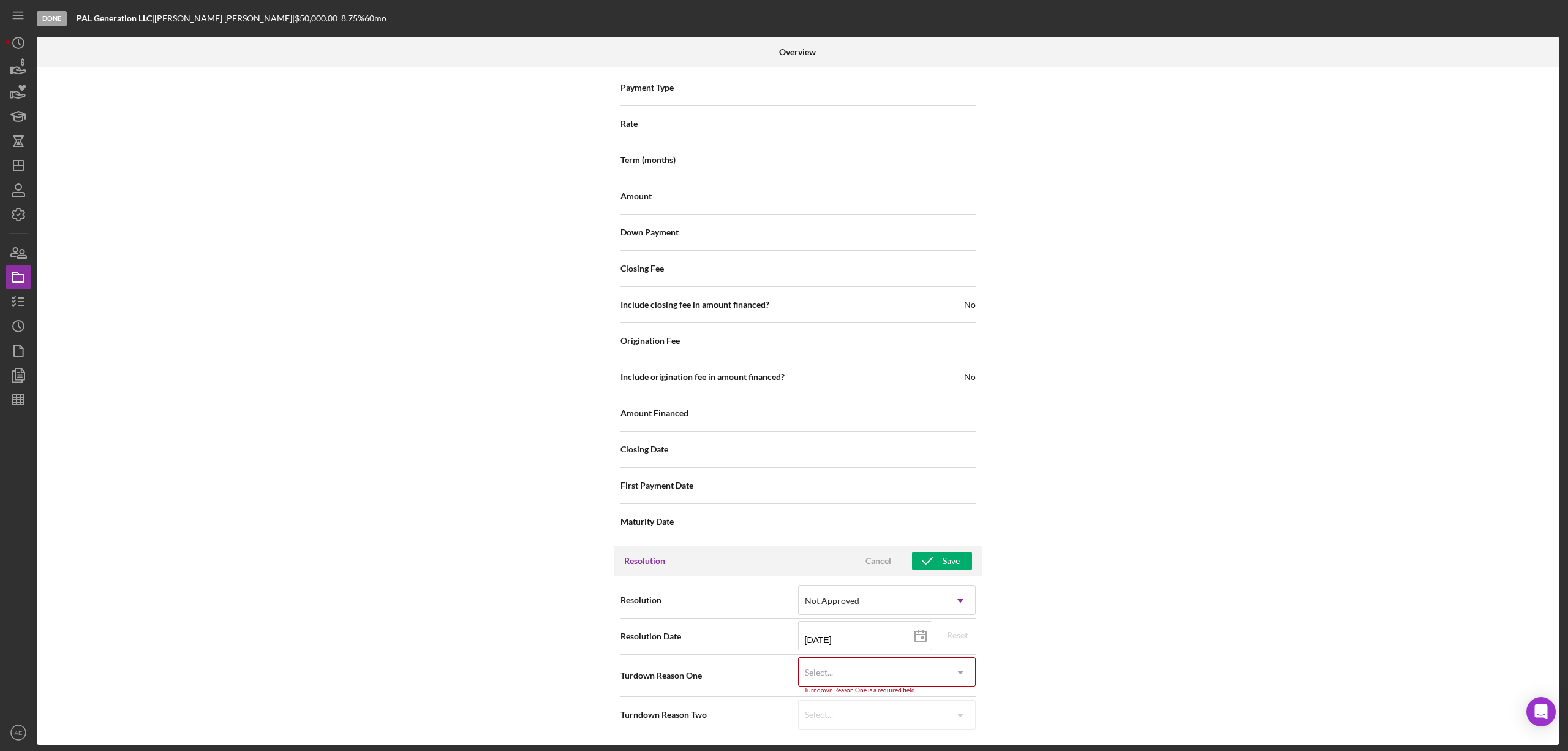
click at [864, 669] on div "Select..." at bounding box center [871, 672] width 147 height 28
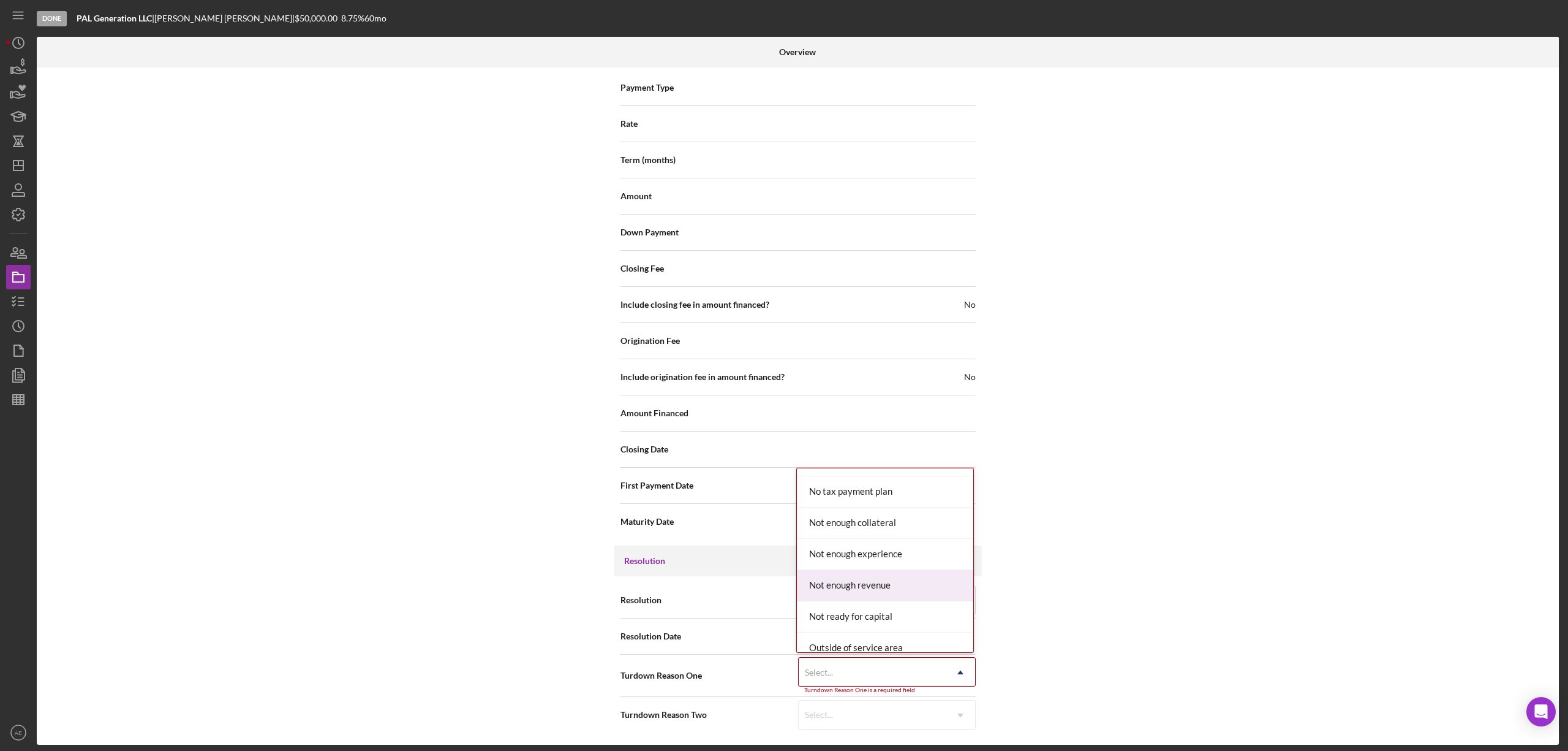
click at [895, 580] on div "Not enough revenue" at bounding box center [885, 585] width 177 height 31
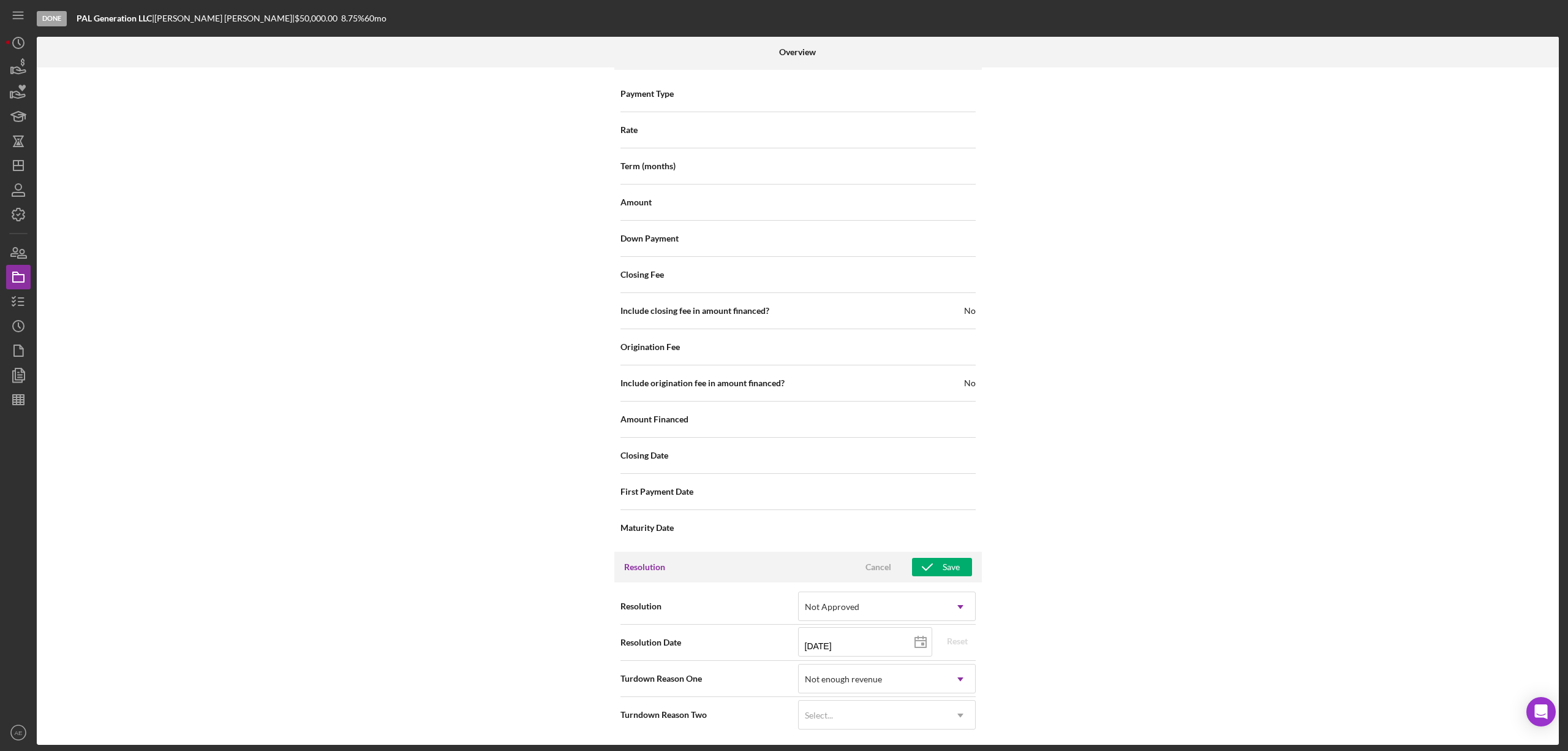
scroll to position [1426, 0]
click at [944, 564] on div "Save" at bounding box center [951, 566] width 17 height 18
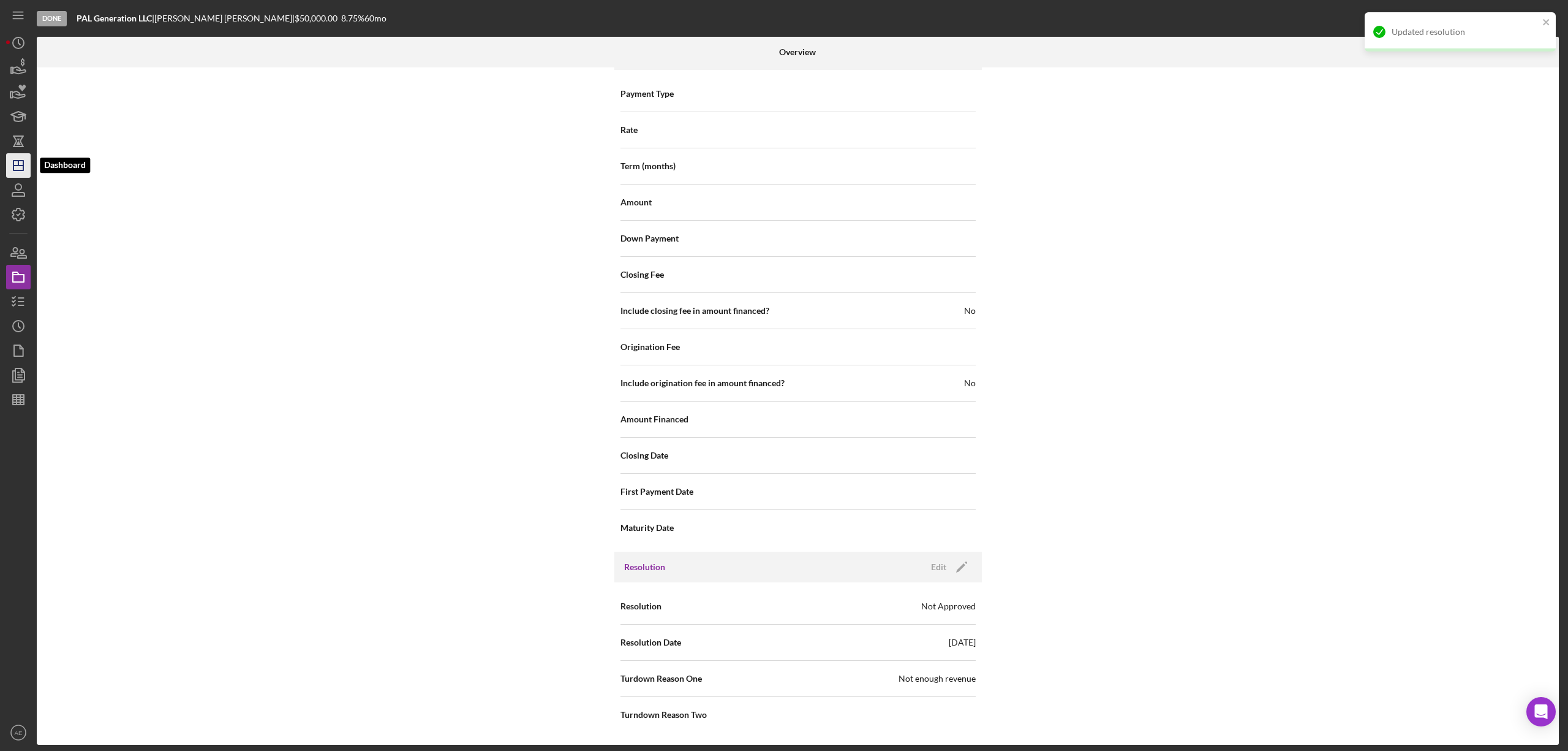
click at [25, 163] on icon "Icon/Dashboard" at bounding box center [19, 166] width 31 height 31
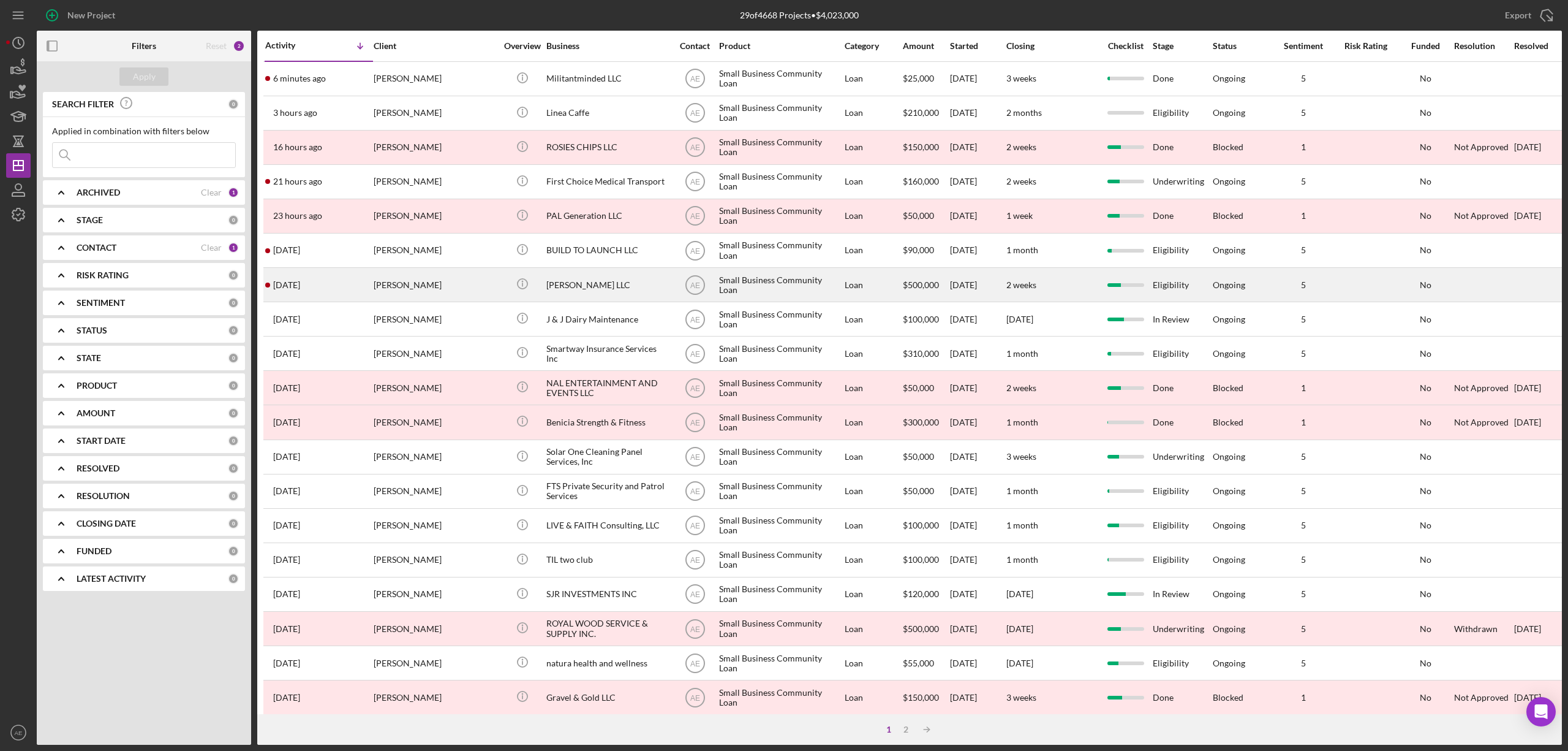
click at [449, 281] on div "[PERSON_NAME]" at bounding box center [435, 285] width 123 height 33
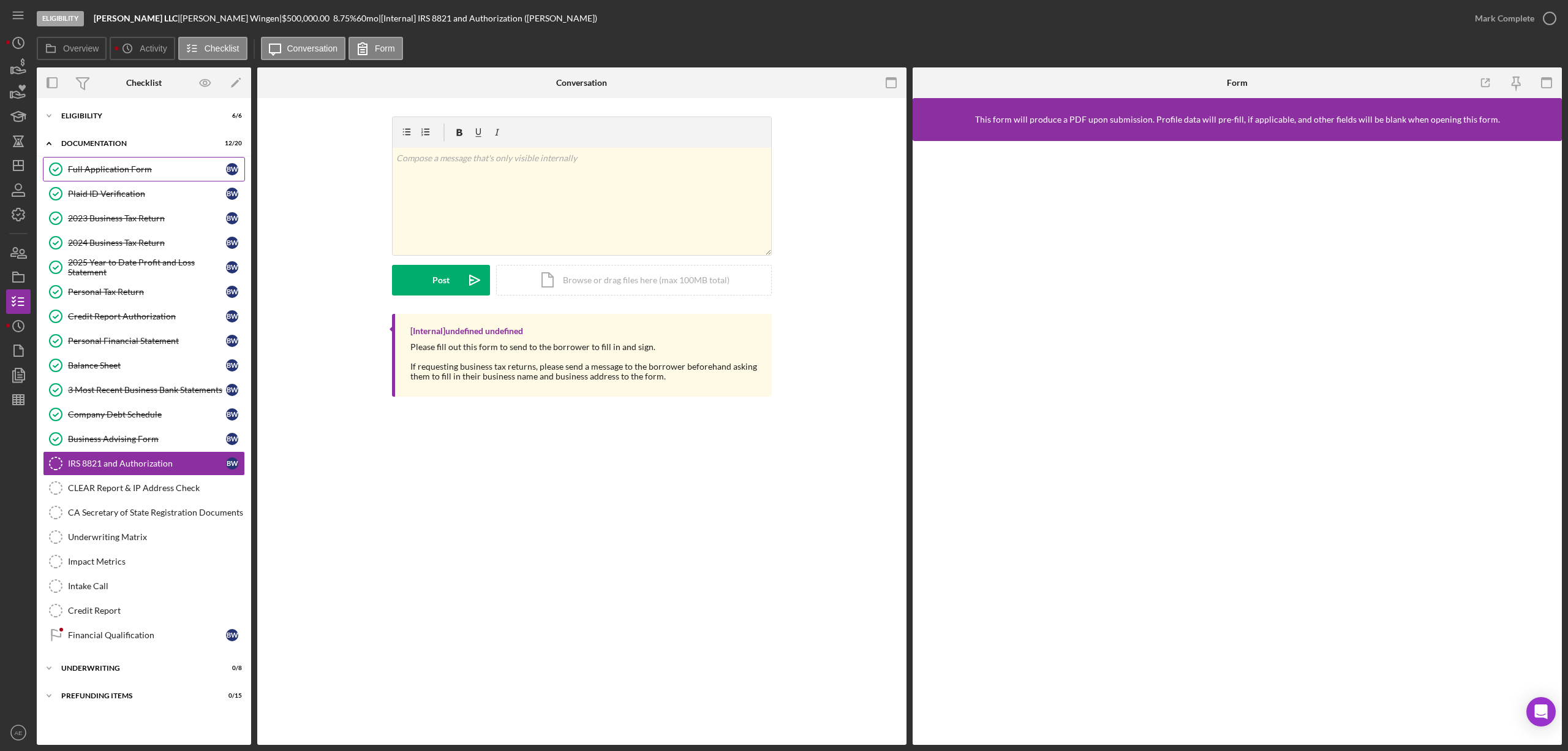
click at [108, 172] on div "Full Application Form" at bounding box center [147, 168] width 158 height 9
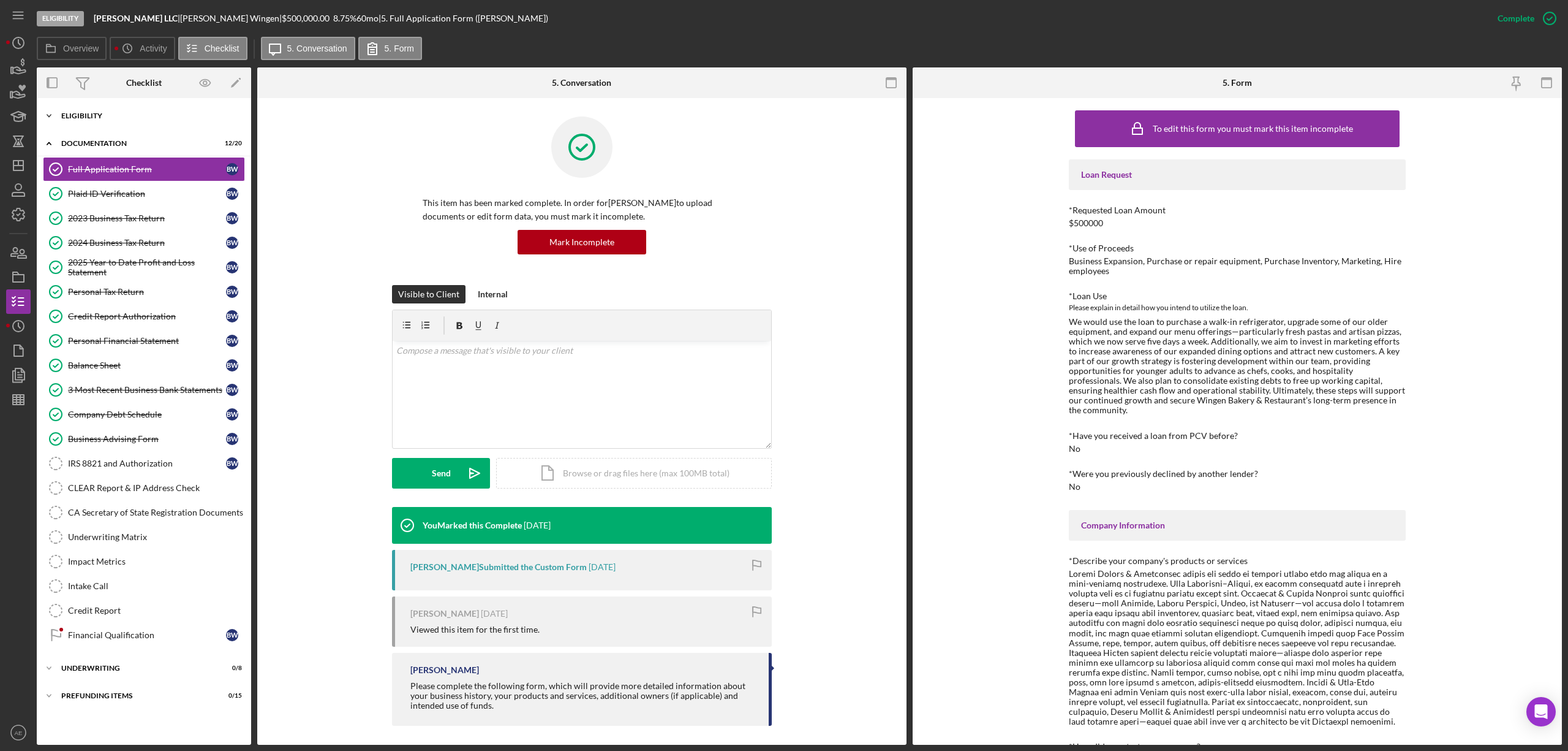
click at [114, 106] on div "Icon/Expander Eligibility 6 / 6" at bounding box center [144, 116] width 214 height 25
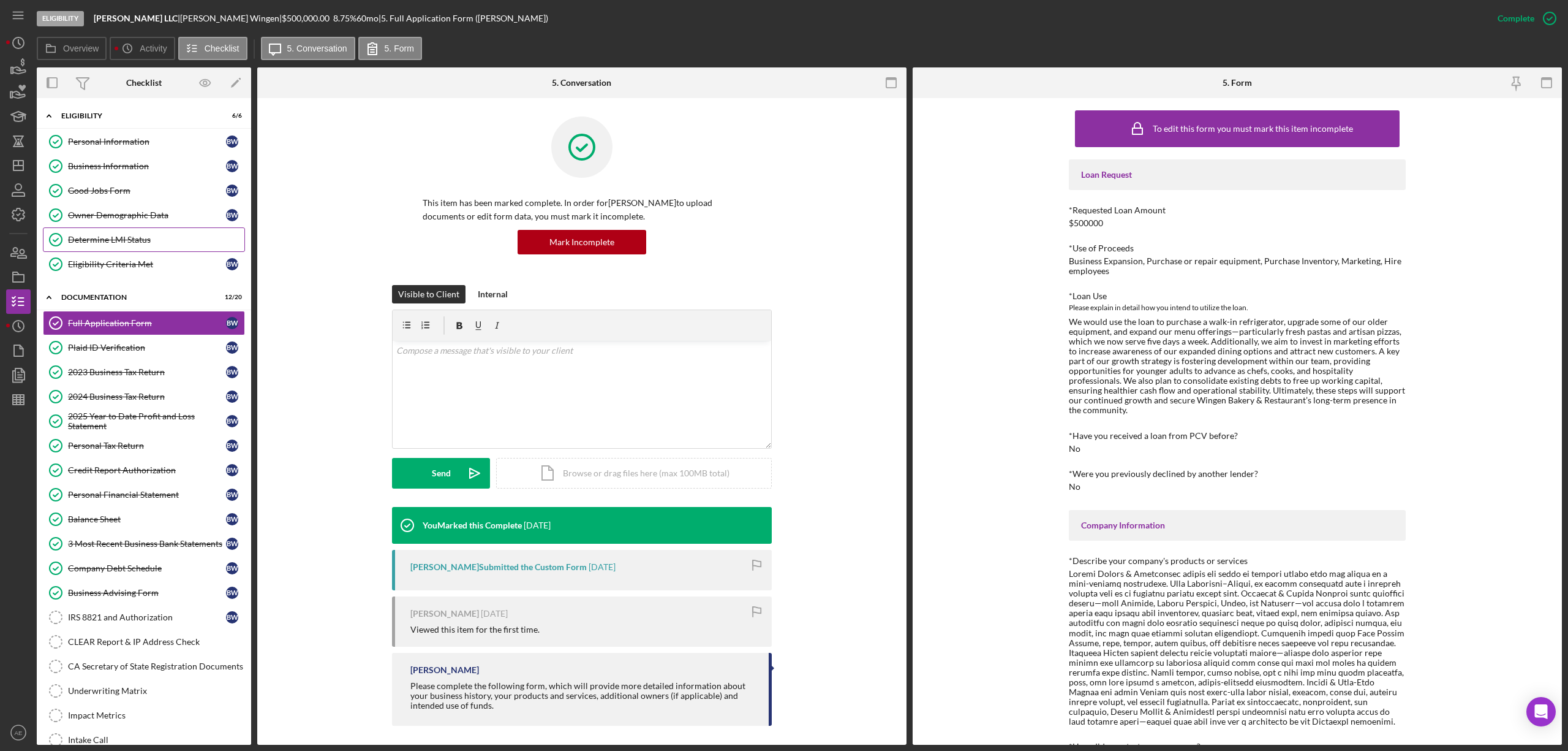
click at [138, 243] on div "Determine LMI Status" at bounding box center [156, 239] width 177 height 9
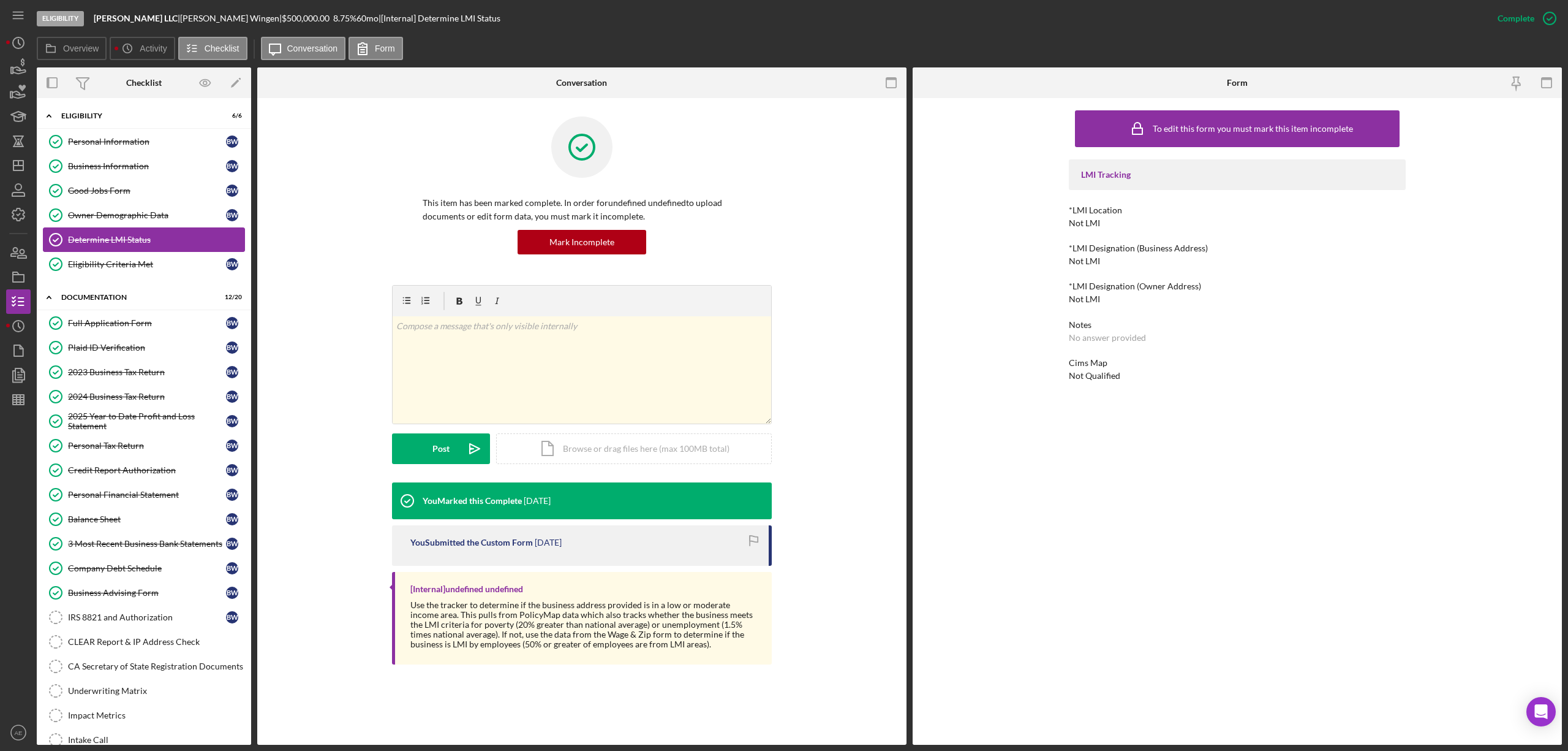
drag, startPoint x: 101, startPoint y: 170, endPoint x: 135, endPoint y: 228, distance: 67.2
click at [101, 170] on div "Business Information" at bounding box center [147, 166] width 158 height 9
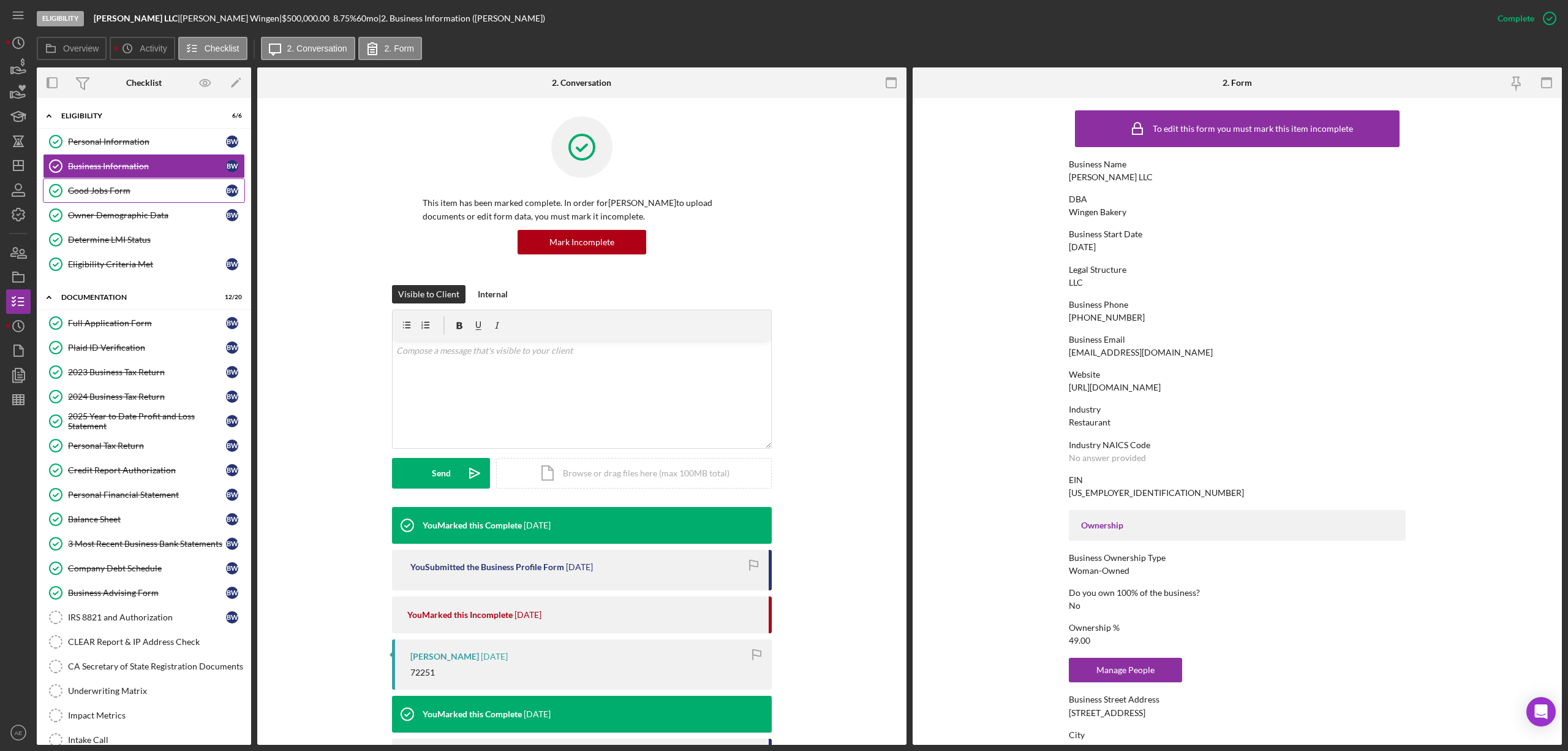
click at [129, 195] on div "Good Jobs Form" at bounding box center [147, 190] width 158 height 9
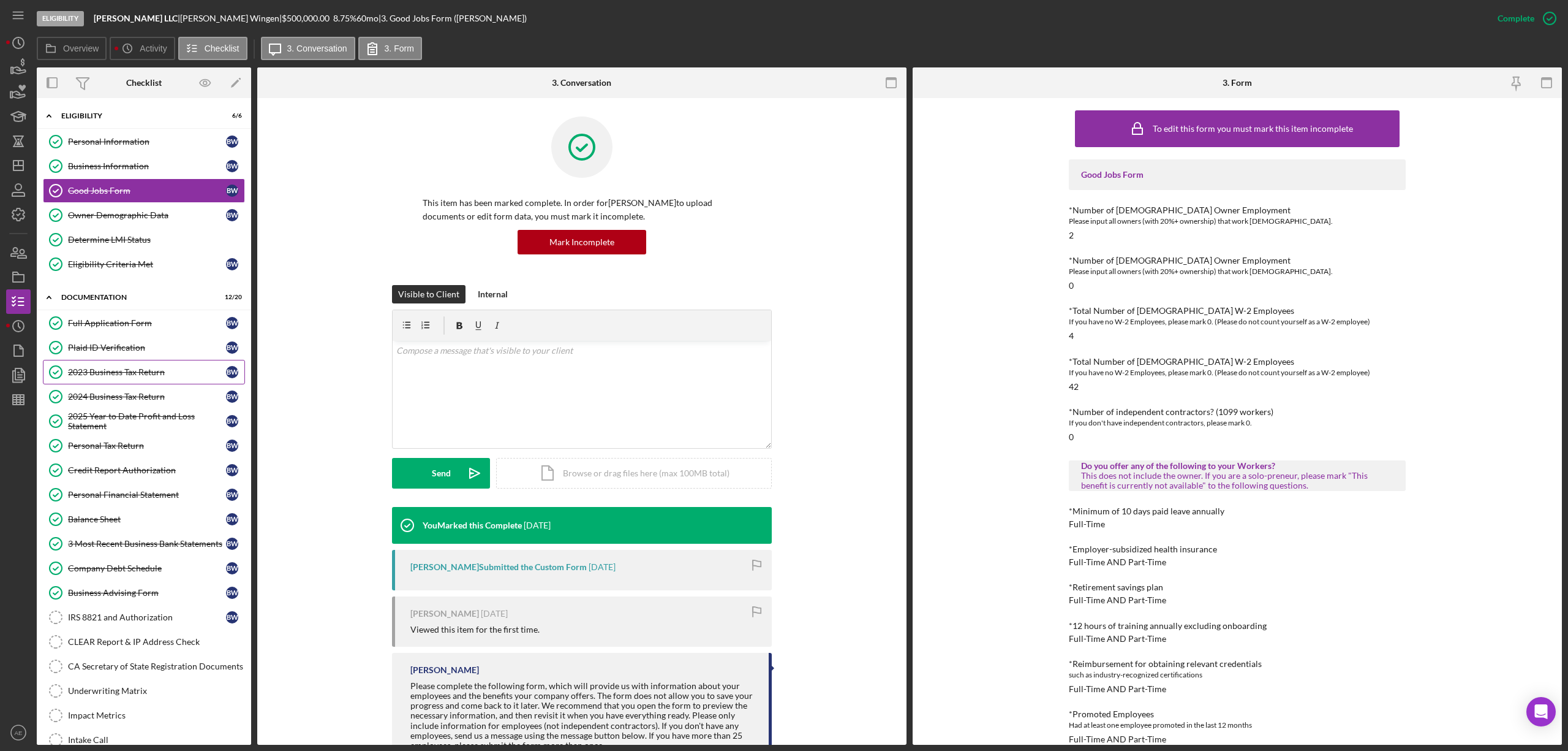
click at [124, 385] on link "2023 Business Tax Return 2023 Business Tax Return B W" at bounding box center [144, 372] width 202 height 25
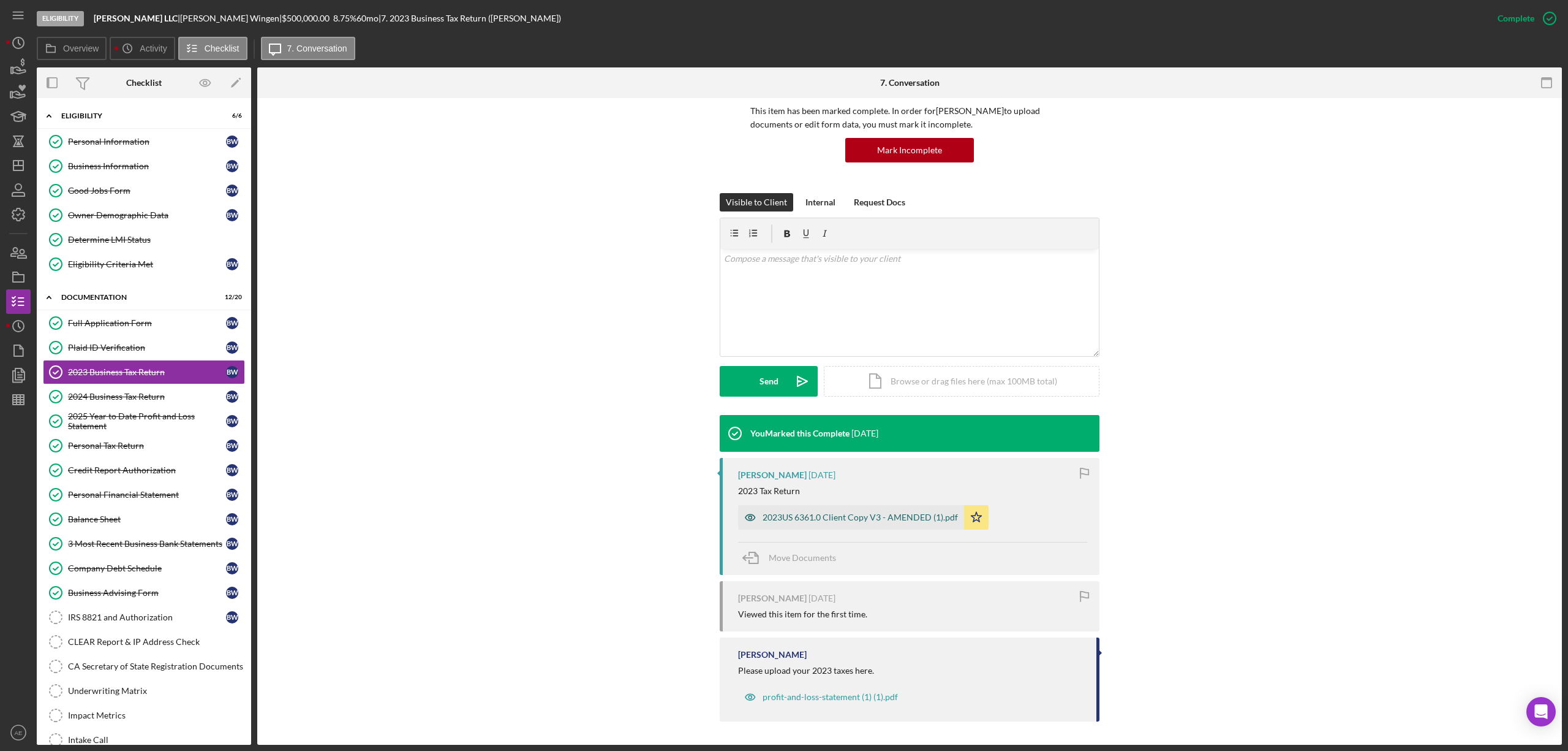
scroll to position [94, 0]
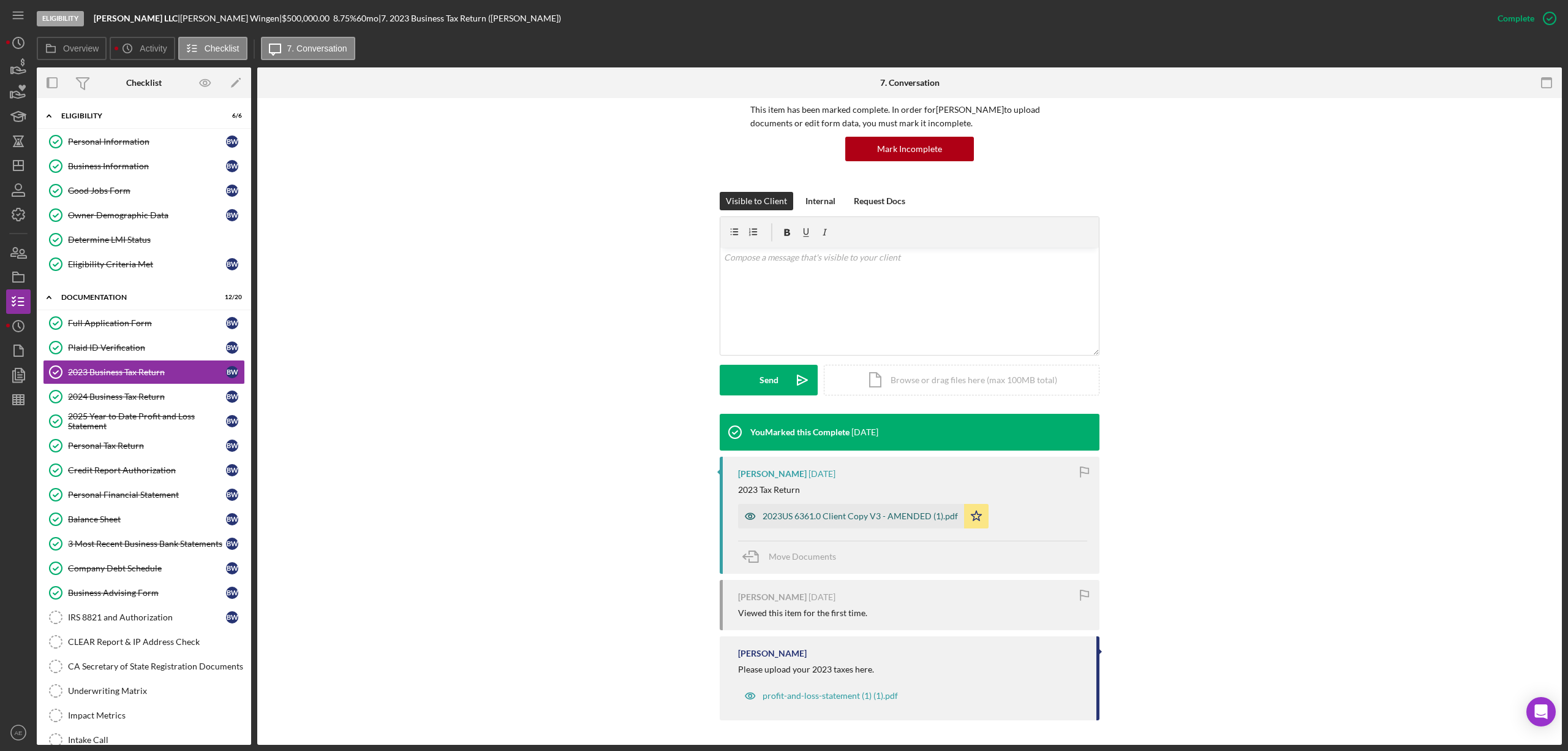
click at [853, 520] on div "2023US 6361.0 Client Copy V3 - AMENDED (1).pdf" at bounding box center [860, 516] width 196 height 9
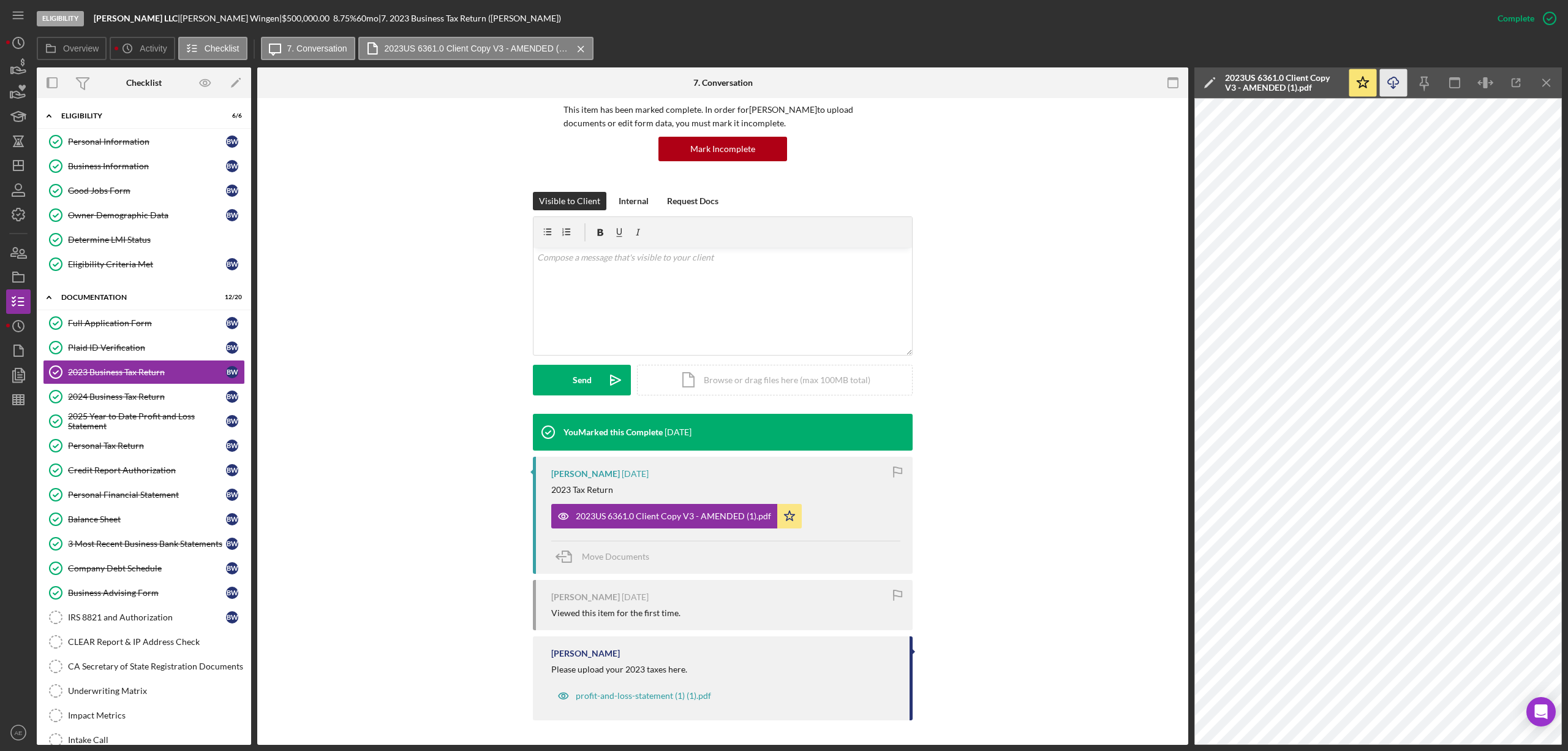
click at [1392, 76] on icon "Icon/Download" at bounding box center [1394, 83] width 27 height 27
click at [138, 400] on div "2024 Business Tax Return" at bounding box center [147, 396] width 158 height 9
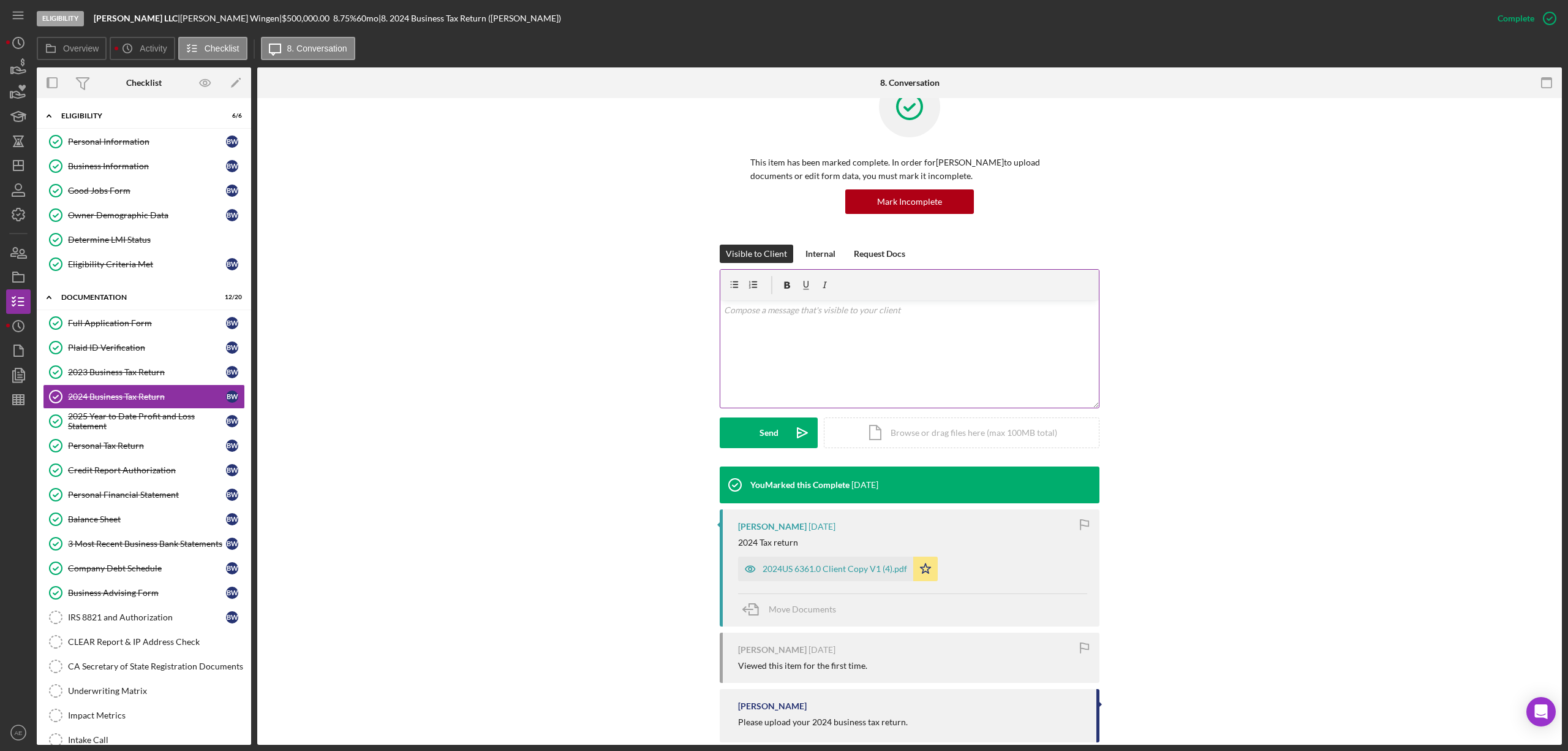
scroll to position [63, 0]
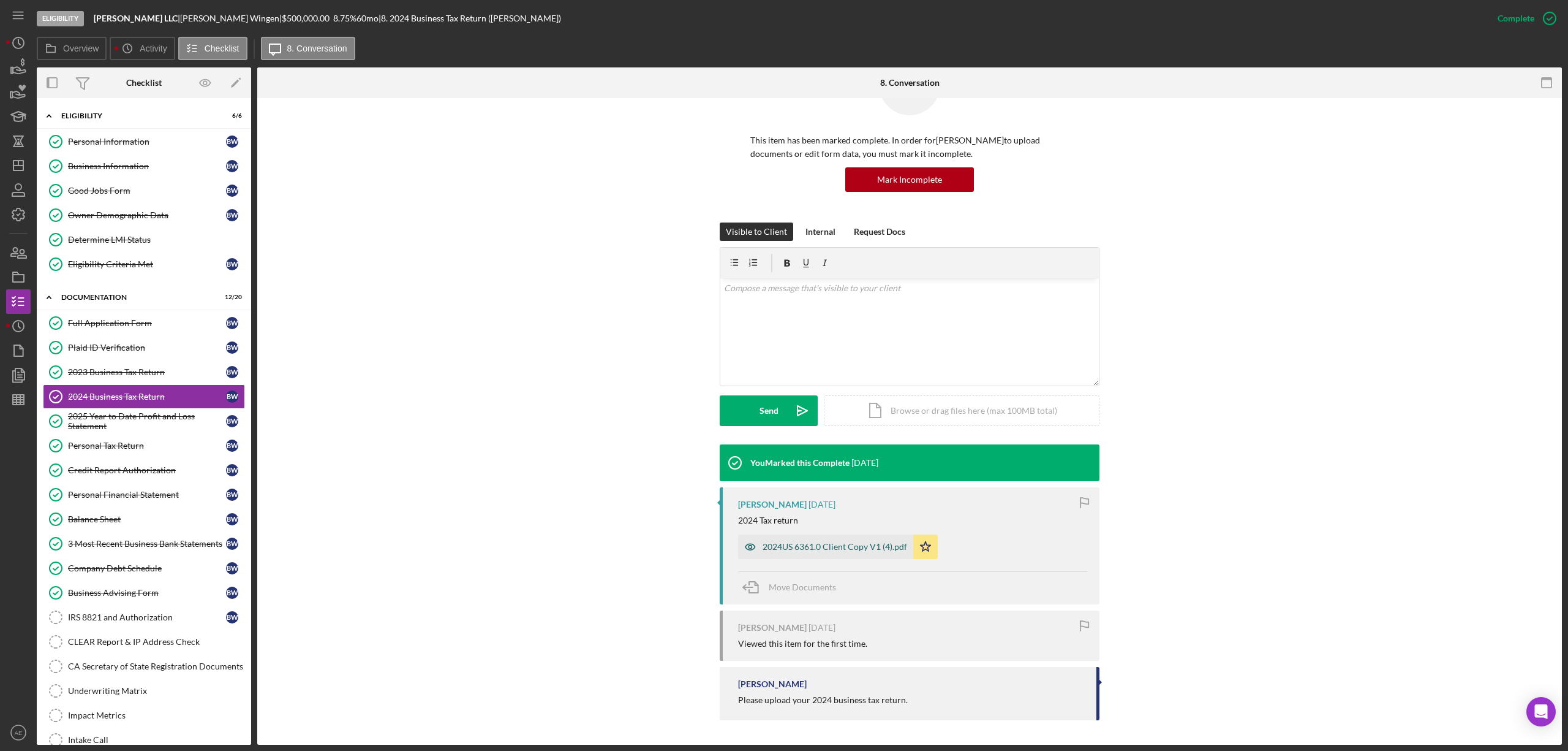
click at [869, 545] on div "2024US 6361.0 Client Copy V1 (4).pdf" at bounding box center [835, 546] width 145 height 9
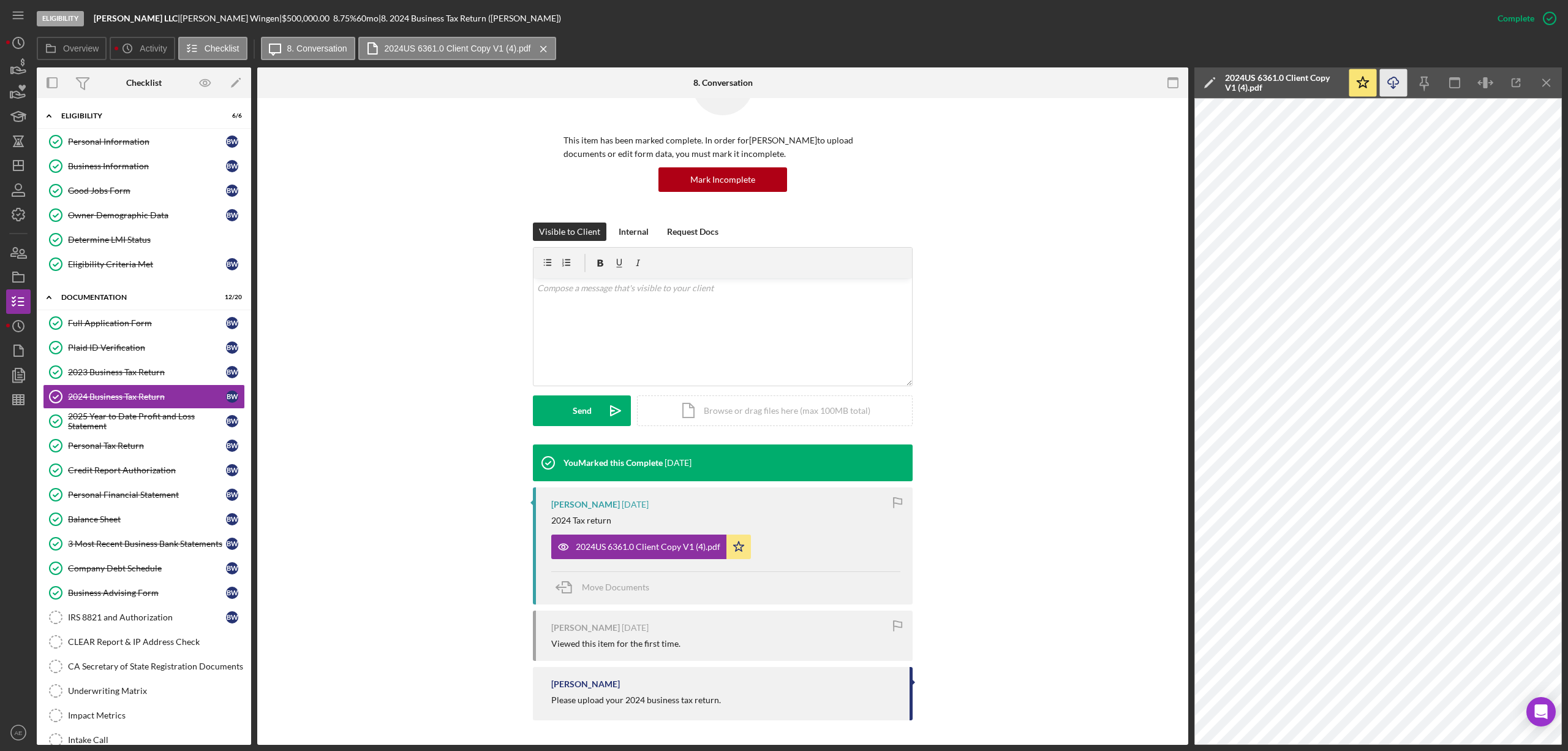
click at [1390, 87] on icon "Icon/Download" at bounding box center [1394, 83] width 27 height 27
click at [151, 426] on div "2025 Year to Date Profit and Loss Statement" at bounding box center [147, 421] width 158 height 20
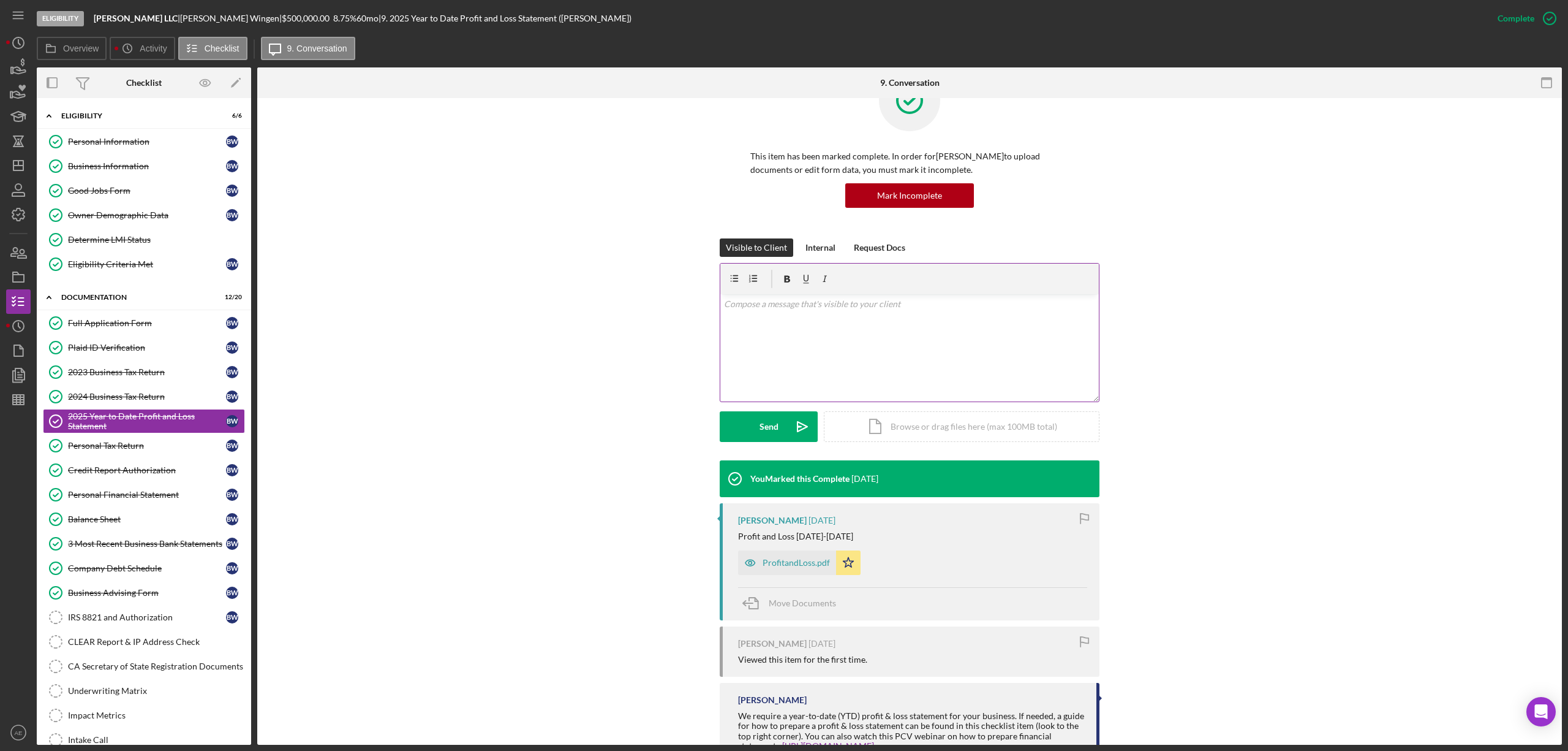
scroll to position [92, 0]
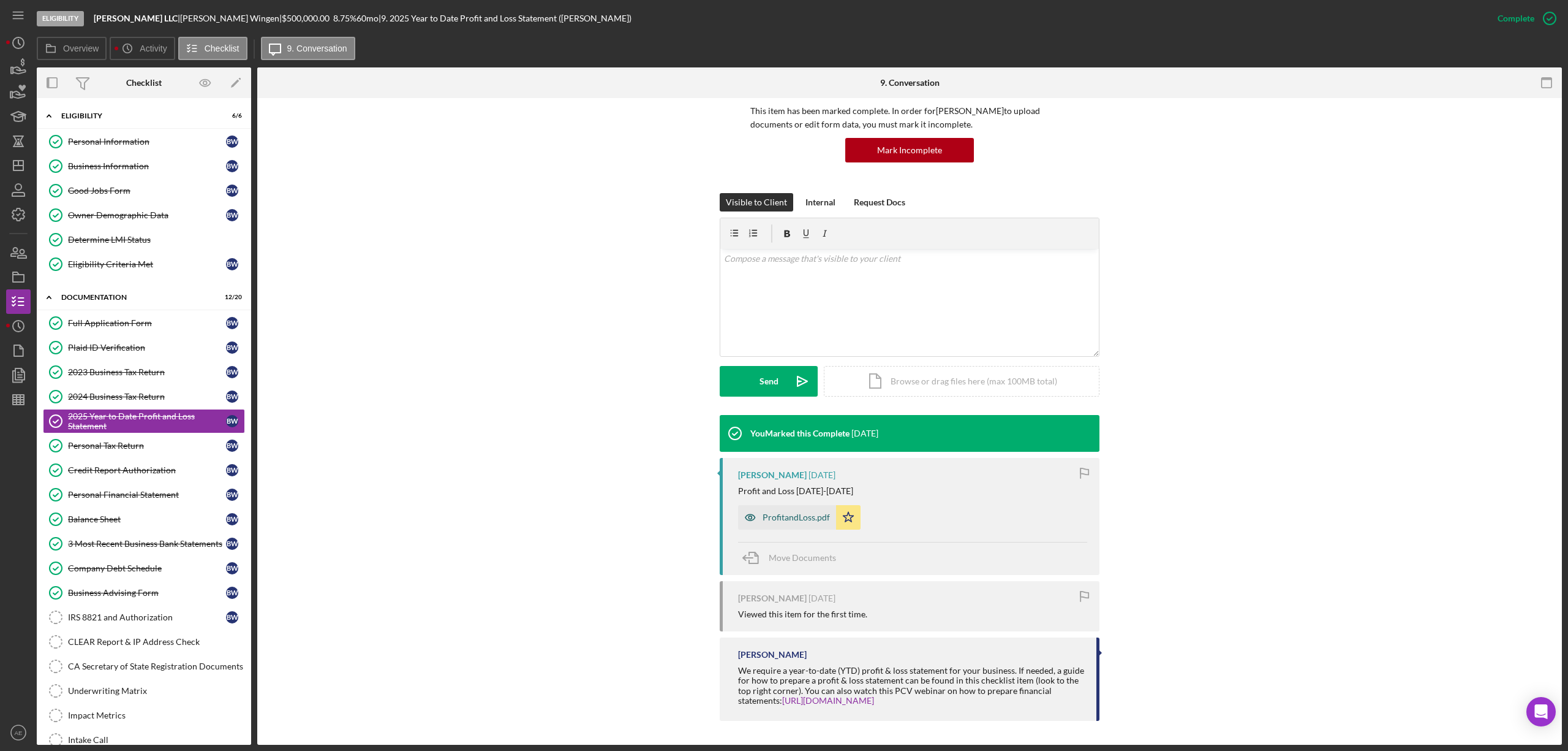
click at [789, 513] on div "ProfitandLoss.pdf" at bounding box center [796, 517] width 68 height 9
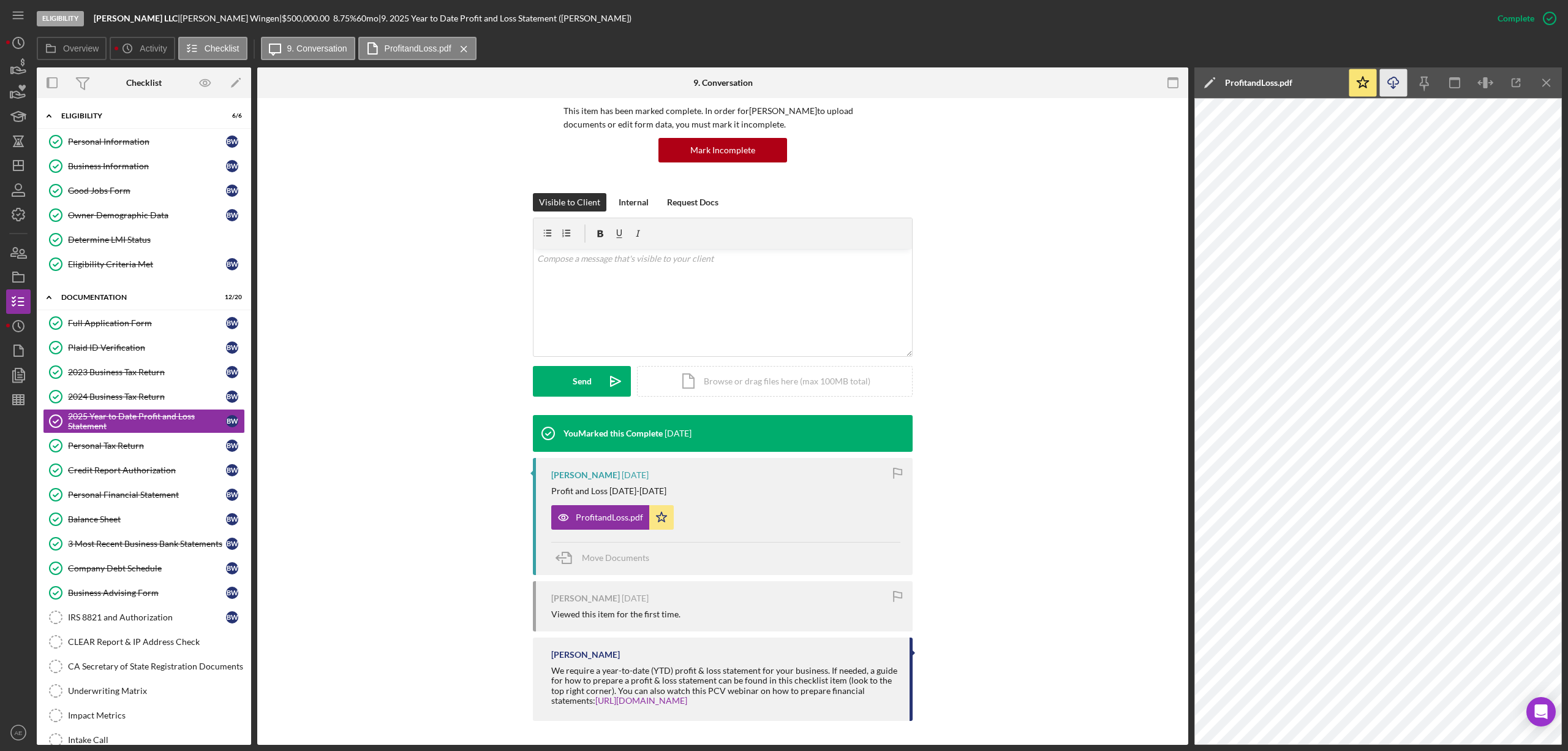
click at [1390, 84] on icon "button" at bounding box center [1393, 81] width 10 height 7
click at [158, 569] on div "Company Debt Schedule" at bounding box center [147, 567] width 158 height 9
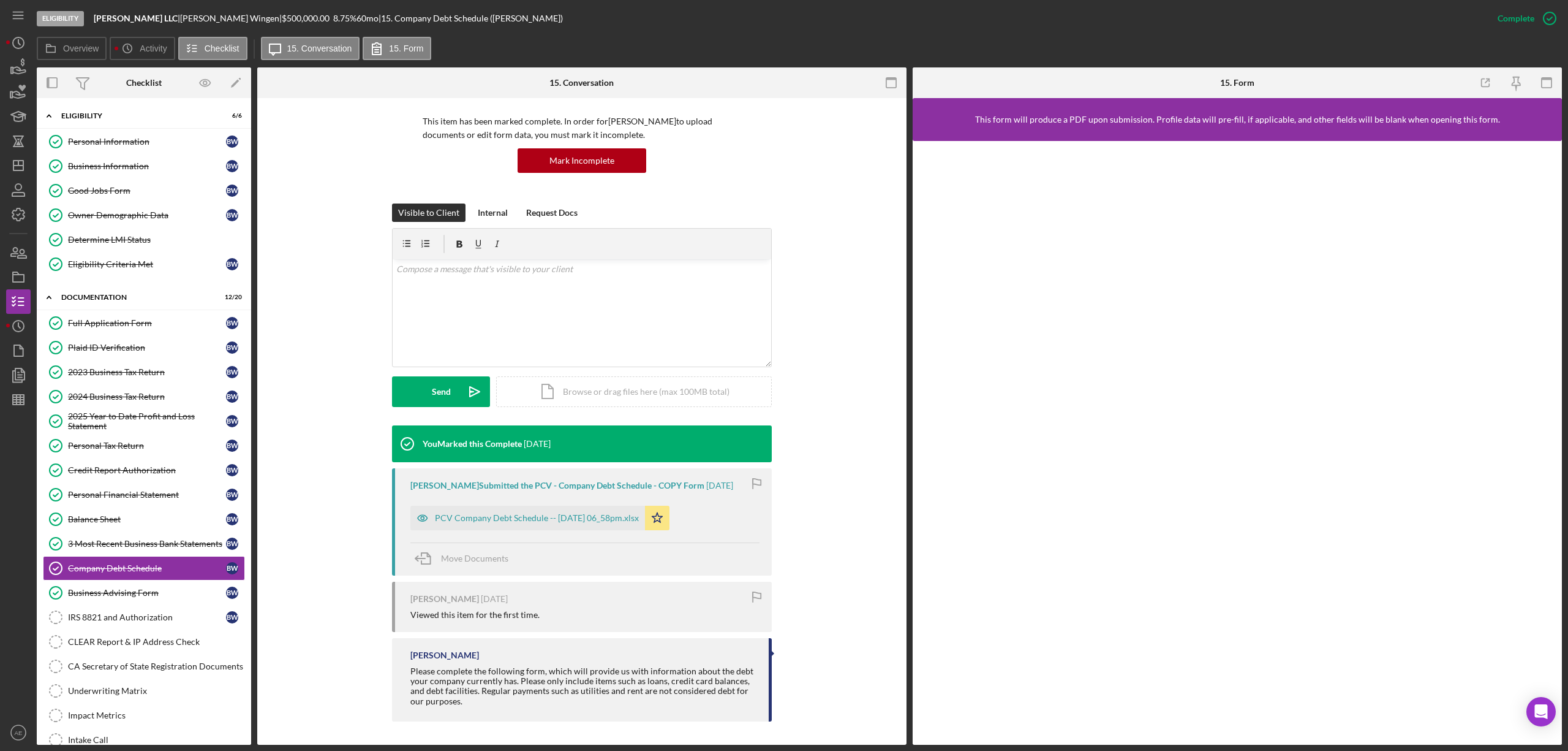
scroll to position [82, 0]
click at [615, 515] on div "PCV Company Debt Schedule -- [DATE] 06_58pm.xlsx" at bounding box center [537, 517] width 204 height 9
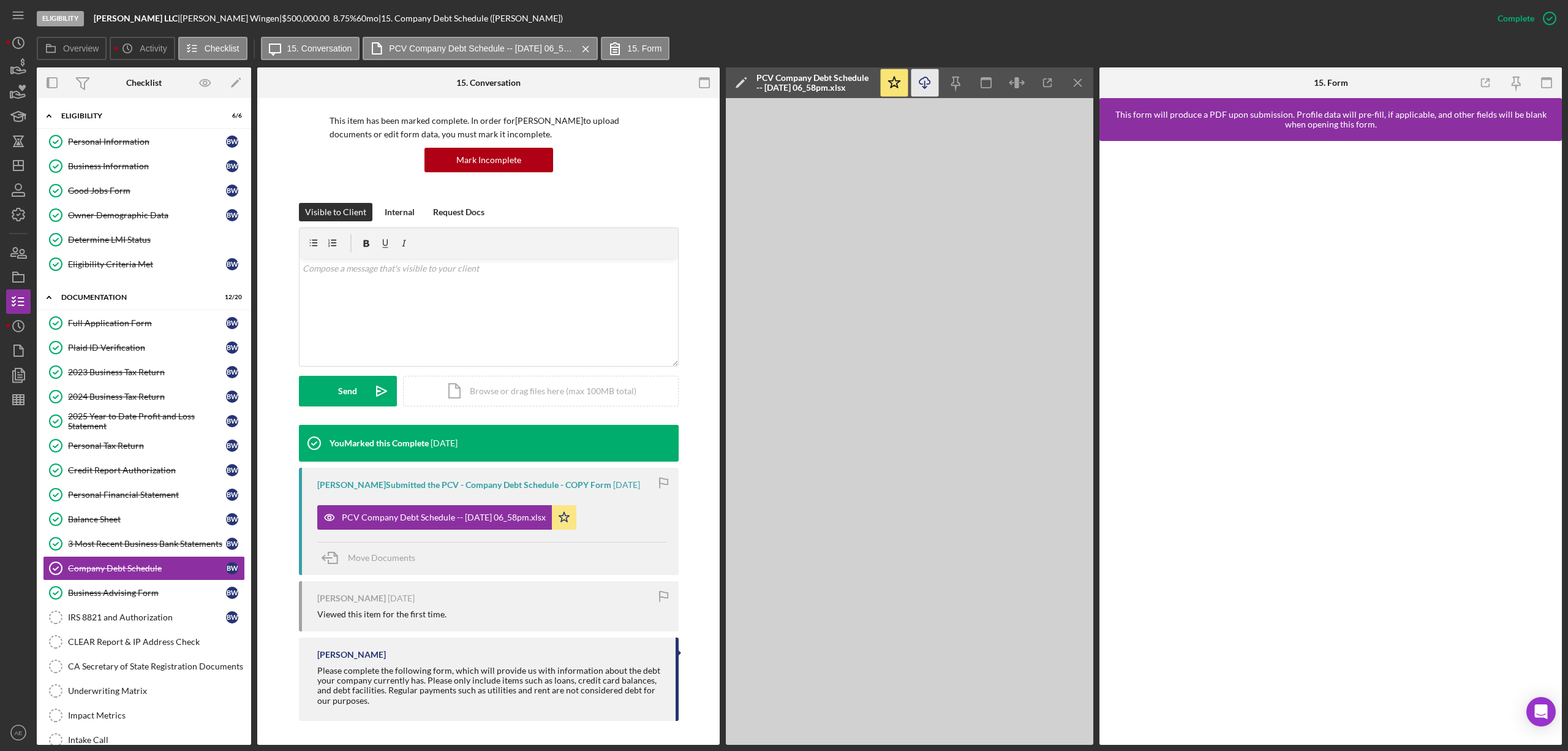
click at [927, 80] on icon "Icon/Download" at bounding box center [926, 83] width 27 height 27
click at [138, 327] on div "Full Application Form" at bounding box center [147, 323] width 158 height 9
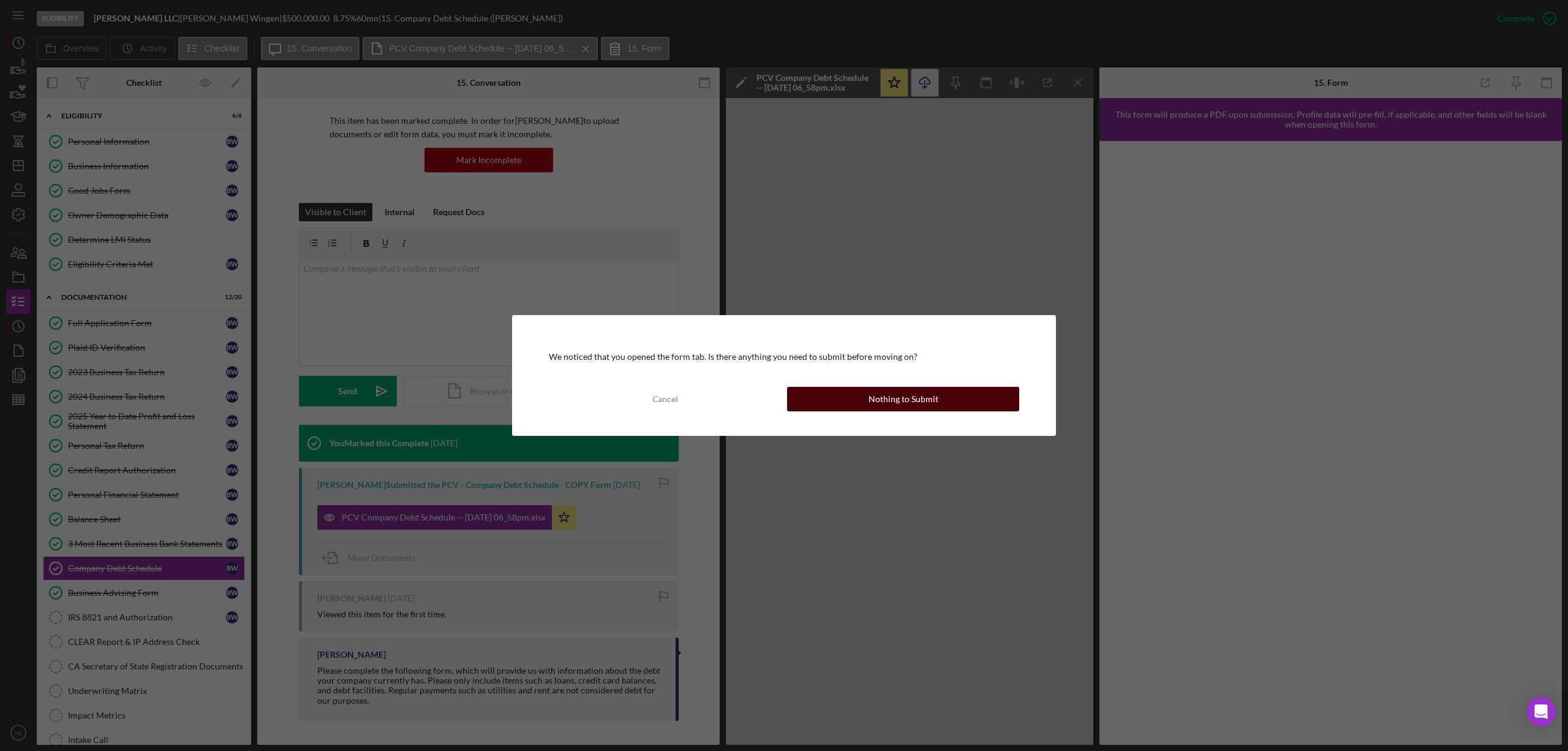
click at [952, 404] on button "Nothing to Submit" at bounding box center [903, 399] width 232 height 25
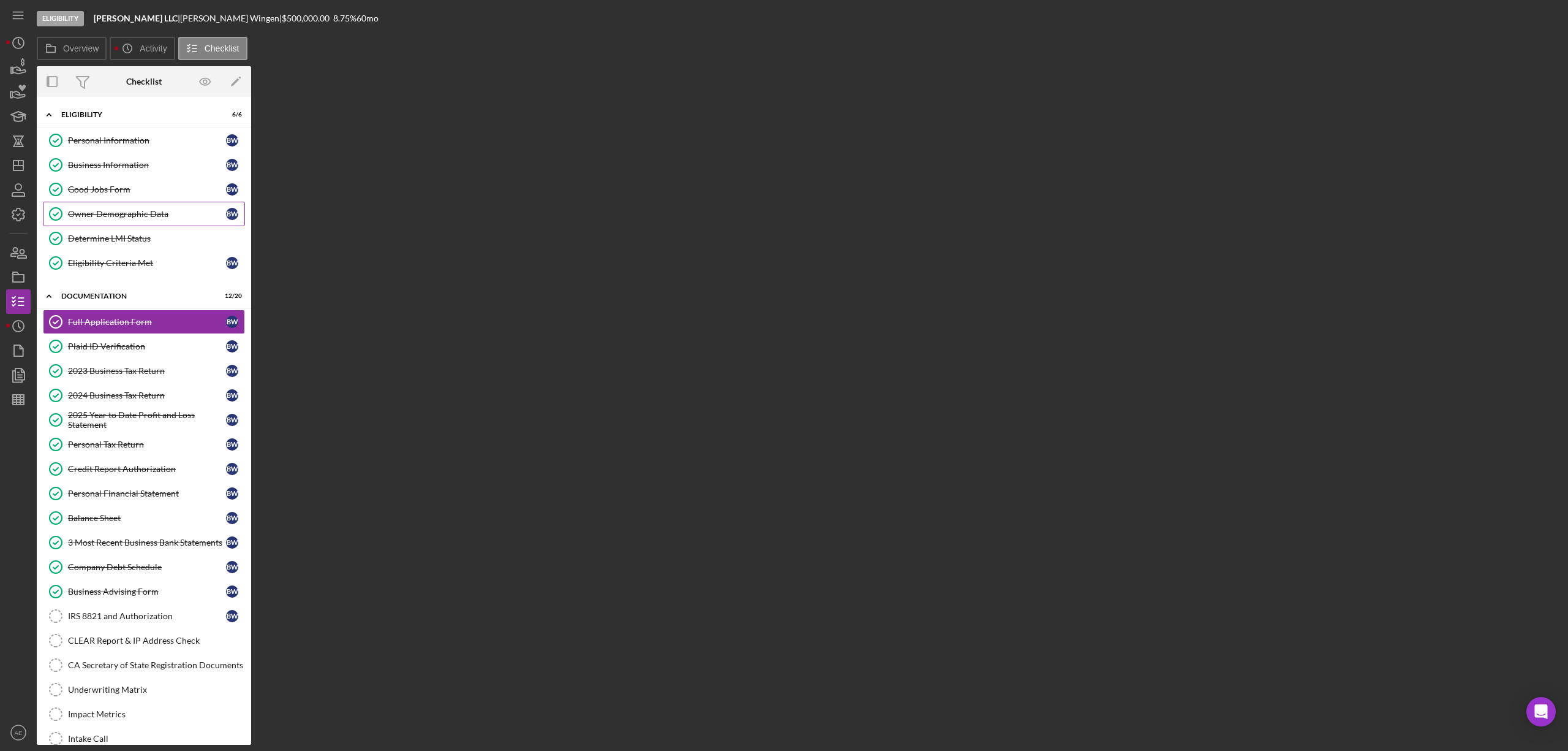
click at [137, 218] on div "Owner Demographic Data" at bounding box center [147, 214] width 158 height 9
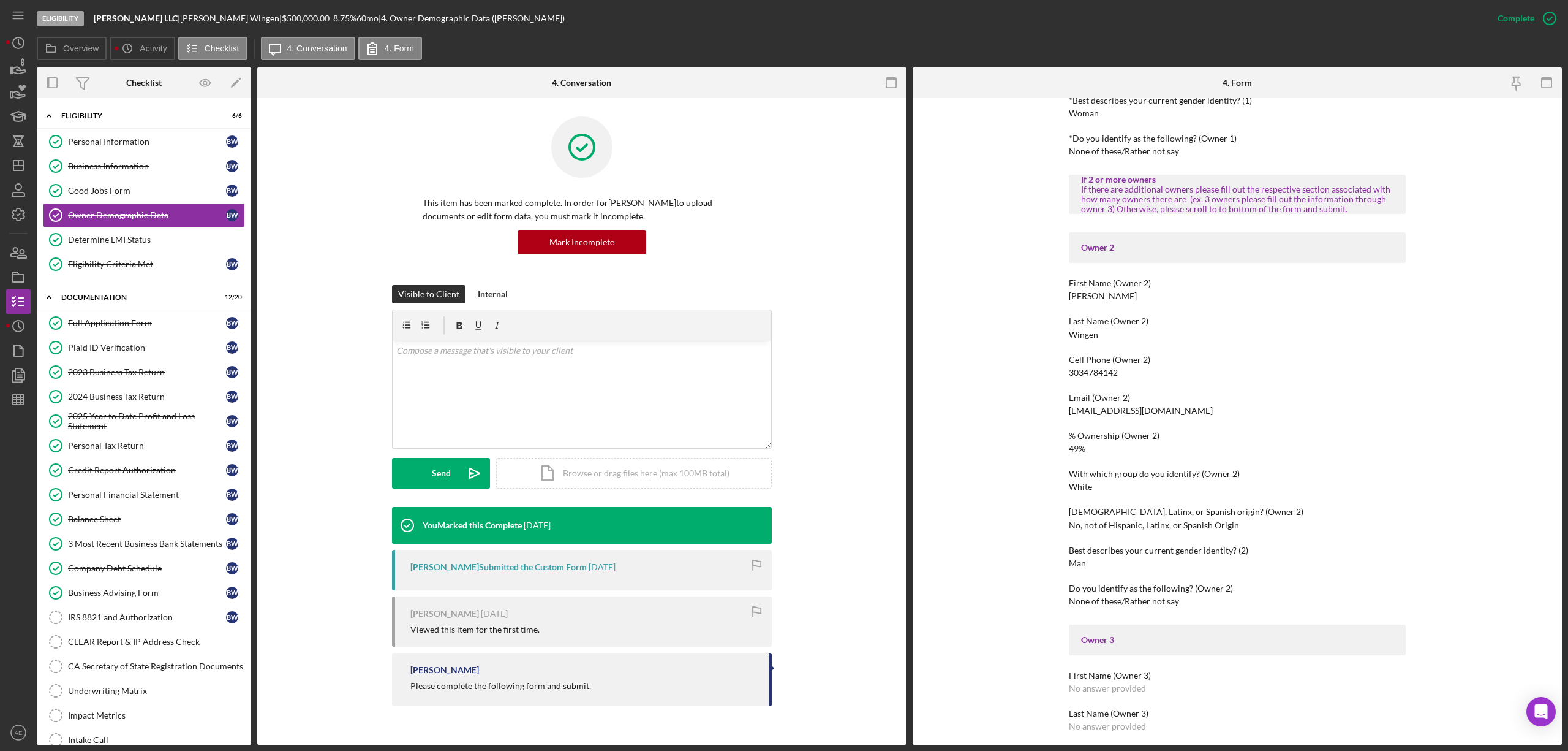
scroll to position [245, 0]
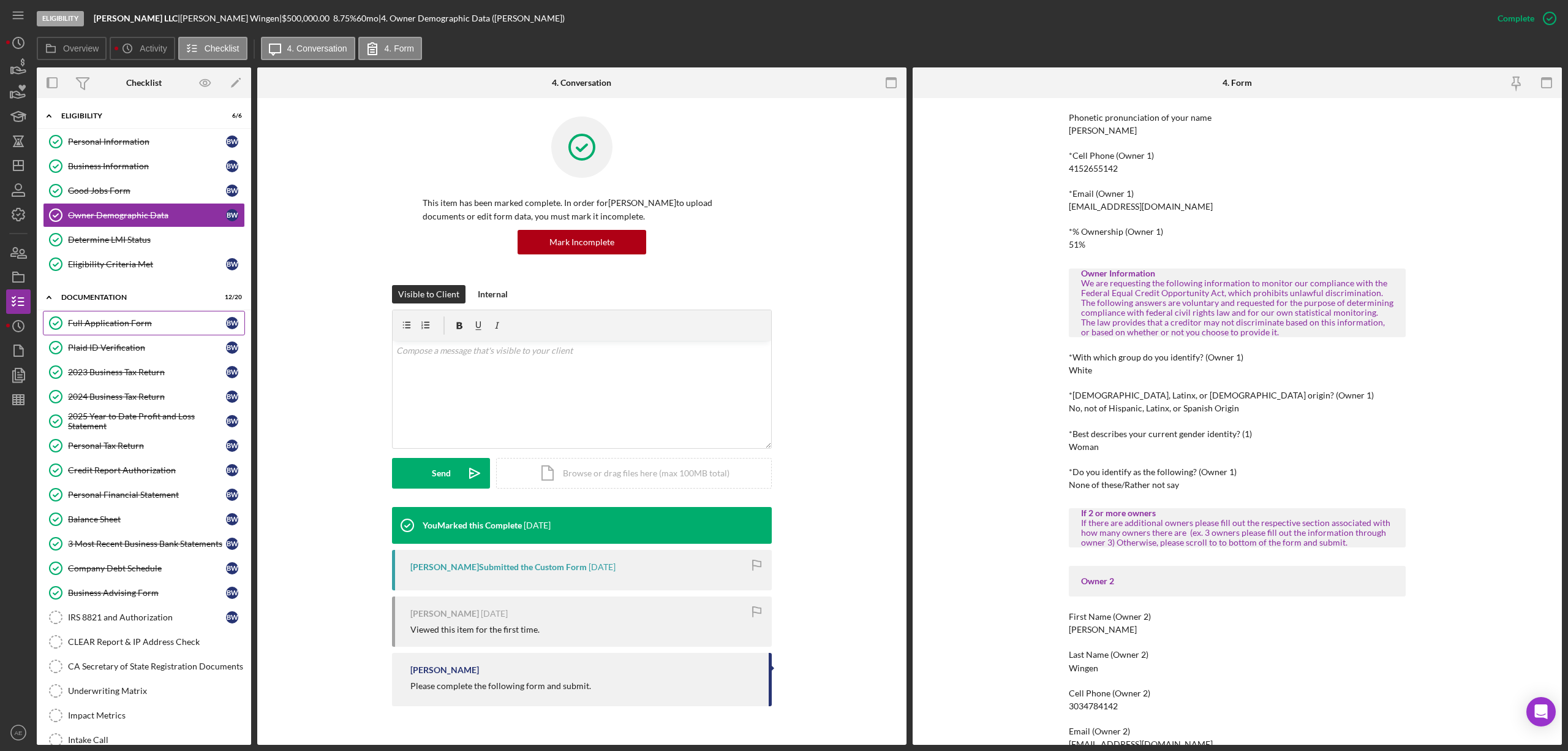
click at [149, 318] on link "Full Application Form Full Application Form B W" at bounding box center [144, 323] width 202 height 25
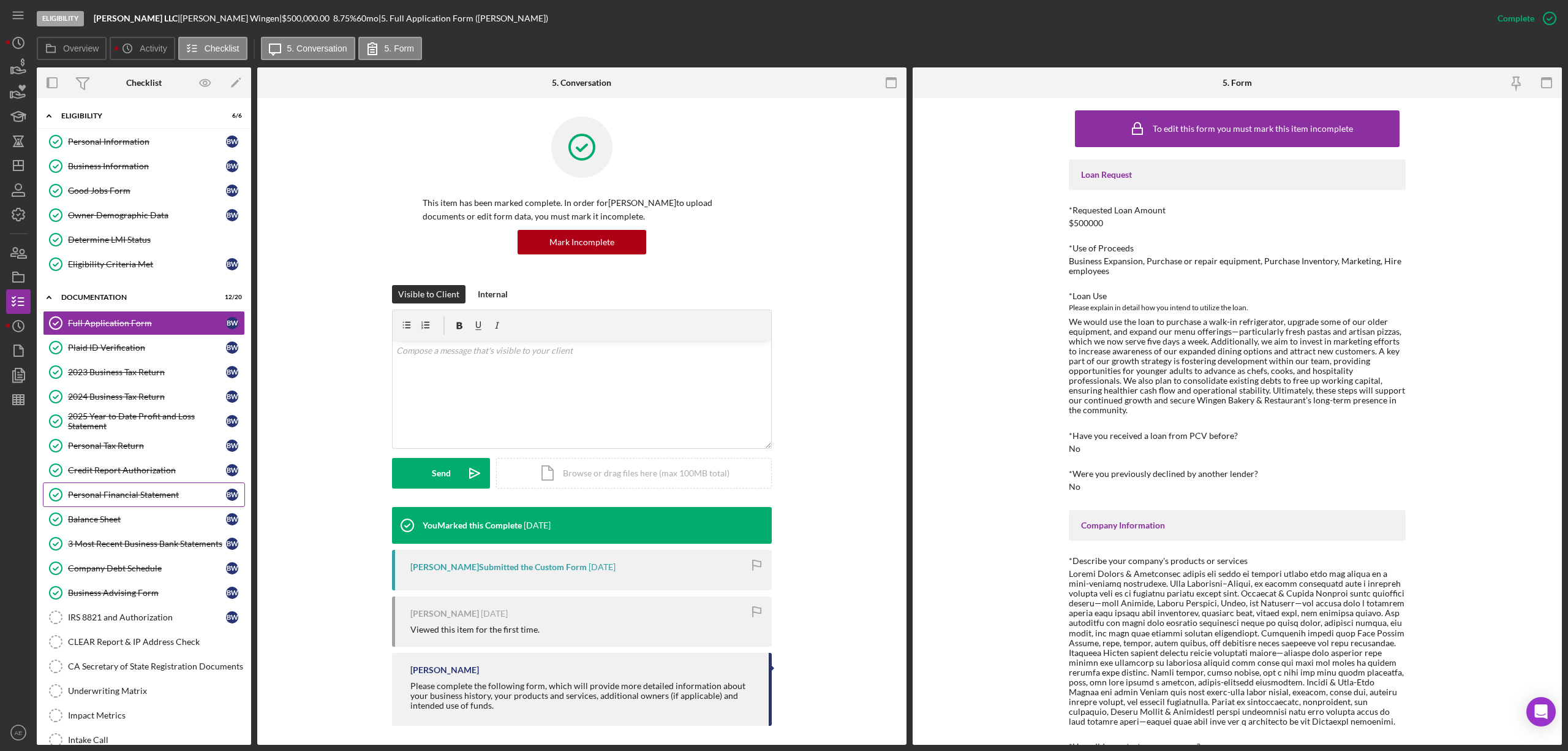
scroll to position [134, 0]
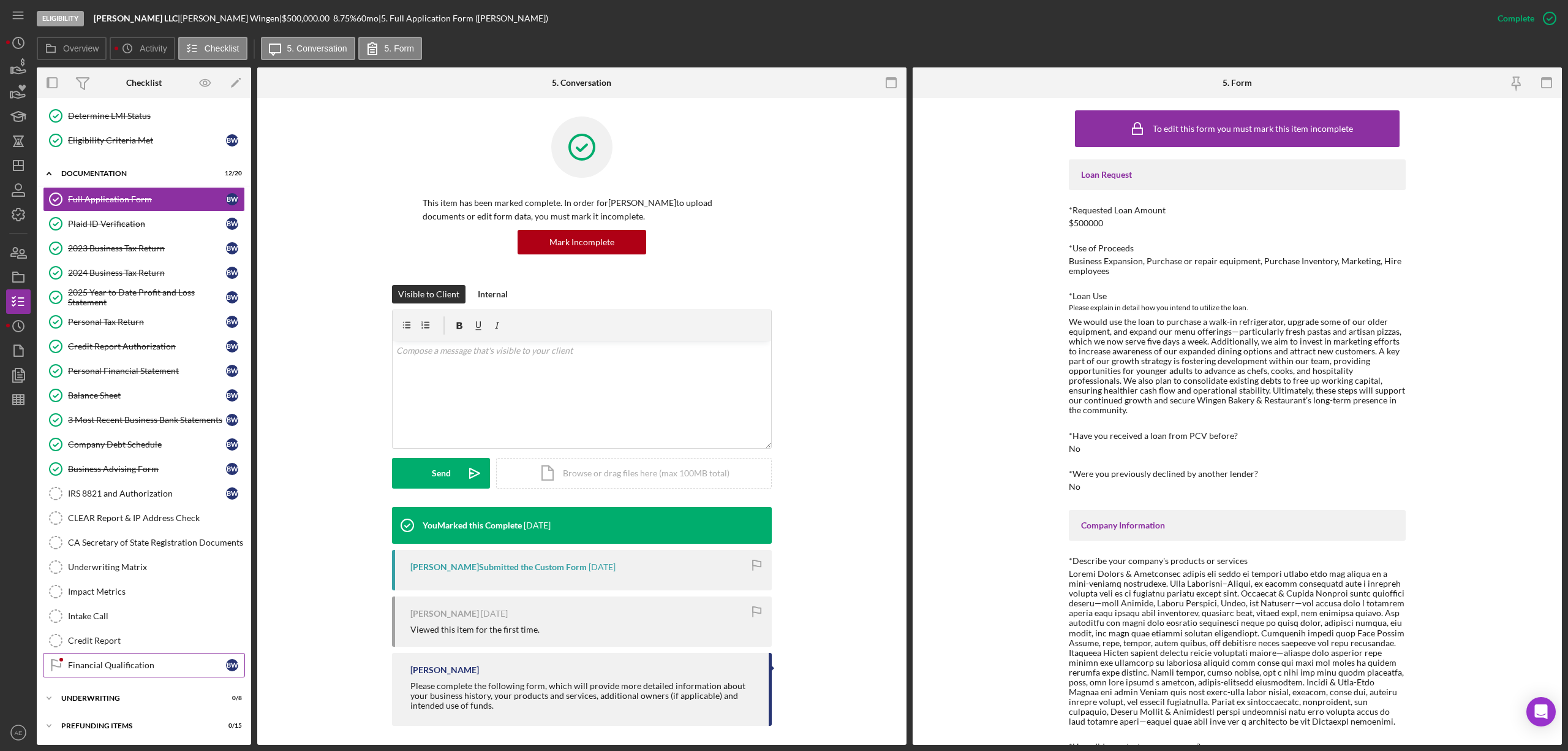
click at [140, 658] on link "Financial Qualification Financial Qualification B W" at bounding box center [144, 665] width 202 height 25
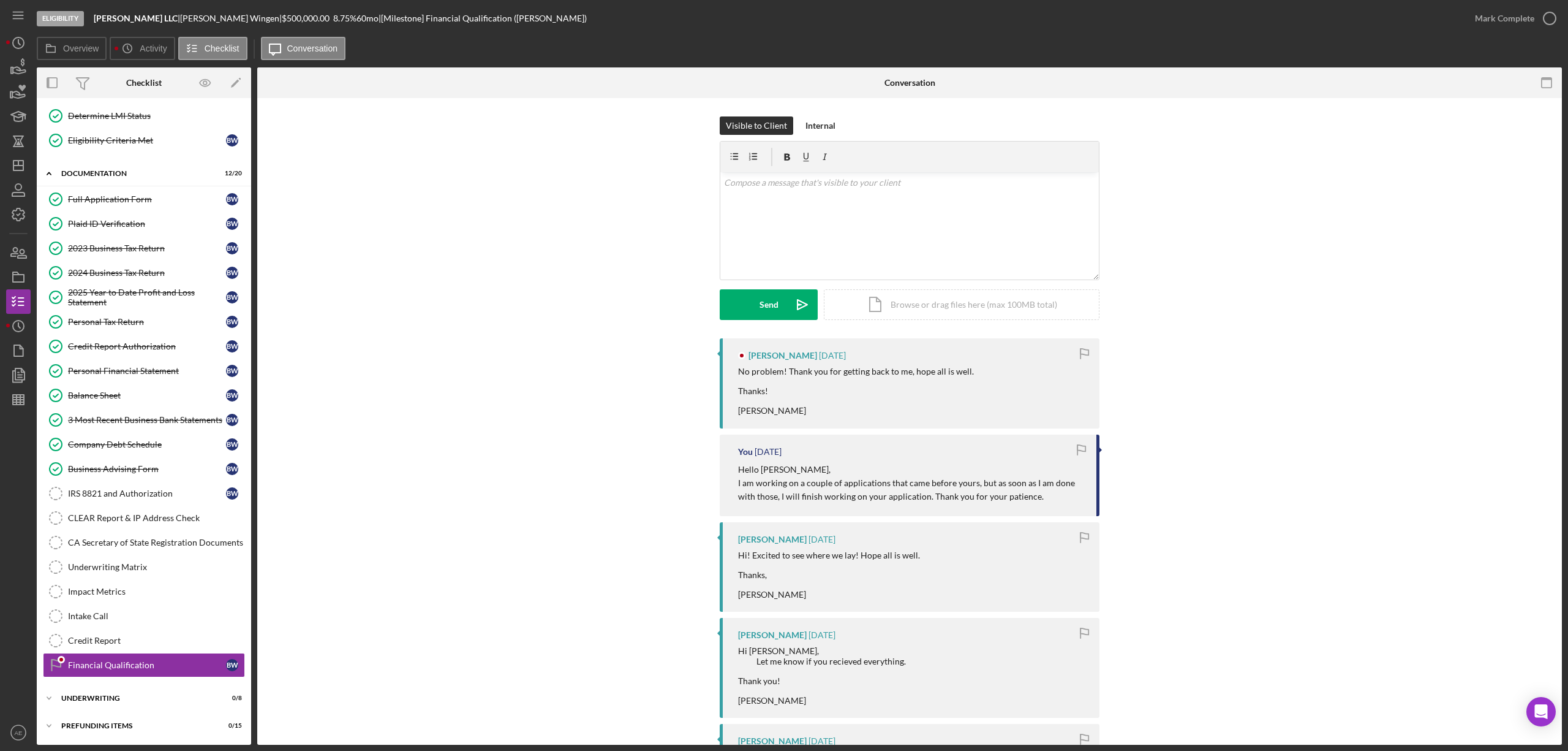
scroll to position [134, 0]
click at [121, 567] on div "Underwriting Matrix" at bounding box center [156, 566] width 177 height 9
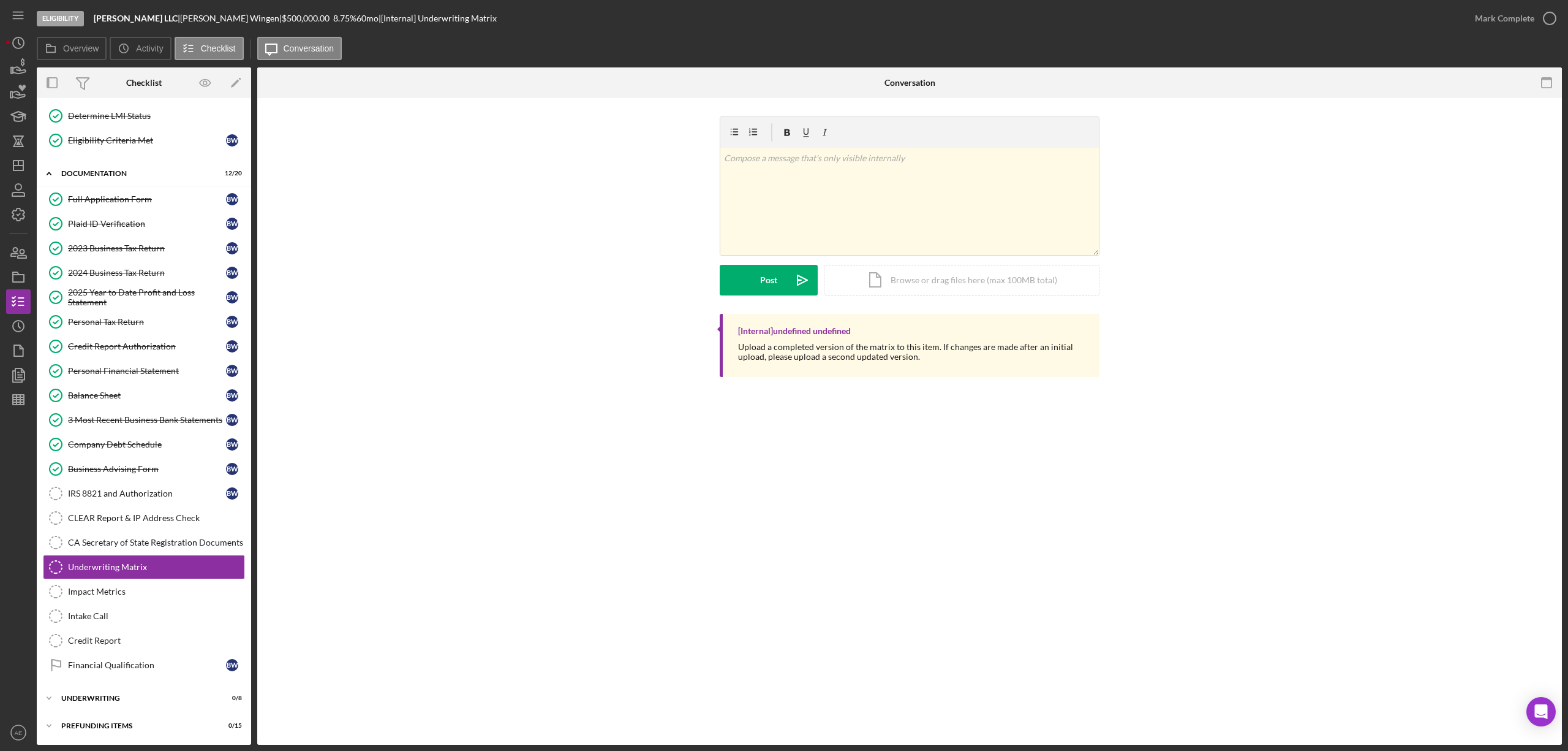
scroll to position [134, 0]
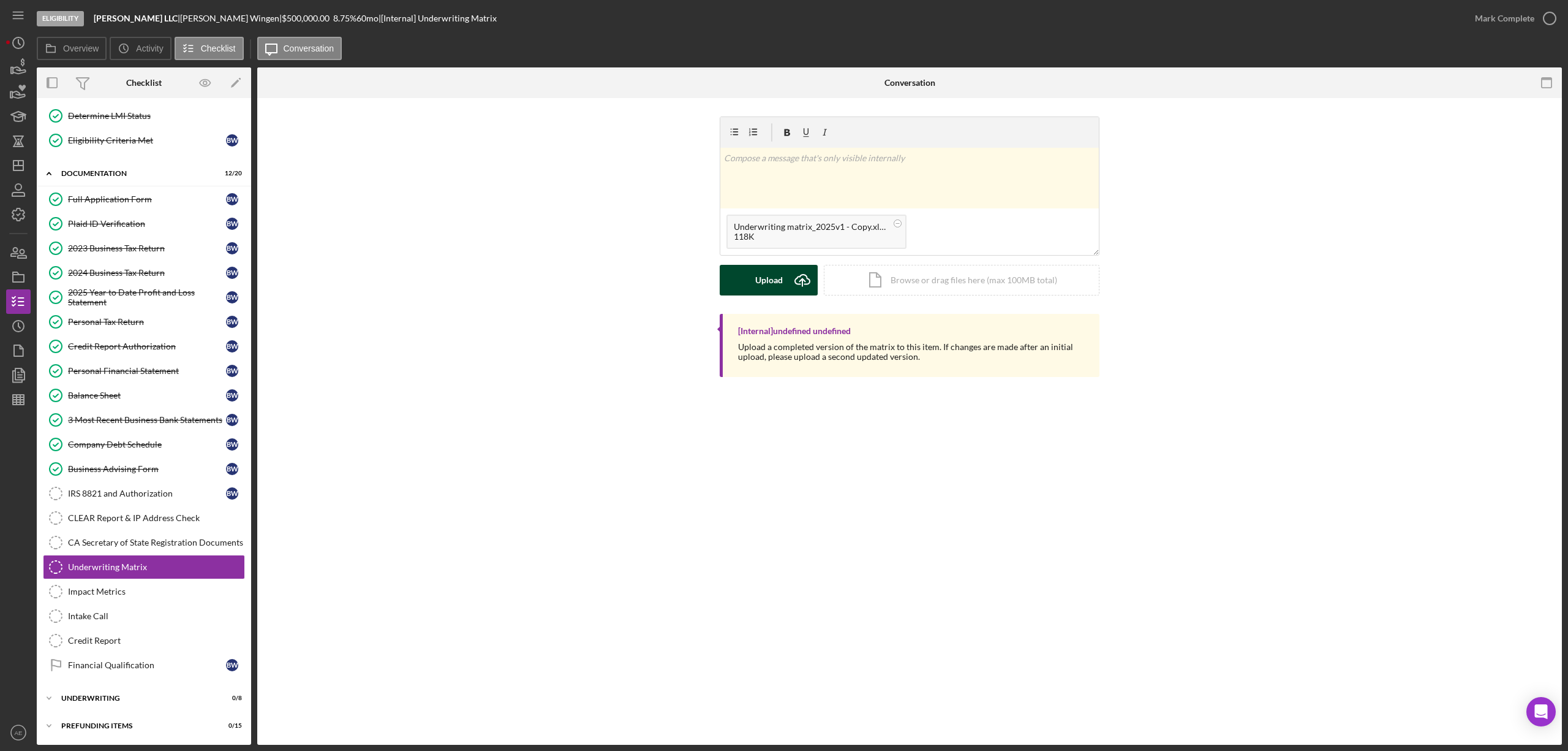
click at [749, 280] on button "Upload Icon/Upload" at bounding box center [769, 281] width 98 height 31
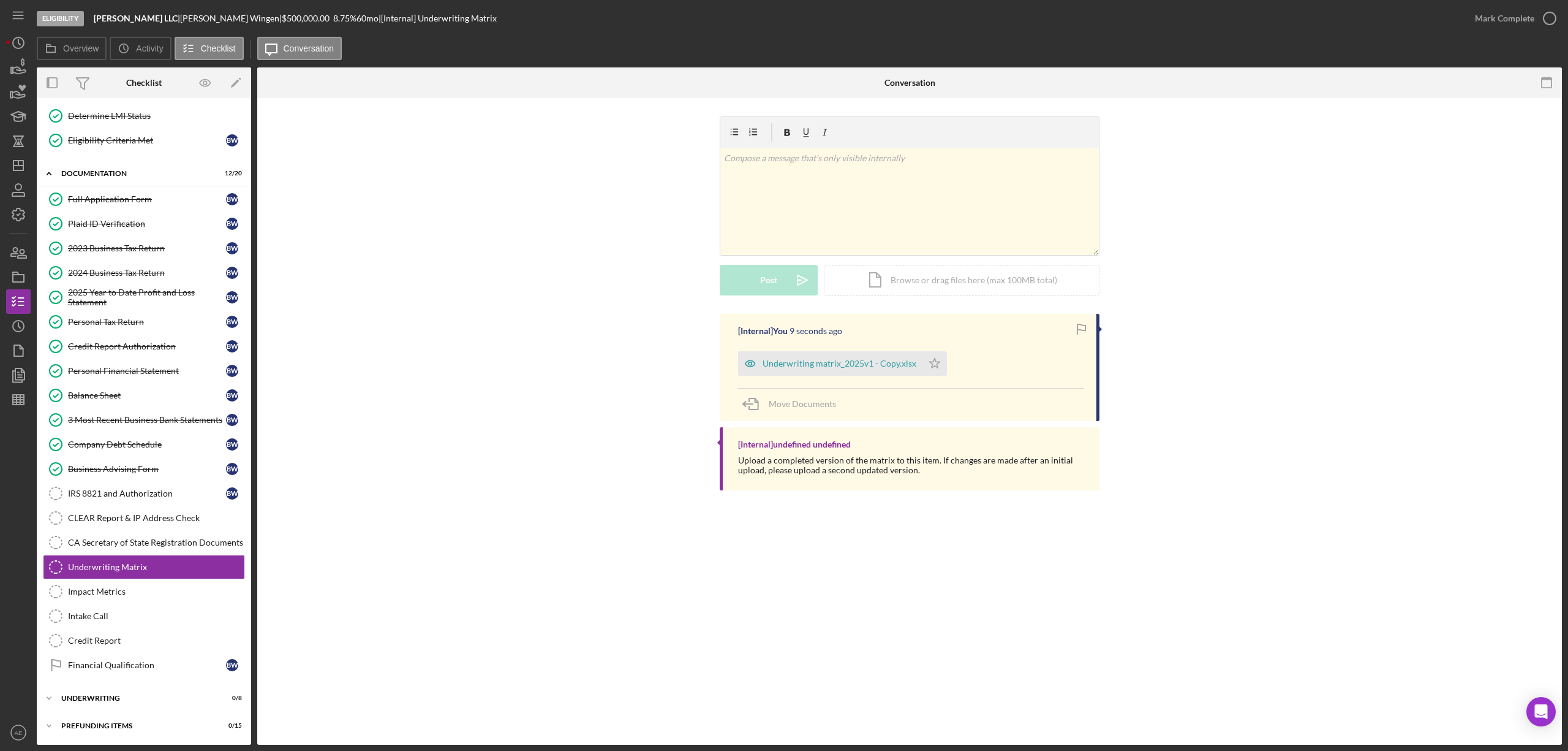
drag, startPoint x: 148, startPoint y: 665, endPoint x: 23, endPoint y: 690, distance: 127.5
click at [148, 665] on div "Financial Qualification" at bounding box center [147, 664] width 158 height 9
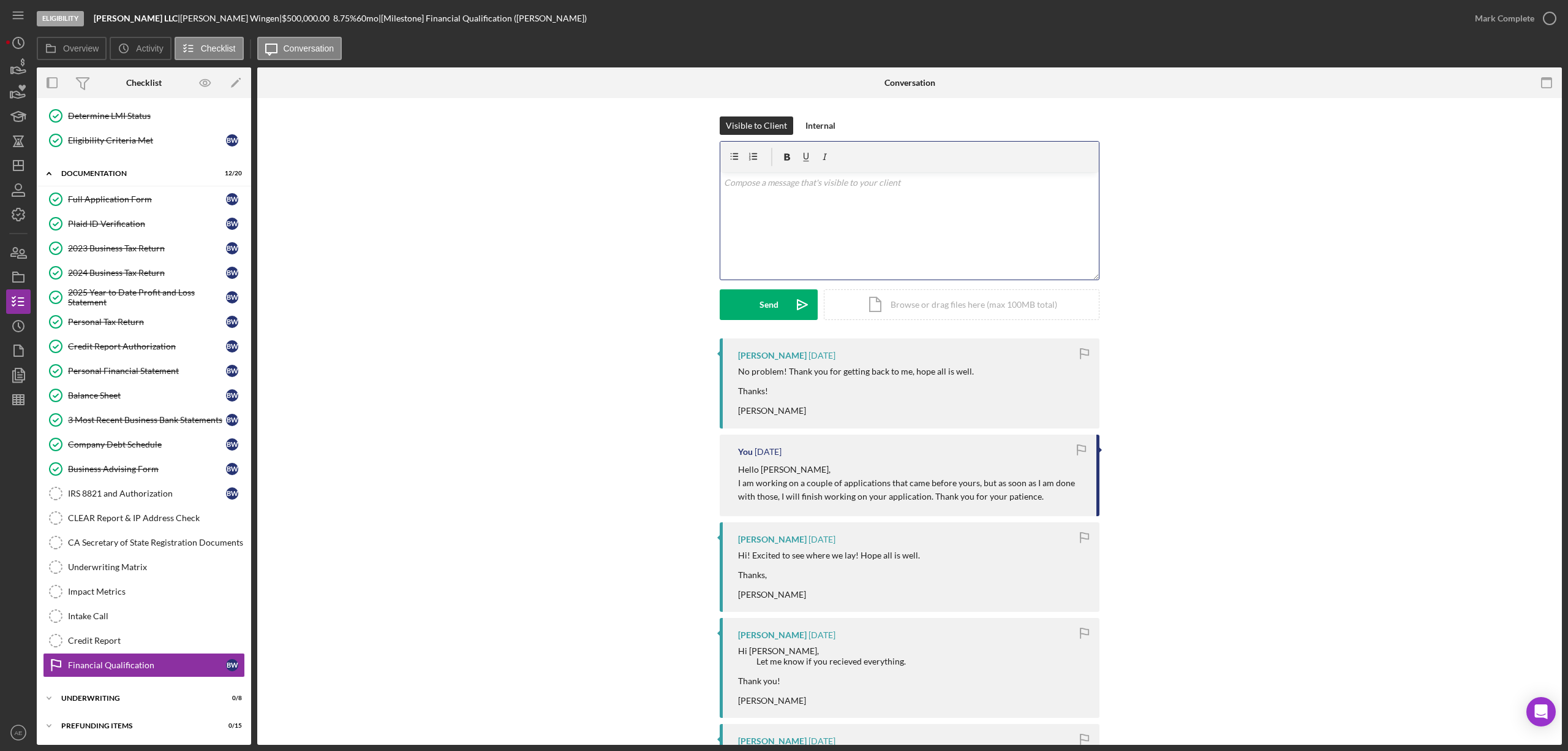
click at [832, 245] on div "v Color teal Color pink Remove color Add row above Add row below Add column bef…" at bounding box center [909, 226] width 378 height 107
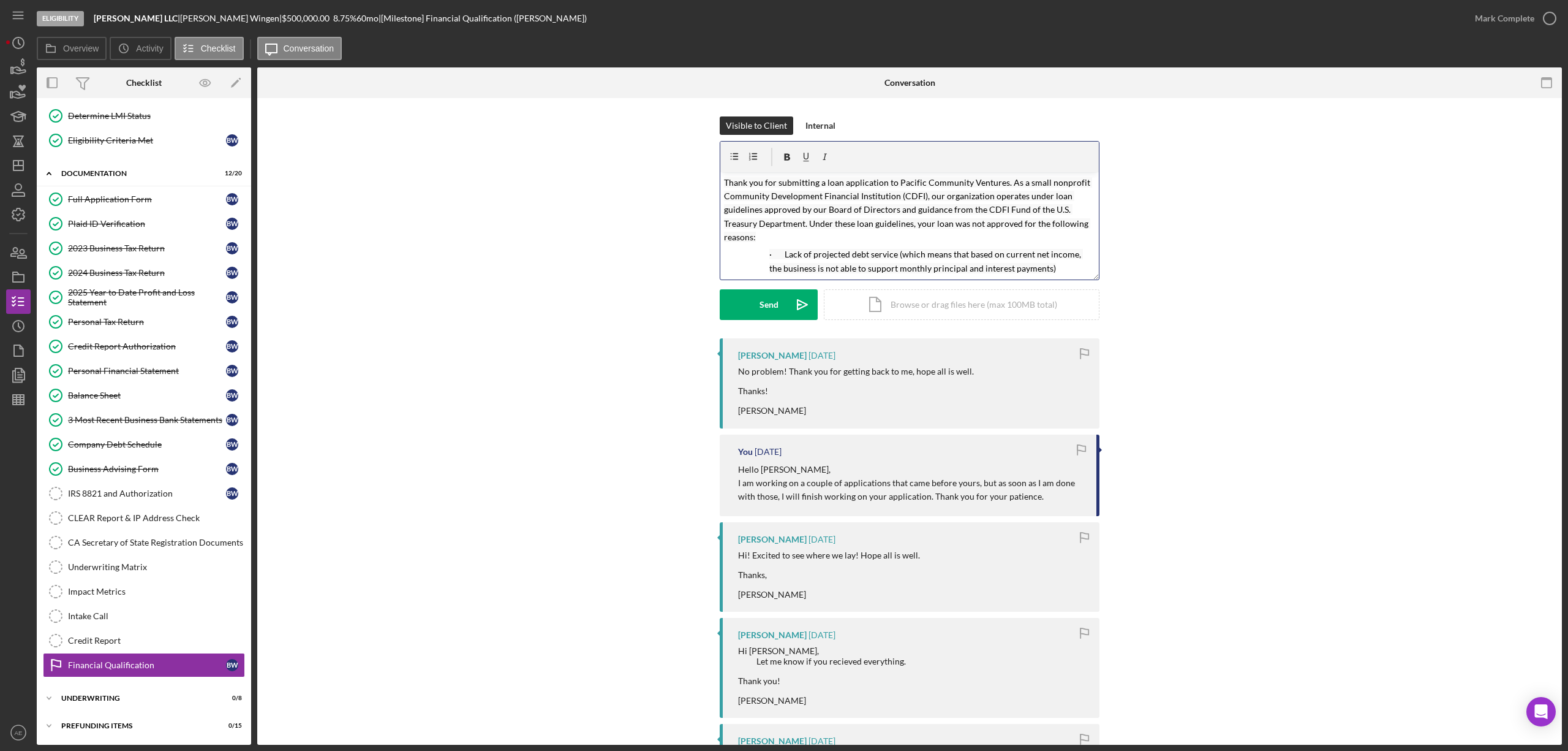
scroll to position [160, 0]
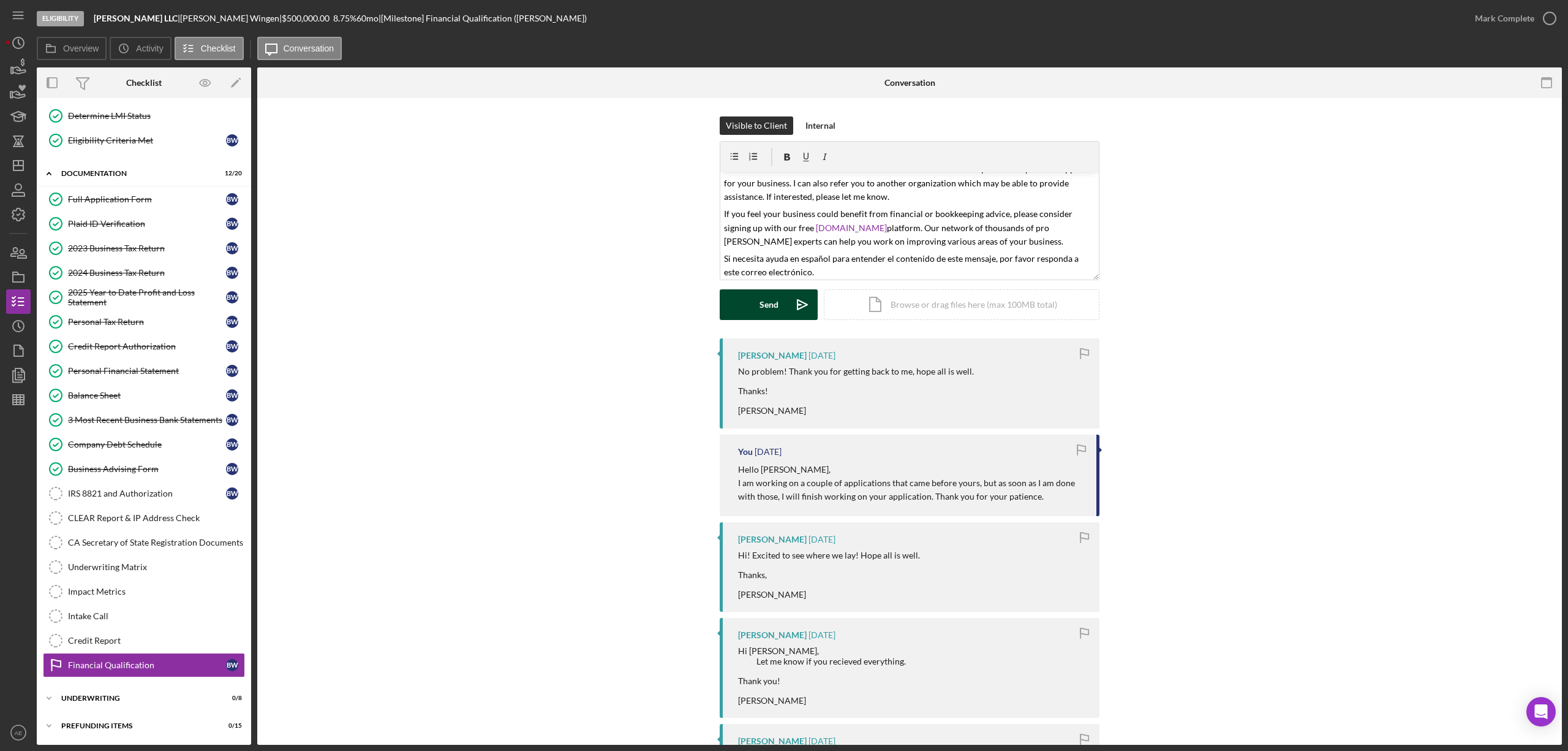
click at [778, 305] on button "Send Icon/icon-invite-send" at bounding box center [769, 305] width 98 height 31
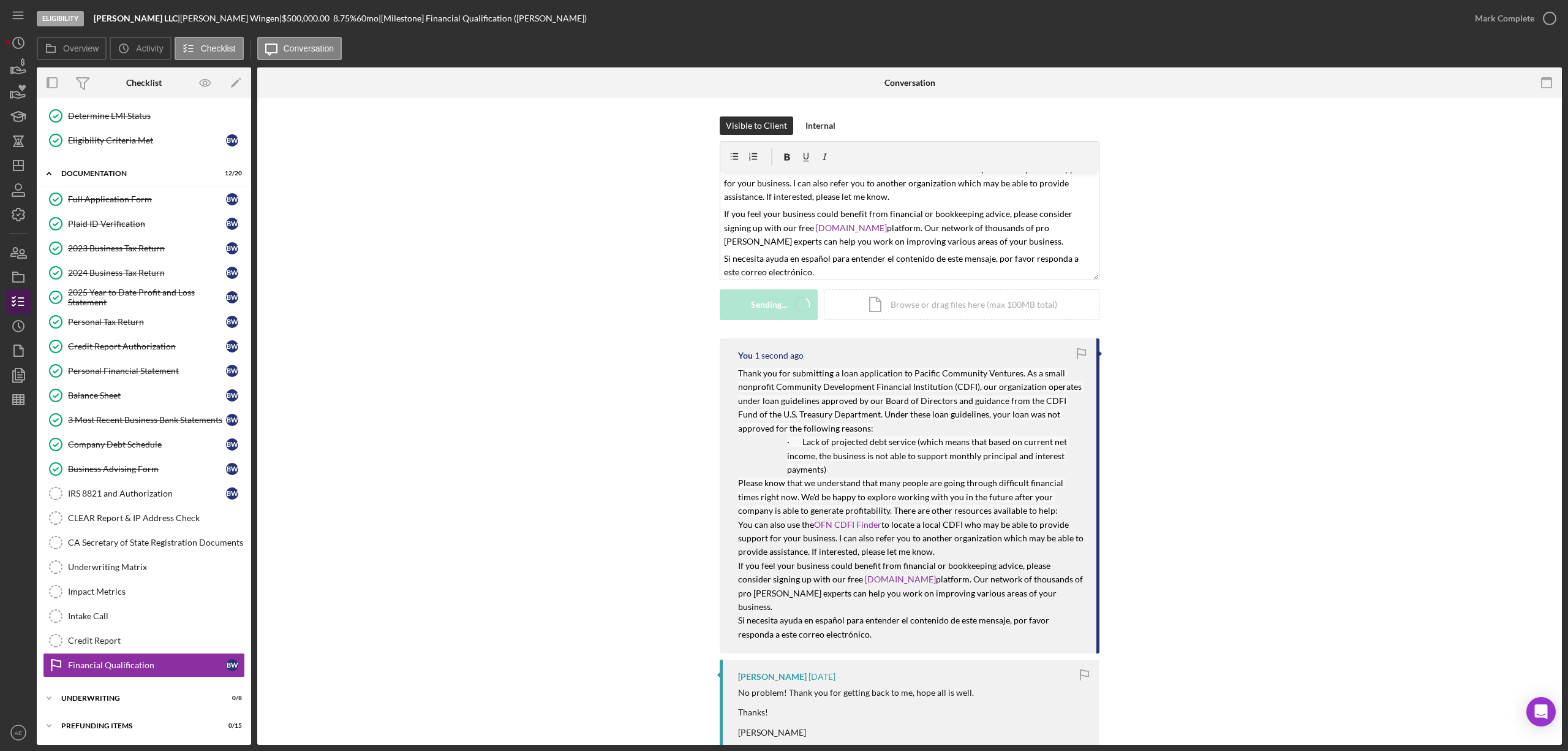
scroll to position [0, 0]
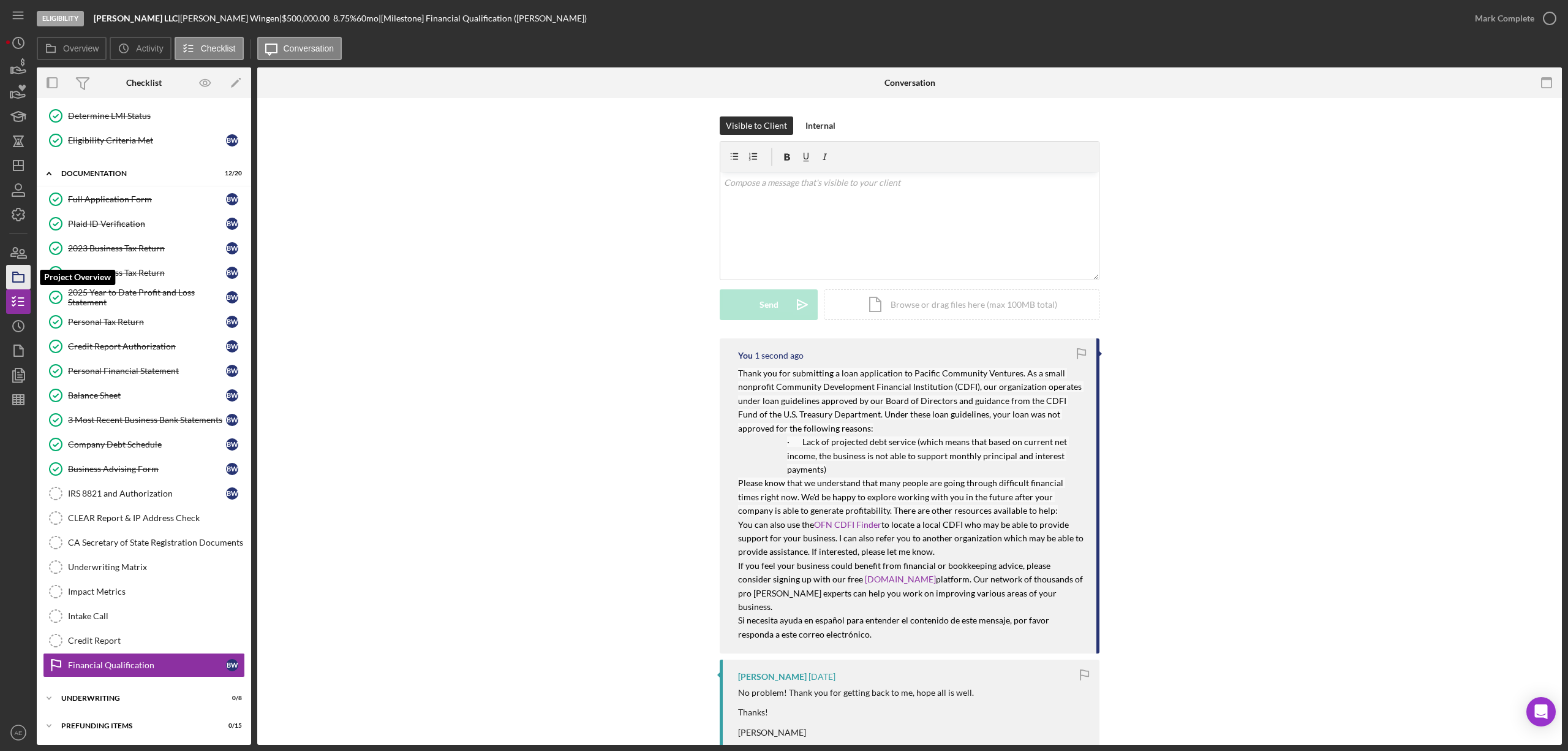
click at [15, 273] on icon "button" at bounding box center [19, 277] width 31 height 31
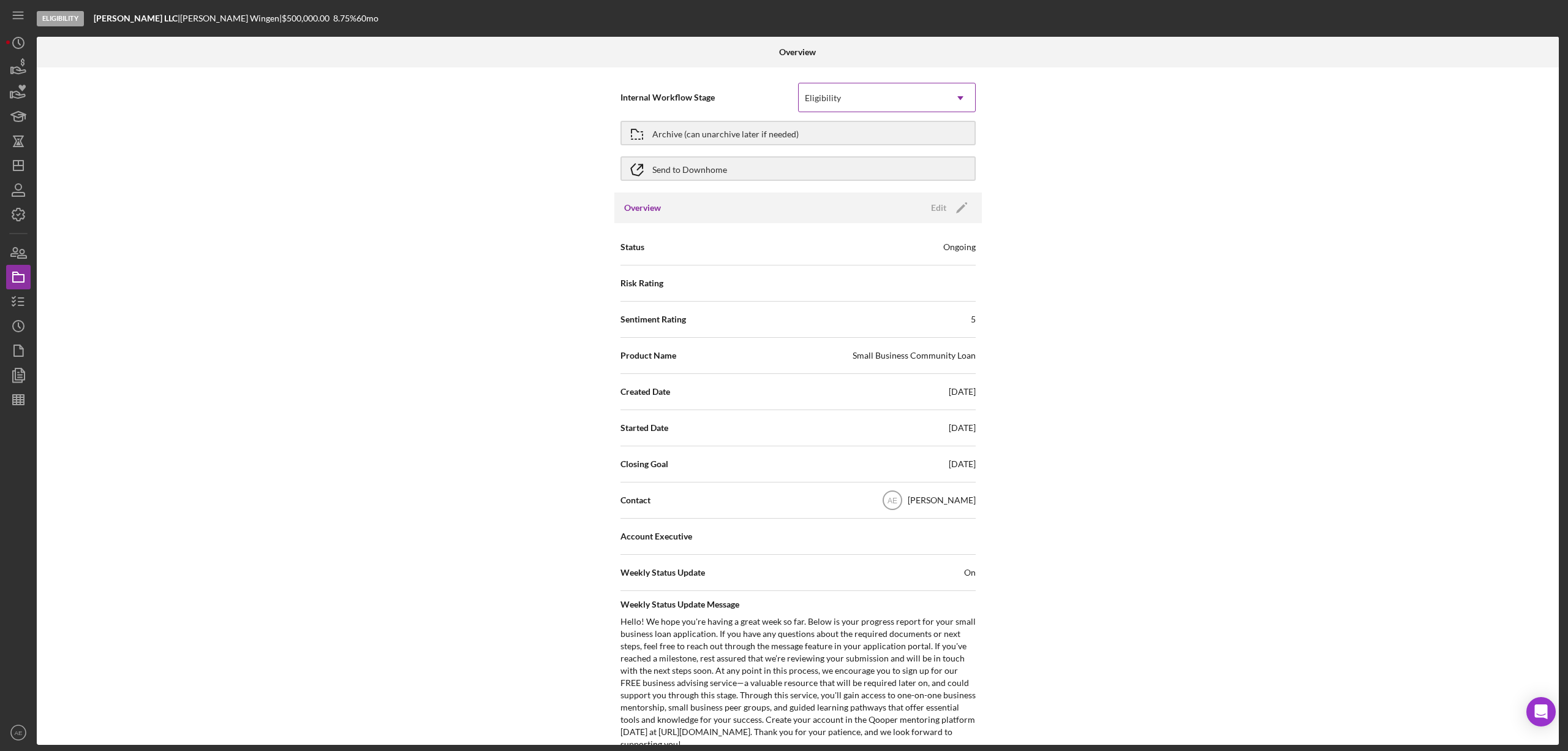
click at [847, 104] on div "Eligibility" at bounding box center [871, 98] width 147 height 28
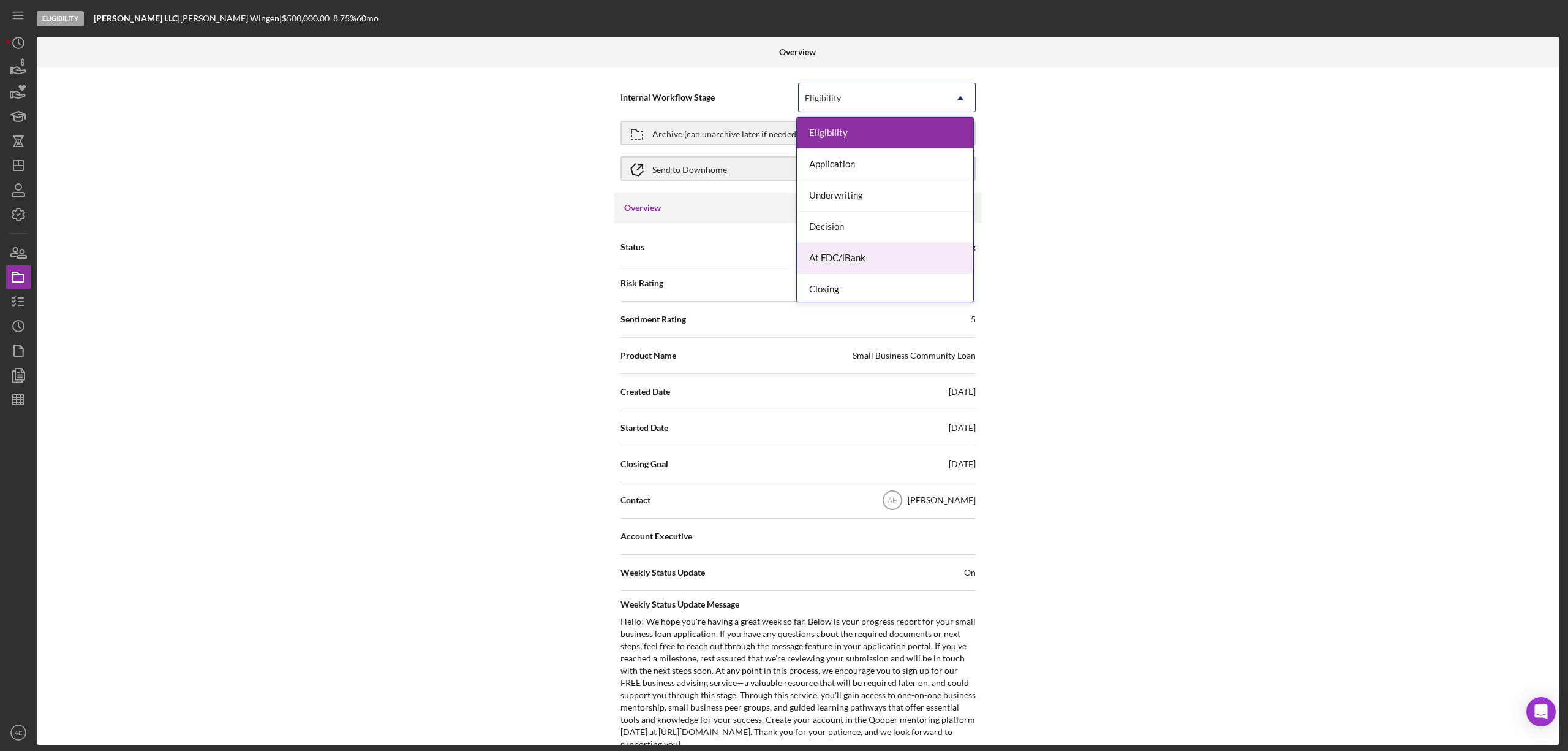
scroll to position [37, 0]
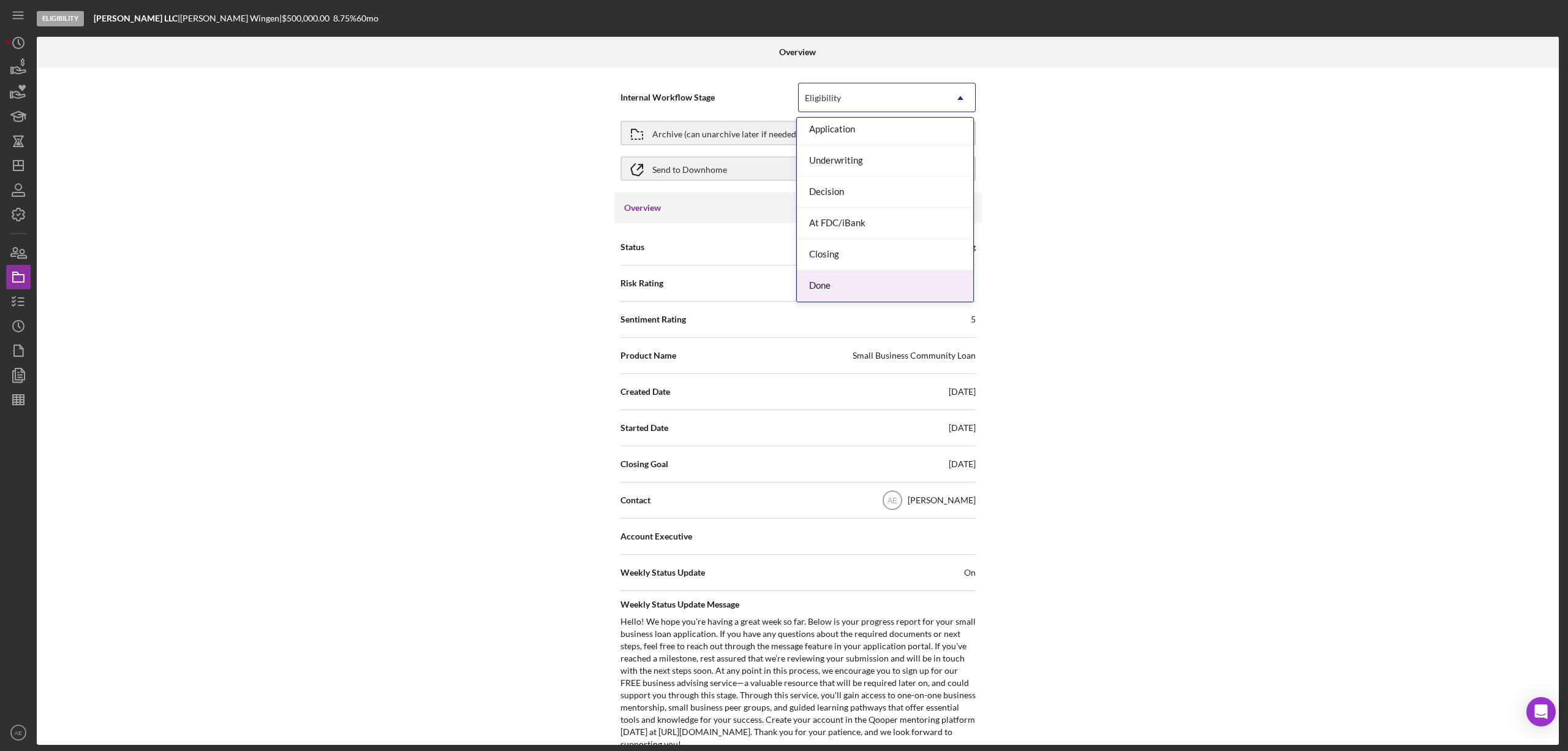
click at [854, 286] on div "Done" at bounding box center [885, 286] width 177 height 31
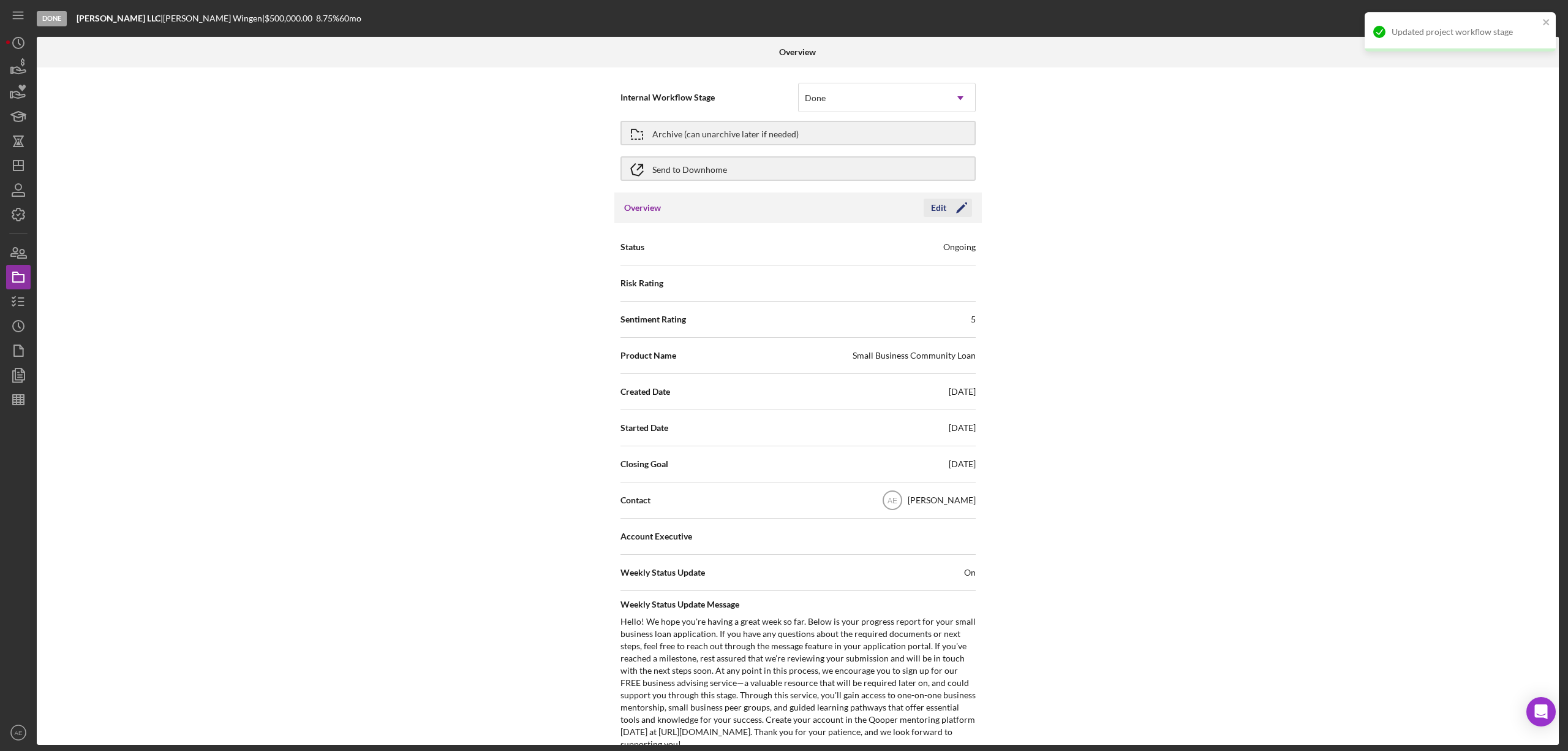
click at [942, 211] on div "Edit" at bounding box center [939, 207] width 15 height 18
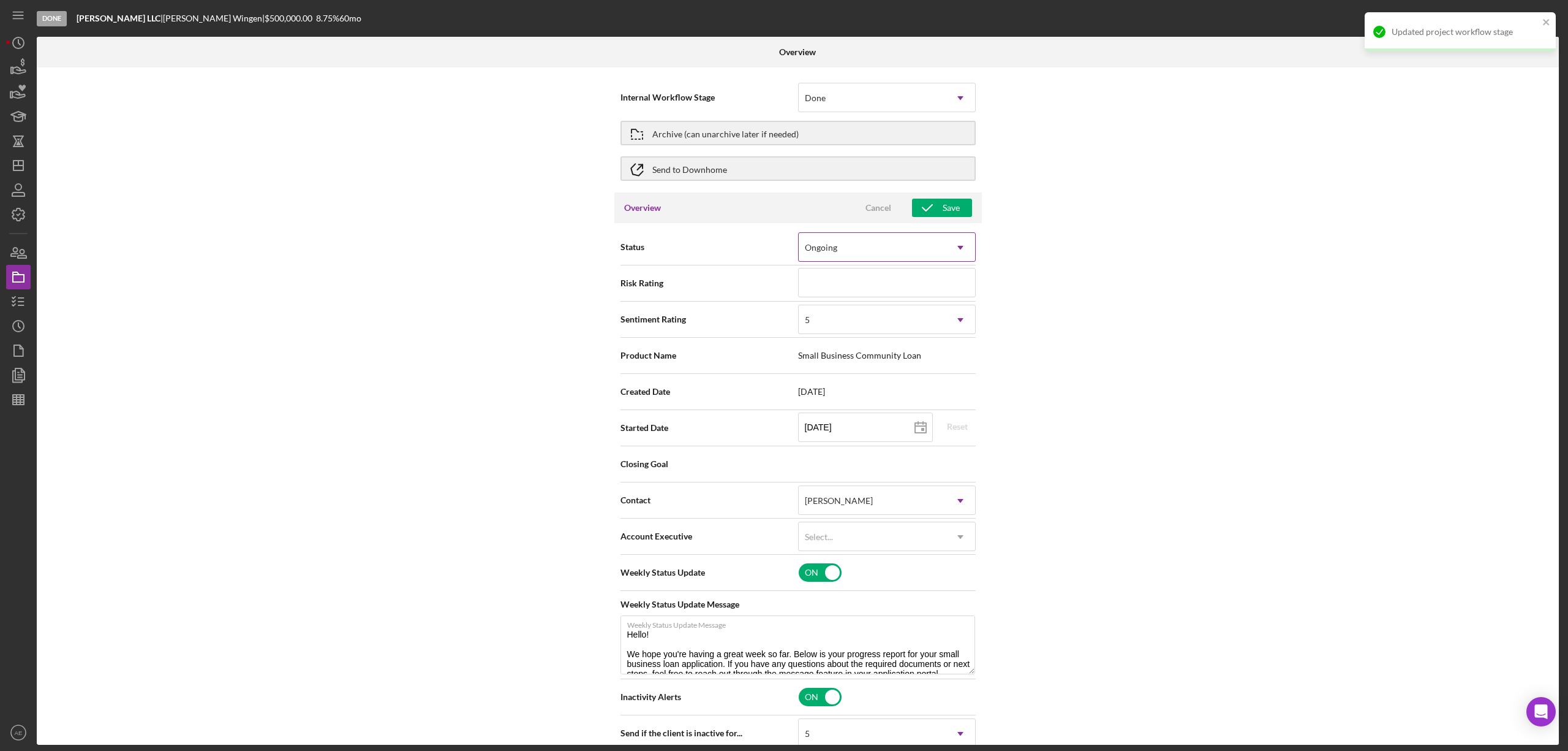
click at [846, 246] on div "Ongoing" at bounding box center [871, 247] width 147 height 28
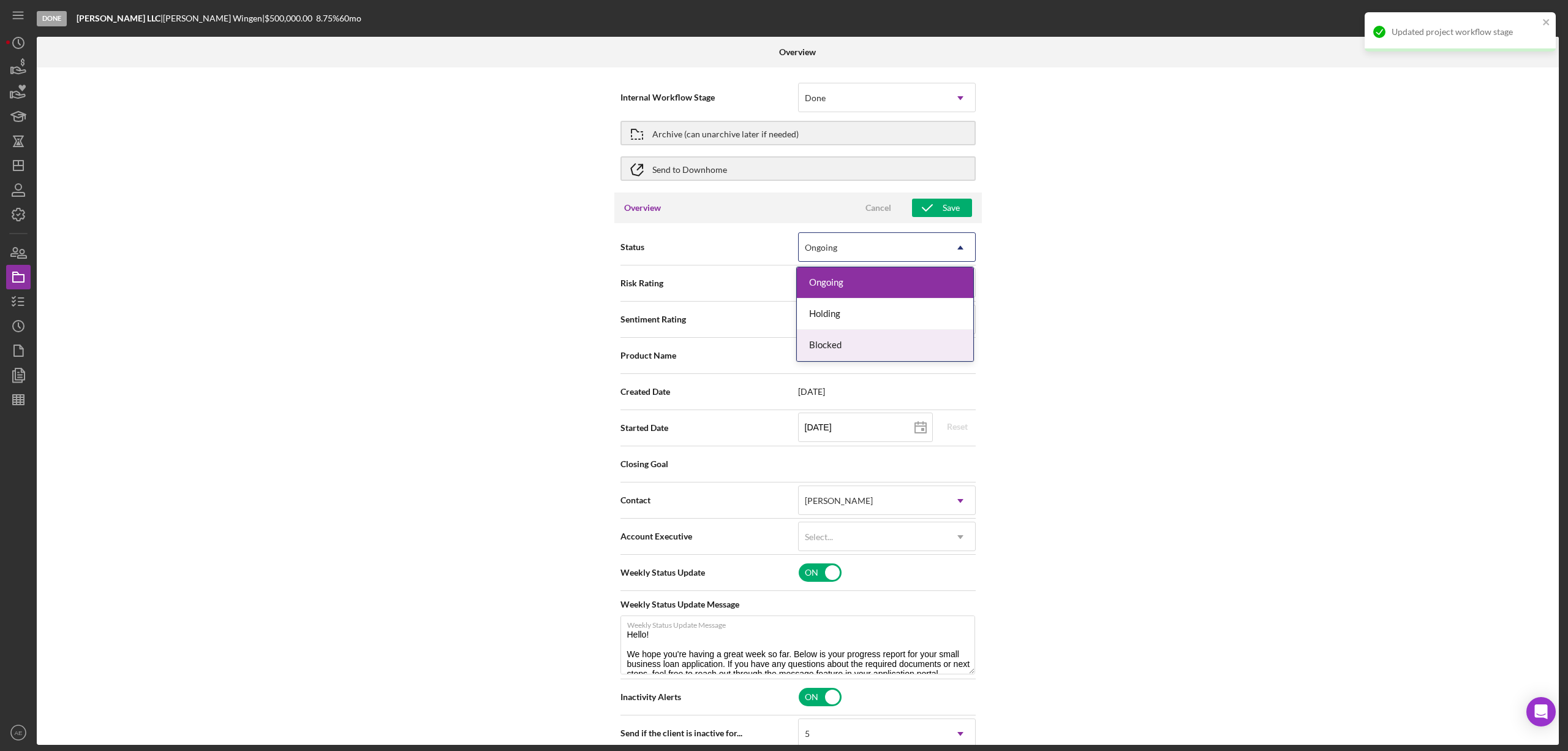
click at [853, 343] on div "Blocked" at bounding box center [885, 345] width 177 height 31
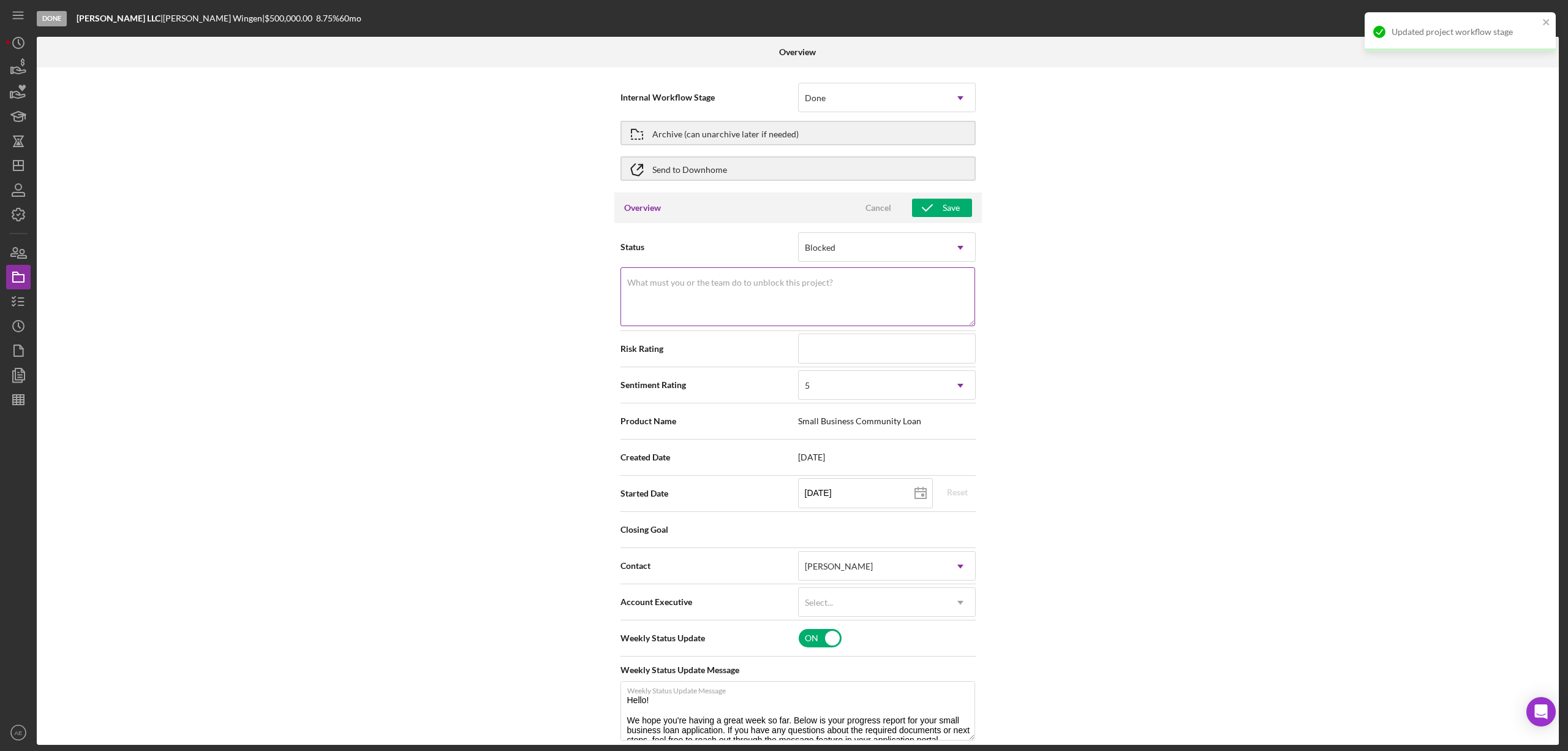
click at [763, 280] on label "What must you or the team do to unblock this project?" at bounding box center [730, 282] width 206 height 9
click at [763, 280] on textarea "What must you or the team do to unblock this project?" at bounding box center [798, 296] width 355 height 59
drag, startPoint x: 697, startPoint y: 285, endPoint x: 601, endPoint y: 288, distance: 96.0
click at [601, 288] on div "Internal Workflow Stage Done Icon/Dropdown Arrow Archive (can unarchive later i…" at bounding box center [798, 406] width 1523 height 677
type textarea "Low DSCR"
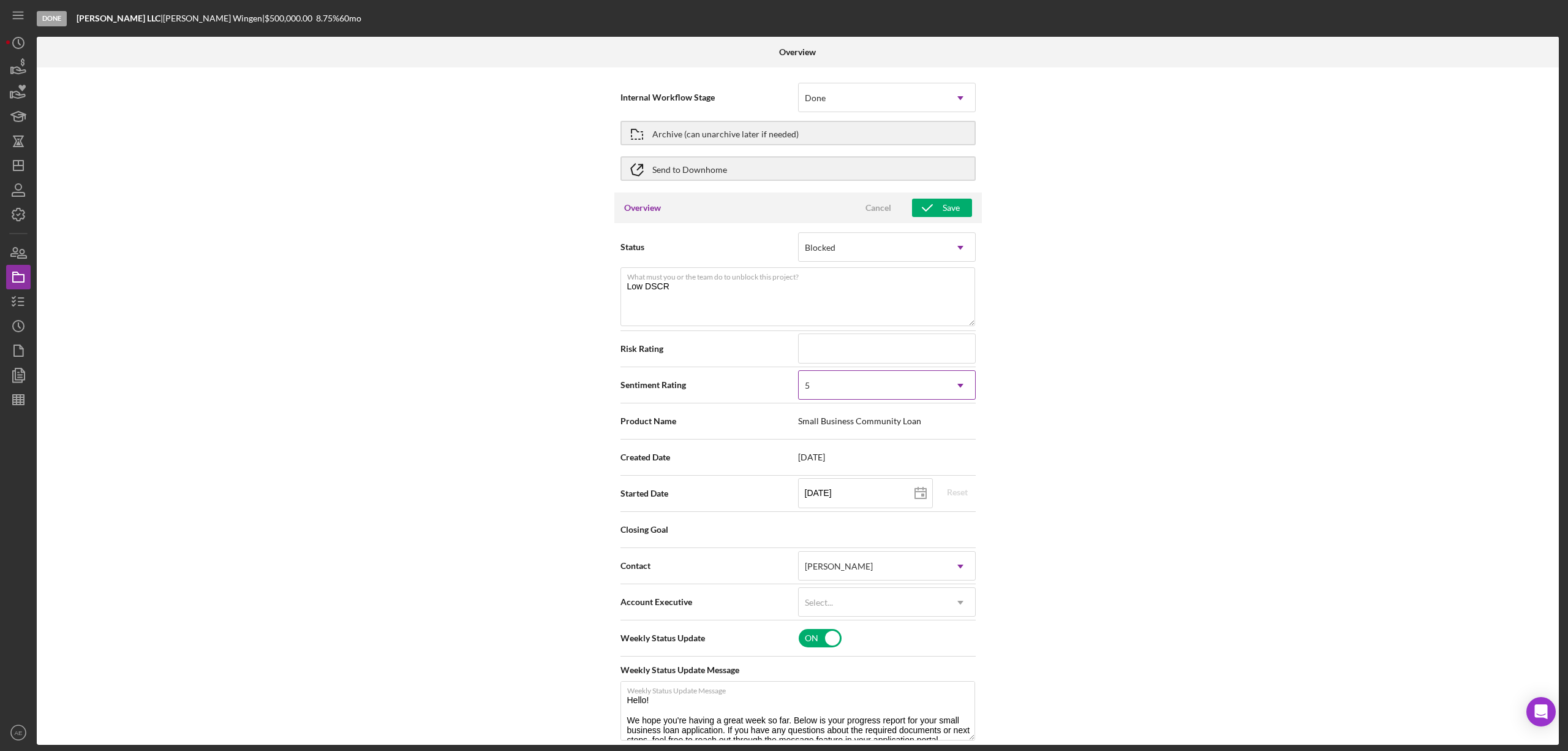
click at [854, 391] on div "5" at bounding box center [871, 385] width 147 height 28
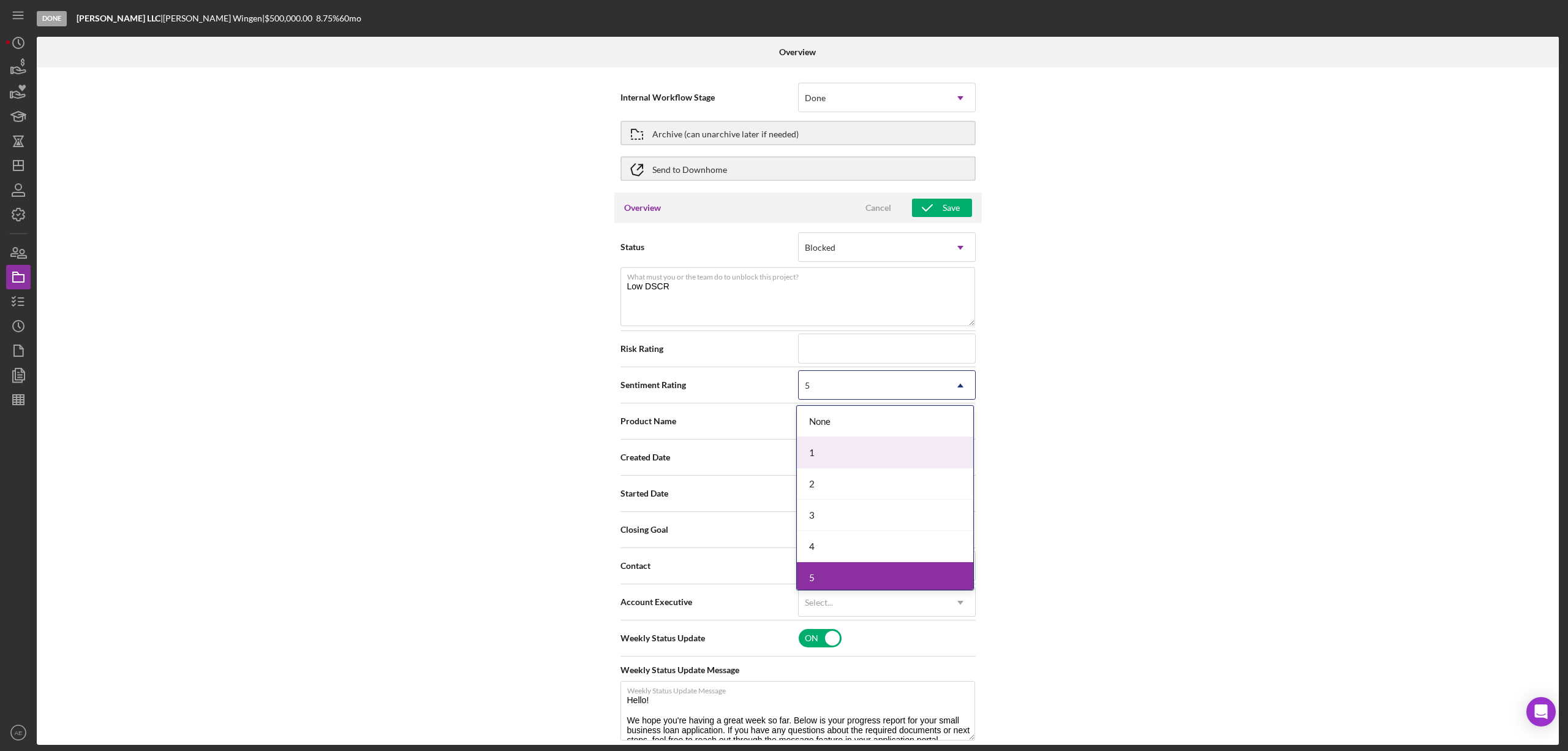
click at [841, 443] on div "1" at bounding box center [885, 452] width 177 height 31
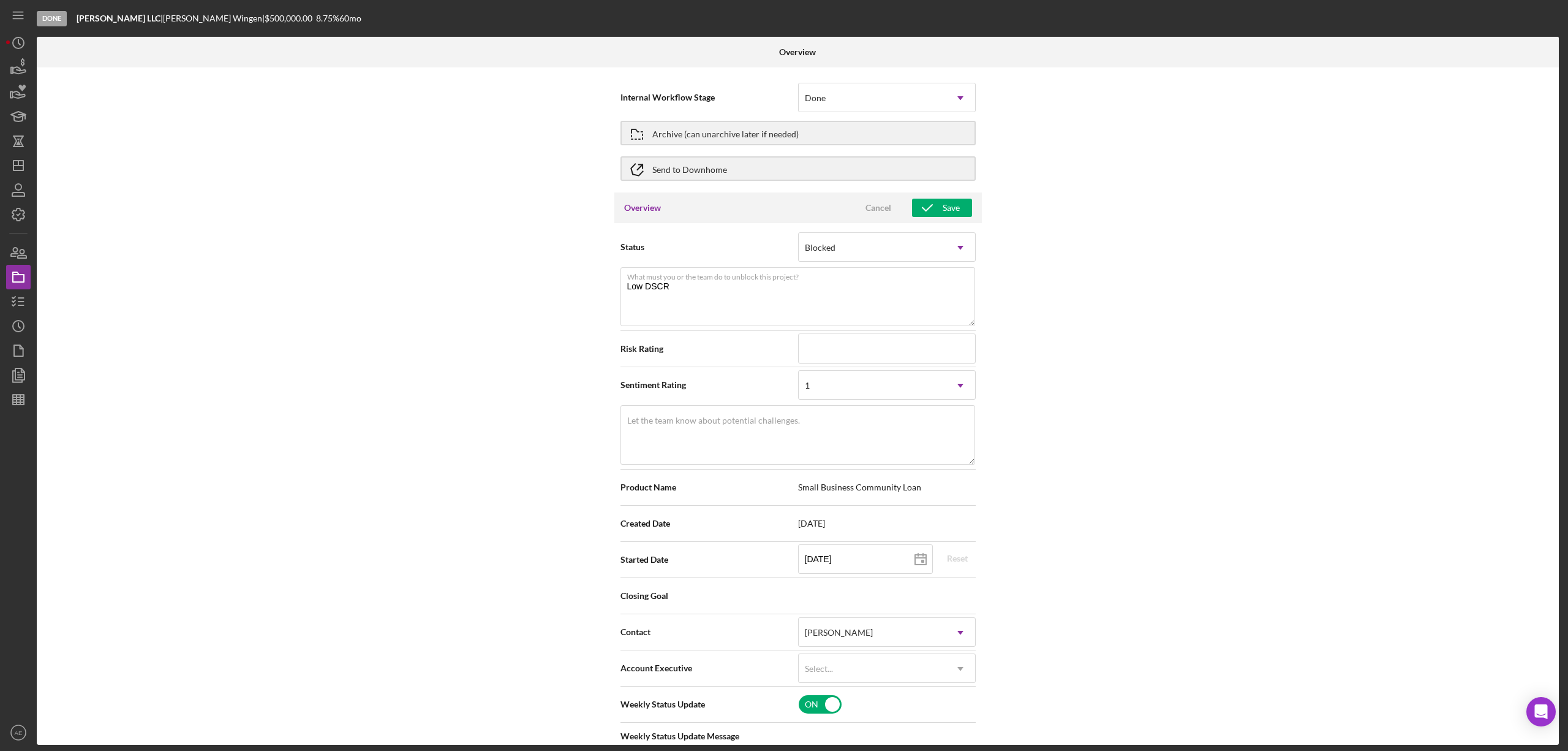
scroll to position [82, 0]
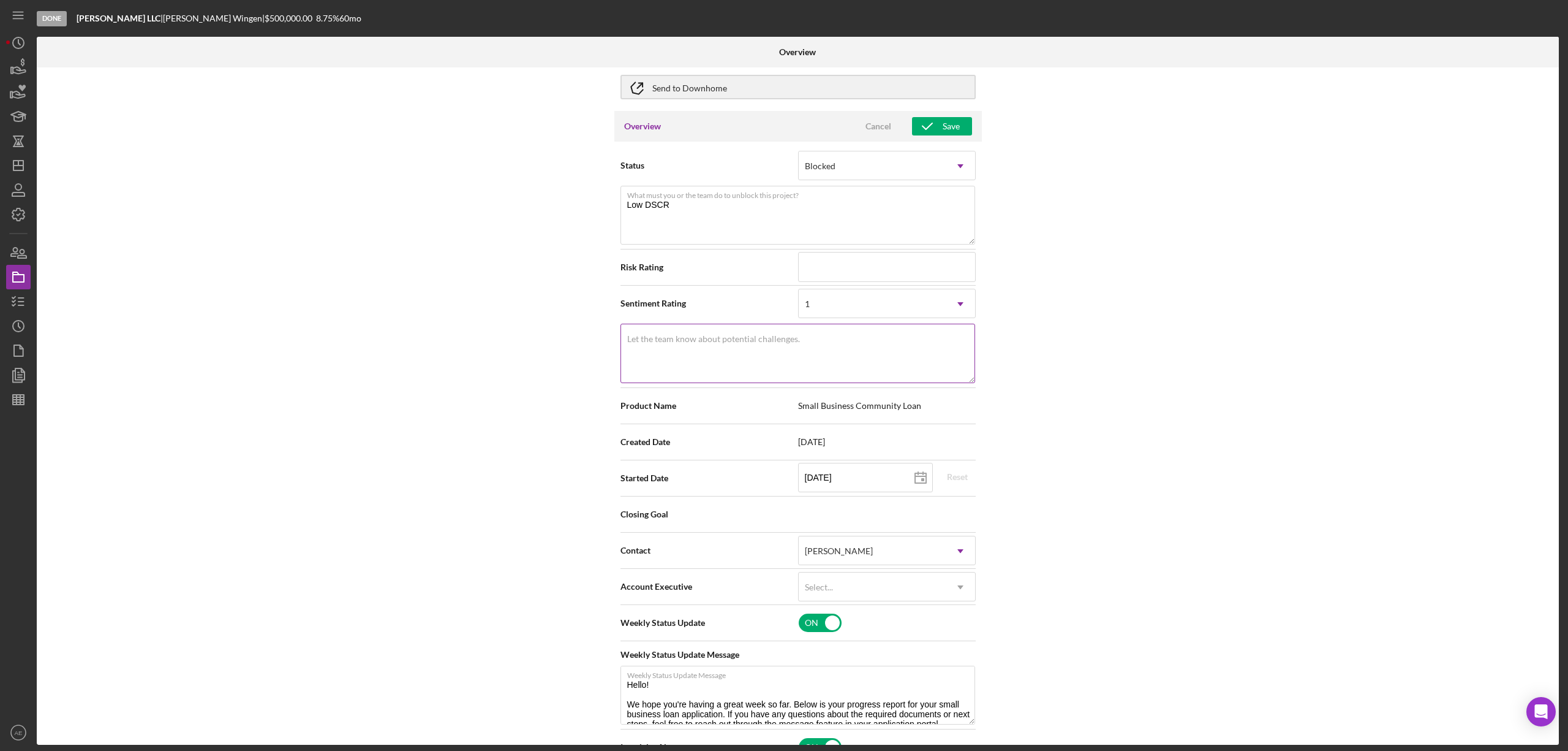
click at [727, 364] on textarea "Let the team know about potential challenges." at bounding box center [798, 353] width 355 height 59
paste textarea "Low DSCR"
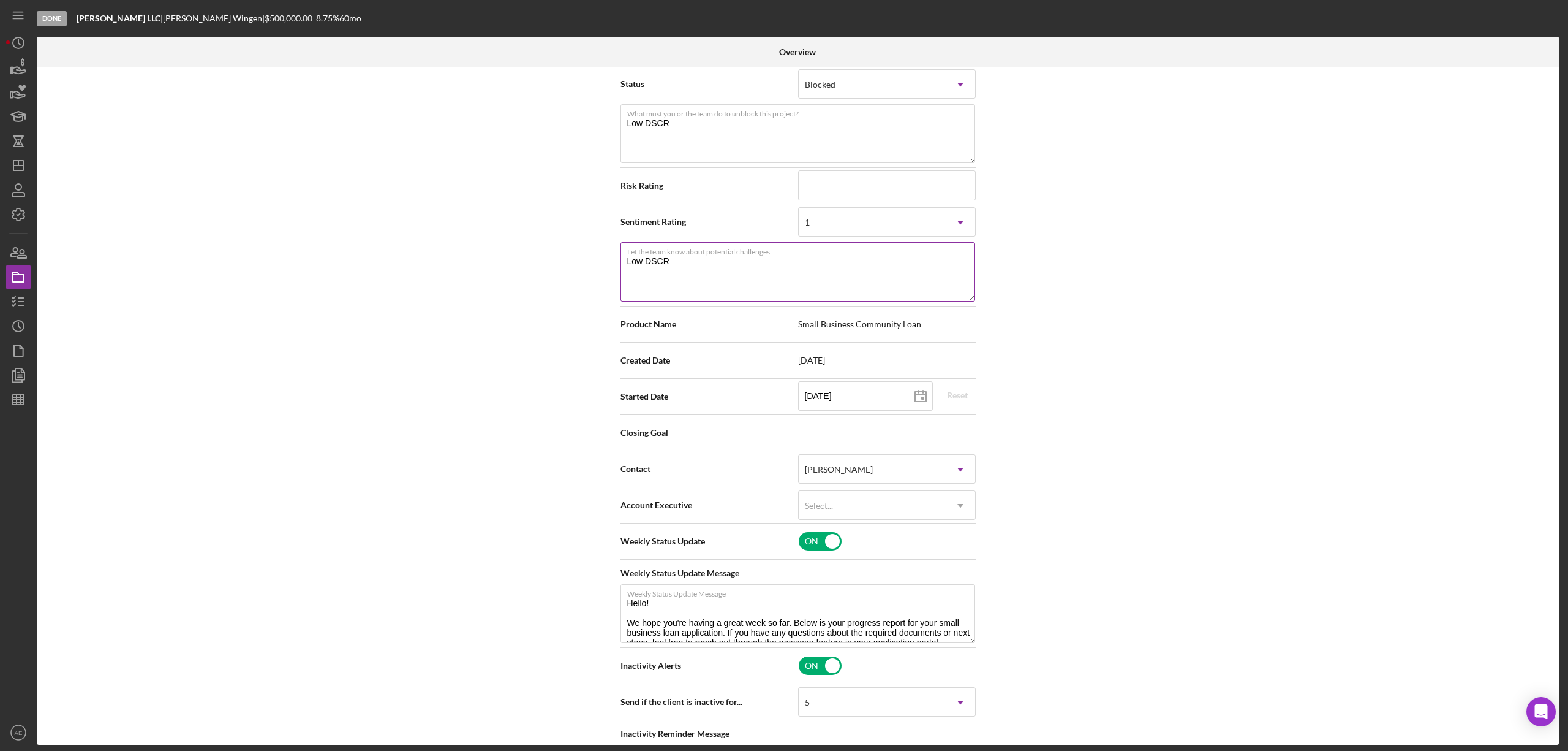
scroll to position [245, 0]
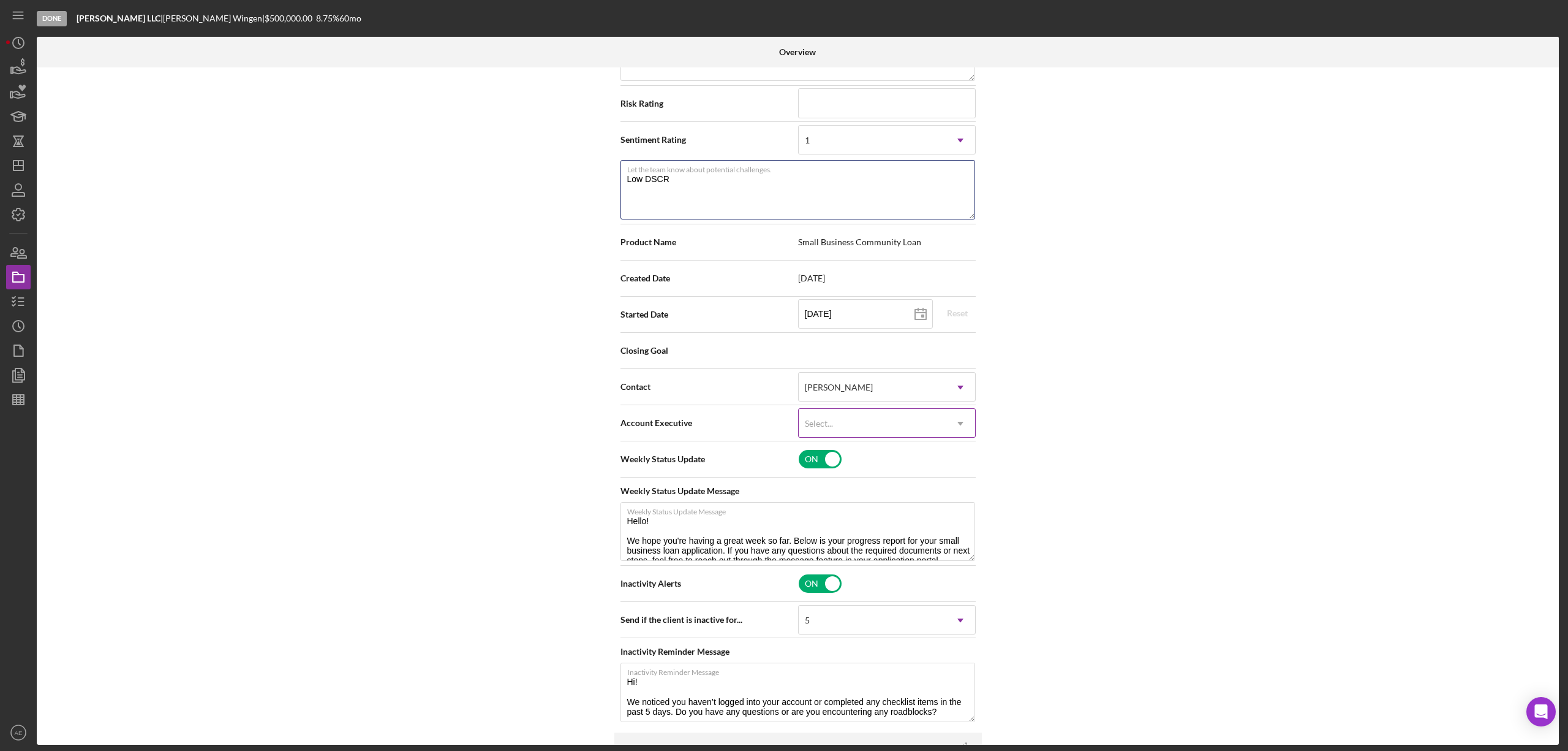
type textarea "Low DSCR"
click at [872, 425] on div "Select..." at bounding box center [871, 423] width 147 height 28
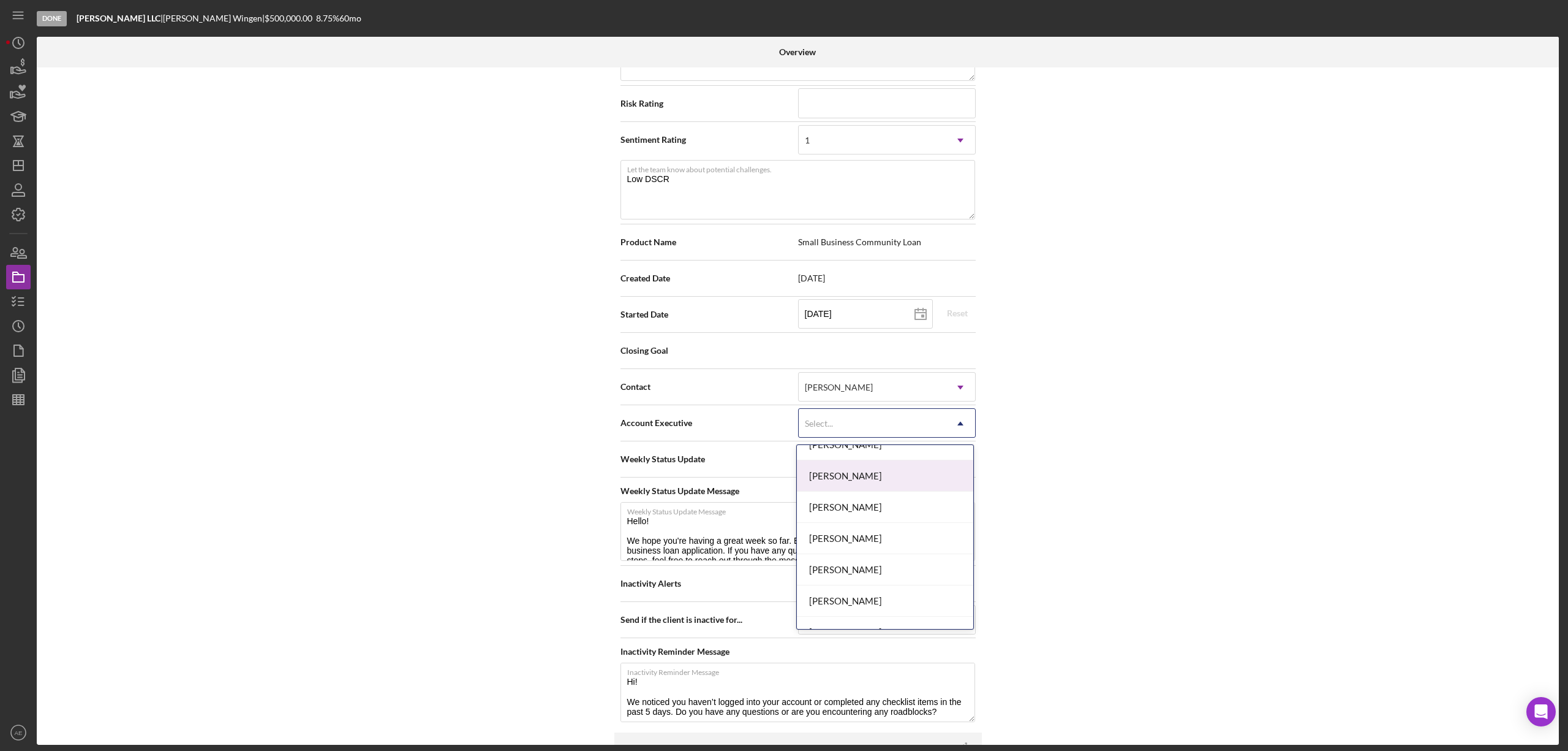
scroll to position [445, 0]
click at [875, 591] on div "[PERSON_NAME]" at bounding box center [885, 582] width 177 height 31
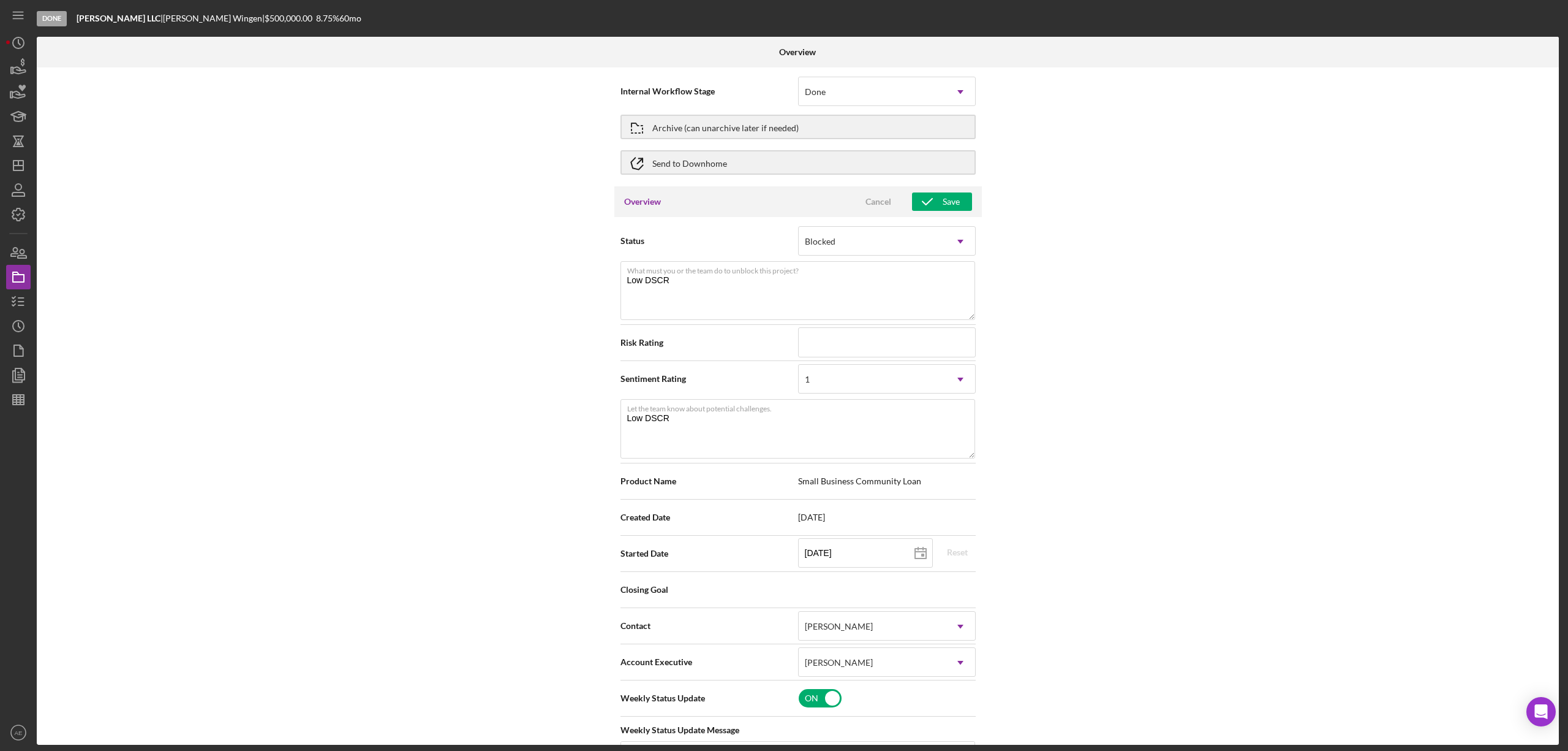
scroll to position [0, 0]
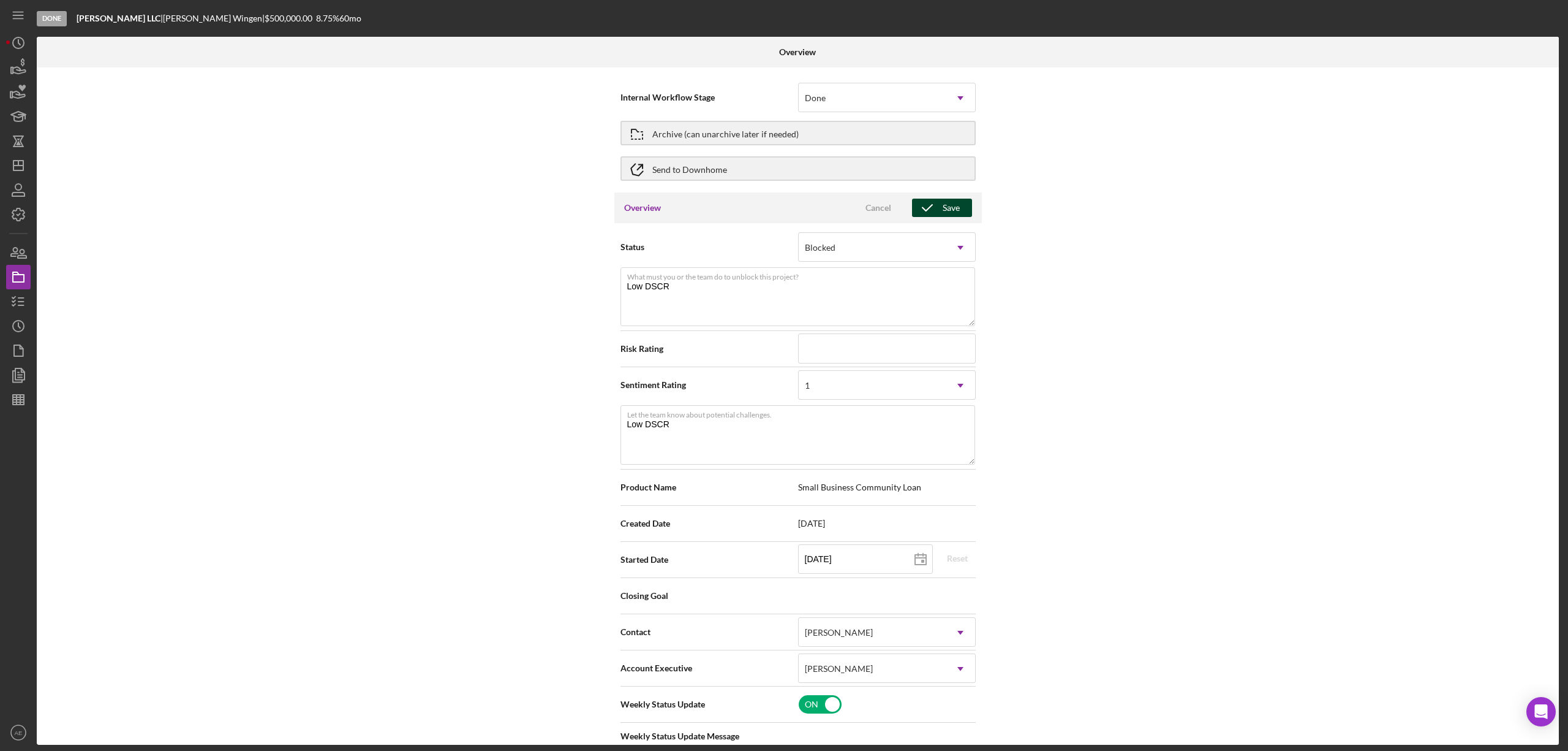
click at [925, 214] on icon "button" at bounding box center [927, 208] width 31 height 31
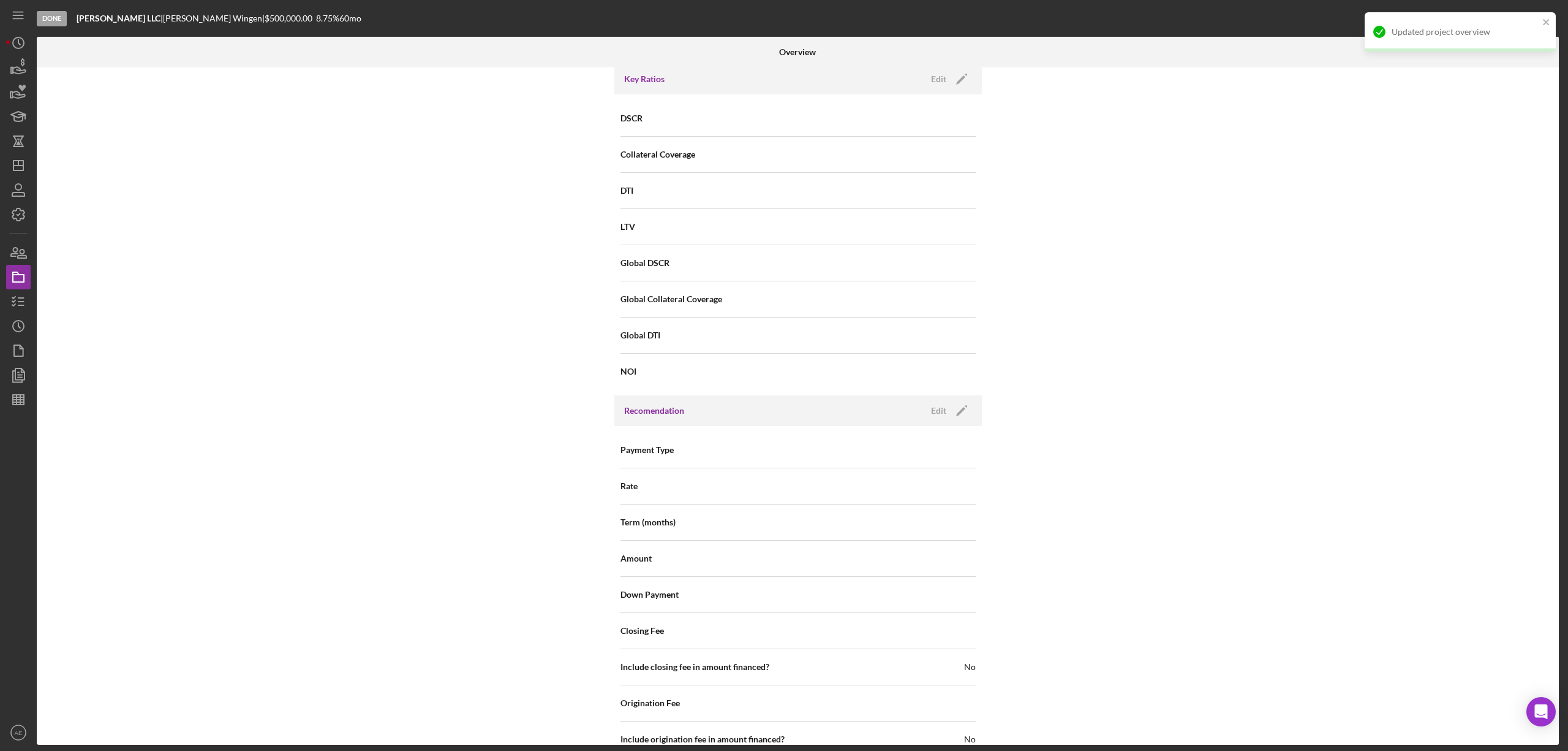
scroll to position [1354, 0]
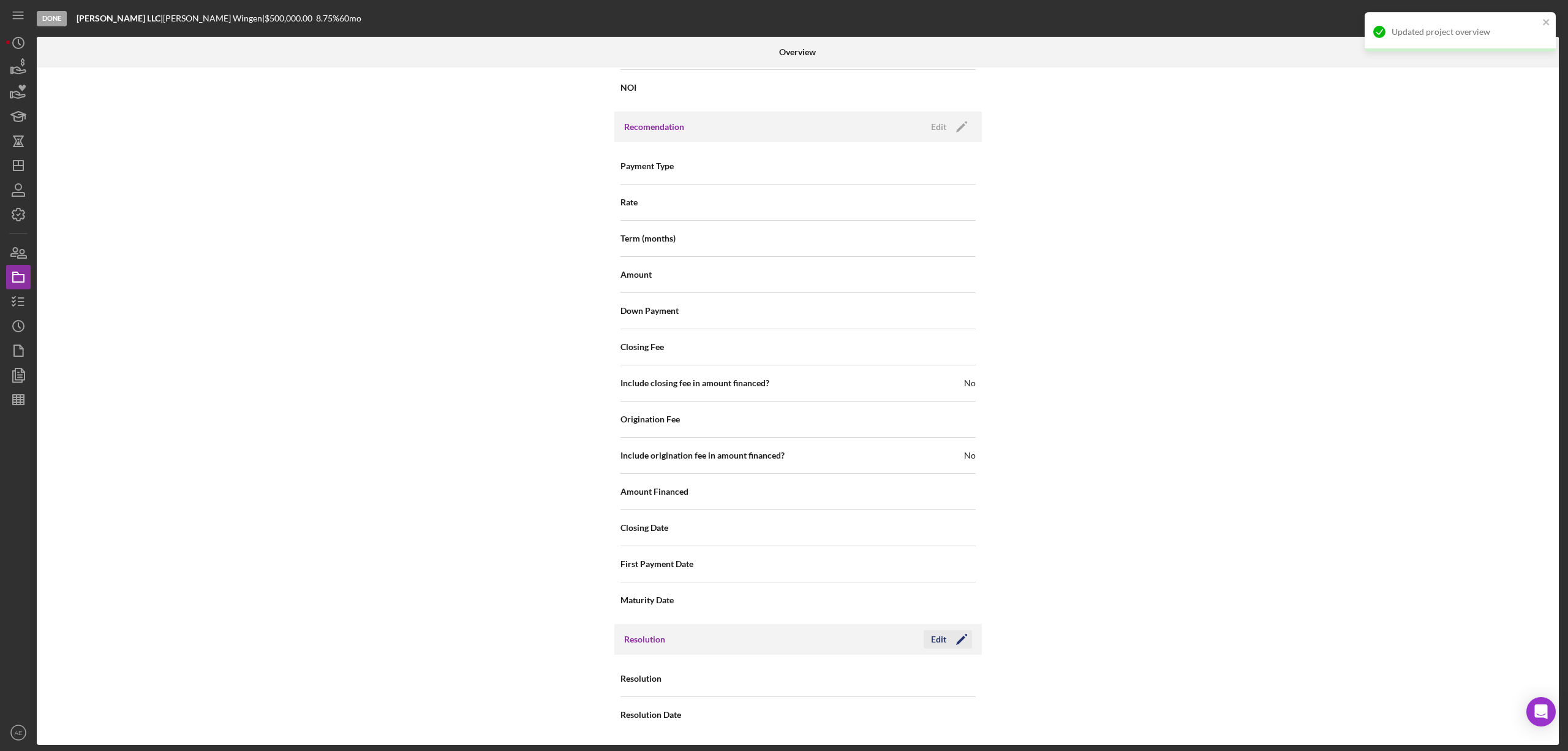
click at [937, 639] on div "Edit" at bounding box center [939, 639] width 15 height 18
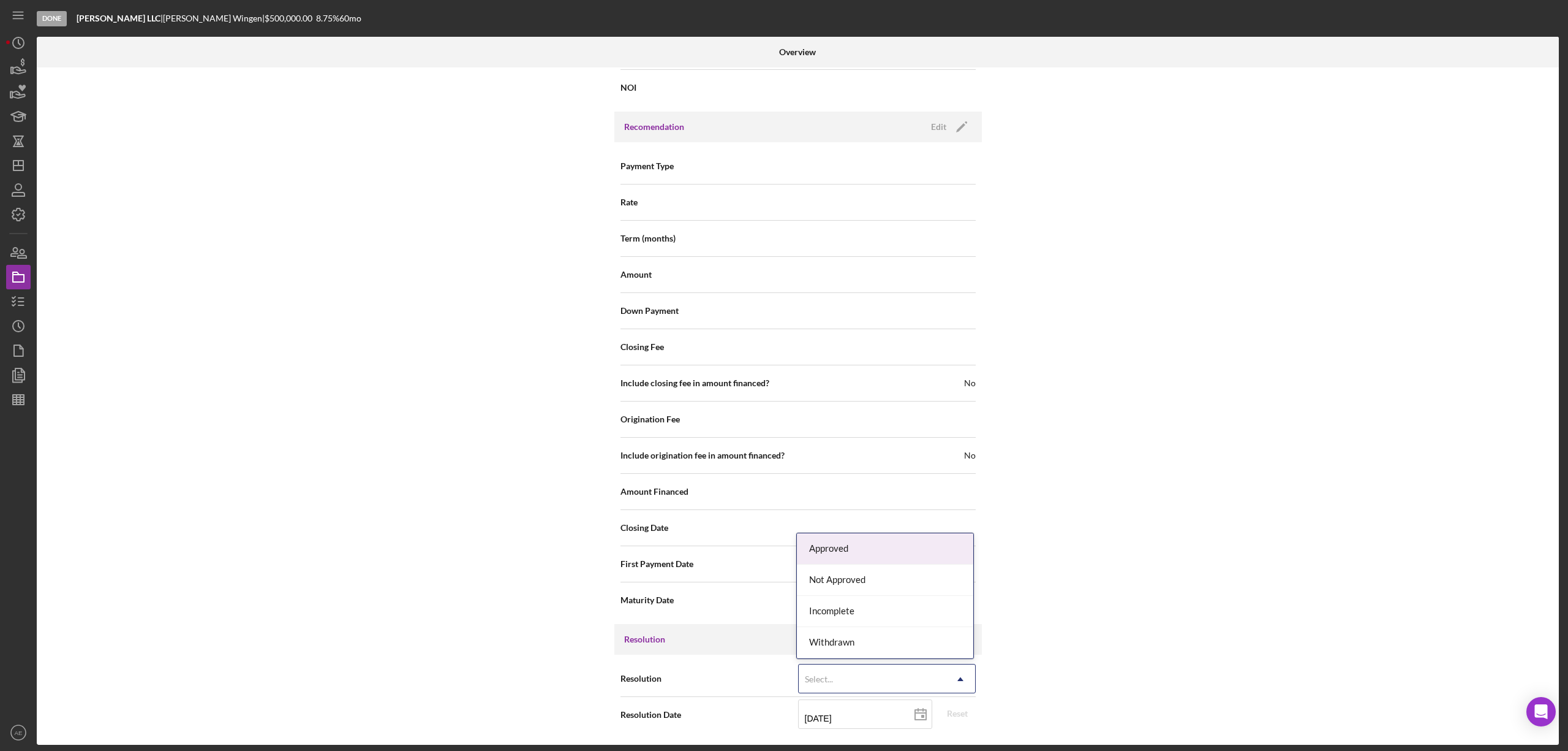
click at [859, 675] on div "Select..." at bounding box center [871, 679] width 147 height 28
click at [849, 580] on div "Not Approved" at bounding box center [885, 580] width 177 height 31
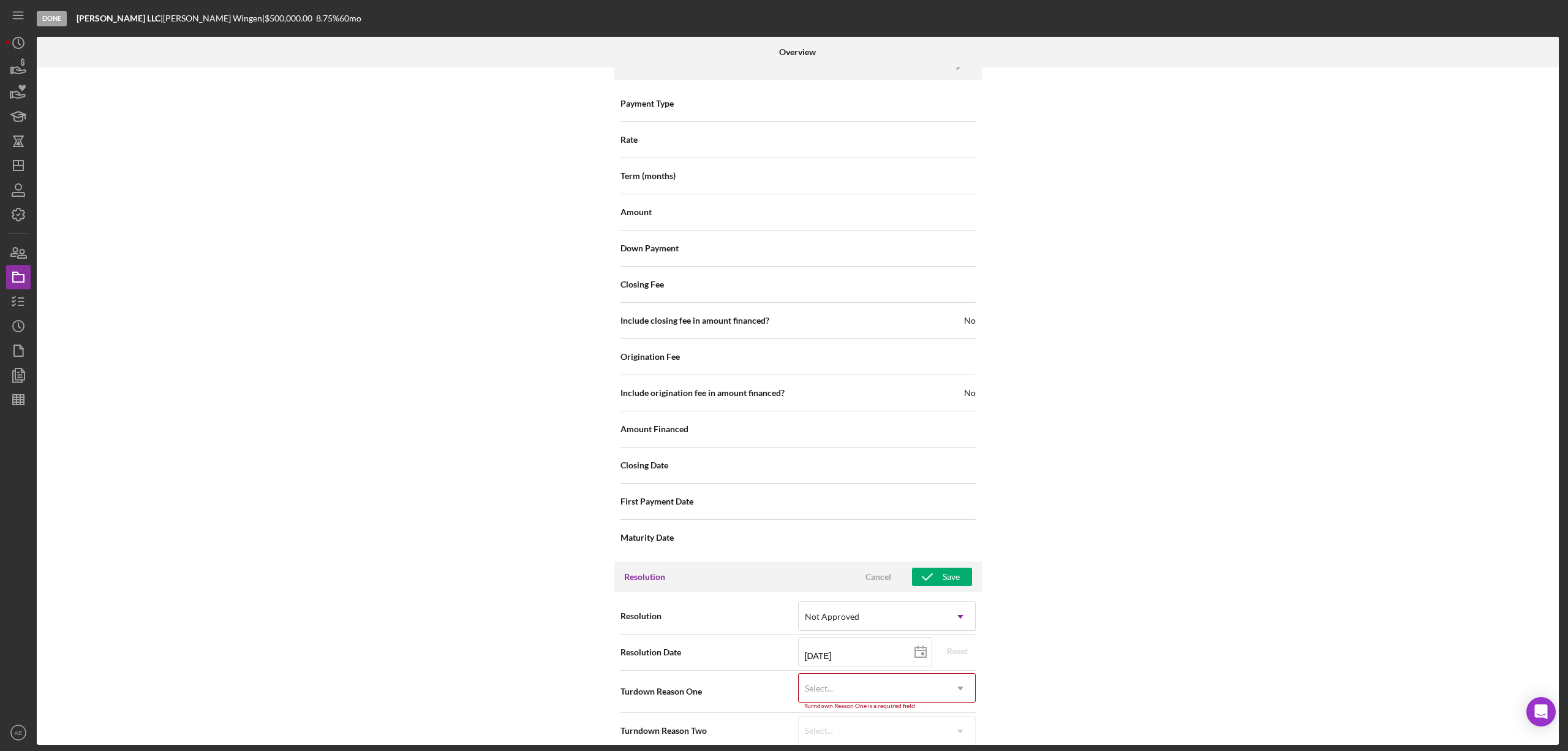
scroll to position [1432, 0]
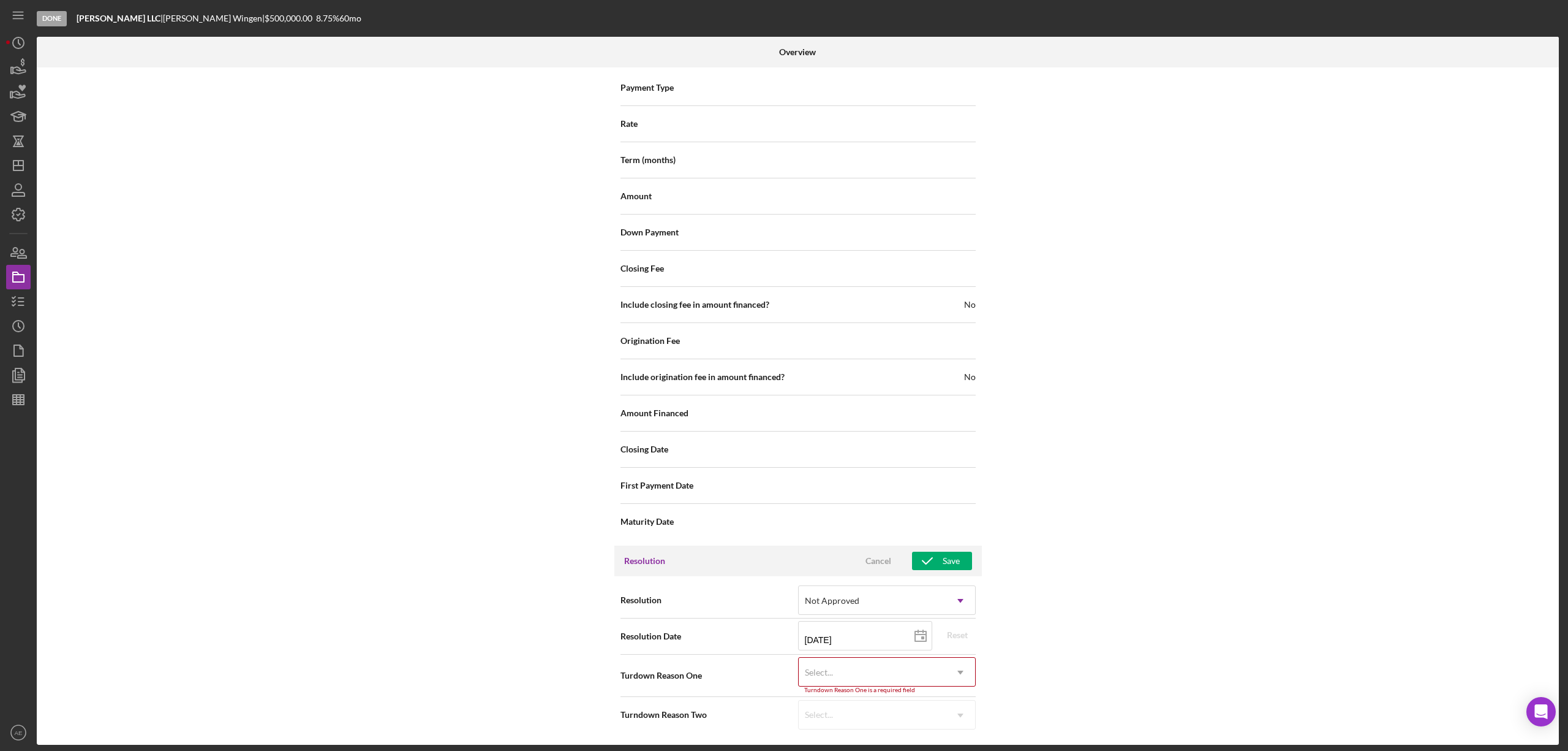
click at [886, 666] on div "Select..." at bounding box center [871, 672] width 147 height 28
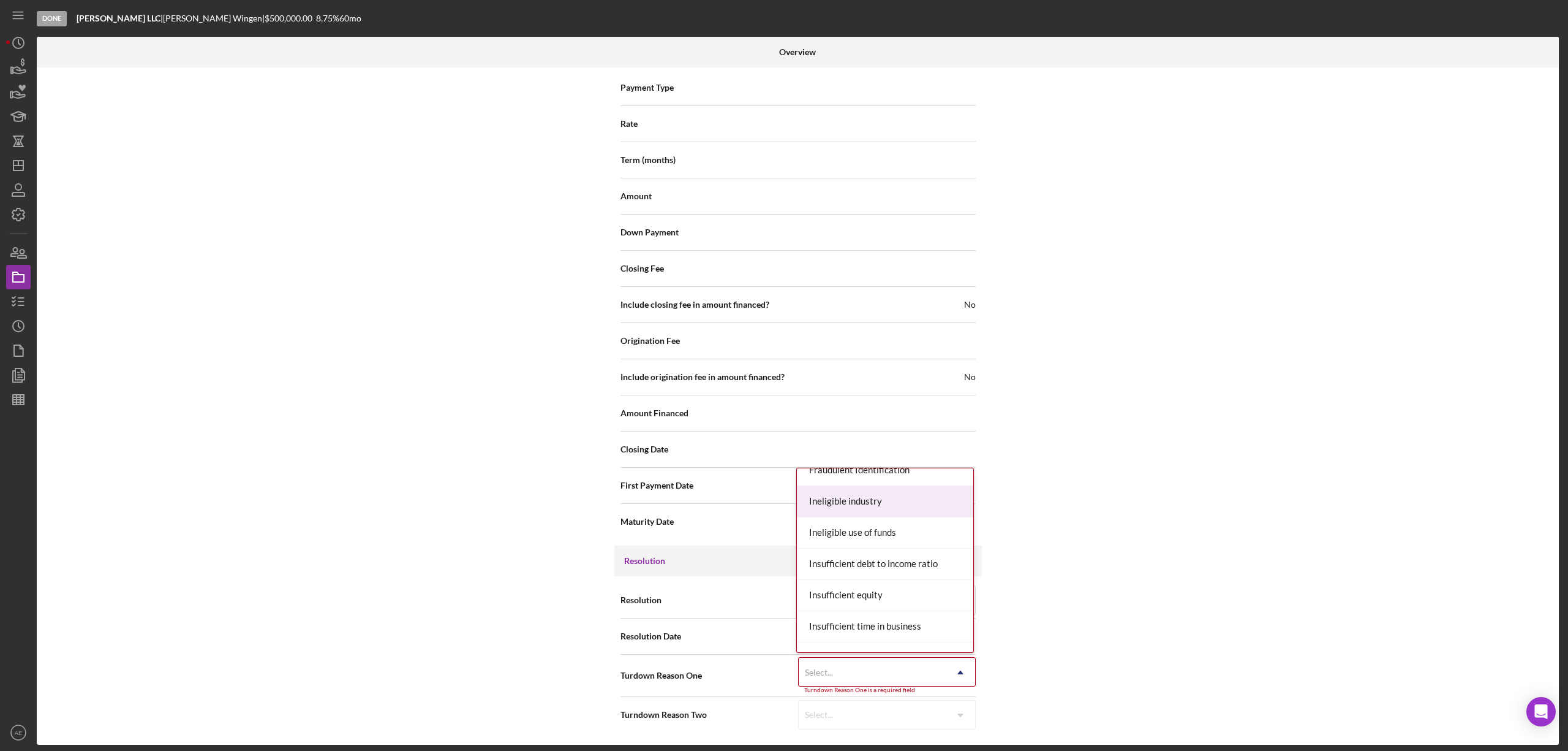
scroll to position [409, 0]
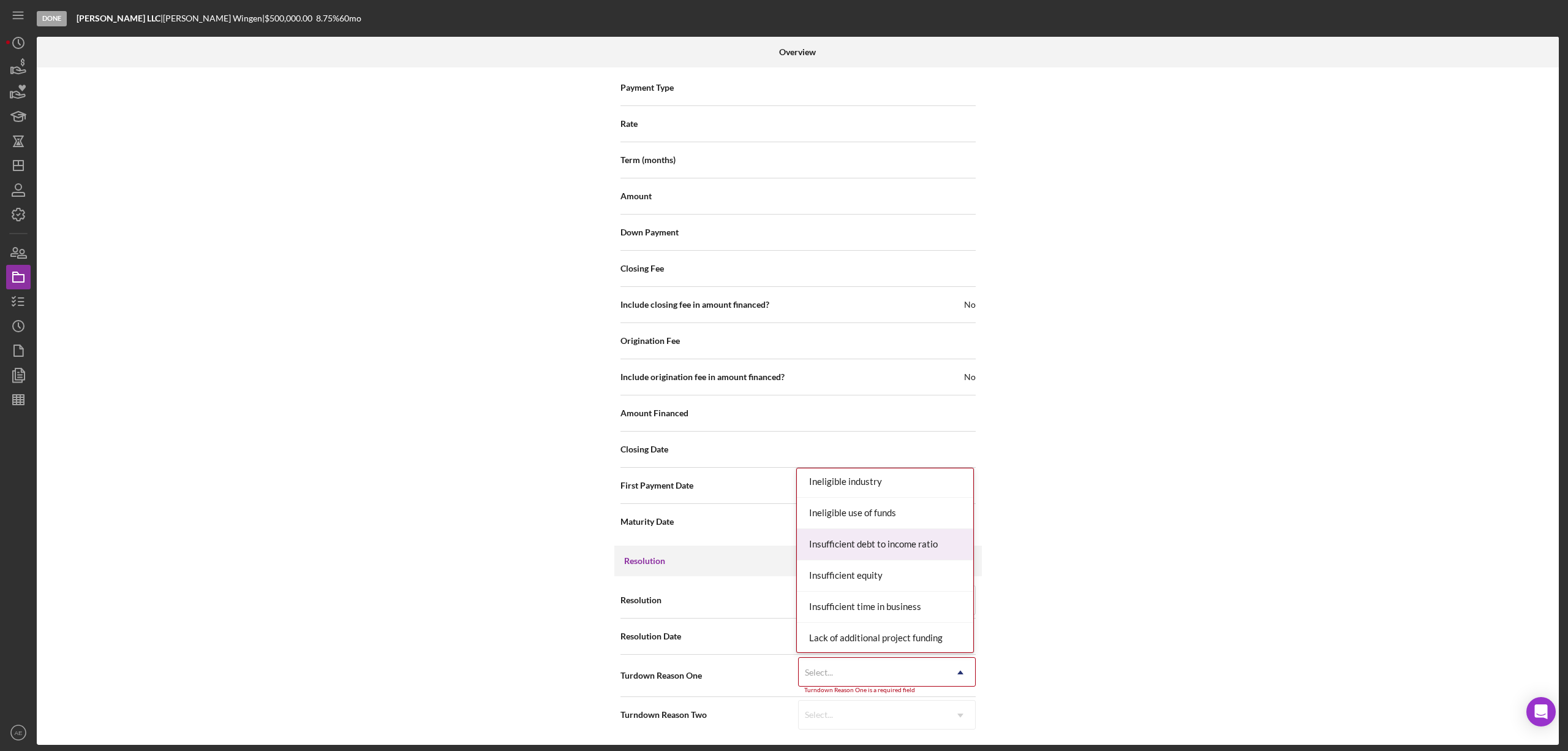
click at [910, 535] on div "Insufficient debt to income ratio" at bounding box center [885, 544] width 177 height 31
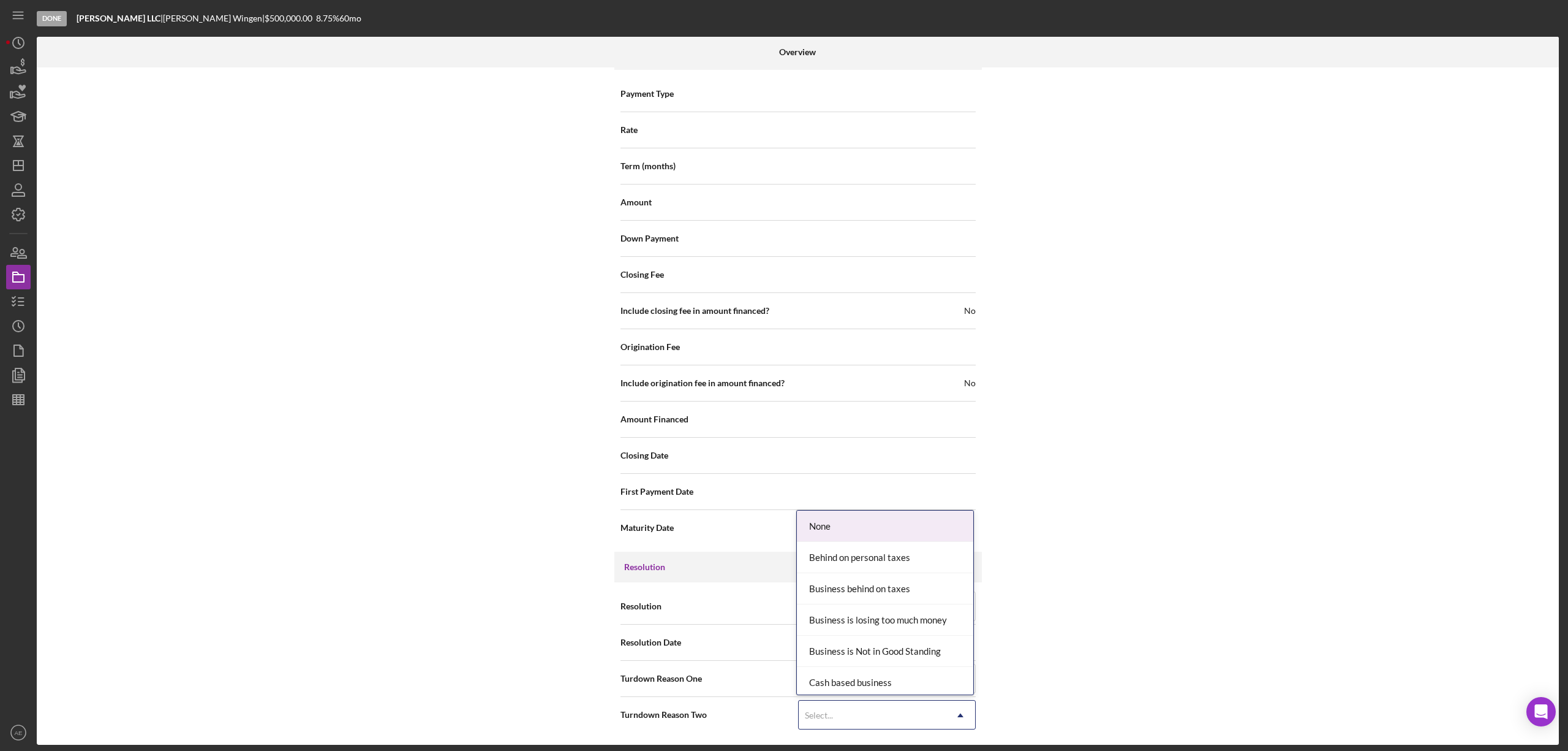
click at [859, 709] on div "Select..." at bounding box center [871, 715] width 147 height 28
click at [881, 575] on div "Too much existing debt" at bounding box center [885, 584] width 177 height 31
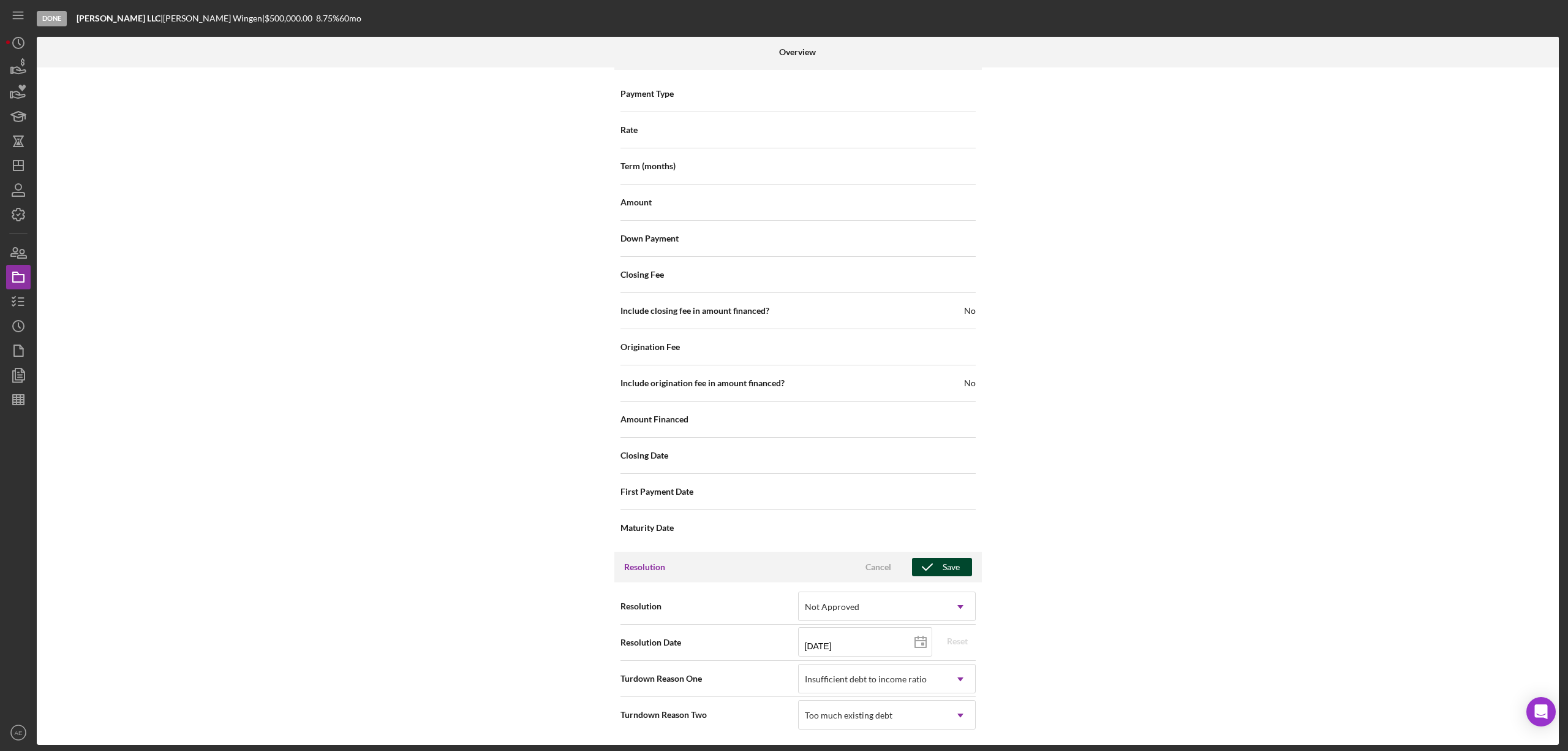
click at [932, 565] on icon "button" at bounding box center [927, 567] width 31 height 31
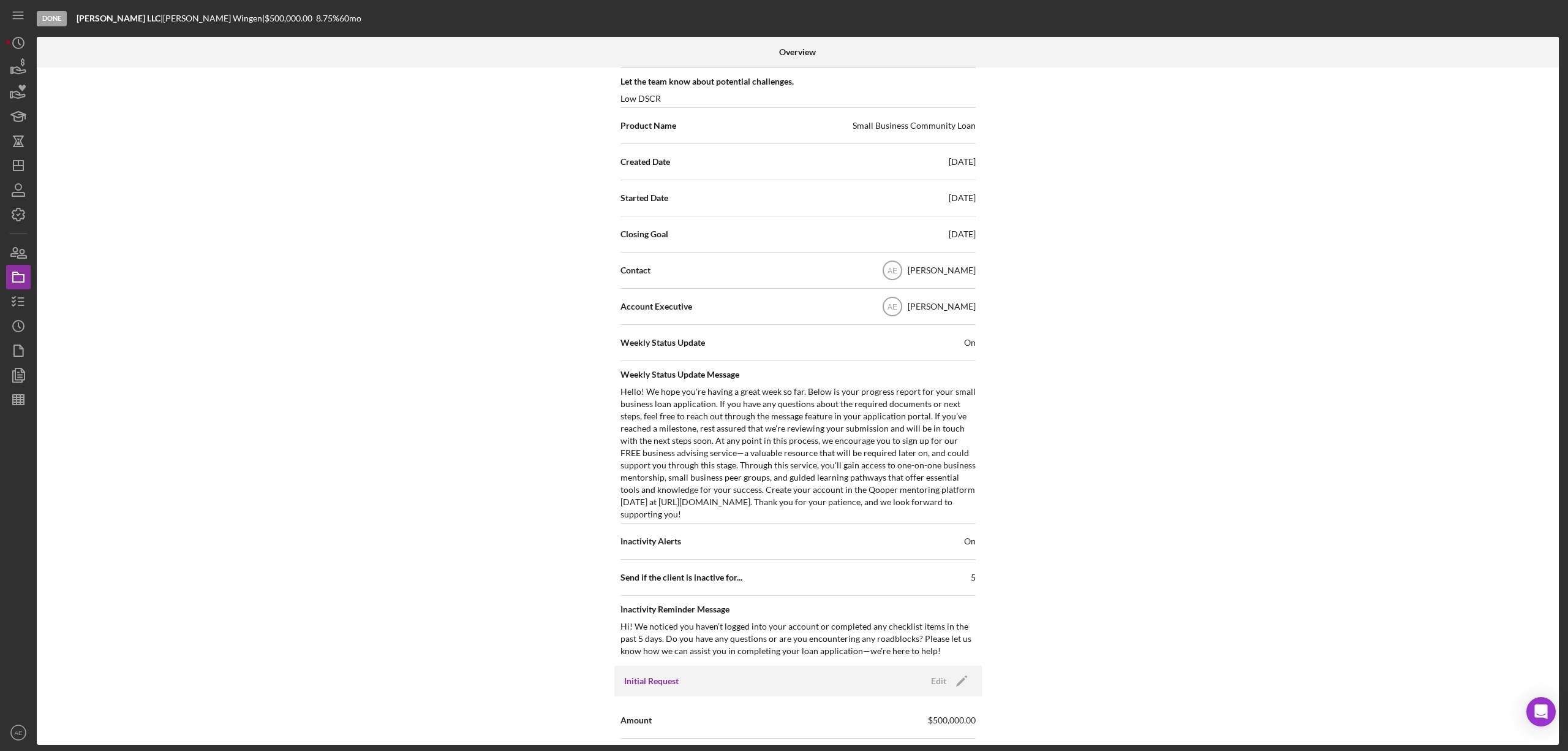
scroll to position [282, 0]
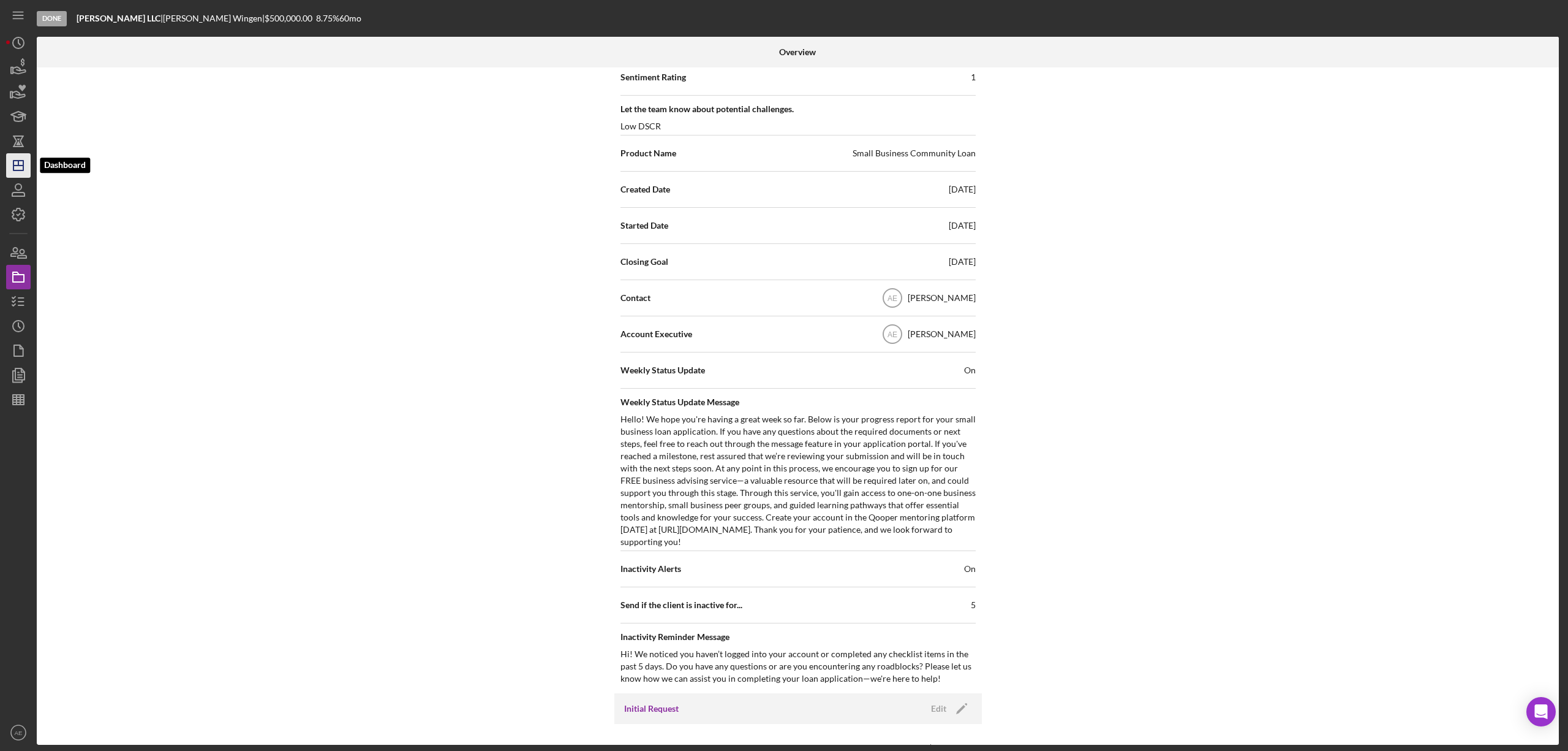
click at [22, 155] on icon "Icon/Dashboard" at bounding box center [19, 166] width 31 height 31
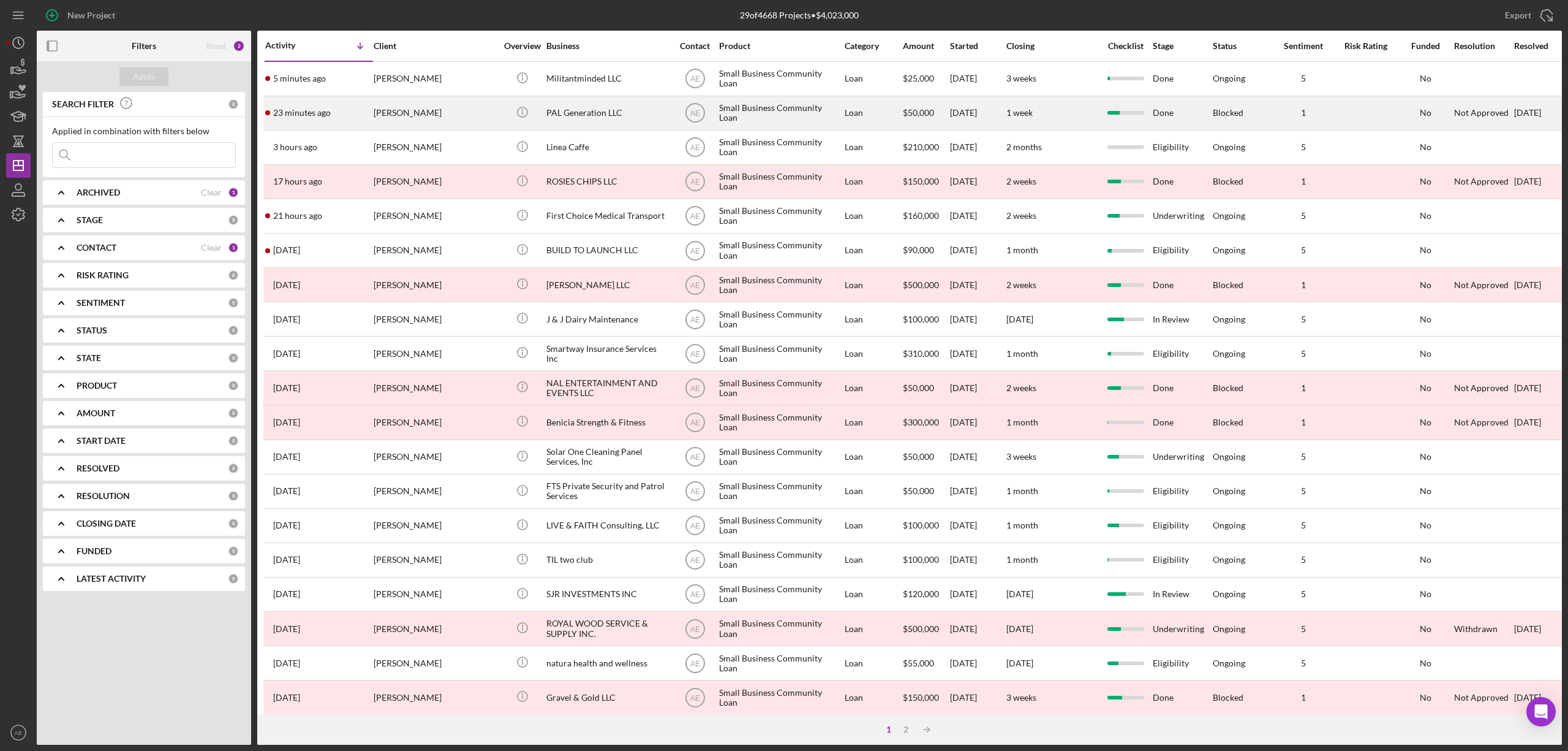
click at [583, 104] on div "PAL Generation LLC" at bounding box center [607, 113] width 123 height 33
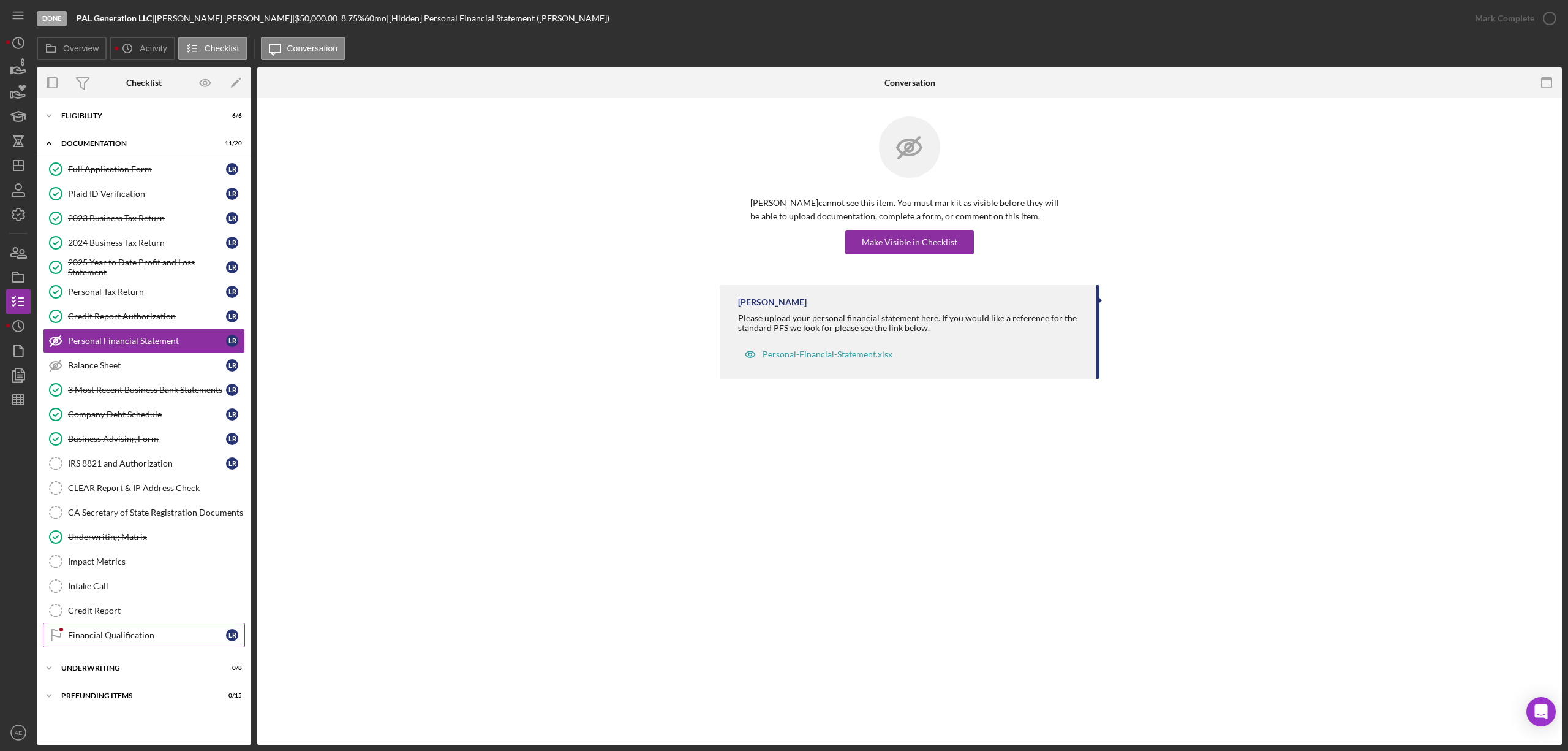
click at [116, 640] on div "Financial Qualification" at bounding box center [147, 634] width 158 height 9
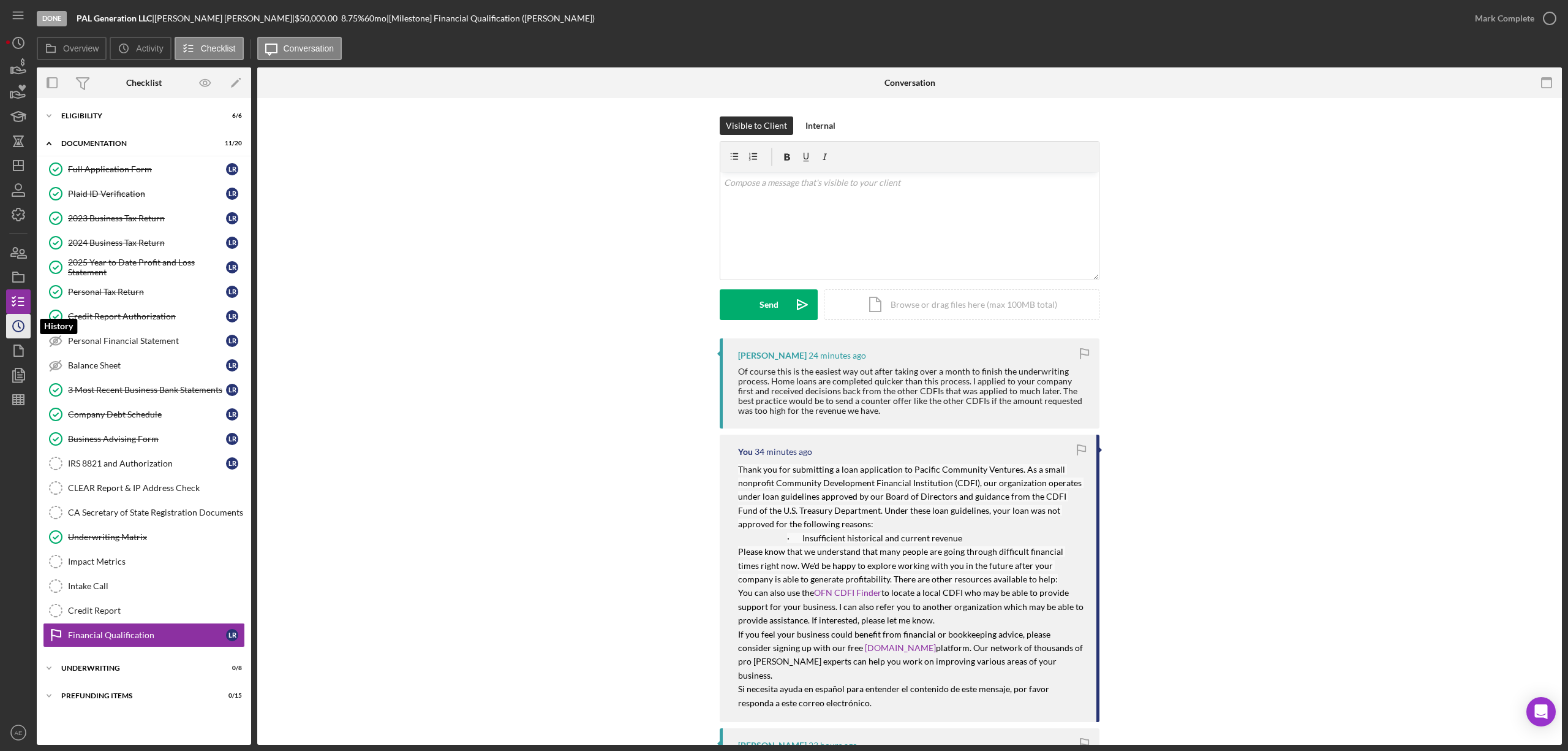
click at [27, 320] on icon "Icon/History" at bounding box center [19, 326] width 31 height 31
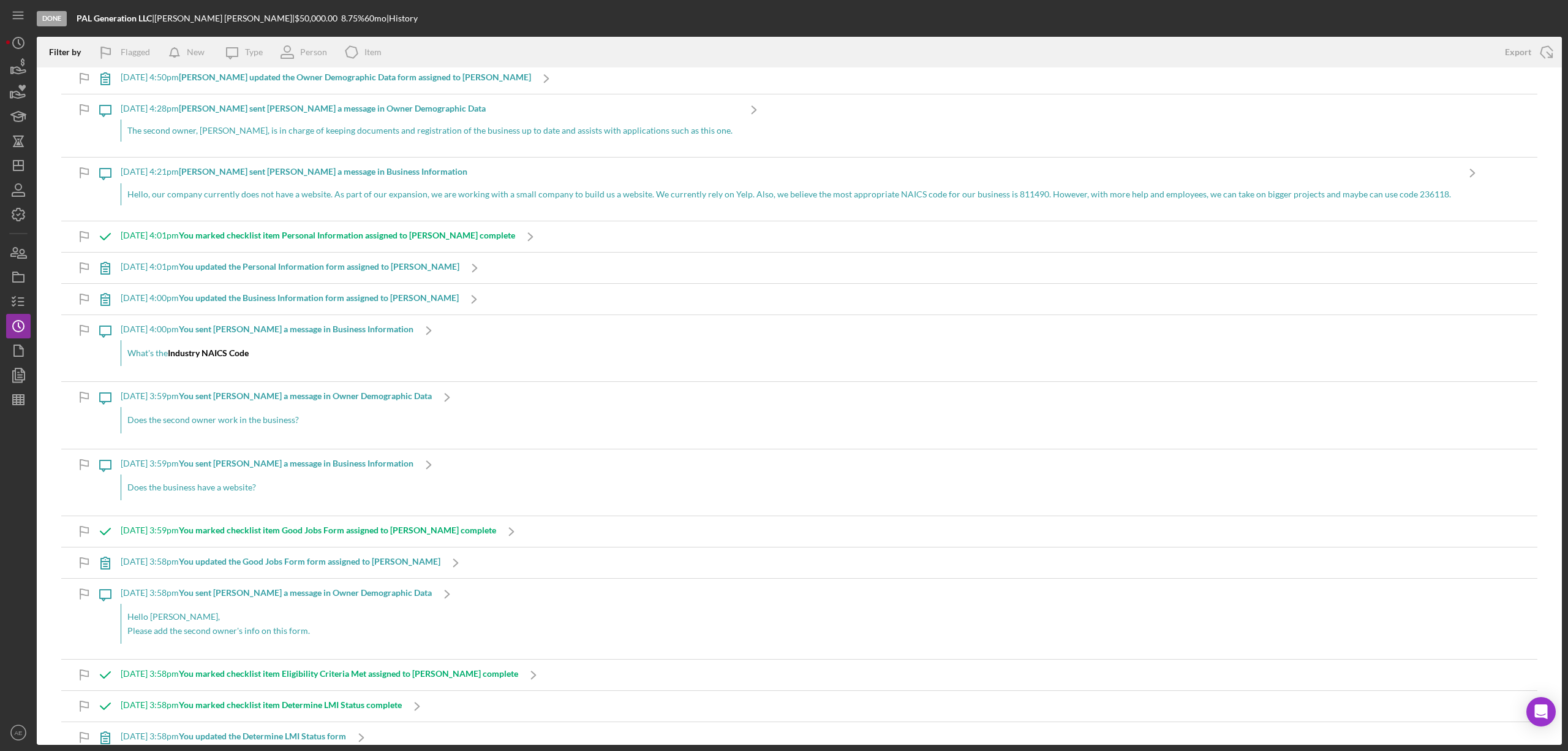
scroll to position [4004, 0]
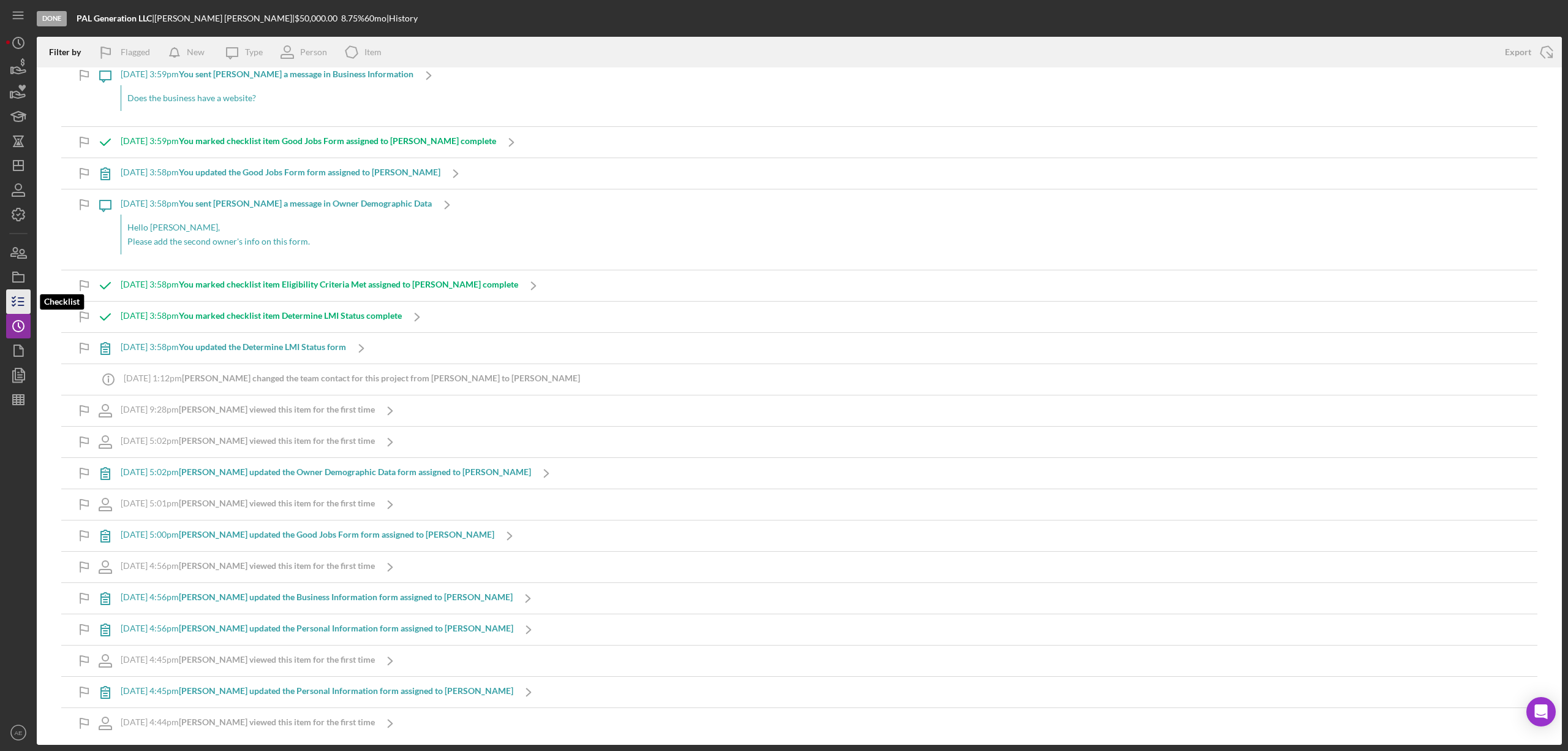
click at [26, 297] on icon "button" at bounding box center [19, 302] width 31 height 31
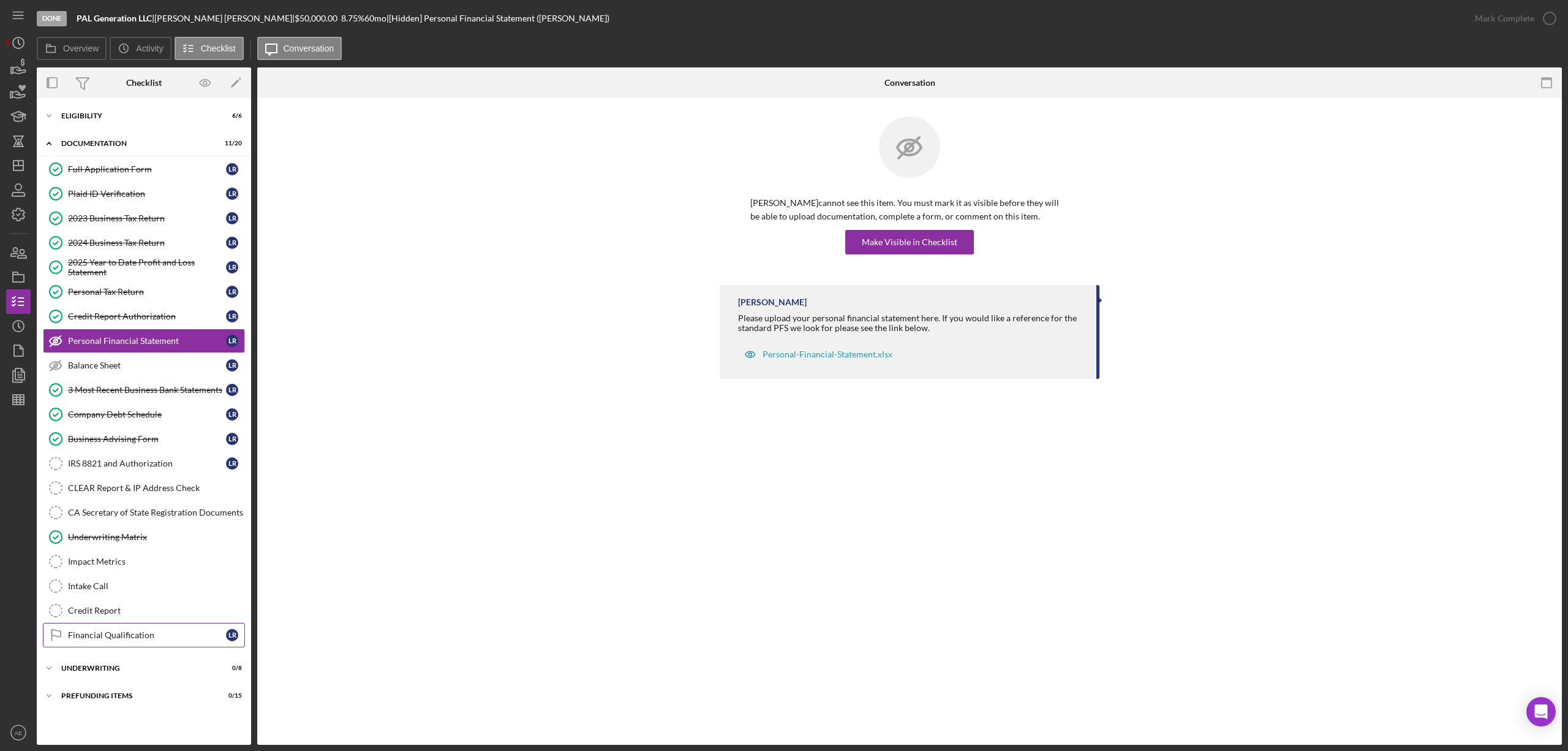
click at [128, 640] on div "Financial Qualification" at bounding box center [147, 634] width 158 height 9
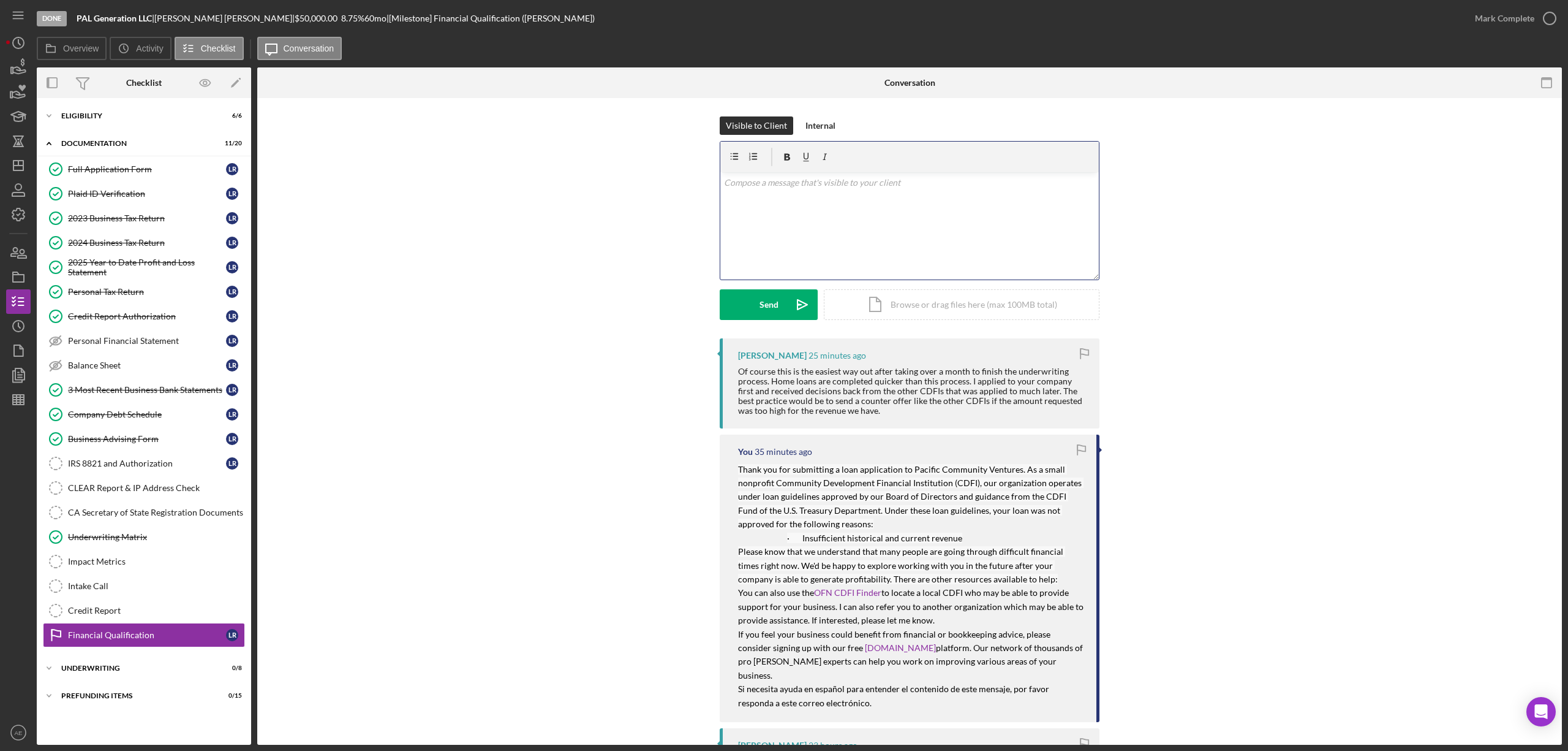
click at [843, 231] on div "v Color teal Color pink Remove color Add row above Add row below Add column bef…" at bounding box center [909, 226] width 378 height 107
click at [968, 237] on p "Thank you for your feedback. The average application process takes around 6 wee…" at bounding box center [910, 224] width 372 height 27
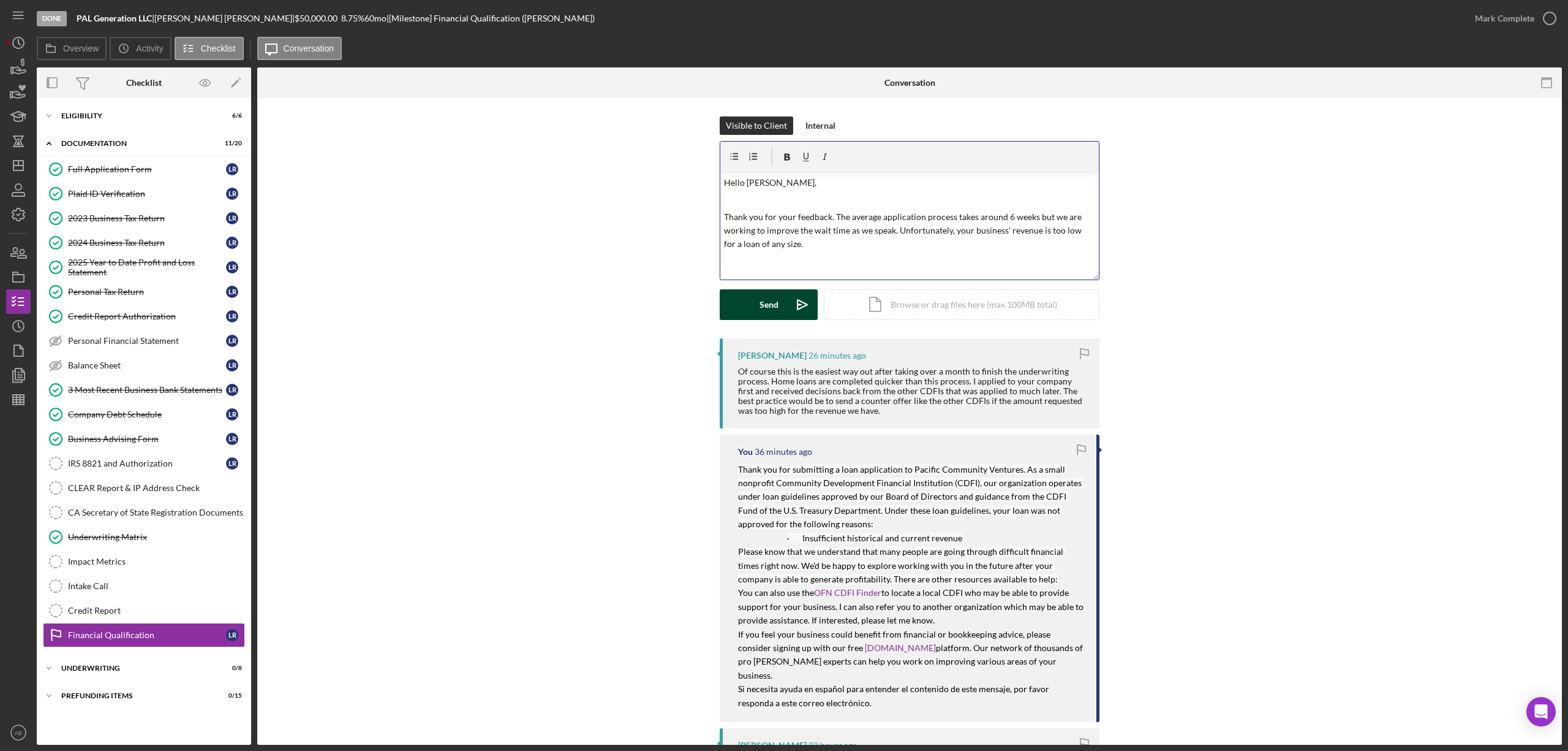
click at [760, 306] on div "Send" at bounding box center [769, 305] width 19 height 31
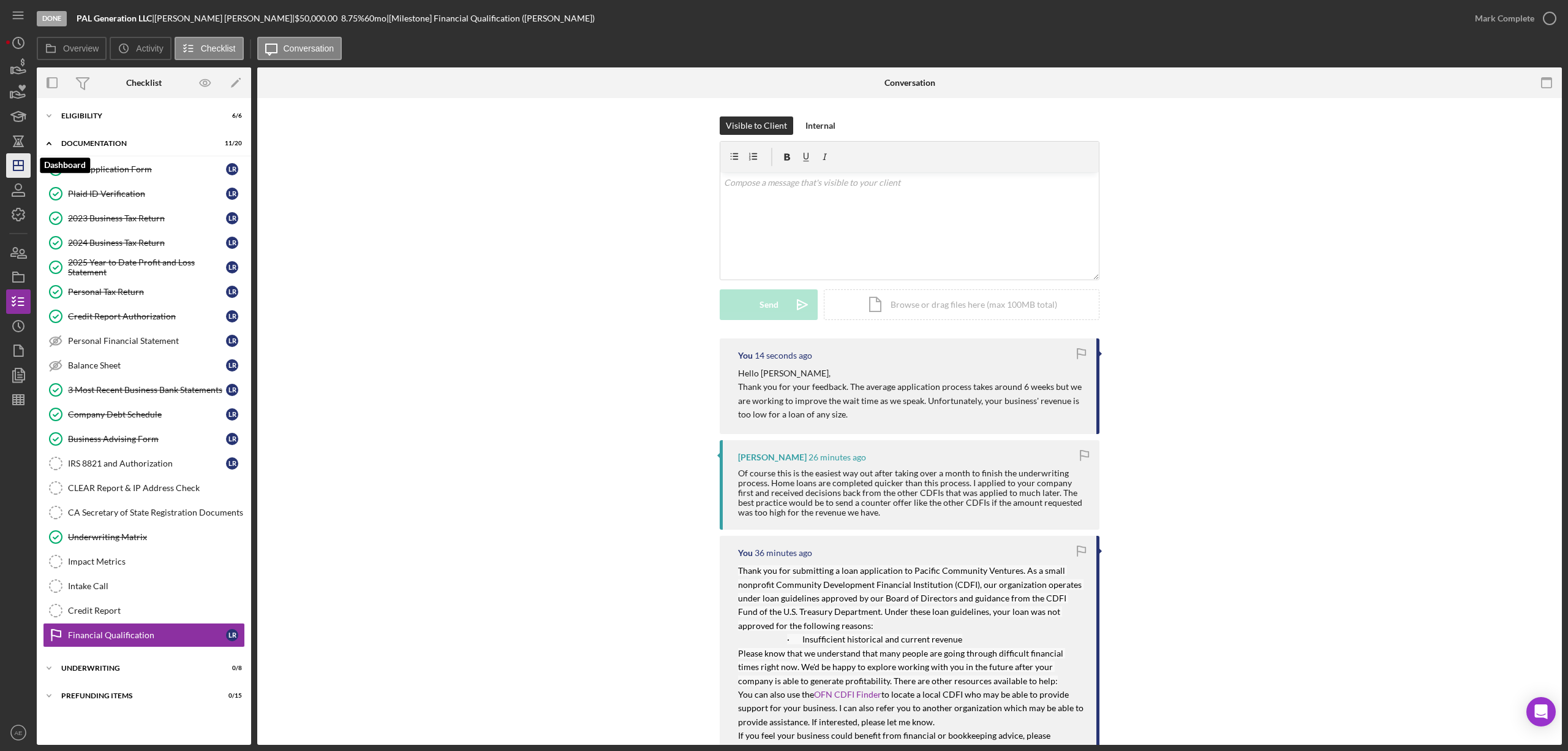
click at [18, 173] on icon "Icon/Dashboard" at bounding box center [19, 166] width 31 height 31
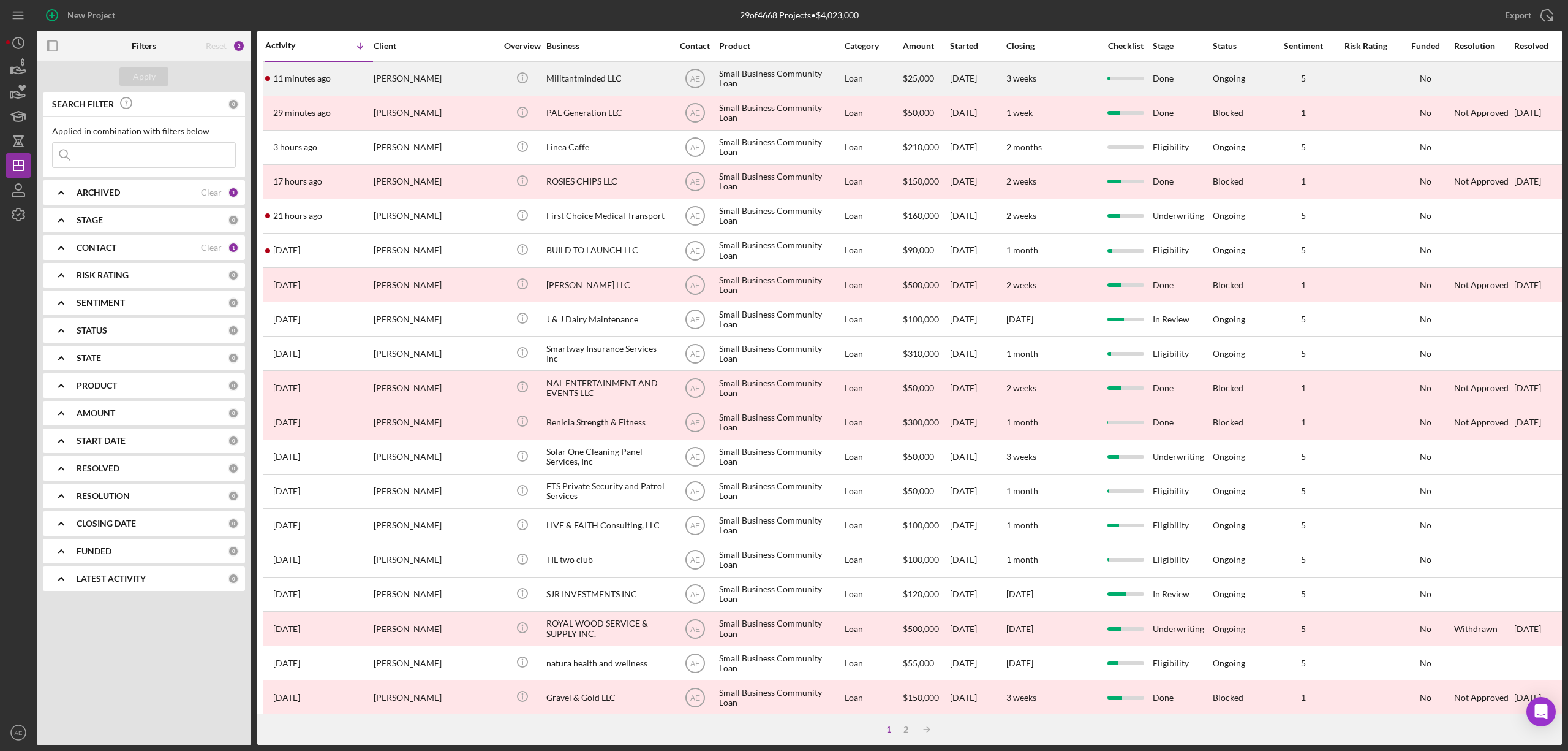
click at [441, 70] on div "[PERSON_NAME]" at bounding box center [435, 79] width 123 height 33
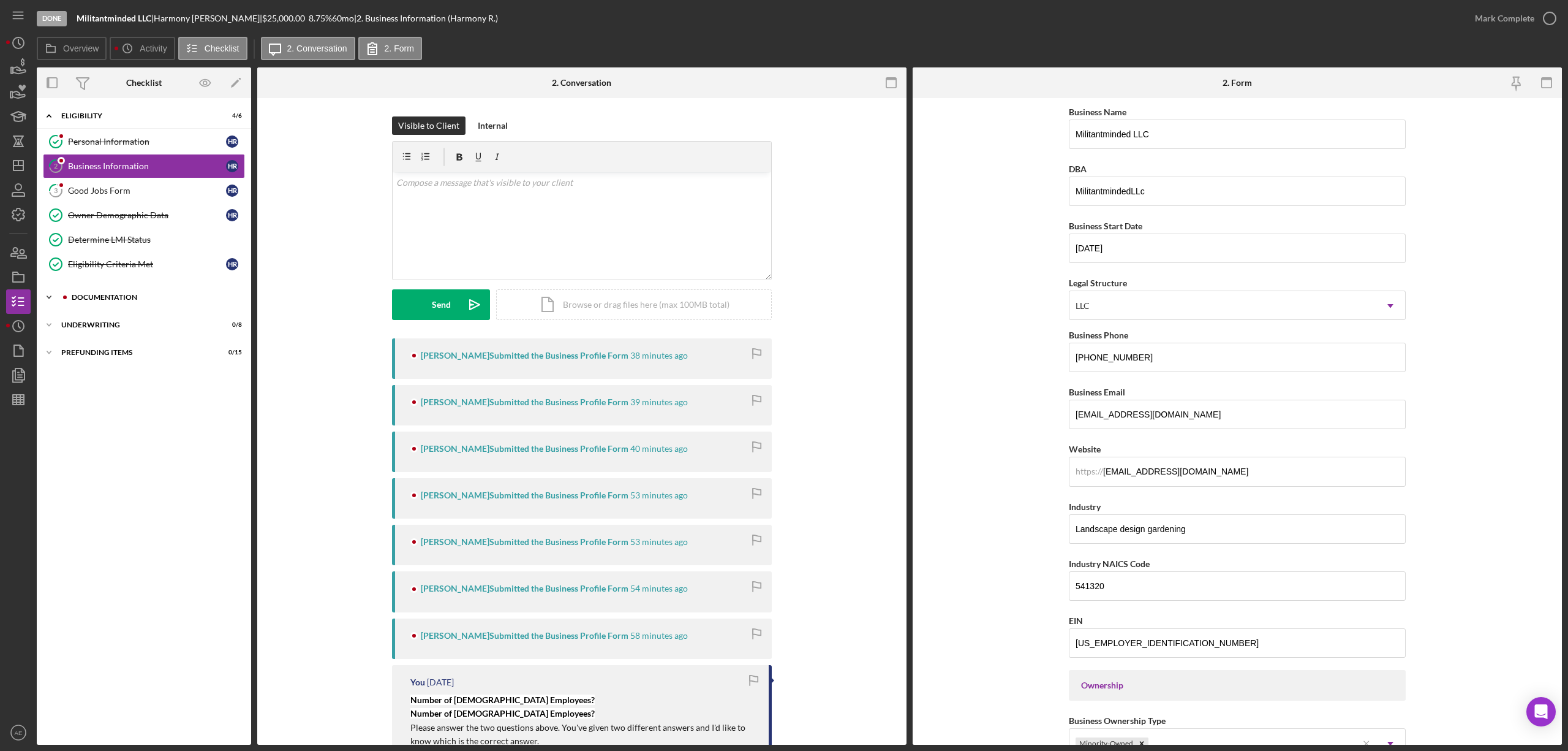
click at [124, 309] on div "Icon/Expander Documentation 0 / 20" at bounding box center [144, 297] width 214 height 25
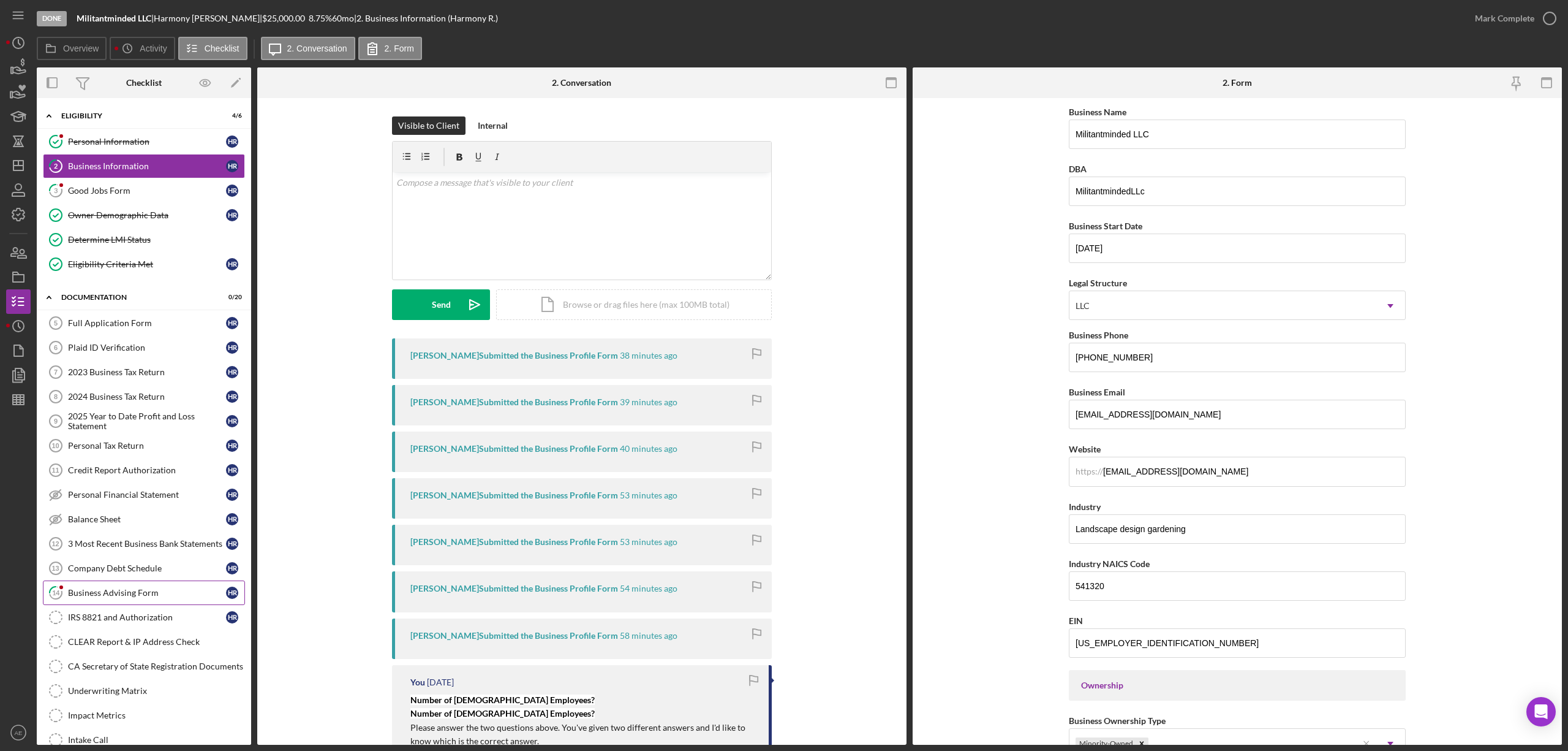
click at [150, 592] on link "14 Business Advising Form H R" at bounding box center [144, 592] width 202 height 25
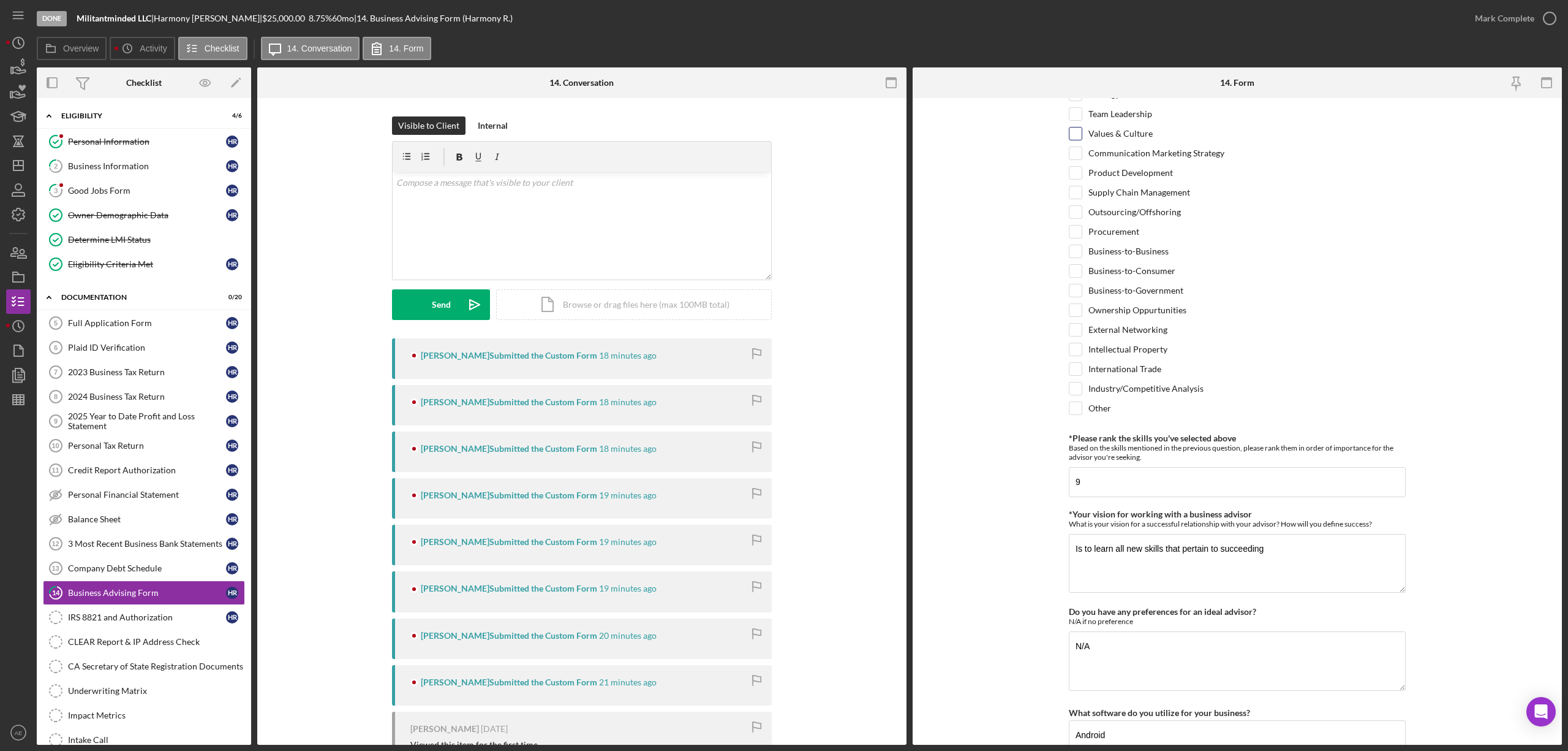
scroll to position [851, 0]
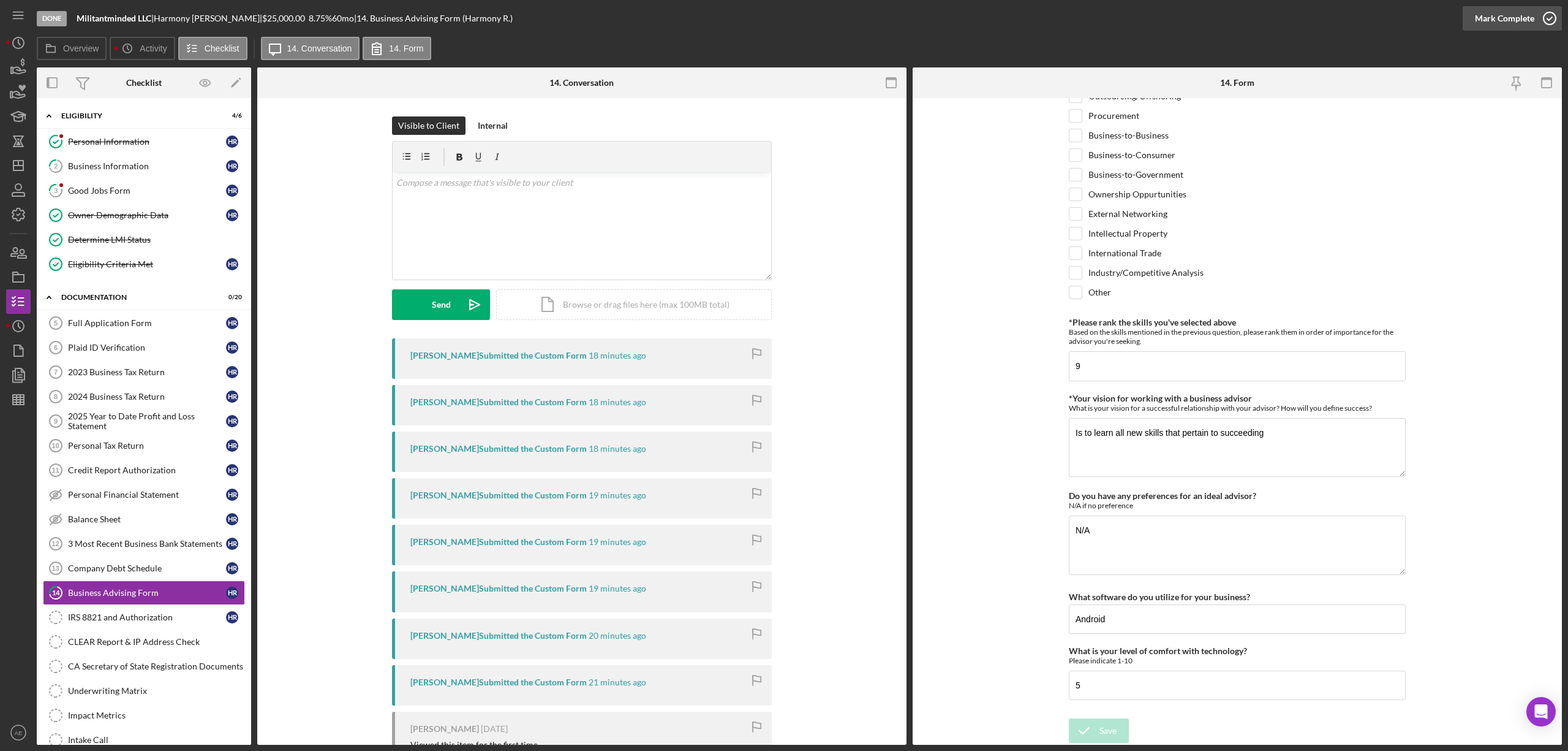
click at [1519, 21] on div "Mark Complete" at bounding box center [1505, 18] width 59 height 25
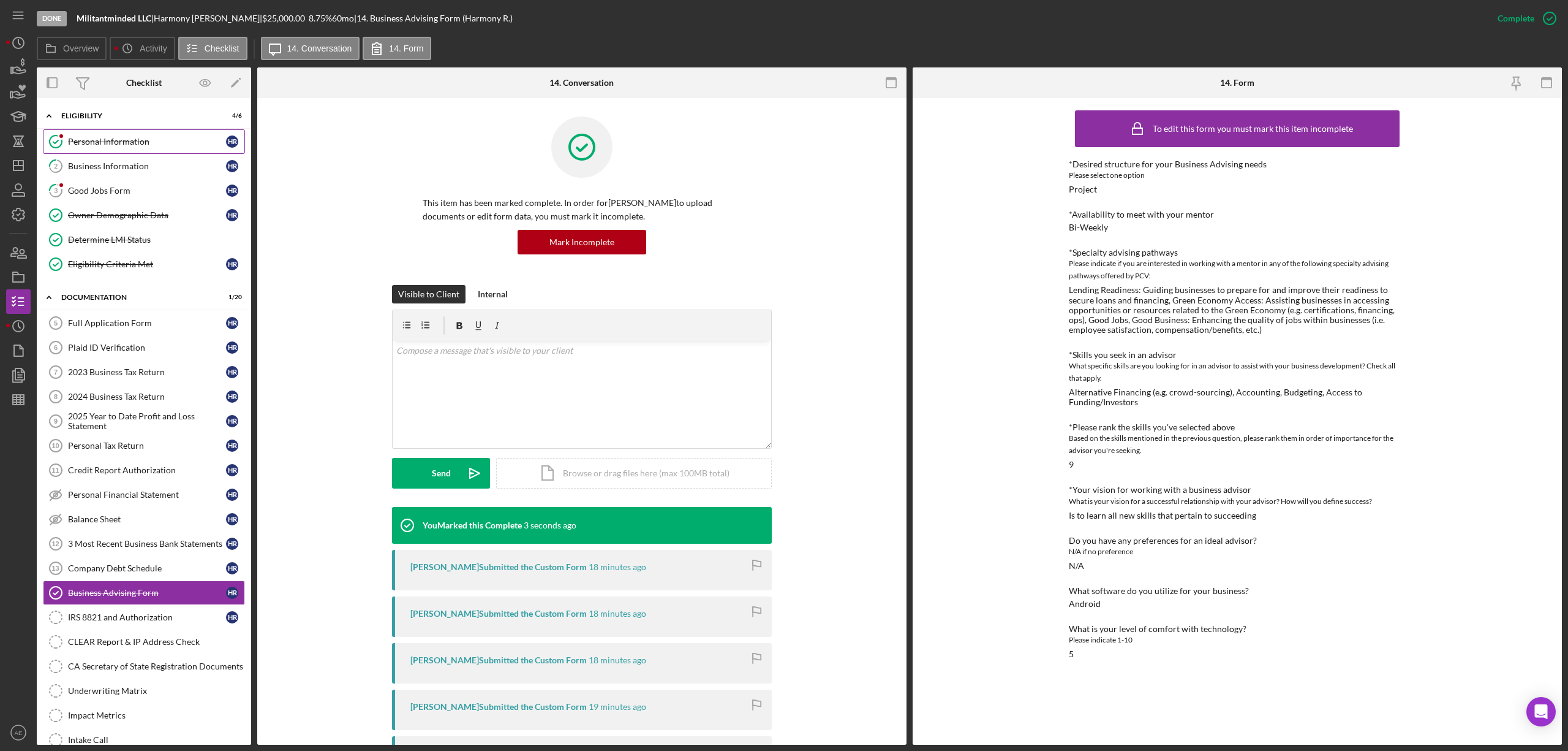
click at [134, 140] on div "Personal Information" at bounding box center [147, 141] width 158 height 9
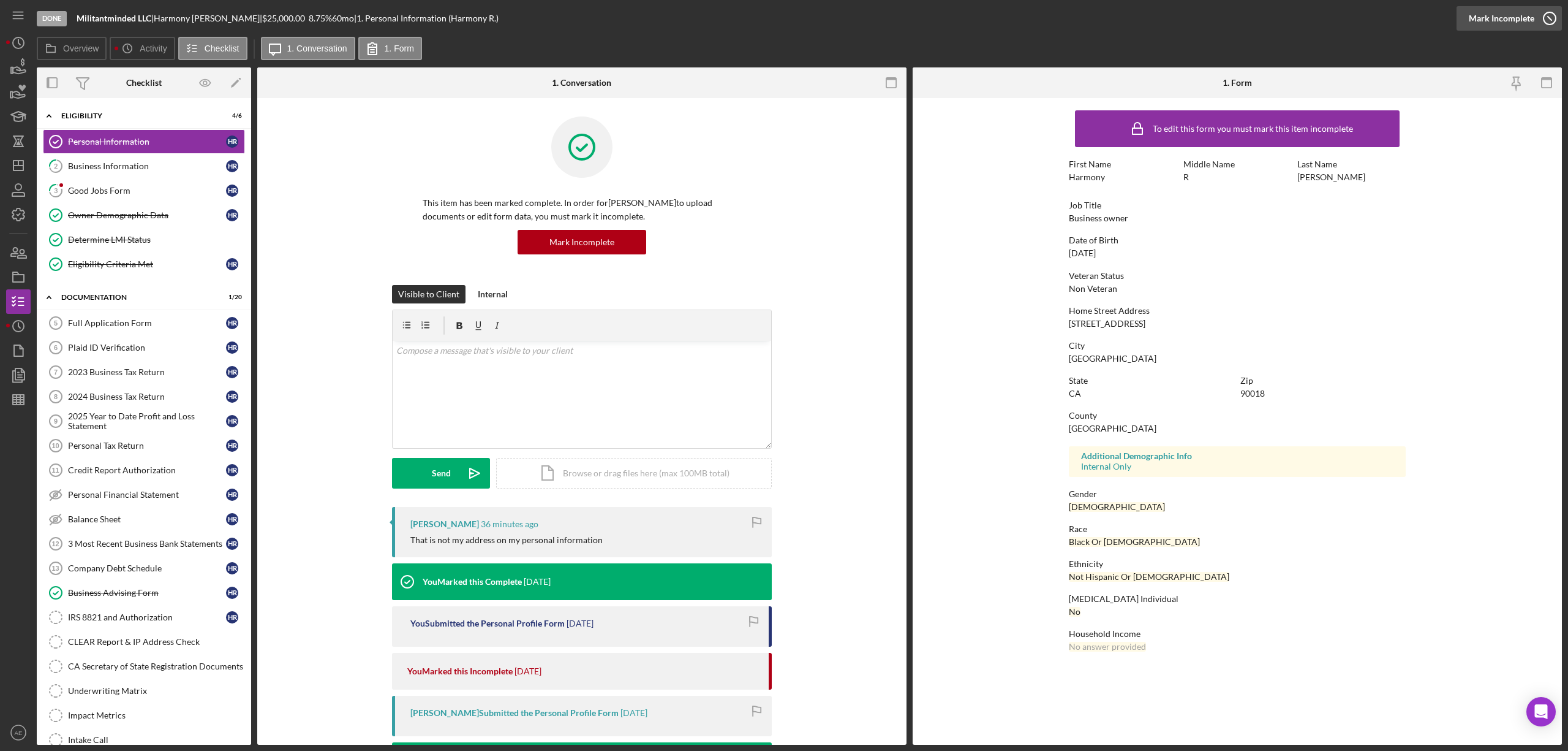
click at [1493, 22] on div "Mark Incomplete" at bounding box center [1502, 18] width 65 height 25
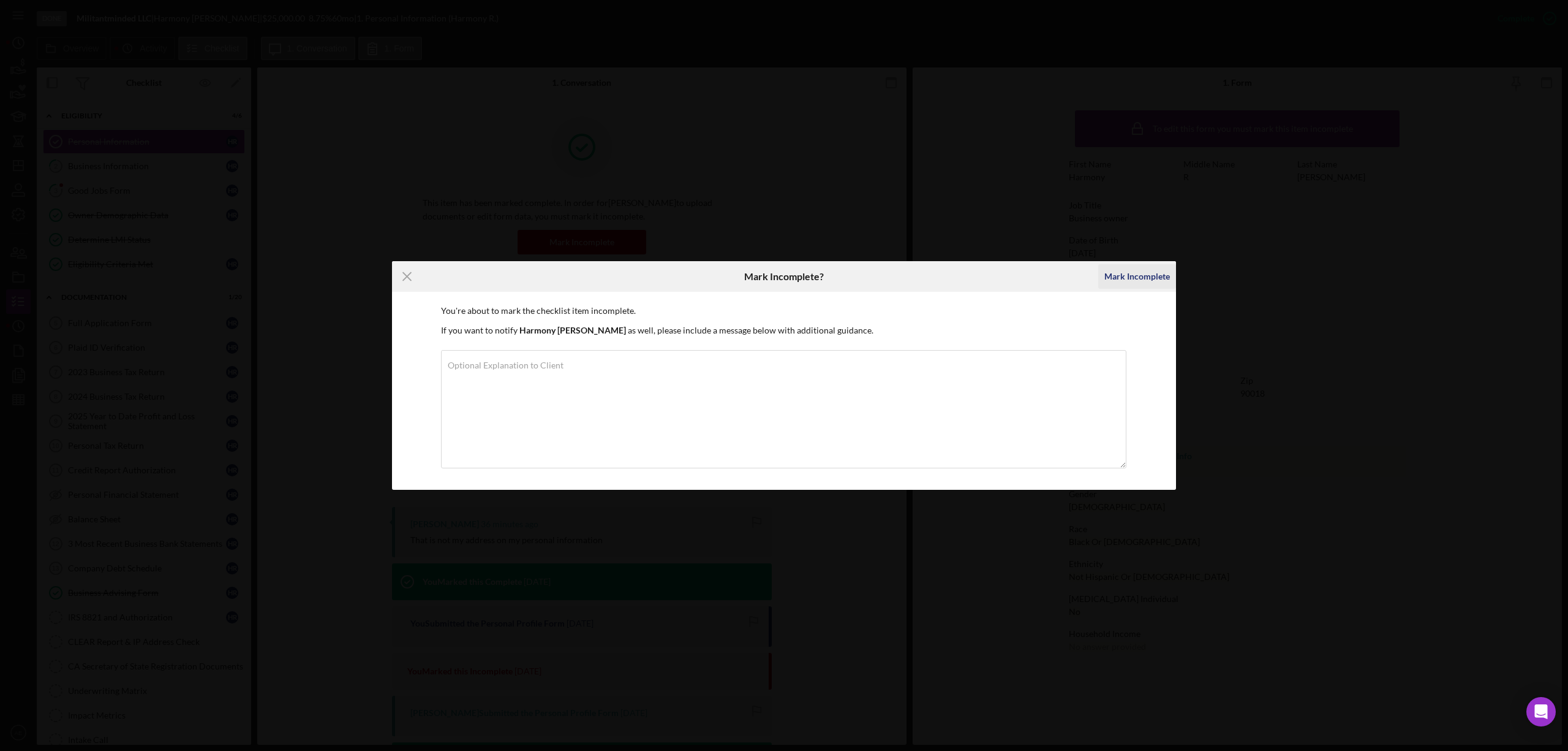
click at [1131, 272] on div "Mark Incomplete" at bounding box center [1137, 276] width 65 height 25
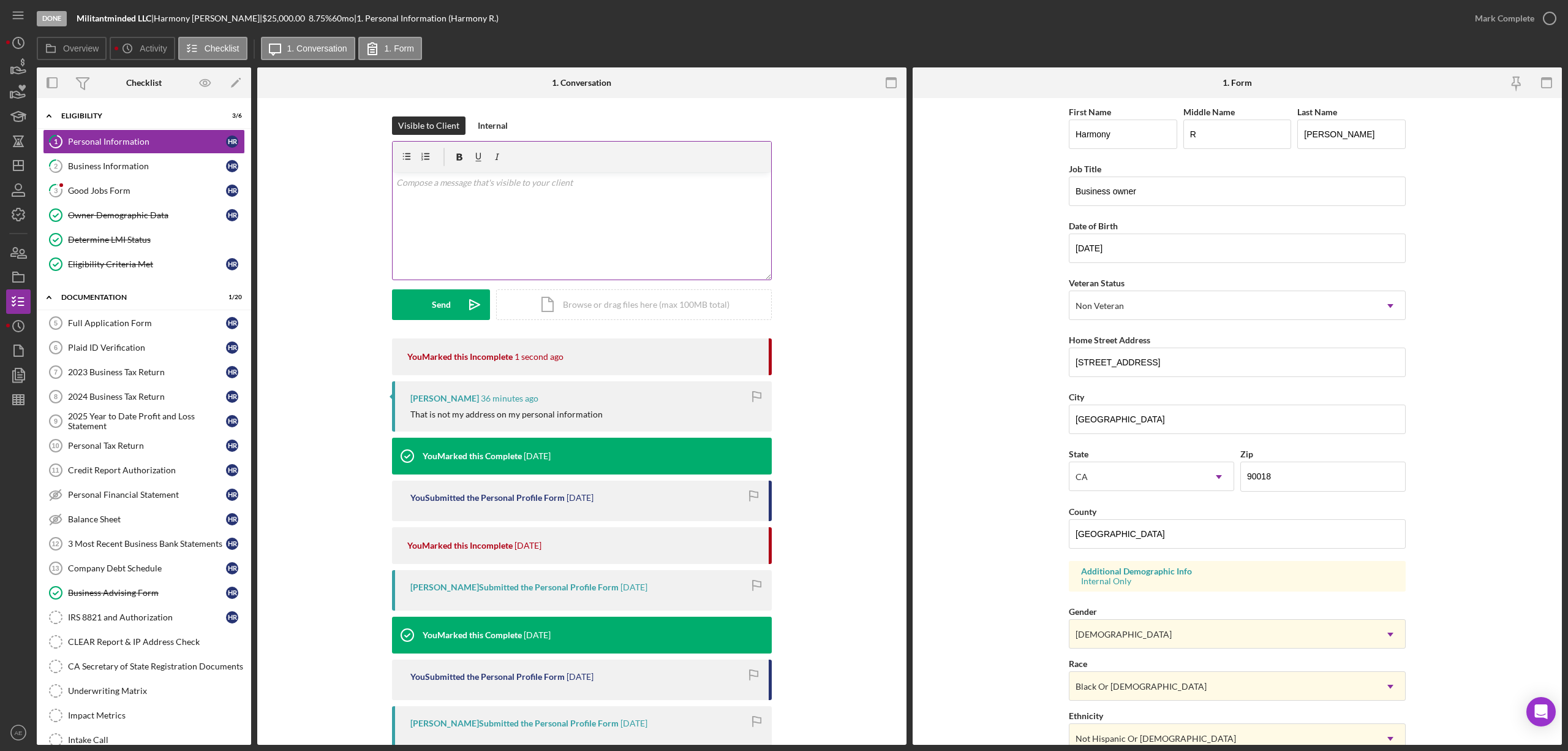
click at [500, 217] on div "v Color teal Color pink Remove color Add row above Add row below Add column bef…" at bounding box center [582, 226] width 378 height 107
click at [464, 302] on icon "Icon/icon-invite-send" at bounding box center [475, 305] width 31 height 31
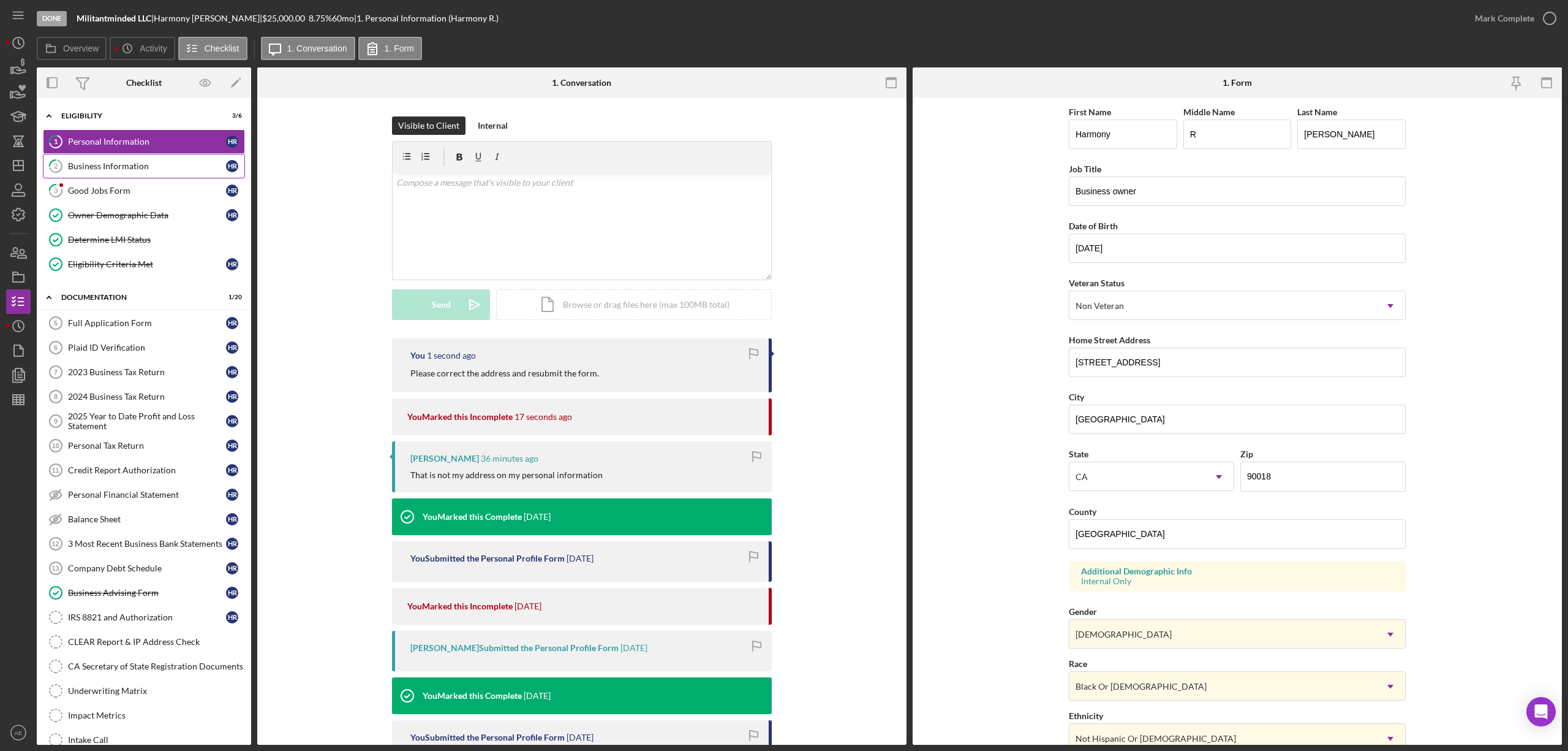
click at [117, 163] on div "Business Information" at bounding box center [147, 166] width 158 height 9
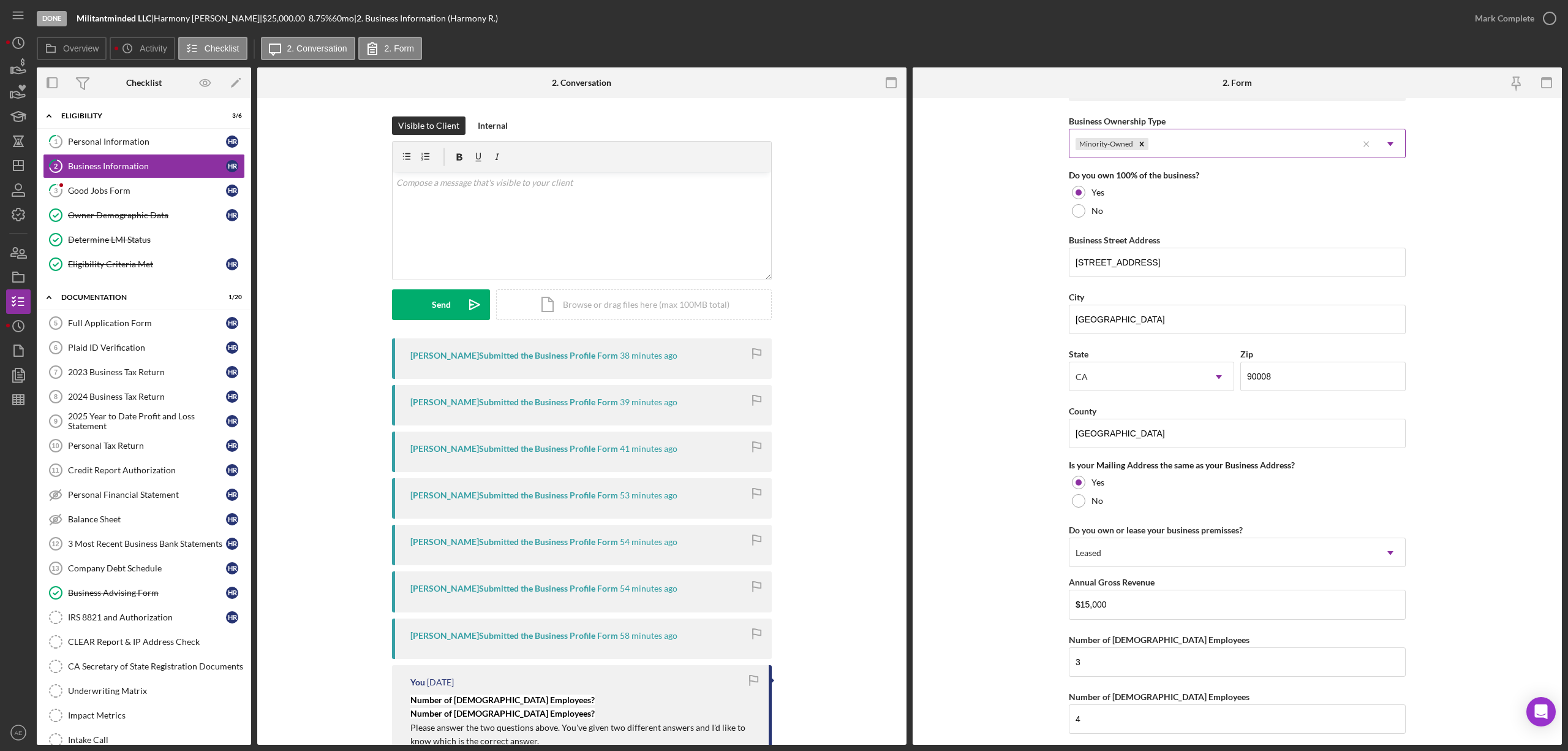
scroll to position [719, 0]
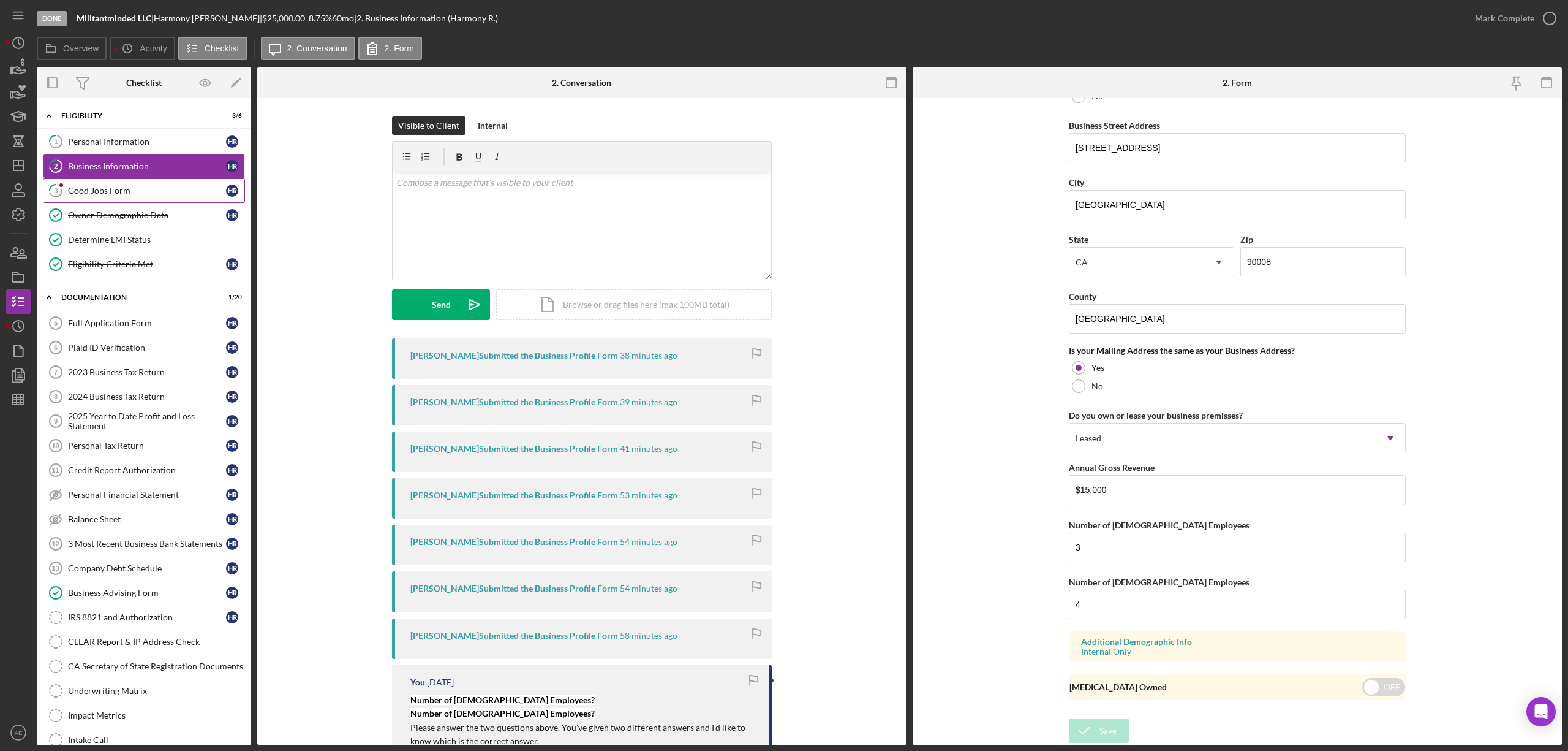
click at [145, 197] on link "3 Good Jobs Form H R" at bounding box center [144, 191] width 202 height 25
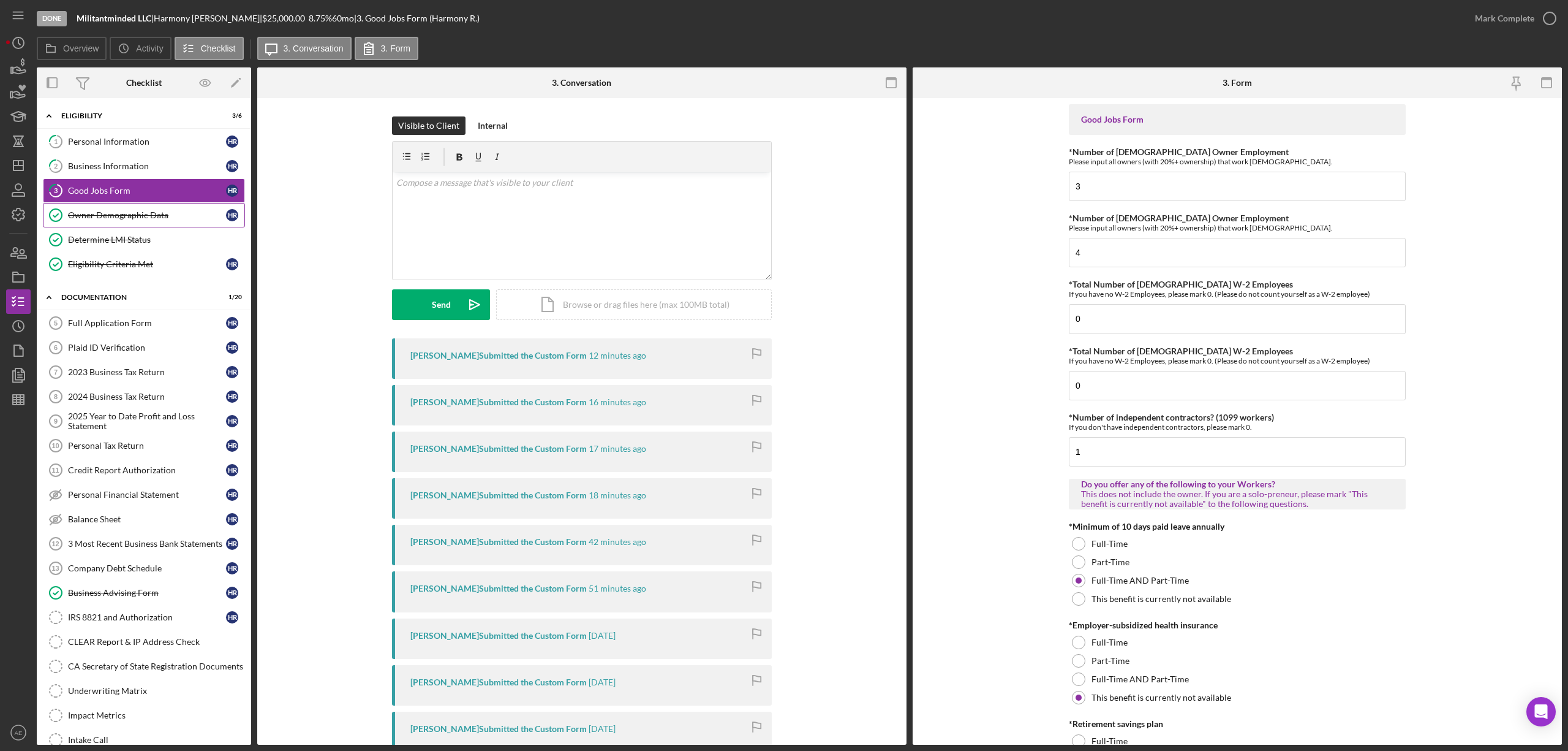
click at [160, 217] on div "Owner Demographic Data" at bounding box center [147, 215] width 158 height 9
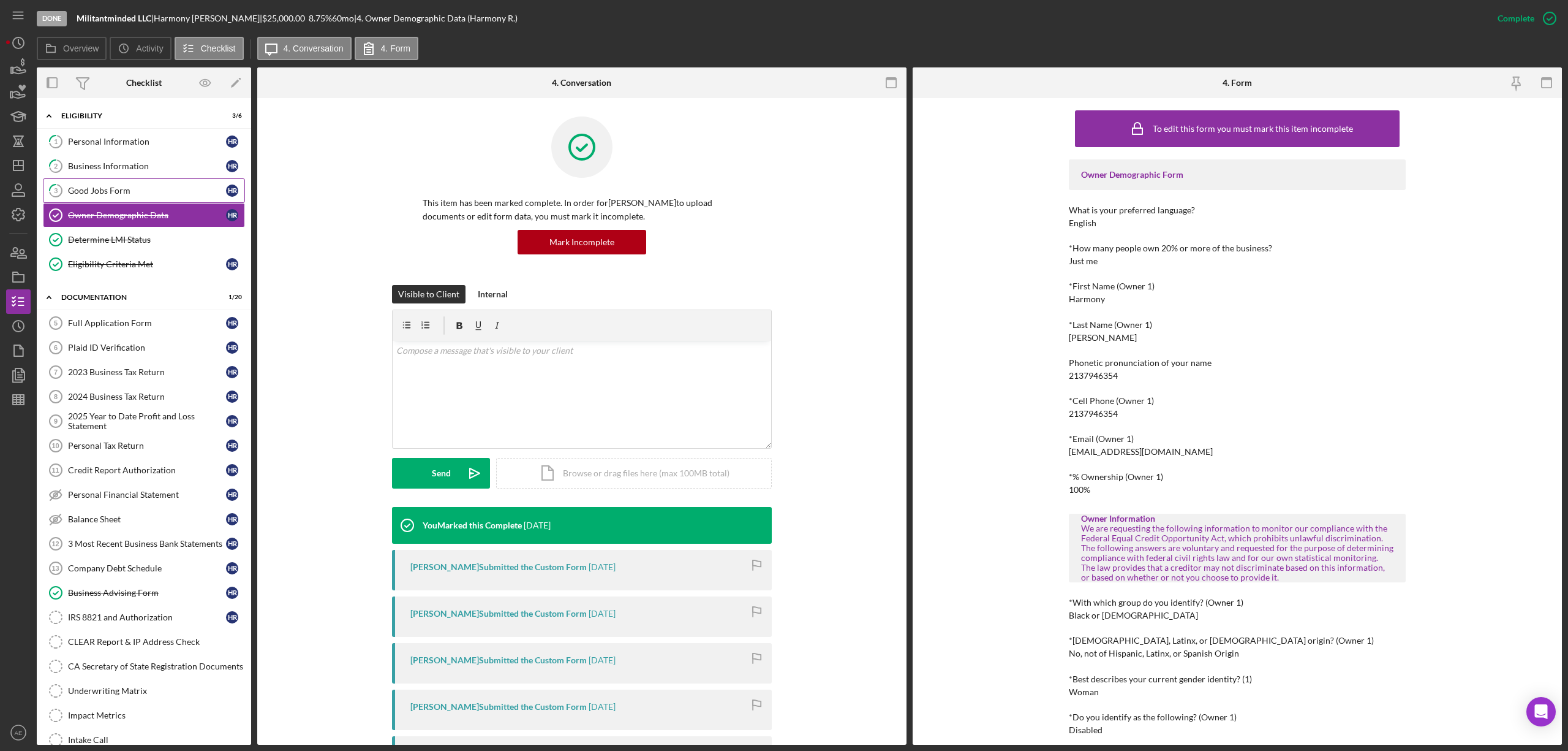
click at [155, 192] on div "Good Jobs Form" at bounding box center [147, 190] width 158 height 9
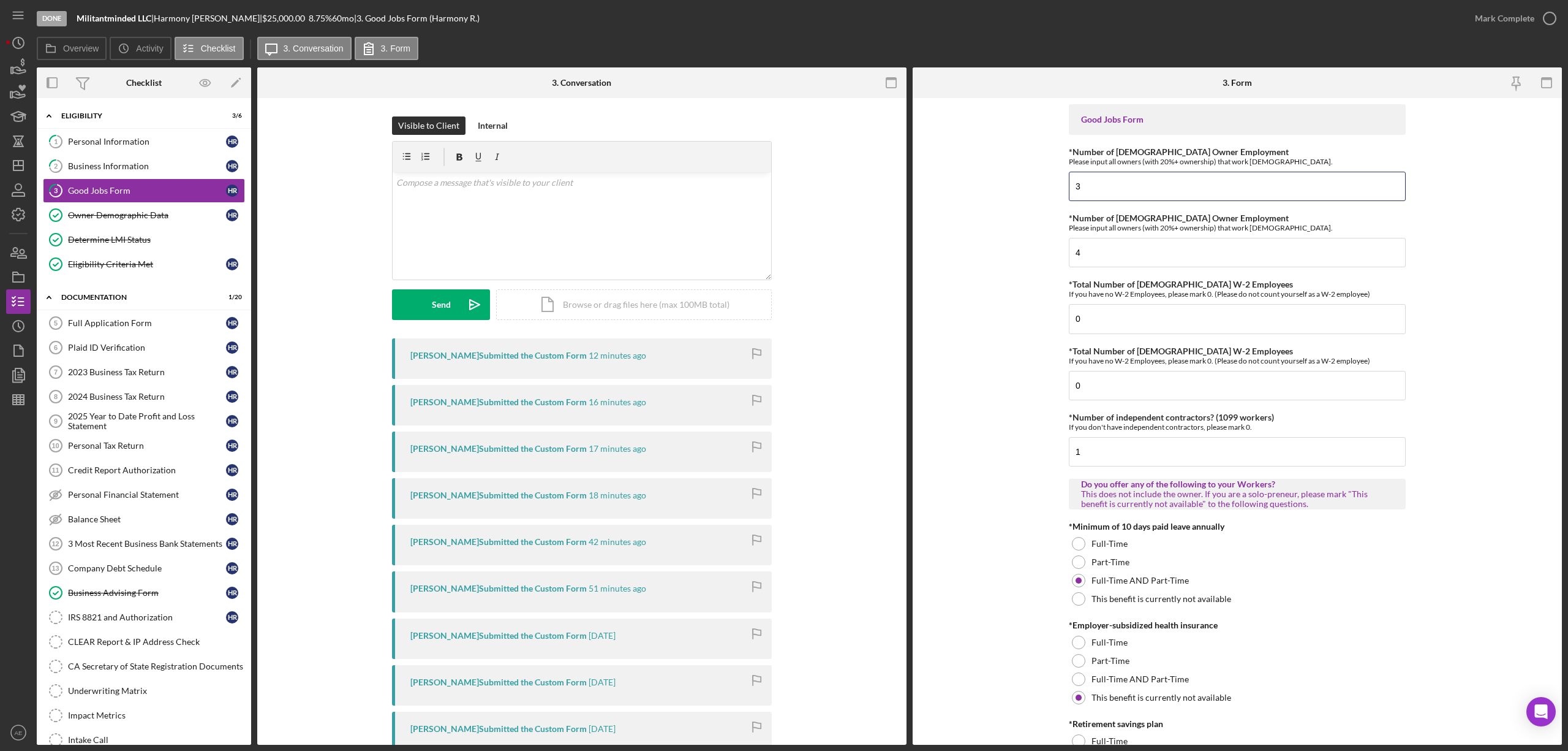
drag, startPoint x: 1110, startPoint y: 192, endPoint x: 1002, endPoint y: 192, distance: 108.0
click at [1002, 192] on form "Good Jobs Form *Number of [DEMOGRAPHIC_DATA] Owner Employment Please input all …" at bounding box center [1237, 421] width 649 height 646
drag, startPoint x: 1116, startPoint y: 314, endPoint x: 1016, endPoint y: 321, distance: 100.2
click at [1015, 318] on form "Good Jobs Form *Number of [DEMOGRAPHIC_DATA] Owner Employment Please input all …" at bounding box center [1237, 421] width 649 height 646
paste input "3"
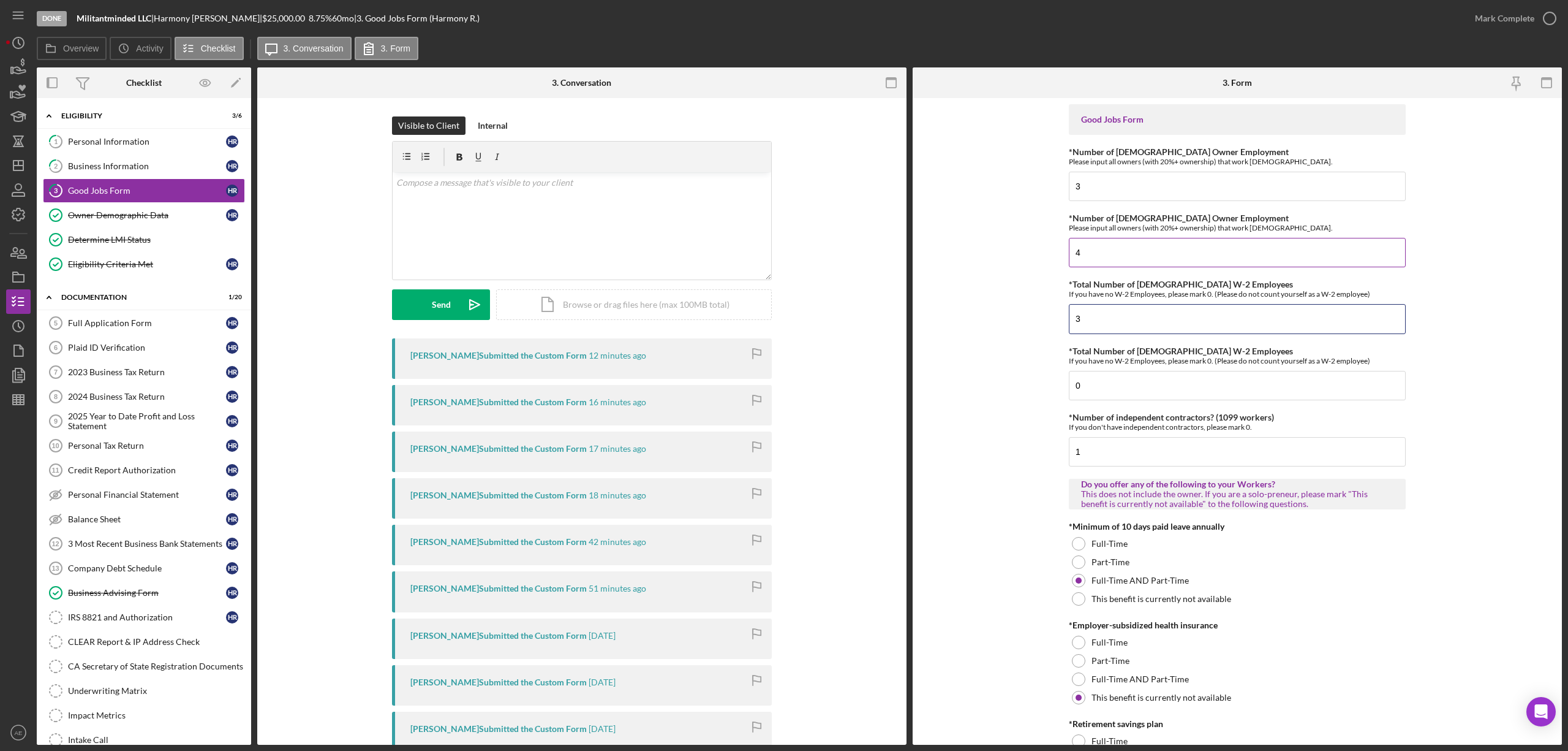
type input "3"
drag, startPoint x: 1106, startPoint y: 248, endPoint x: 1036, endPoint y: 249, distance: 70.0
click at [1036, 249] on form "Good Jobs Form *Number of [DEMOGRAPHIC_DATA] Owner Employment Please input all …" at bounding box center [1237, 421] width 649 height 646
drag, startPoint x: 1105, startPoint y: 391, endPoint x: 983, endPoint y: 379, distance: 122.6
click at [983, 379] on form "Good Jobs Form *Number of [DEMOGRAPHIC_DATA] Owner Employment Please input all …" at bounding box center [1237, 421] width 649 height 646
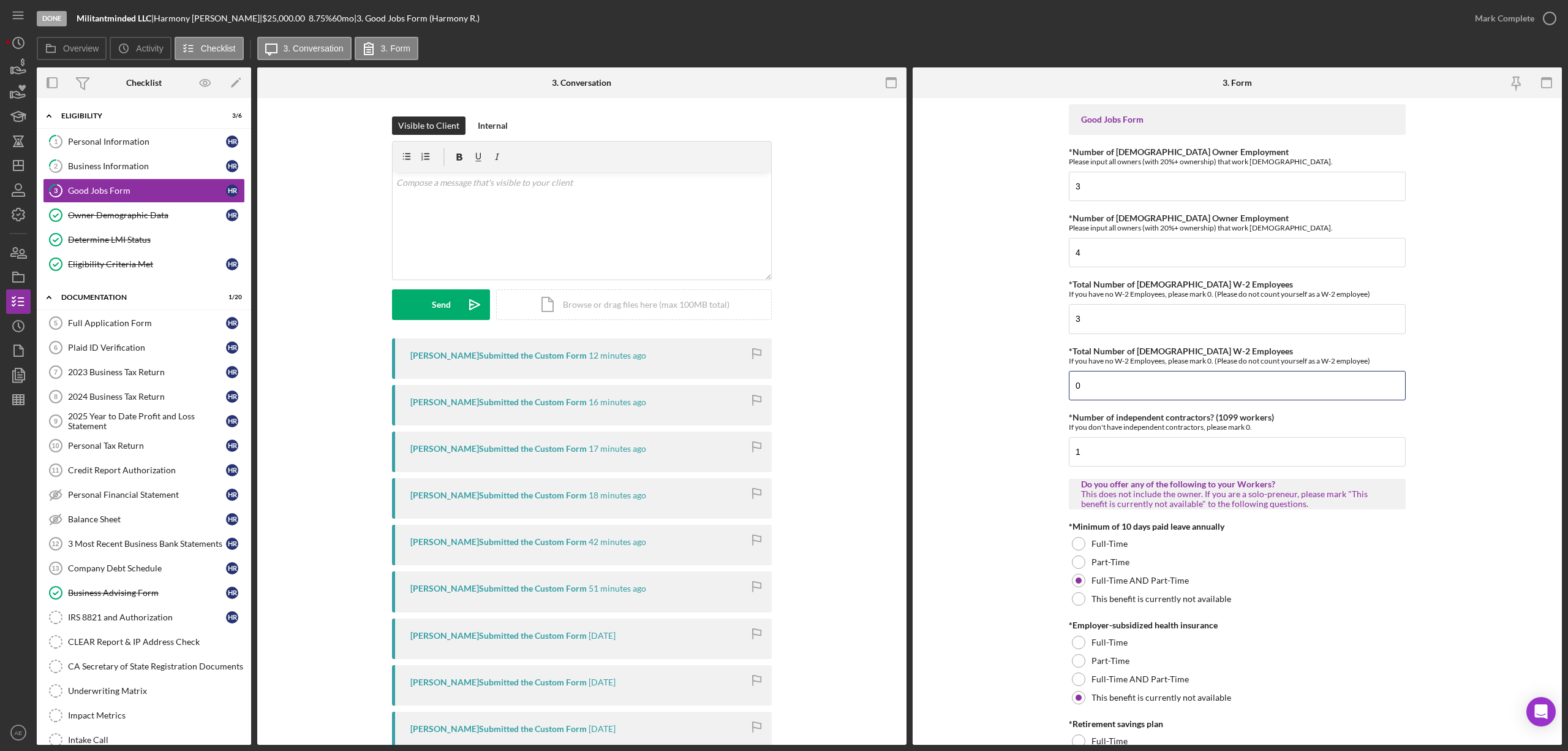
paste input "4"
type input "4"
drag, startPoint x: 1096, startPoint y: 189, endPoint x: 1052, endPoint y: 197, distance: 44.7
click at [1052, 197] on form "Good Jobs Form *Number of [DEMOGRAPHIC_DATA] Owner Employment Please input all …" at bounding box center [1237, 421] width 649 height 646
type input "1"
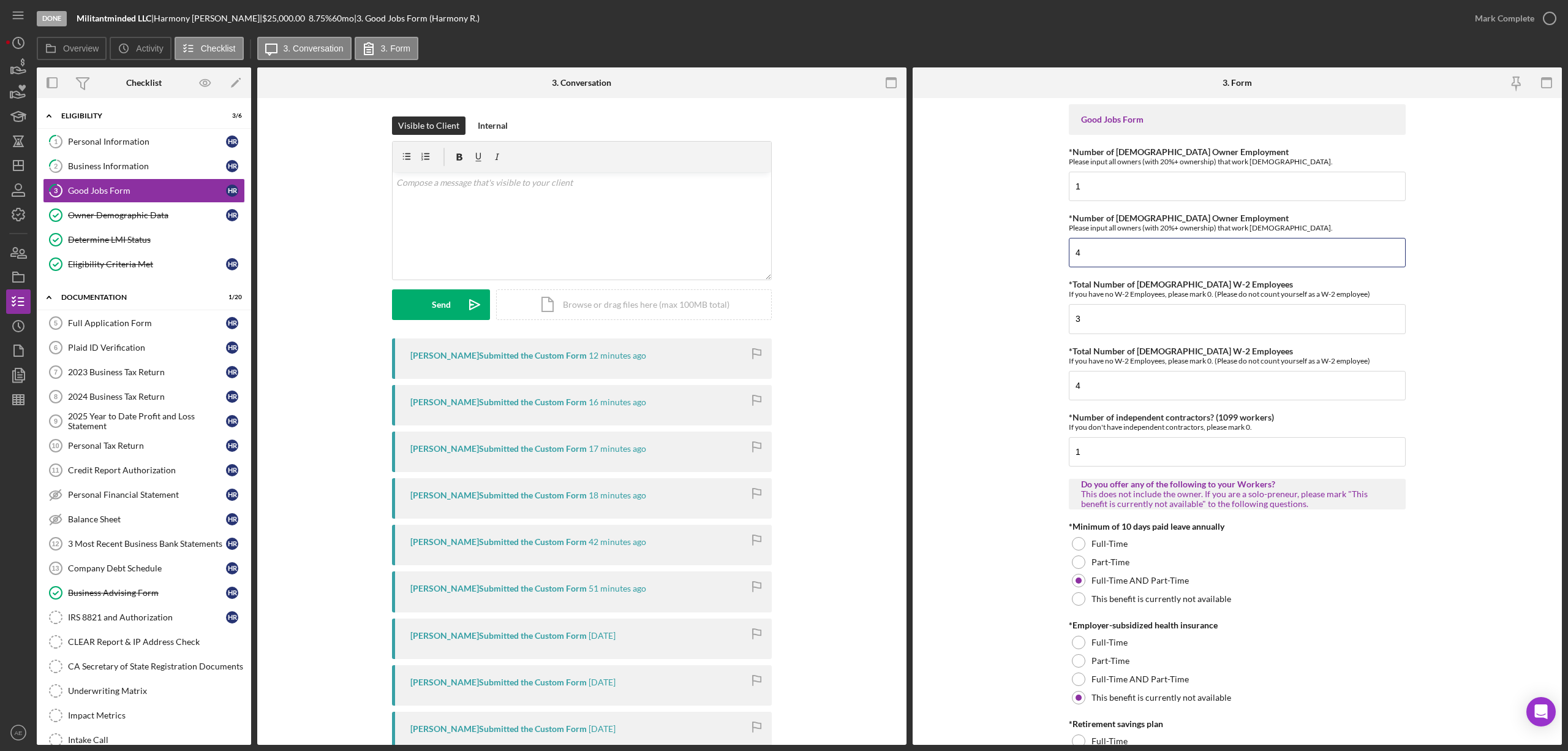
drag, startPoint x: 1118, startPoint y: 245, endPoint x: 1015, endPoint y: 253, distance: 103.3
click at [1015, 251] on form "Good Jobs Form *Number of [DEMOGRAPHIC_DATA] Owner Employment Please input all …" at bounding box center [1237, 421] width 649 height 646
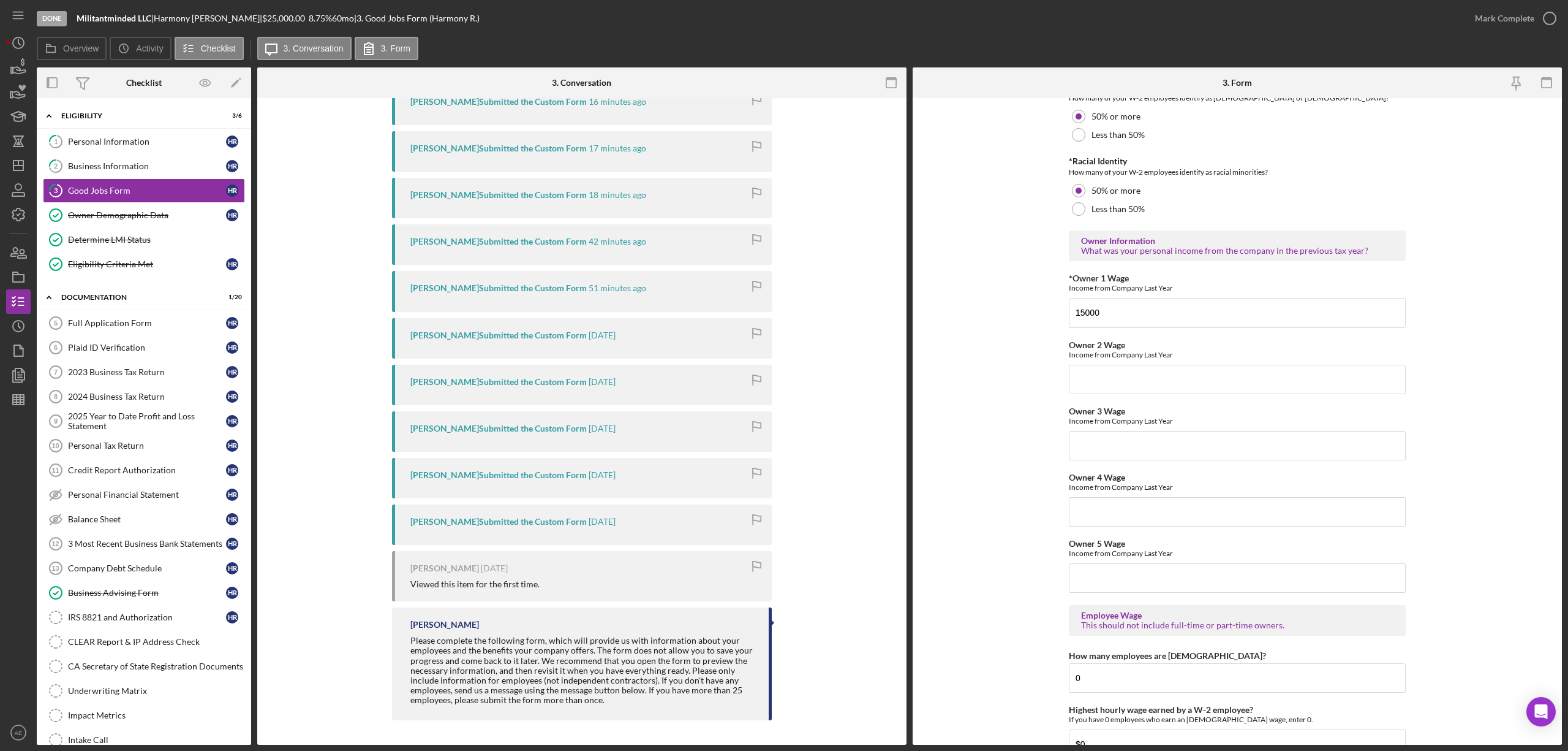
scroll to position [1661, 0]
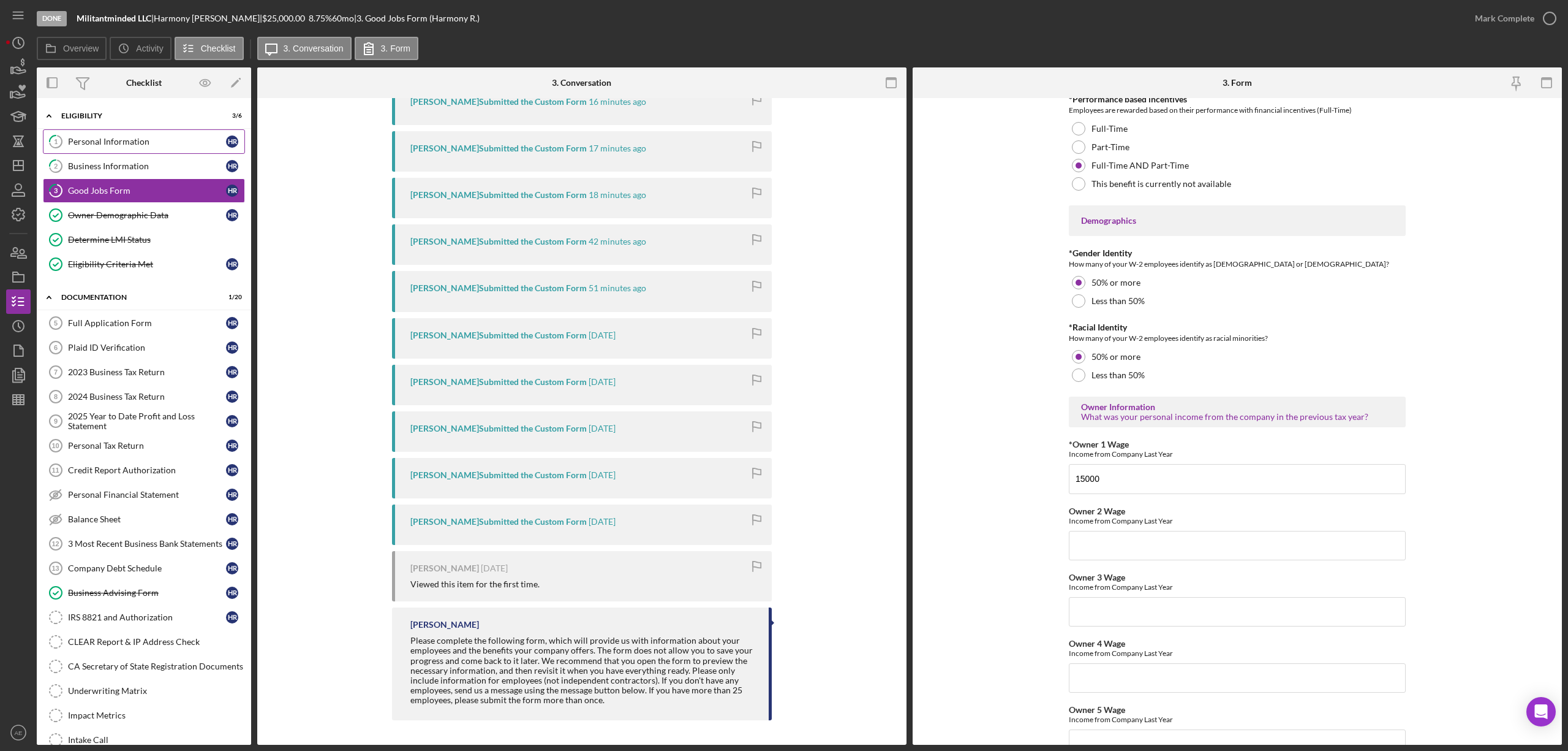
type input "0"
click at [143, 153] on link "1 Personal Information H R" at bounding box center [144, 142] width 202 height 25
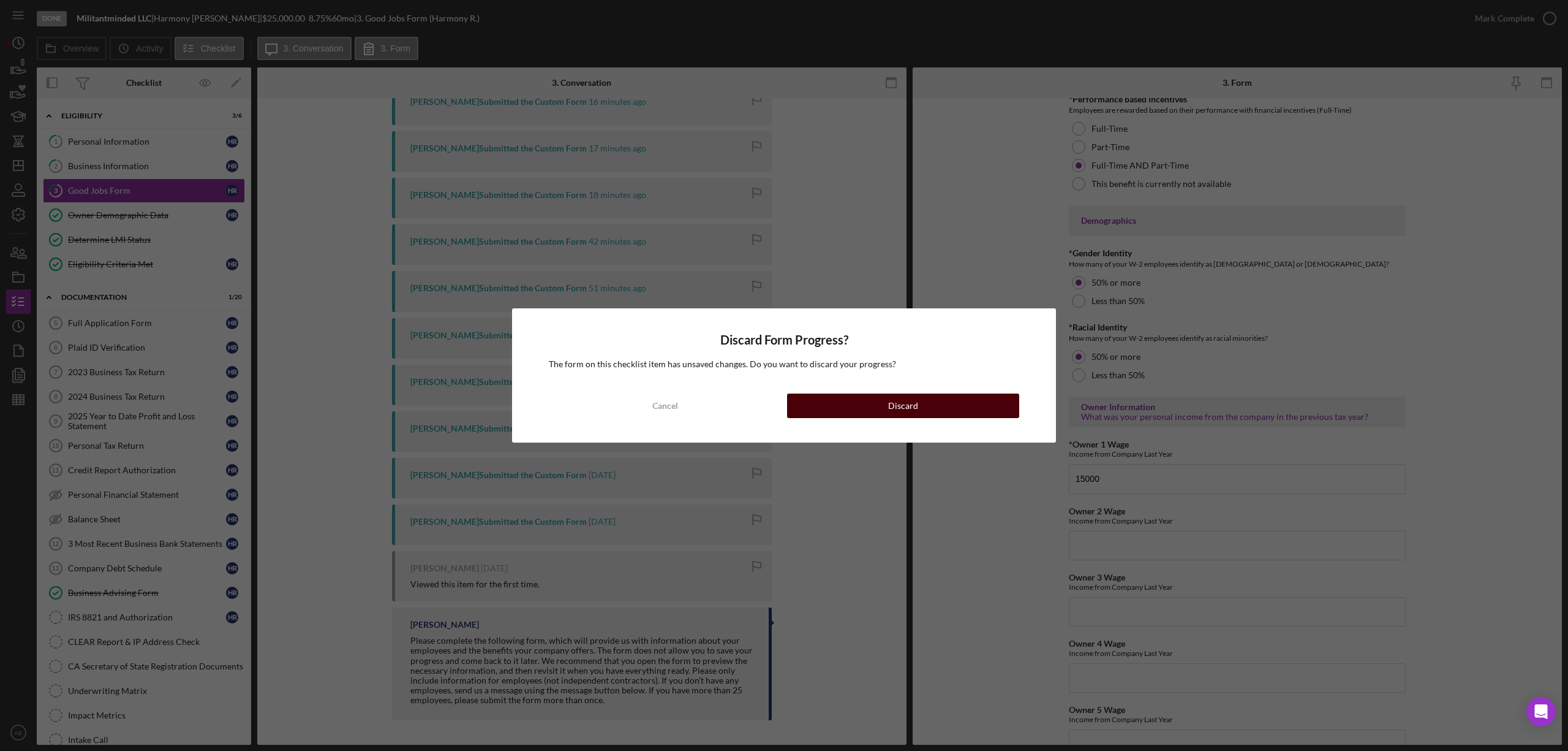
click at [895, 415] on div "Discard" at bounding box center [903, 406] width 30 height 25
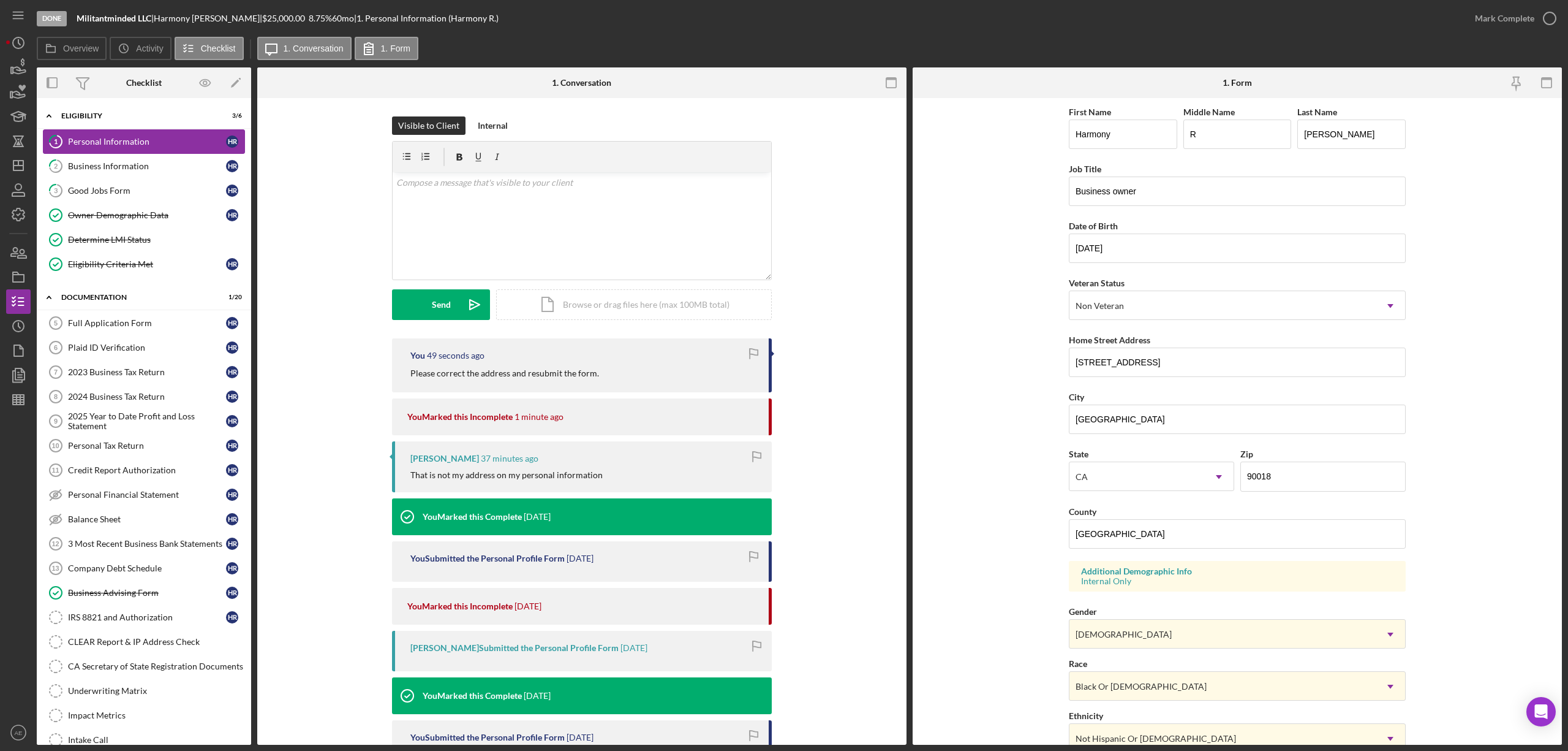
click at [172, 154] on link "1 Personal Information H R" at bounding box center [144, 142] width 202 height 25
click at [162, 162] on div "Business Information" at bounding box center [147, 166] width 158 height 9
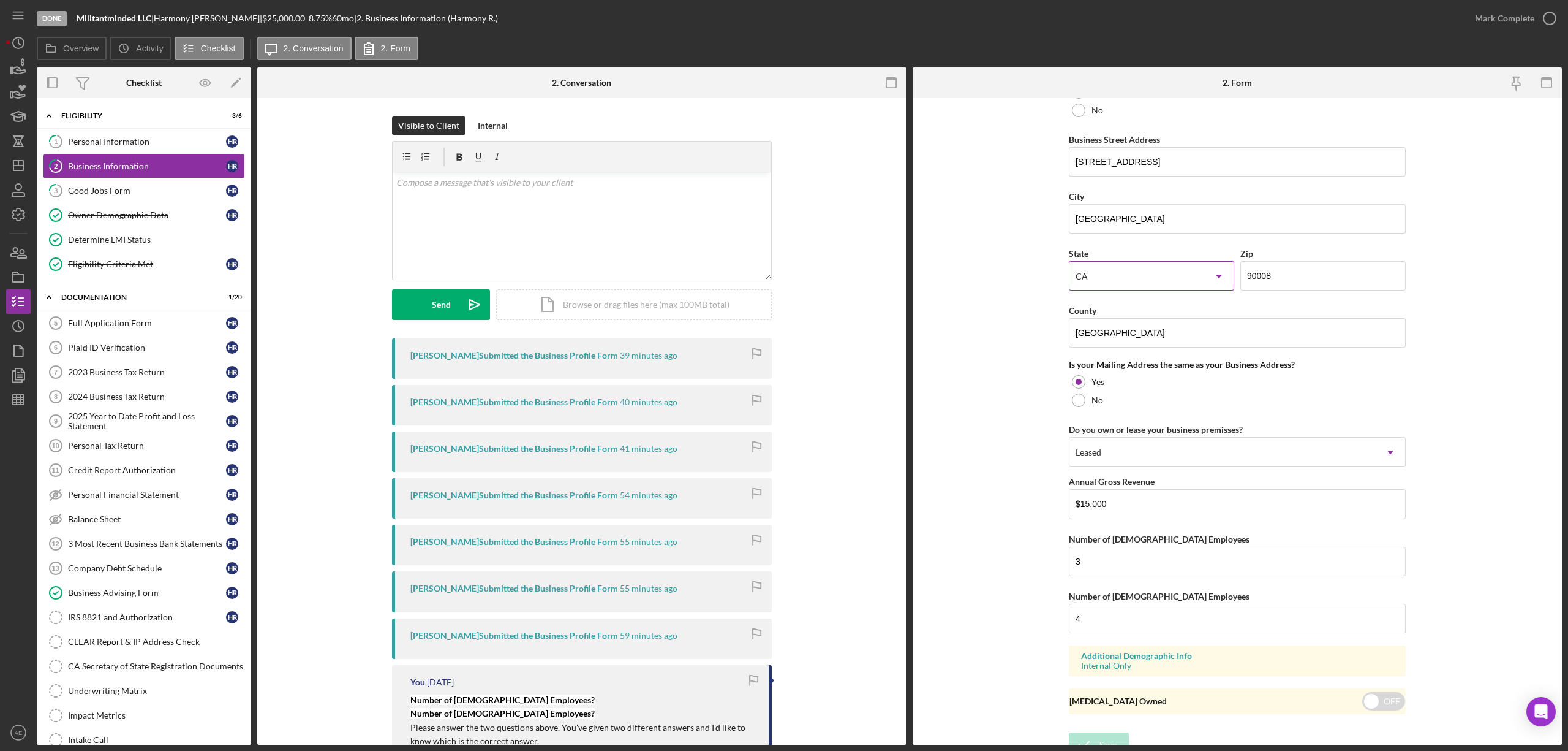
scroll to position [719, 0]
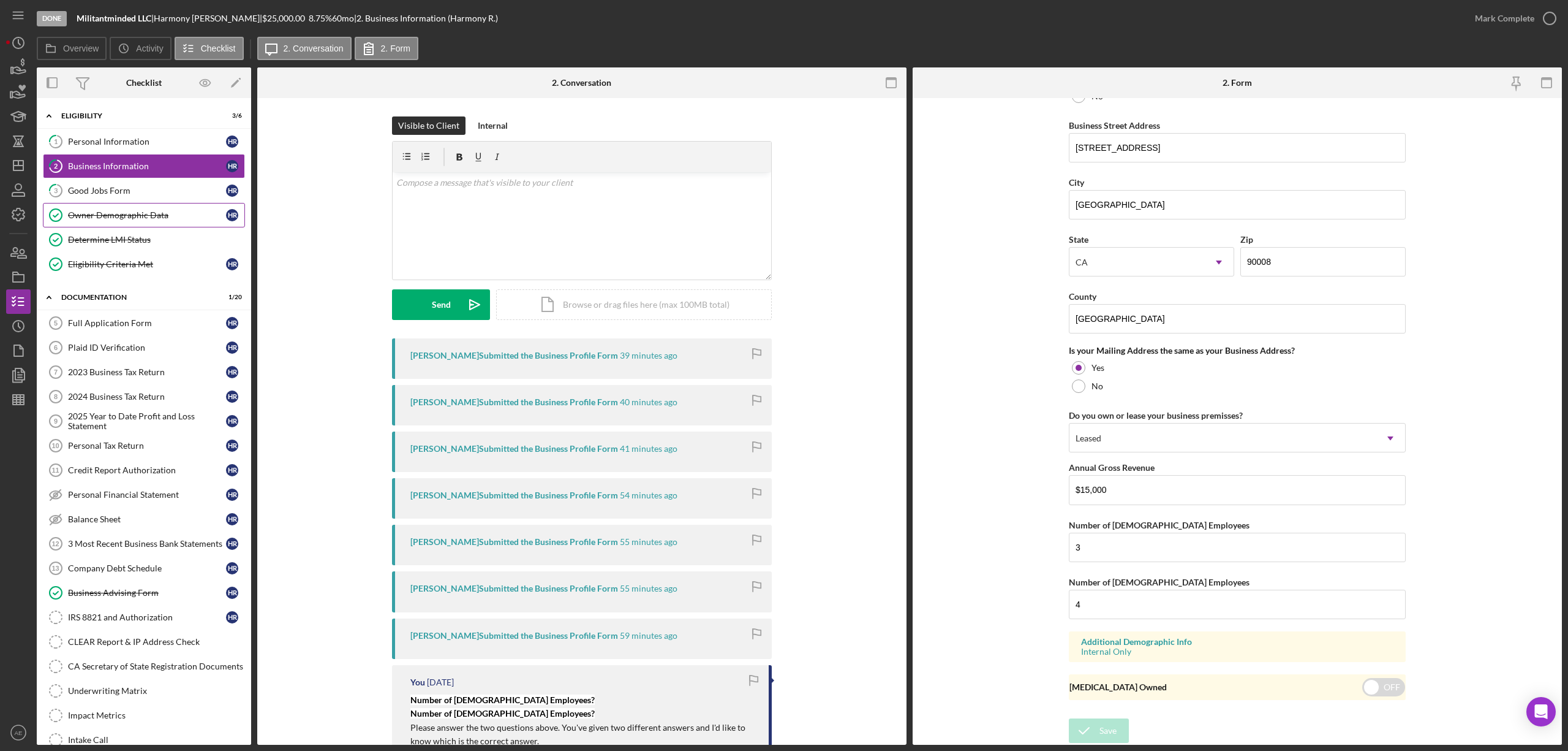
click at [138, 217] on div "Owner Demographic Data" at bounding box center [147, 215] width 158 height 9
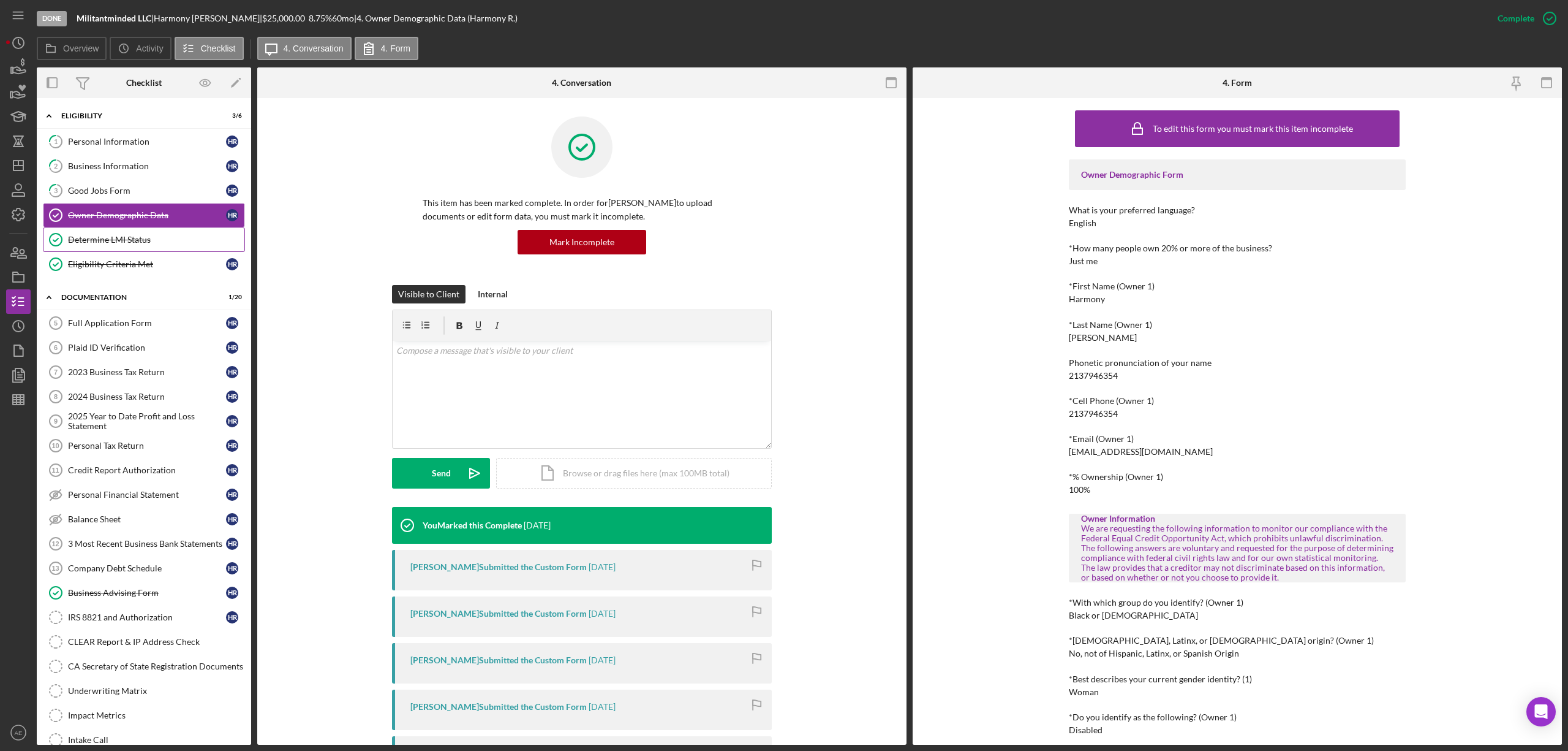
click at [136, 244] on div "Determine LMI Status" at bounding box center [156, 239] width 177 height 9
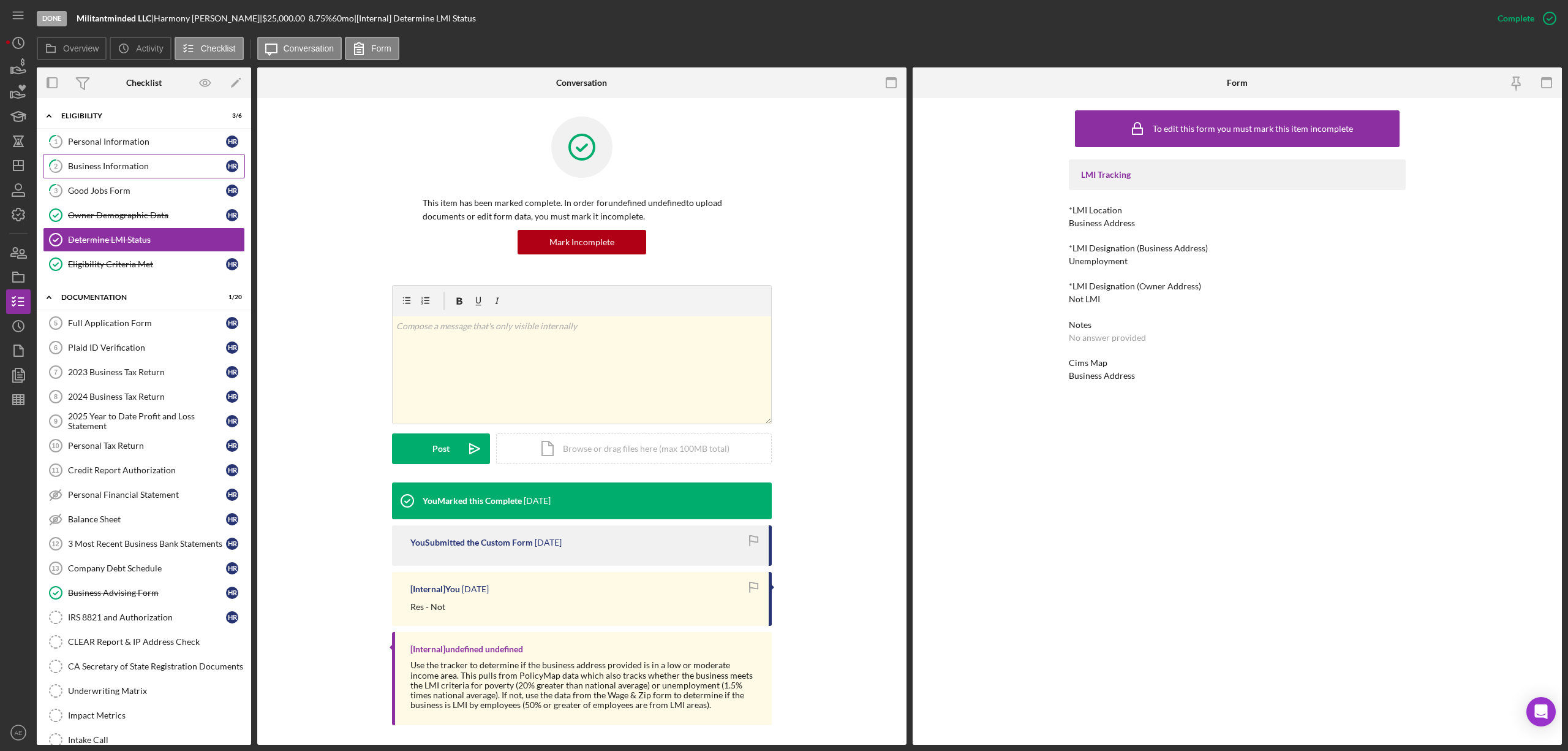
click at [126, 168] on div "Business Information" at bounding box center [147, 166] width 158 height 9
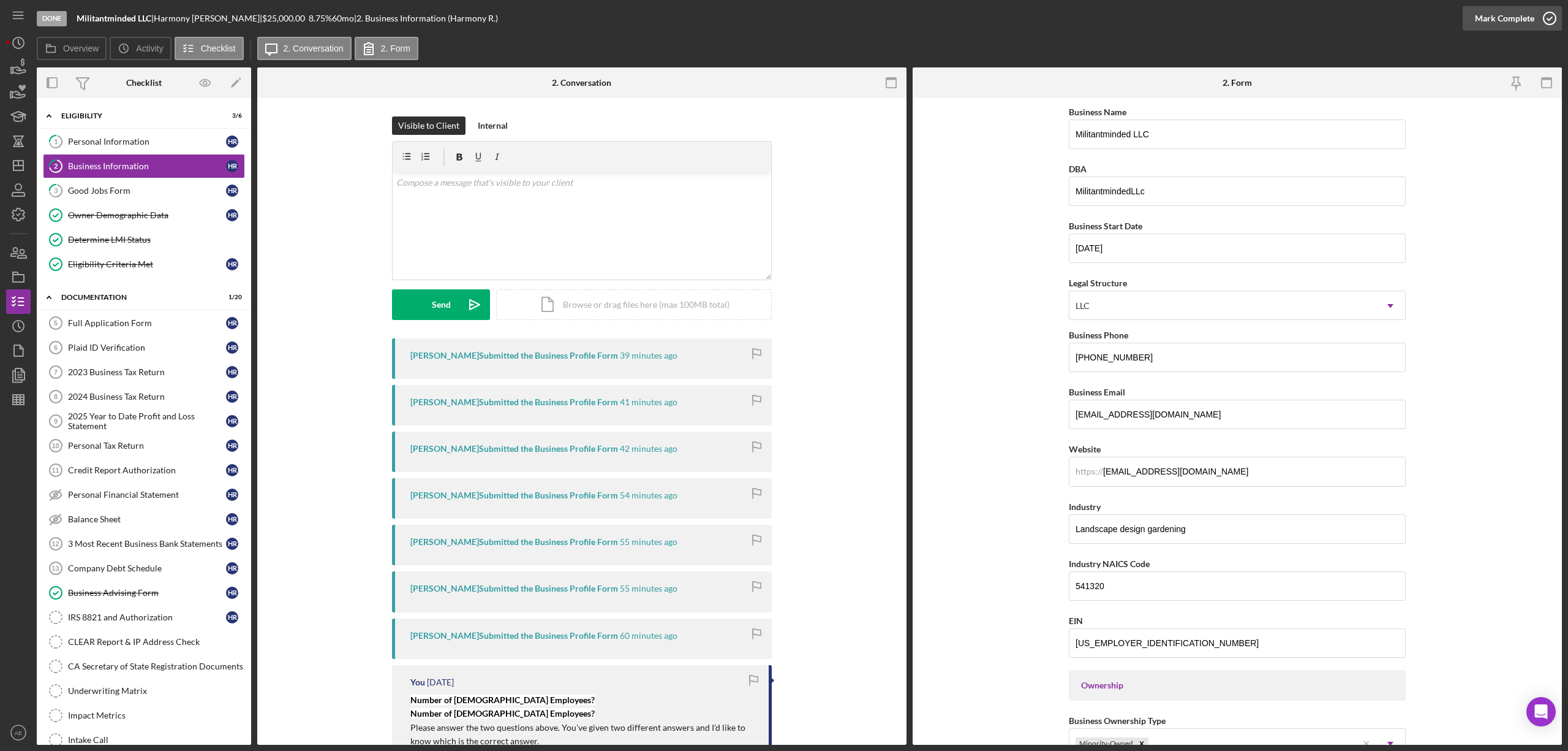
click at [1499, 20] on div "Mark Complete" at bounding box center [1505, 18] width 59 height 25
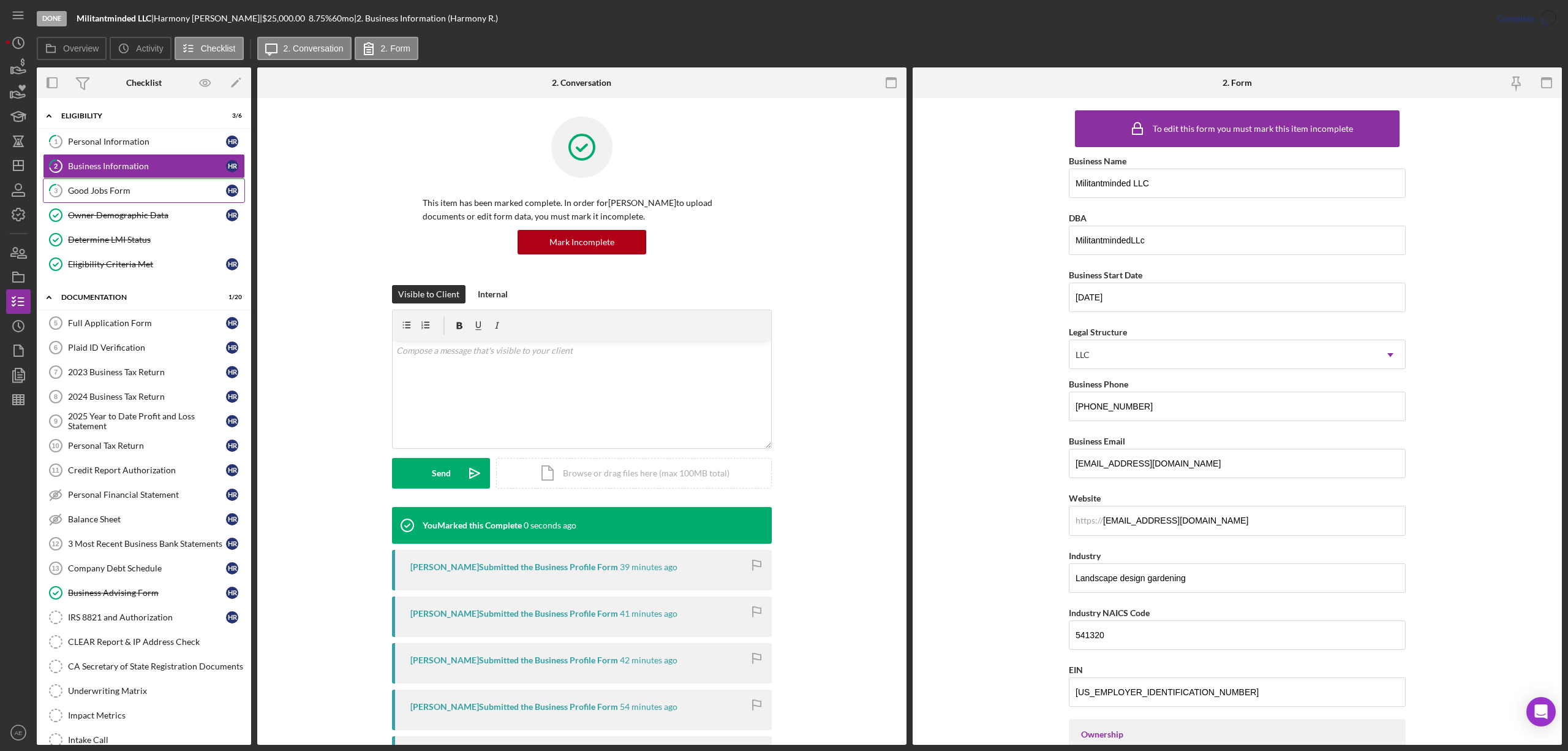
click at [128, 194] on div "Good Jobs Form" at bounding box center [147, 190] width 158 height 9
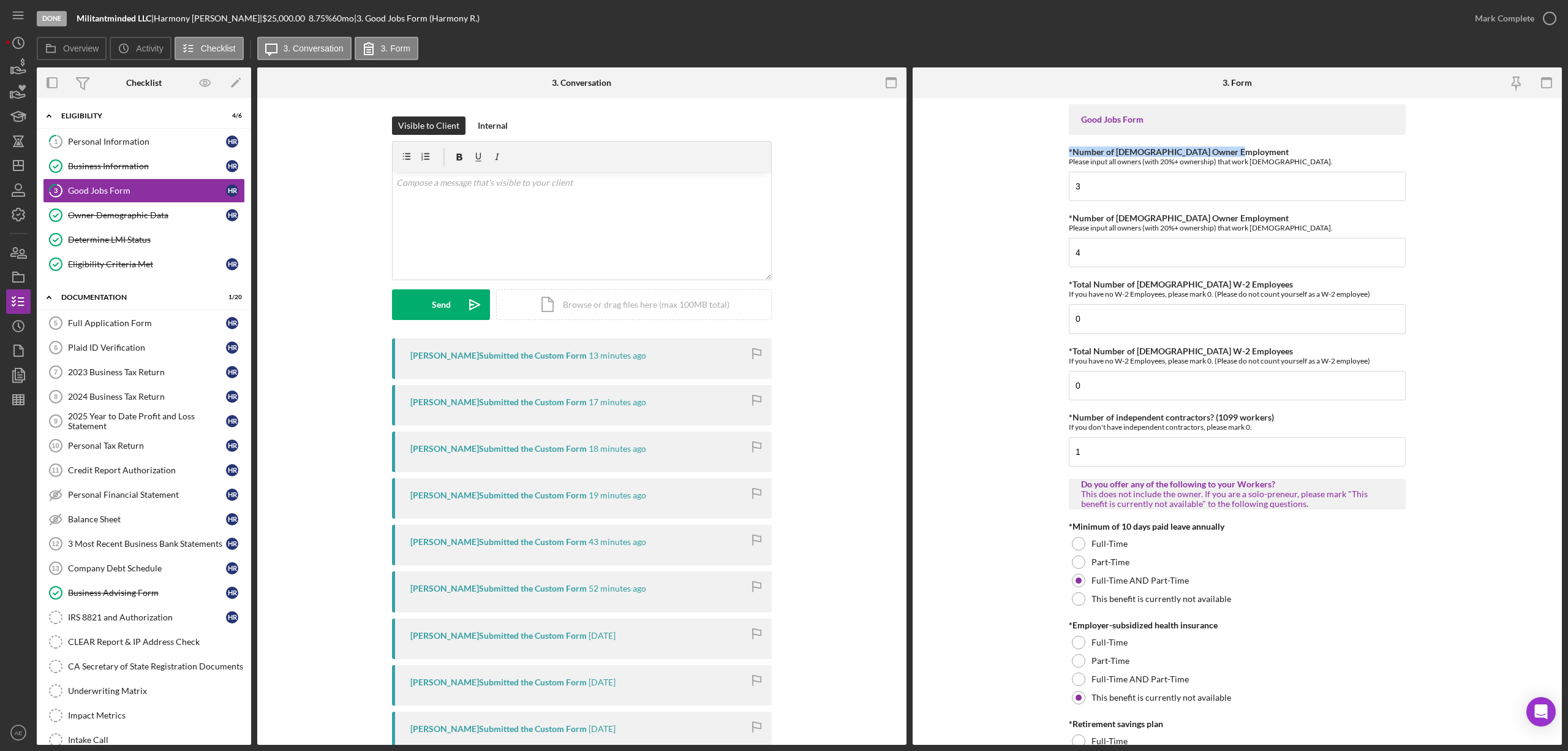
drag, startPoint x: 1069, startPoint y: 153, endPoint x: 1275, endPoint y: 143, distance: 206.2
copy label "*Number of [DEMOGRAPHIC_DATA] Owner Employment"
click at [437, 190] on div "v Color teal Color pink Remove color Add row above Add row below Add column bef…" at bounding box center [582, 226] width 378 height 107
paste div
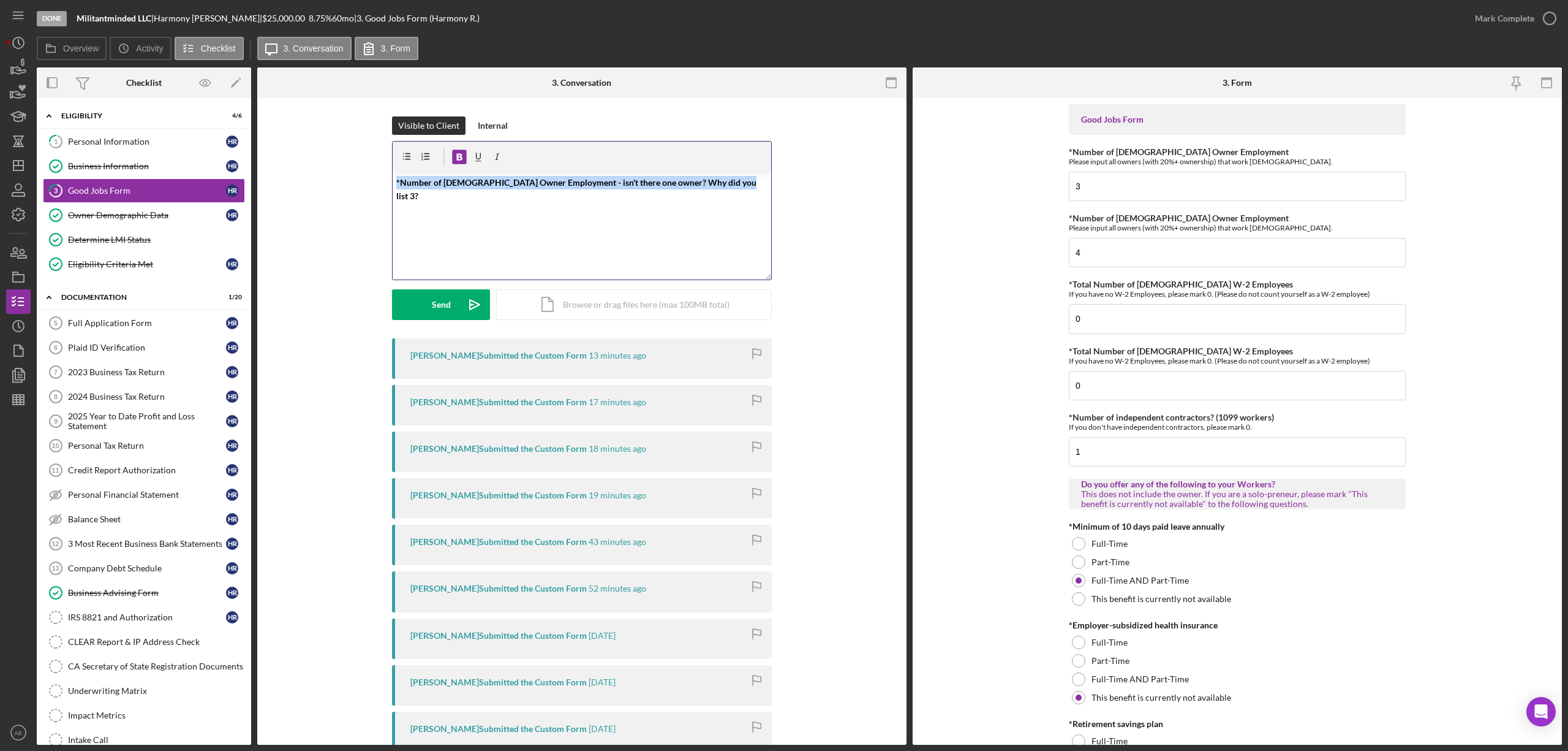
drag, startPoint x: 730, startPoint y: 184, endPoint x: 323, endPoint y: 175, distance: 407.1
click at [323, 175] on div "Visible to Client Internal v Color teal Color pink Remove color Add row above A…" at bounding box center [582, 227] width 612 height 222
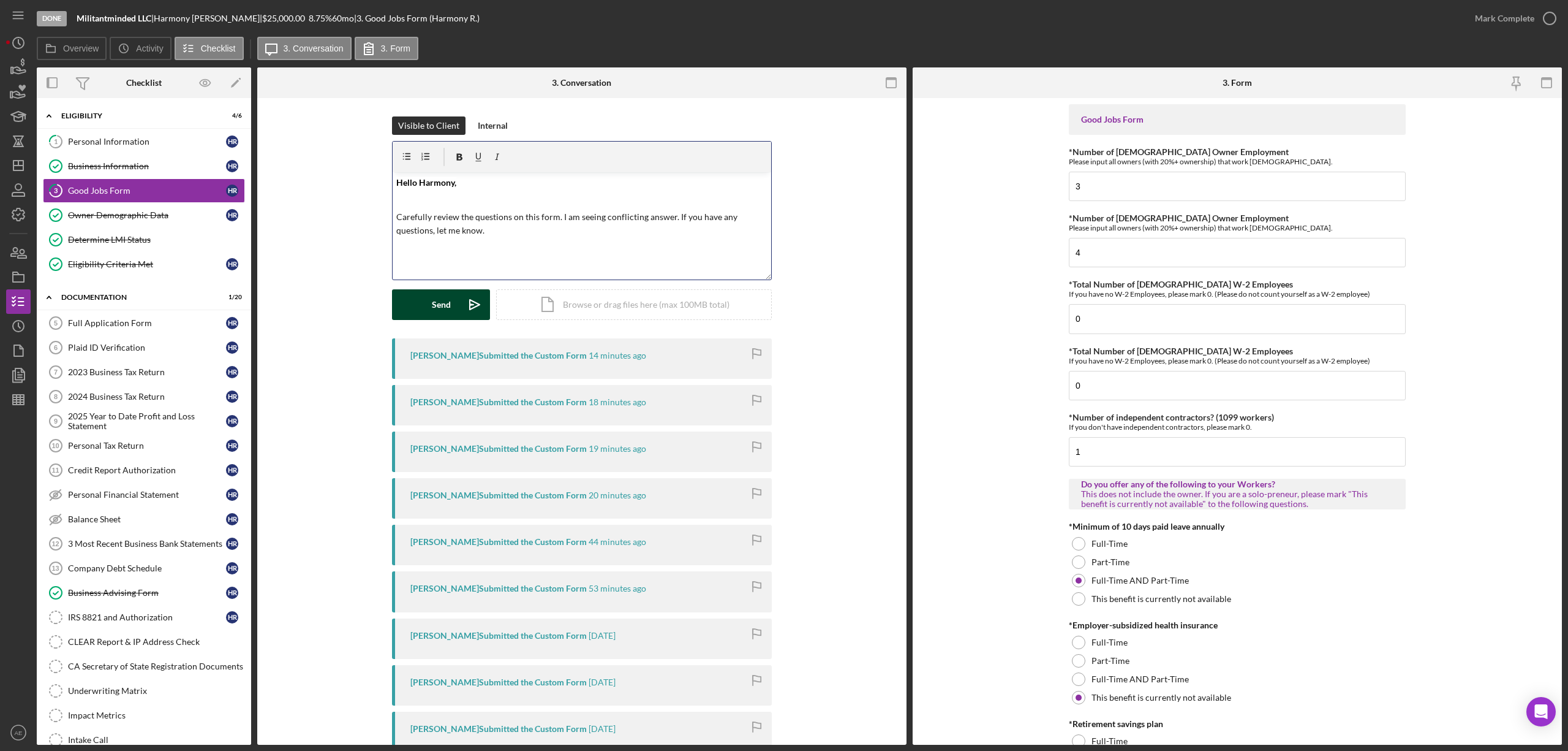
click at [460, 297] on icon "Icon/icon-invite-send" at bounding box center [475, 305] width 31 height 31
